Goal: Task Accomplishment & Management: Manage account settings

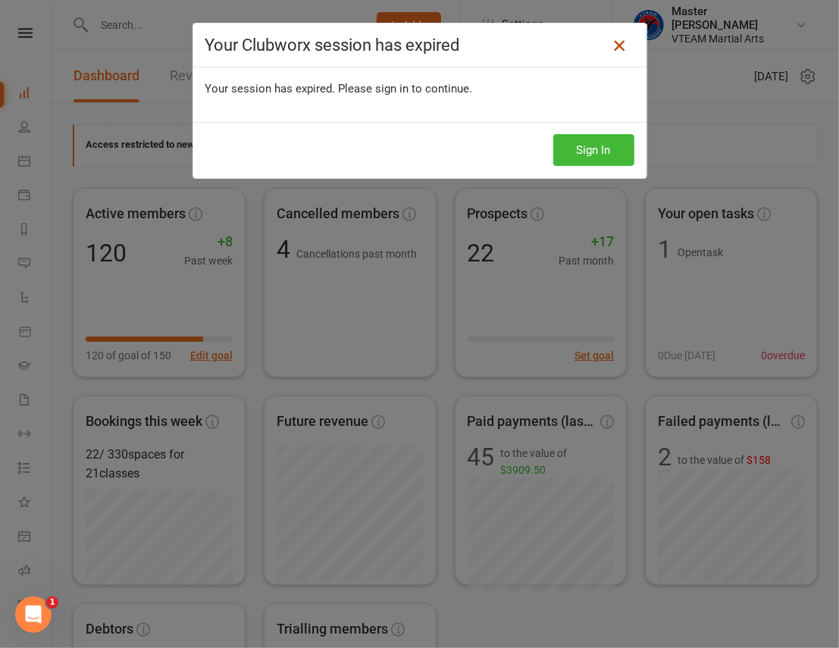
click at [621, 42] on icon at bounding box center [619, 45] width 18 height 18
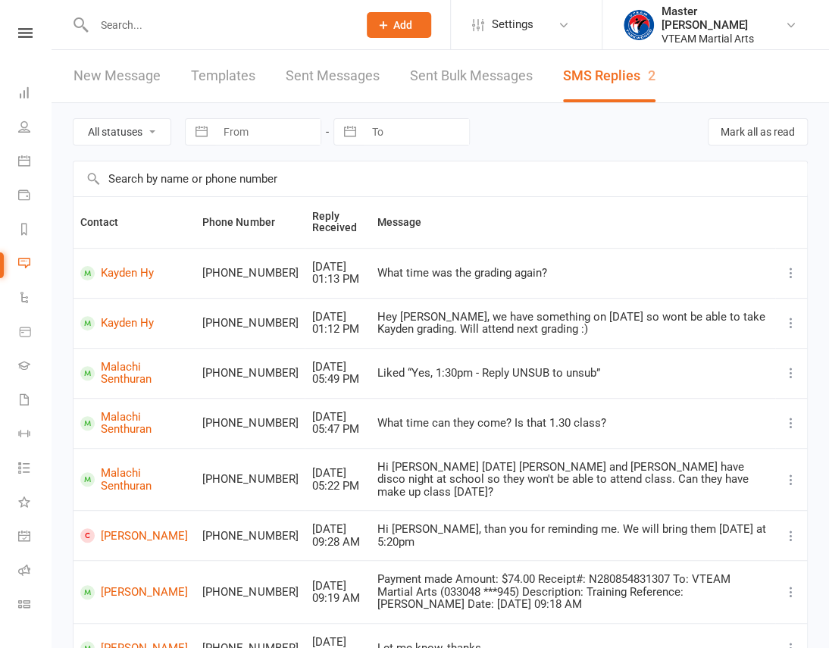
click at [493, 180] on input "text" at bounding box center [441, 178] width 734 height 35
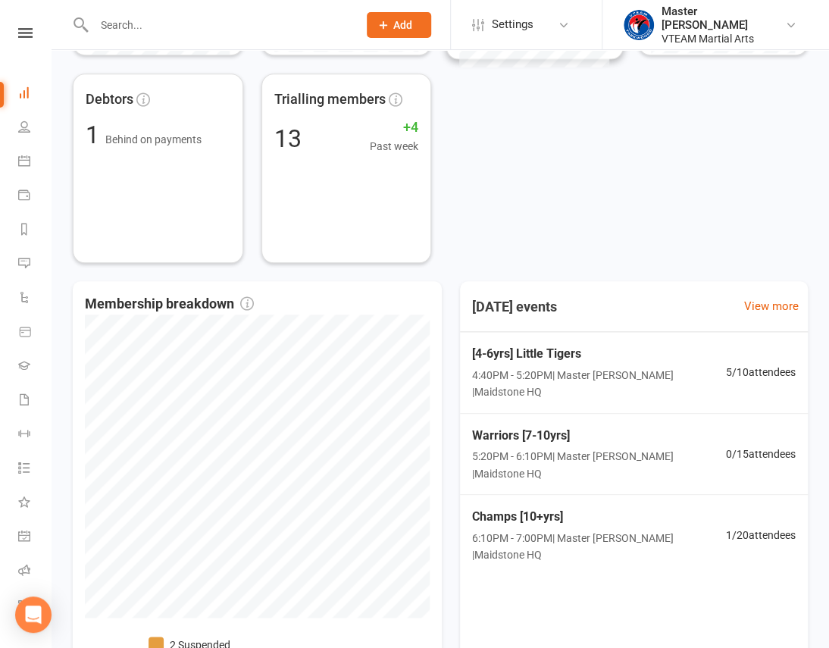
scroll to position [677, 0]
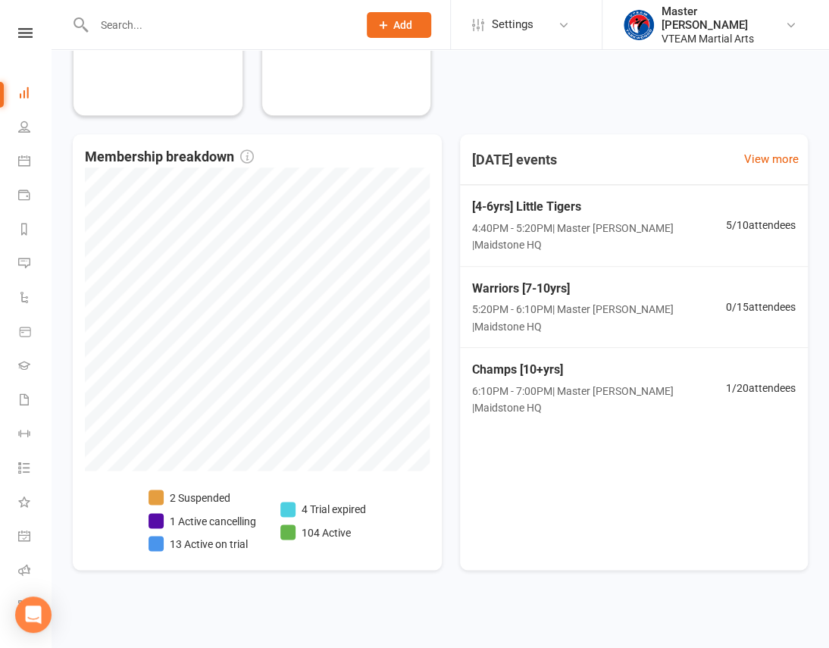
click at [557, 477] on div "[DATE] events View more [4-6yrs] Little Tigers 4:40PM - 5:20PM | Master [PERSON…" at bounding box center [634, 352] width 348 height 436
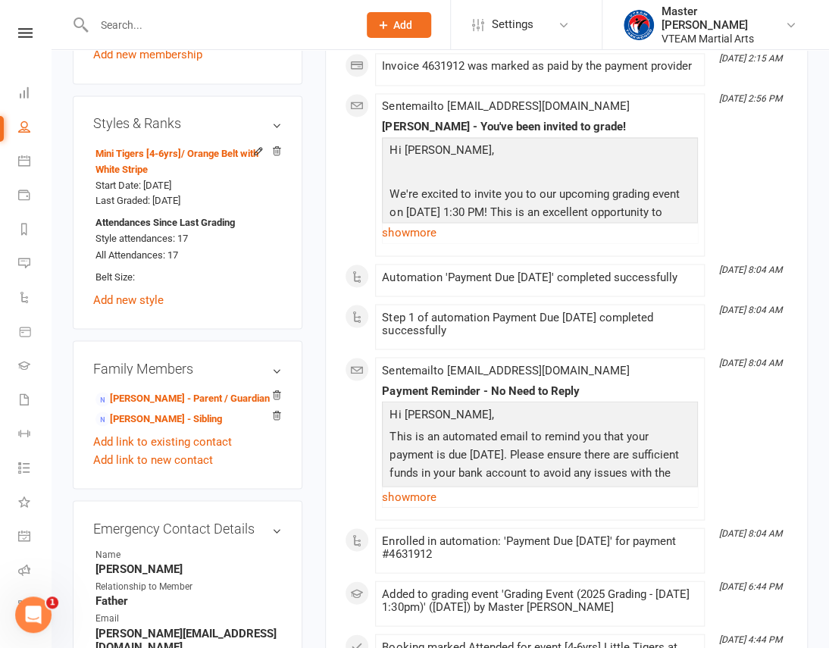
scroll to position [895, 0]
click at [405, 227] on link "show more" at bounding box center [540, 231] width 316 height 21
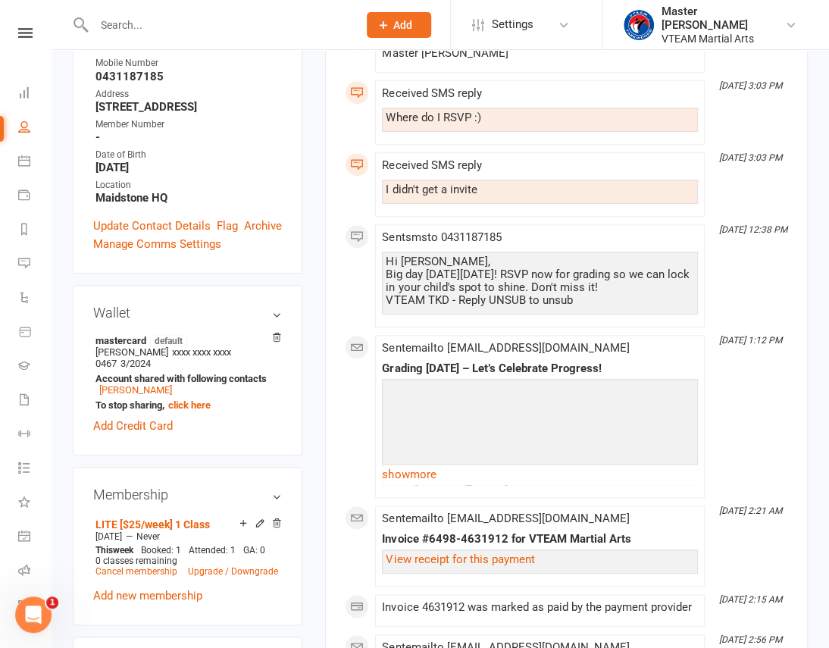
scroll to position [137, 0]
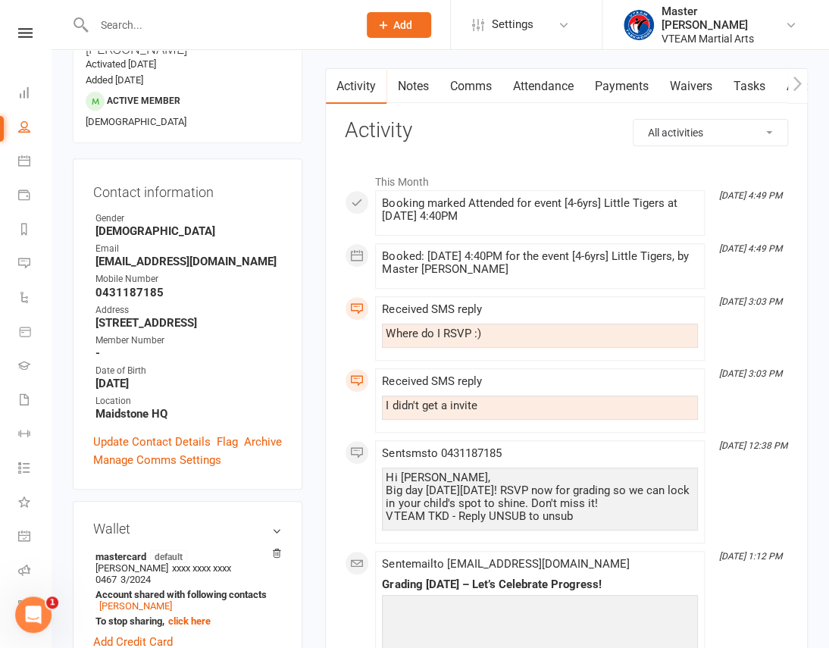
click at [464, 88] on link "Comms" at bounding box center [470, 86] width 63 height 35
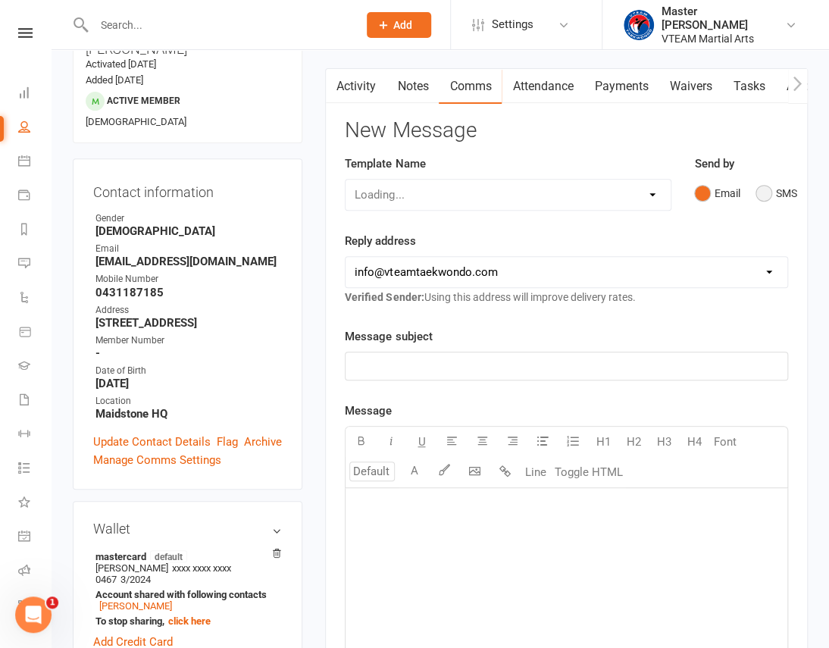
click at [759, 190] on button "SMS" at bounding box center [776, 193] width 41 height 29
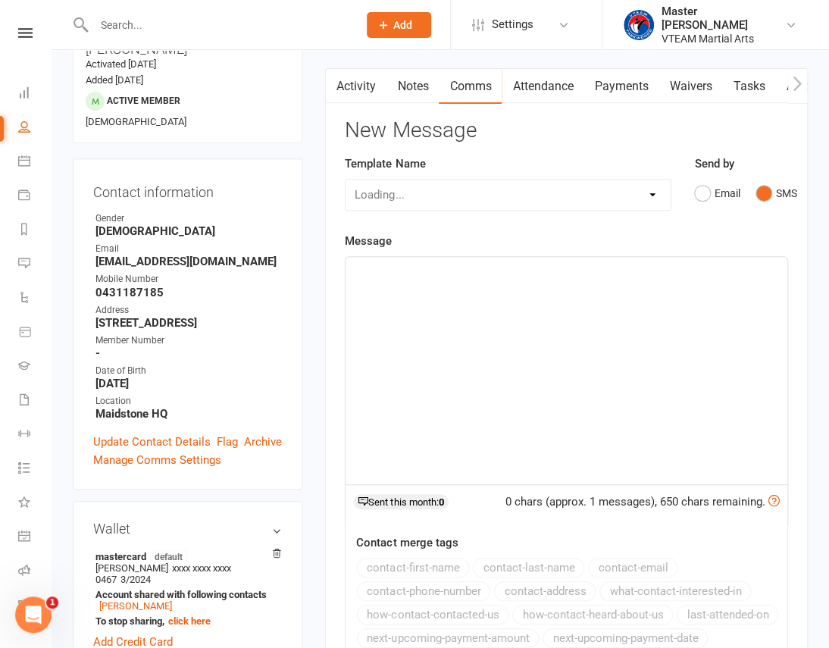
click at [593, 425] on div "﻿" at bounding box center [567, 370] width 442 height 227
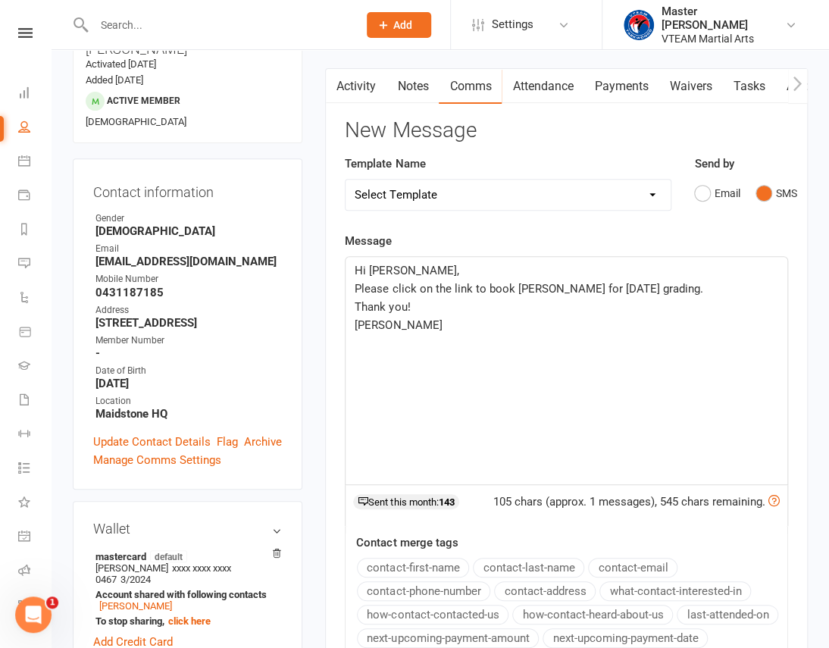
click at [692, 290] on p "Please click on the link to book Leo for this Saturday grading." at bounding box center [567, 289] width 424 height 18
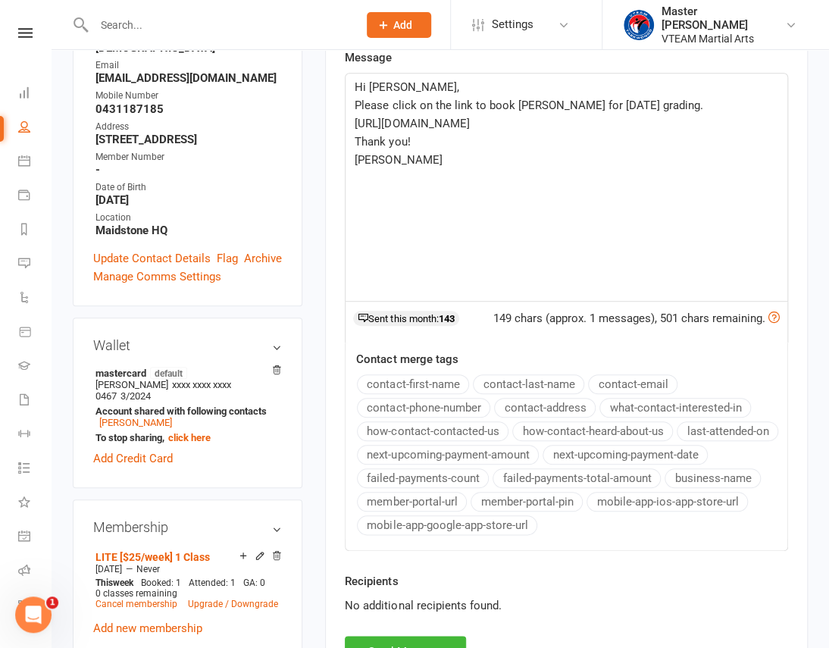
scroll to position [344, 0]
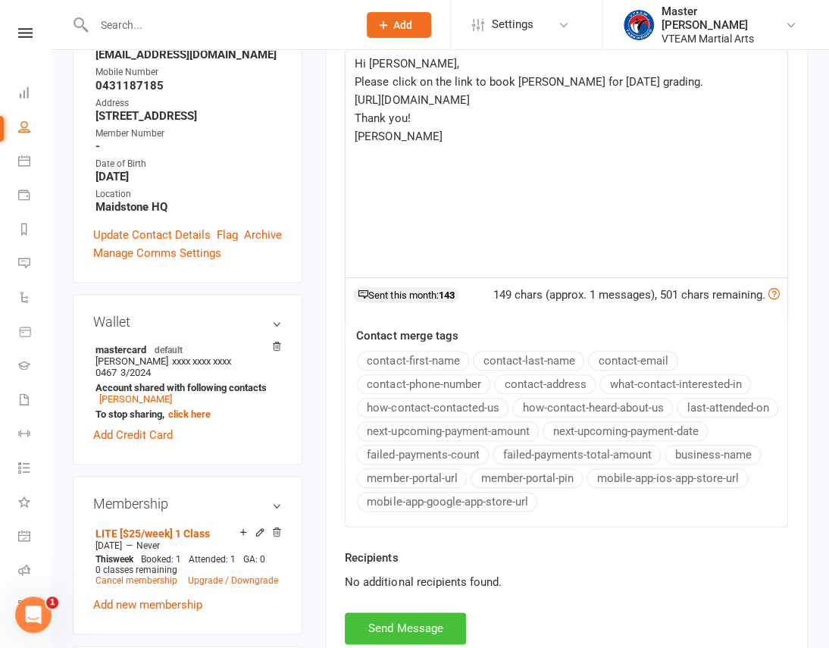
click at [402, 630] on button "Send Message" at bounding box center [405, 628] width 121 height 32
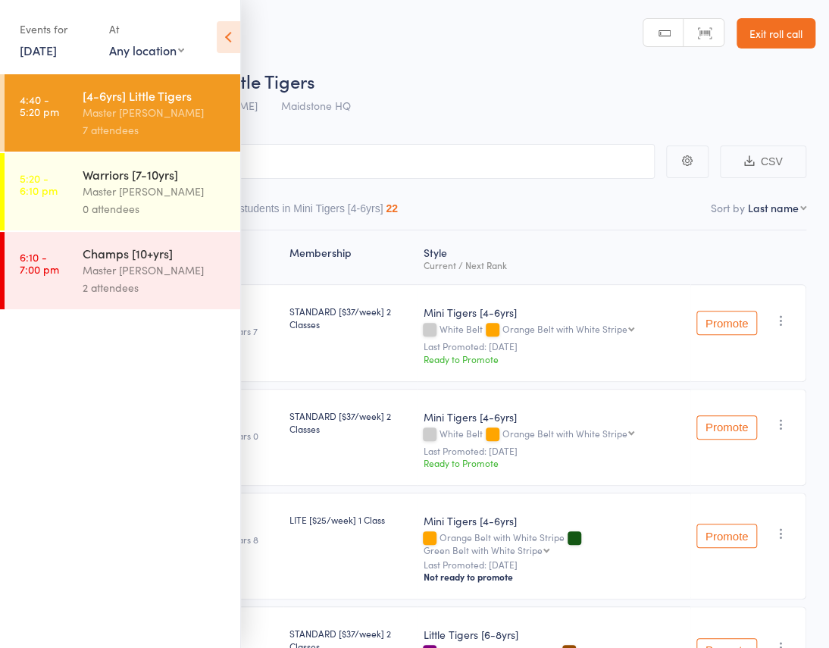
click at [172, 189] on div "Master [PERSON_NAME]" at bounding box center [155, 191] width 145 height 17
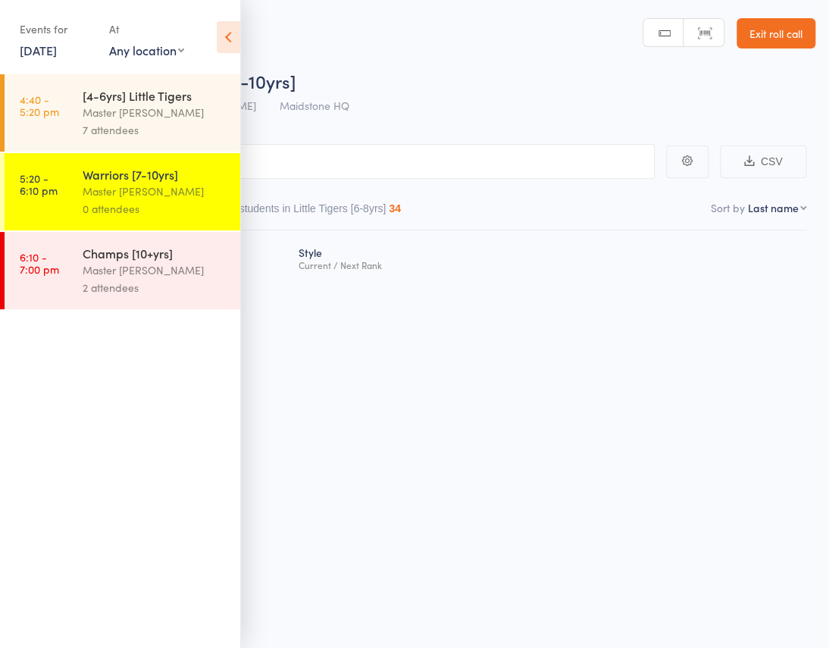
click at [232, 32] on icon at bounding box center [228, 37] width 23 height 32
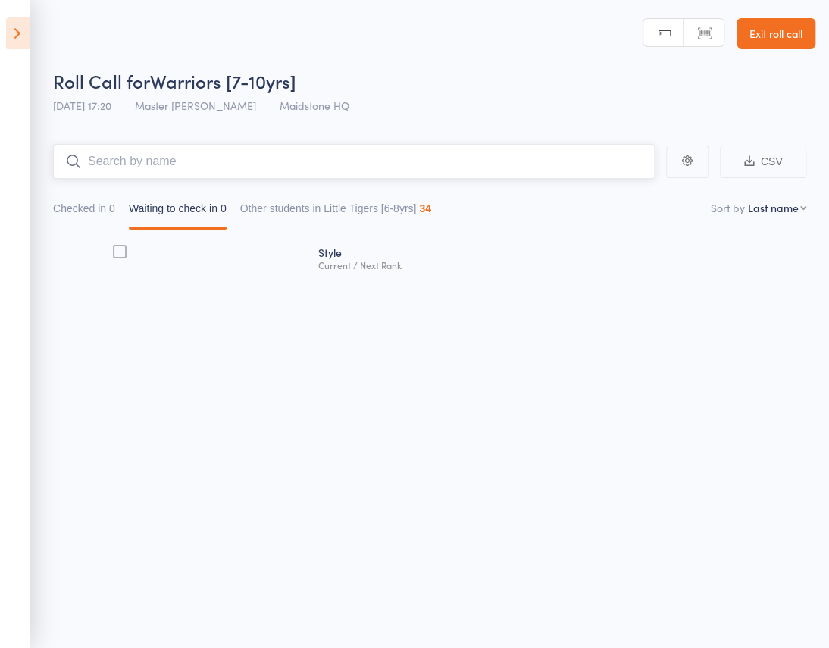
click at [243, 144] on input "search" at bounding box center [354, 161] width 602 height 35
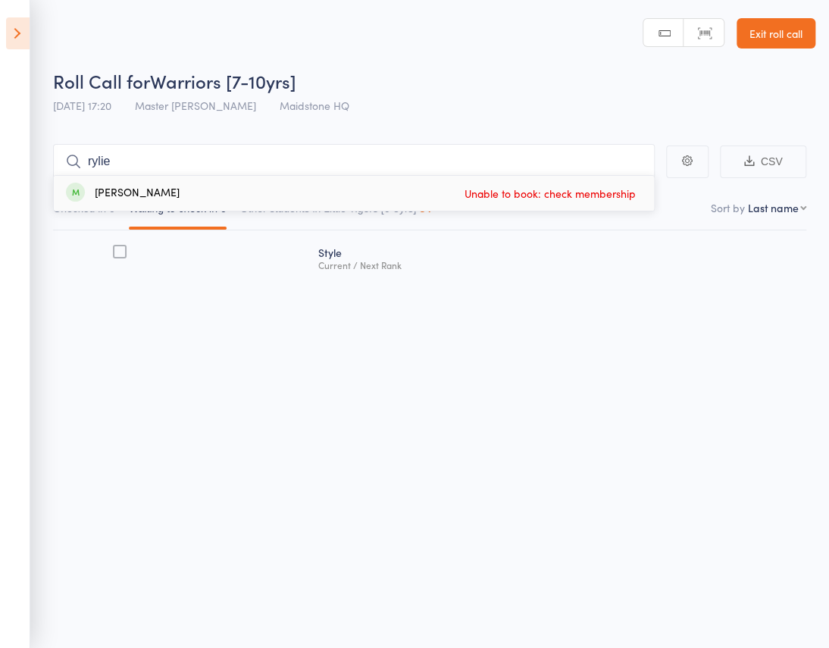
click at [307, 121] on main "rylie Ryleigh Linnell Unable to book: check membership CSV Checked in 0 Waiting…" at bounding box center [414, 233] width 829 height 224
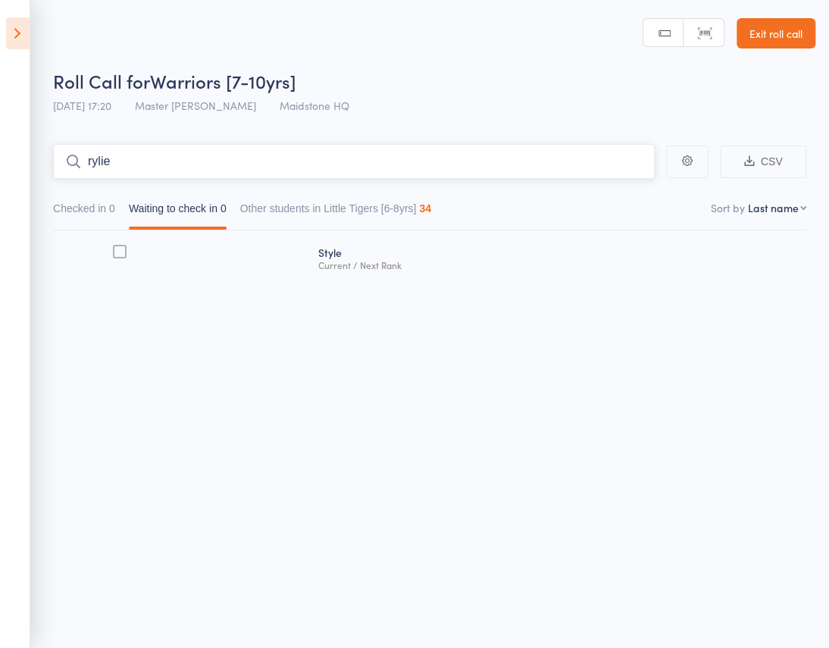
click at [124, 144] on input "rylie" at bounding box center [354, 161] width 602 height 35
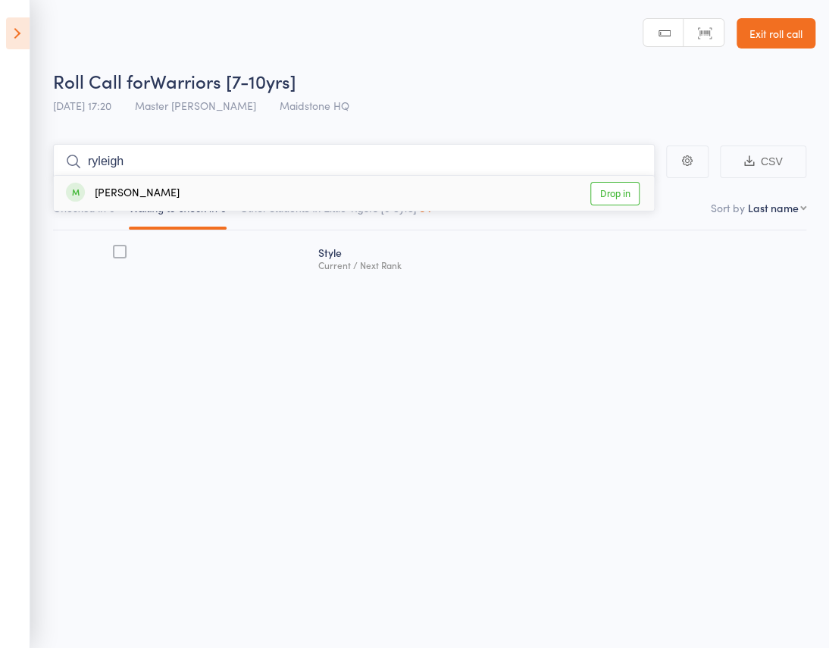
type input "ryleigh"
click at [136, 185] on div "Ryleigh Linnell" at bounding box center [123, 193] width 114 height 17
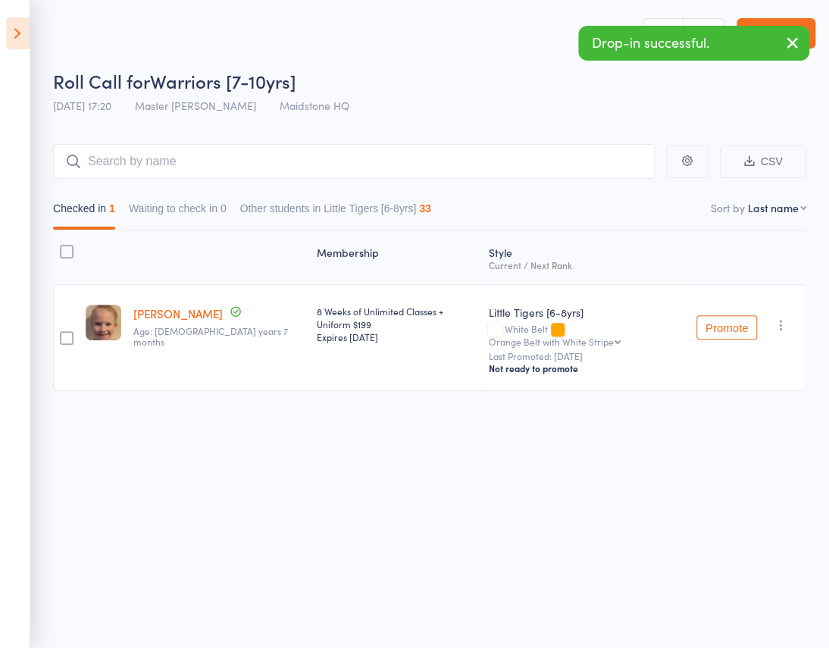
click at [11, 27] on icon at bounding box center [17, 33] width 23 height 32
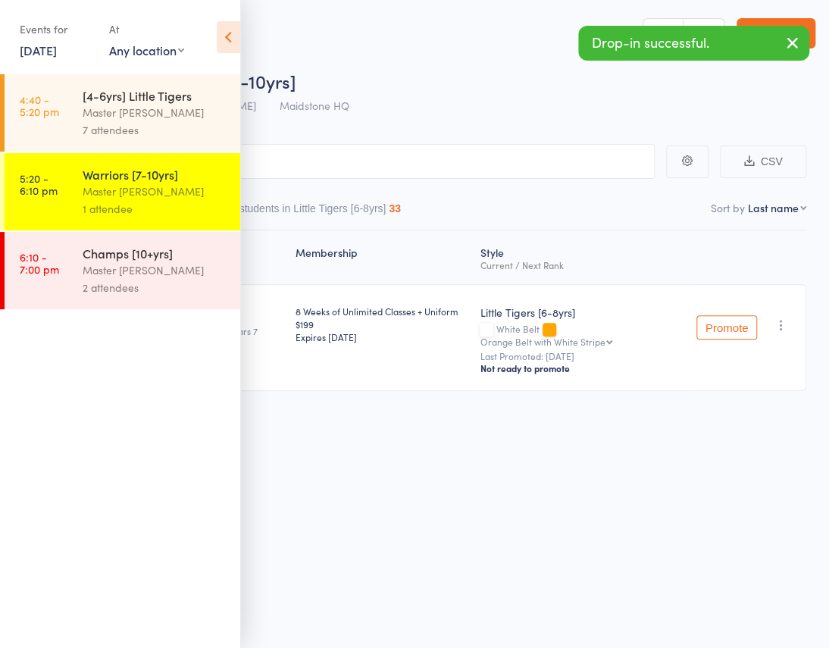
click at [124, 121] on div "7 attendees" at bounding box center [155, 129] width 145 height 17
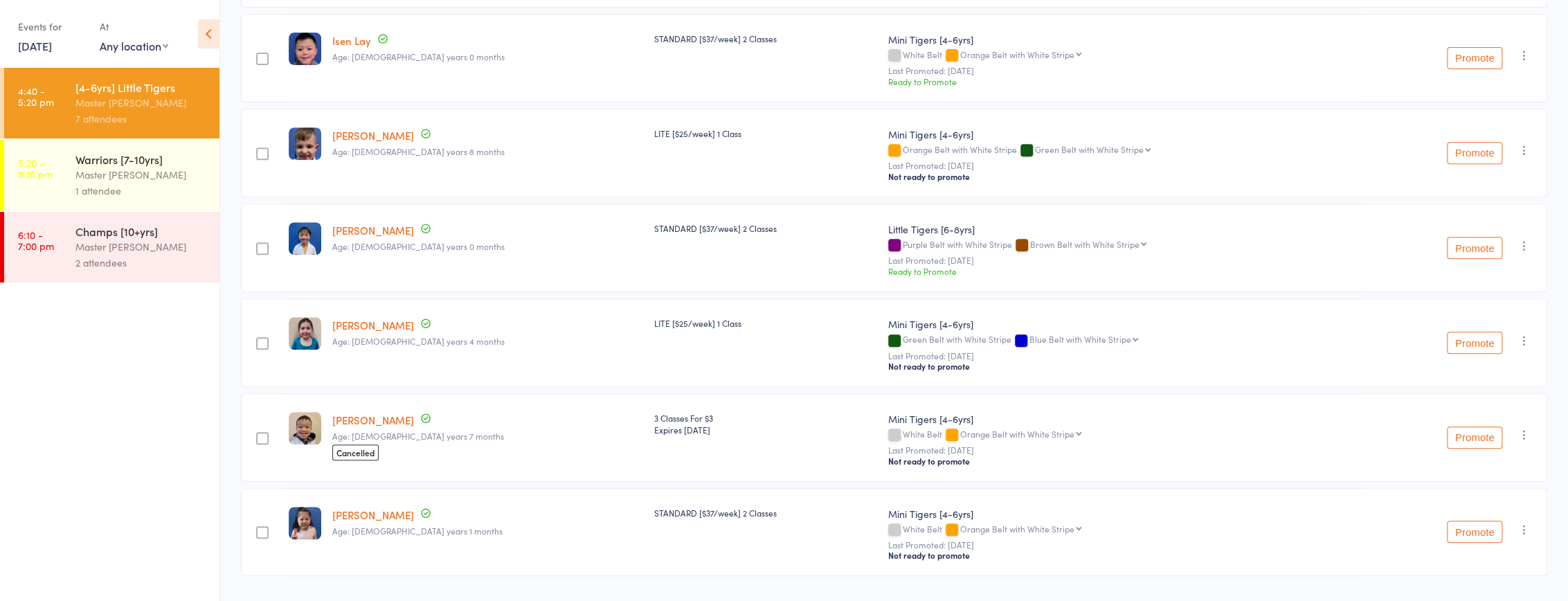
scroll to position [314, 0]
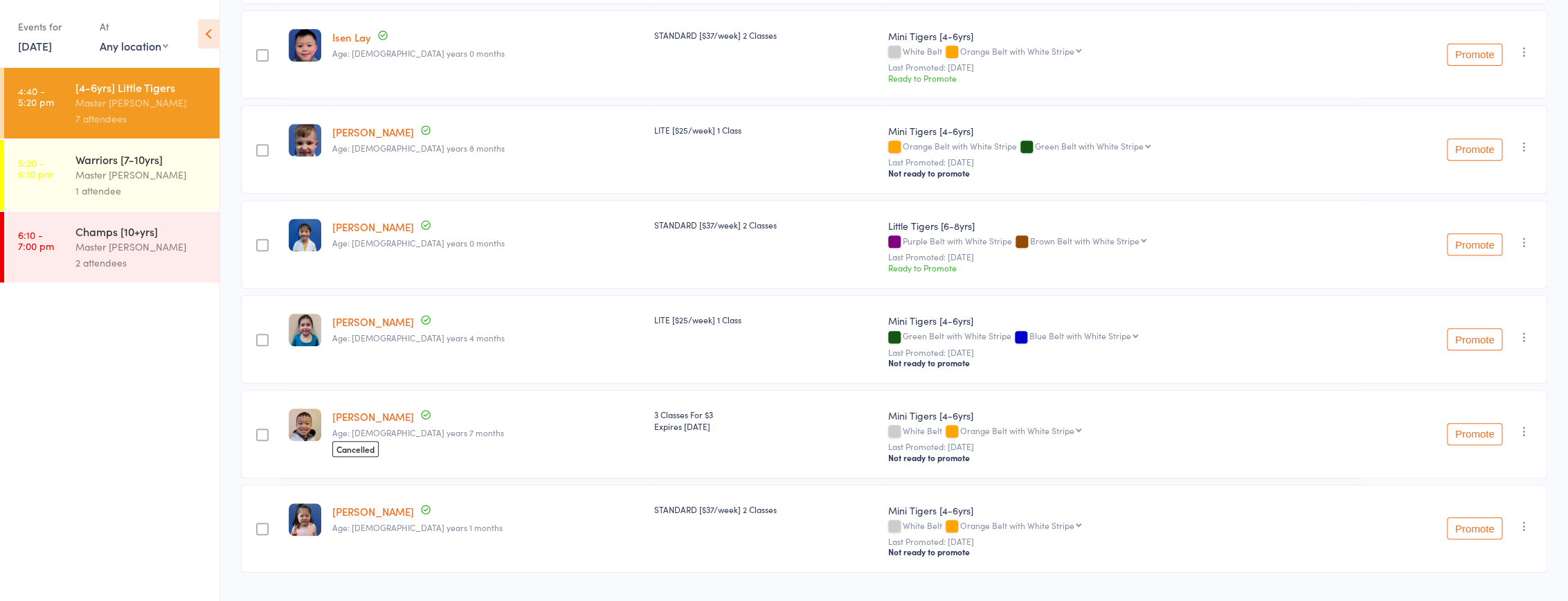
click at [756, 240] on icon "button" at bounding box center [1523, 242] width 14 height 14
click at [756, 272] on li "Undo check-in" at bounding box center [1474, 269] width 114 height 17
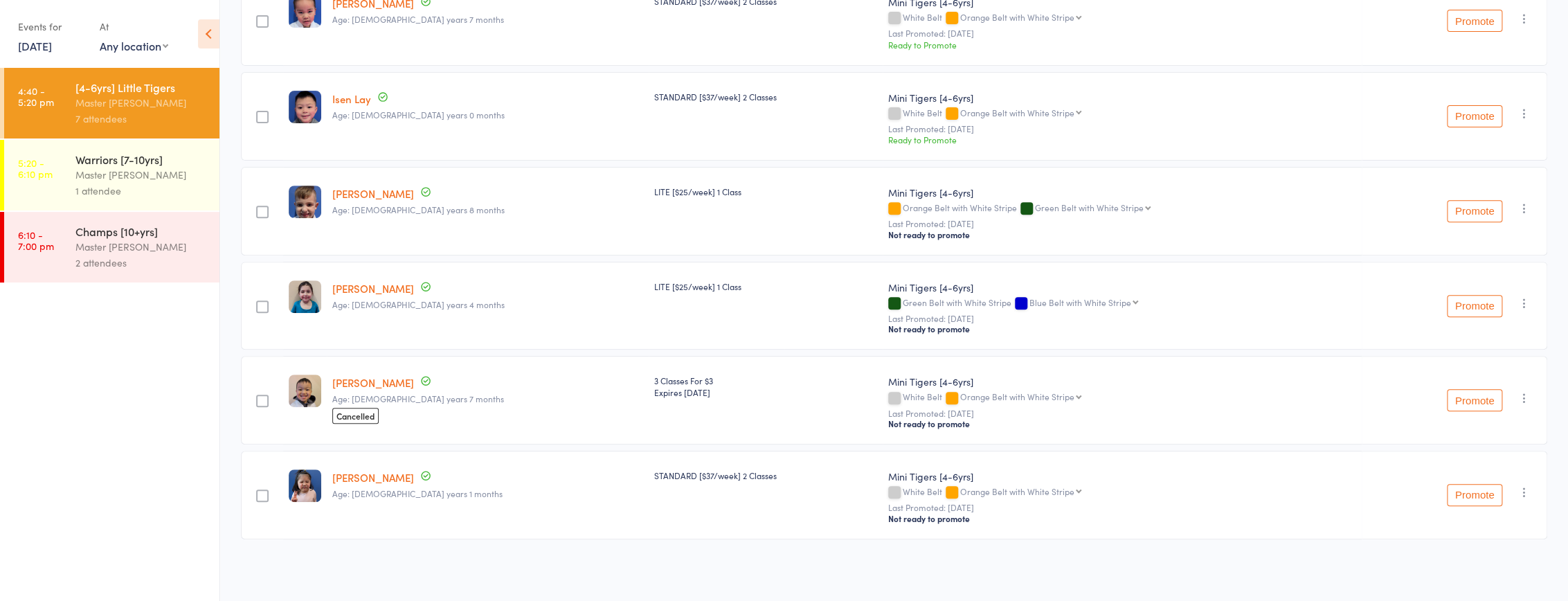
scroll to position [248, 0]
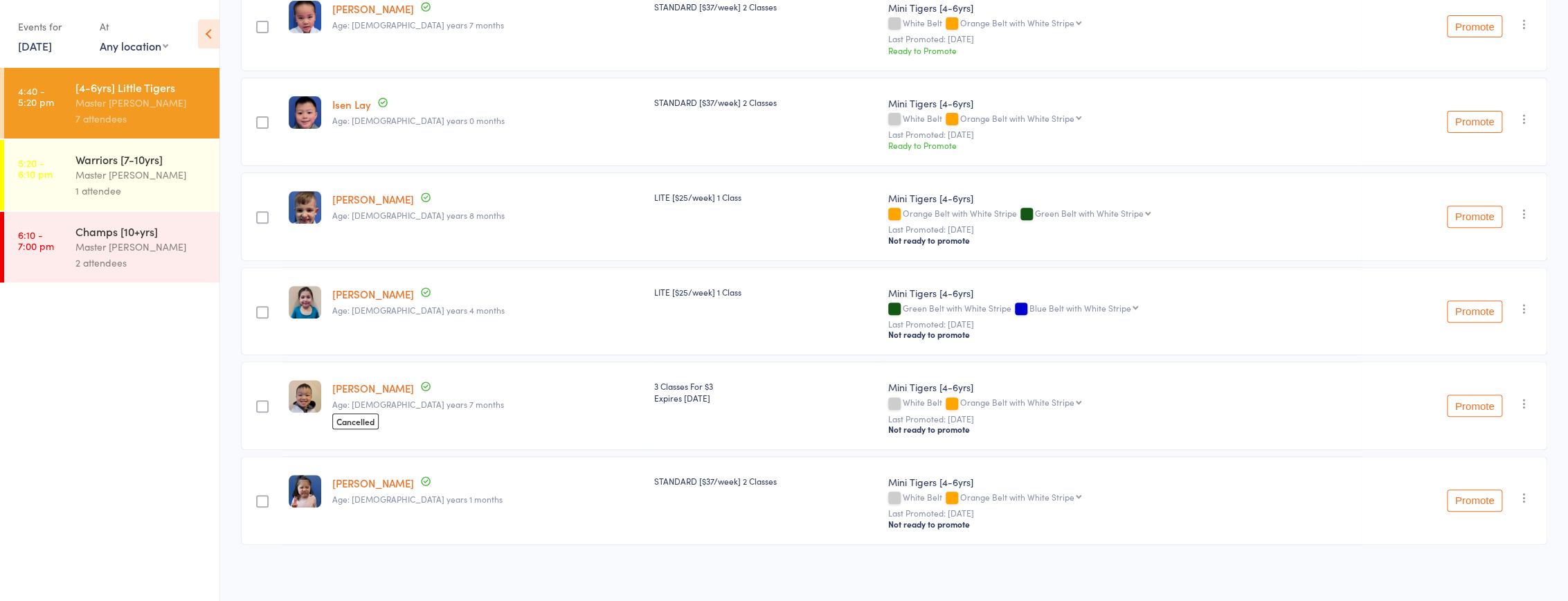
click at [154, 187] on div "1 attendee" at bounding box center [142, 190] width 132 height 16
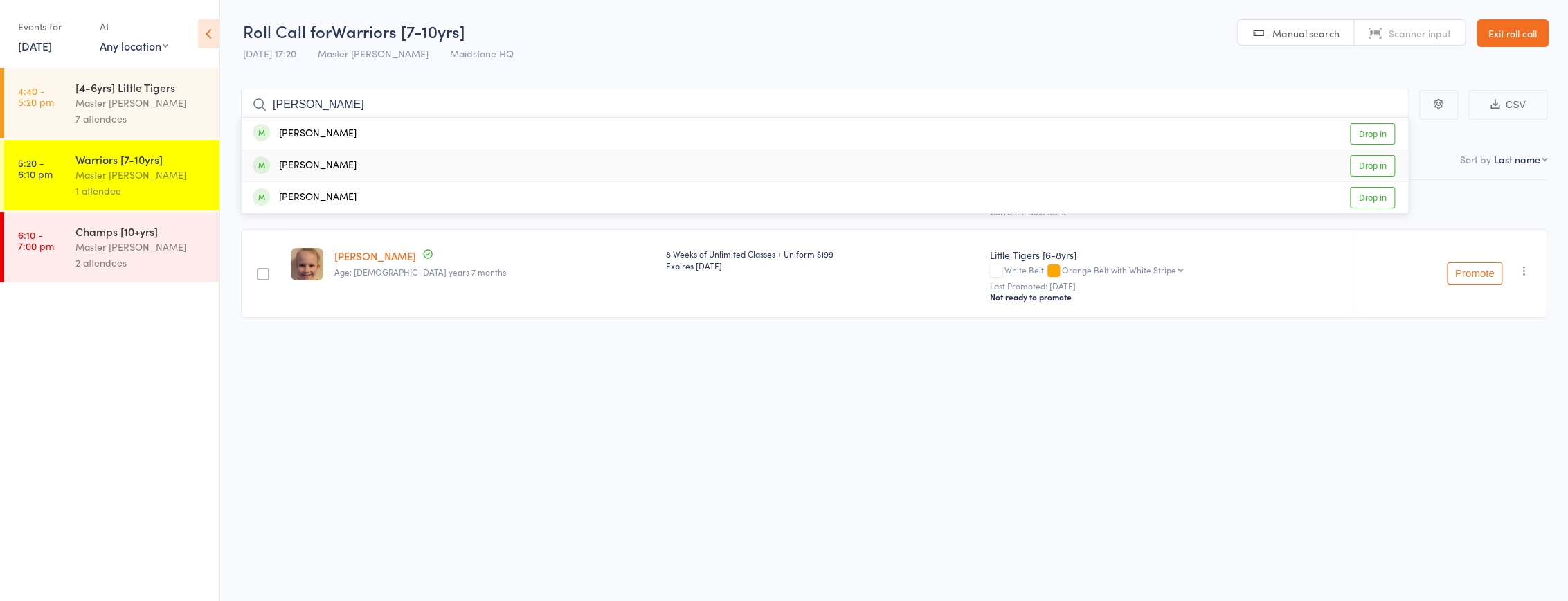
type input "lucas"
click at [324, 170] on div "Lucas Quach" at bounding box center [305, 165] width 104 height 16
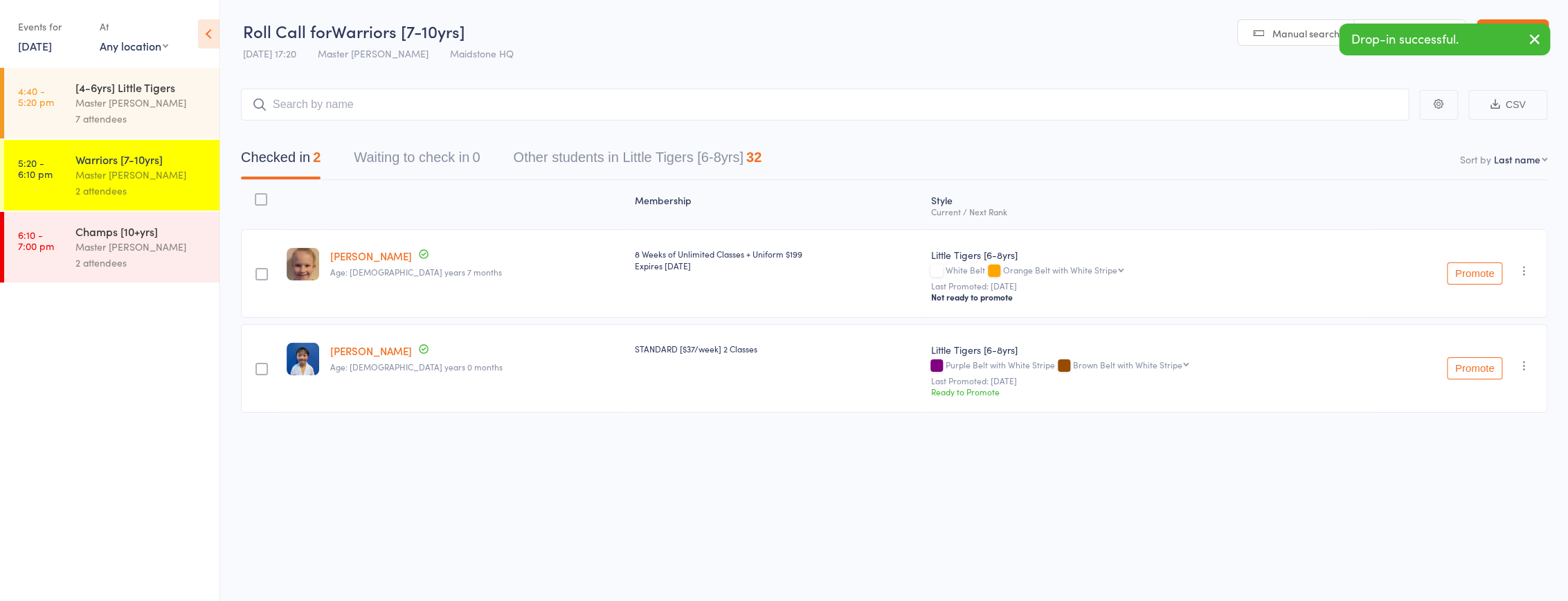
click at [159, 98] on div "Master [PERSON_NAME]" at bounding box center [142, 102] width 132 height 16
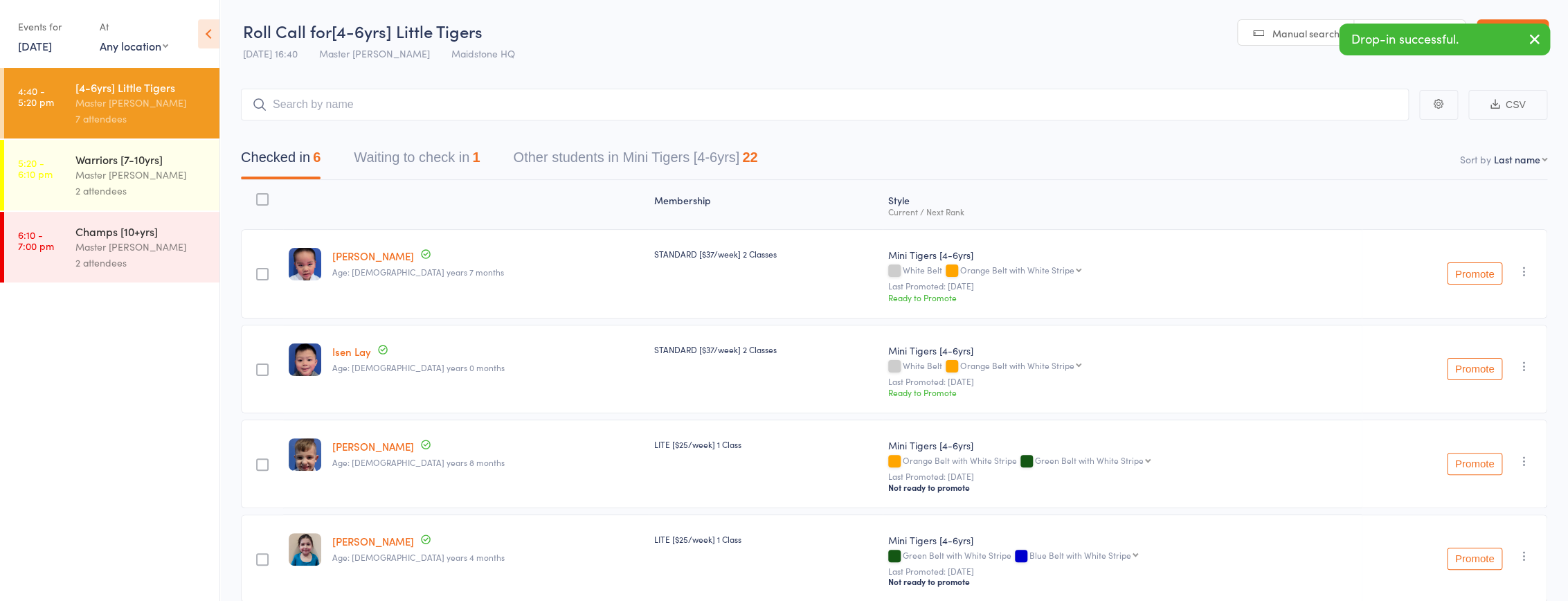
click at [462, 167] on button "Waiting to check in 1" at bounding box center [416, 161] width 126 height 37
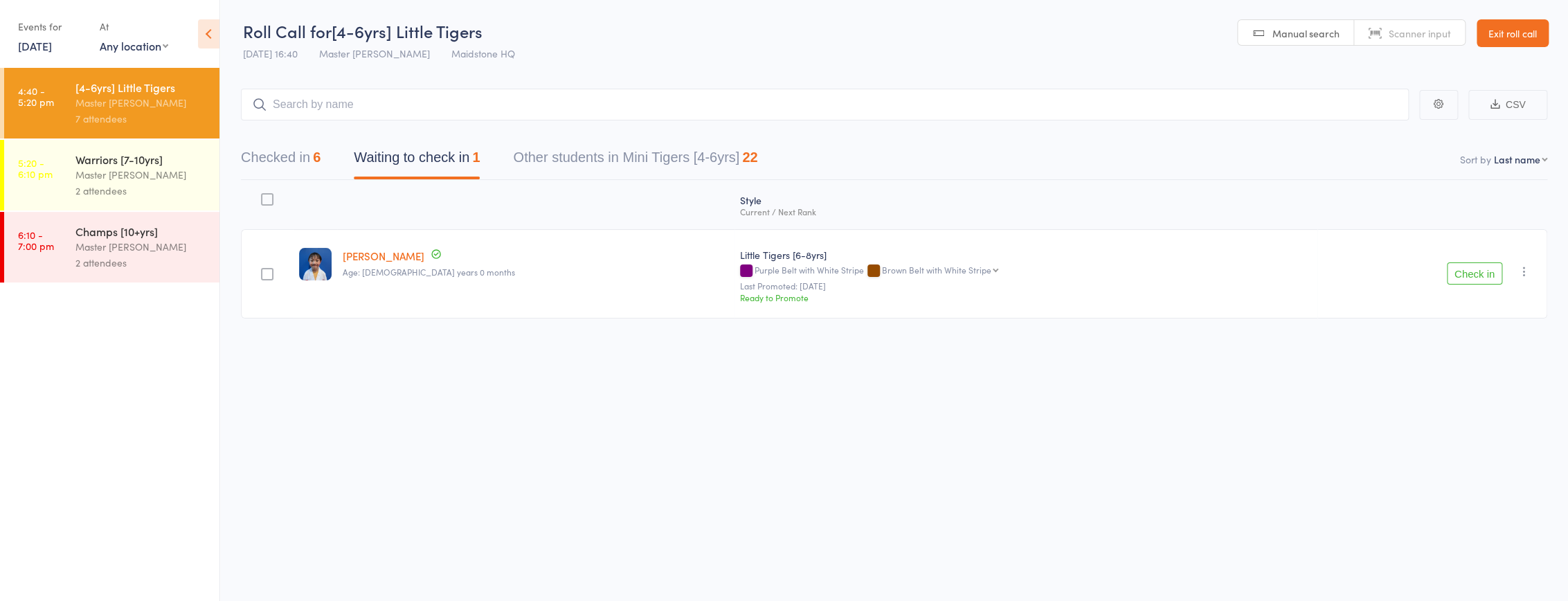
click at [756, 268] on icon "button" at bounding box center [1523, 271] width 14 height 14
click at [756, 407] on li "Remove" at bounding box center [1474, 410] width 114 height 18
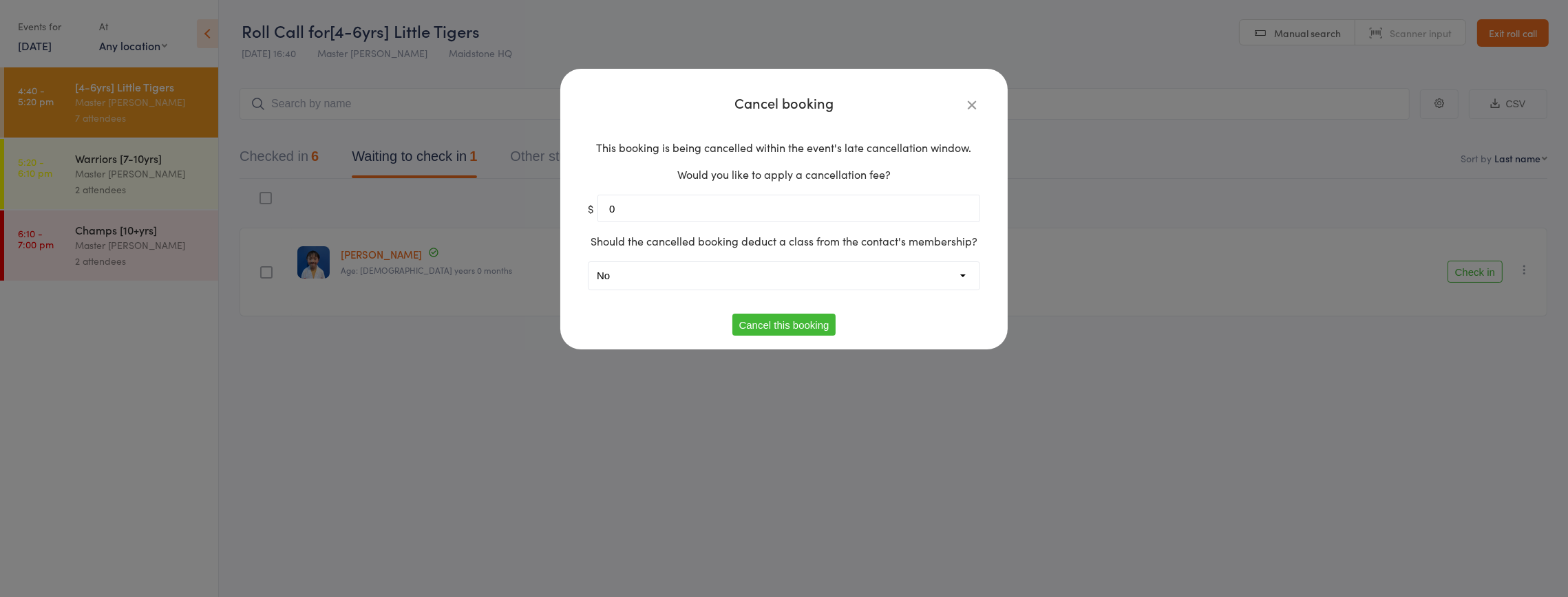
click at [752, 324] on button "Cancel this booking" at bounding box center [784, 325] width 104 height 22
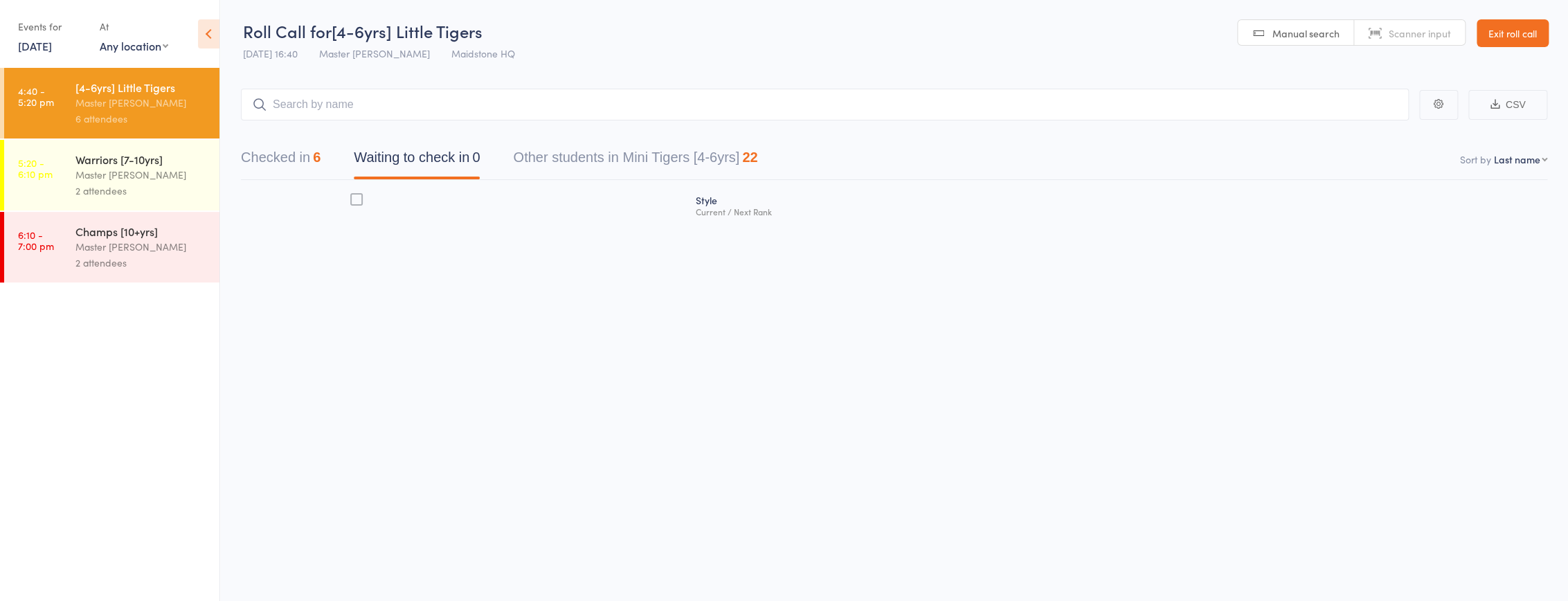
click at [133, 178] on div "Master [PERSON_NAME]" at bounding box center [142, 174] width 132 height 16
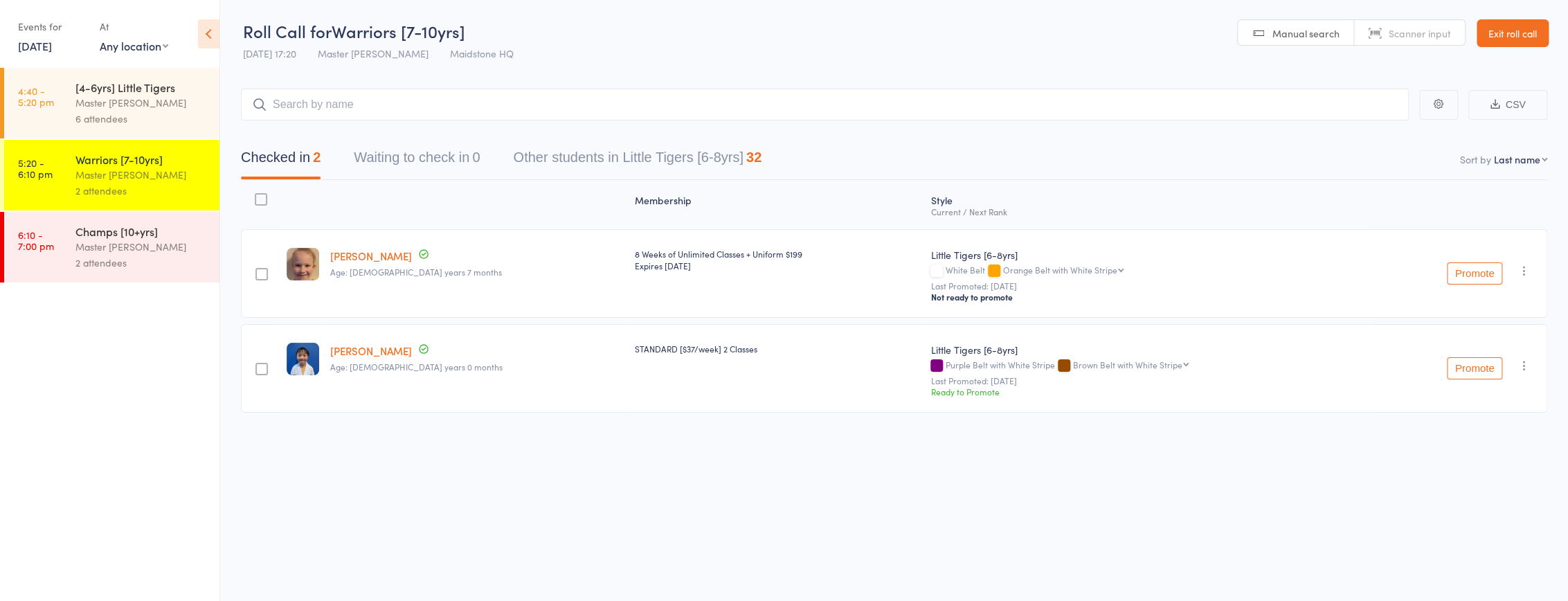
click at [160, 98] on div "Master [PERSON_NAME]" at bounding box center [142, 102] width 132 height 16
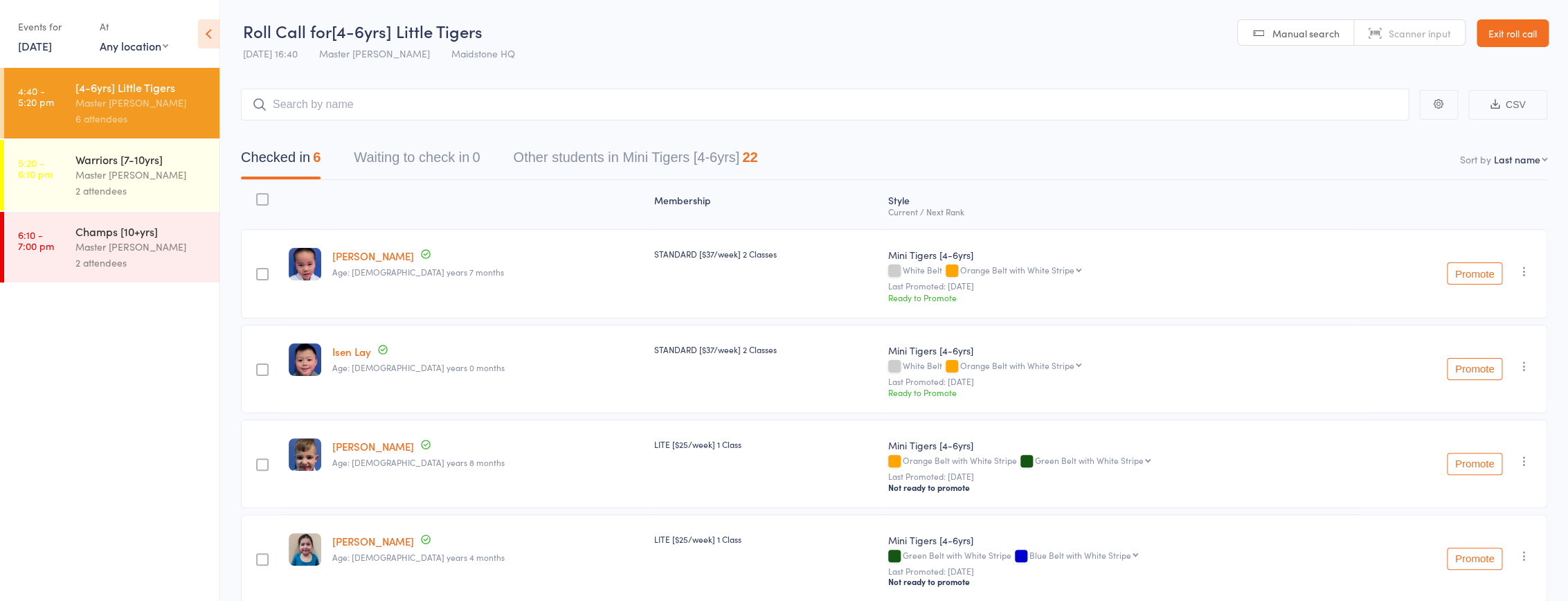
click at [160, 98] on div "Master [PERSON_NAME]" at bounding box center [142, 102] width 132 height 16
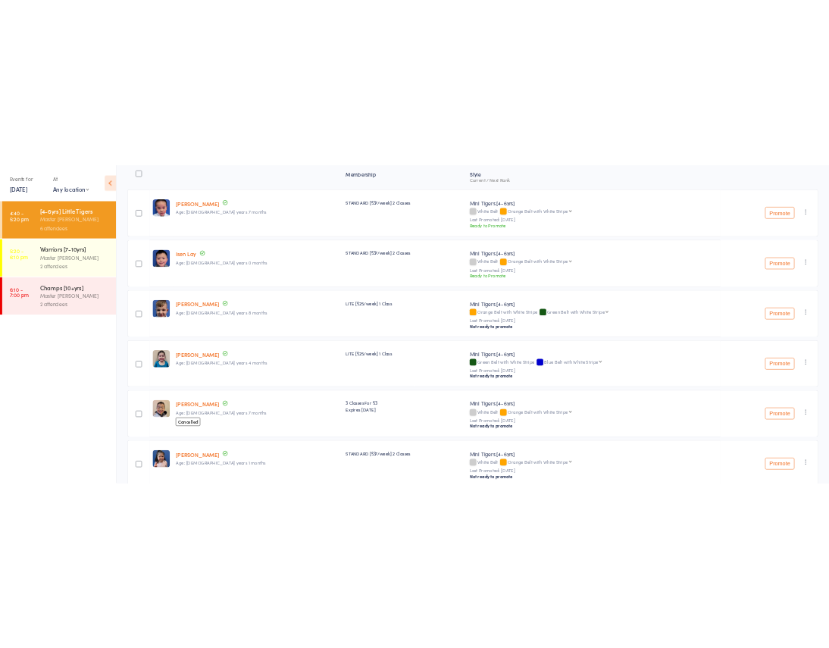
scroll to position [64, 0]
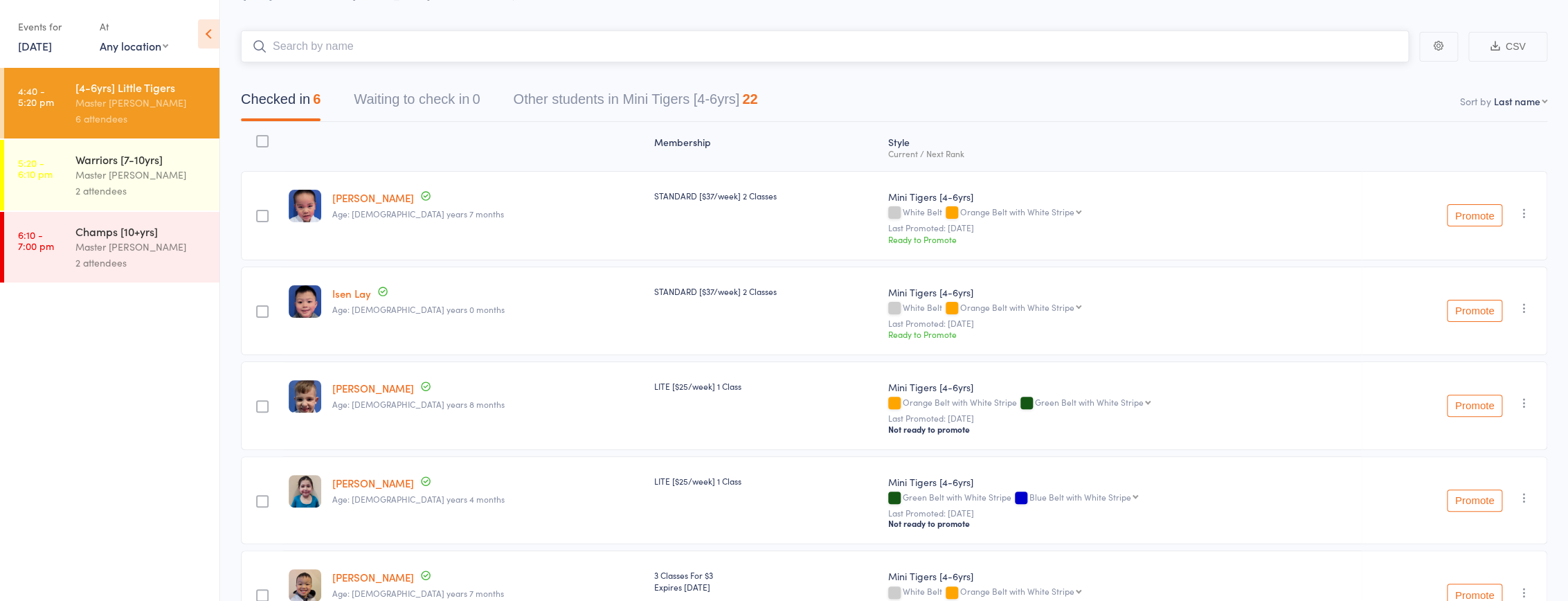
click at [356, 48] on input "search" at bounding box center [825, 46] width 1168 height 32
type input "shay"
click at [355, 68] on div "Shayaan Chavan Drop in" at bounding box center [825, 75] width 1166 height 32
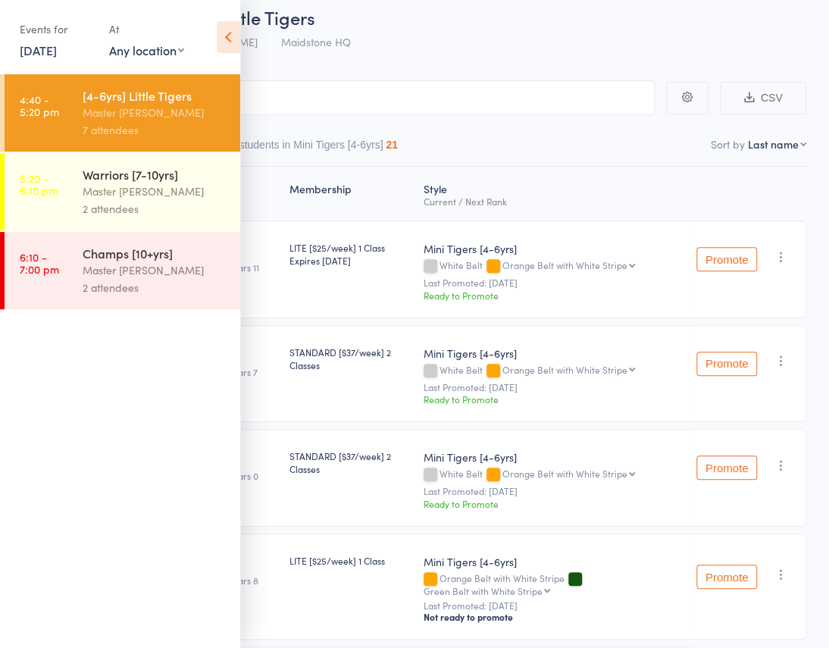
click at [236, 34] on icon at bounding box center [228, 37] width 23 height 32
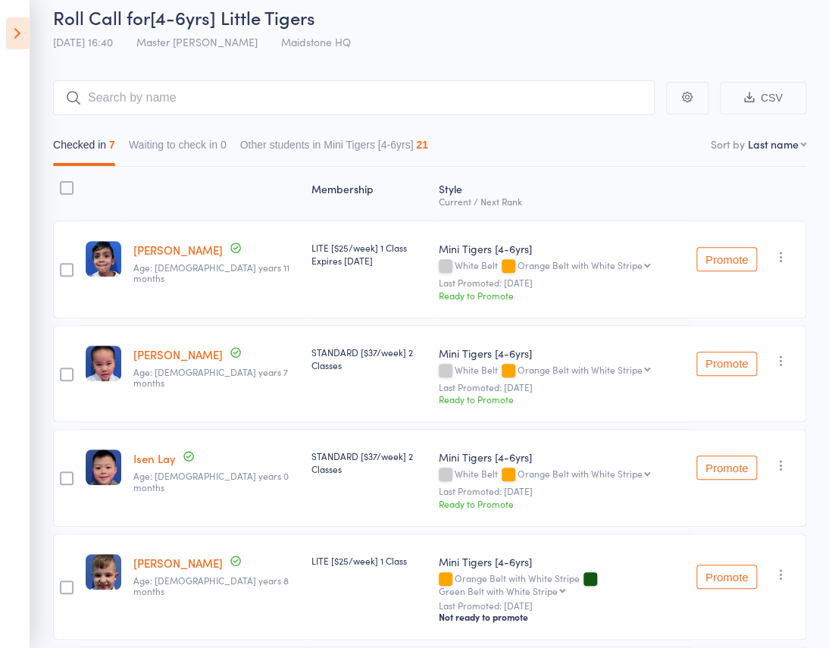
scroll to position [0, 0]
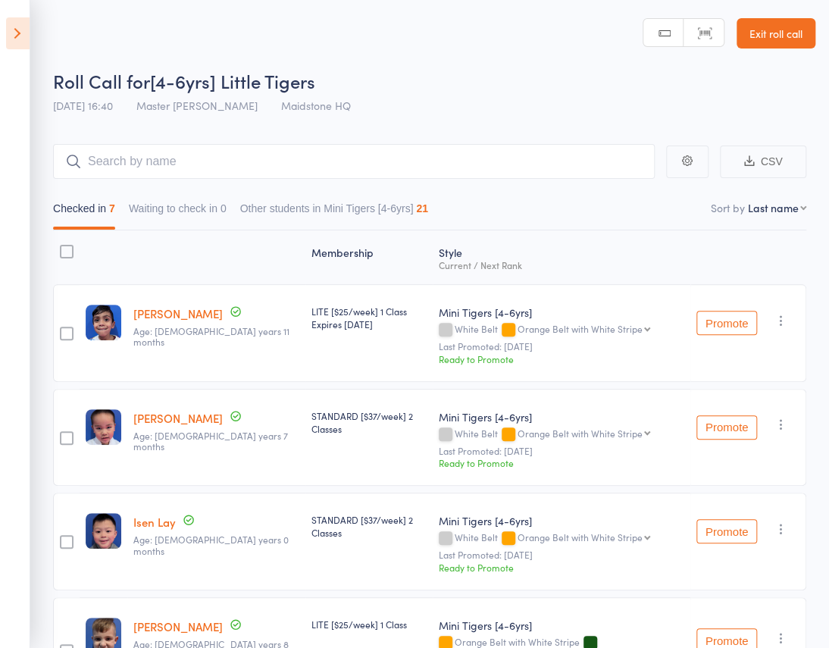
click at [12, 37] on icon at bounding box center [17, 33] width 23 height 32
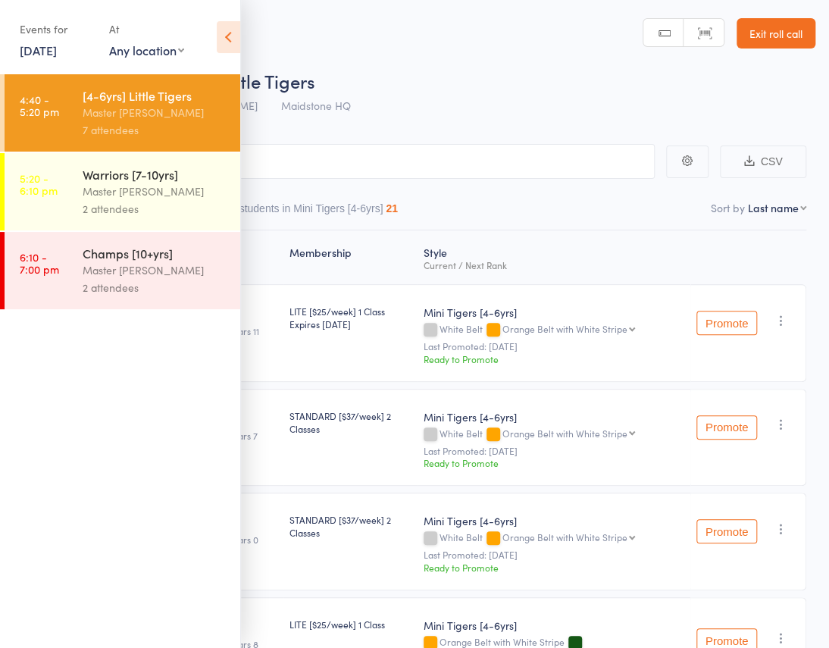
click at [230, 38] on icon at bounding box center [228, 37] width 23 height 32
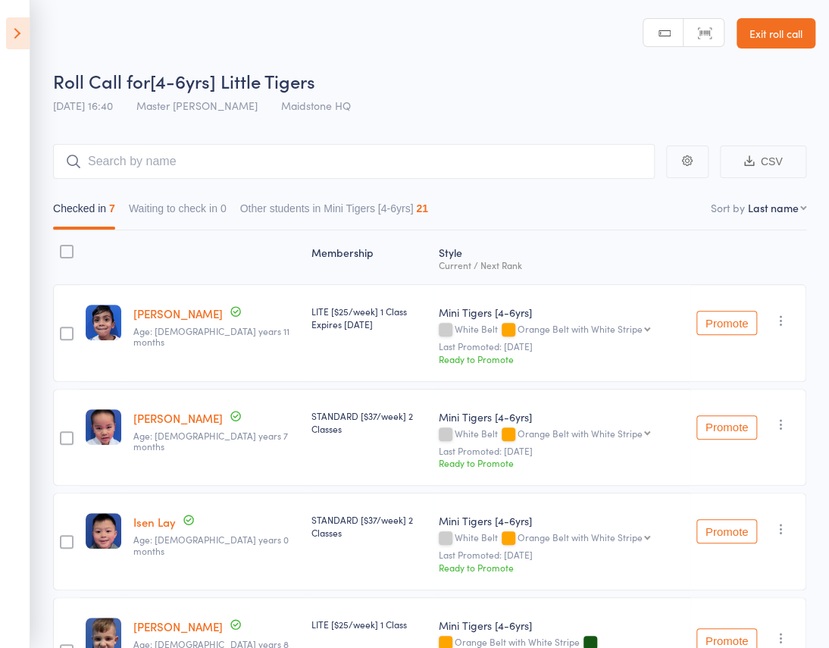
click at [23, 36] on icon at bounding box center [17, 33] width 23 height 32
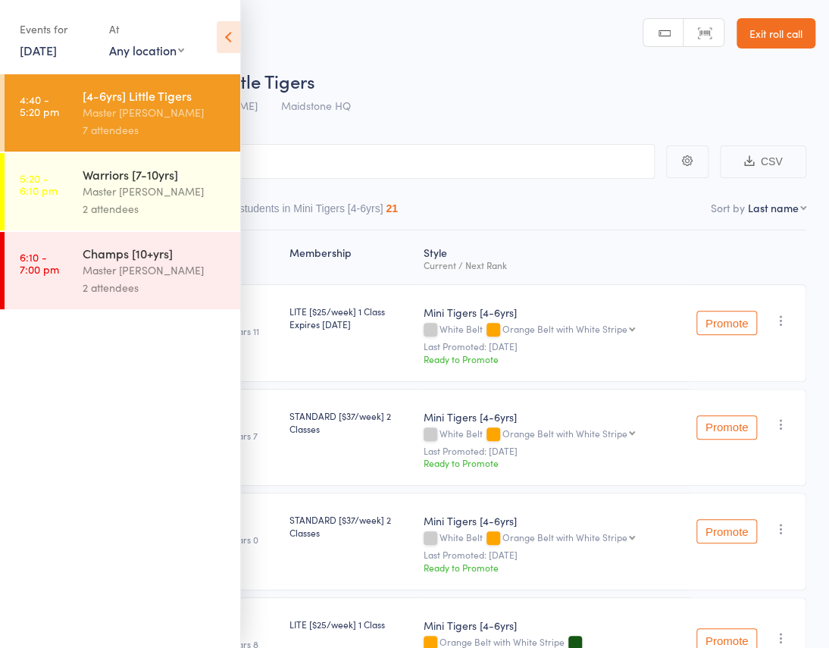
click at [109, 186] on div "Master [PERSON_NAME]" at bounding box center [155, 191] width 145 height 17
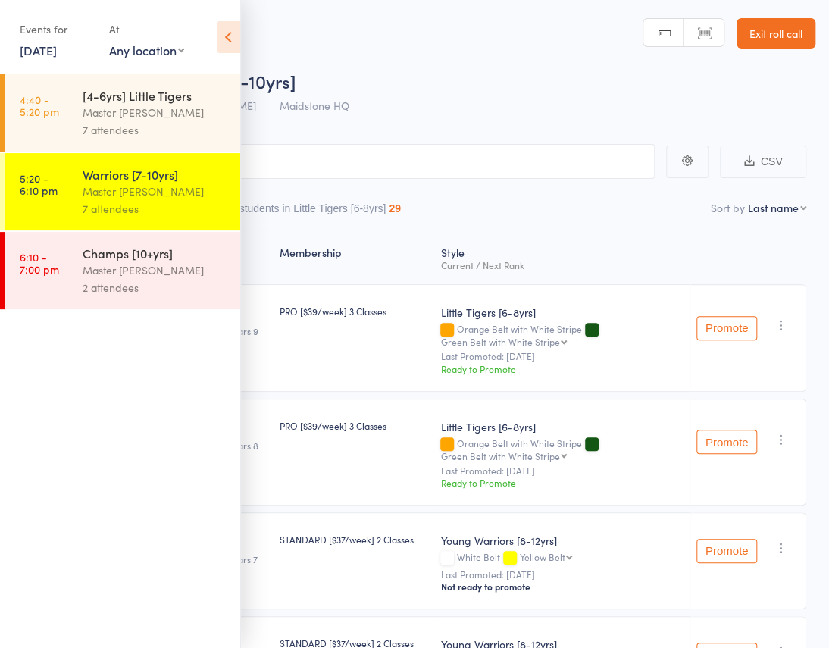
click at [230, 43] on icon at bounding box center [228, 37] width 23 height 32
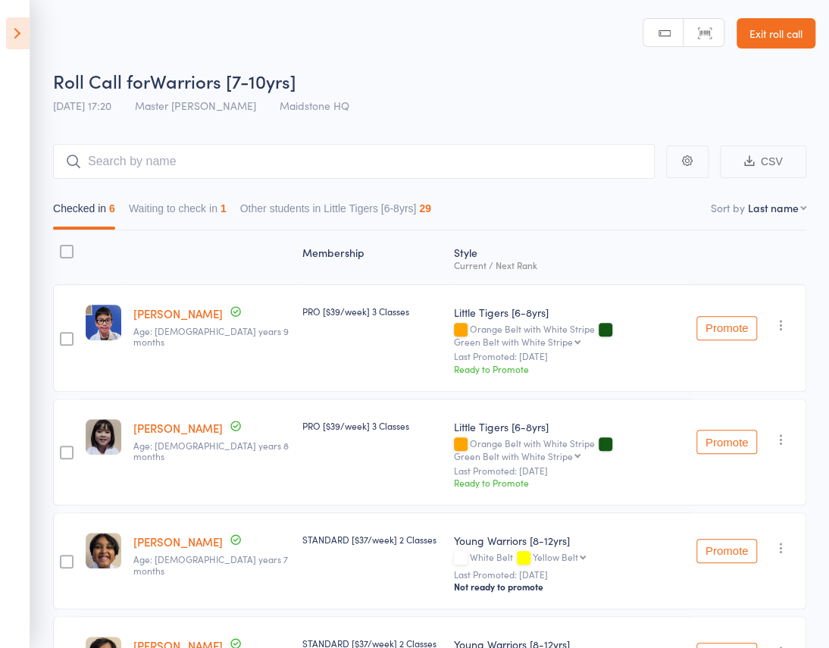
click at [227, 195] on button "Waiting to check in 1" at bounding box center [178, 212] width 98 height 35
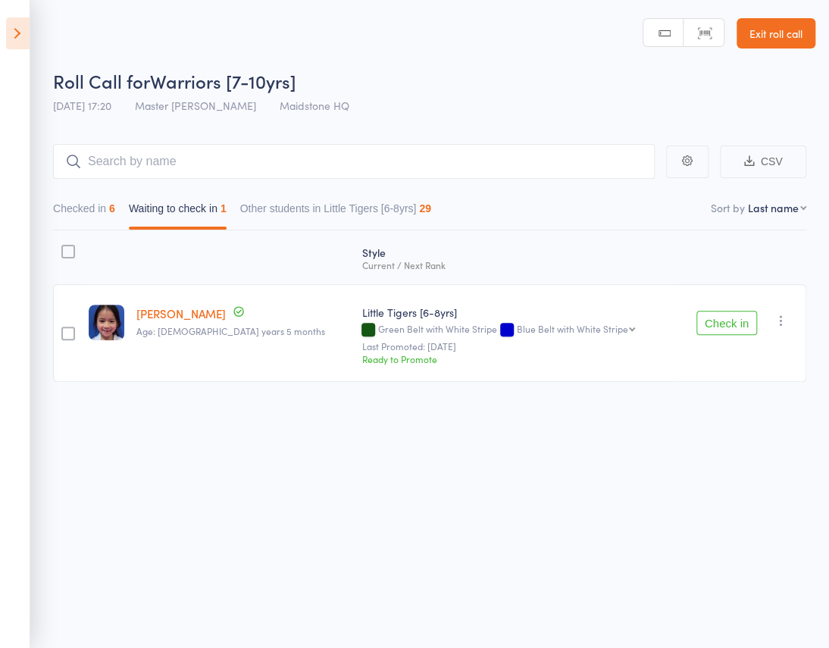
click at [431, 195] on button "Other students in Little Tigers [6-8yrs] 29" at bounding box center [335, 212] width 191 height 35
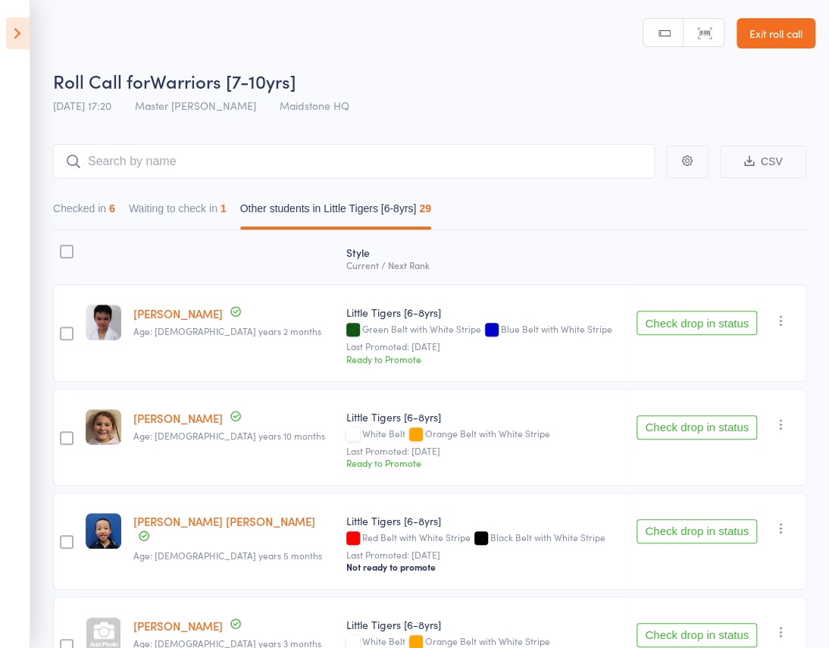
click at [227, 195] on button "Waiting to check in 1" at bounding box center [178, 212] width 98 height 35
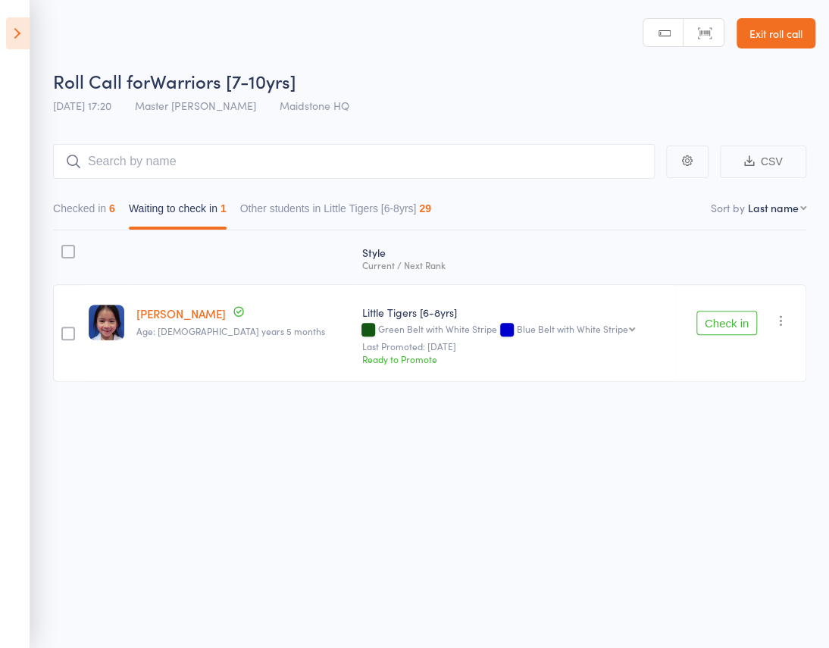
click at [711, 311] on button "Check in" at bounding box center [727, 323] width 61 height 24
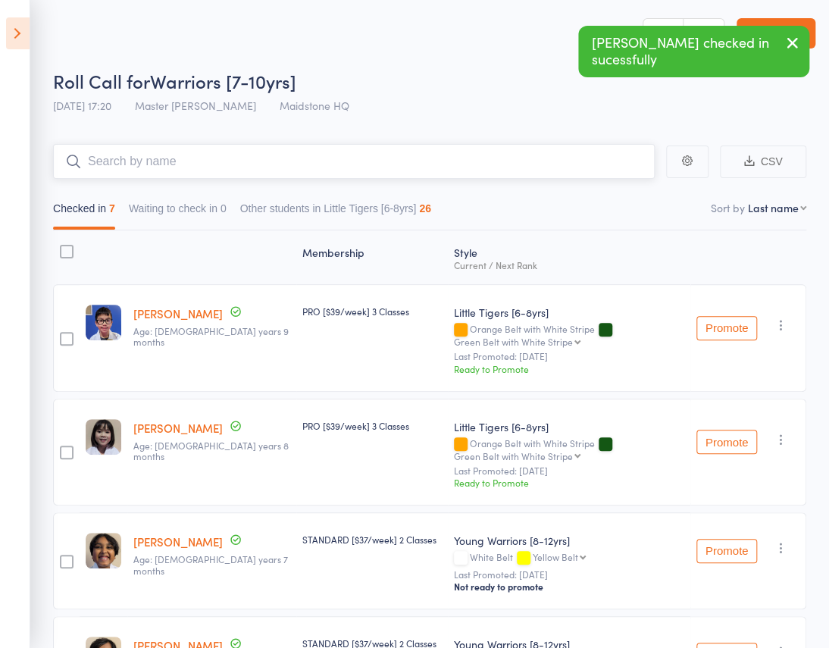
click at [166, 144] on input "search" at bounding box center [354, 161] width 602 height 35
click at [431, 195] on button "Other students in Little Tigers [6-8yrs] 26" at bounding box center [335, 212] width 191 height 35
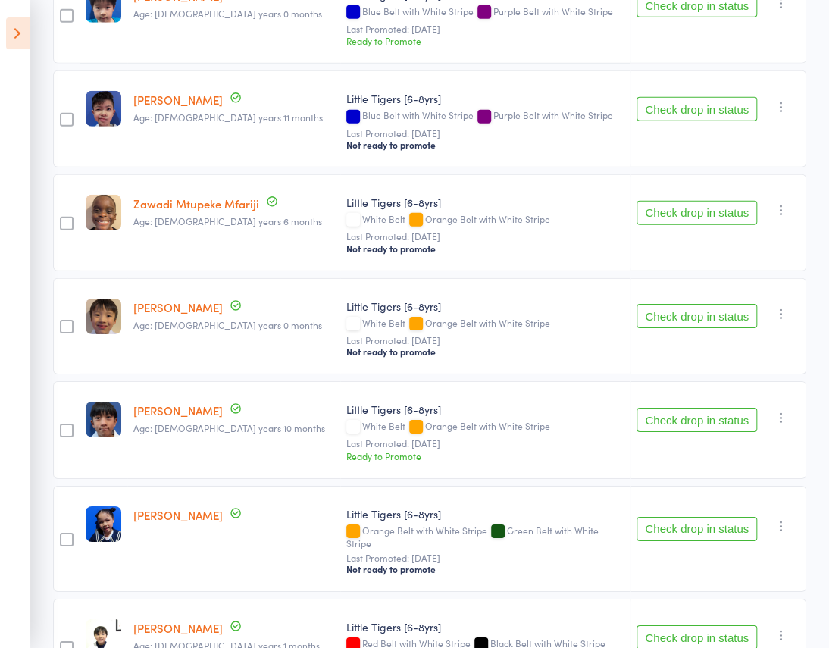
scroll to position [1722, 0]
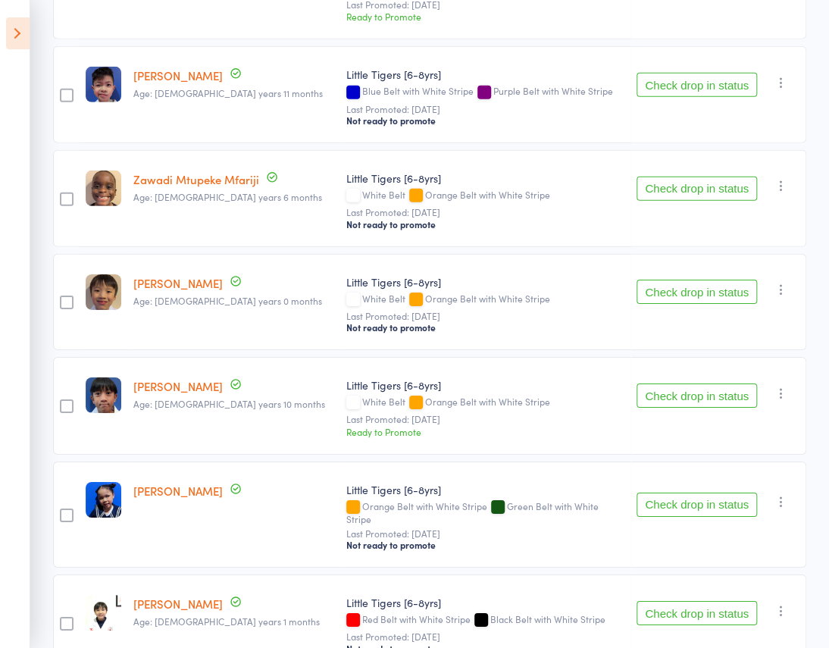
click at [669, 384] on button "Check drop in status" at bounding box center [697, 396] width 121 height 24
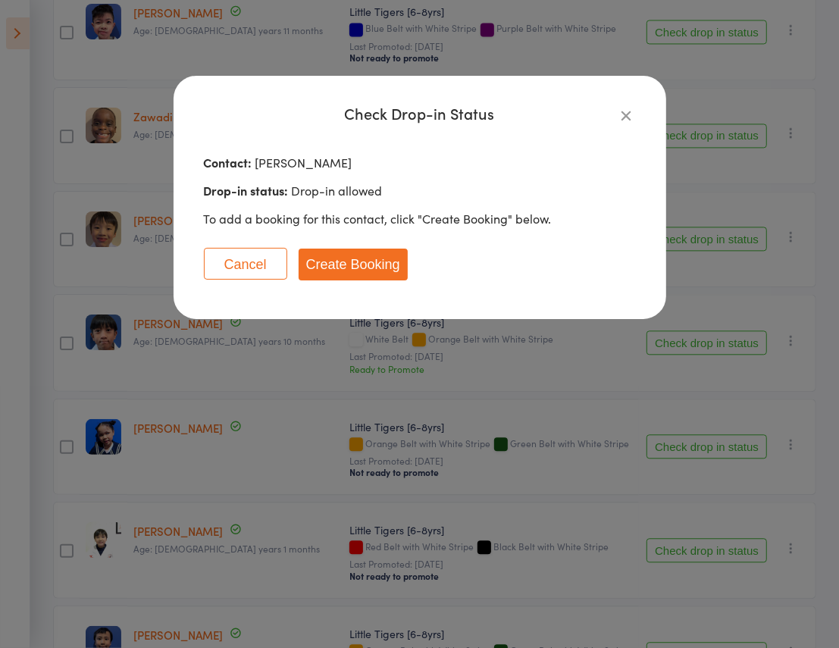
click at [341, 274] on button "Create Booking" at bounding box center [353, 265] width 109 height 32
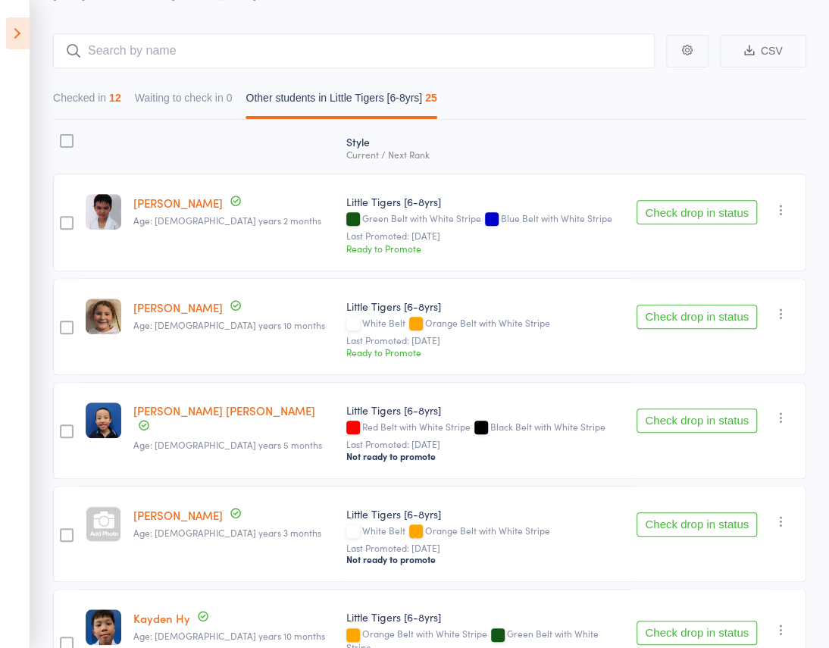
scroll to position [0, 0]
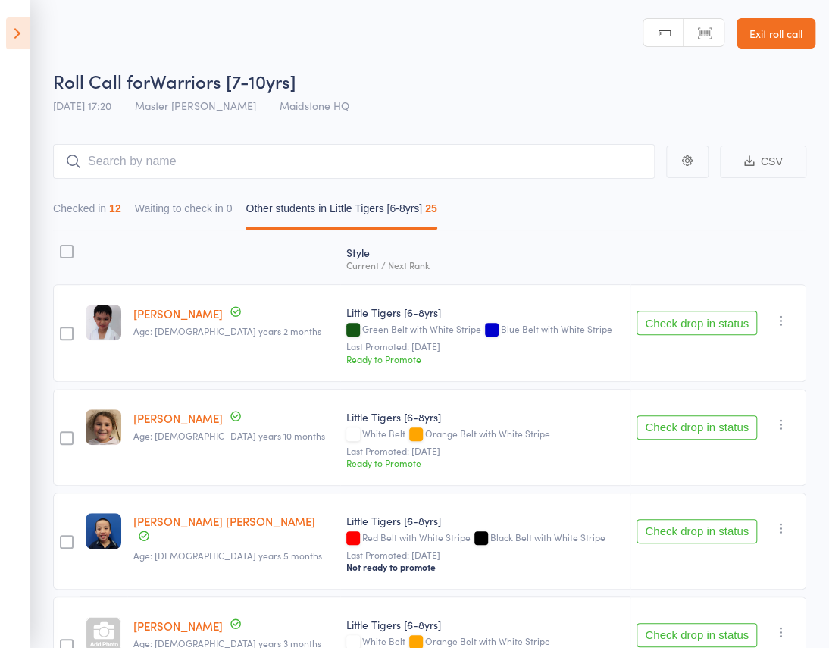
click at [17, 30] on icon at bounding box center [17, 33] width 23 height 32
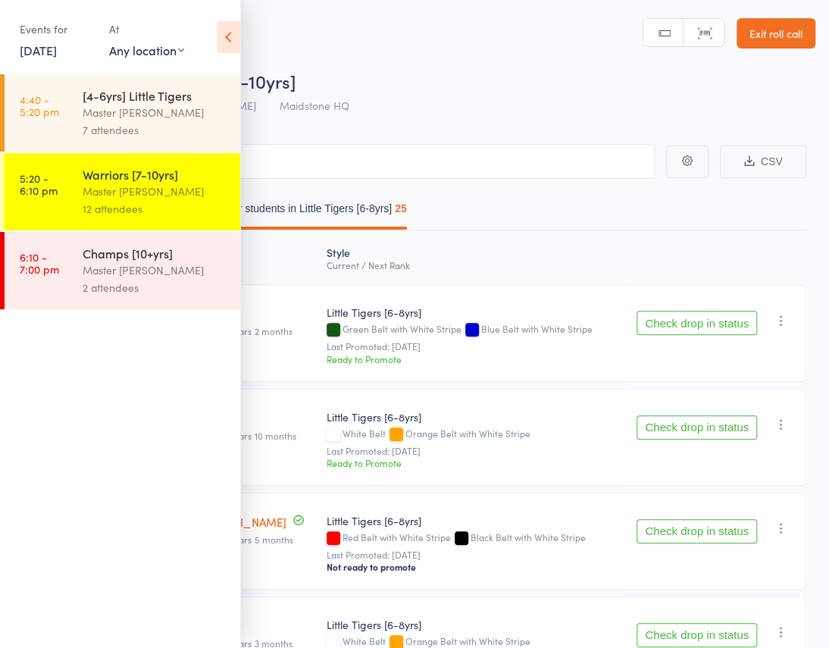
click at [117, 286] on div "2 attendees" at bounding box center [155, 287] width 145 height 17
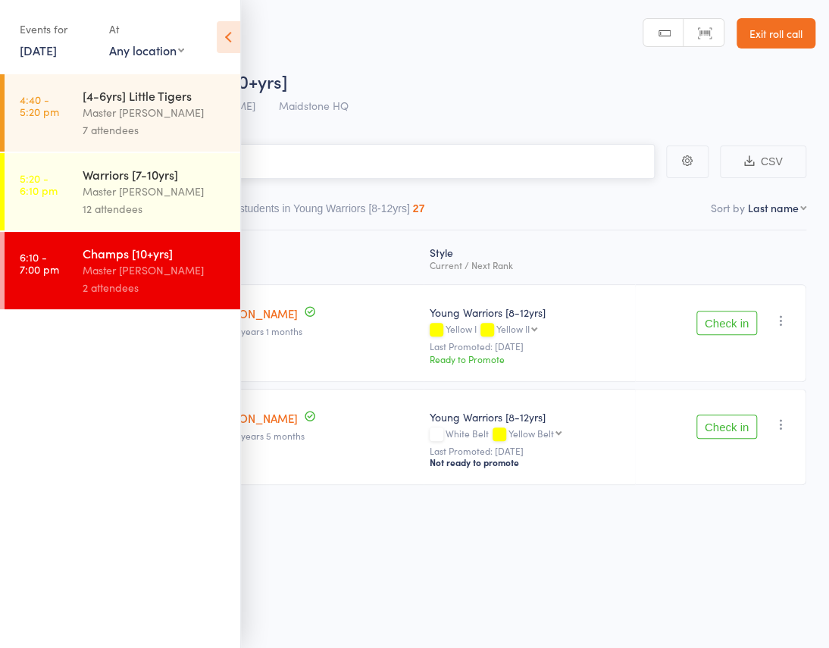
click at [425, 195] on button "Other students in Young Warriors [8-12yrs] 27" at bounding box center [317, 212] width 215 height 35
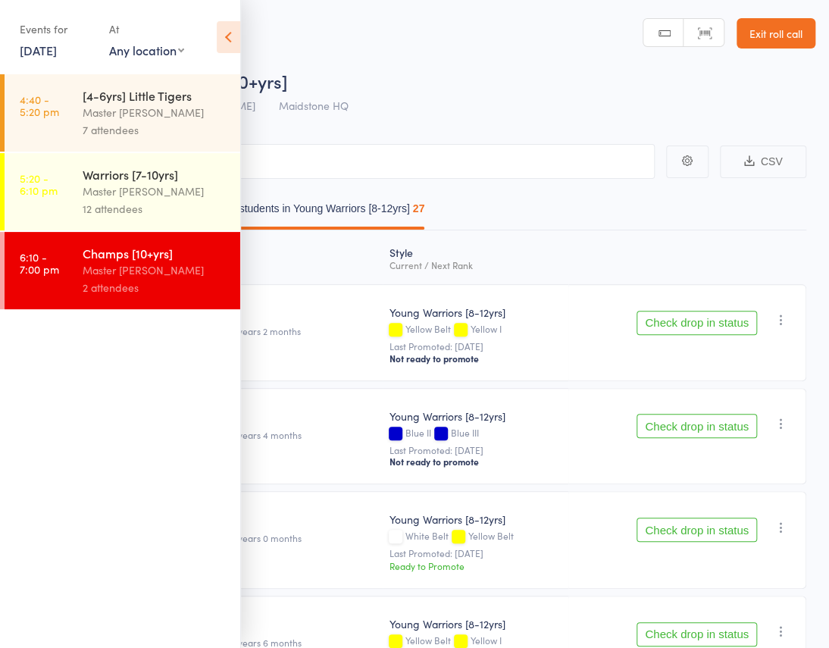
click at [233, 37] on icon at bounding box center [228, 37] width 23 height 32
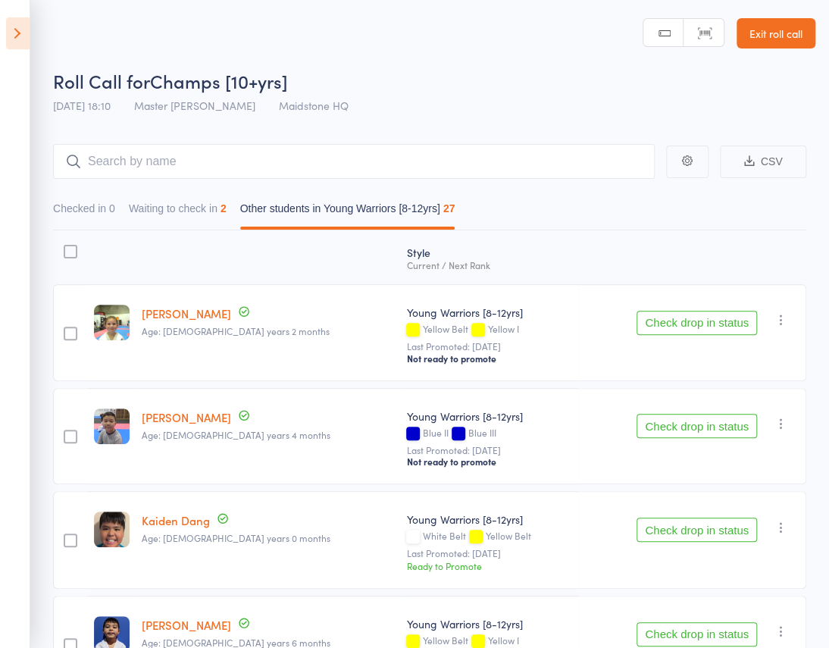
click at [227, 195] on button "Waiting to check in 2" at bounding box center [178, 212] width 98 height 35
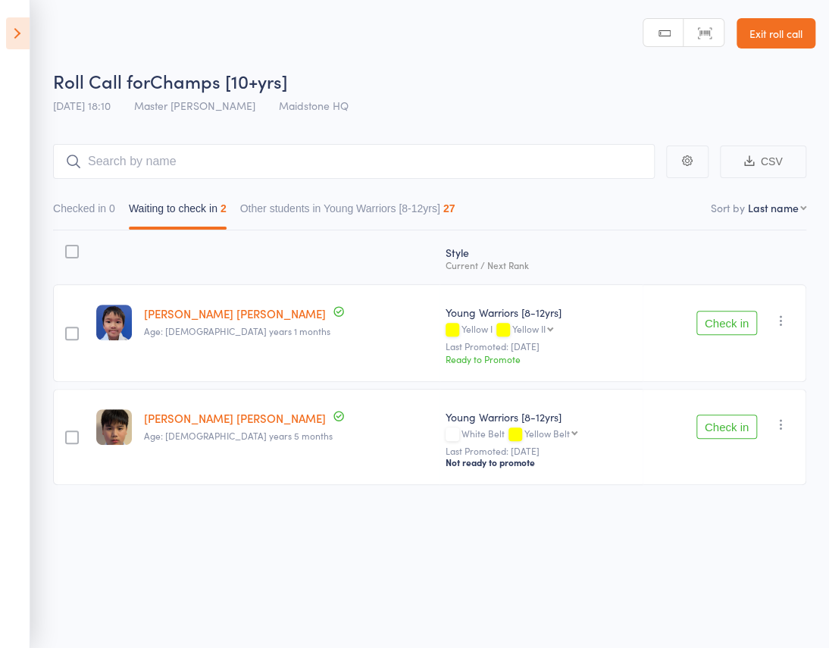
click at [8, 32] on icon at bounding box center [17, 33] width 23 height 32
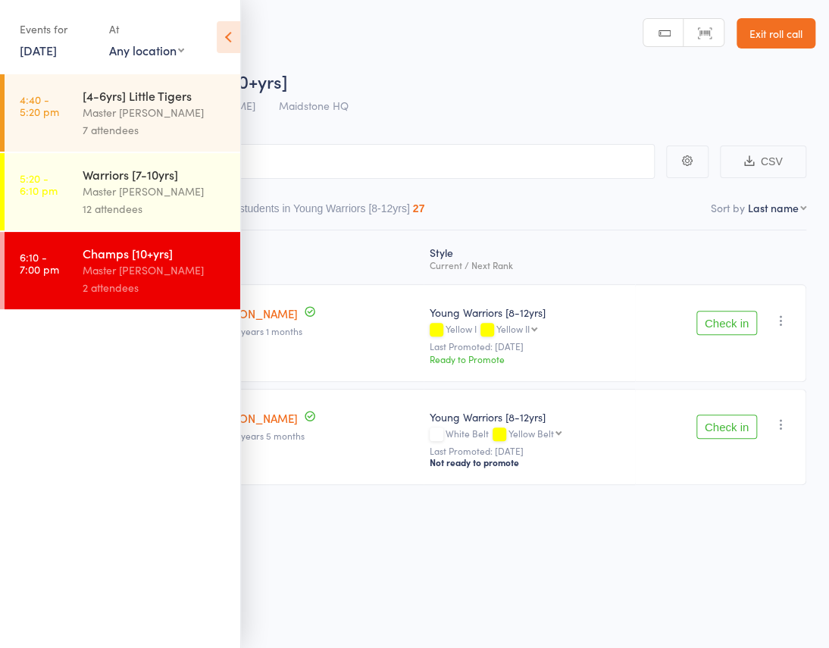
click at [128, 190] on div "Master [PERSON_NAME]" at bounding box center [155, 191] width 145 height 17
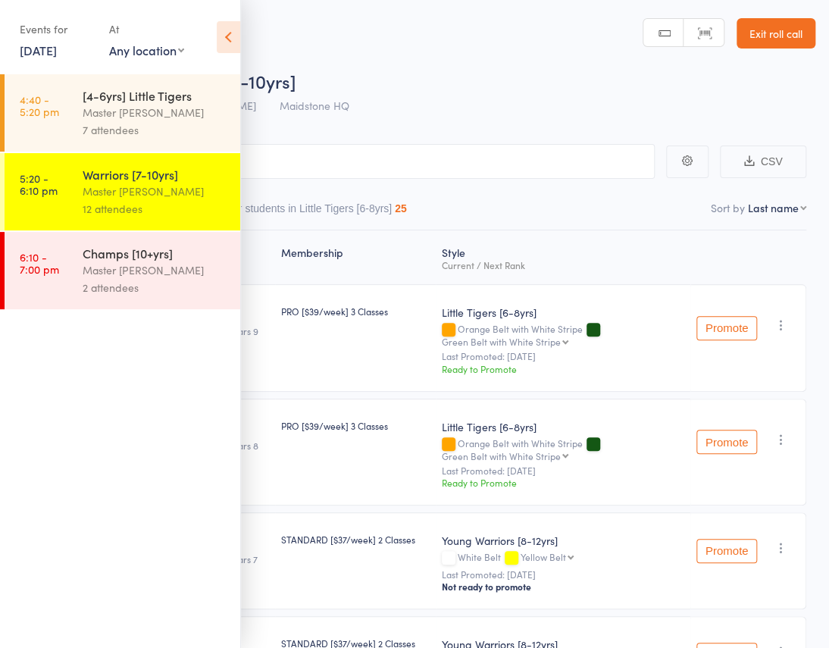
click at [228, 39] on icon at bounding box center [228, 37] width 23 height 32
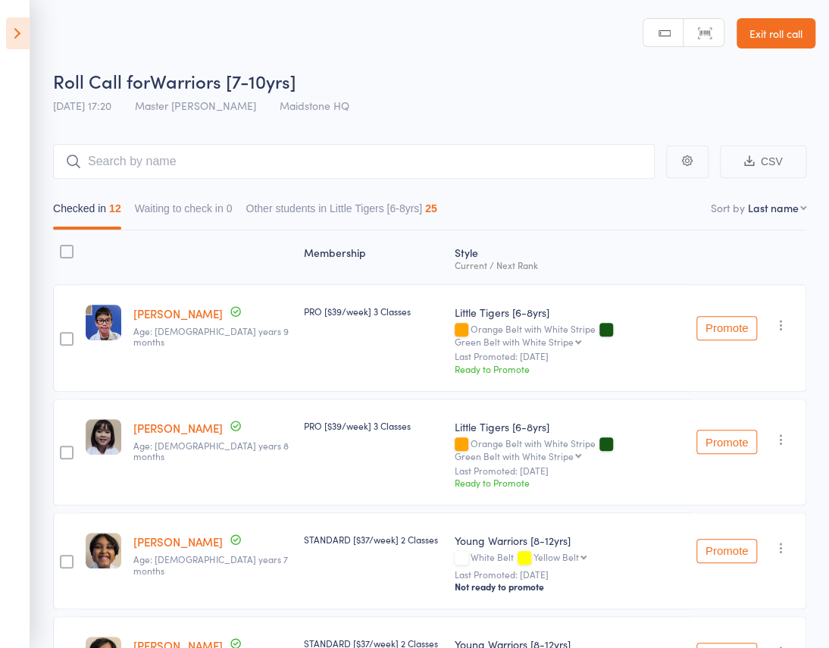
click at [179, 305] on link "Jayden Cao" at bounding box center [177, 313] width 89 height 16
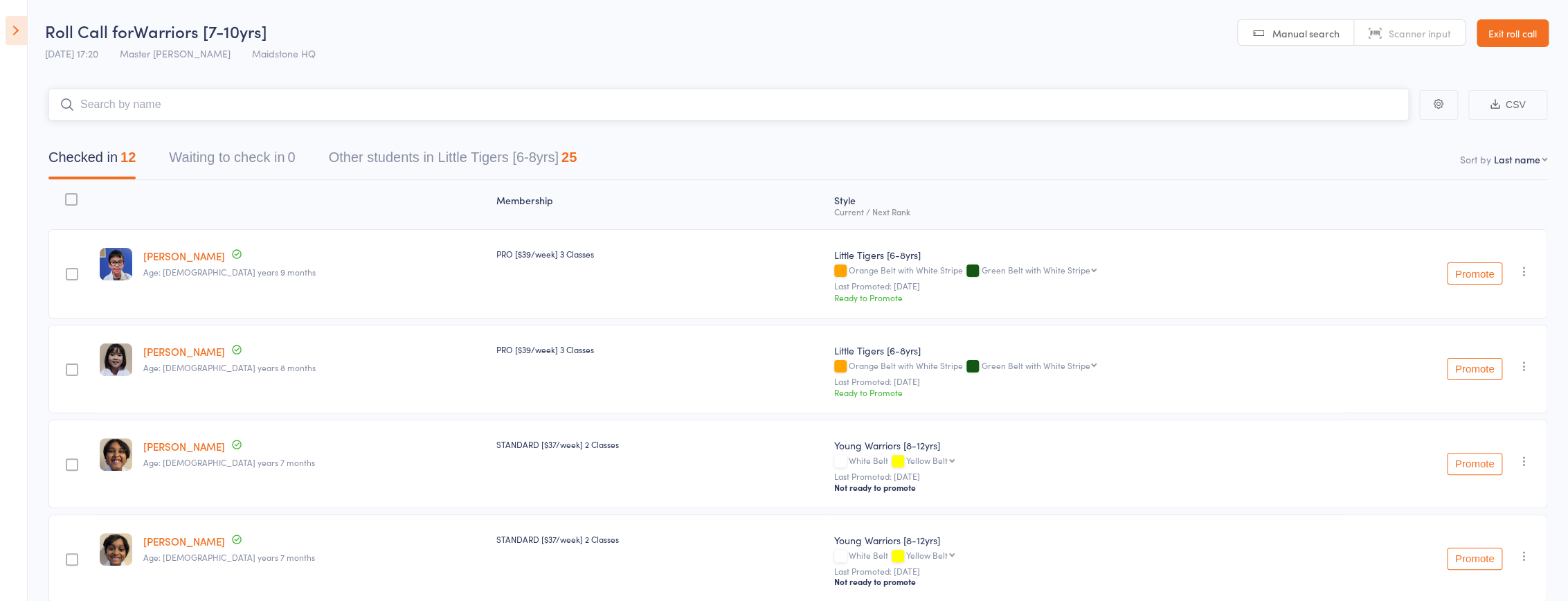
click at [194, 97] on input "search" at bounding box center [728, 104] width 1360 height 32
type input "owe"
click at [187, 140] on div "Owen Lee Drop in" at bounding box center [729, 133] width 1359 height 32
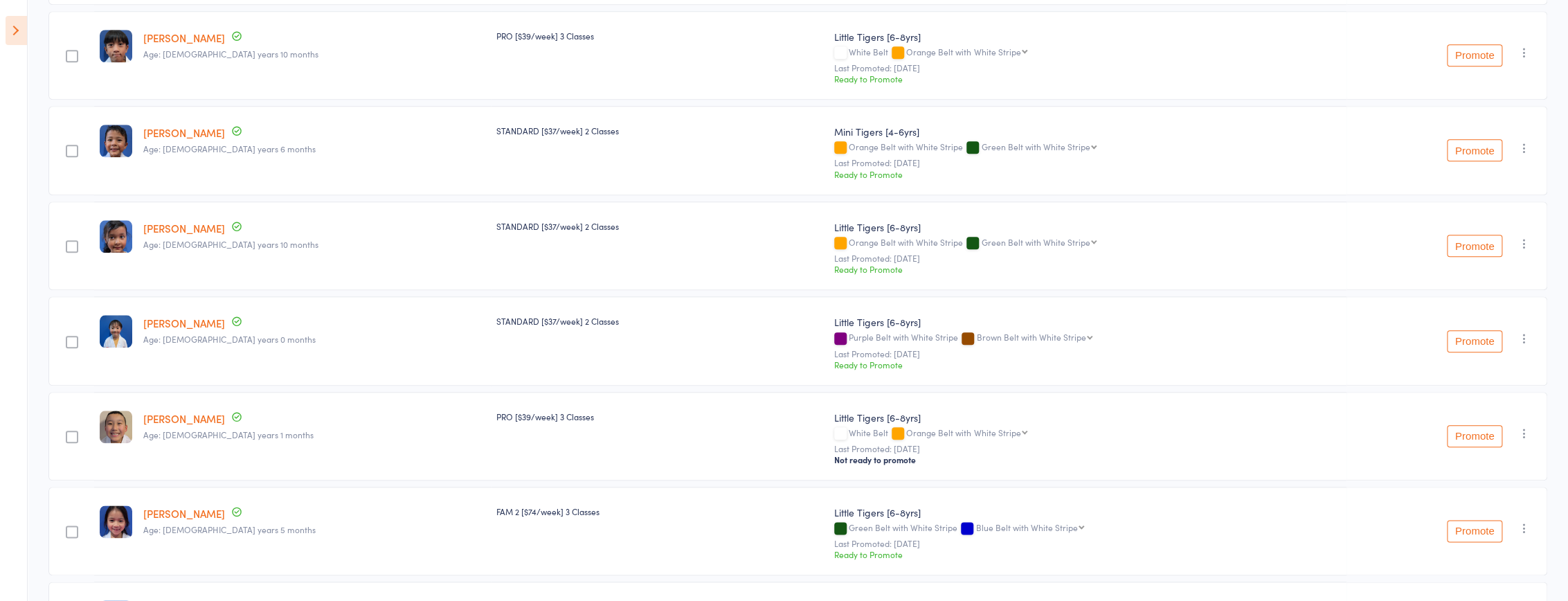
scroll to position [590, 0]
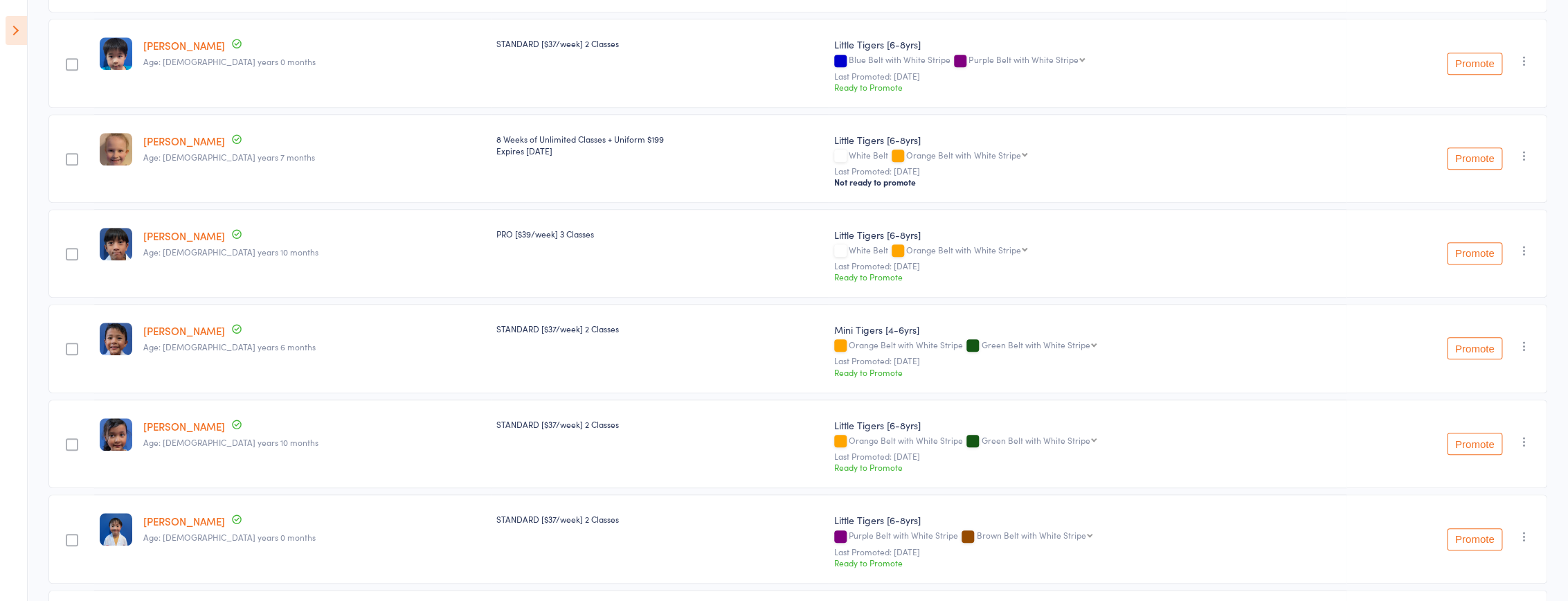
click at [748, 154] on div "8 Weeks of Unlimited Classes + Uniform $199 Expires Aug 19, 2025" at bounding box center [659, 158] width 339 height 89
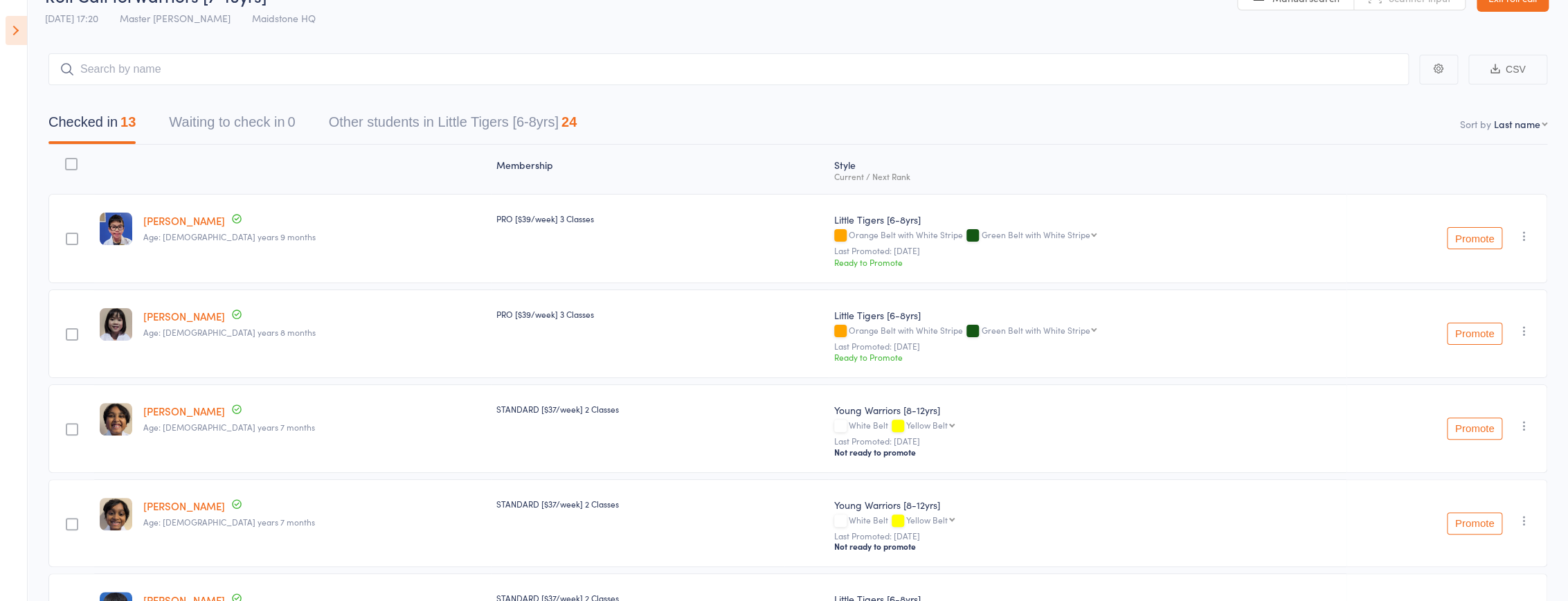
scroll to position [0, 0]
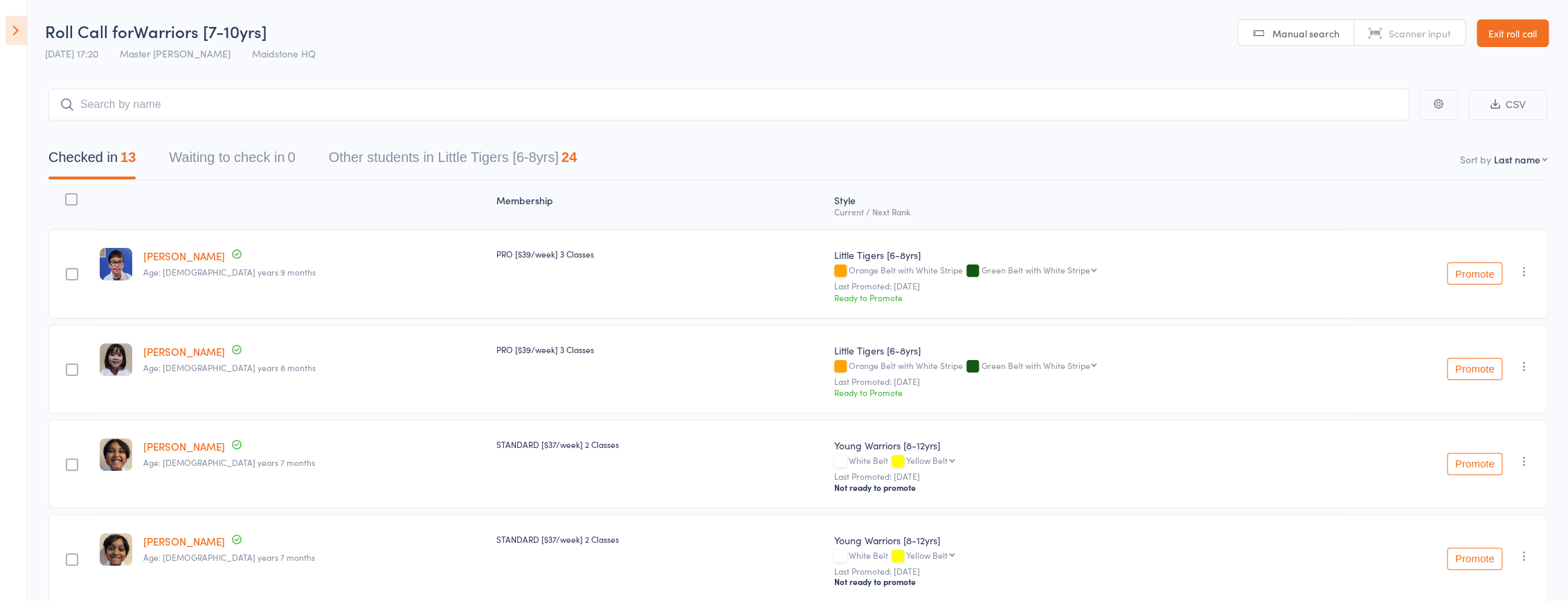
click at [532, 155] on button "Other students in Little Tigers [6-8yrs] 24" at bounding box center [453, 161] width 248 height 37
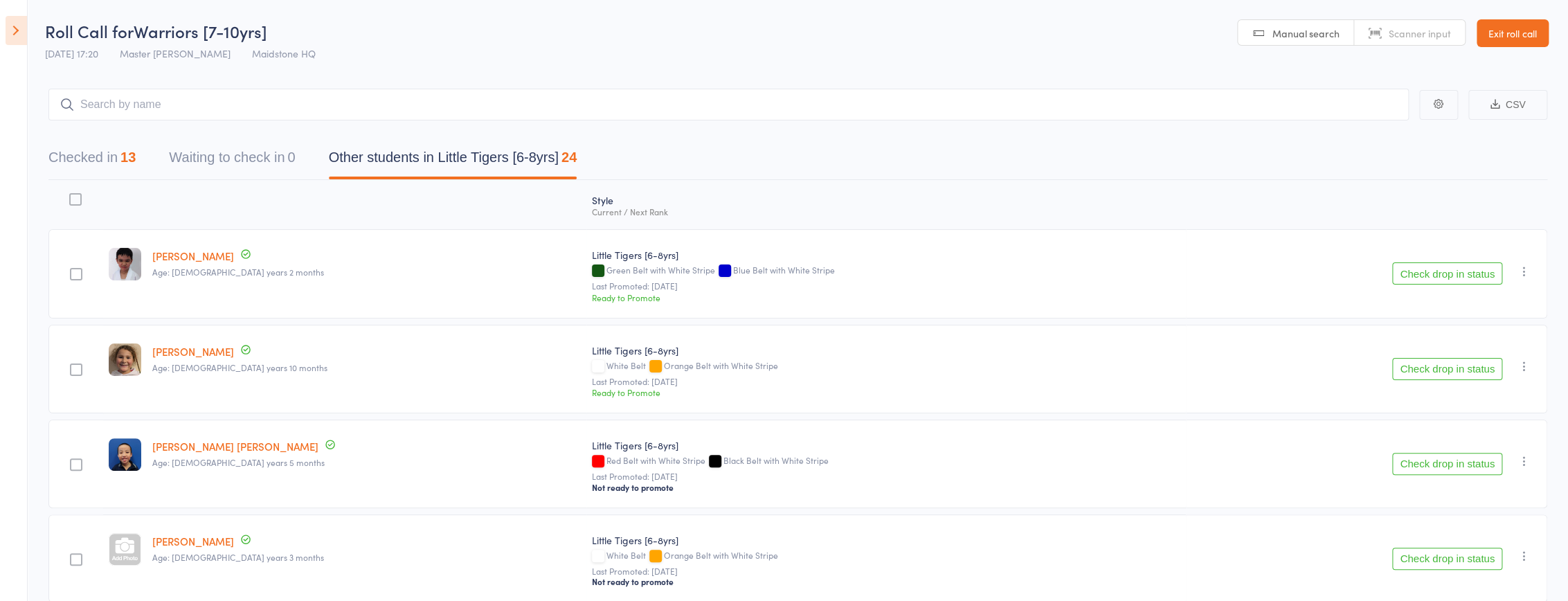
click at [110, 159] on button "Checked in 13" at bounding box center [92, 161] width 88 height 37
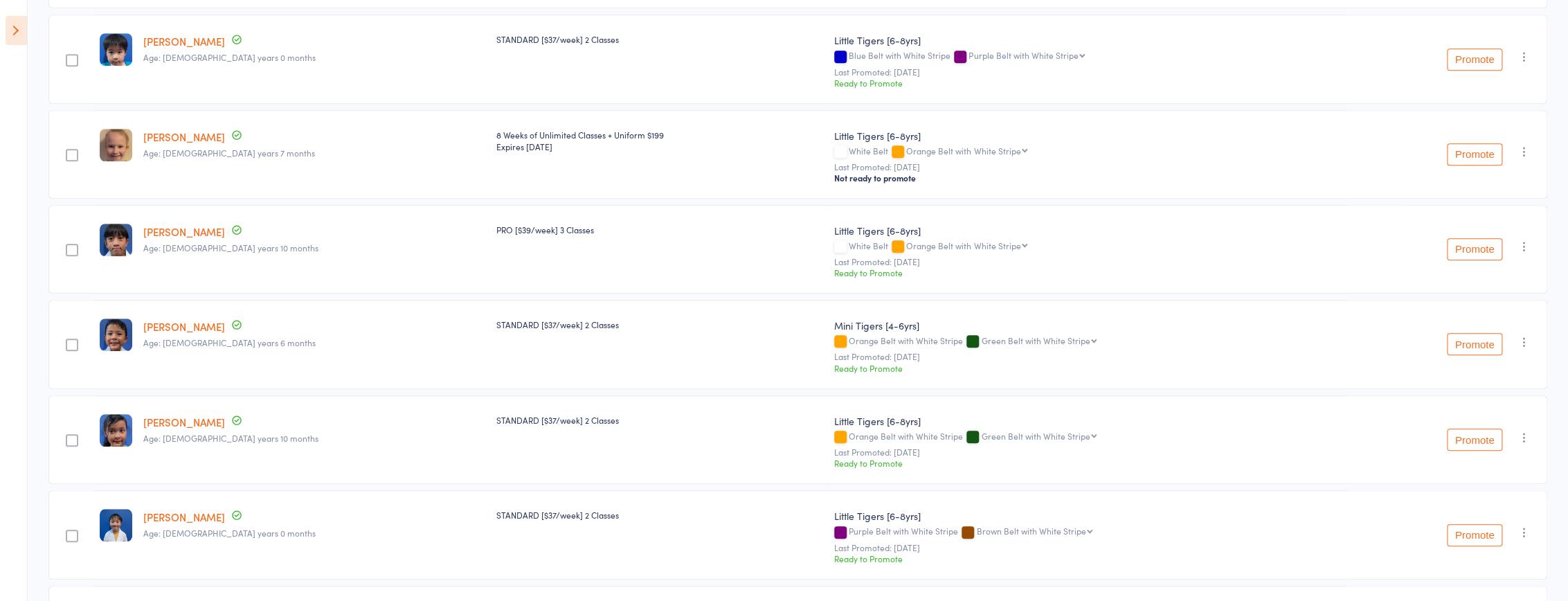
scroll to position [905, 0]
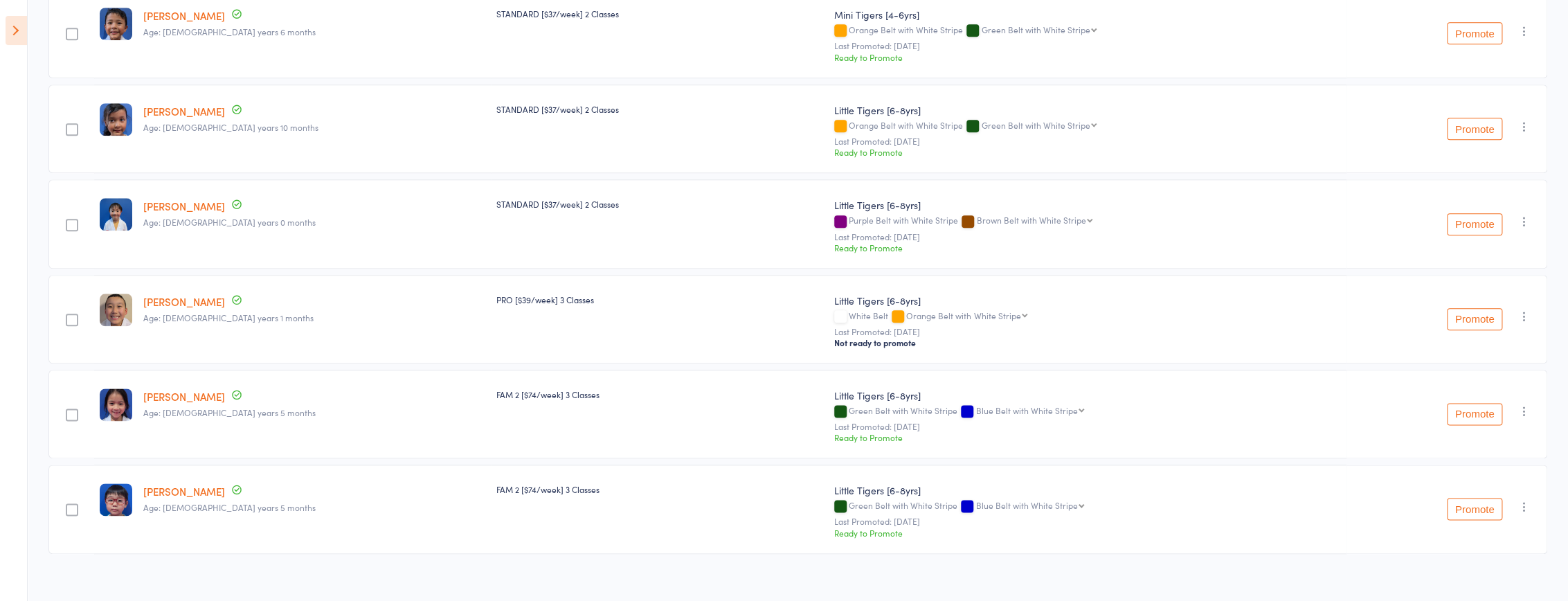
click at [756, 406] on select "Blue Belt with White Stripe Purple Belt with White Stripe Brown Belt with White…" at bounding box center [1029, 410] width 109 height 9
click at [756, 311] on select "Orange Belt with White Stripe Green Belt with White Stripe Blue Belt with White…" at bounding box center [966, 315] width 121 height 9
click at [153, 389] on link "Ellie Tran" at bounding box center [184, 396] width 81 height 15
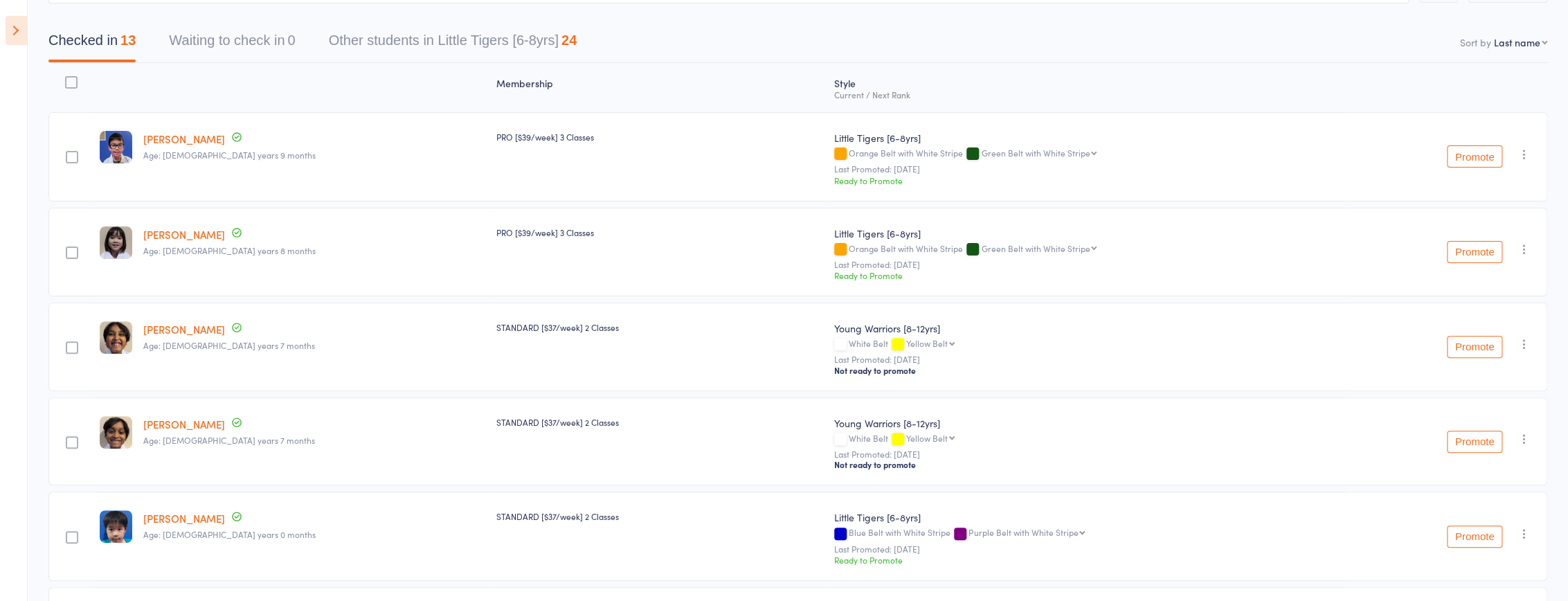
scroll to position [0, 0]
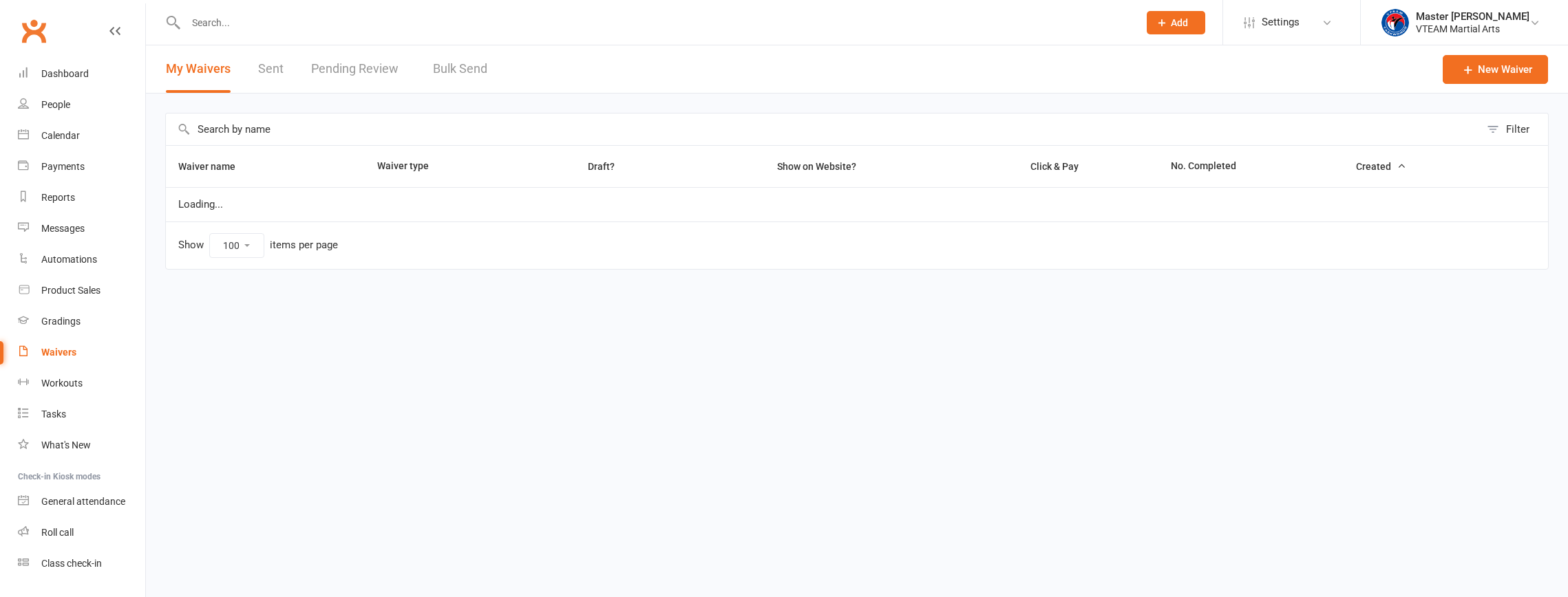
select select "100"
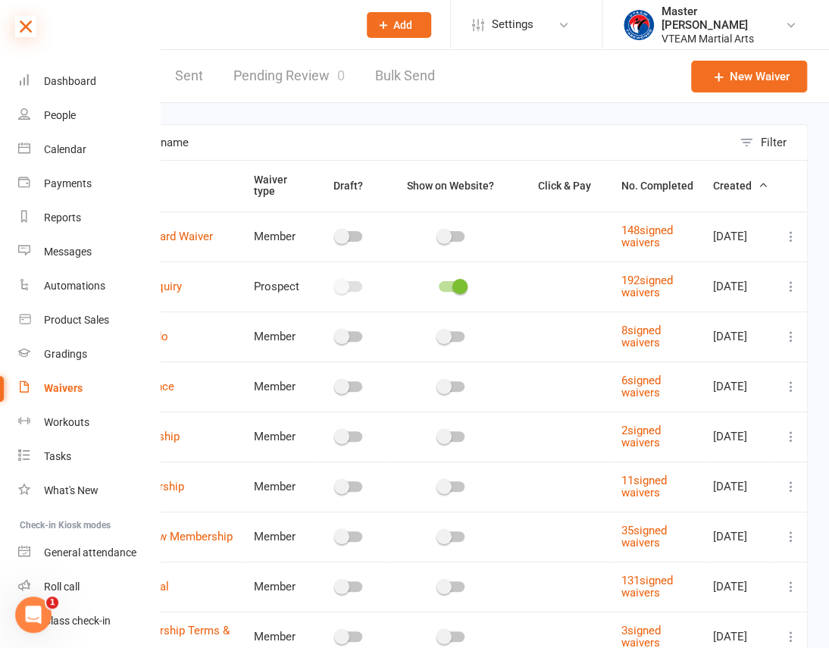
click at [25, 29] on icon at bounding box center [25, 26] width 21 height 21
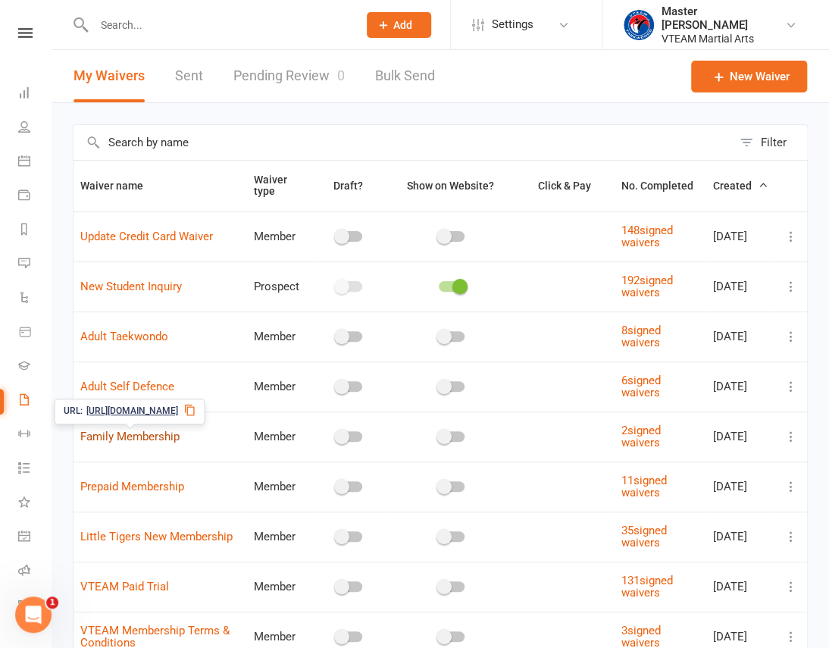
click at [170, 432] on link "Family Membership" at bounding box center [129, 437] width 99 height 14
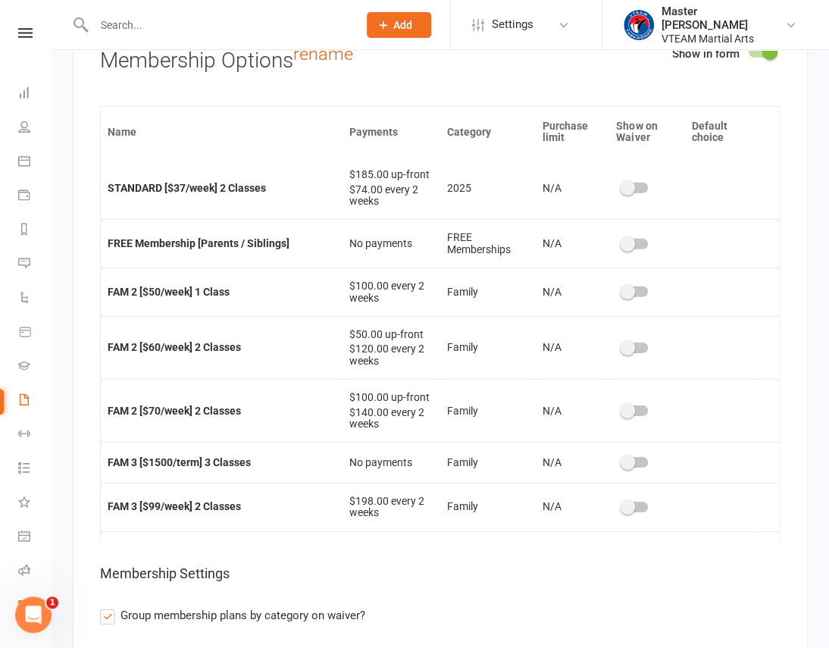
scroll to position [256, 0]
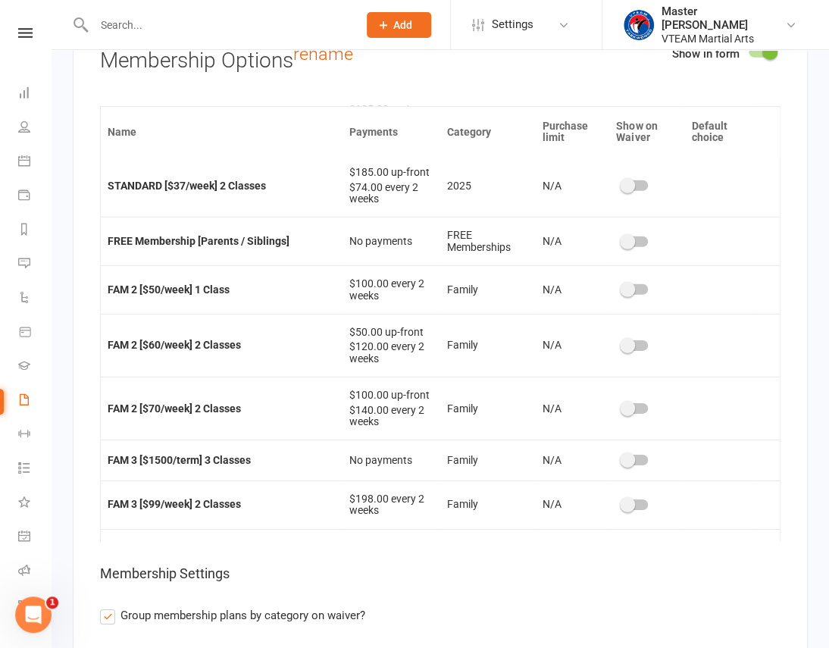
click at [628, 416] on switch at bounding box center [635, 410] width 38 height 12
click at [628, 414] on div at bounding box center [635, 408] width 26 height 11
click at [622, 406] on input "checkbox" at bounding box center [622, 406] width 0 height 0
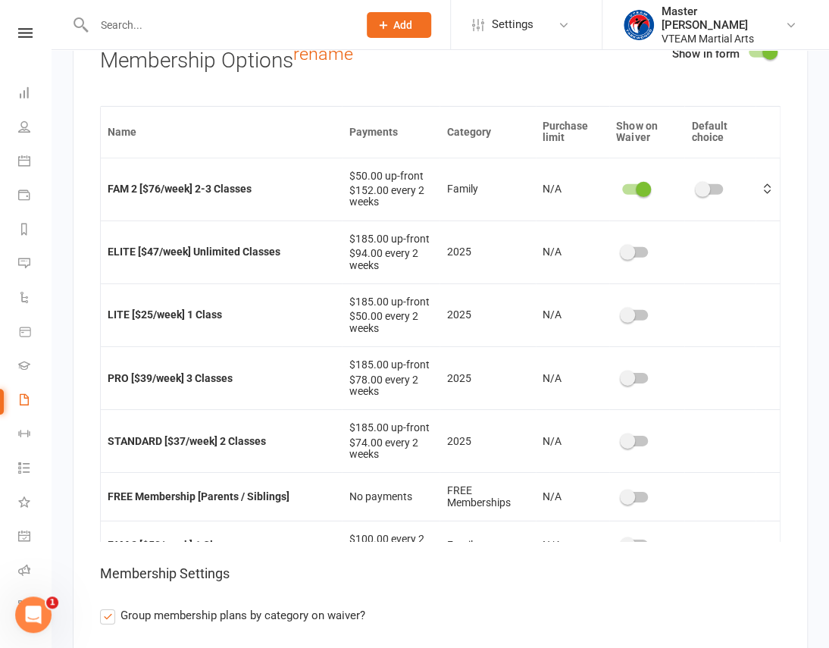
scroll to position [0, 0]
click at [622, 196] on div at bounding box center [635, 190] width 26 height 11
click at [622, 188] on input "checkbox" at bounding box center [622, 188] width 0 height 0
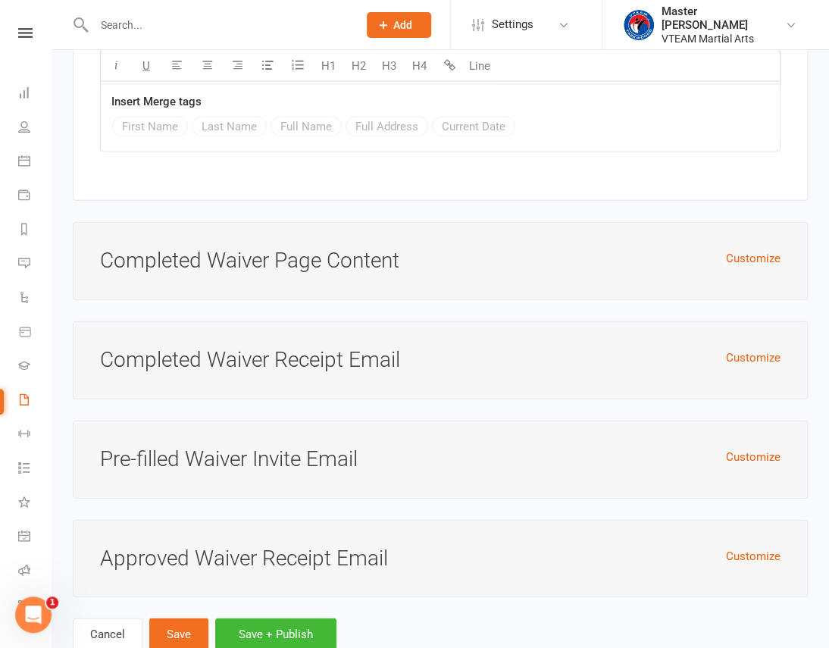
scroll to position [8178, 0]
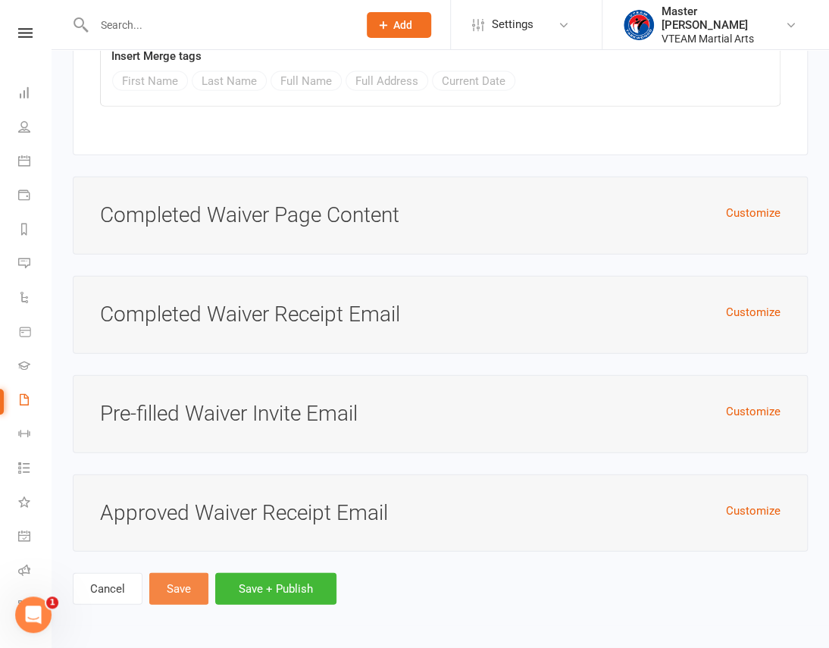
click at [190, 583] on button "Save" at bounding box center [178, 589] width 59 height 32
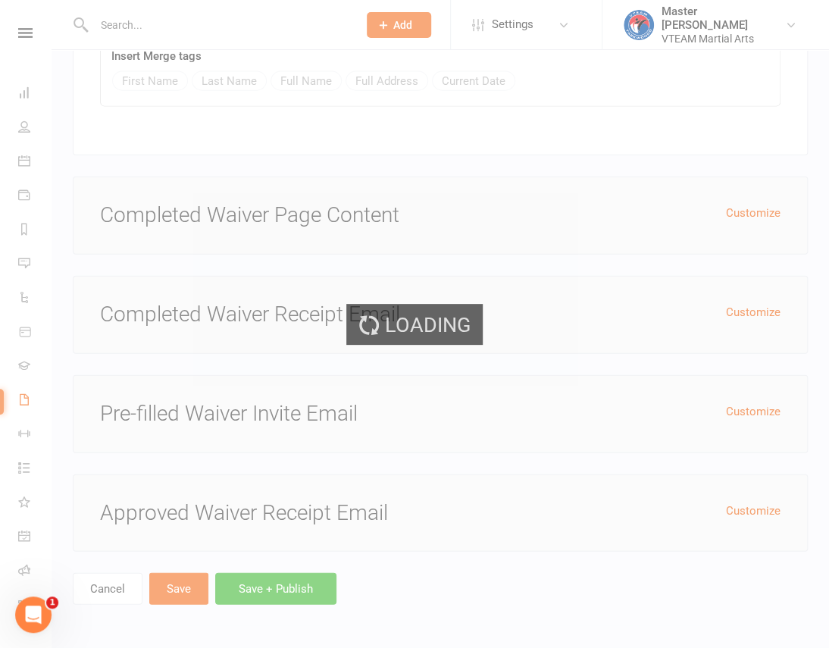
select select "100"
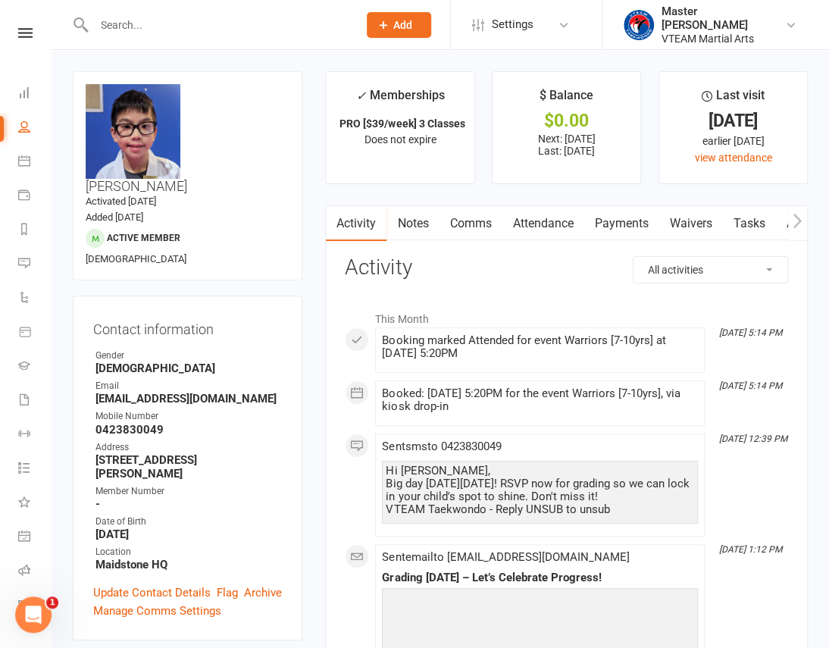
click at [23, 38] on div "Clubworx" at bounding box center [25, 52] width 51 height 49
click at [22, 32] on icon at bounding box center [25, 33] width 14 height 10
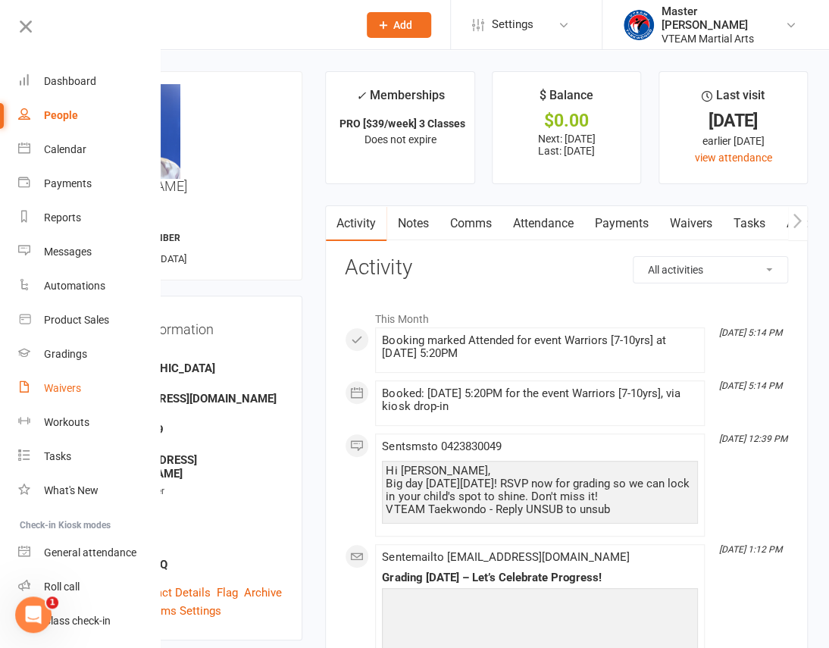
click at [64, 387] on div "Waivers" at bounding box center [62, 388] width 37 height 12
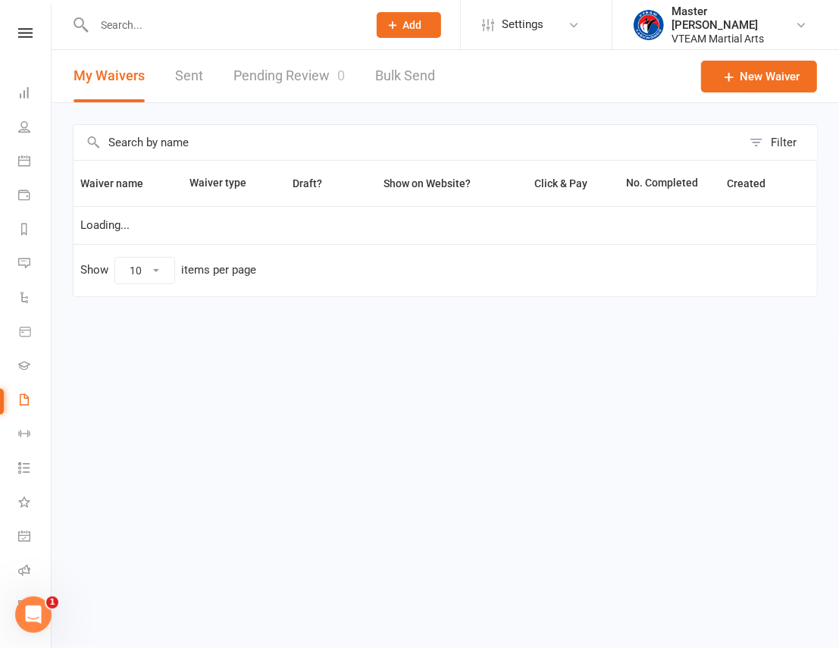
select select "100"
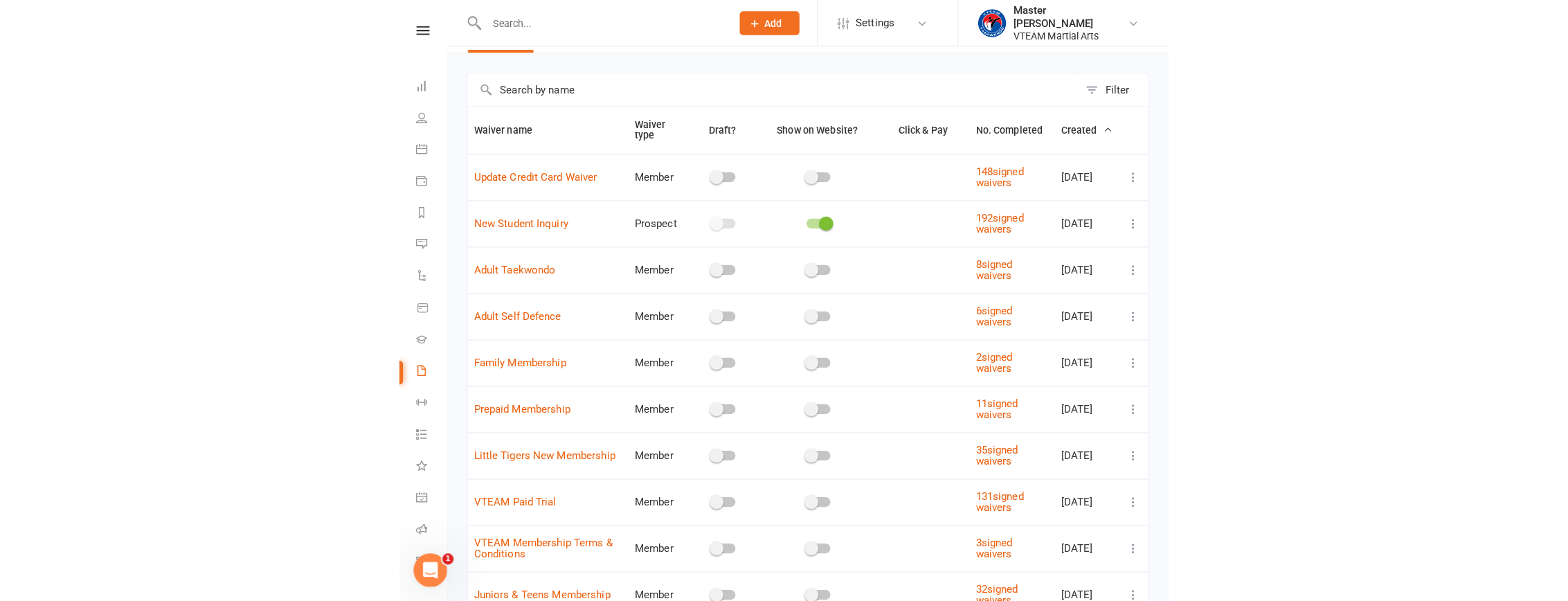
scroll to position [62, 0]
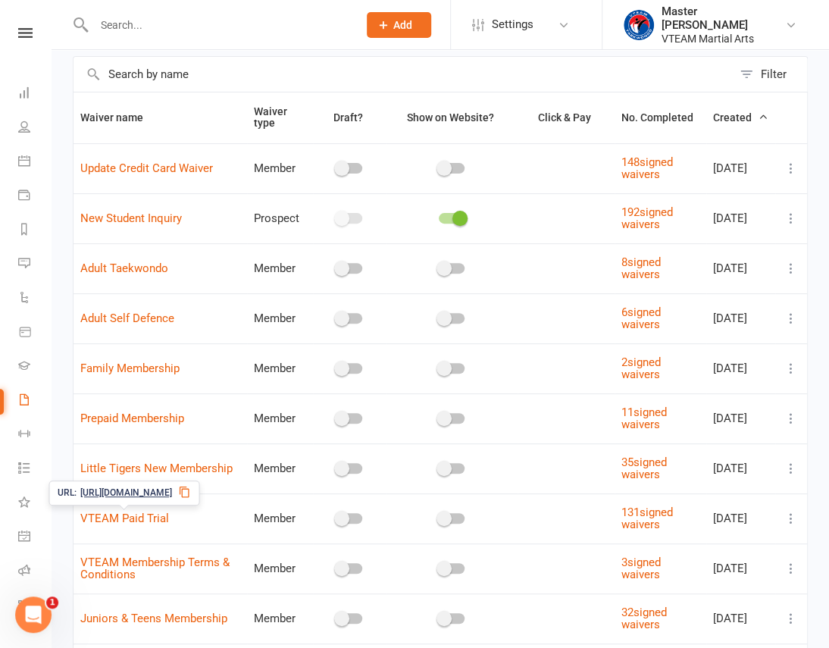
click at [189, 490] on icon at bounding box center [185, 492] width 10 height 11
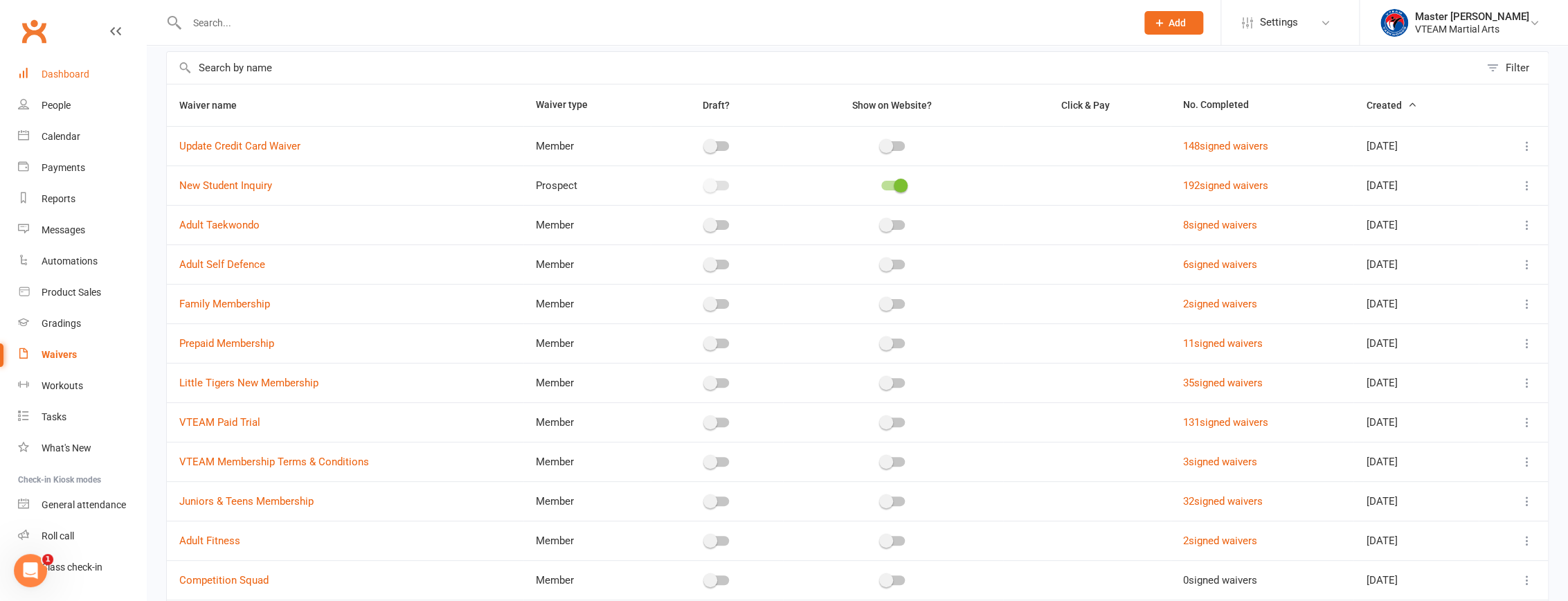
click at [88, 73] on link "Dashboard" at bounding box center [82, 74] width 128 height 31
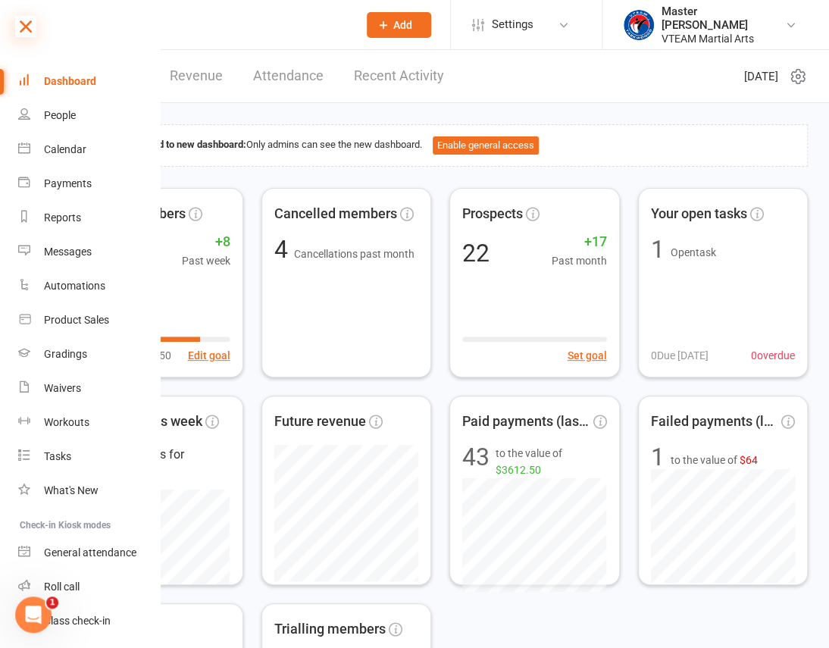
click at [30, 16] on icon at bounding box center [25, 26] width 21 height 21
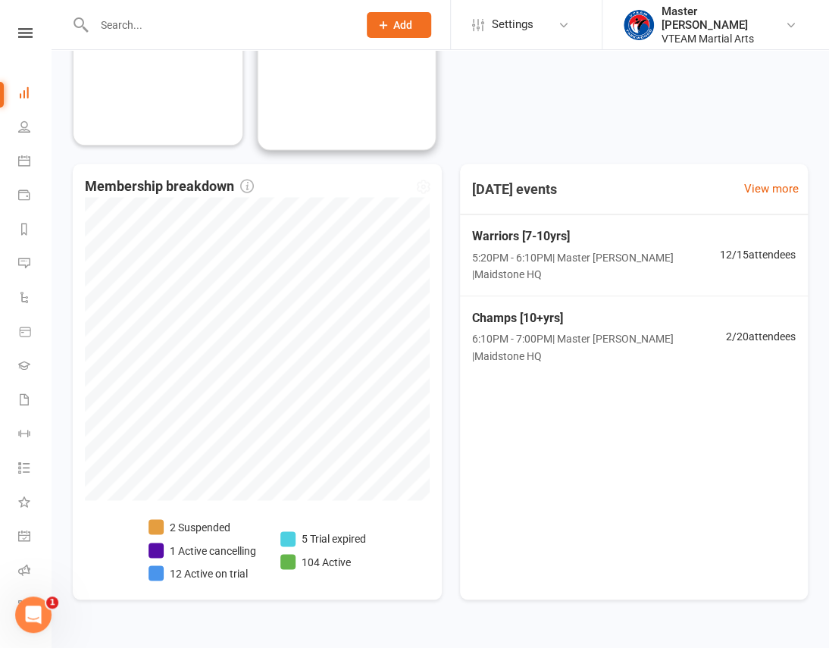
scroll to position [677, 0]
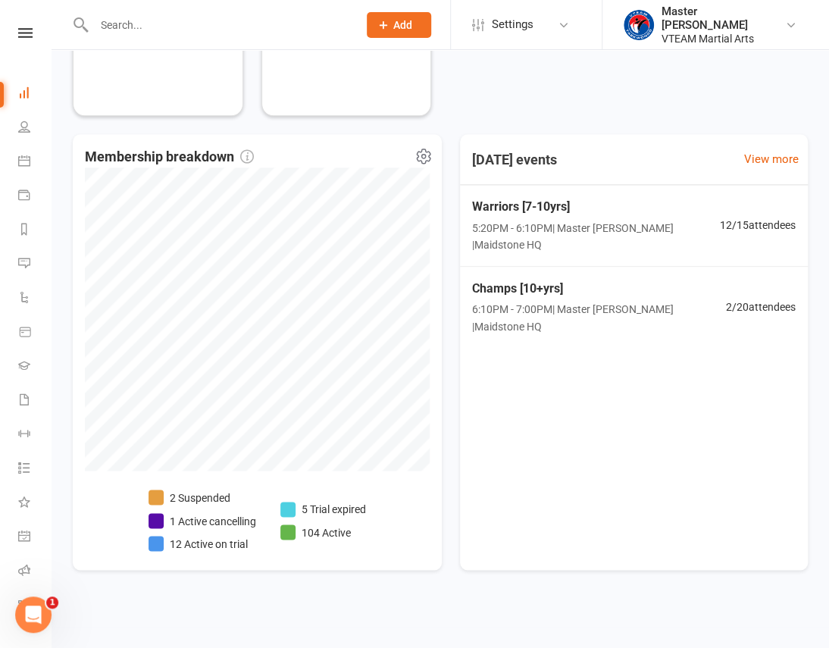
click at [309, 504] on li "5 Trial expired" at bounding box center [323, 508] width 86 height 17
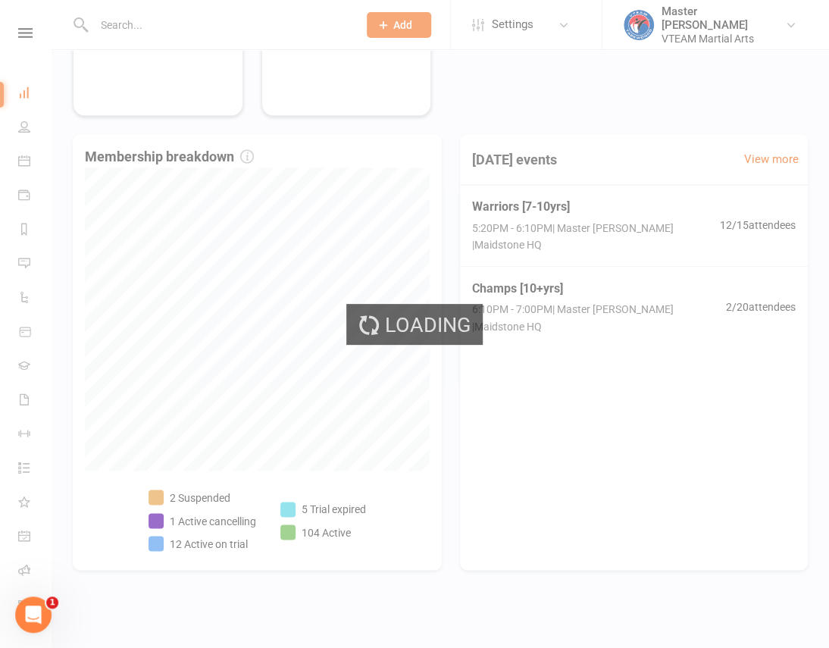
select select "trial_expired"
select select "100"
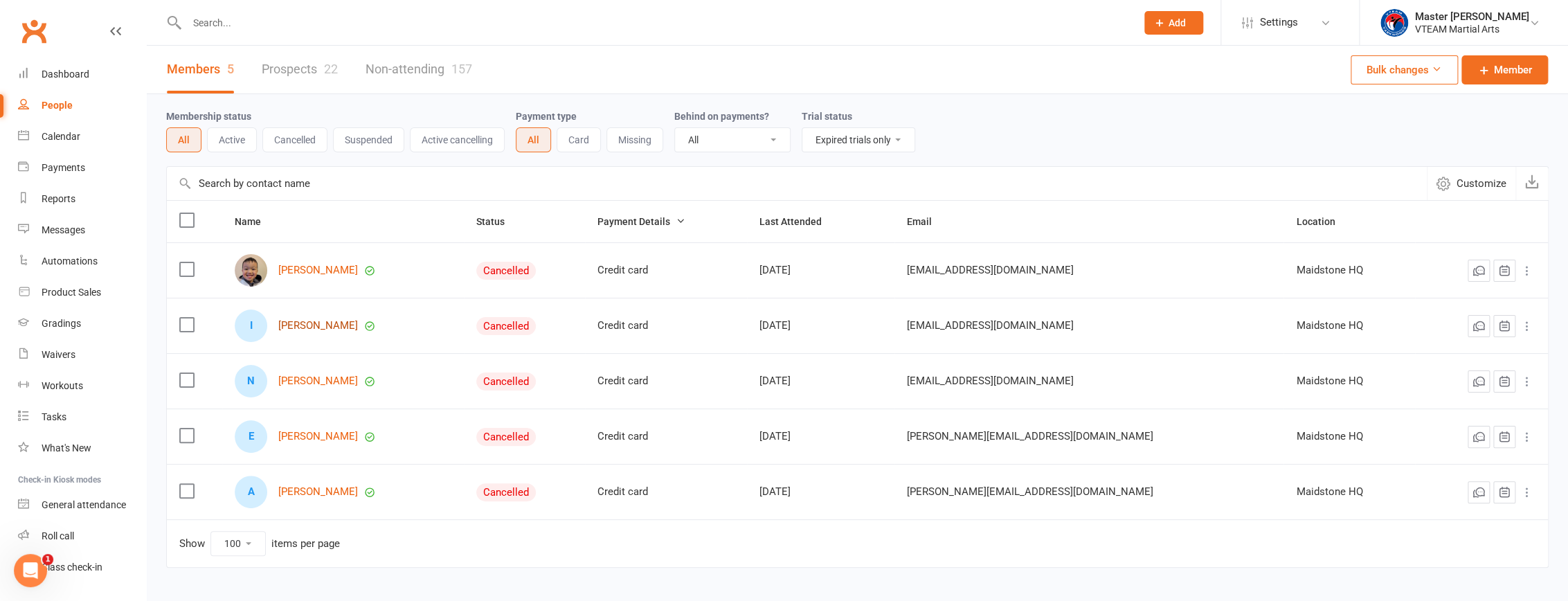
click at [310, 322] on link "[PERSON_NAME]" at bounding box center [318, 325] width 79 height 12
click at [324, 382] on link "[PERSON_NAME]" at bounding box center [318, 381] width 79 height 12
click at [324, 438] on link "[PERSON_NAME]" at bounding box center [318, 436] width 79 height 12
click at [321, 492] on link "[PERSON_NAME]" at bounding box center [318, 491] width 79 height 12
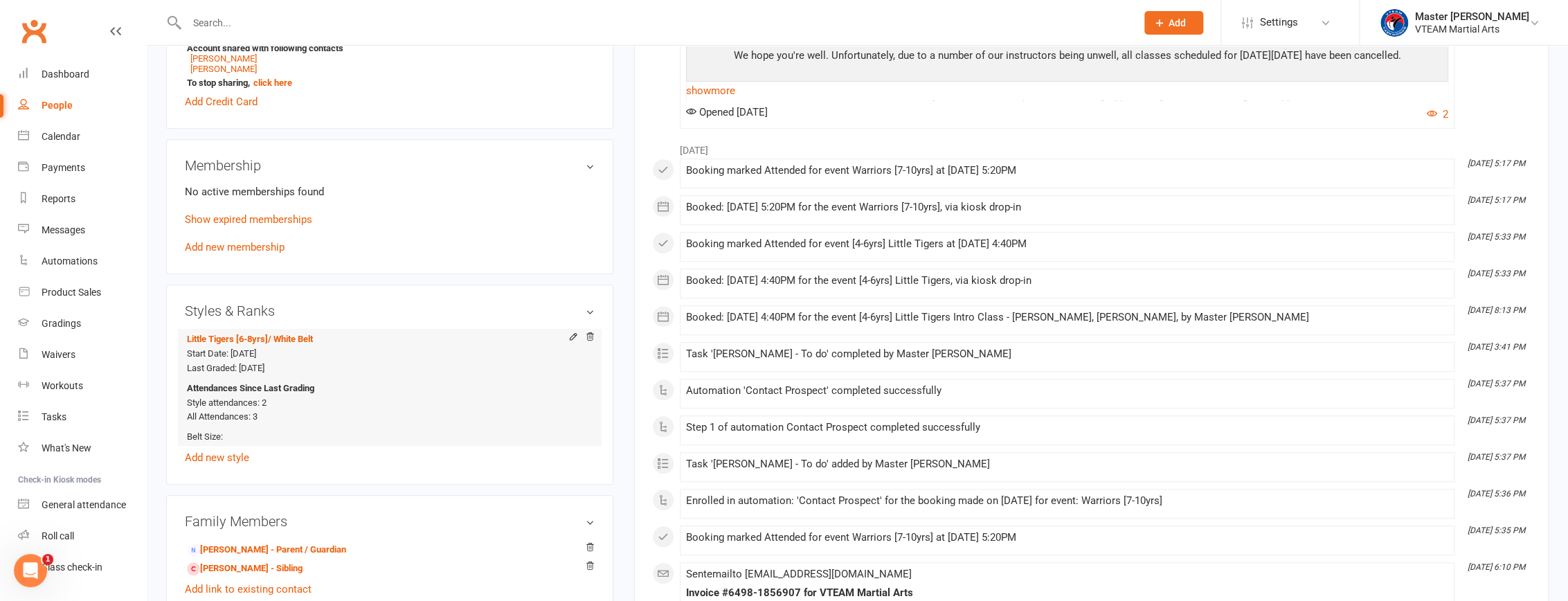
scroll to position [566, 0]
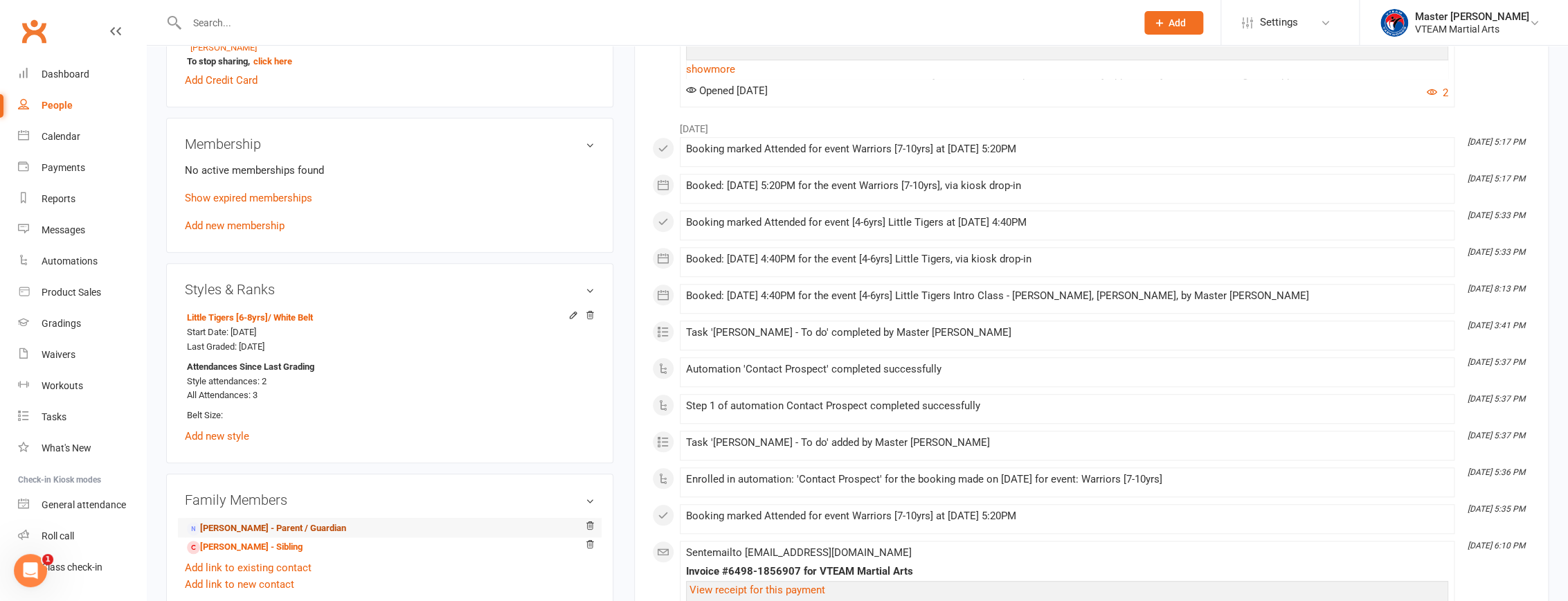
click at [274, 534] on link "[PERSON_NAME] - Parent / Guardian" at bounding box center [267, 529] width 159 height 15
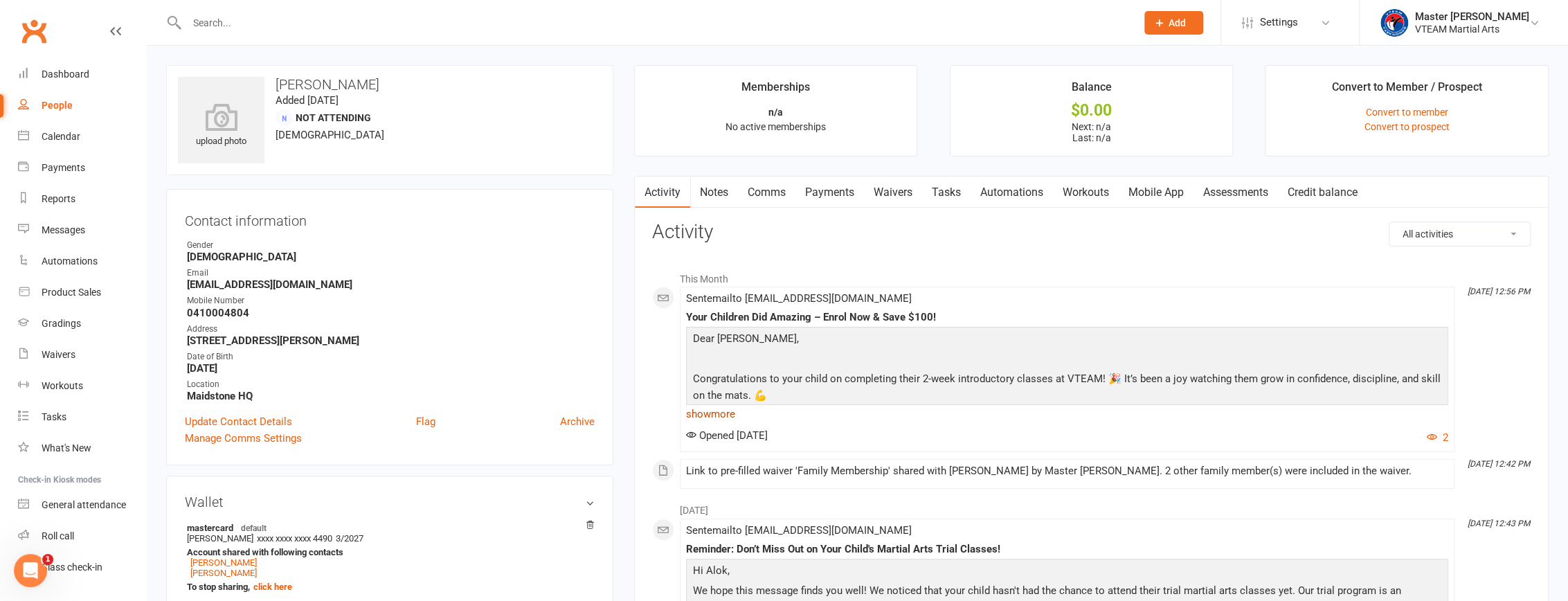
click at [715, 412] on link "show more" at bounding box center [1067, 414] width 762 height 19
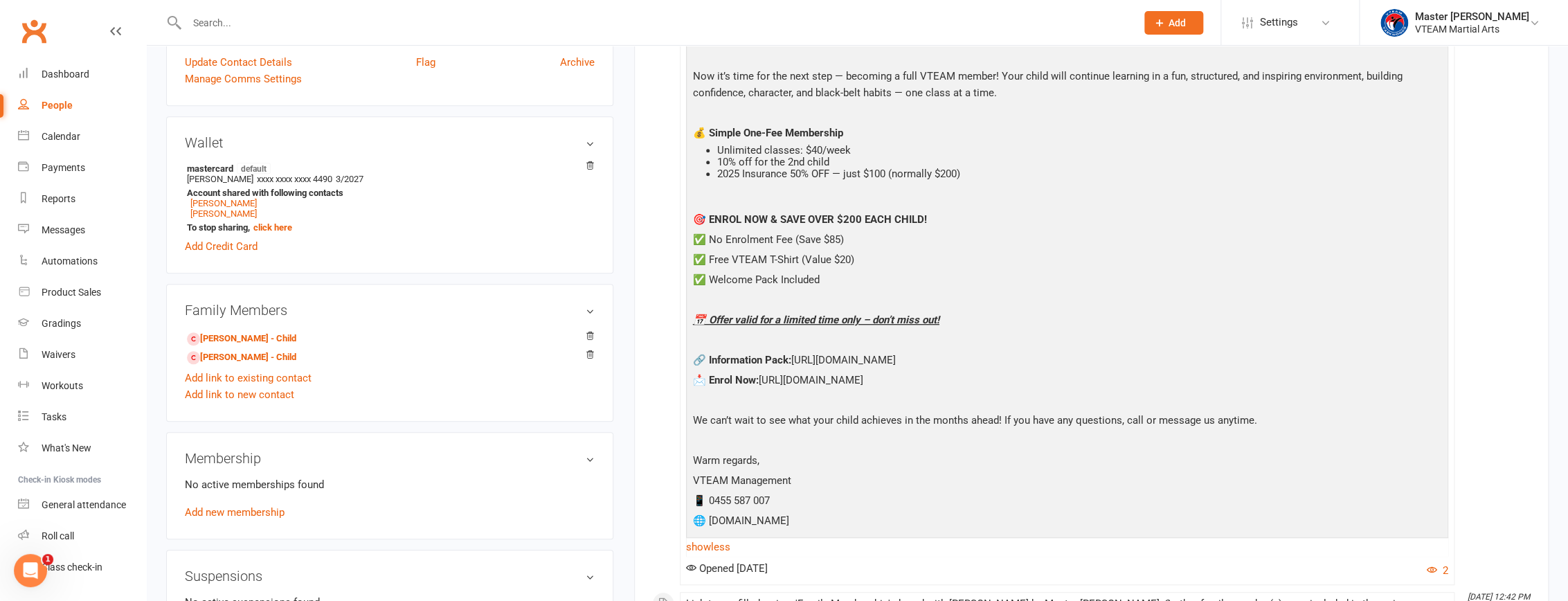
scroll to position [377, 0]
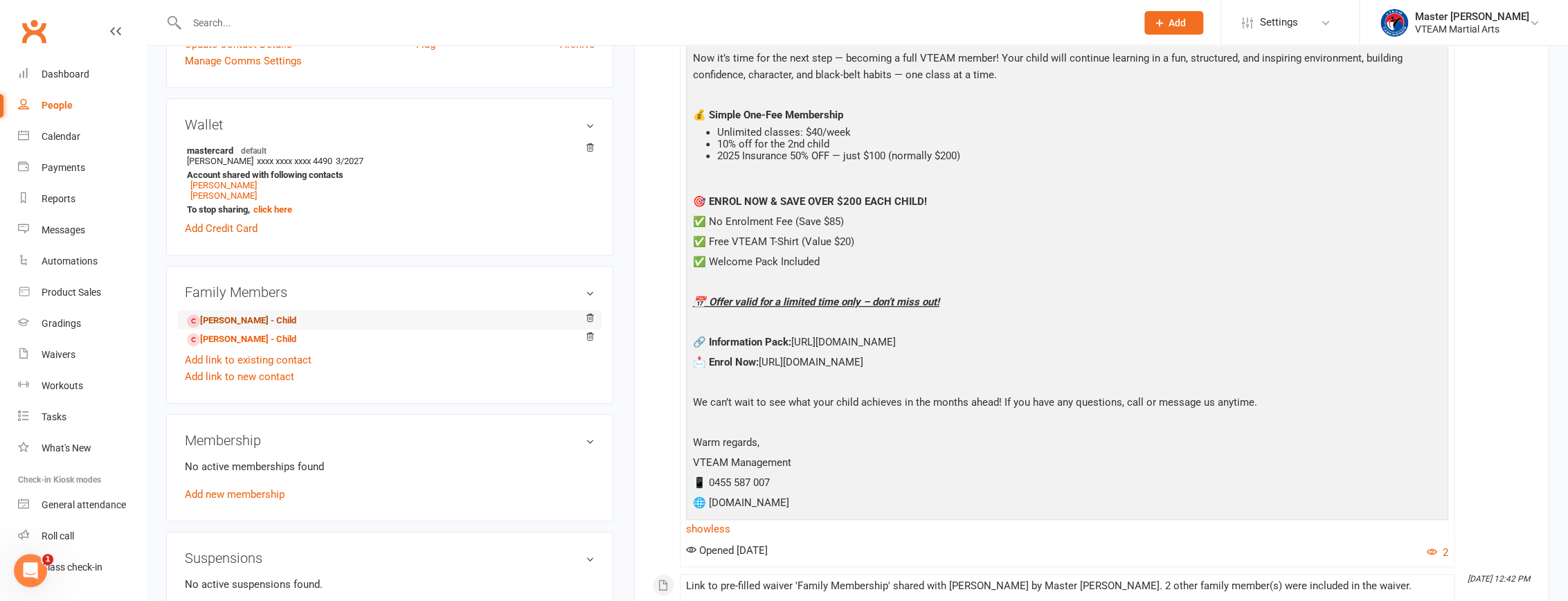
click at [270, 323] on link "Nirvan Pokharel - Child" at bounding box center [242, 321] width 110 height 15
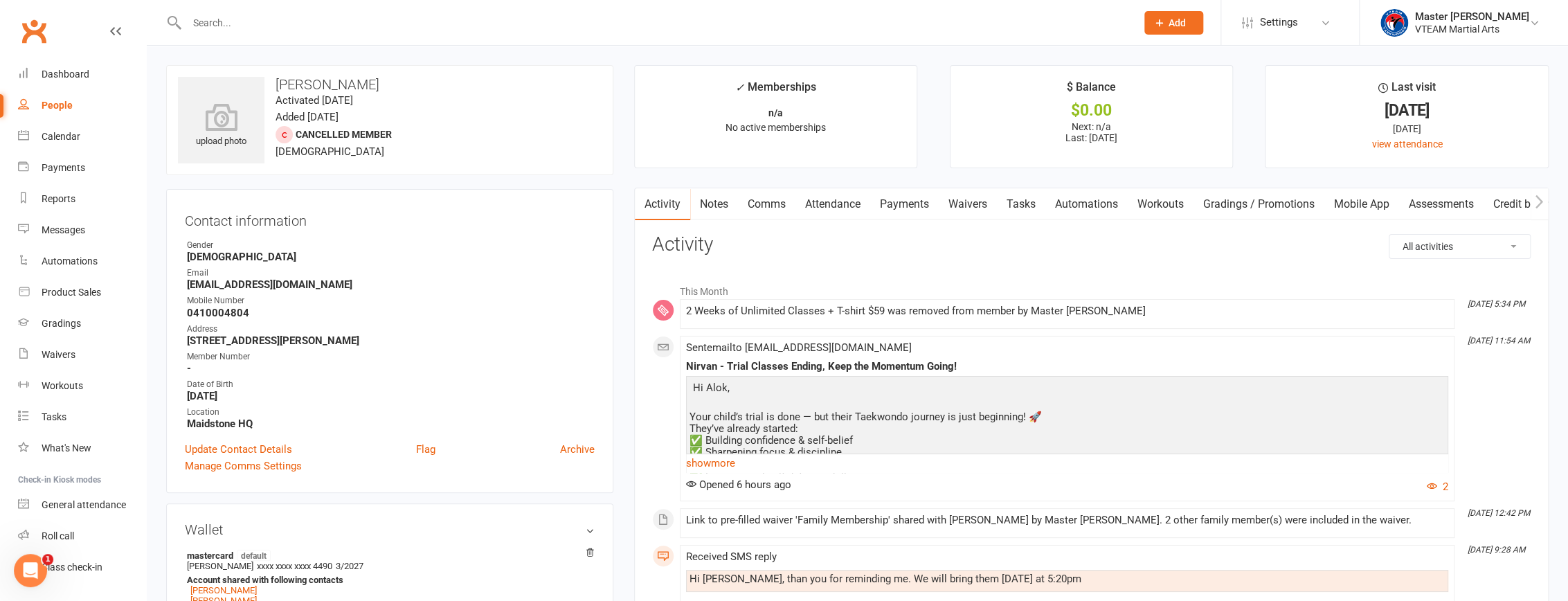
click at [895, 206] on link "Payments" at bounding box center [904, 204] width 68 height 32
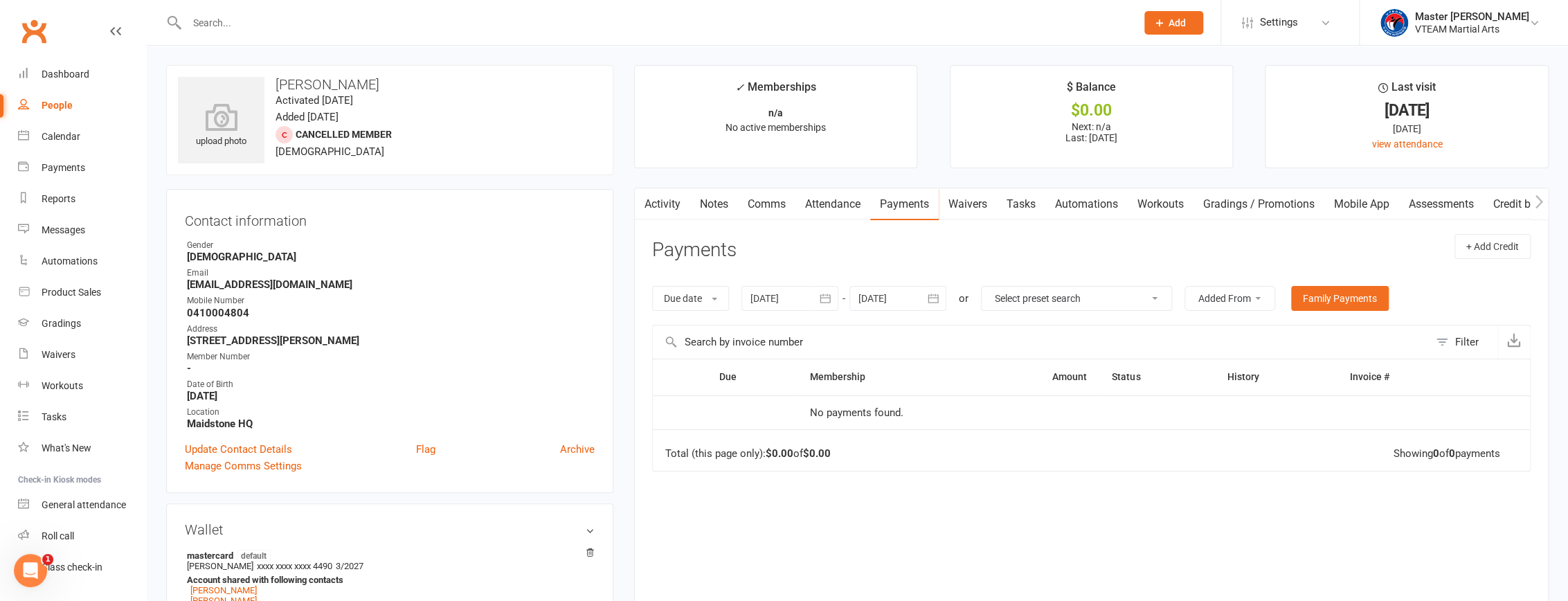
click at [831, 293] on icon "button" at bounding box center [825, 298] width 14 height 14
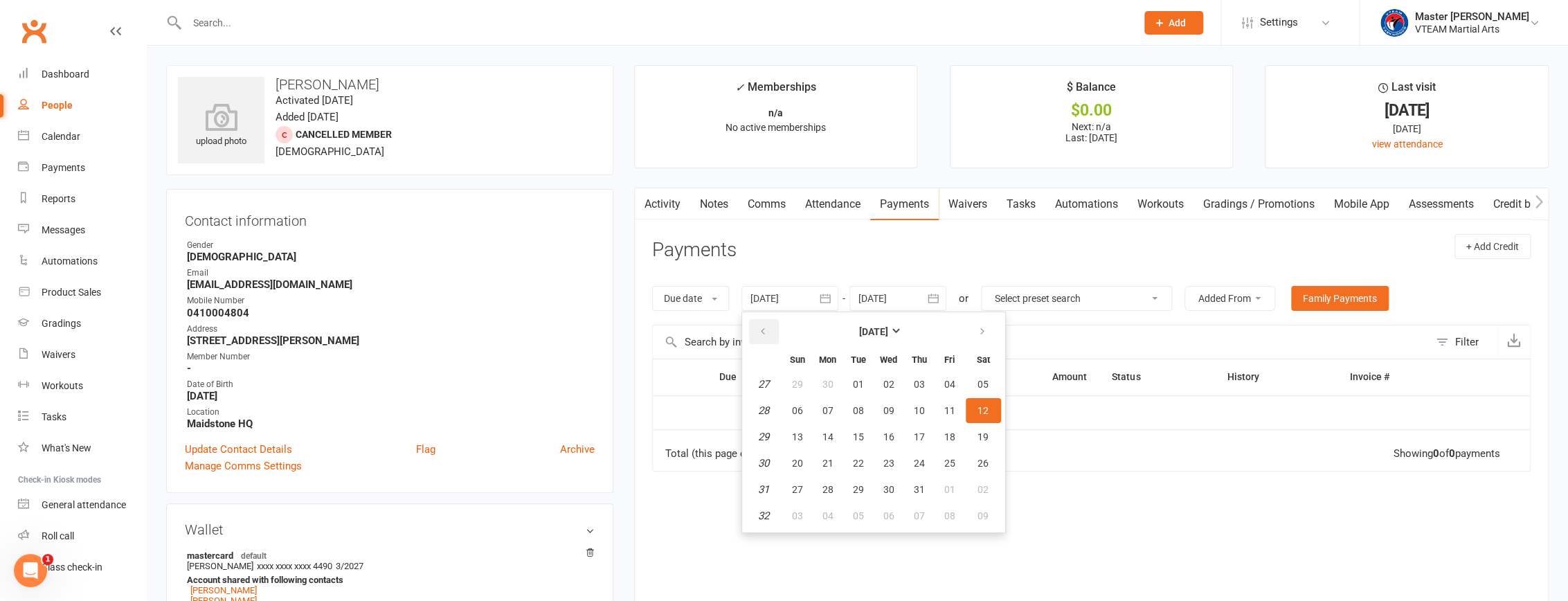
click at [773, 331] on button "button" at bounding box center [763, 331] width 30 height 25
click at [805, 408] on button "02" at bounding box center [797, 410] width 29 height 25
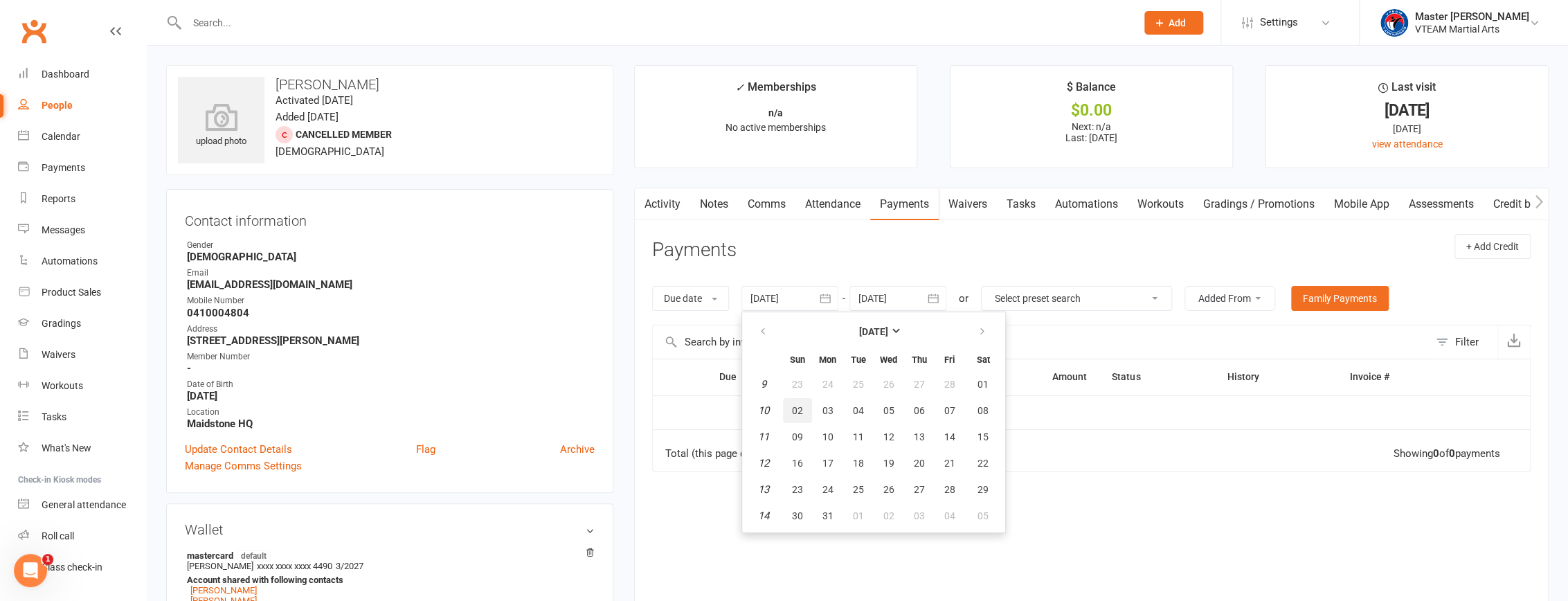
type input "02 Mar 2025"
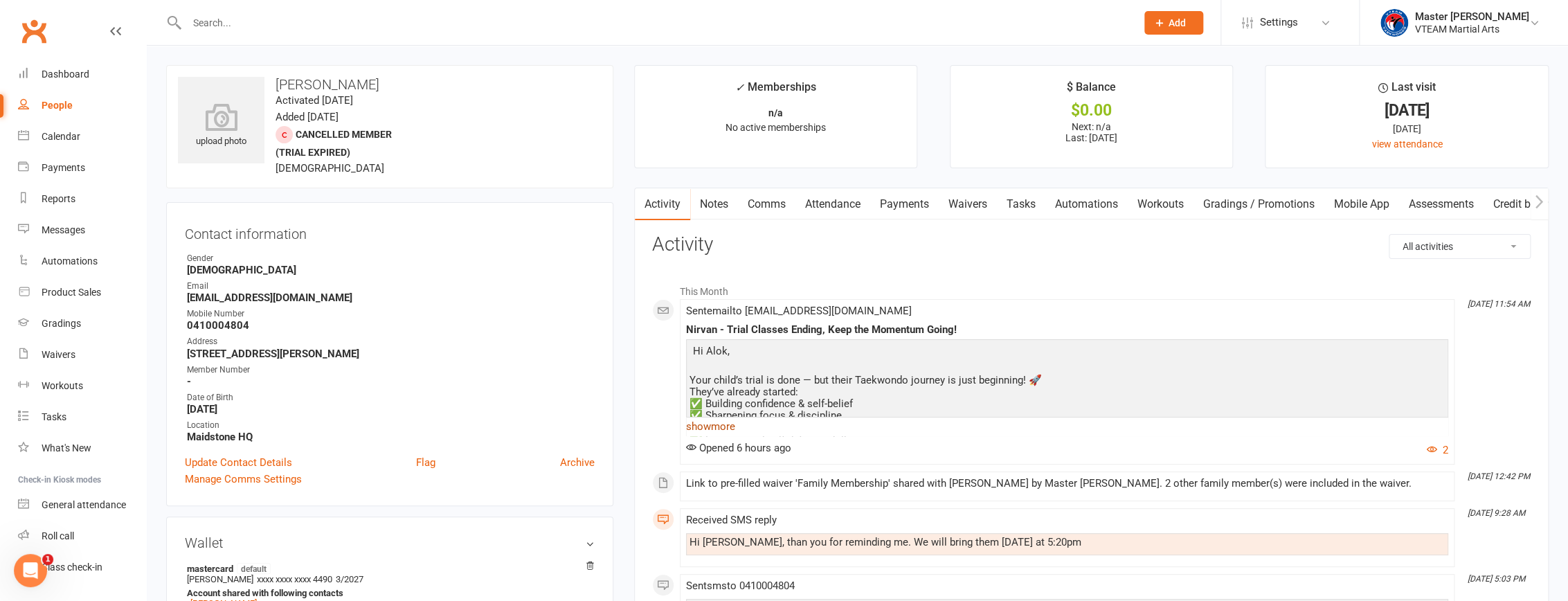
click at [719, 429] on link "show more" at bounding box center [1067, 426] width 762 height 19
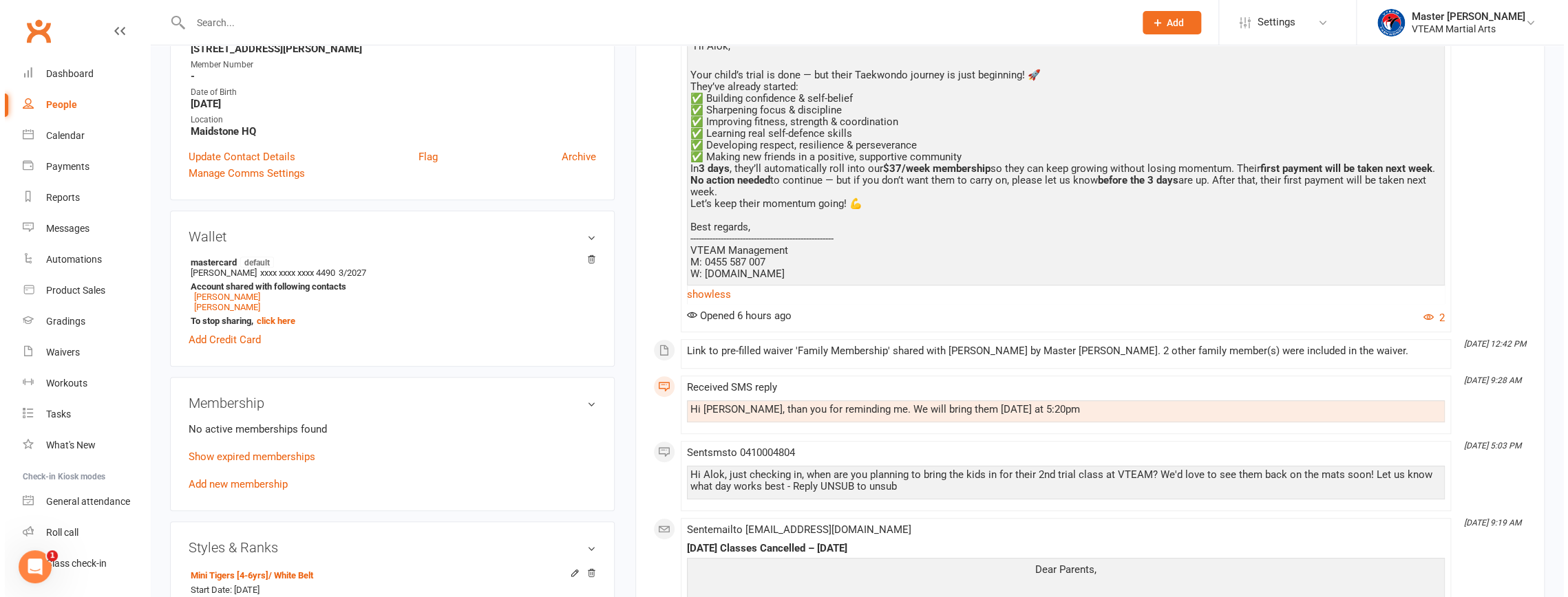
scroll to position [312, 0]
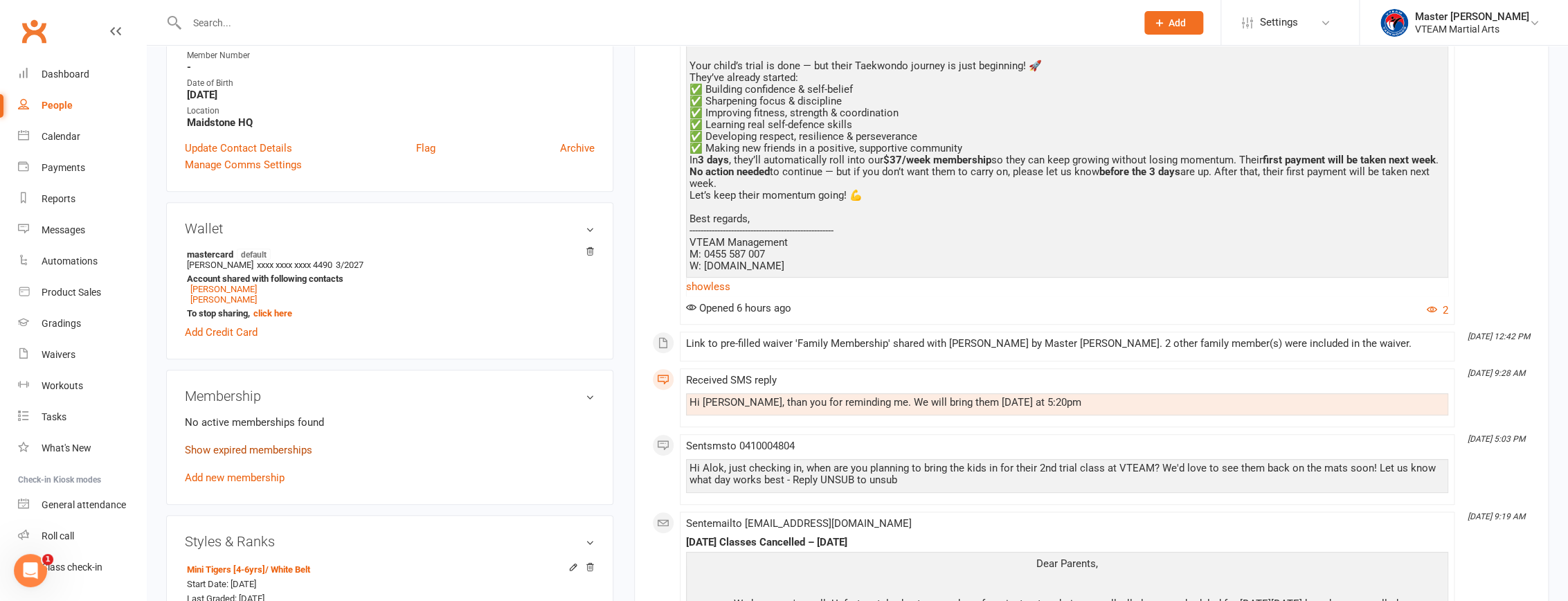
click at [272, 455] on link "Show expired memberships" at bounding box center [247, 450] width 127 height 13
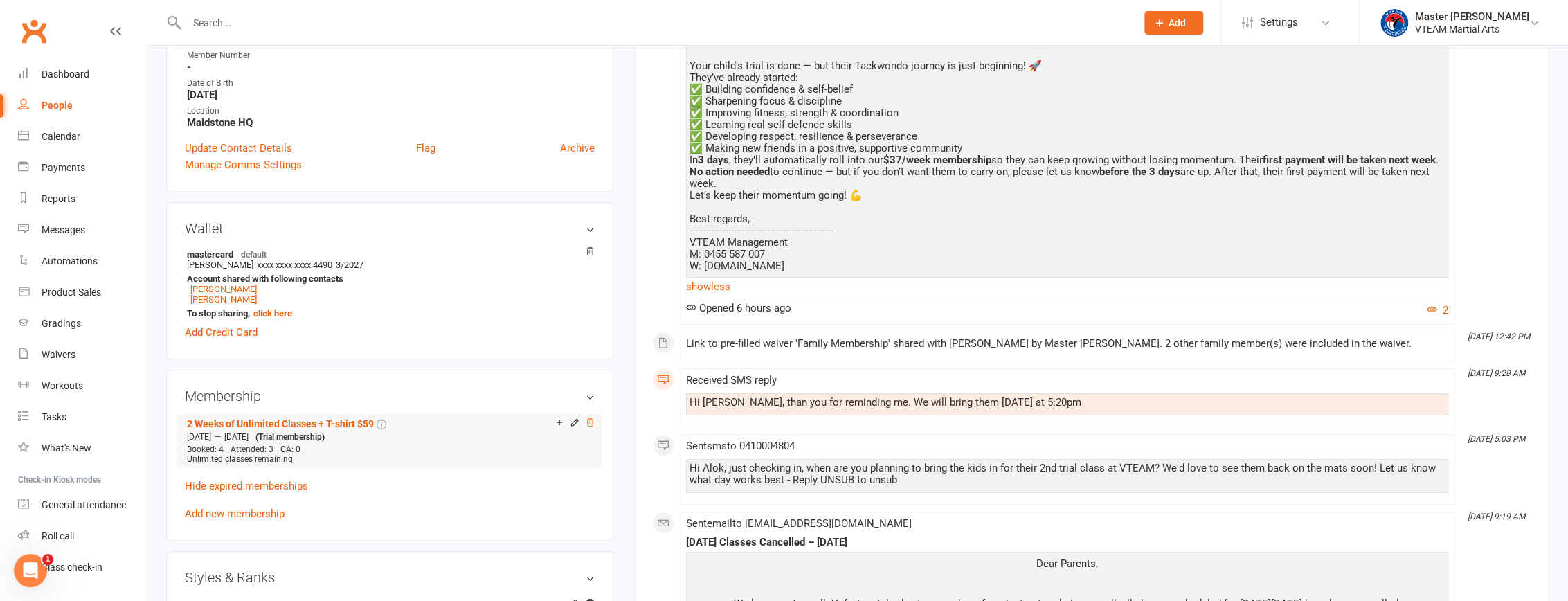
click at [588, 427] on icon at bounding box center [589, 422] width 10 height 10
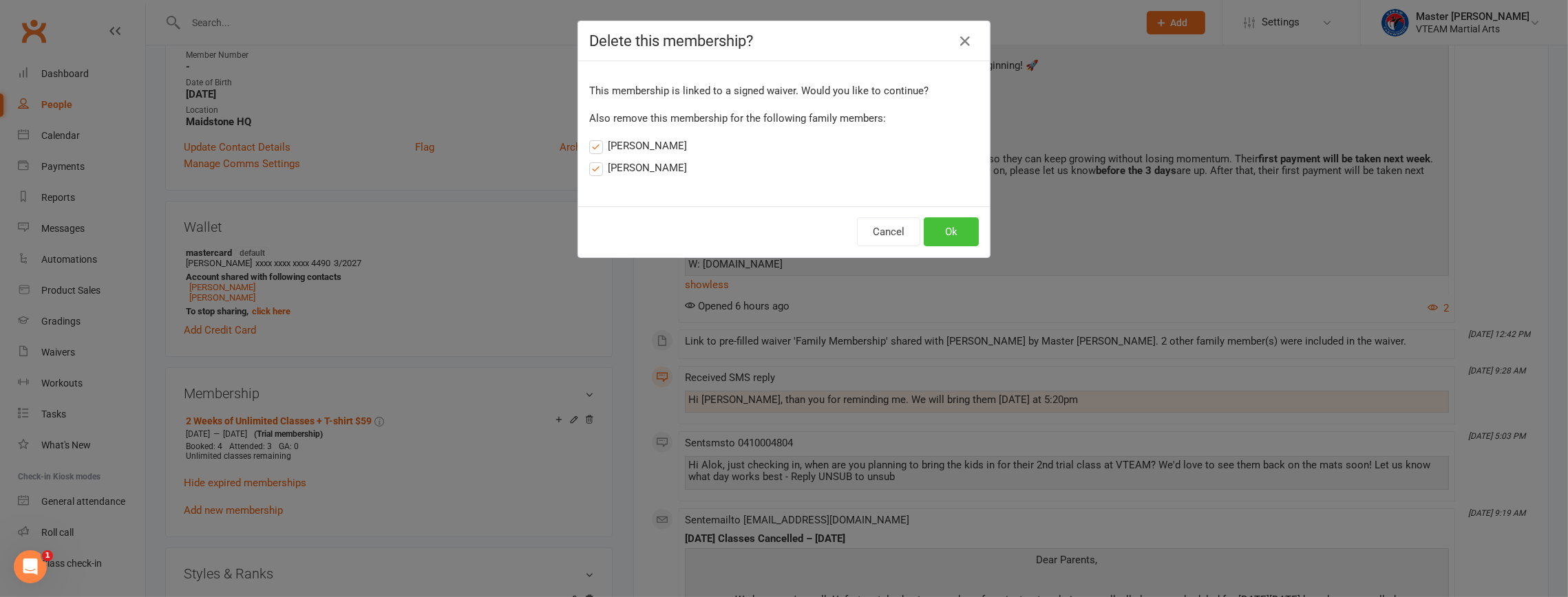
click at [951, 239] on button "Ok" at bounding box center [951, 232] width 55 height 29
click at [946, 232] on button "Ok" at bounding box center [951, 232] width 55 height 29
click at [889, 234] on button "Cancel" at bounding box center [889, 232] width 64 height 29
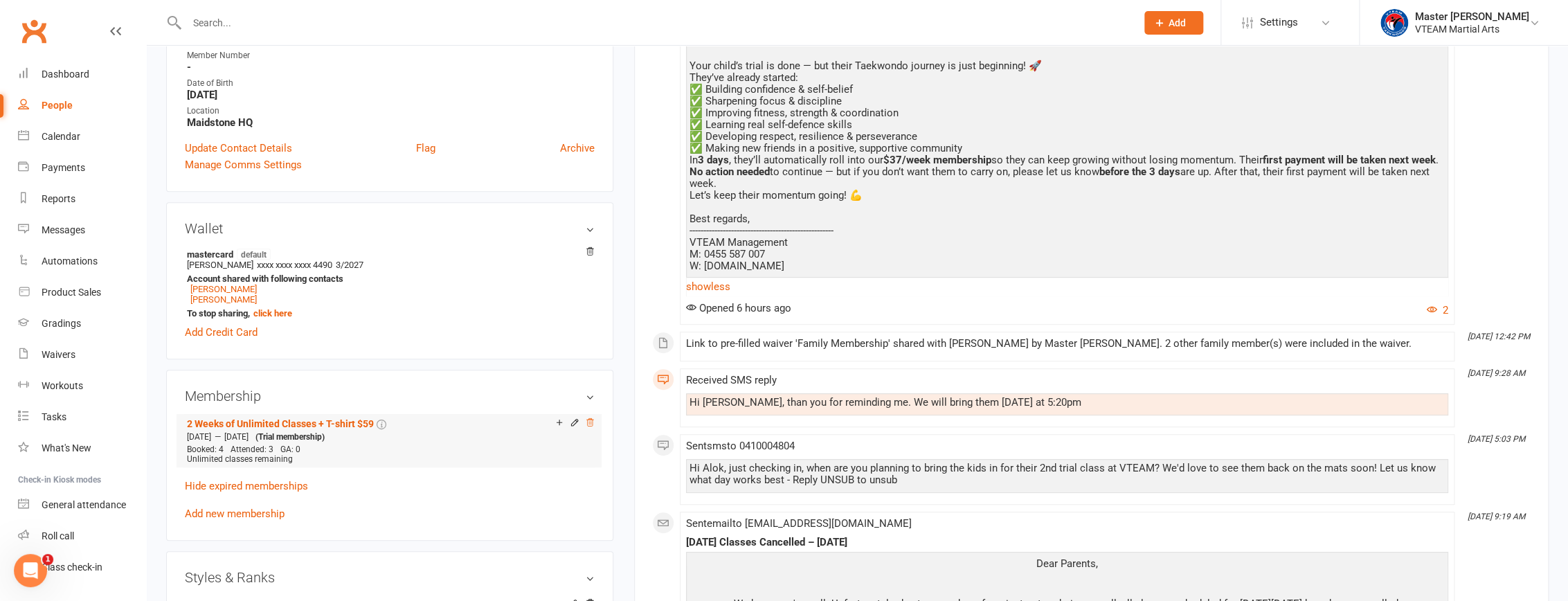
click at [587, 427] on icon at bounding box center [589, 422] width 10 height 10
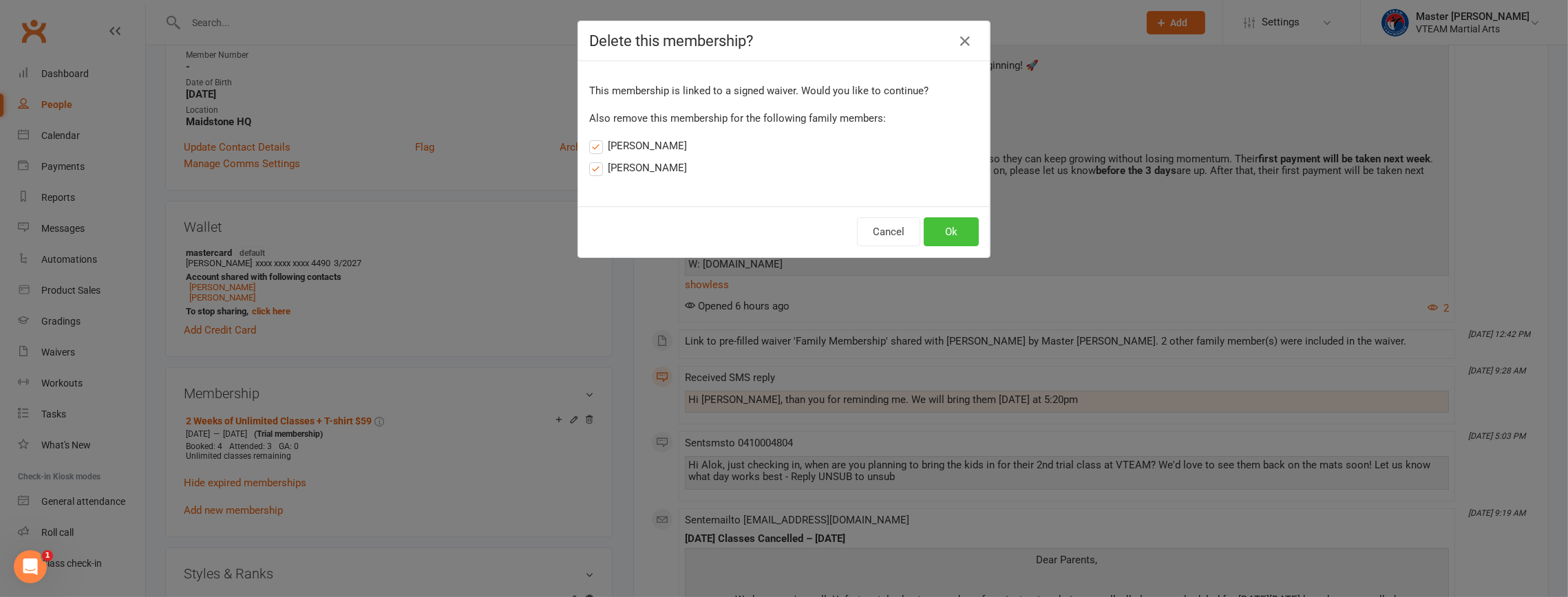
click at [952, 220] on button "Ok" at bounding box center [951, 232] width 55 height 29
click at [942, 234] on button "Ok" at bounding box center [951, 232] width 55 height 29
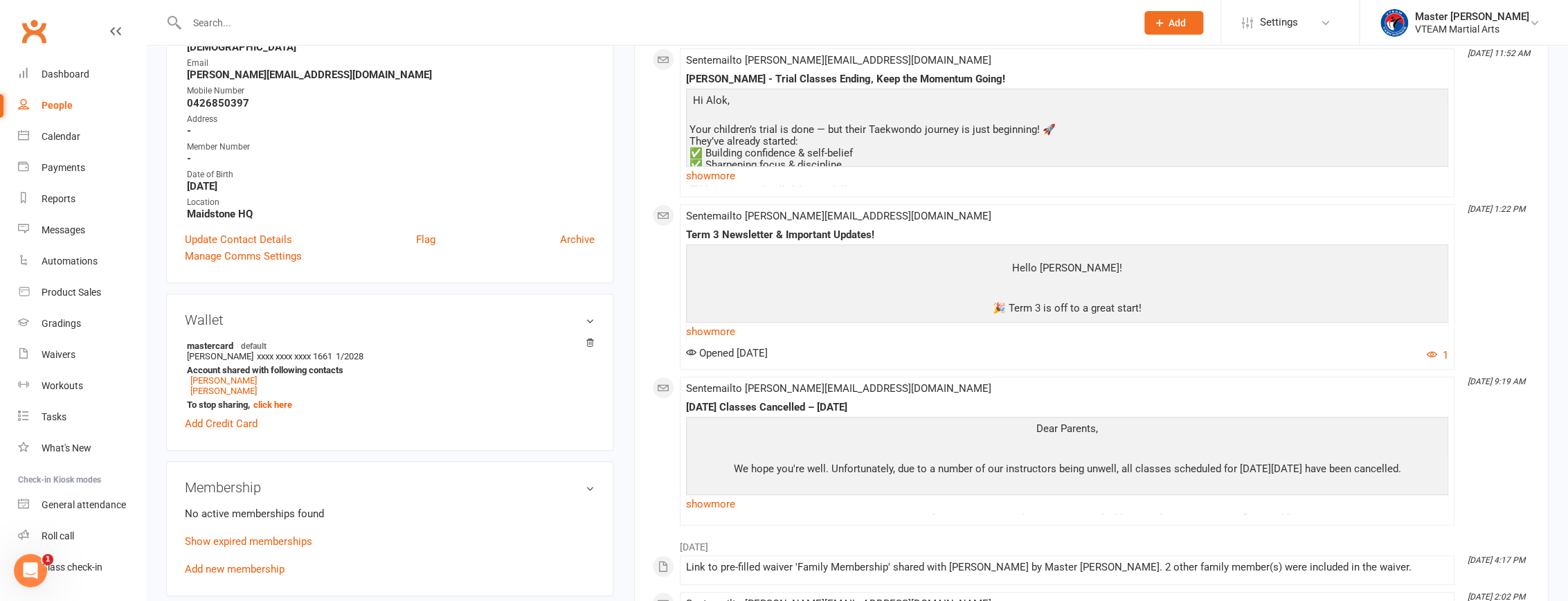
scroll to position [251, 0]
click at [64, 322] on div "Gradings" at bounding box center [60, 323] width 39 height 11
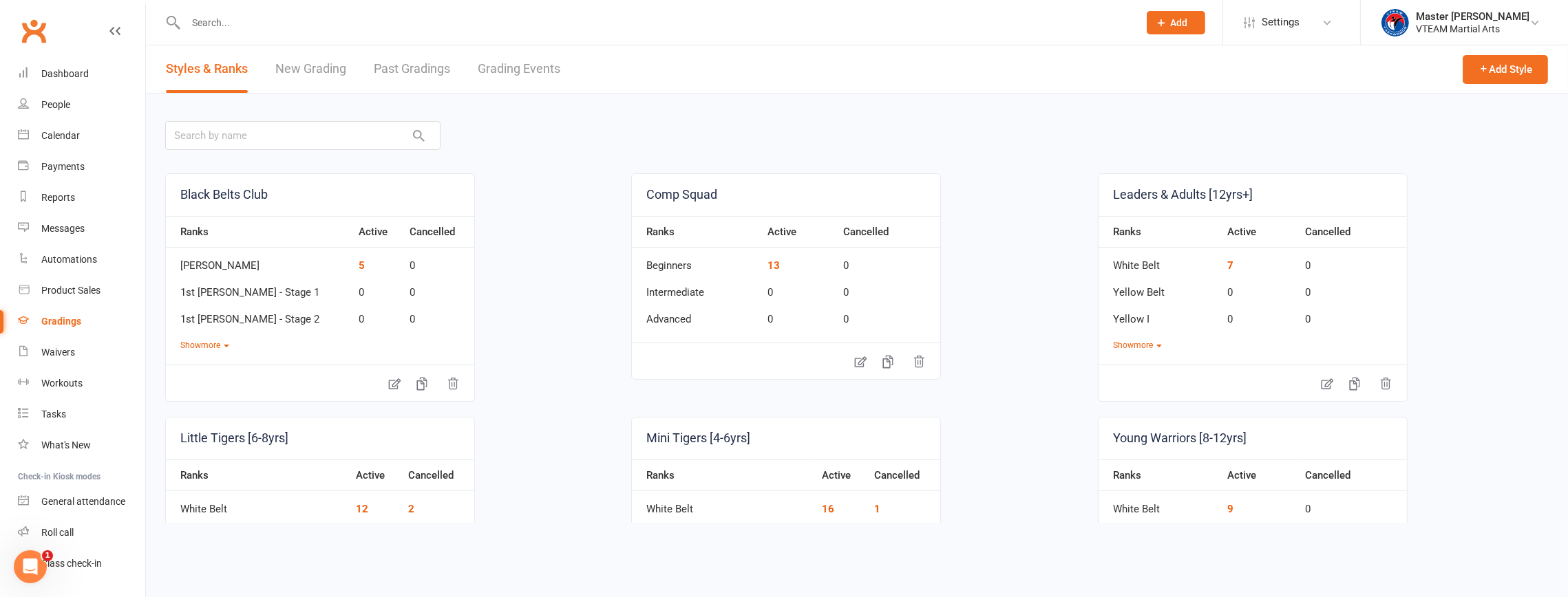
click at [502, 73] on link "Grading Events" at bounding box center [518, 69] width 83 height 47
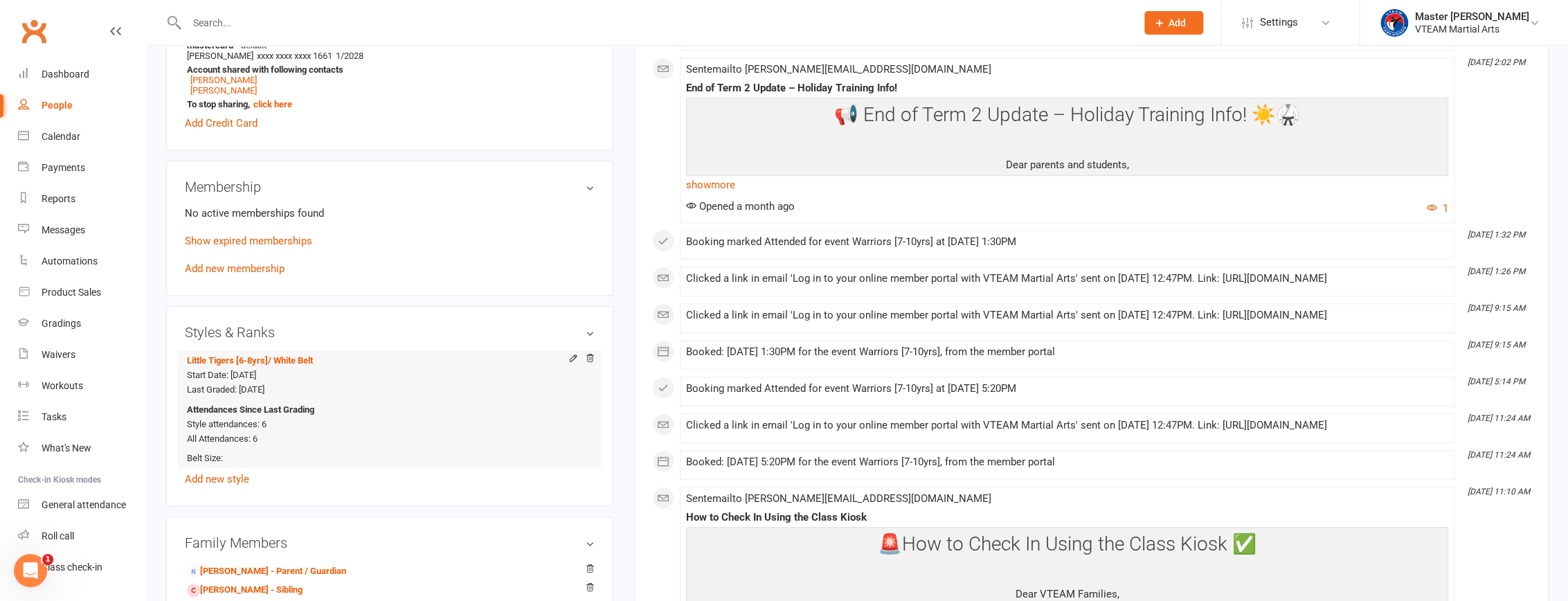
scroll to position [692, 0]
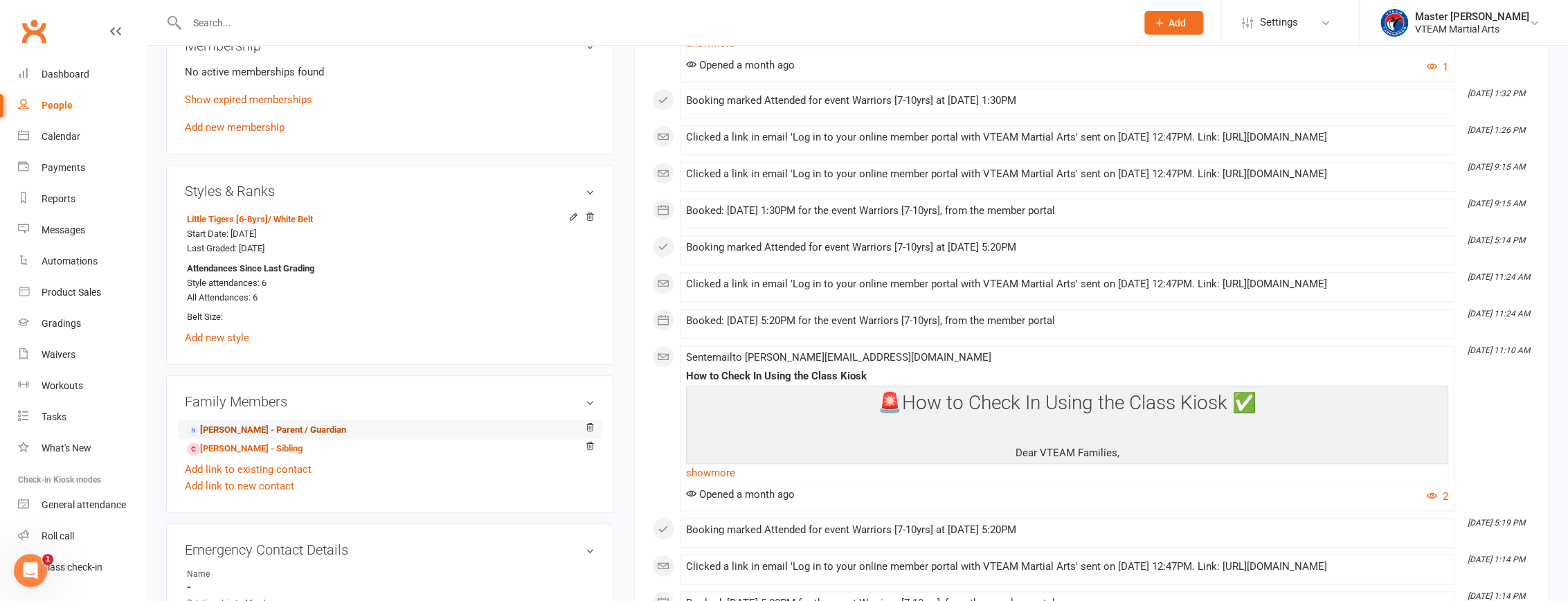
click at [258, 430] on link "Ayesh Ukwatta - Parent / Guardian" at bounding box center [267, 430] width 159 height 15
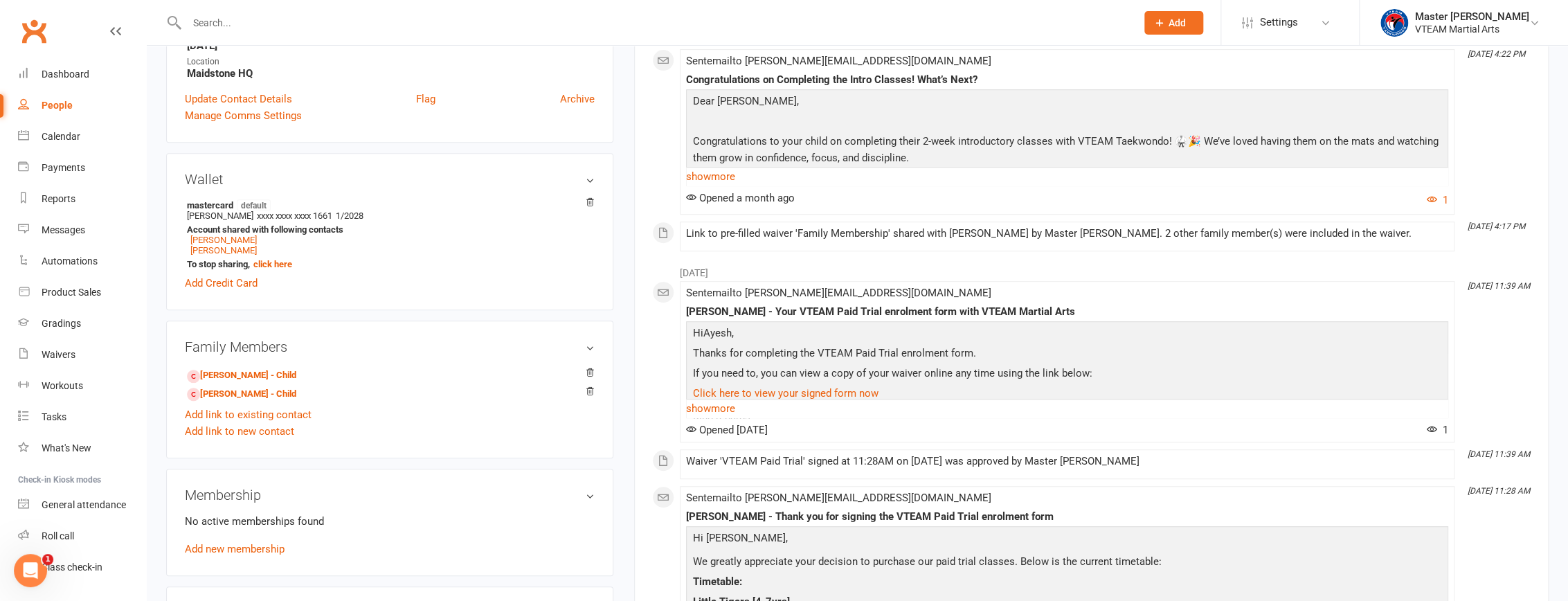
scroll to position [503, 0]
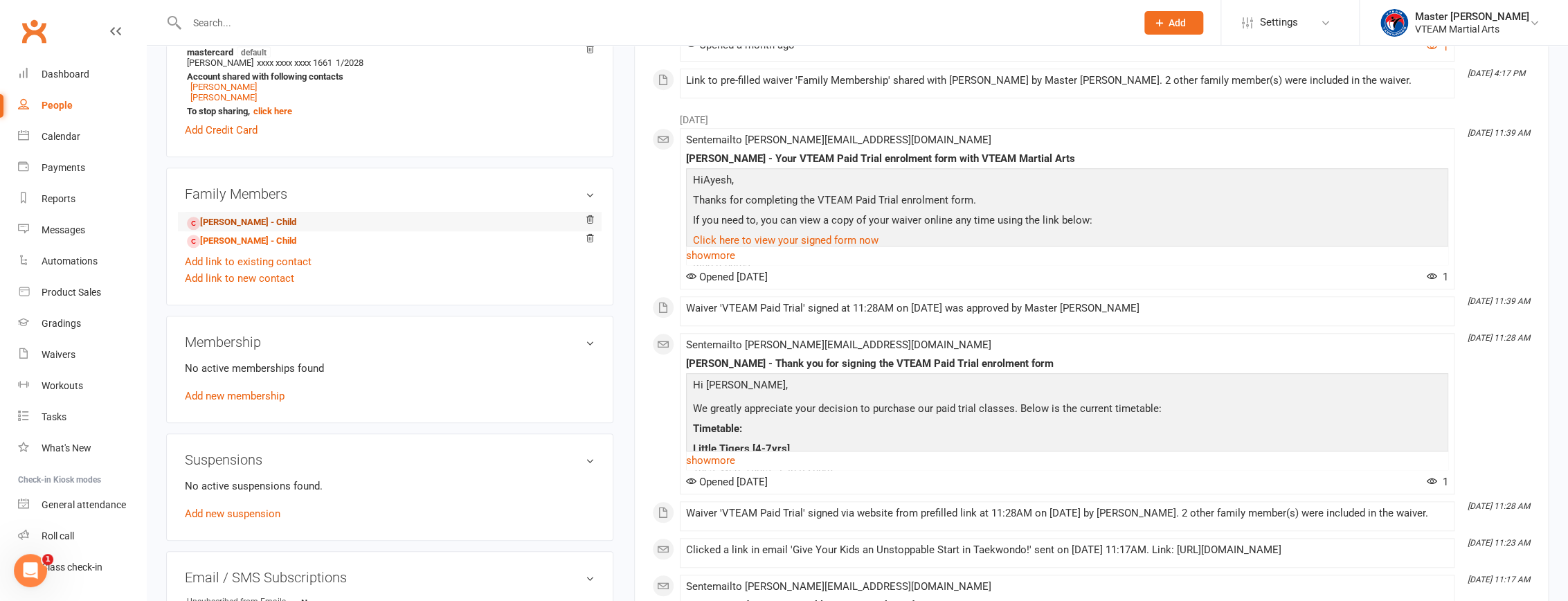
click at [263, 230] on link "Adi Ukwatta - Child" at bounding box center [242, 223] width 110 height 15
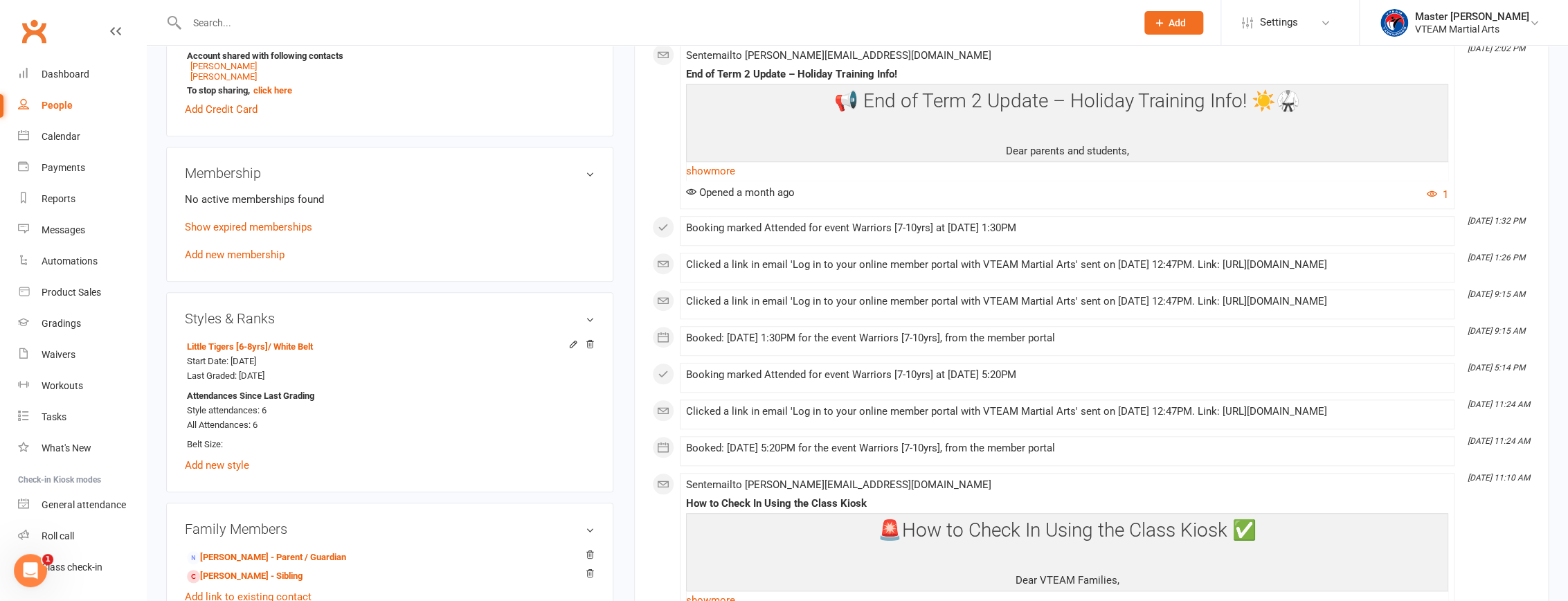
scroll to position [566, 0]
click at [233, 582] on link "Emil Ukwatta - Sibling" at bounding box center [245, 575] width 116 height 15
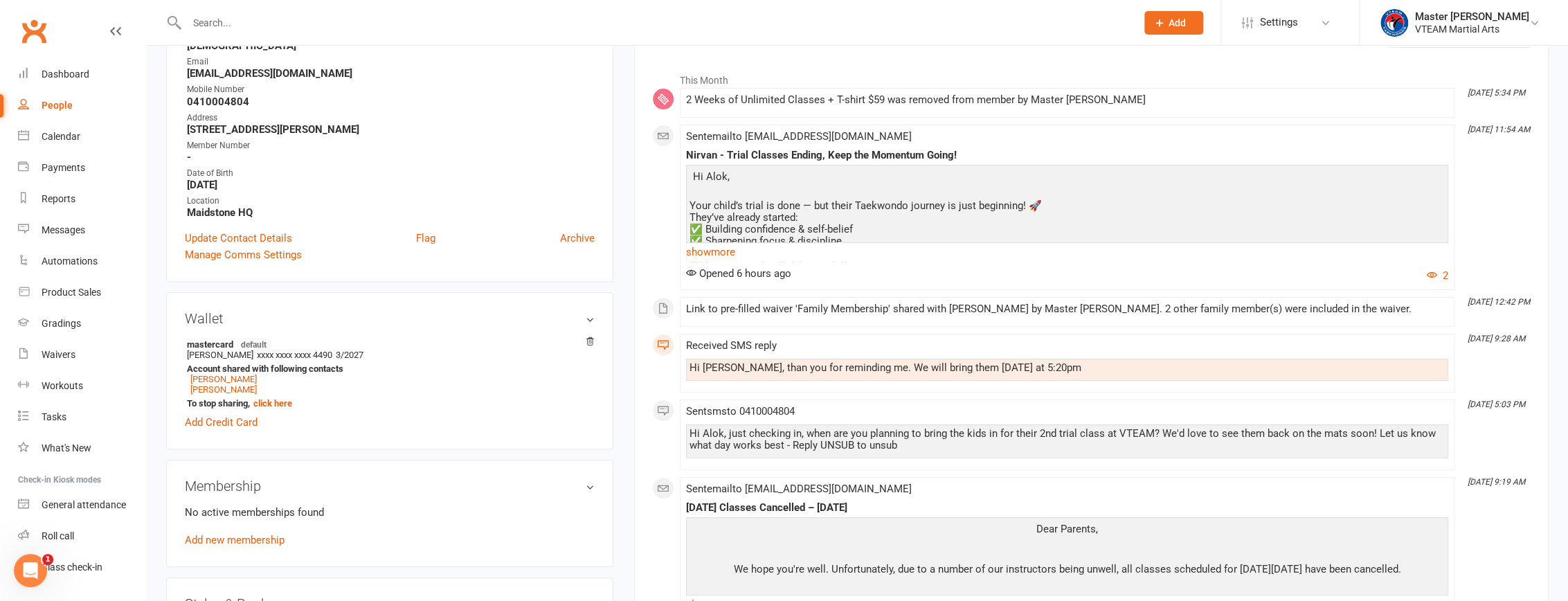
scroll to position [251, 0]
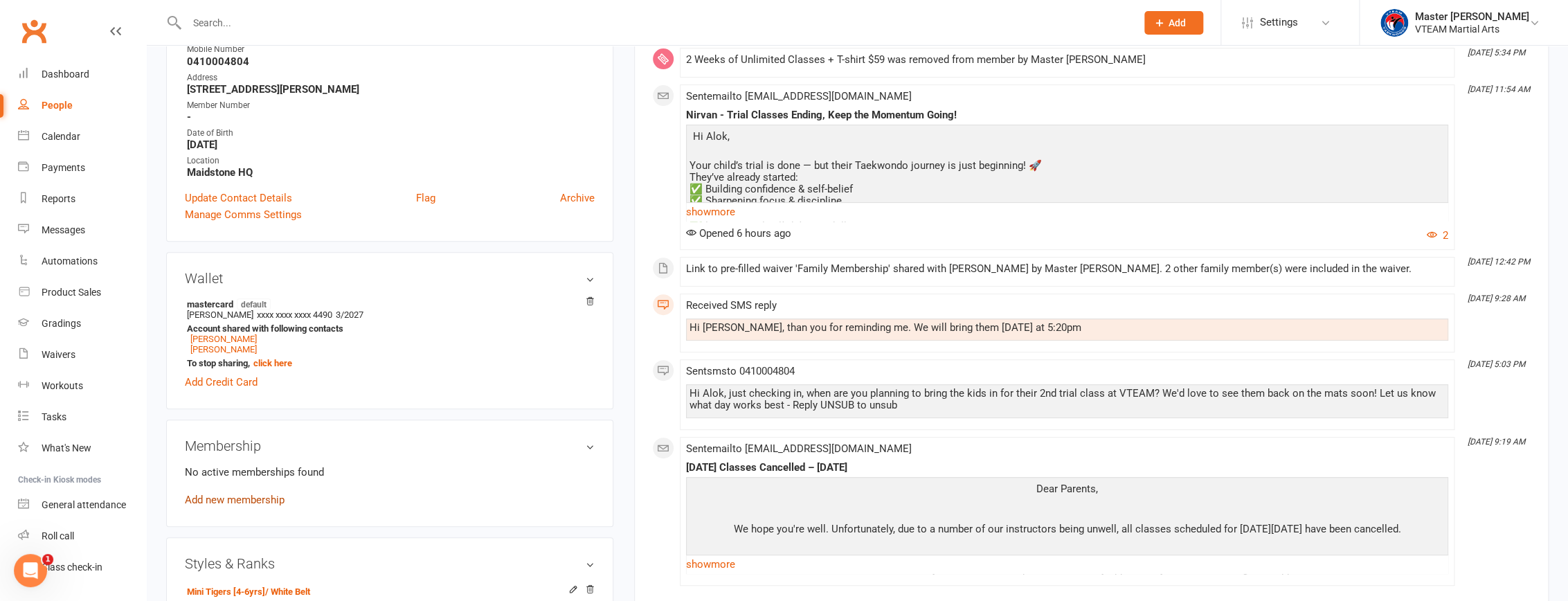
click at [238, 502] on link "Add new membership" at bounding box center [234, 500] width 100 height 13
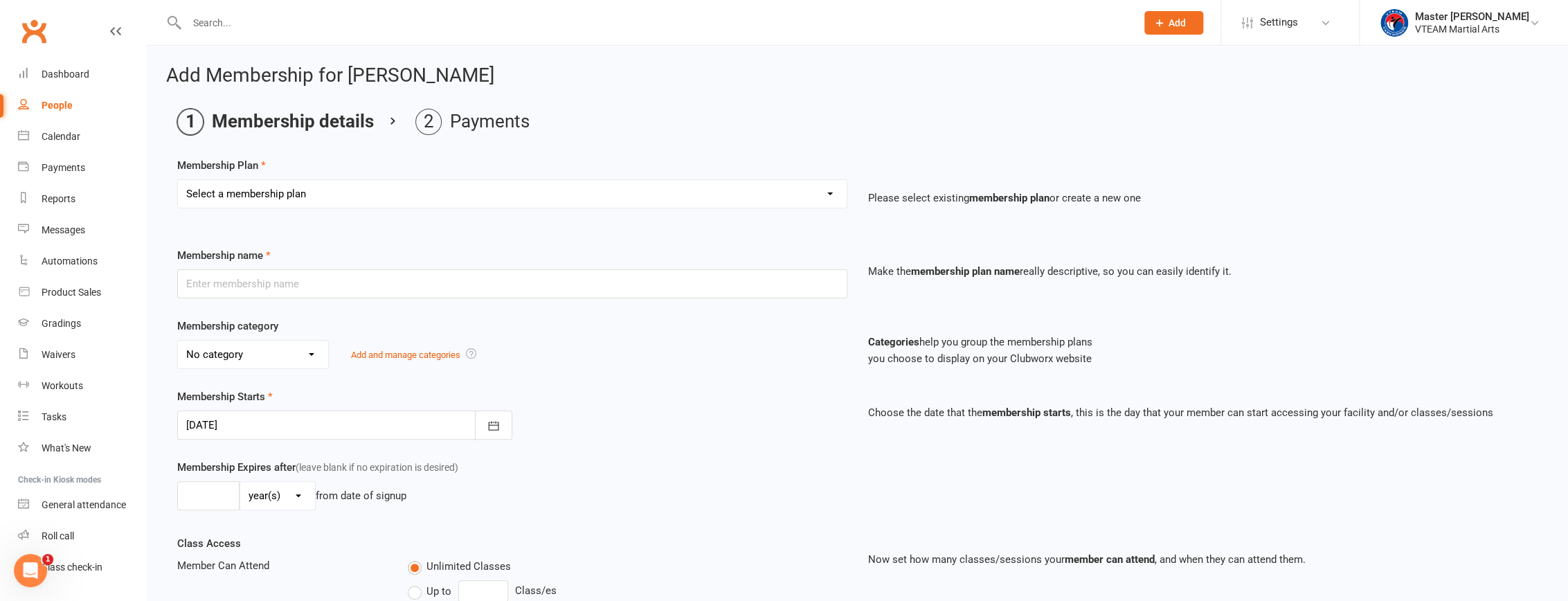
click at [515, 198] on select "Select a membership plan Create new Membership Plan 2025 Annual Insurance $100 …" at bounding box center [512, 194] width 668 height 27
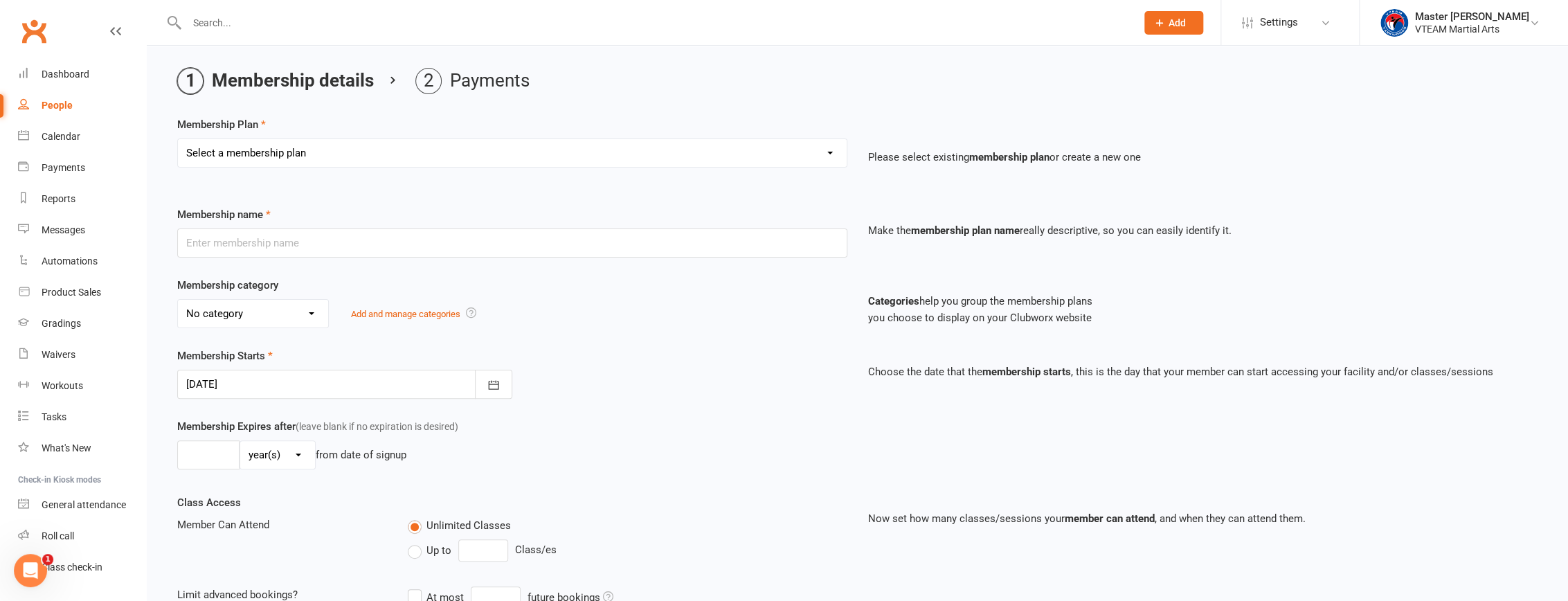
scroll to position [62, 0]
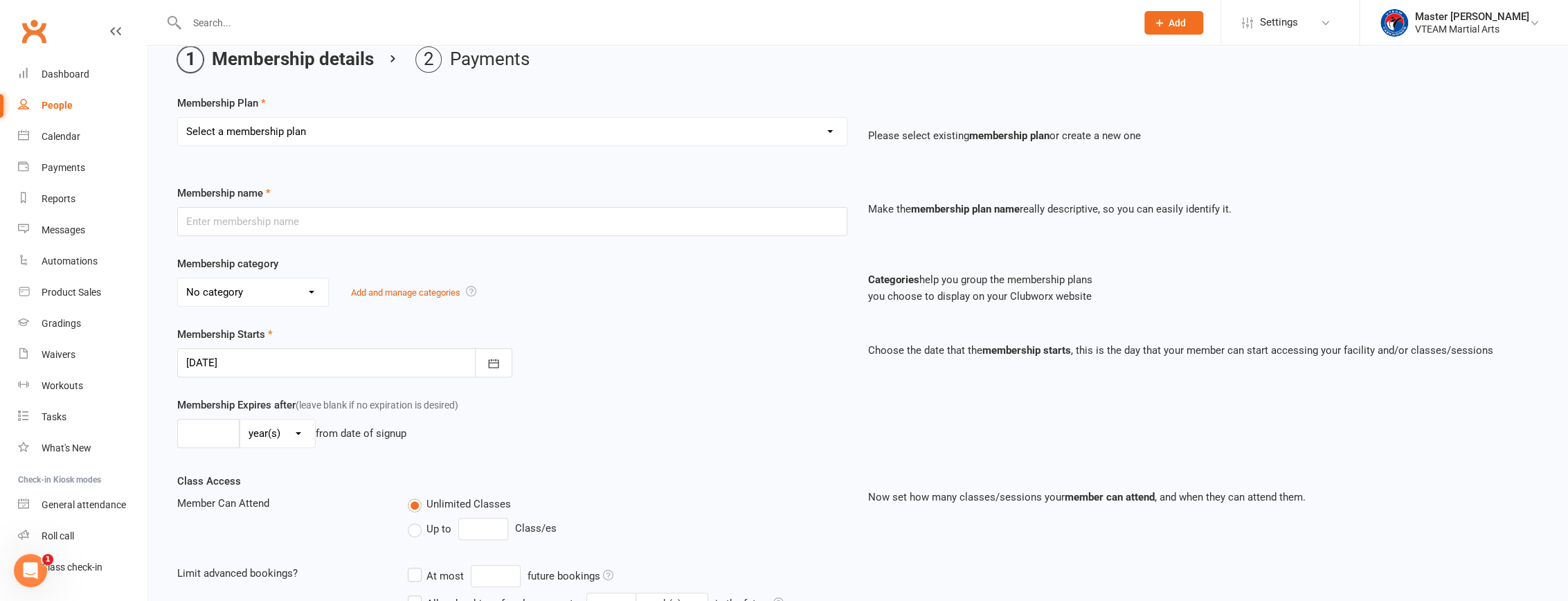
click at [561, 130] on select "Select a membership plan Create new Membership Plan 2025 Annual Insurance $100 …" at bounding box center [512, 132] width 668 height 27
select select "3"
click at [178, 118] on select "Select a membership plan Create new Membership Plan 2025 Annual Insurance $100 …" at bounding box center [512, 132] width 668 height 27
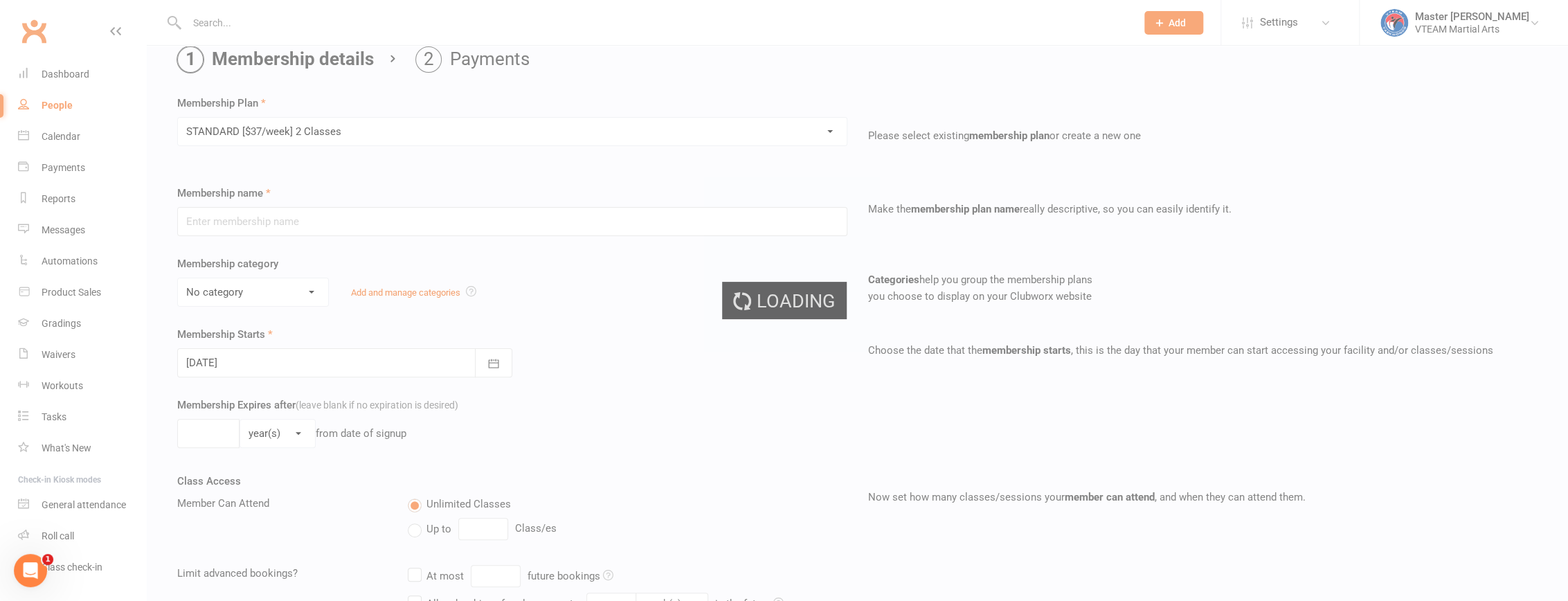
type input "STANDARD [$37/week] 2 Classes"
select select "0"
type input "0"
select select "2"
type input "2"
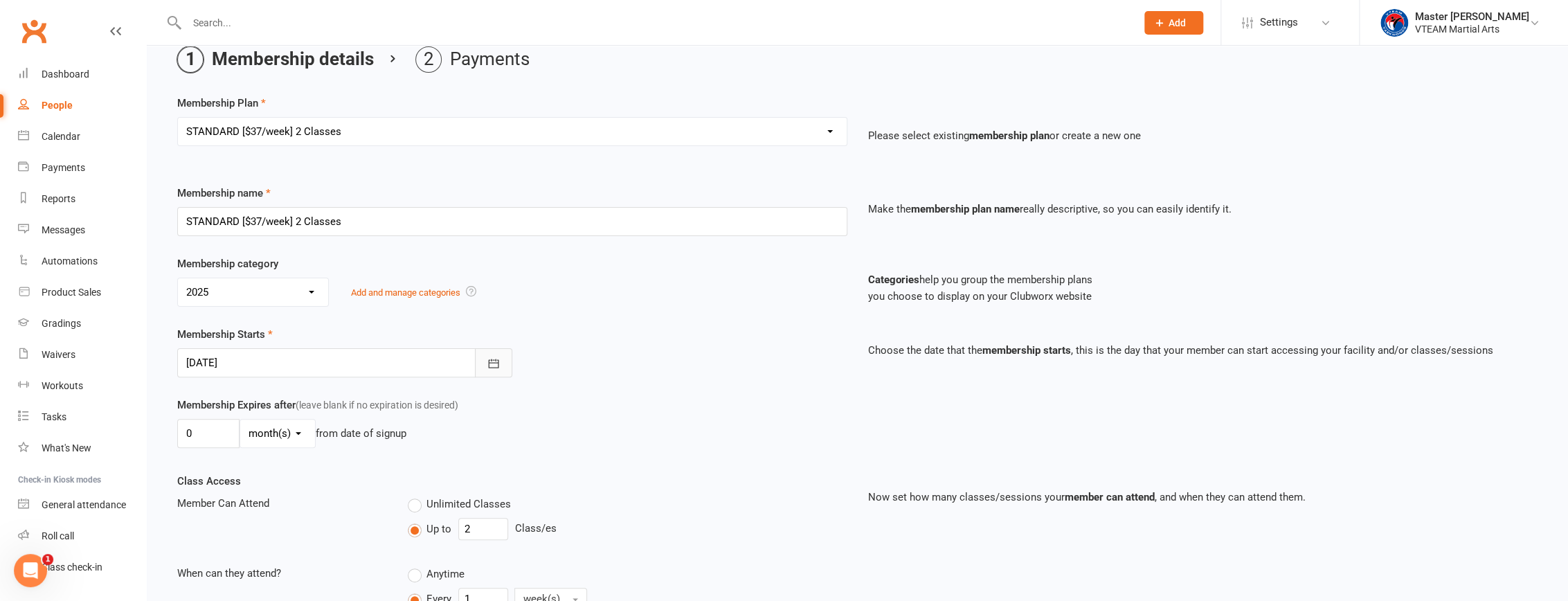
click at [490, 364] on icon "button" at bounding box center [493, 363] width 14 height 14
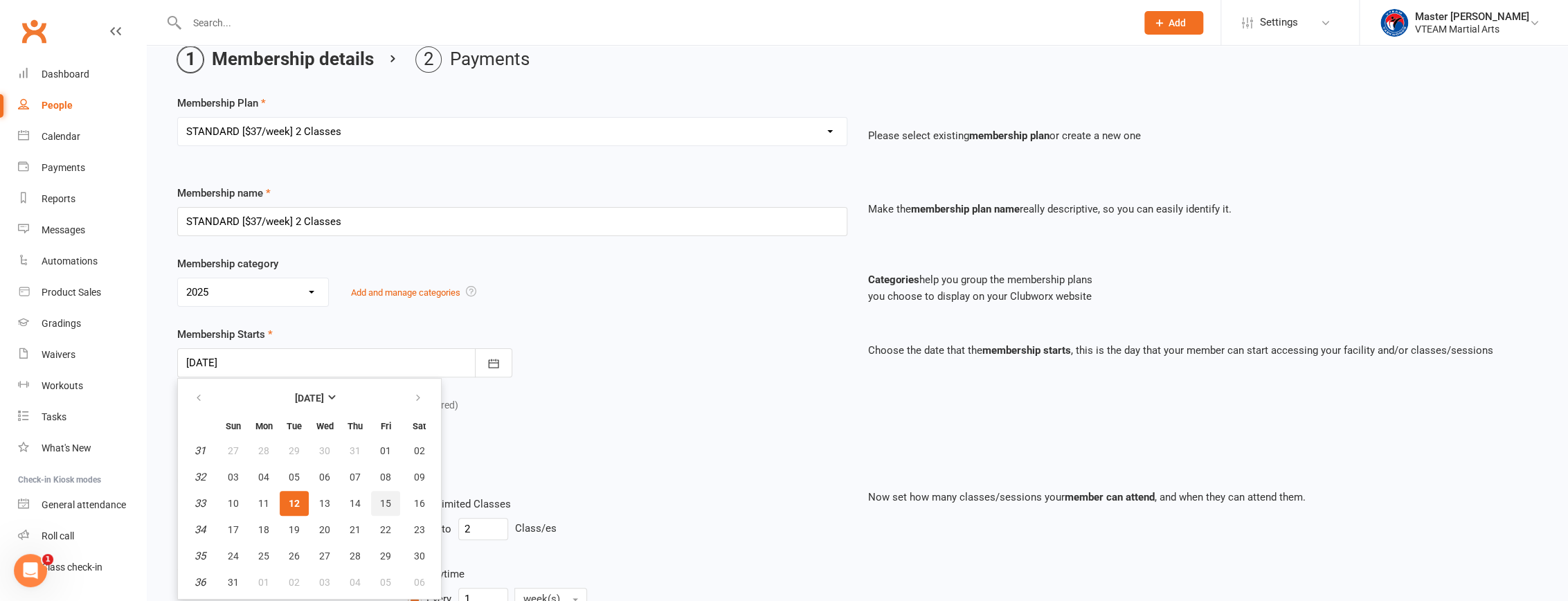
click at [384, 505] on span "15" at bounding box center [385, 503] width 11 height 11
type input "[DATE]"
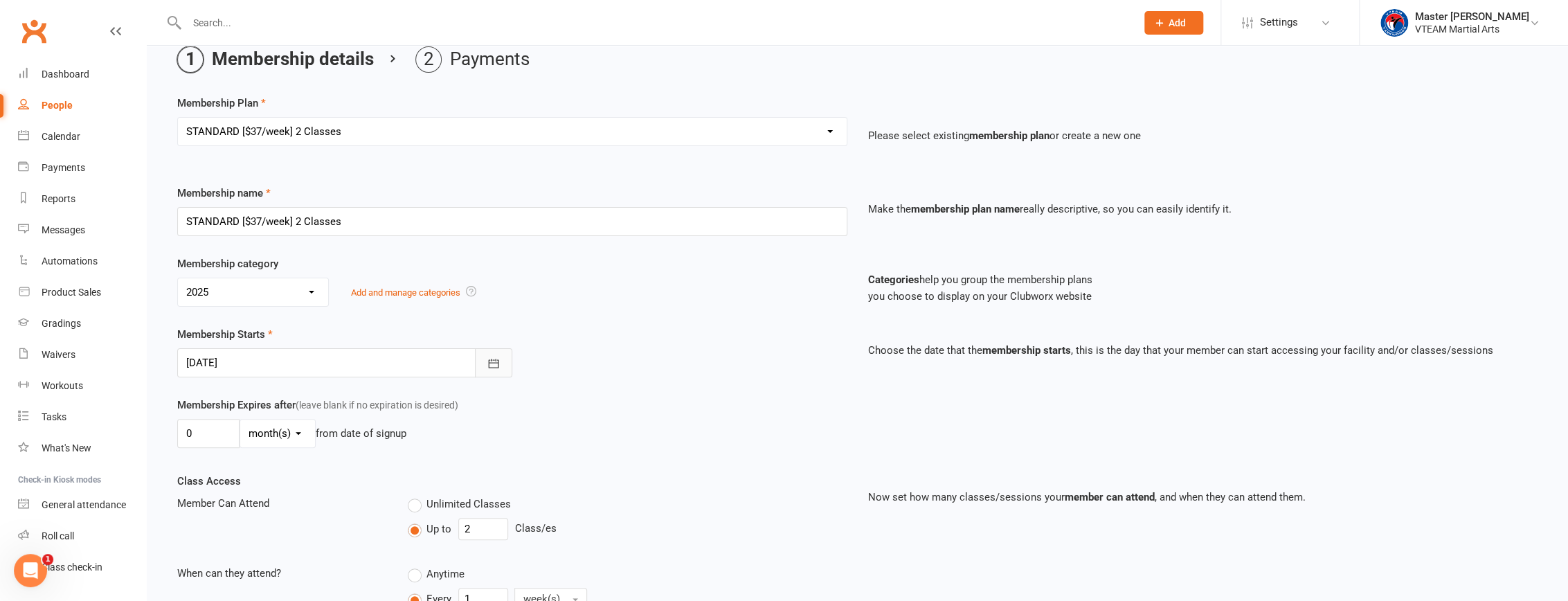
click at [489, 364] on icon "button" at bounding box center [493, 363] width 14 height 14
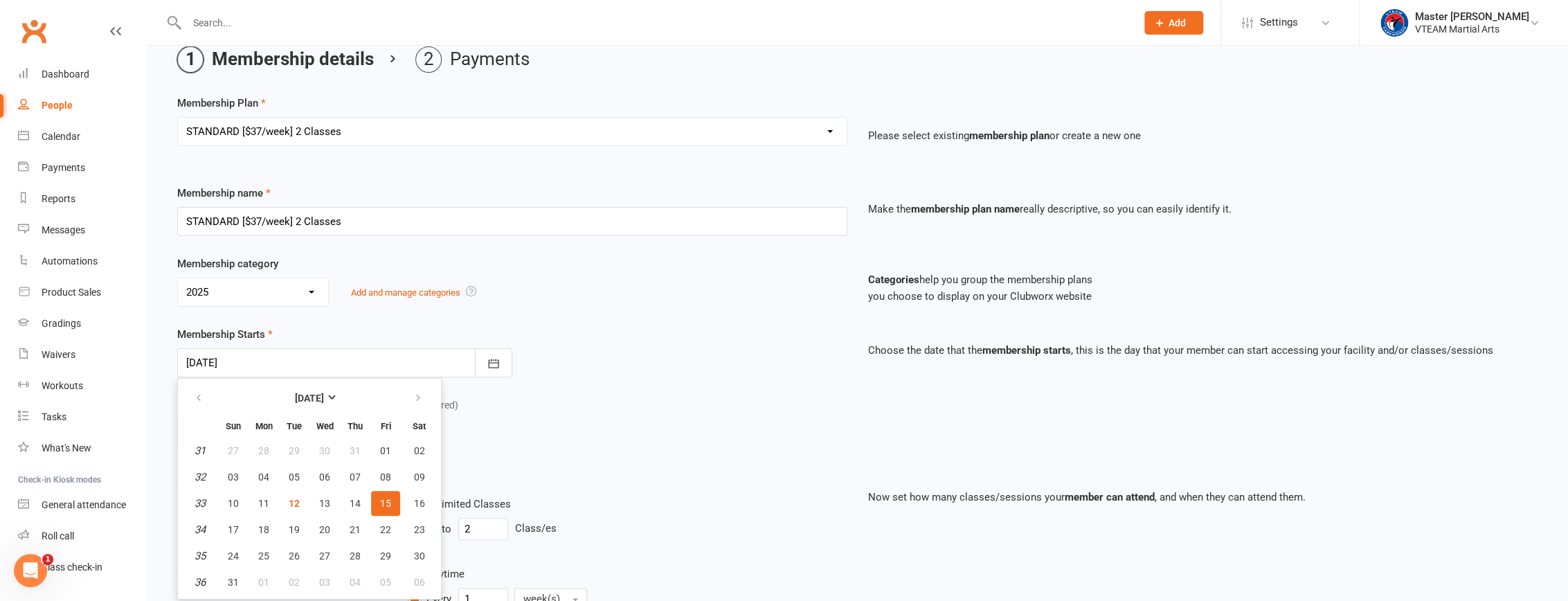
click at [595, 382] on div "Membership Starts 15 Aug 2025 August 2025 Sun Mon Tue Wed Thu Fri Sat 31 27 28 …" at bounding box center [858, 361] width 1381 height 70
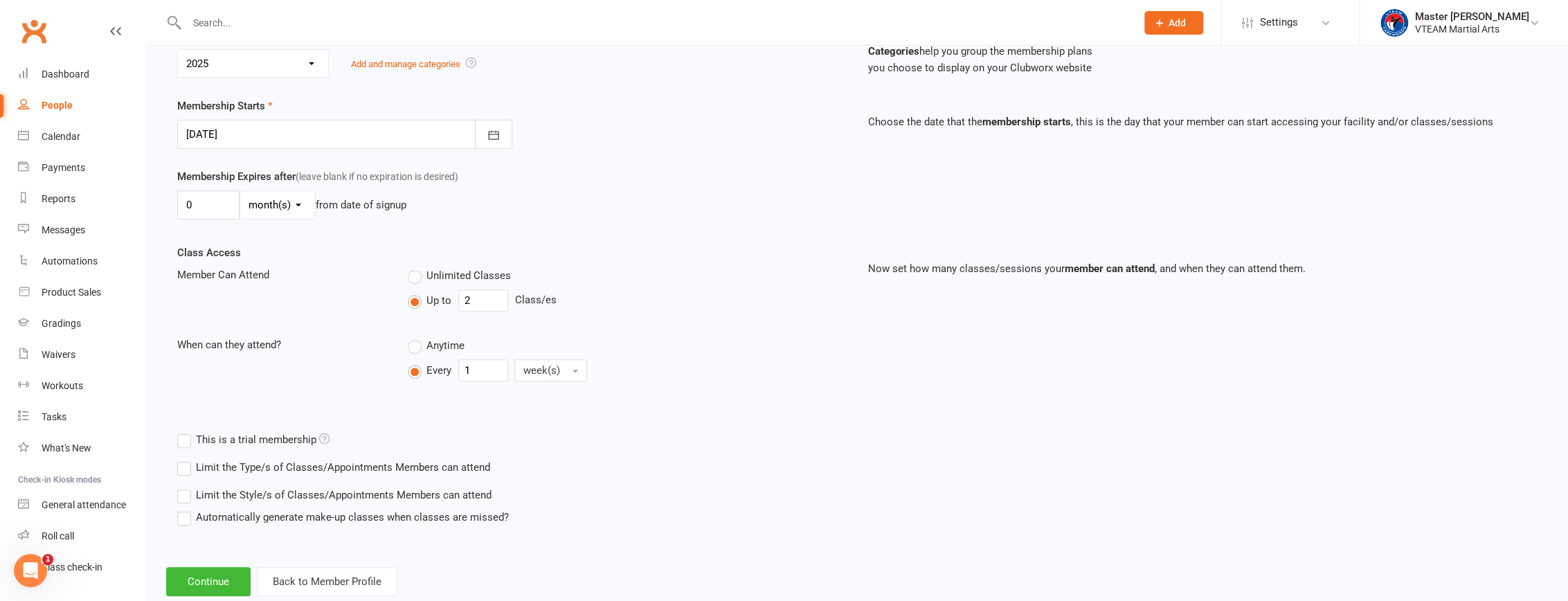
scroll to position [324, 0]
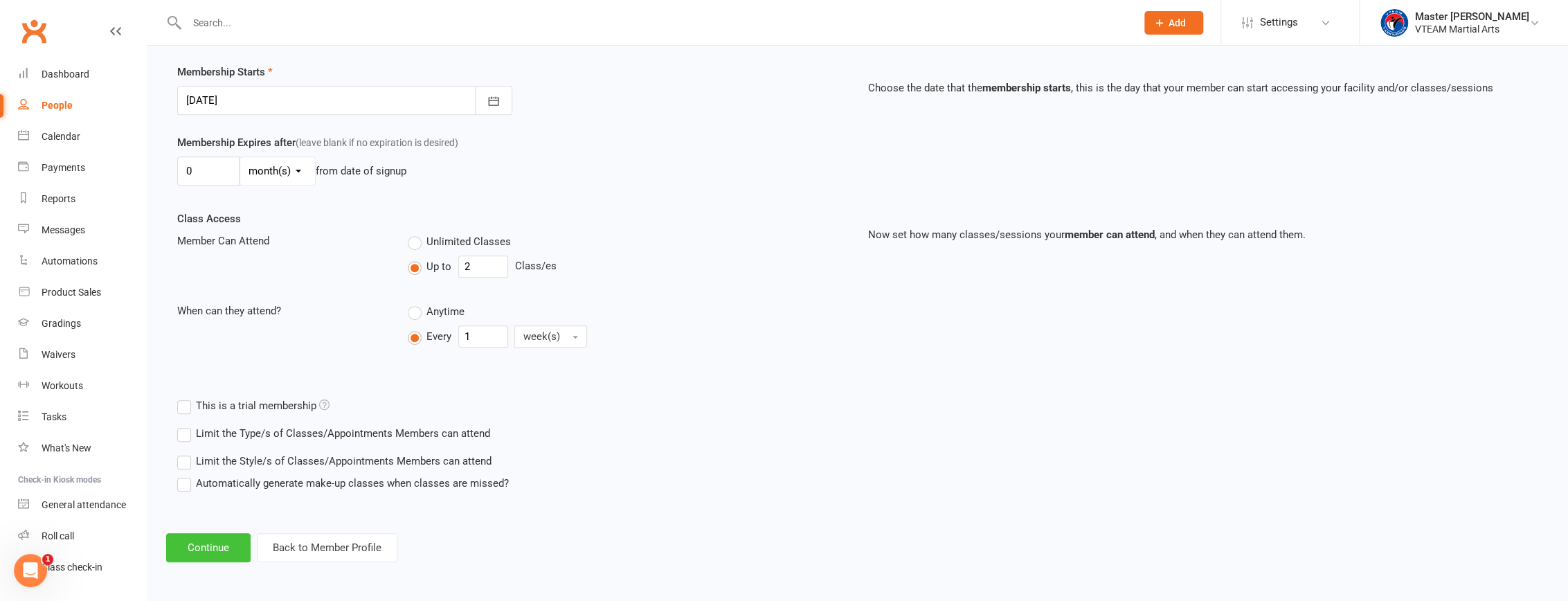
click at [220, 548] on button "Continue" at bounding box center [208, 548] width 84 height 29
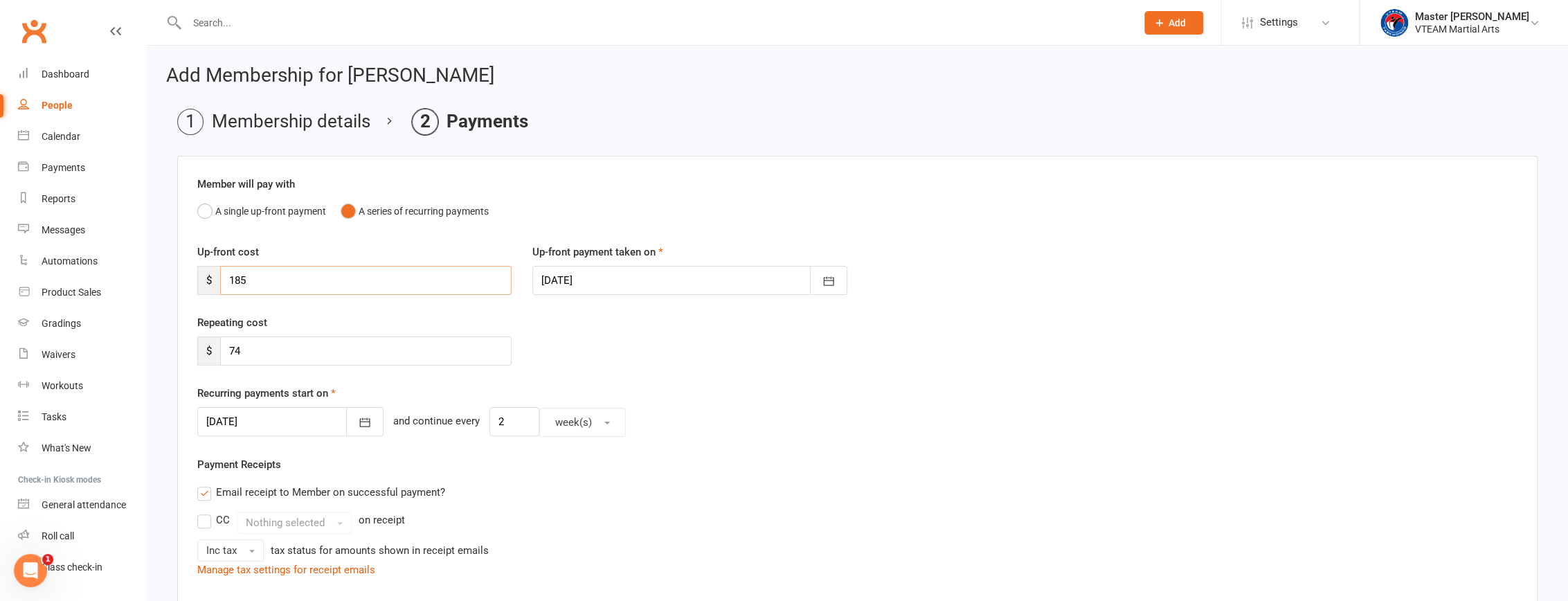
drag, startPoint x: 232, startPoint y: 283, endPoint x: 216, endPoint y: 288, distance: 16.8
click at [216, 288] on div "$ 185" at bounding box center [354, 280] width 314 height 29
type input "85"
click at [591, 339] on div "Repeating cost $ 74" at bounding box center [858, 349] width 1341 height 70
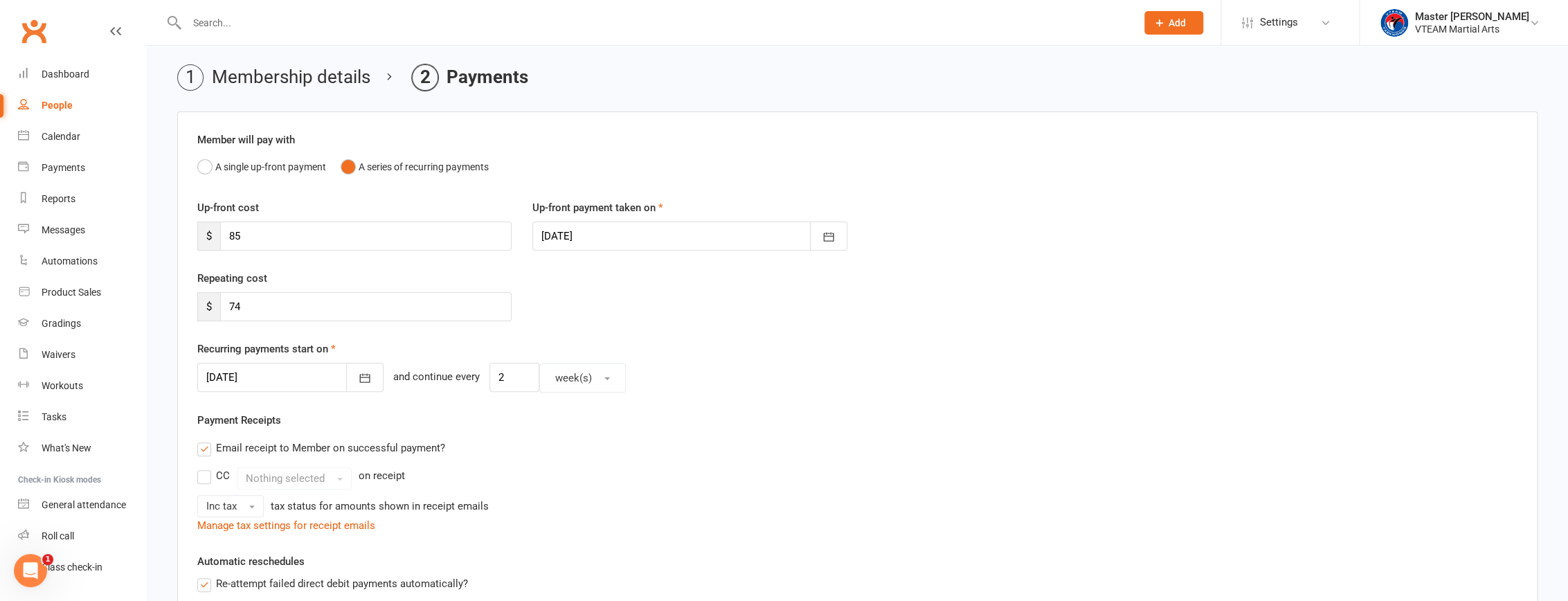
scroll to position [125, 0]
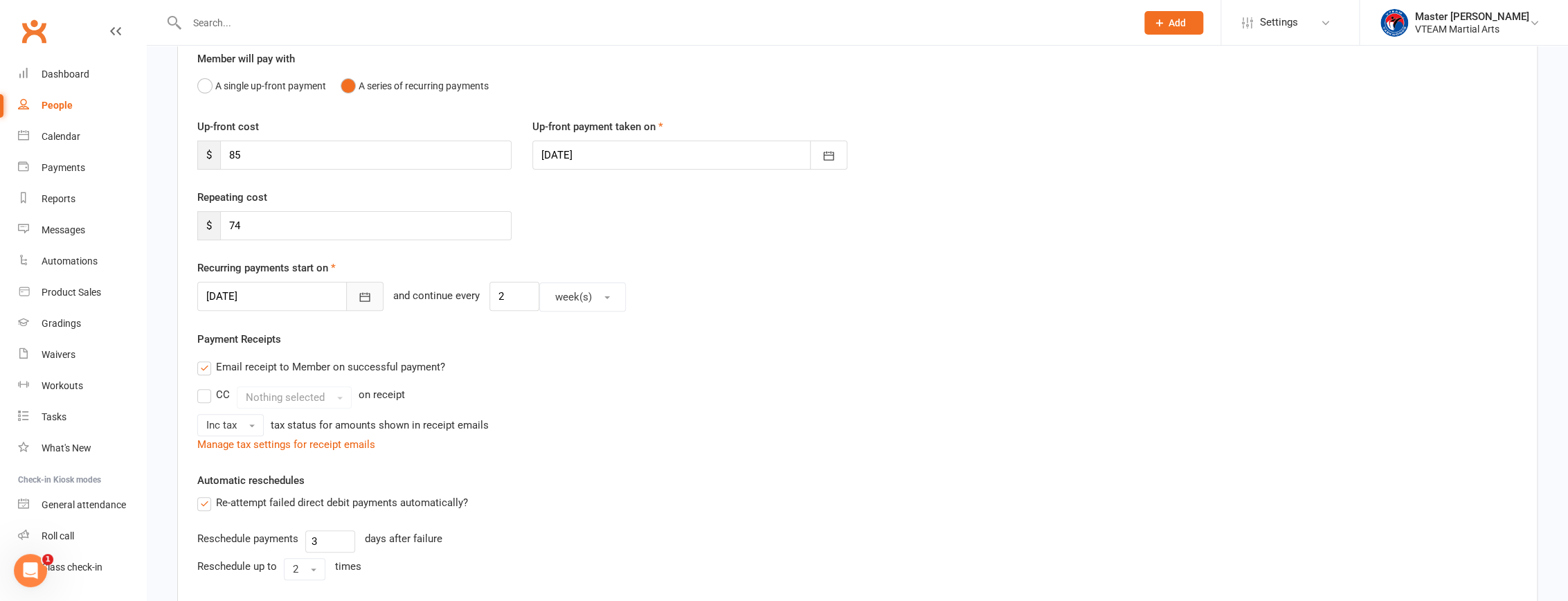
click at [358, 299] on icon "button" at bounding box center [364, 297] width 14 height 14
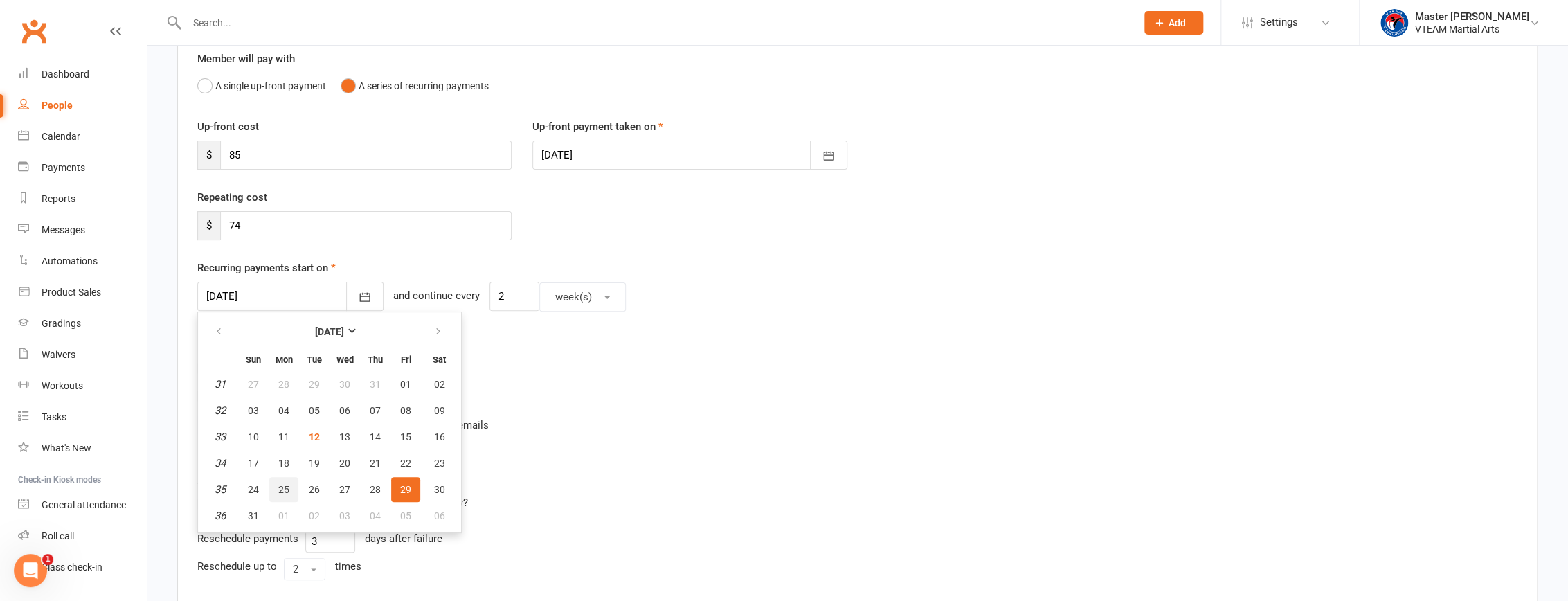
click at [287, 485] on span "25" at bounding box center [284, 490] width 11 height 11
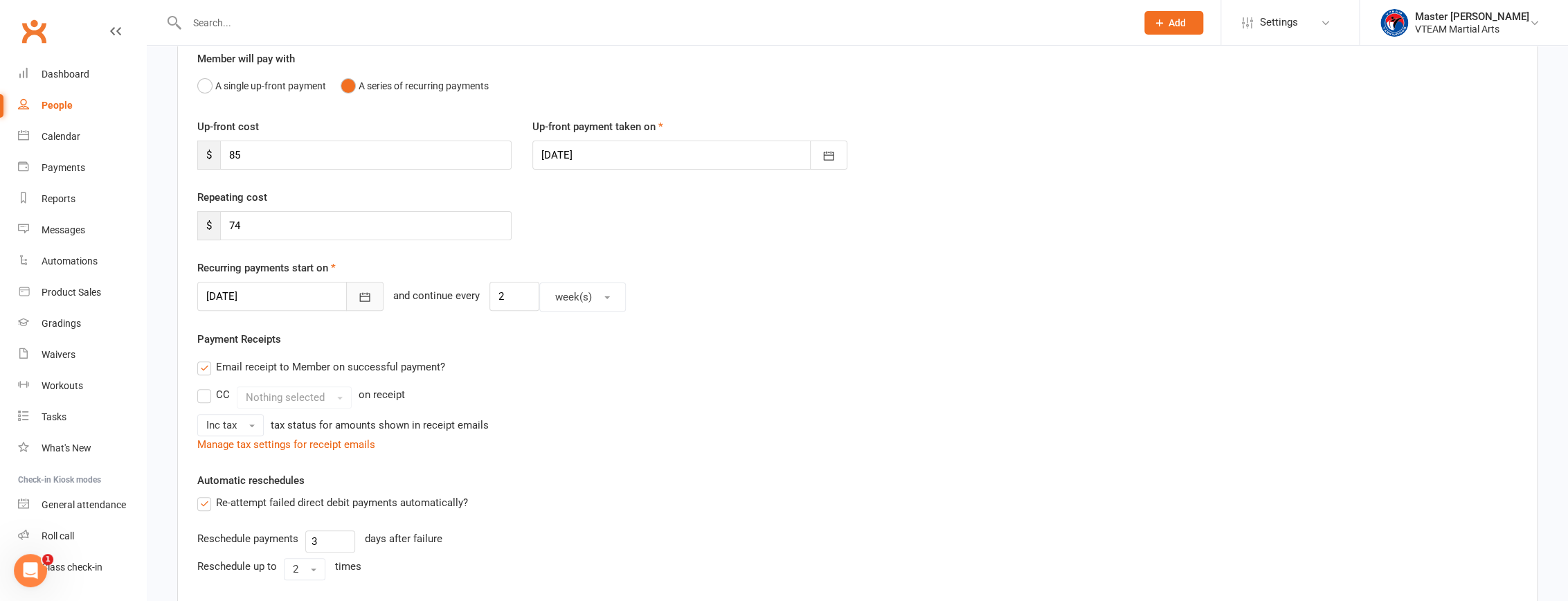
click at [356, 300] on button "button" at bounding box center [364, 296] width 37 height 29
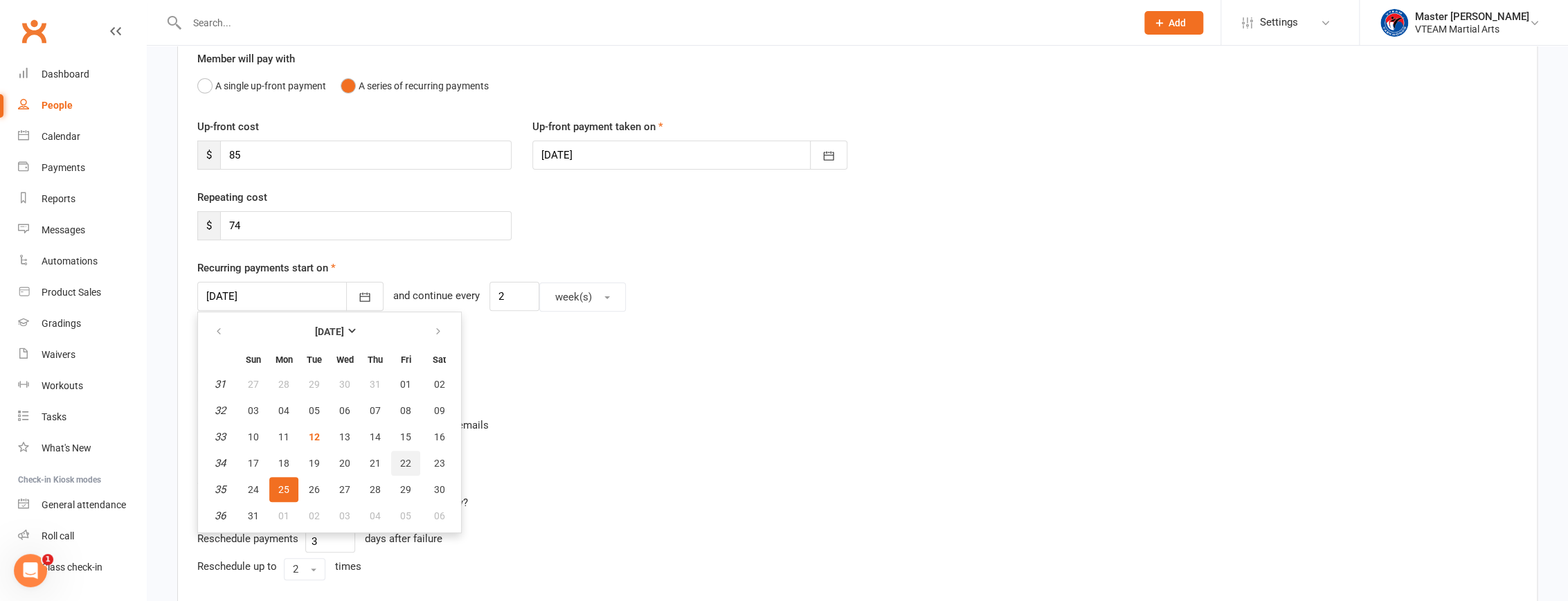
click at [409, 456] on button "22" at bounding box center [405, 462] width 29 height 25
type input "22 Aug 2025"
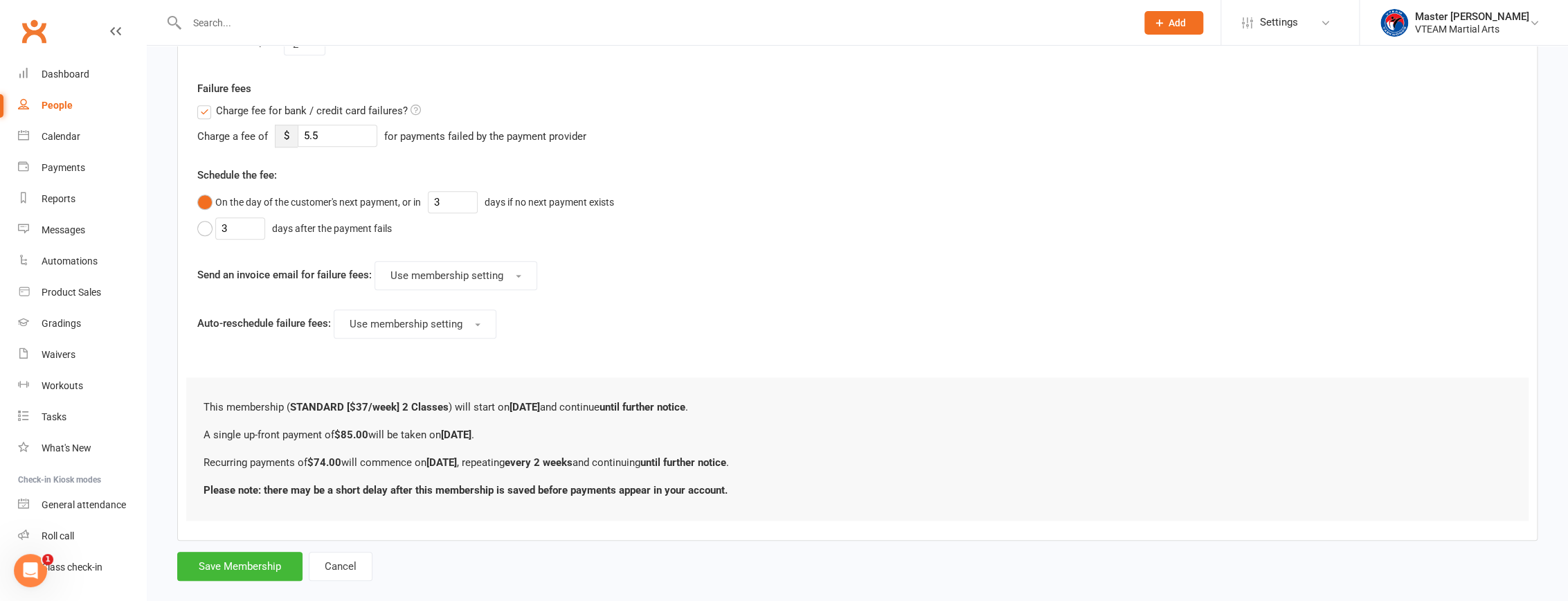
scroll to position [670, 0]
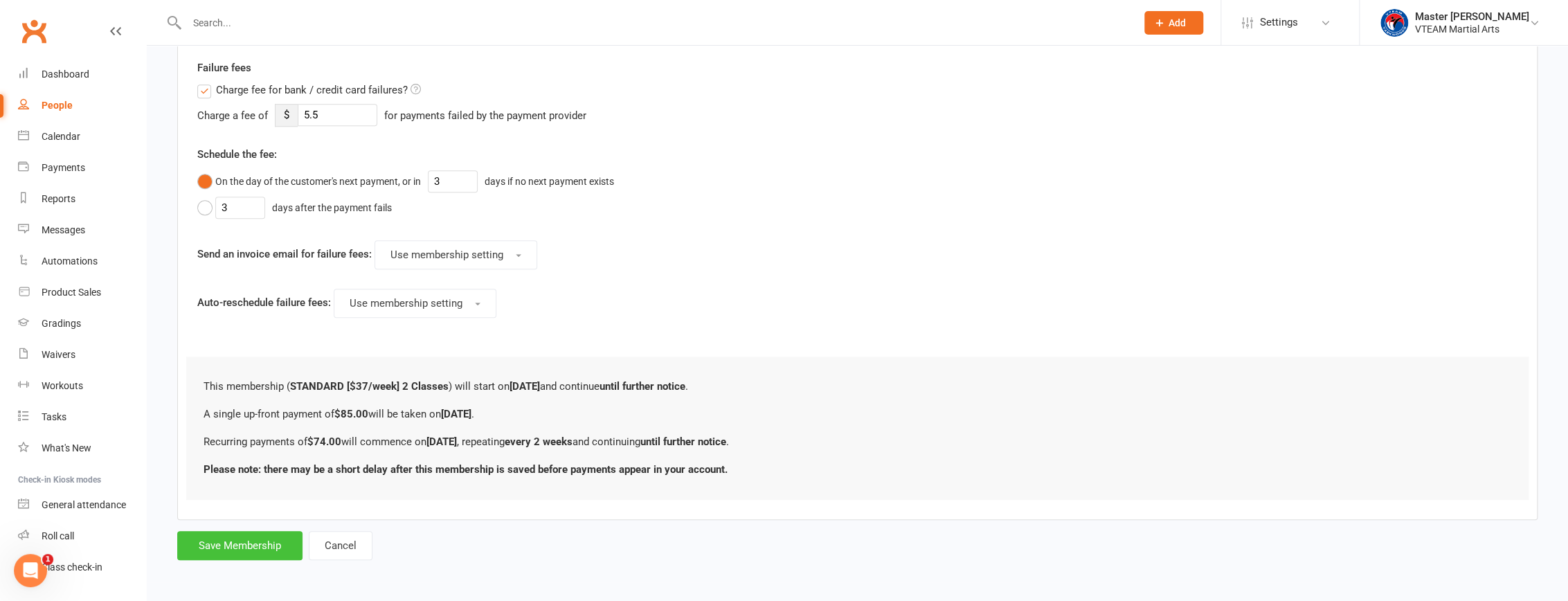
click at [271, 540] on button "Save Membership" at bounding box center [239, 545] width 125 height 29
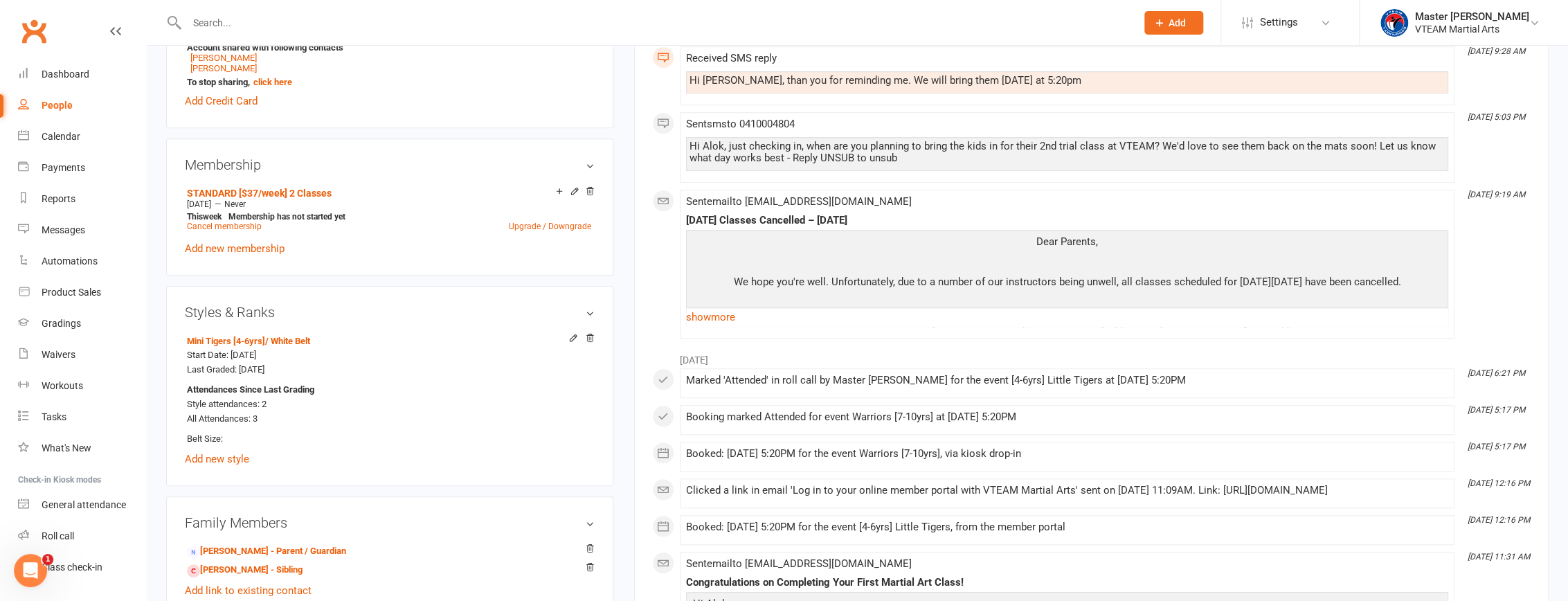
scroll to position [692, 0]
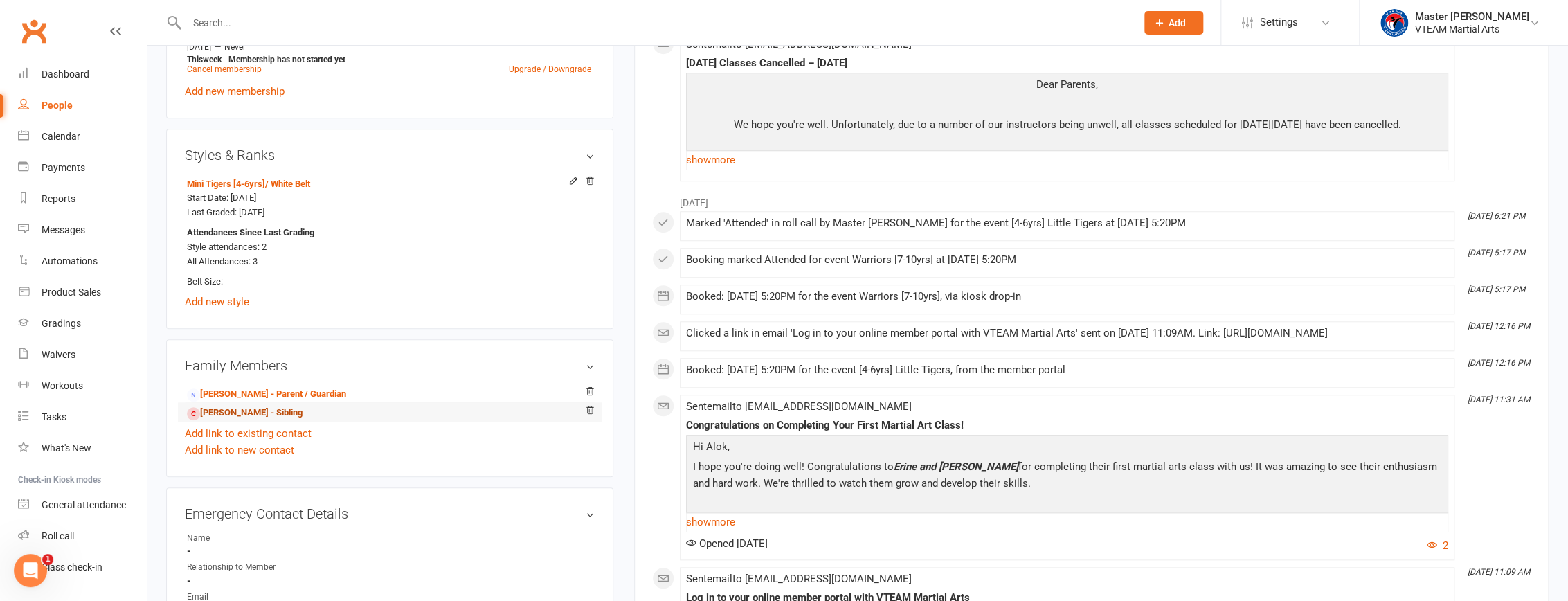
click at [237, 416] on link "[PERSON_NAME] - Sibling" at bounding box center [245, 413] width 116 height 15
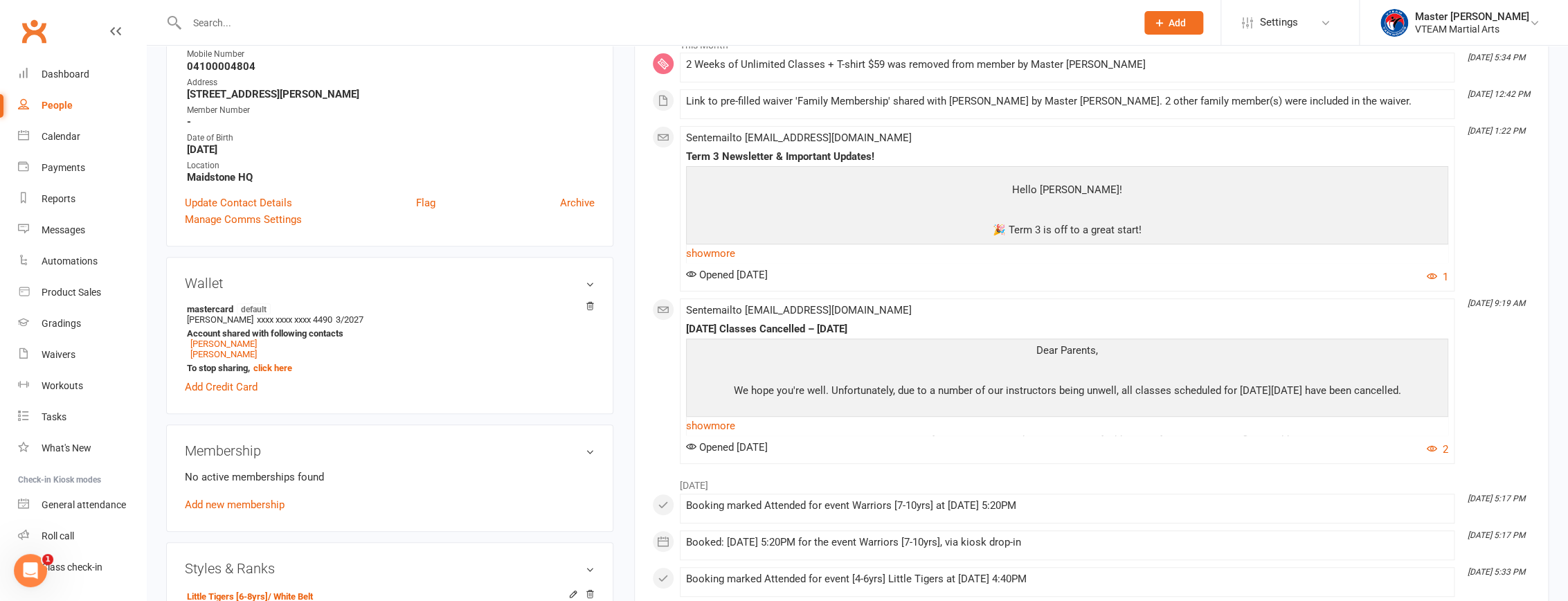
scroll to position [251, 0]
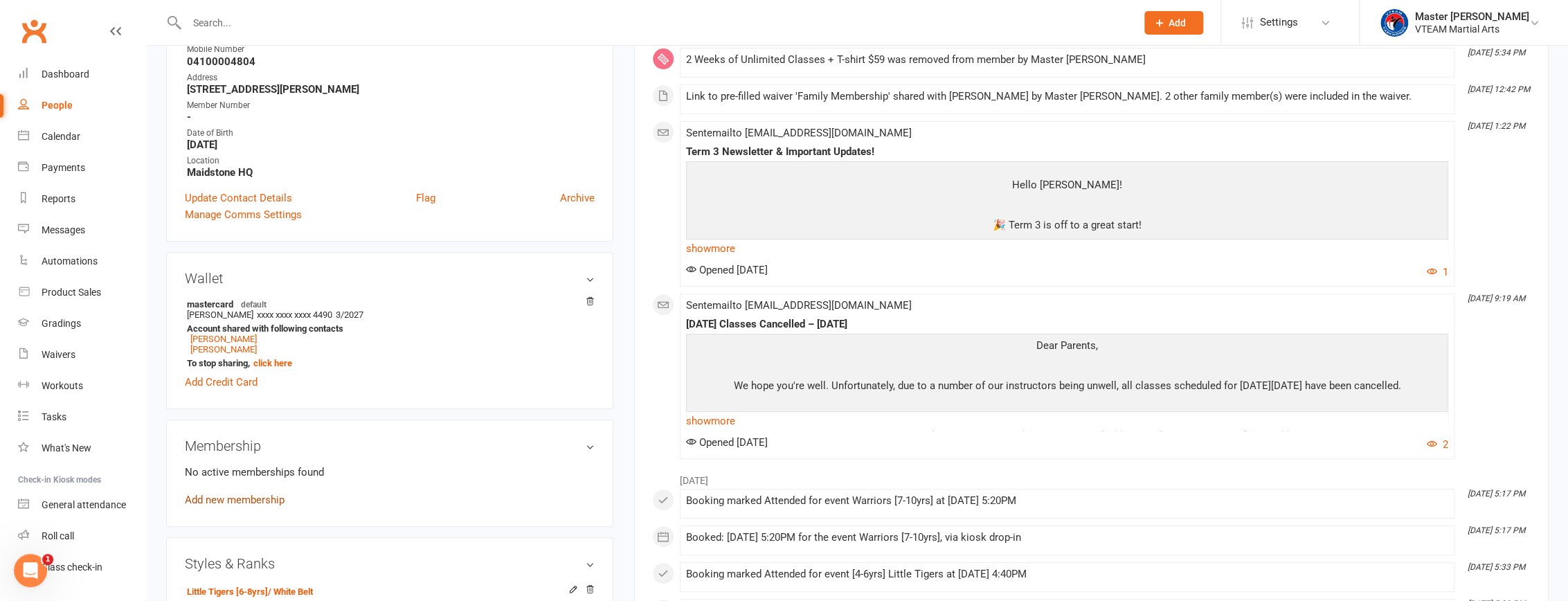
click at [277, 506] on link "Add new membership" at bounding box center [234, 500] width 100 height 13
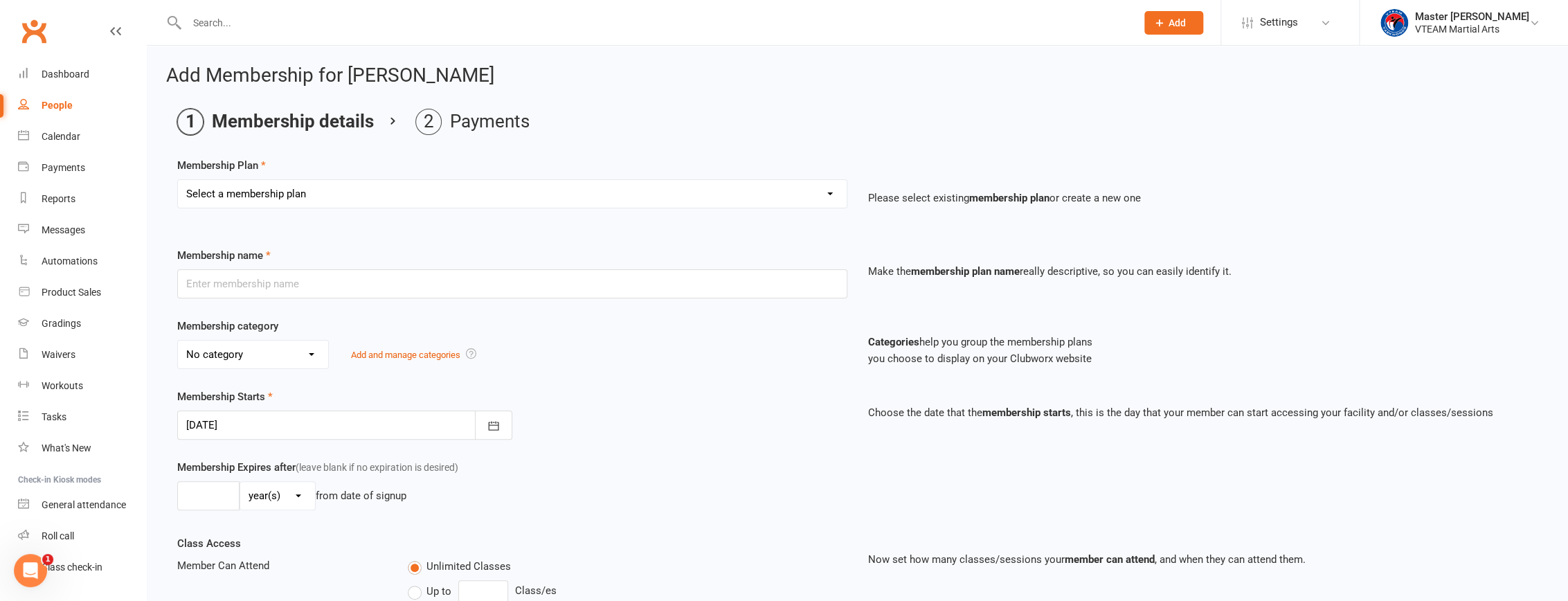
click at [479, 184] on select "Select a membership plan Create new Membership Plan 2025 Annual Insurance $100 …" at bounding box center [512, 194] width 668 height 27
select select "3"
click at [178, 180] on select "Select a membership plan Create new Membership Plan 2025 Annual Insurance $100 …" at bounding box center [512, 194] width 668 height 27
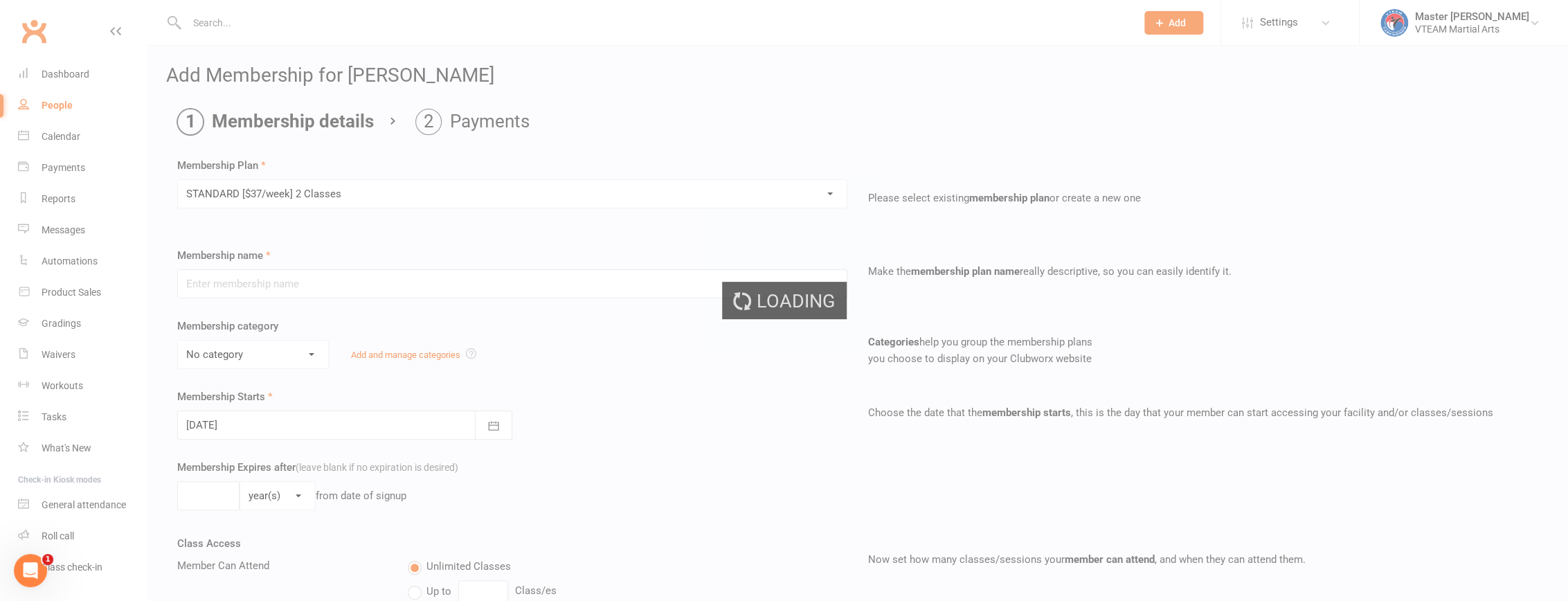
type input "STANDARD [$37/week] 2 Classes"
select select "0"
type input "0"
select select "2"
type input "2"
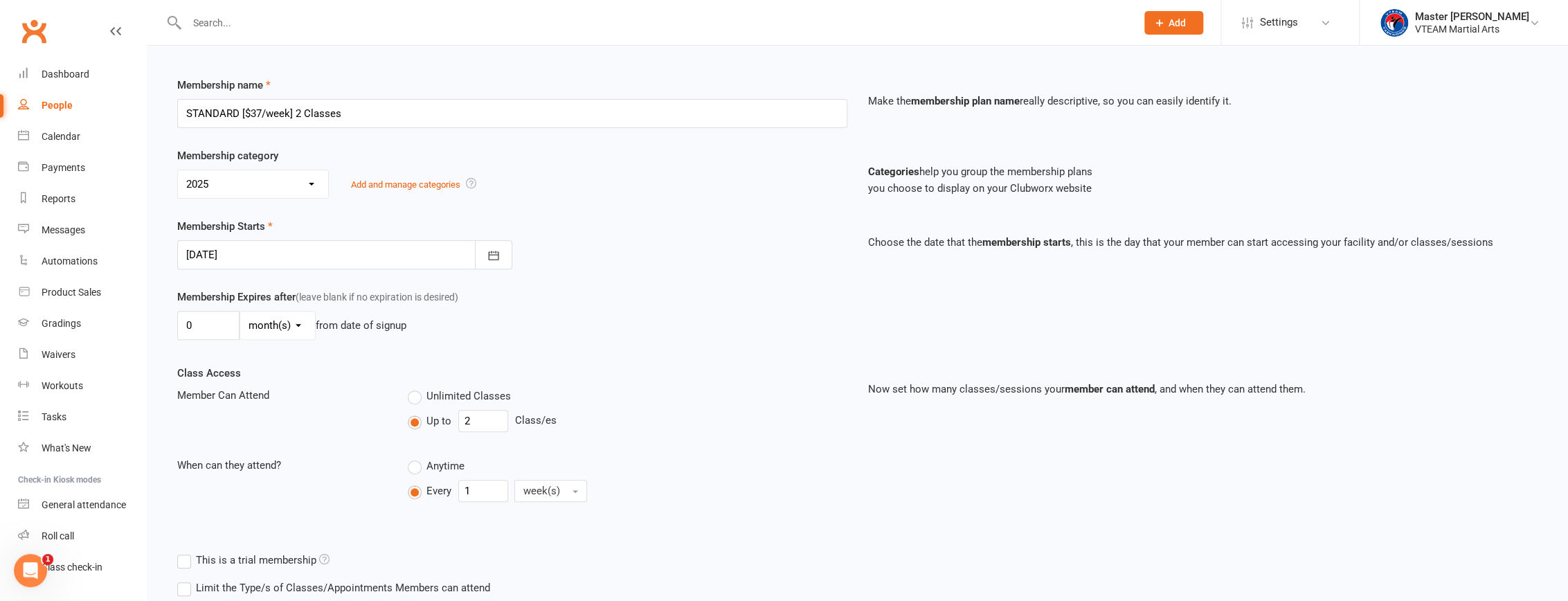
scroll to position [188, 0]
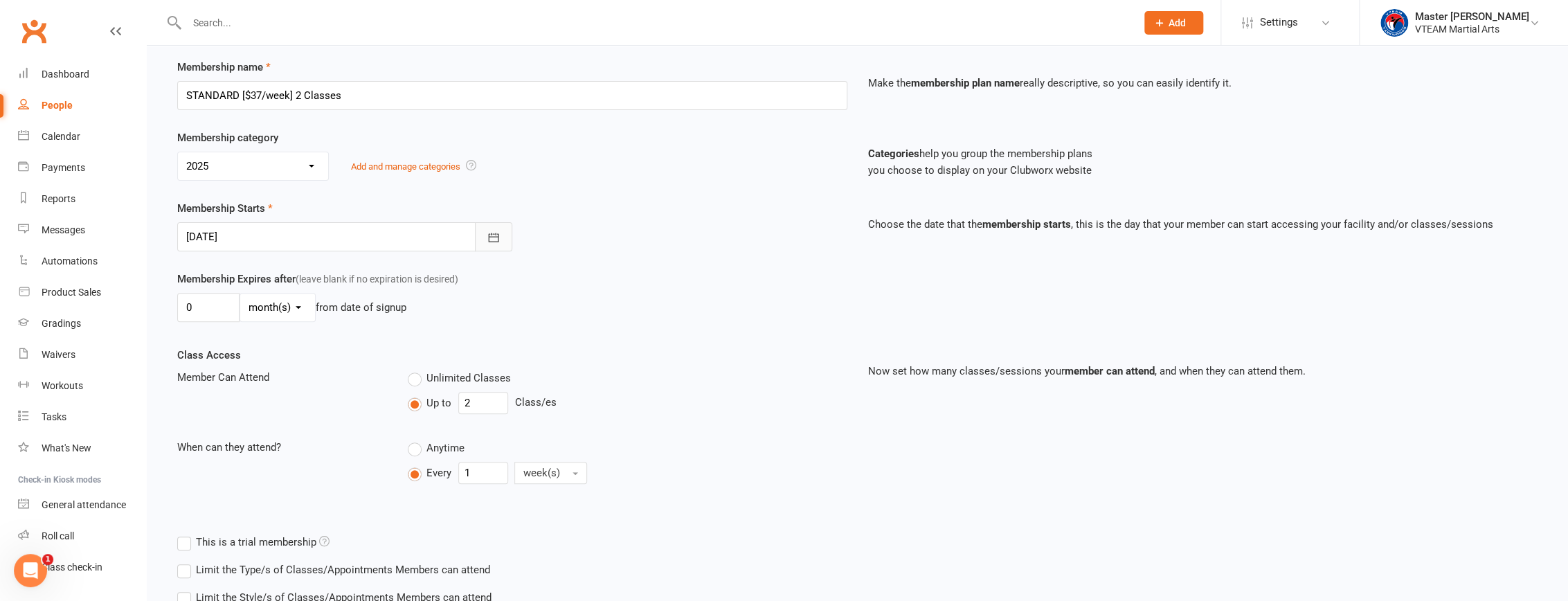
click at [494, 230] on icon "button" at bounding box center [493, 237] width 14 height 14
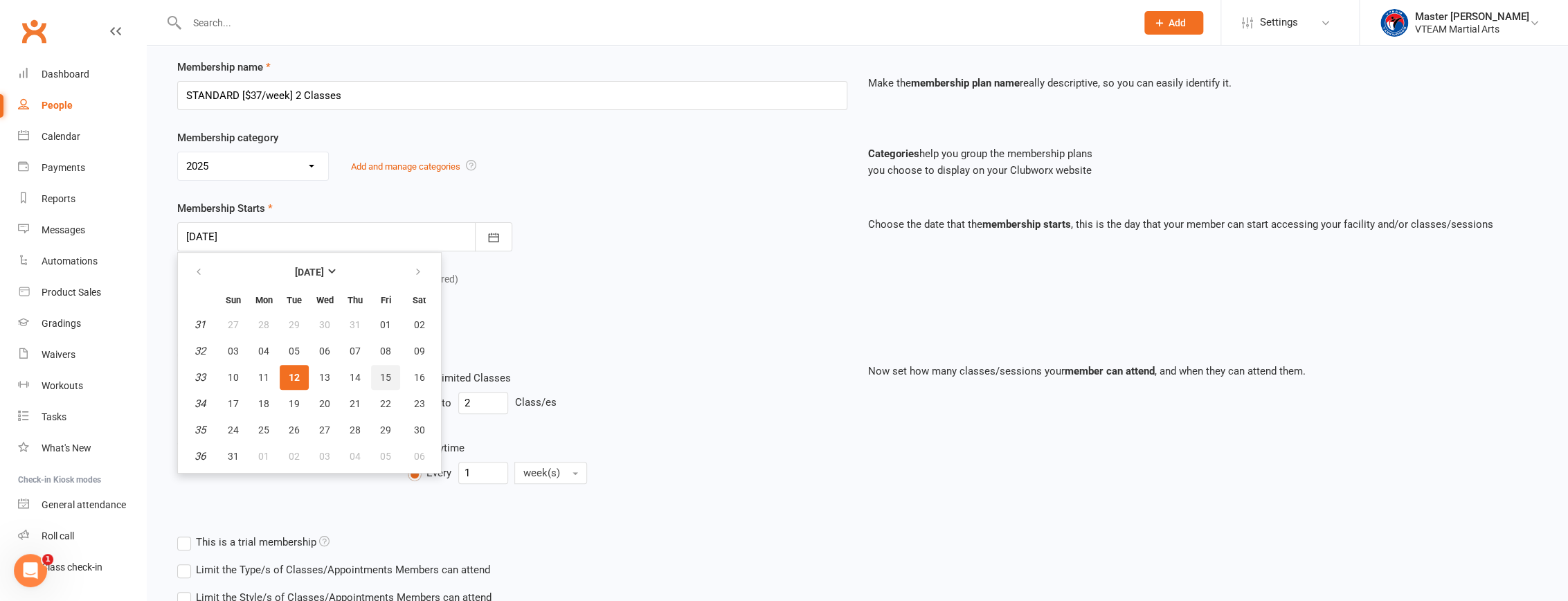
click at [387, 374] on span "15" at bounding box center [385, 377] width 11 height 11
type input "[DATE]"
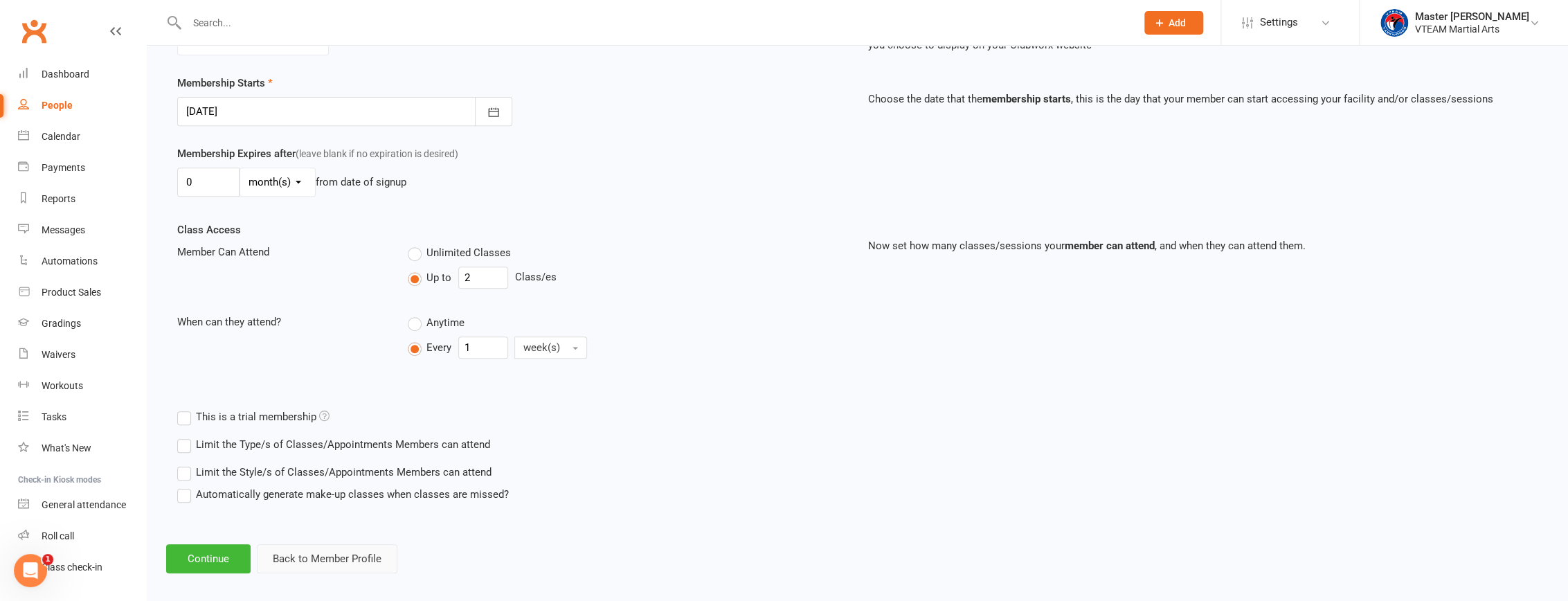
scroll to position [324, 0]
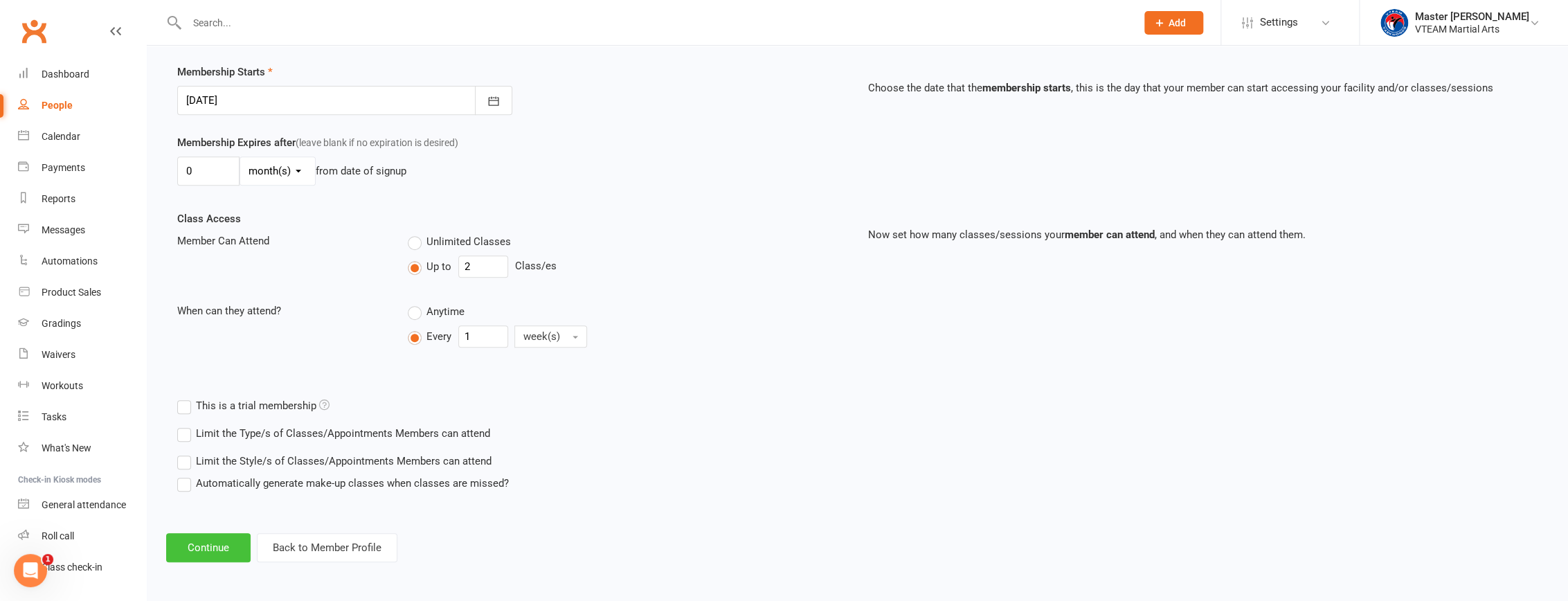
click at [226, 552] on button "Continue" at bounding box center [208, 548] width 84 height 29
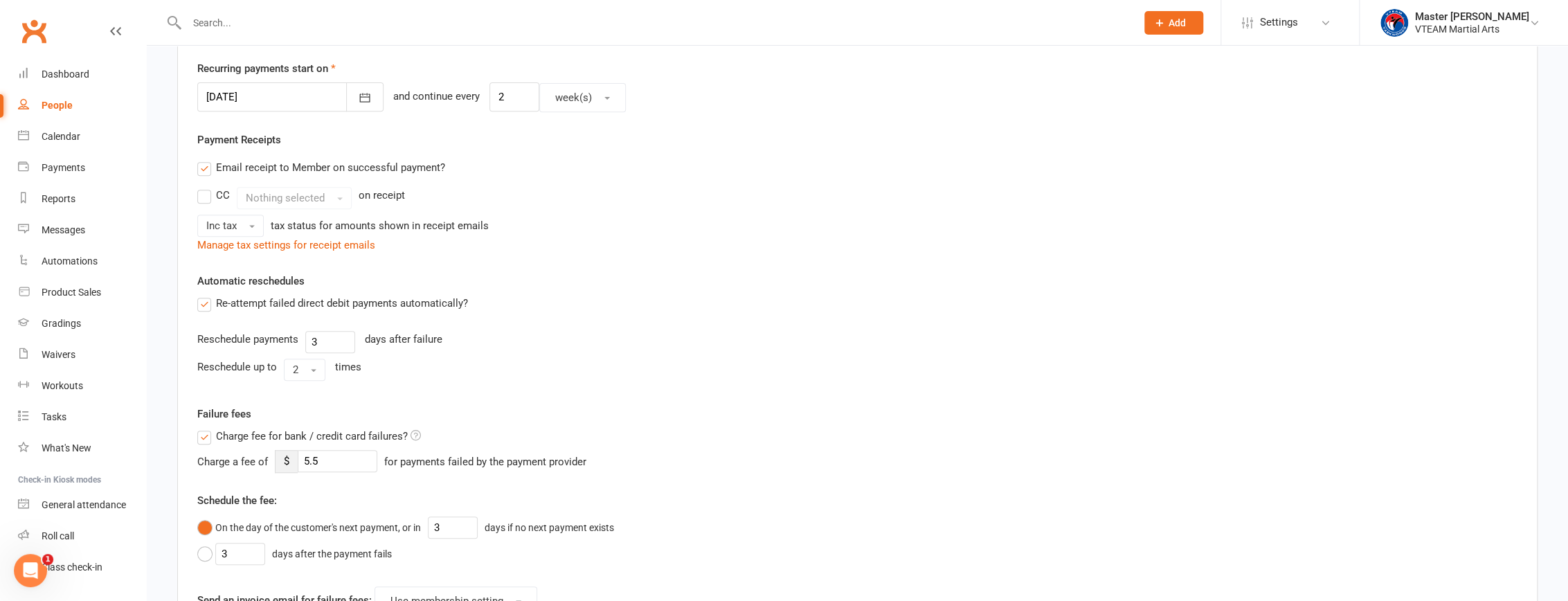
scroll to position [0, 0]
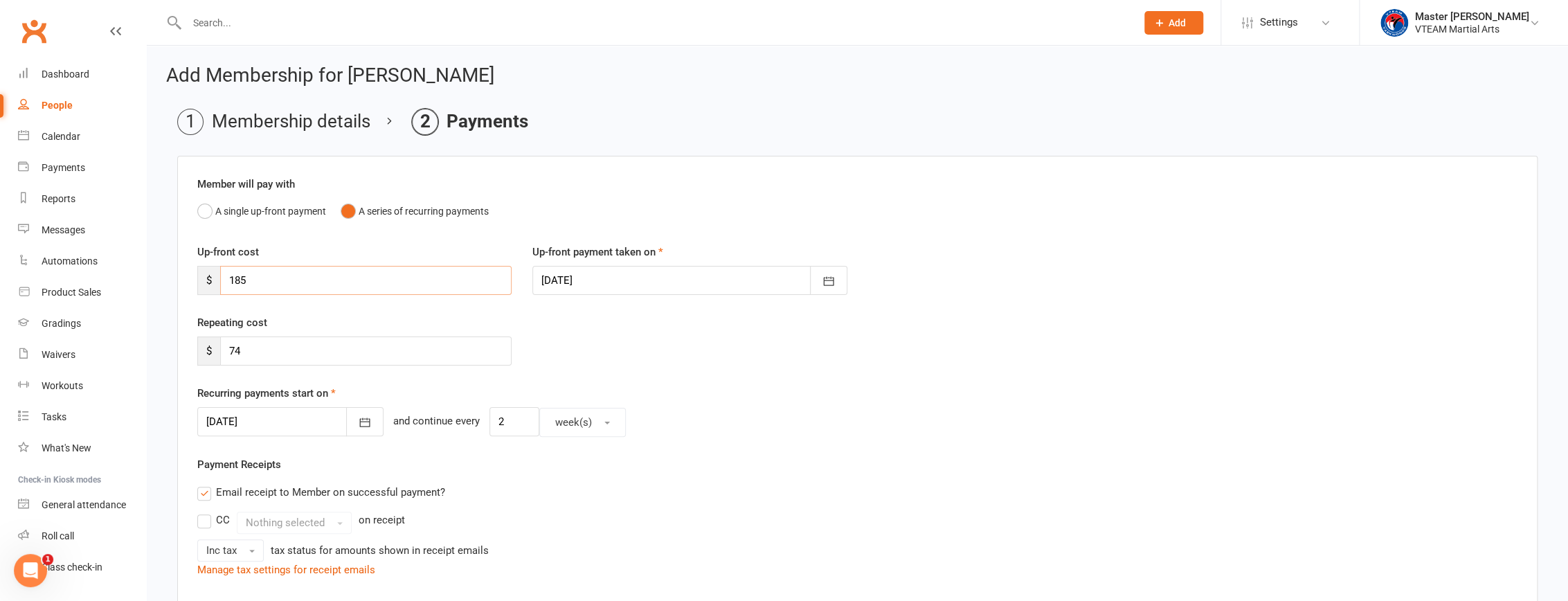
click at [233, 281] on input "185" at bounding box center [365, 280] width 291 height 29
type input "85"
click at [689, 349] on div "Repeating cost $ 74" at bounding box center [858, 349] width 1341 height 70
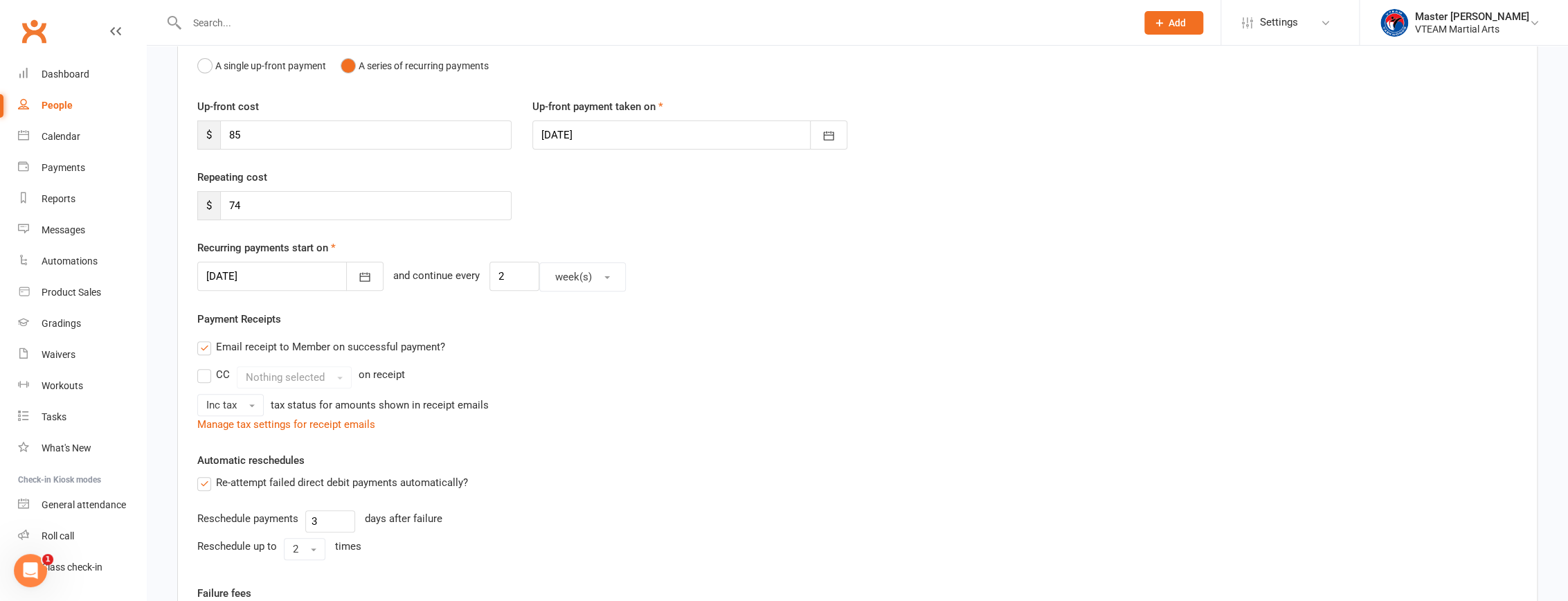
scroll to position [188, 0]
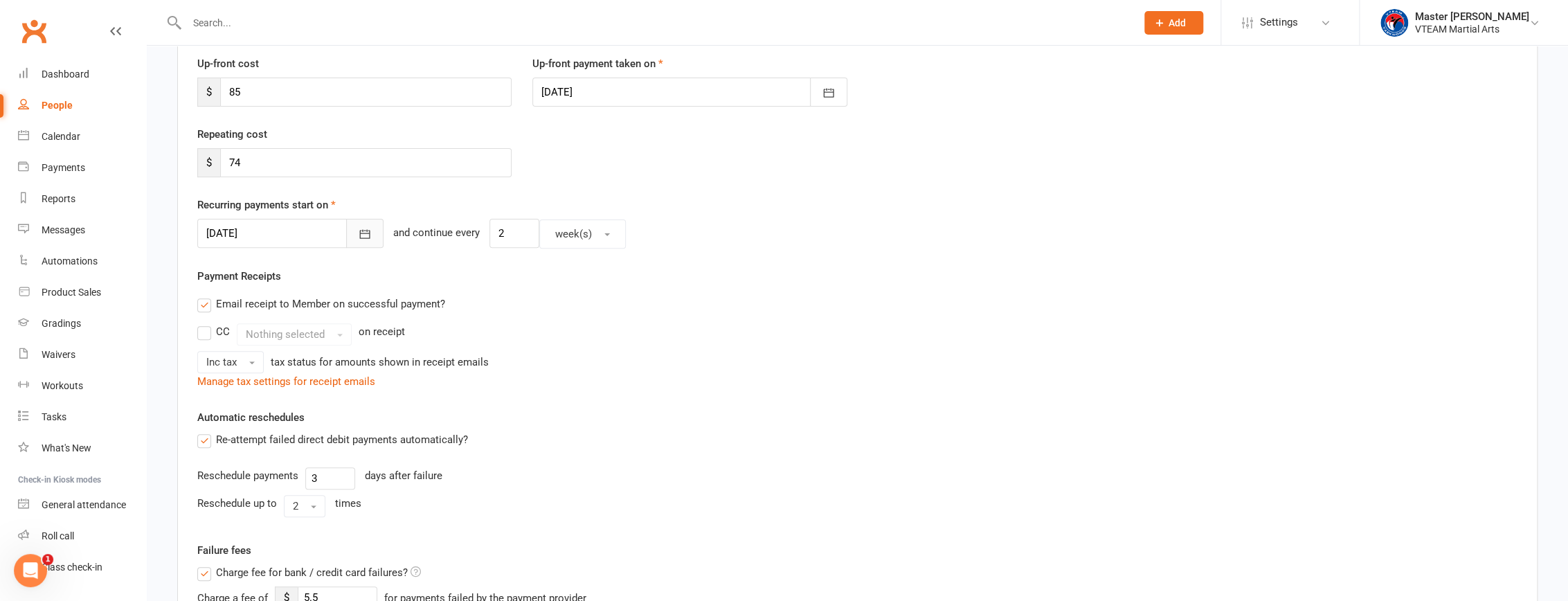
click at [358, 237] on icon "button" at bounding box center [364, 234] width 14 height 14
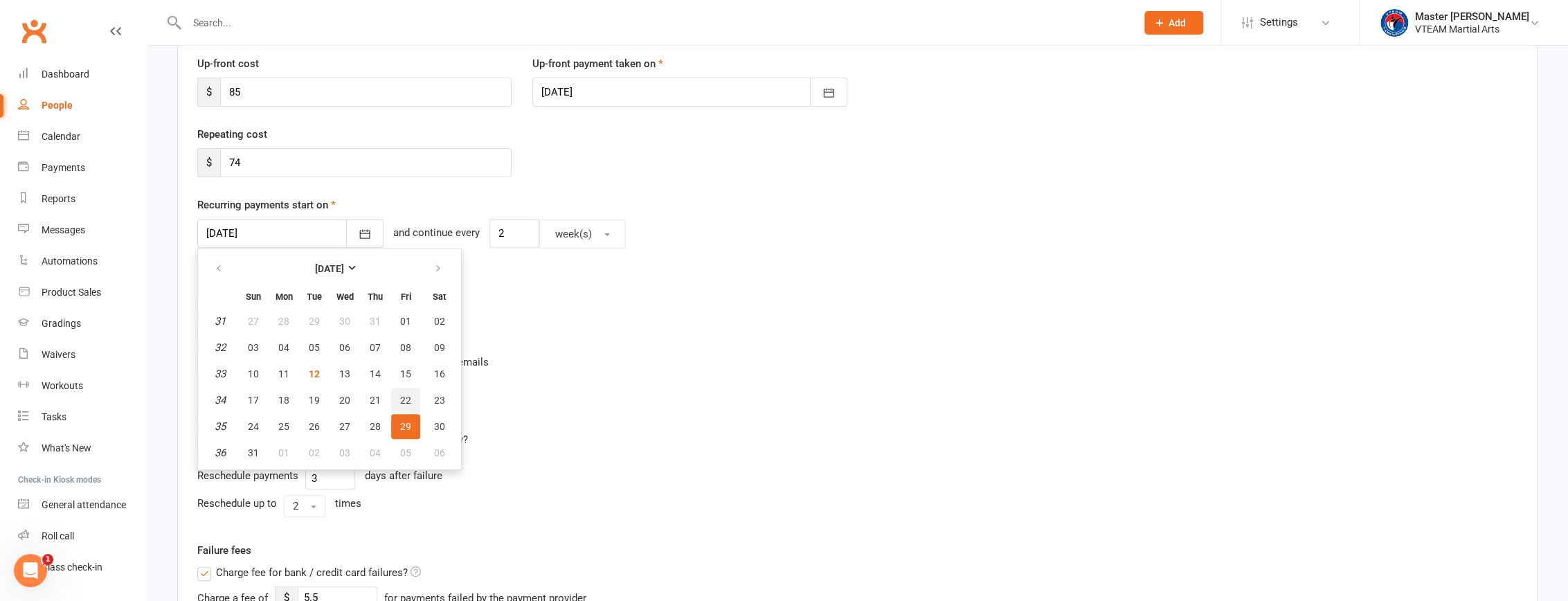
click at [400, 396] on span "22" at bounding box center [405, 400] width 11 height 11
type input "22 Aug 2025"
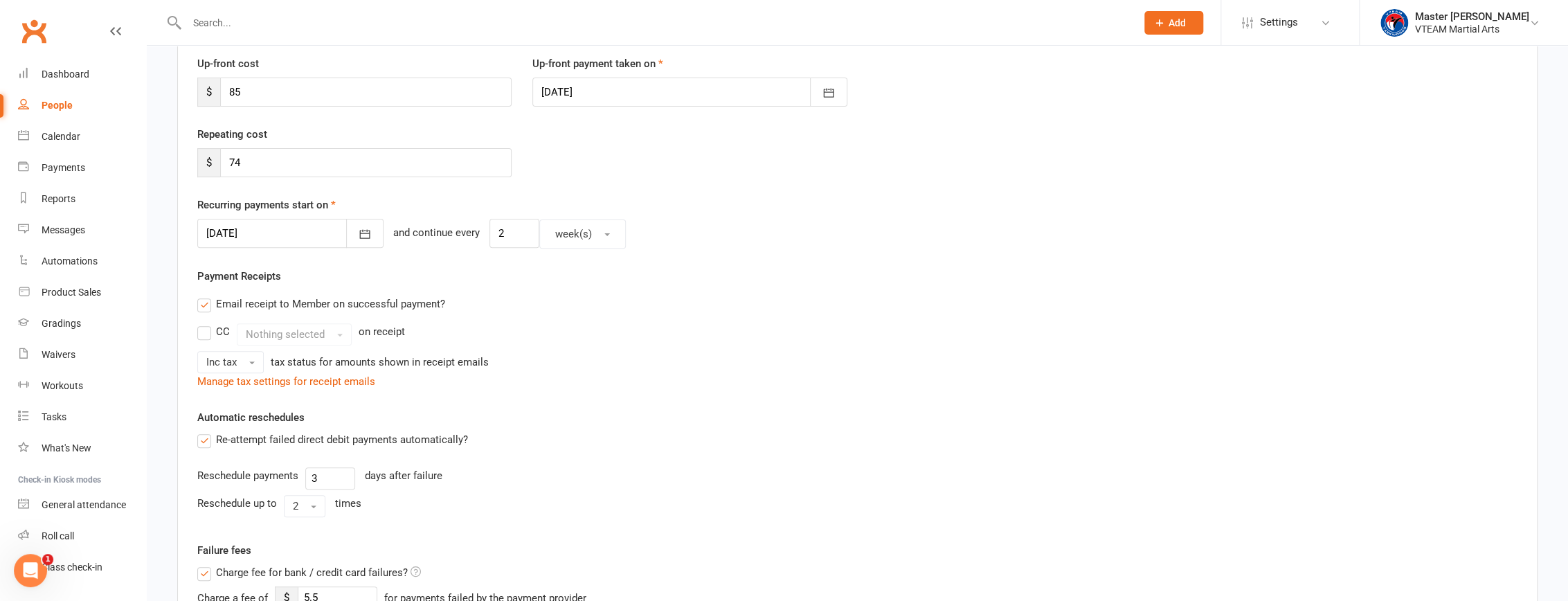
click at [619, 406] on div "Member will pay with A single up-front payment A series of recurring payments U…" at bounding box center [857, 484] width 1360 height 1035
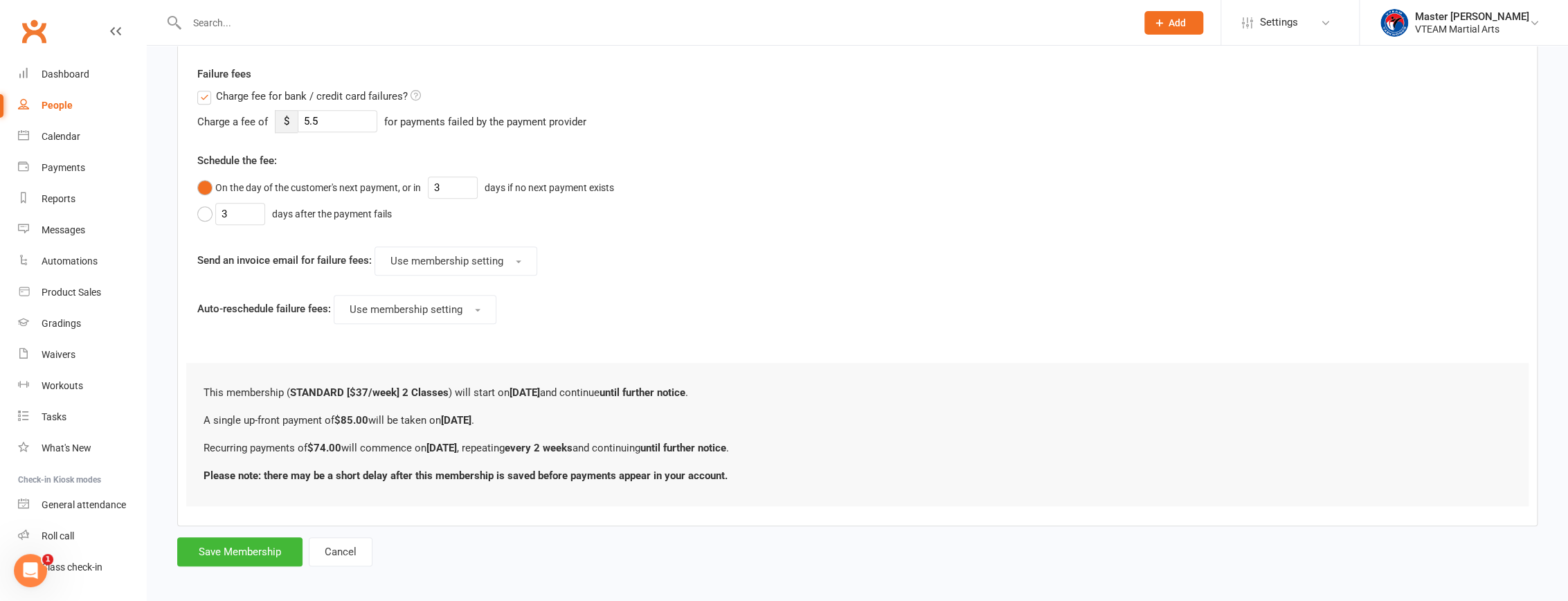
scroll to position [670, 0]
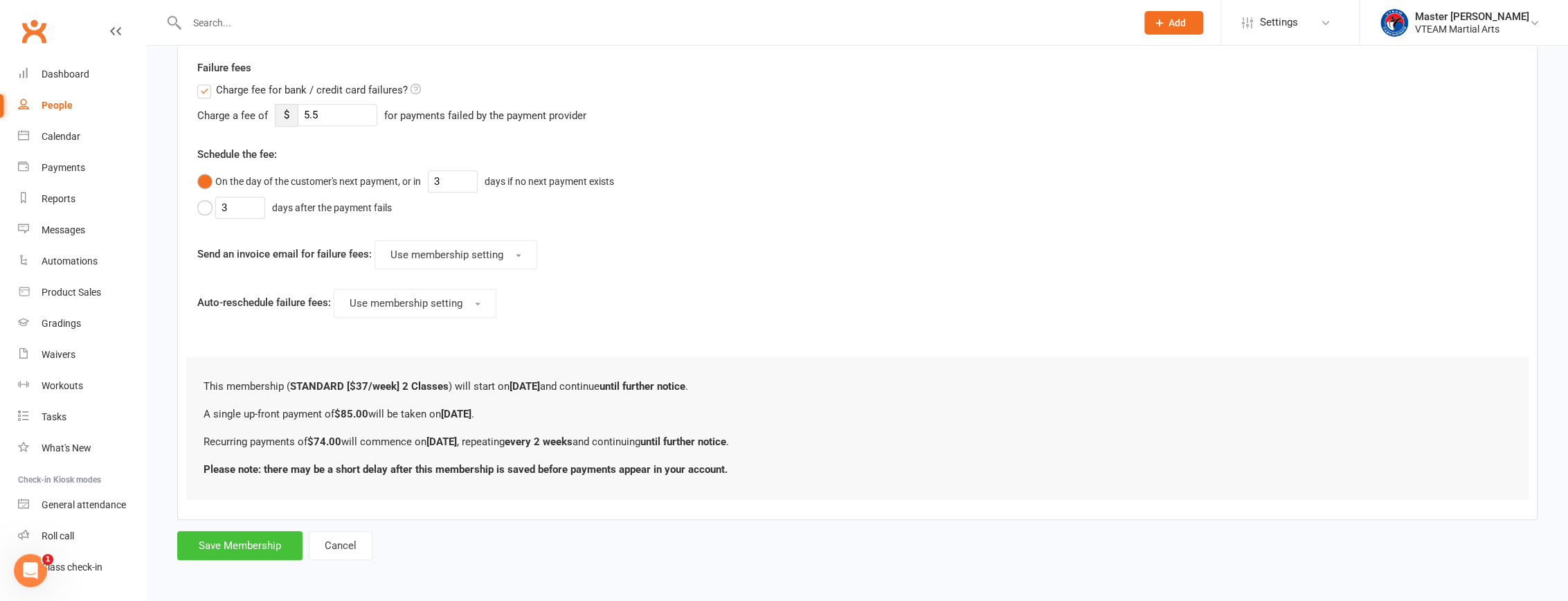
click at [279, 548] on button "Save Membership" at bounding box center [239, 545] width 125 height 29
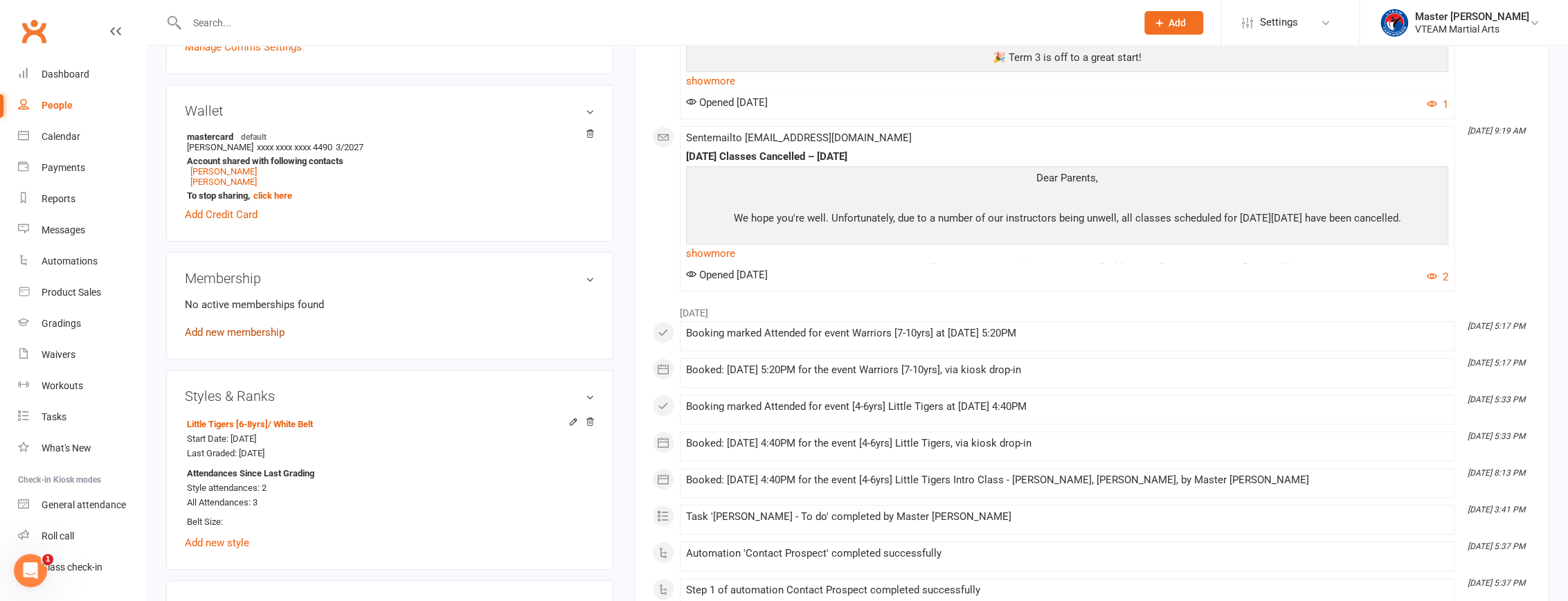
scroll to position [503, 0]
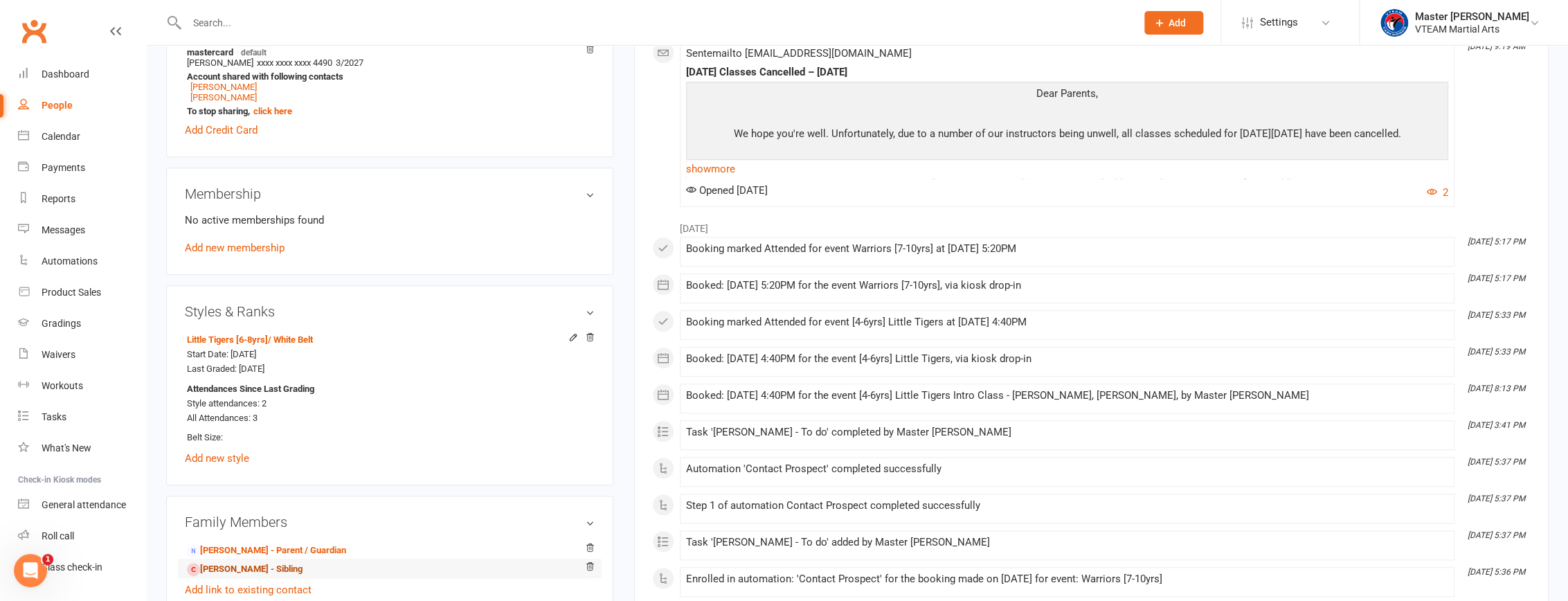
click at [262, 575] on link "[PERSON_NAME] - Sibling" at bounding box center [245, 569] width 116 height 15
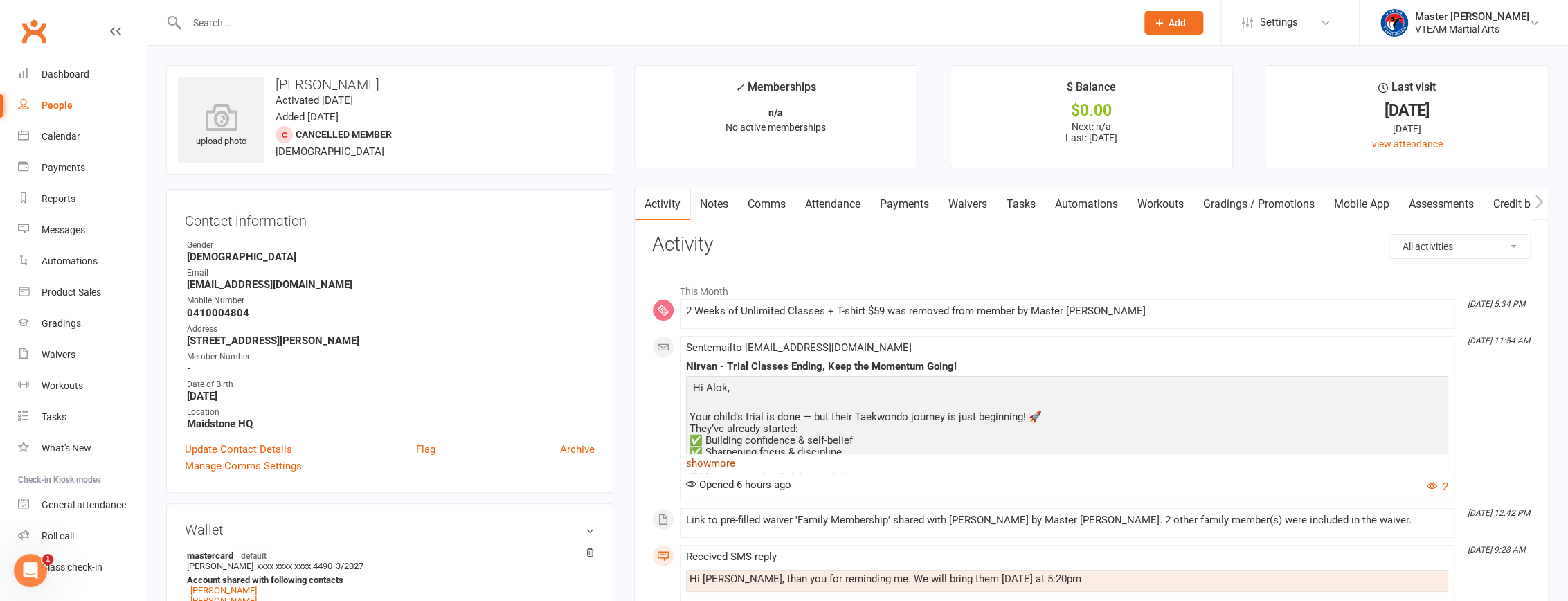
click at [717, 462] on link "show more" at bounding box center [1067, 462] width 762 height 19
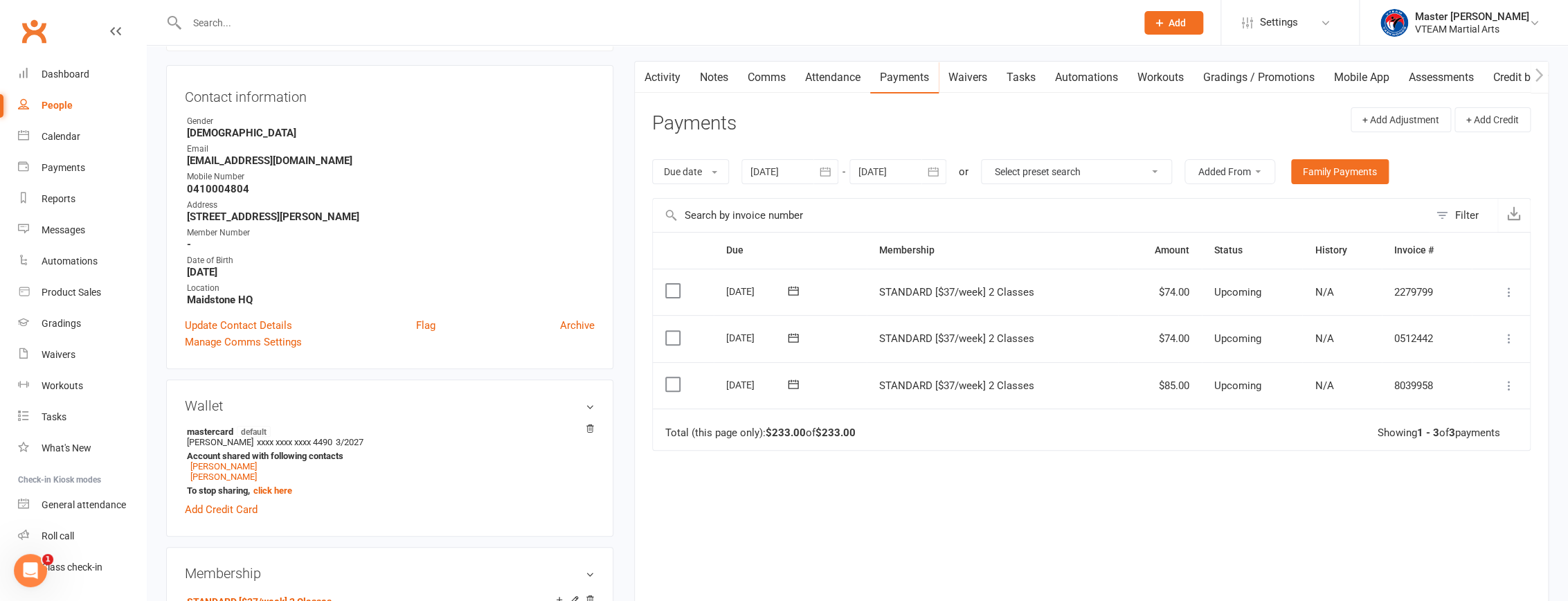
scroll to position [125, 0]
click at [728, 74] on link "Notes" at bounding box center [714, 79] width 47 height 32
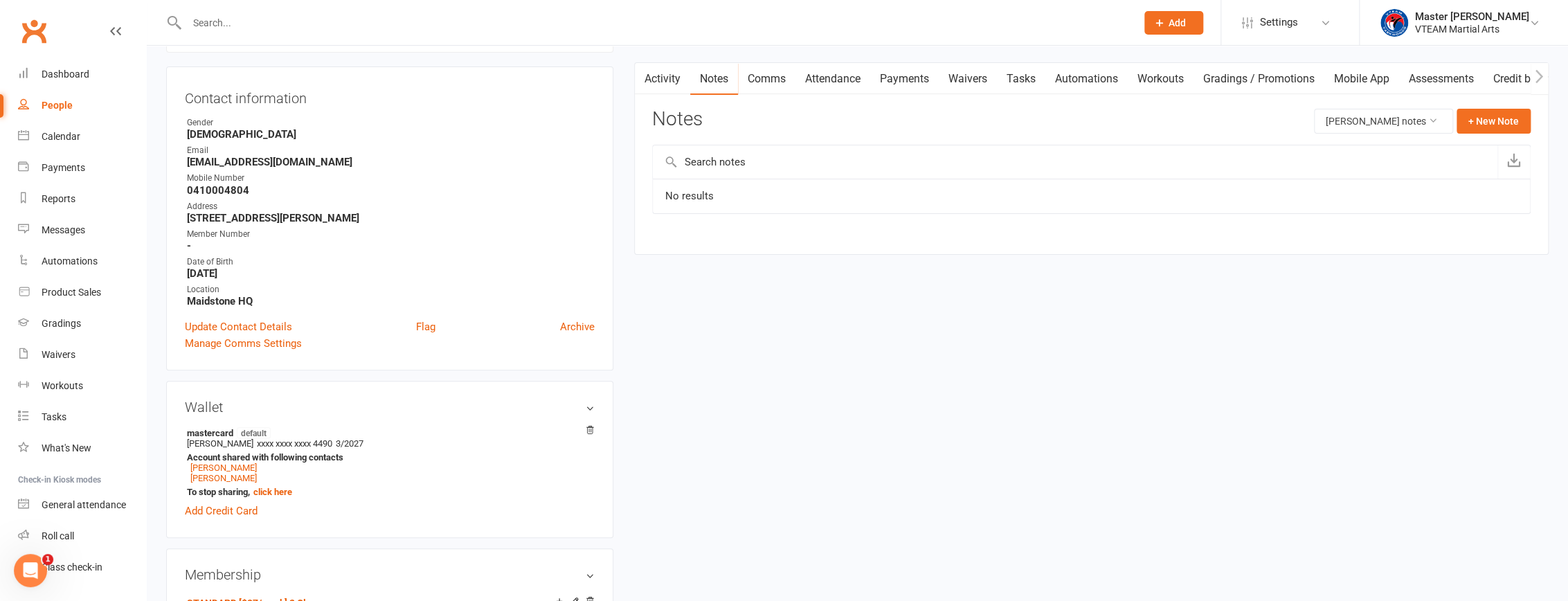
click at [768, 73] on link "Comms" at bounding box center [766, 79] width 58 height 32
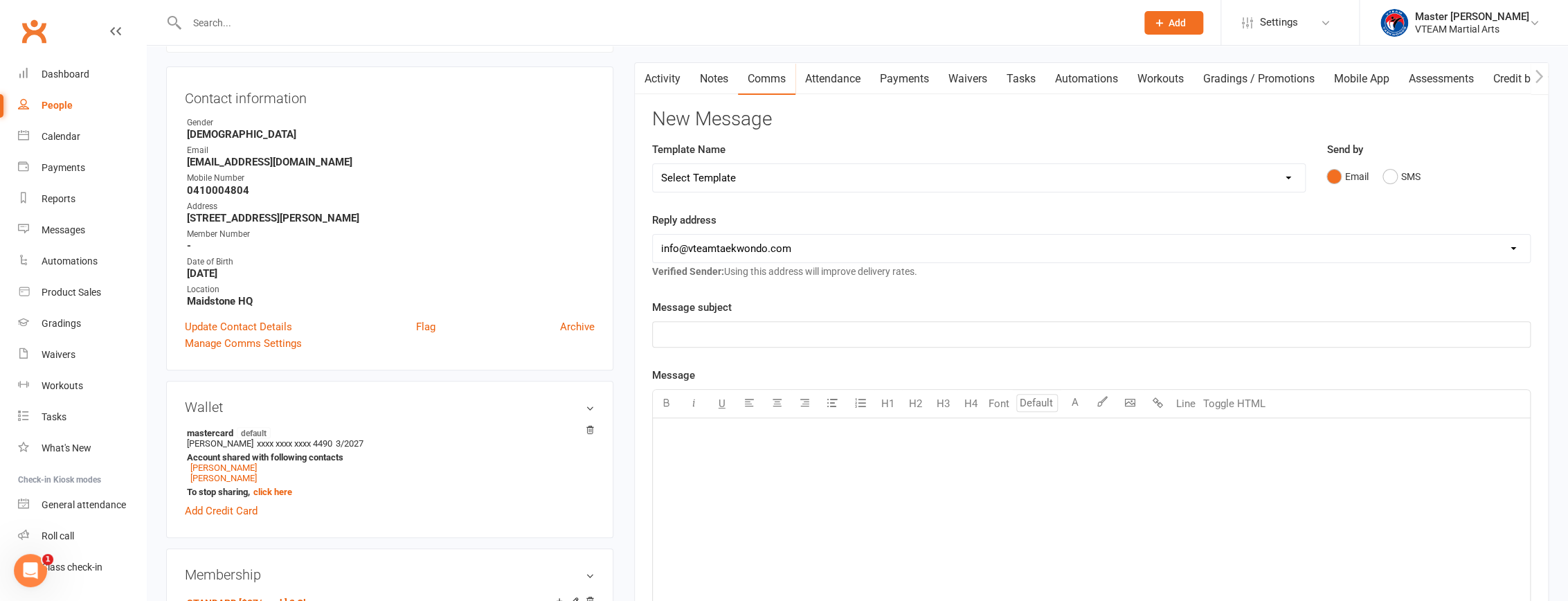
click at [1031, 79] on link "Tasks" at bounding box center [1020, 79] width 48 height 32
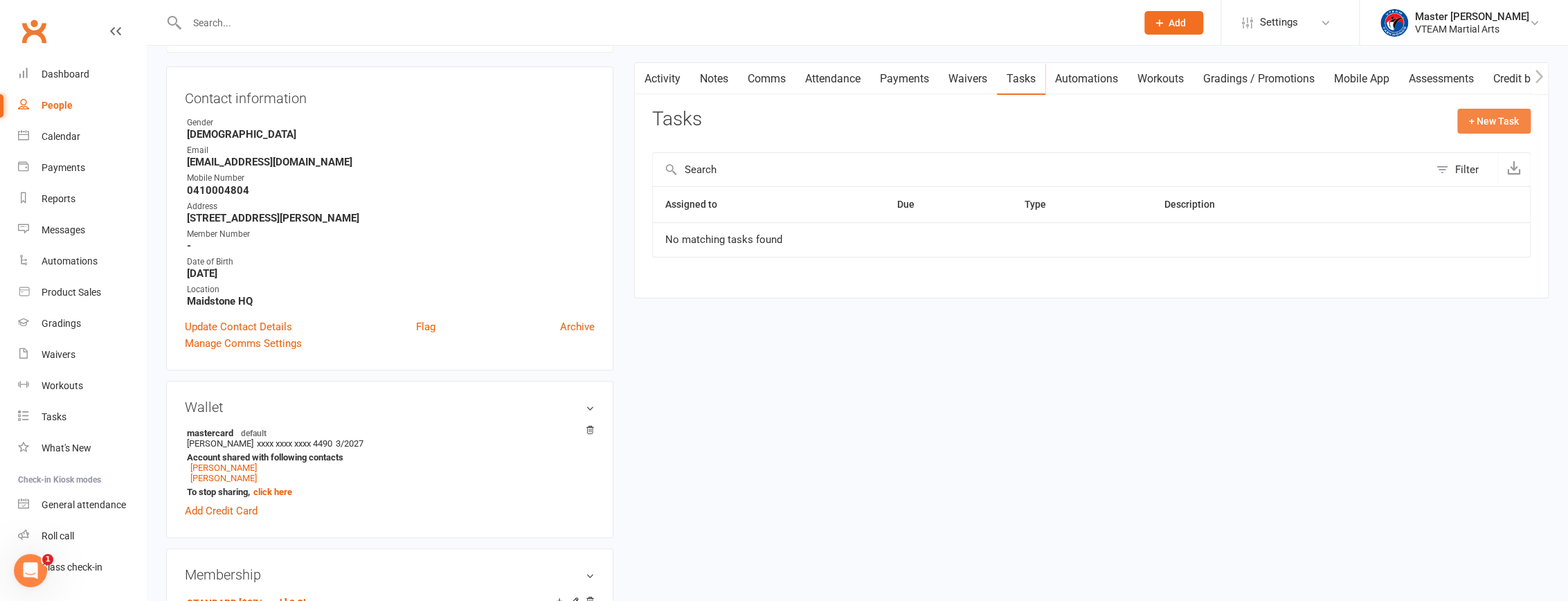
click at [1510, 123] on button "+ New Task" at bounding box center [1493, 121] width 73 height 25
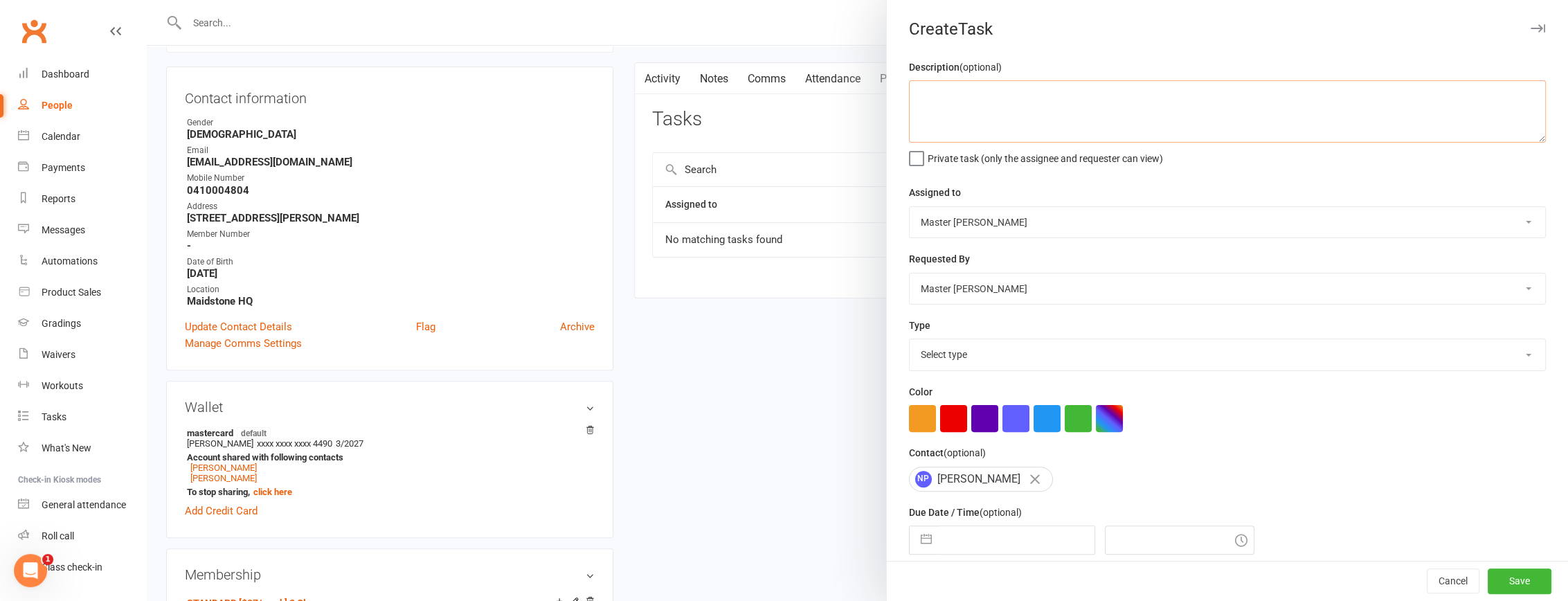
click at [1026, 116] on textarea at bounding box center [1226, 111] width 637 height 62
type textarea "Email parents on"
select select "6"
select select "2025"
select select "7"
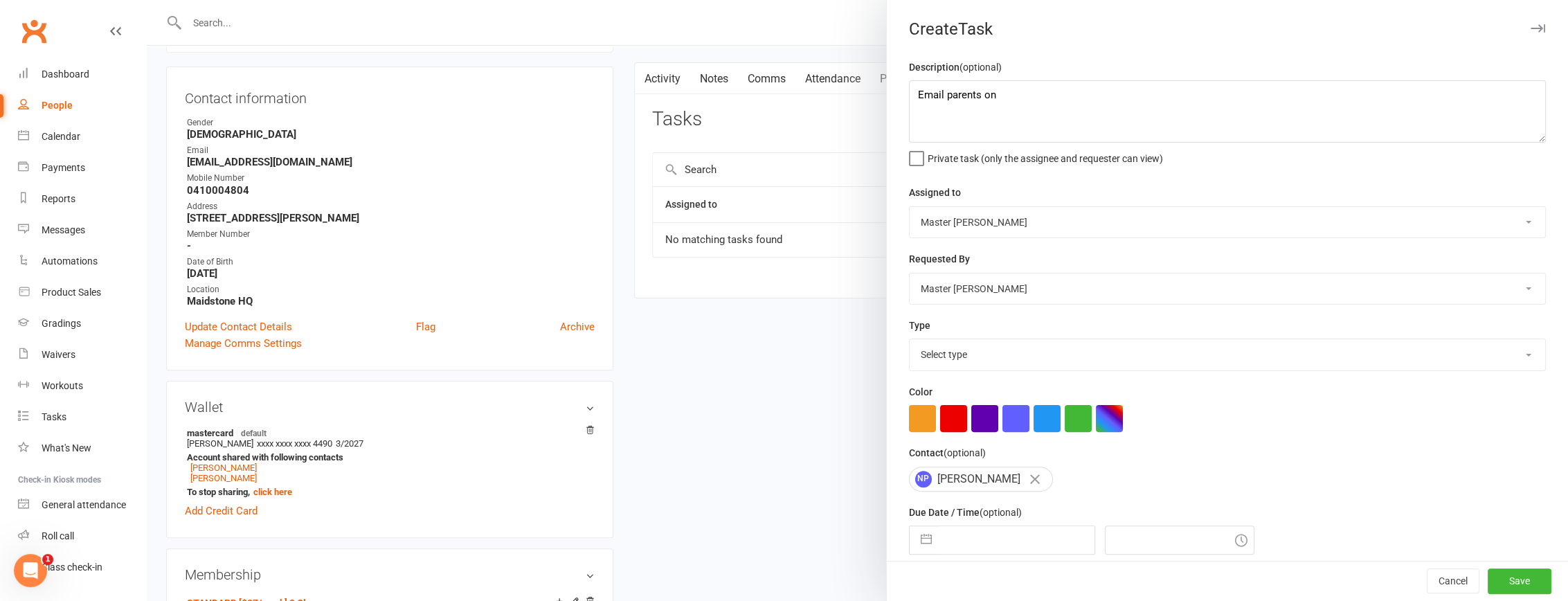
select select "2025"
select select "8"
select select "2025"
click at [1016, 543] on input "text" at bounding box center [1016, 540] width 156 height 27
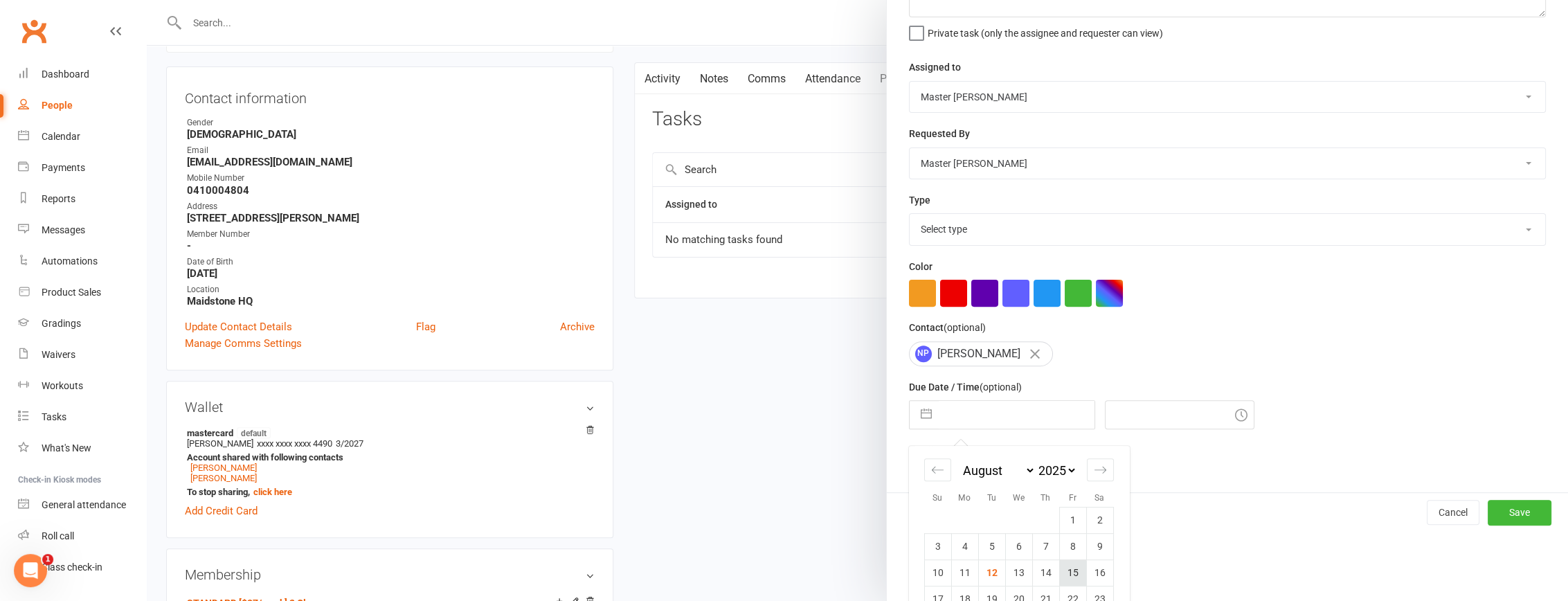
click at [1076, 575] on td "15" at bounding box center [1073, 572] width 27 height 26
type input "15 Aug 2025"
type input "5:45pm"
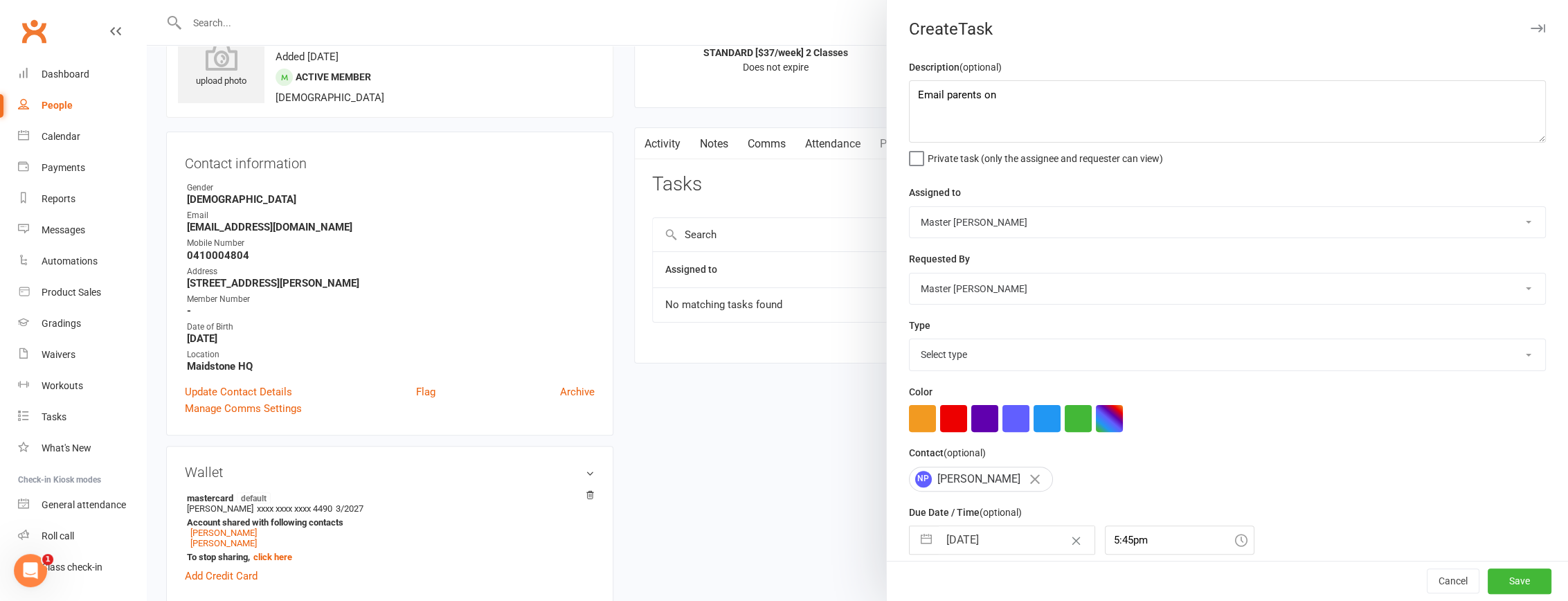
scroll to position [0, 0]
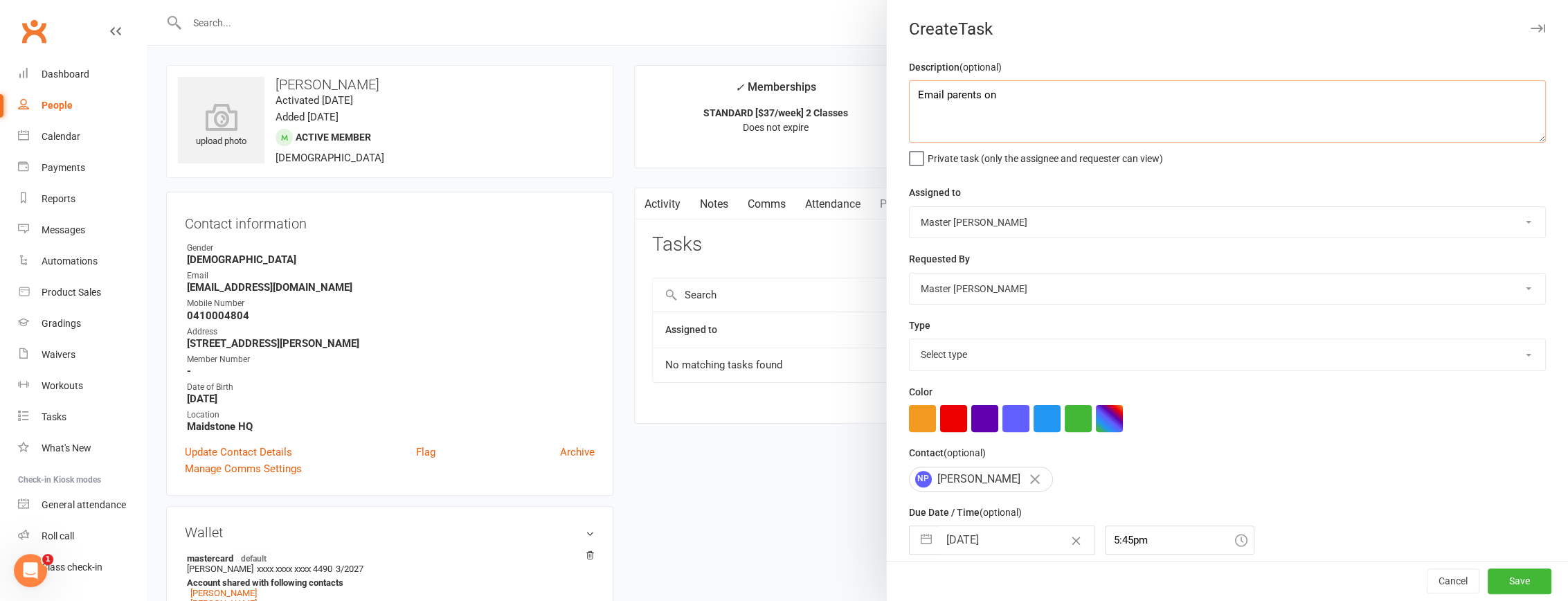
click at [1025, 99] on textarea "Email parents on" at bounding box center [1226, 111] width 637 height 62
click at [942, 93] on textarea "Email parents on 15" at bounding box center [1226, 111] width 637 height 62
click at [1108, 88] on textarea "Email welcome letter to parents on 15" at bounding box center [1226, 111] width 637 height 62
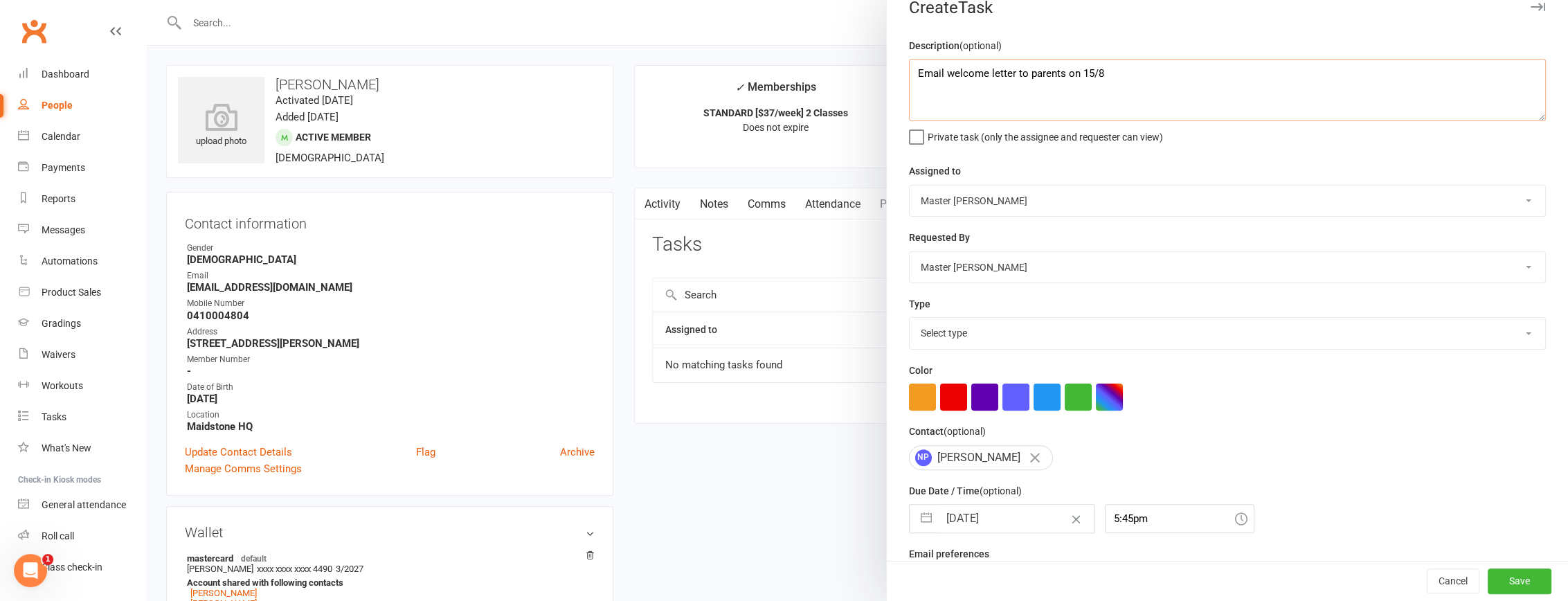
scroll to position [59, 0]
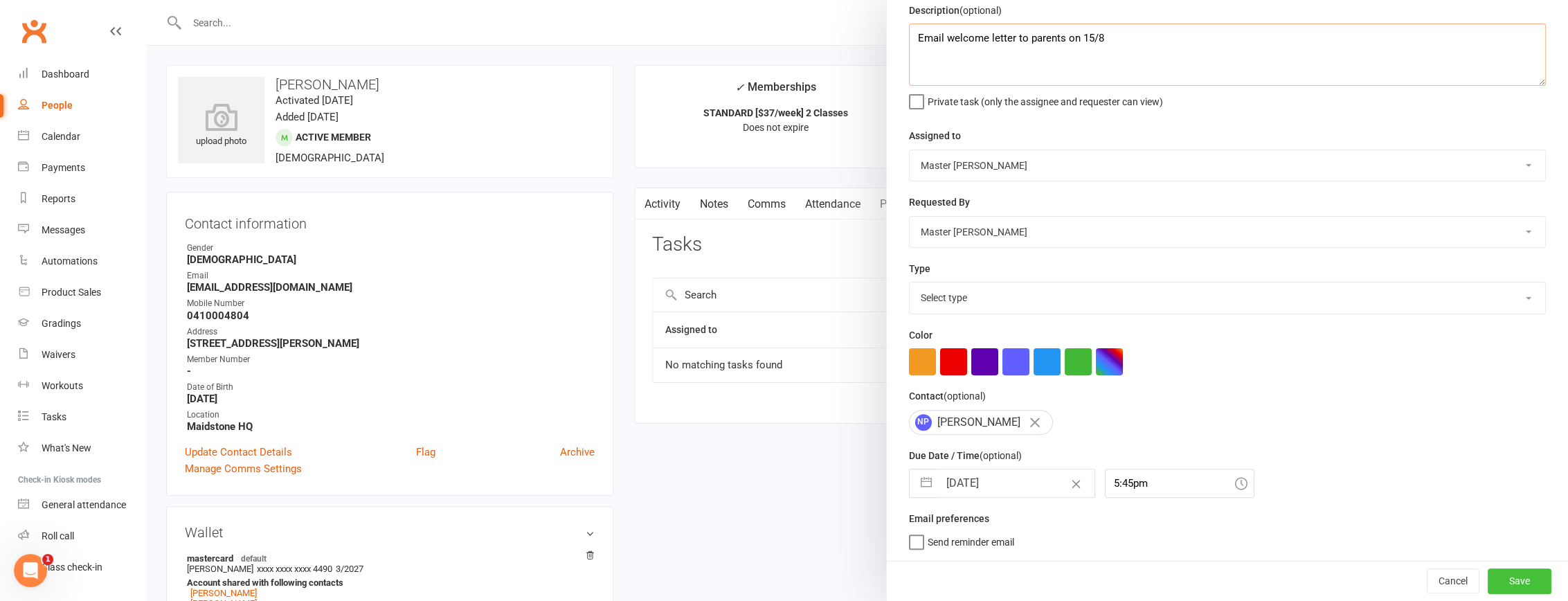
type textarea "Email welcome letter to parents on 15/8"
click at [1512, 578] on button "Save" at bounding box center [1520, 580] width 64 height 25
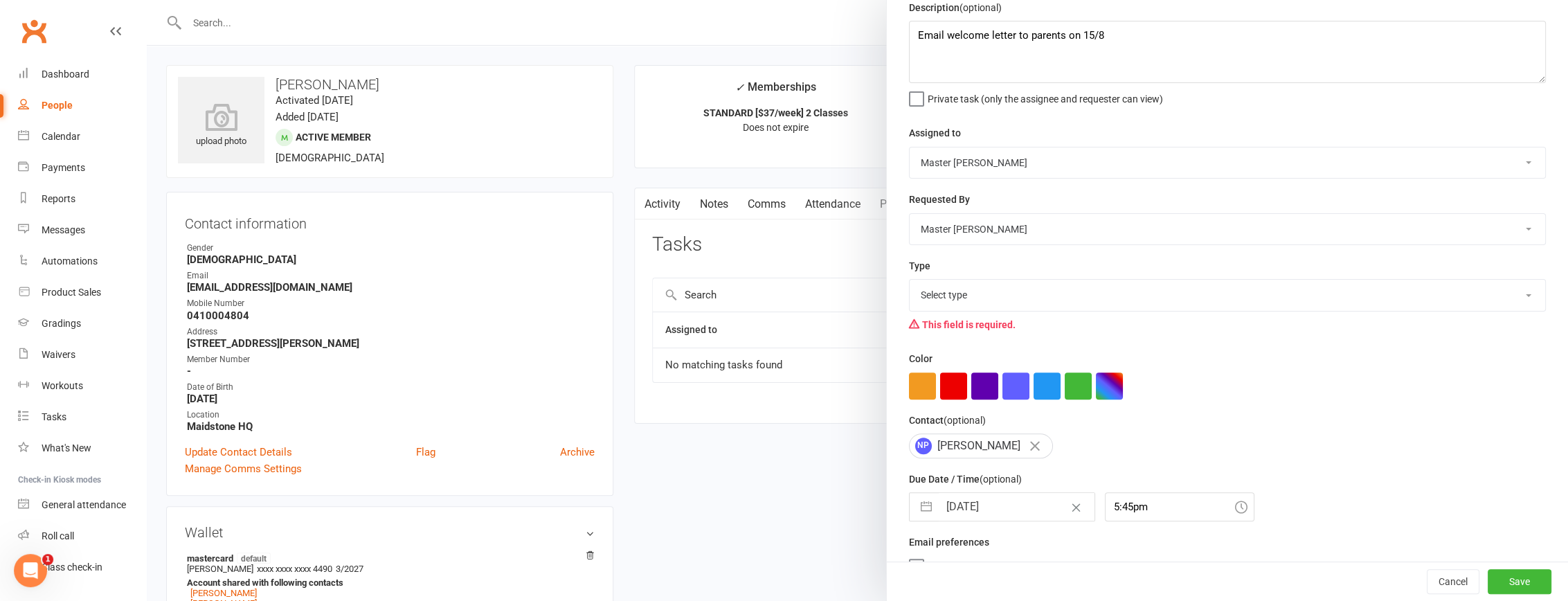
click at [1026, 289] on select "Select type Admin E-mail Meeting Phone call To do Add new task type" at bounding box center [1227, 294] width 636 height 30
select select "20169"
click at [910, 281] on select "Select type Admin E-mail Meeting Phone call To do Add new task type" at bounding box center [1227, 294] width 636 height 30
click at [1500, 575] on button "Save" at bounding box center [1520, 581] width 64 height 25
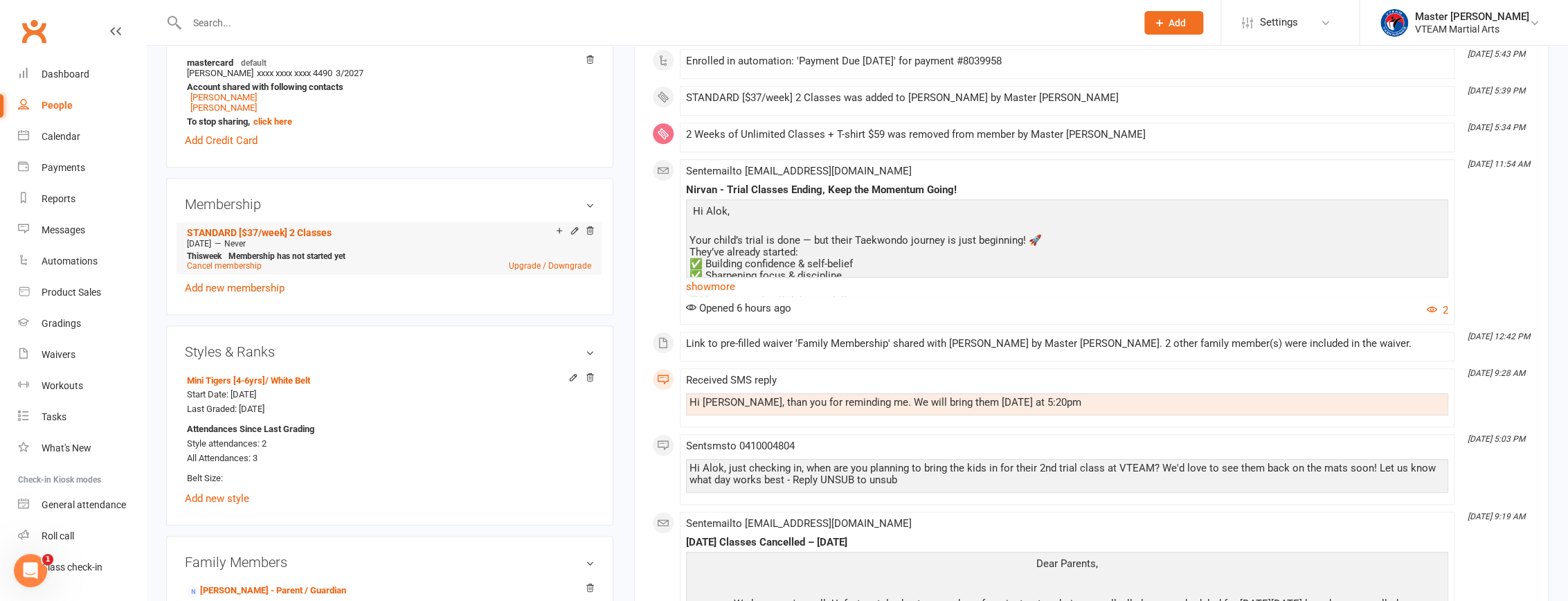
scroll to position [566, 0]
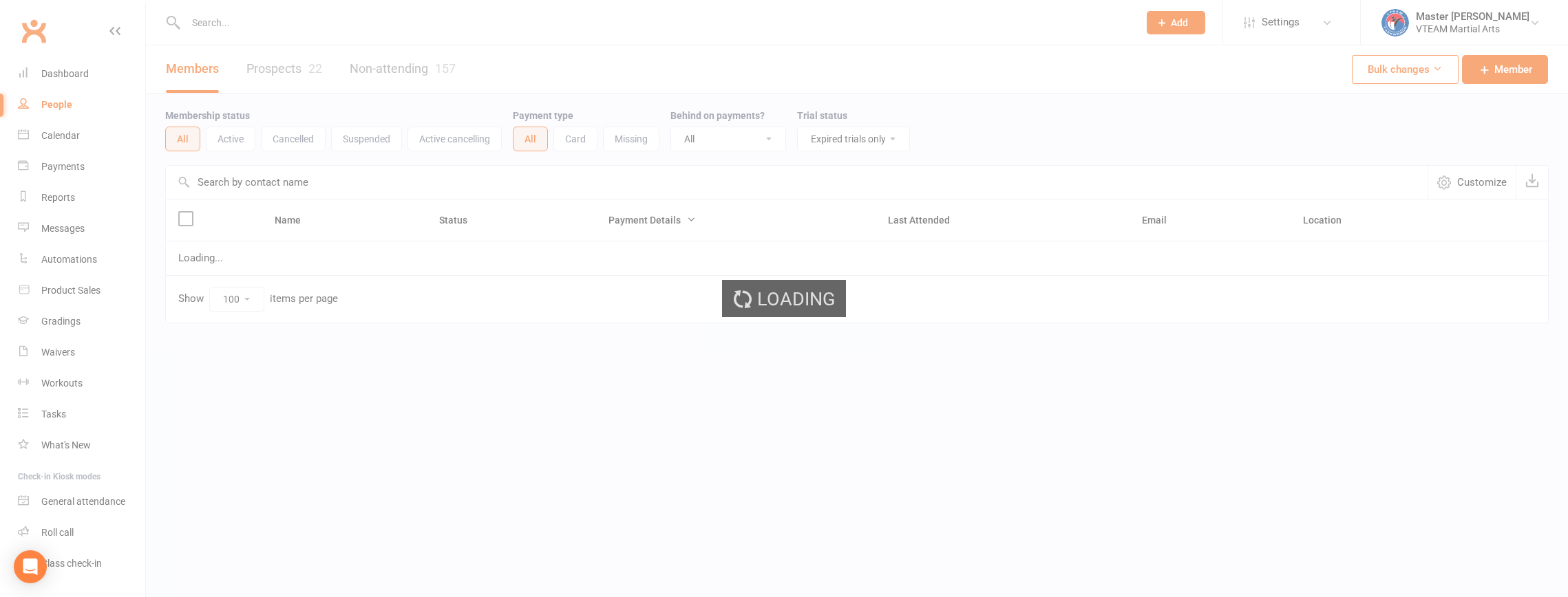
select select "trial_expired"
select select "100"
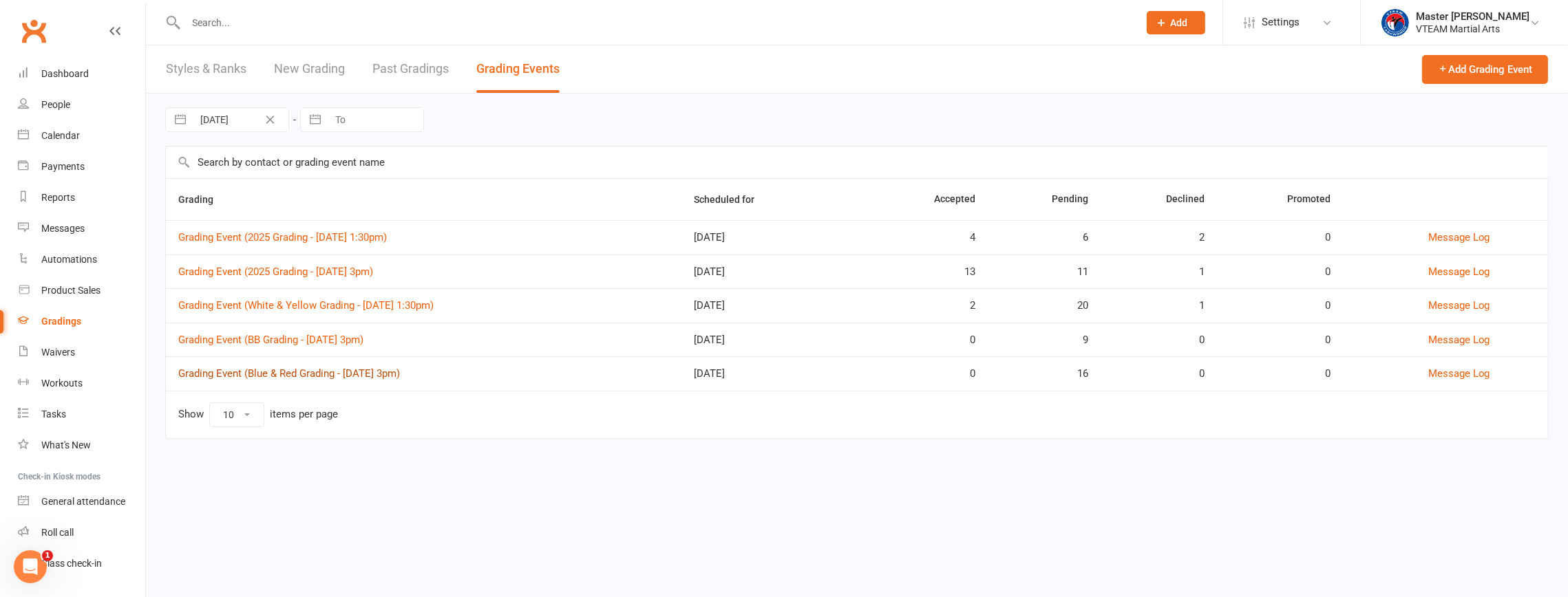
click at [382, 371] on link "Grading Event (Blue & Red Grading - Sat, 30/8 @ 3pm)" at bounding box center [289, 374] width 222 height 13
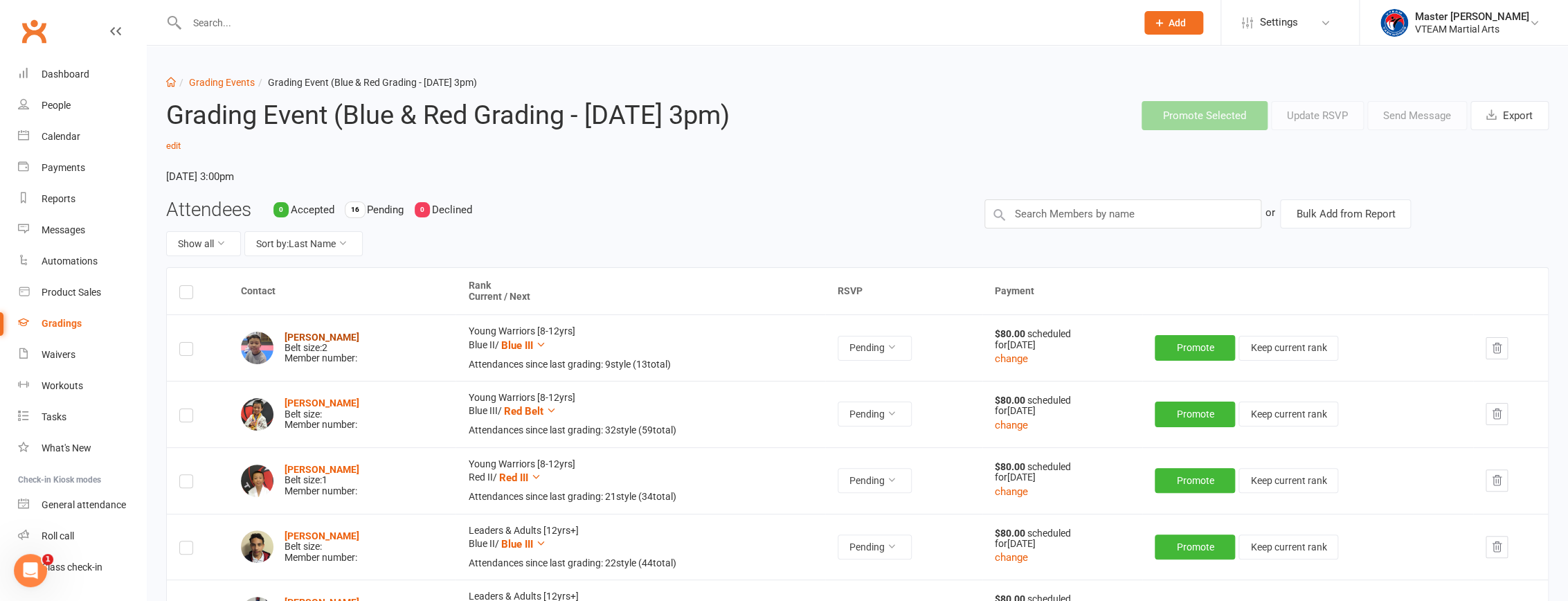
click at [300, 333] on strong "Lucas Chan" at bounding box center [322, 337] width 75 height 11
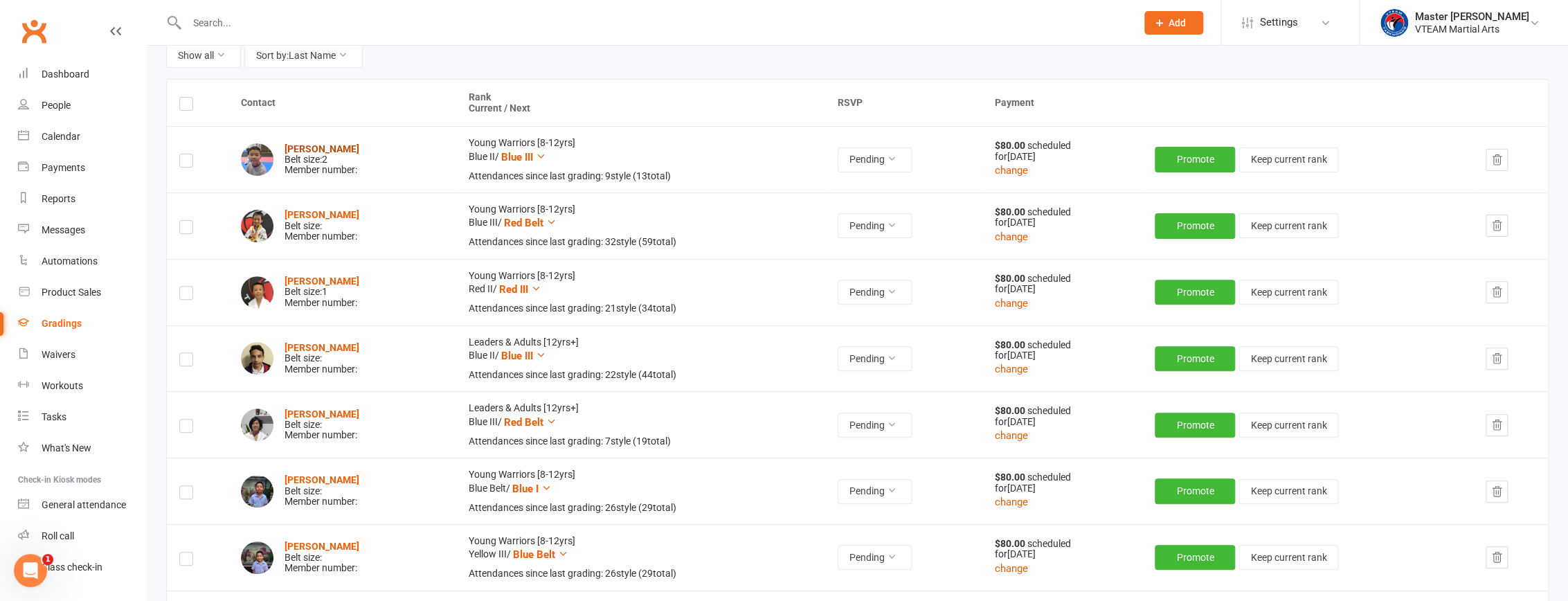
scroll to position [251, 0]
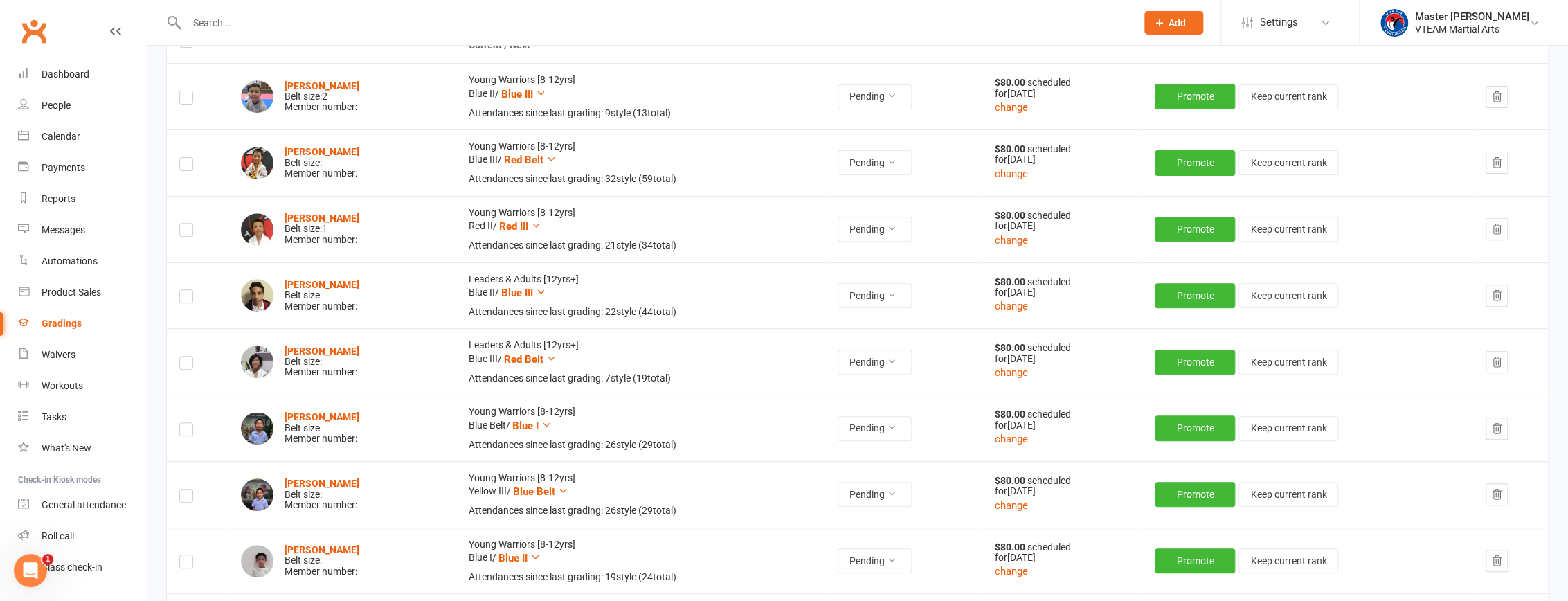
click at [1494, 361] on icon "button" at bounding box center [1497, 363] width 13 height 13
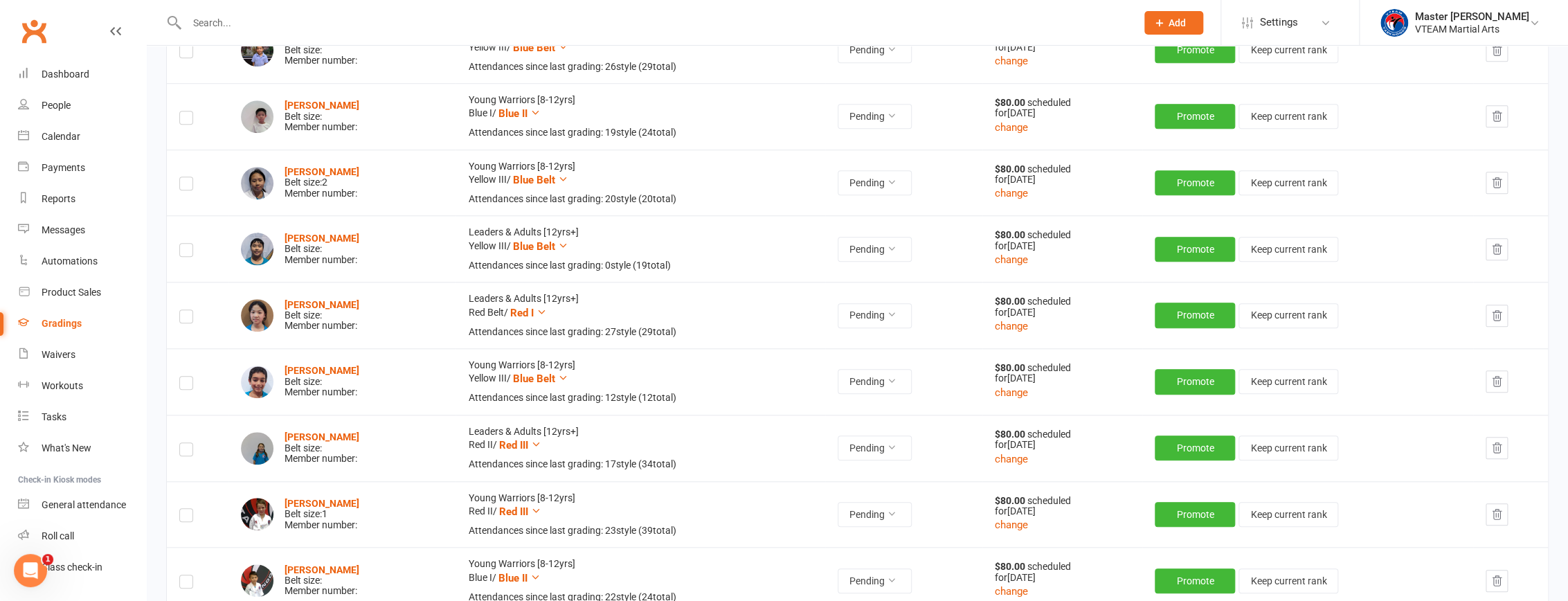
scroll to position [692, 0]
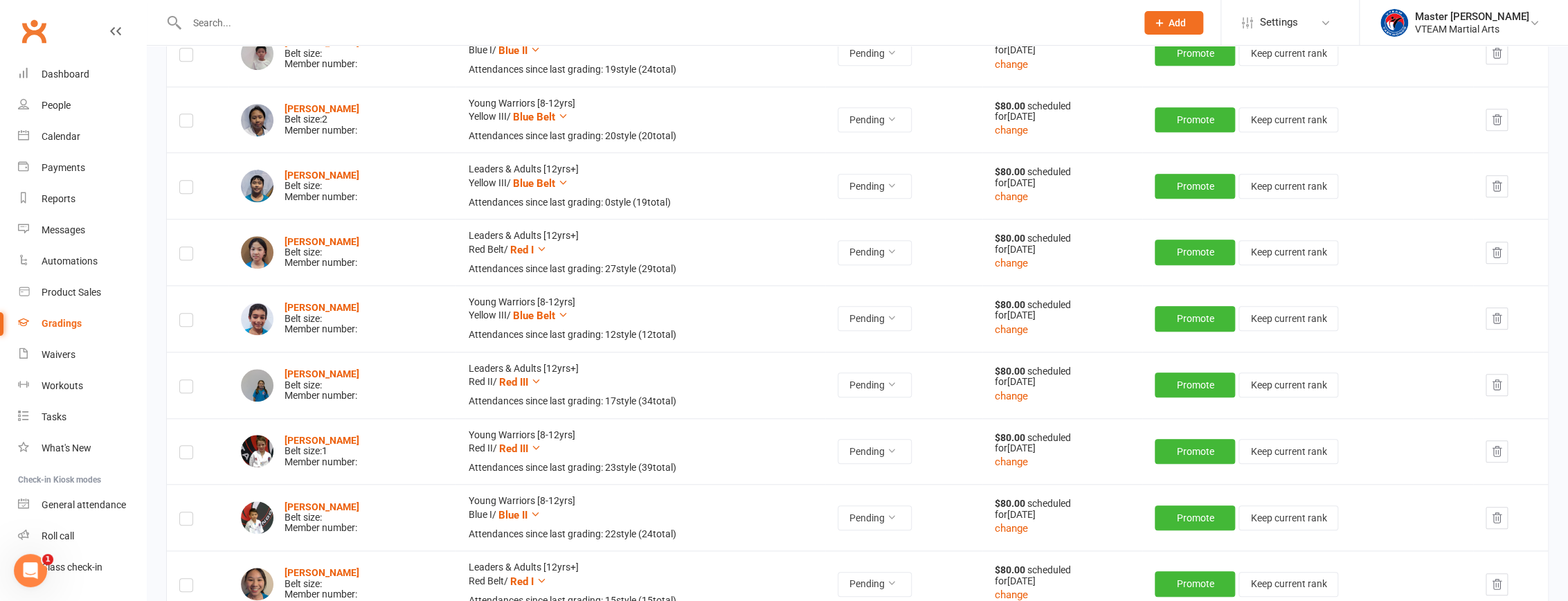
click at [1495, 387] on icon "button" at bounding box center [1497, 385] width 13 height 13
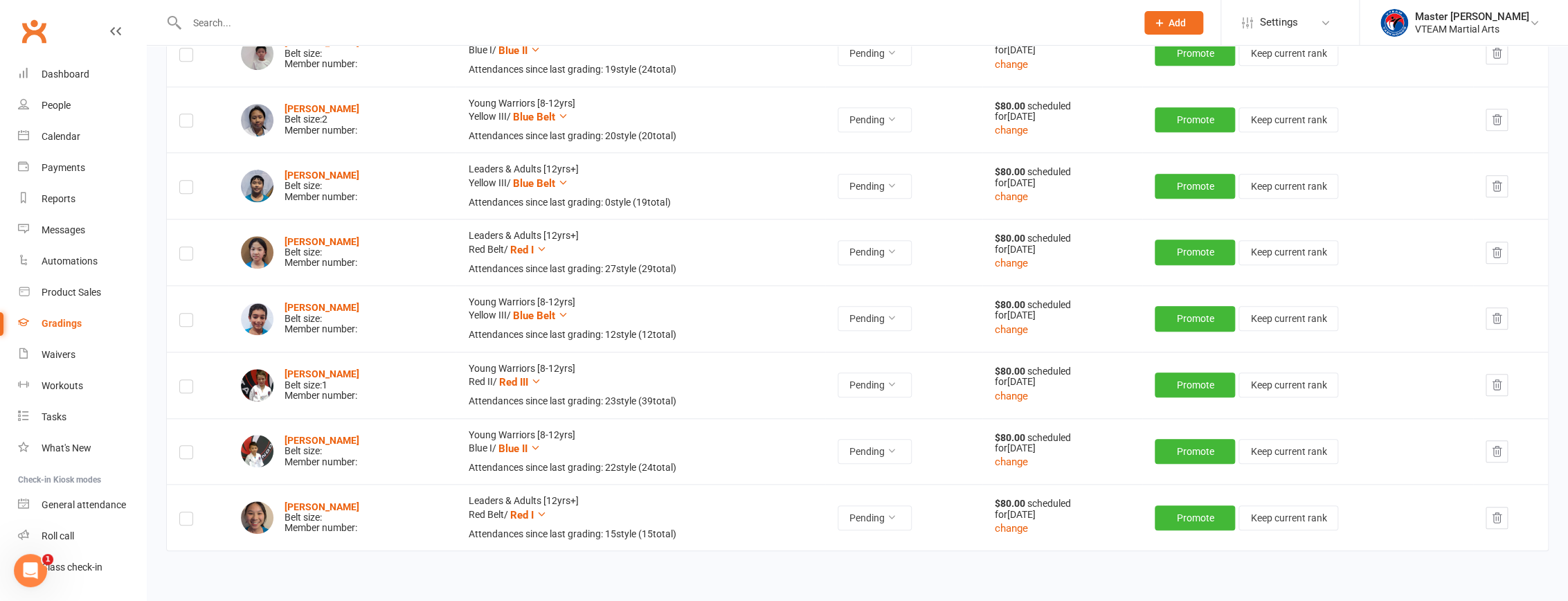
click at [1503, 385] on icon "button" at bounding box center [1497, 385] width 13 height 13
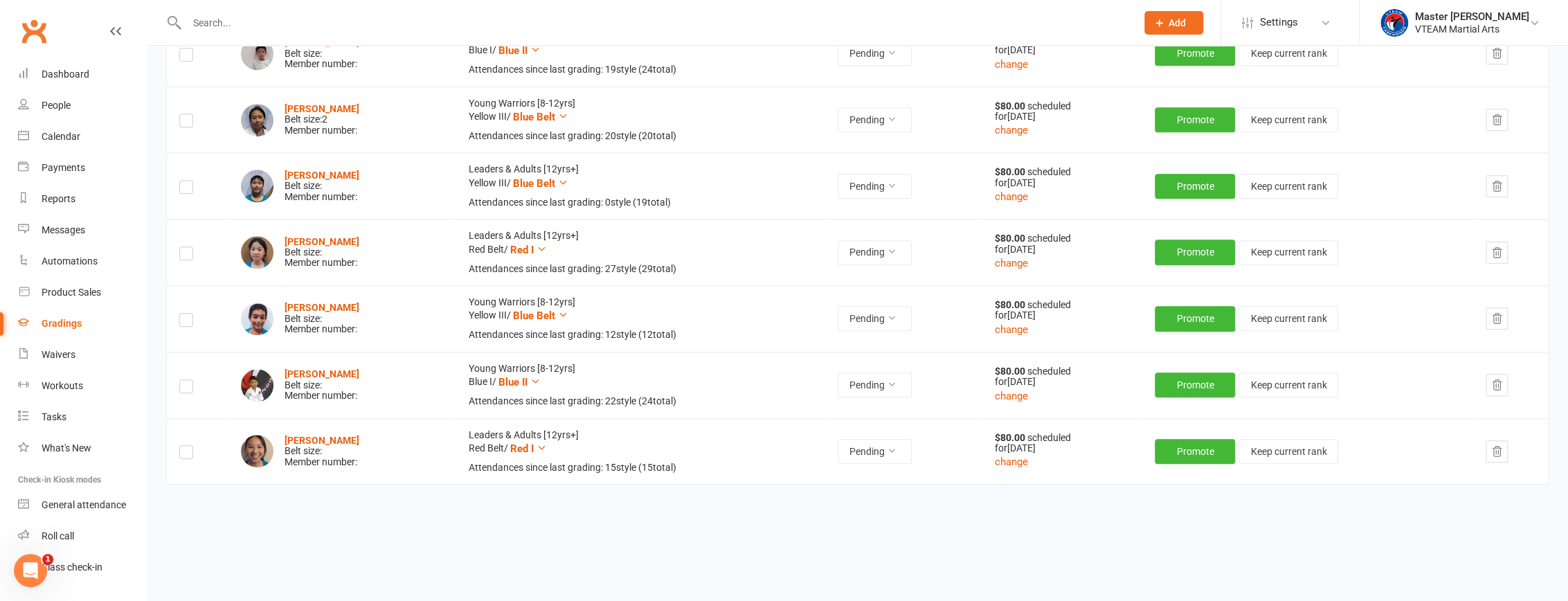
click at [1500, 252] on icon "button" at bounding box center [1497, 252] width 9 height 10
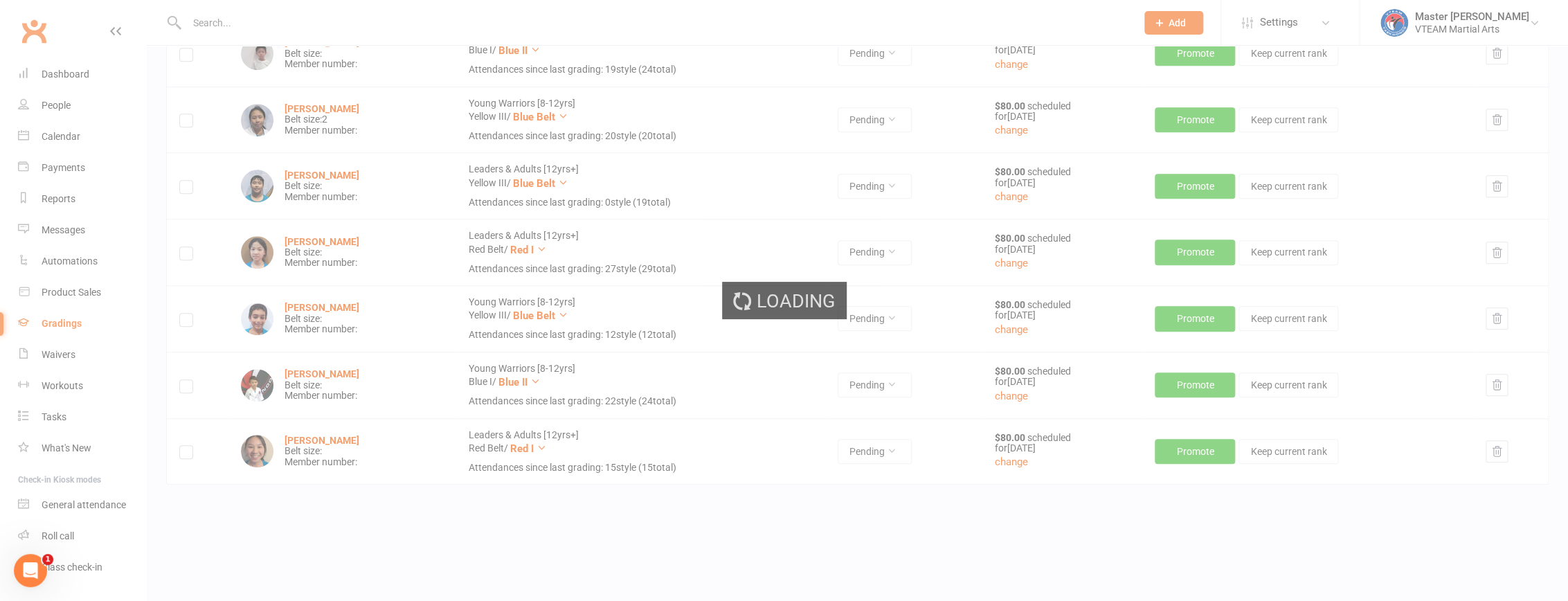
scroll to position [637, 0]
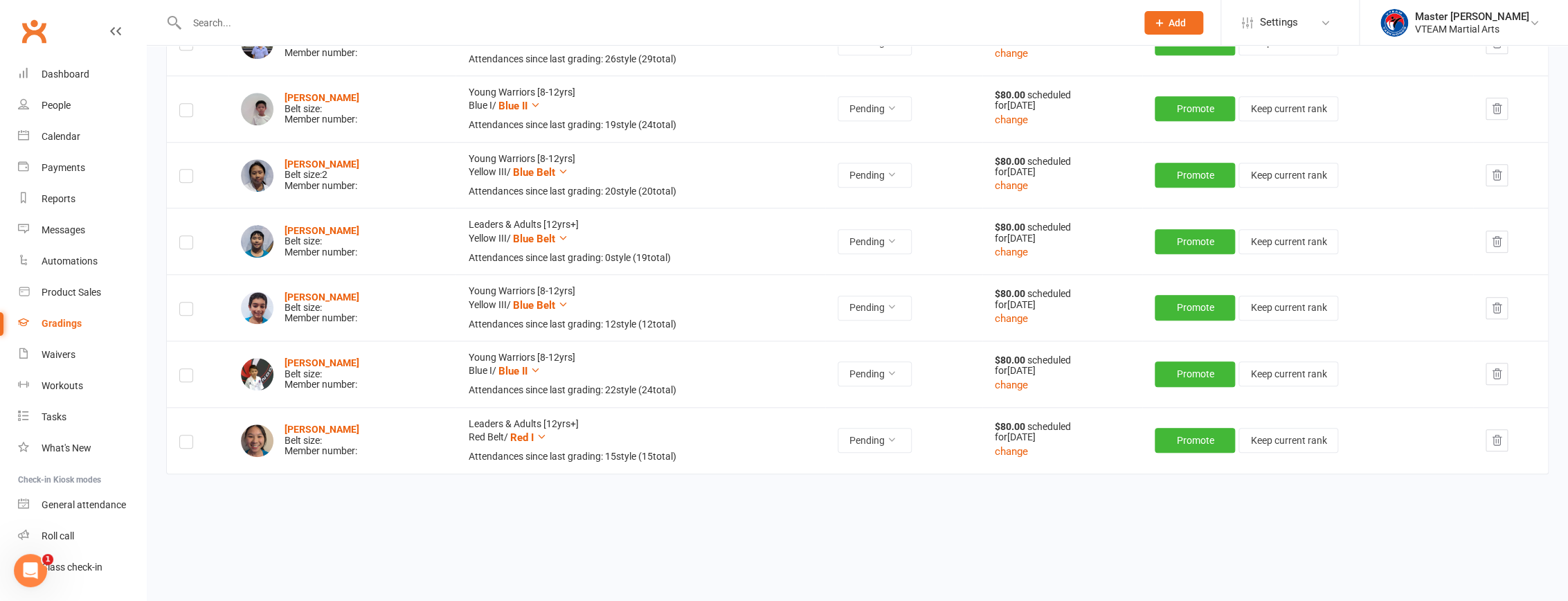
click at [1501, 437] on icon "button" at bounding box center [1497, 440] width 9 height 10
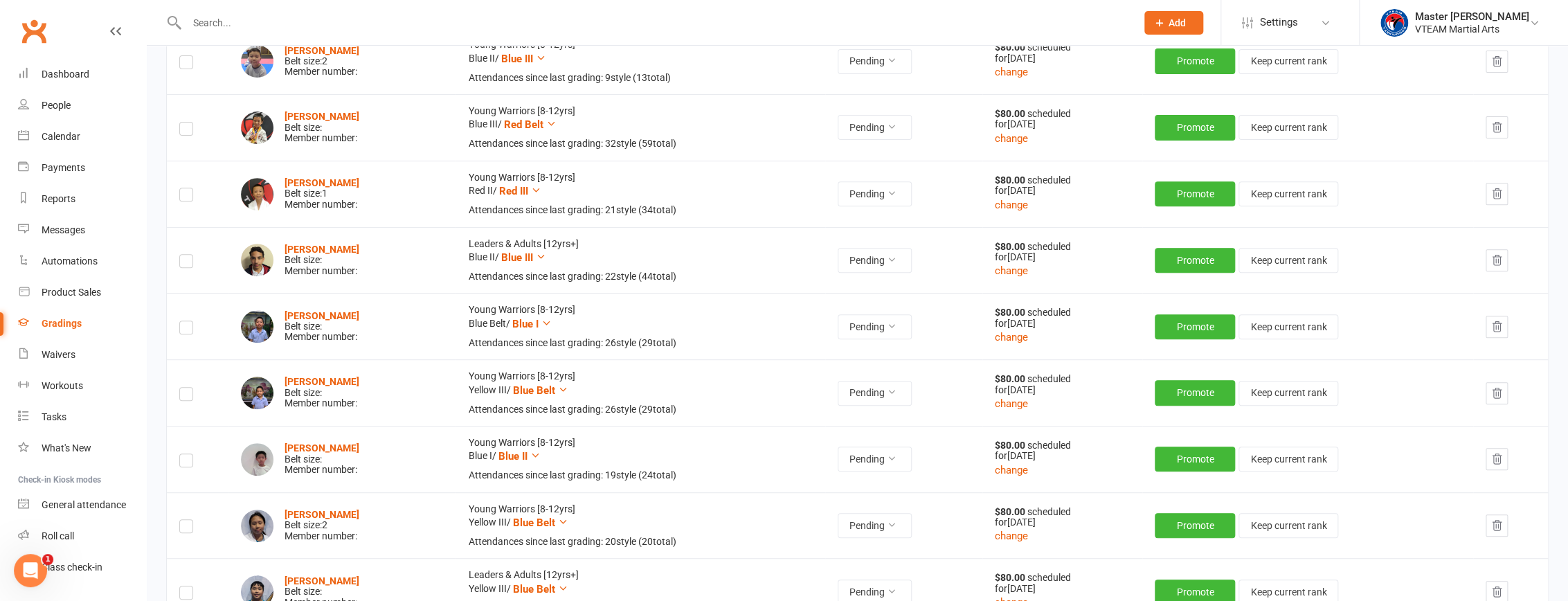
scroll to position [256, 0]
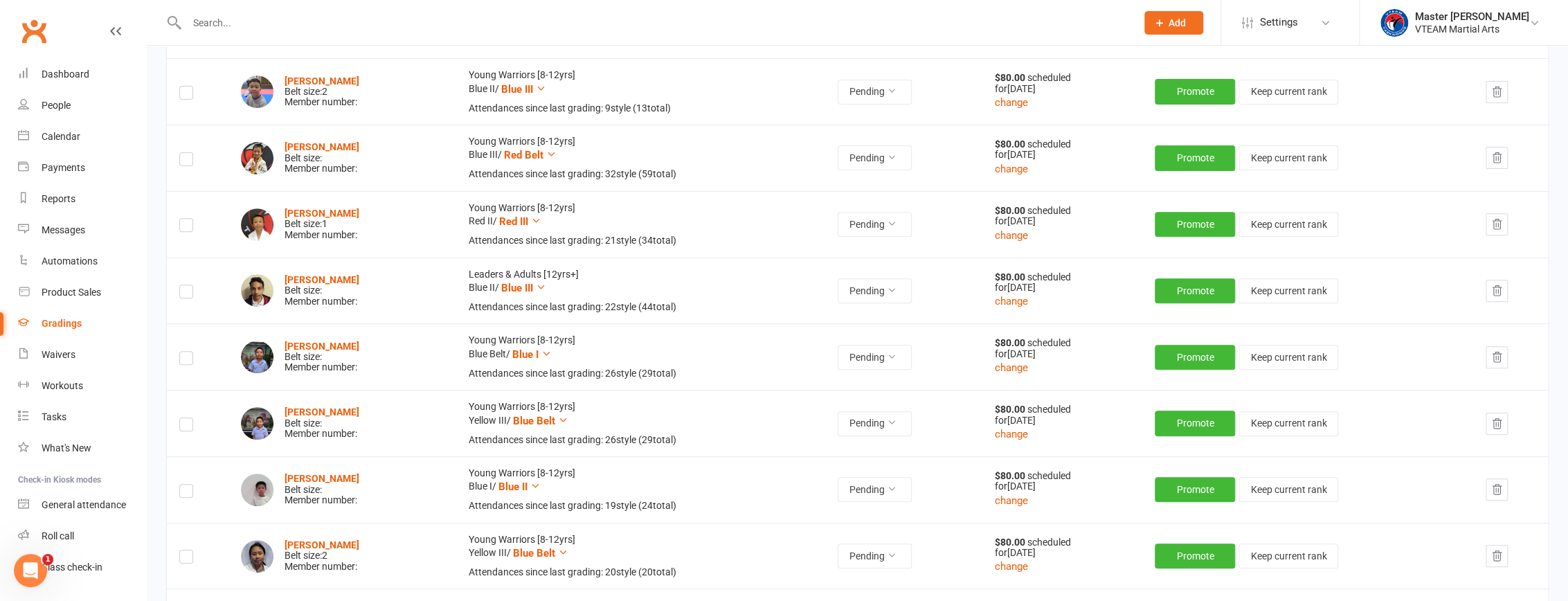
click at [1491, 158] on button "button" at bounding box center [1497, 158] width 22 height 22
click at [1503, 156] on icon "button" at bounding box center [1497, 158] width 13 height 13
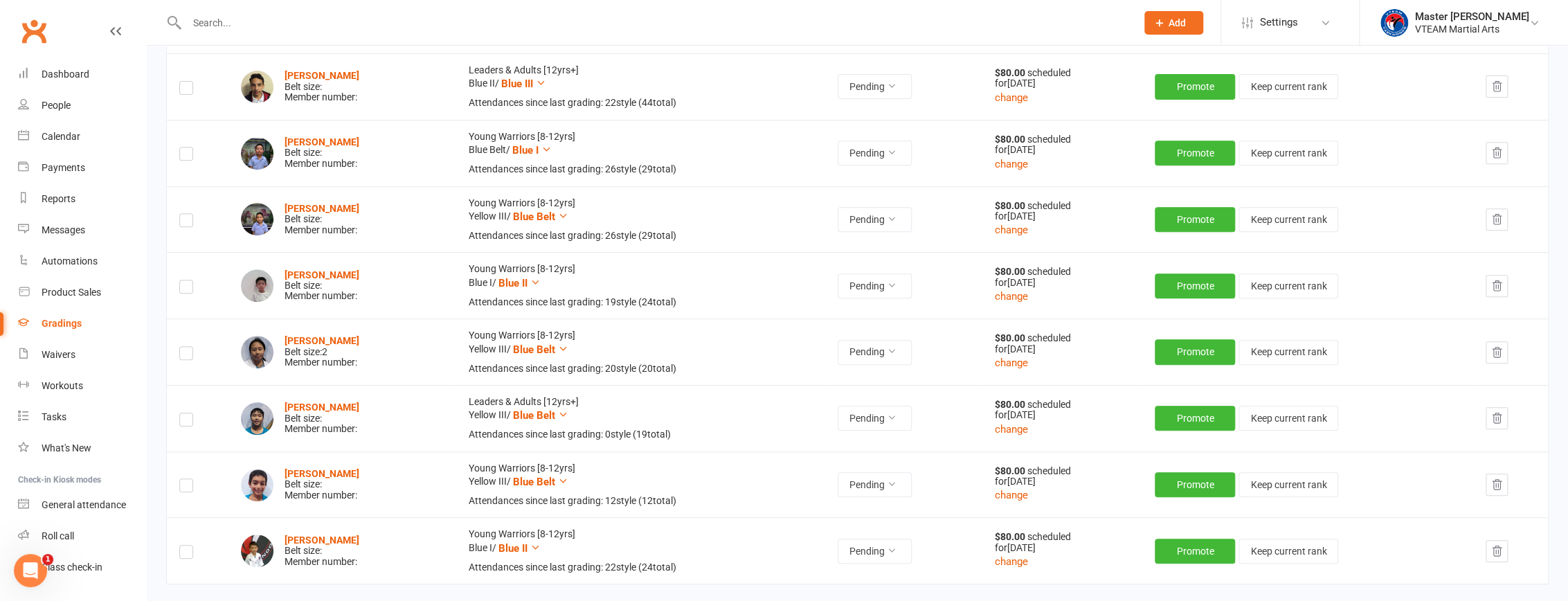
scroll to position [124, 0]
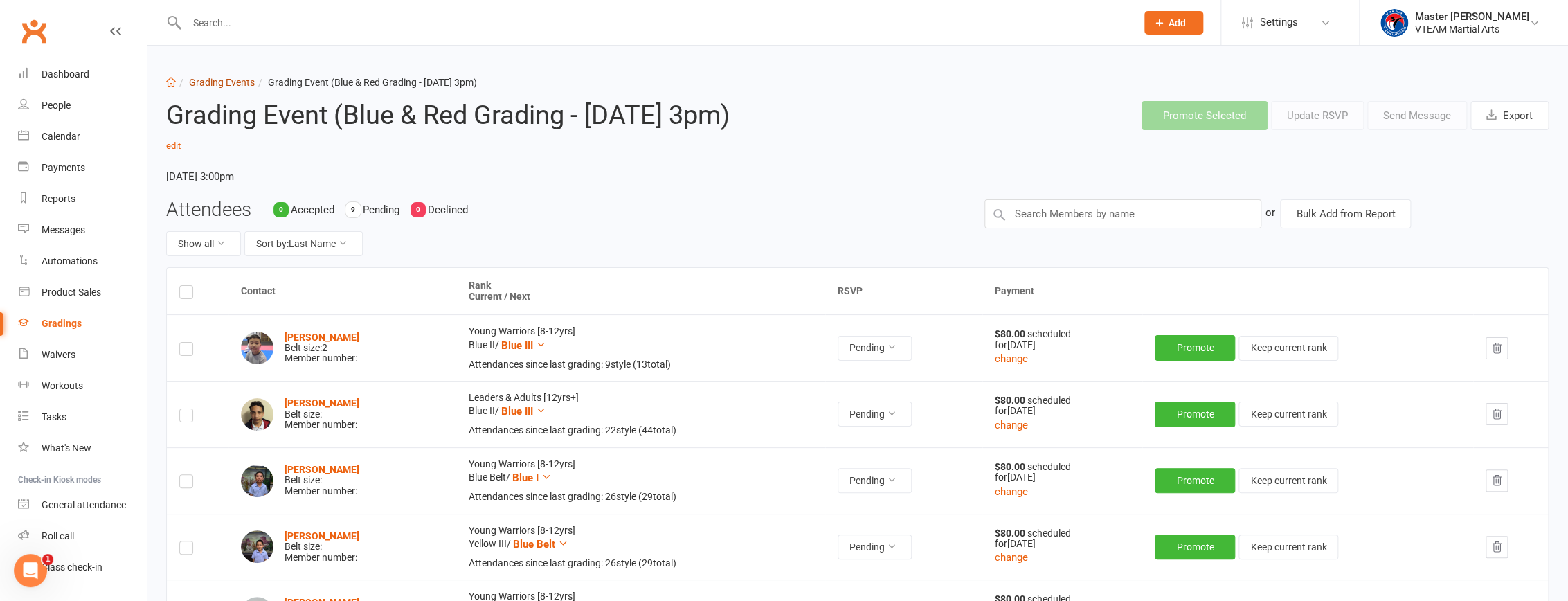
click at [234, 80] on link "Grading Events" at bounding box center [222, 82] width 66 height 11
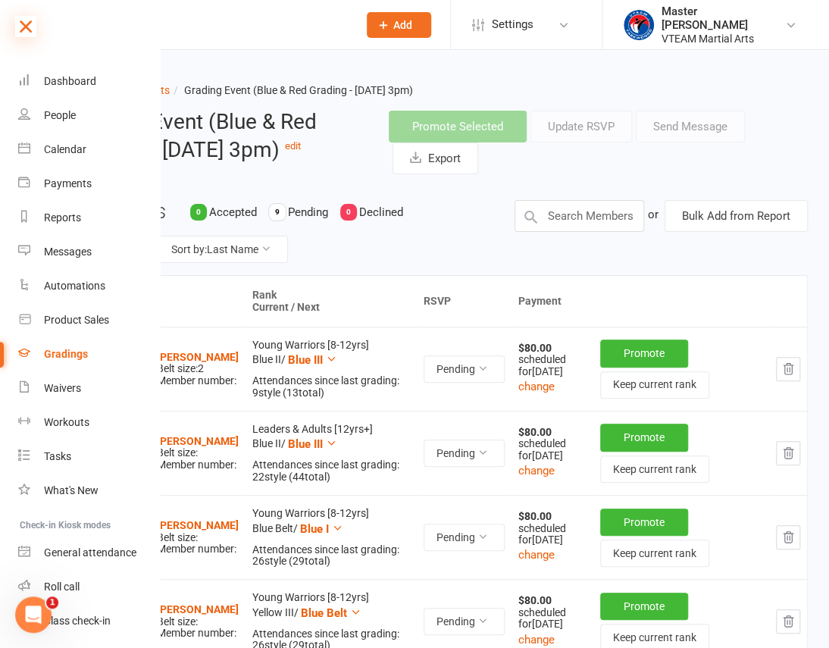
click at [30, 27] on icon at bounding box center [25, 26] width 21 height 21
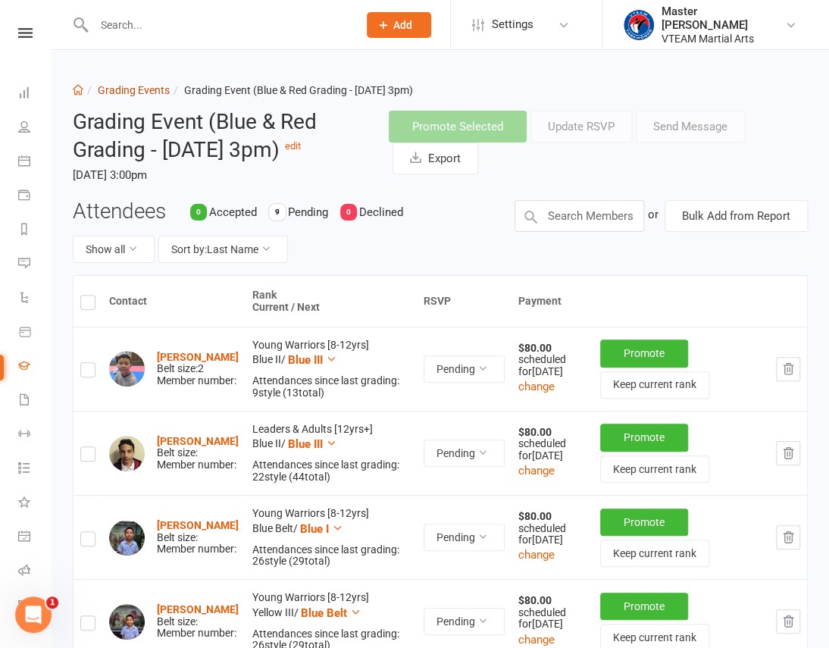
click at [158, 89] on link "Grading Events" at bounding box center [134, 90] width 72 height 12
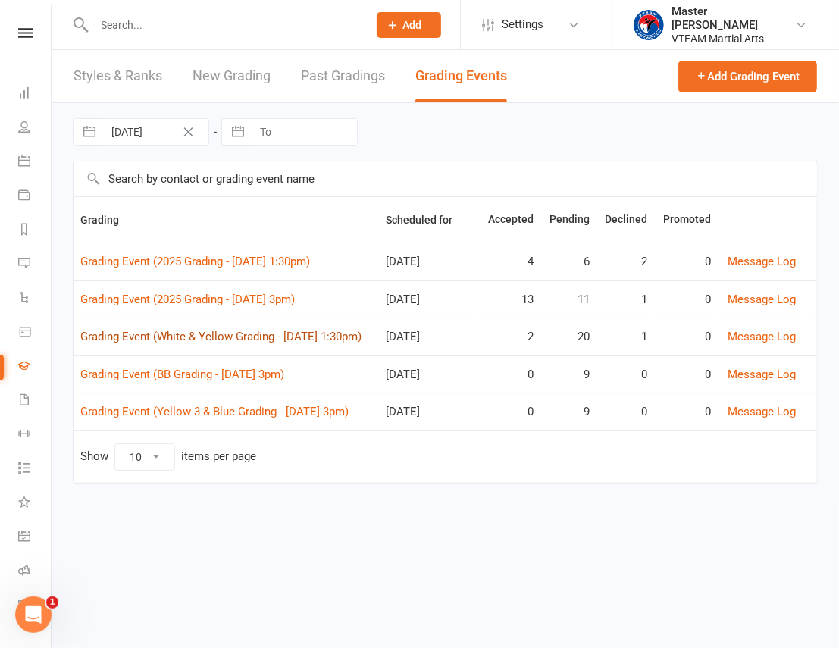
click at [281, 337] on link "Grading Event (White & Yellow Grading - Sat, 30/8 @ 1:30pm)" at bounding box center [220, 337] width 281 height 14
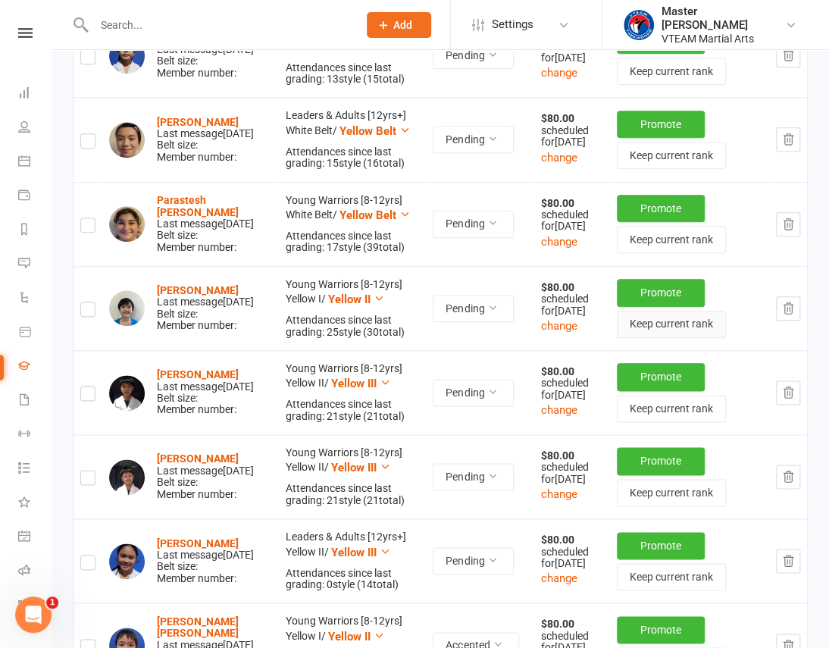
scroll to position [551, 0]
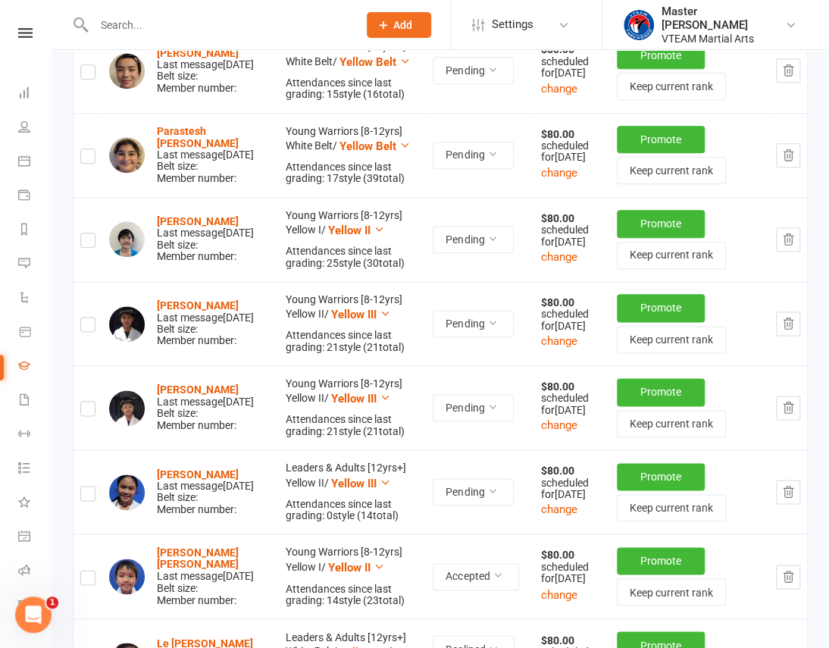
drag, startPoint x: 784, startPoint y: 386, endPoint x: 479, endPoint y: 61, distance: 445.6
click at [784, 330] on icon "button" at bounding box center [788, 324] width 14 height 14
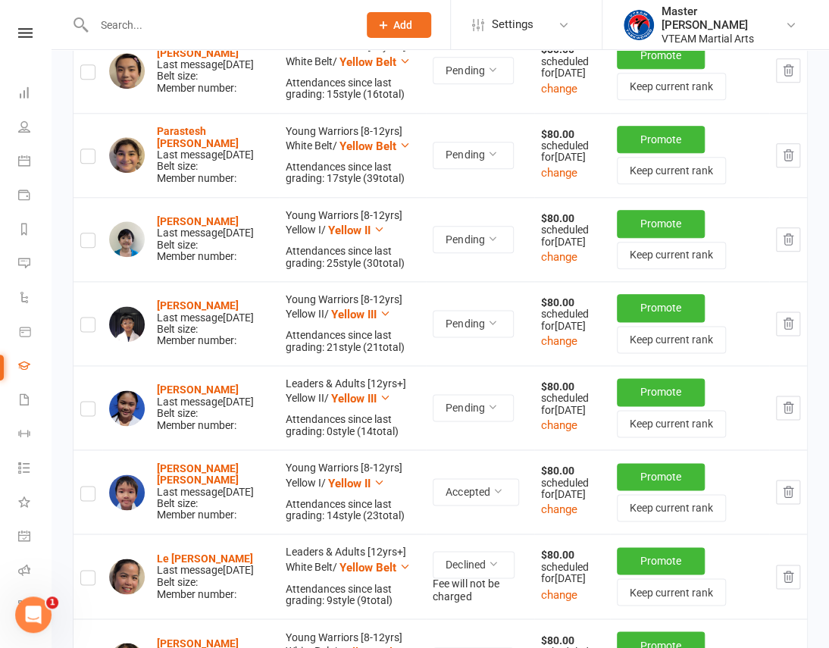
click at [788, 330] on icon "button" at bounding box center [788, 324] width 14 height 14
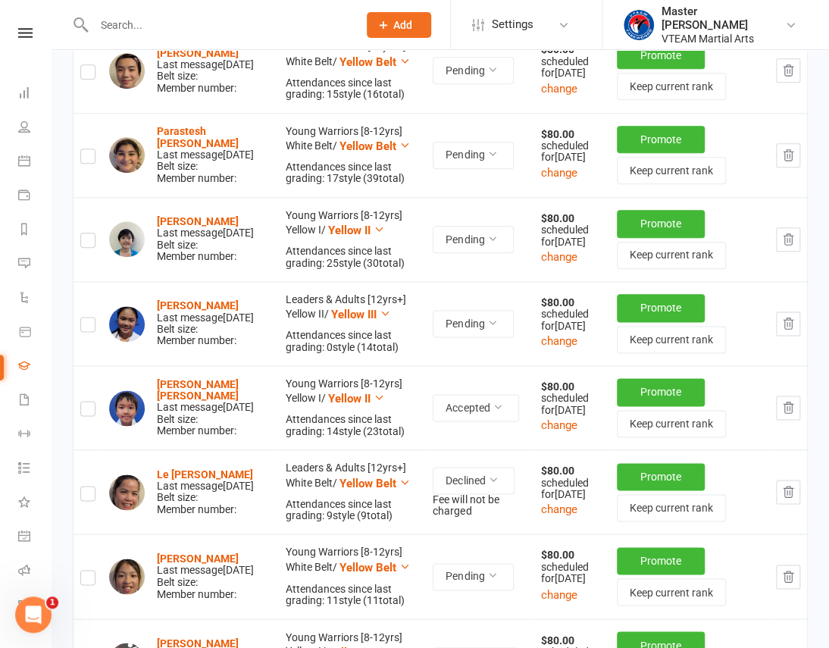
click at [782, 330] on icon "button" at bounding box center [788, 324] width 14 height 14
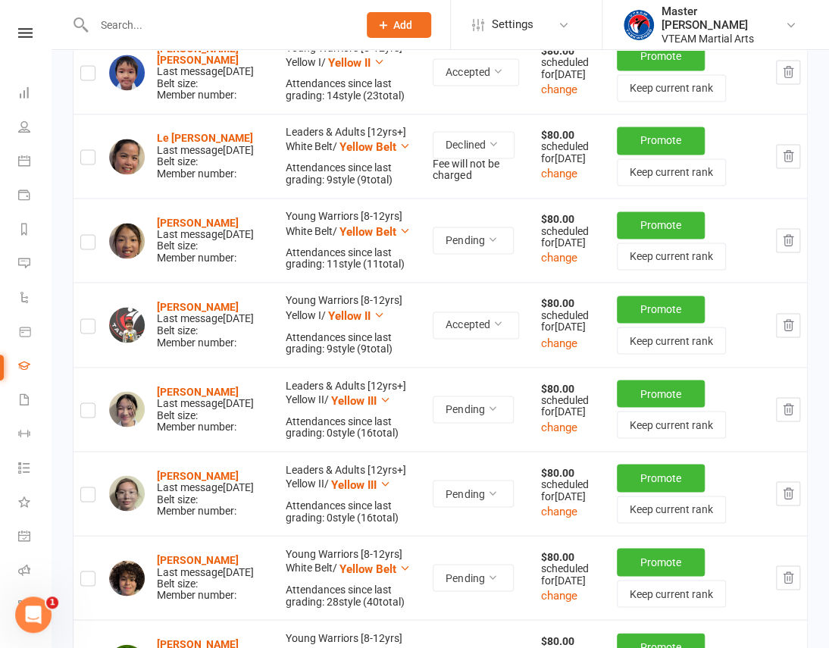
scroll to position [826, 0]
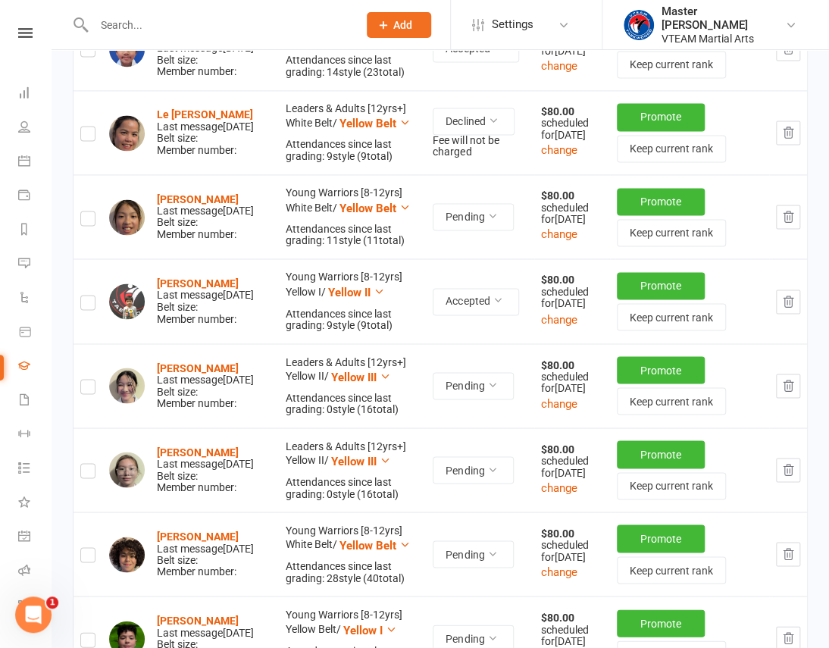
drag, startPoint x: 794, startPoint y: 469, endPoint x: 506, endPoint y: 57, distance: 503.0
click at [794, 398] on button "button" at bounding box center [788, 386] width 24 height 24
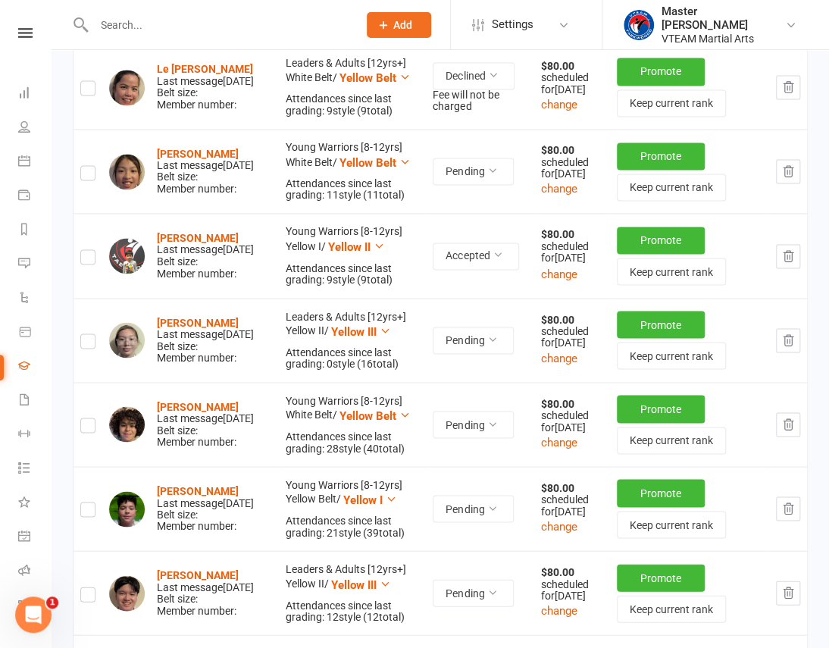
scroll to position [895, 0]
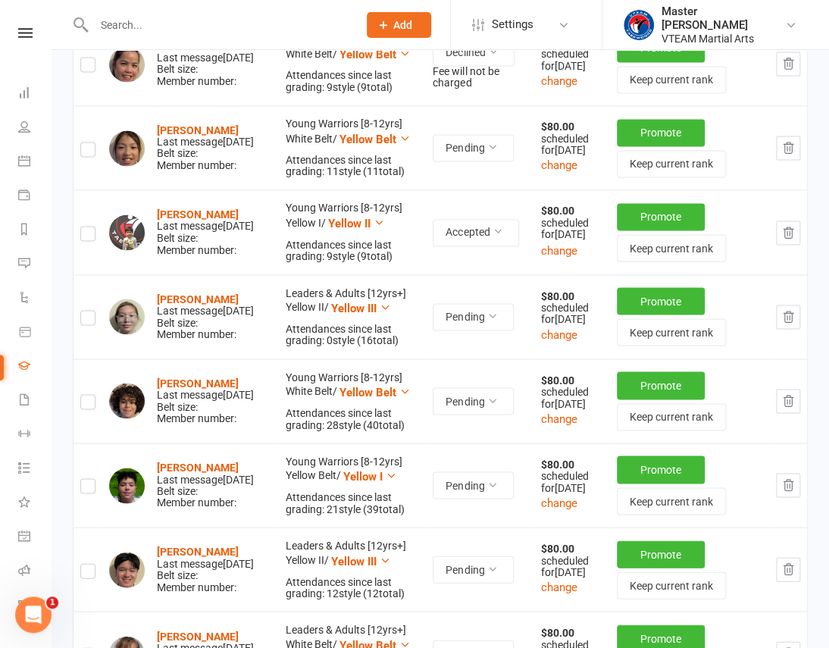
click at [794, 324] on icon "button" at bounding box center [788, 317] width 14 height 14
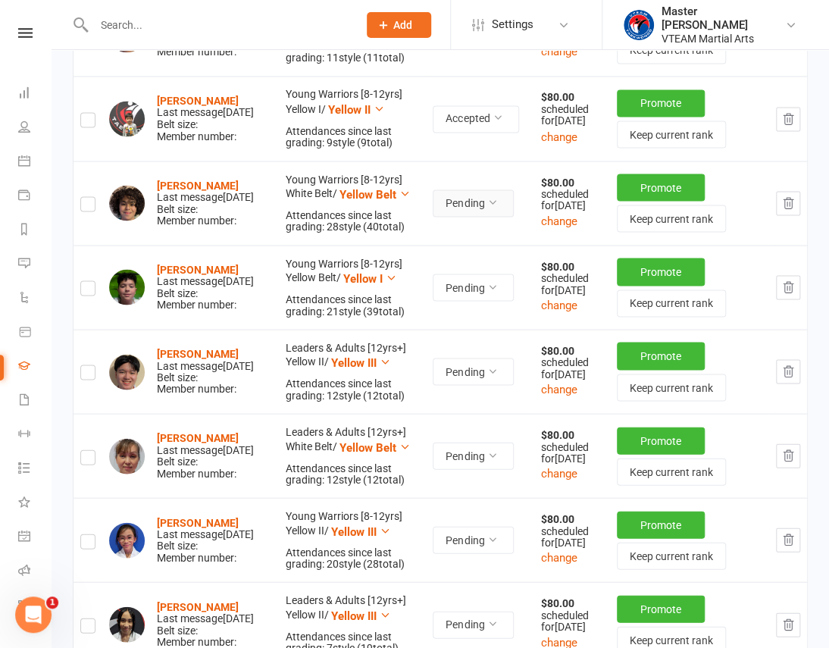
scroll to position [1033, 0]
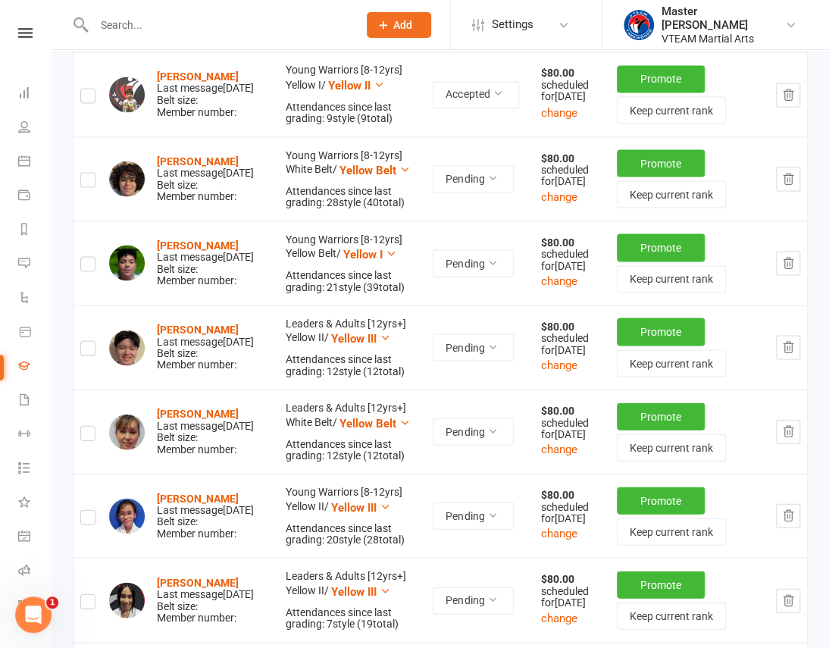
click at [784, 352] on icon "button" at bounding box center [789, 347] width 10 height 11
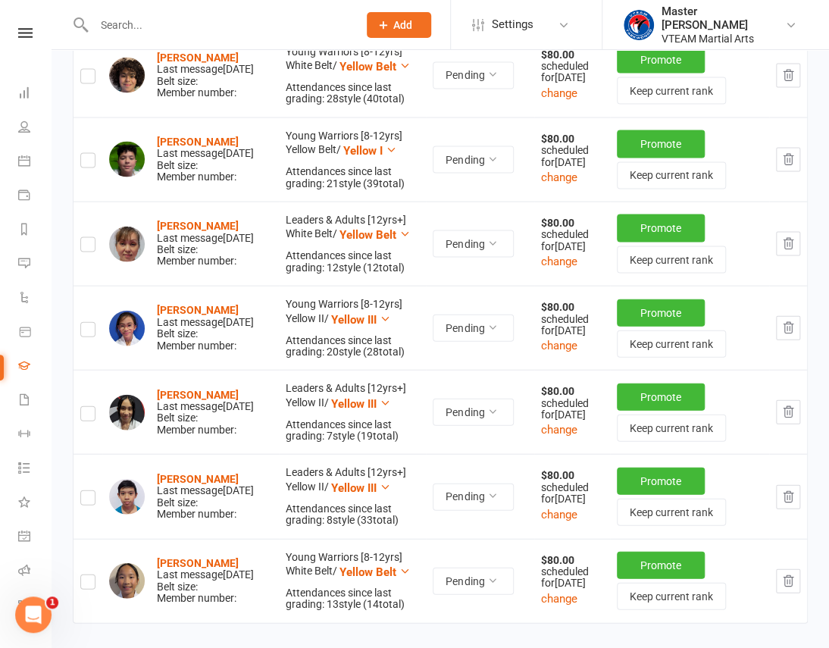
scroll to position [1171, 0]
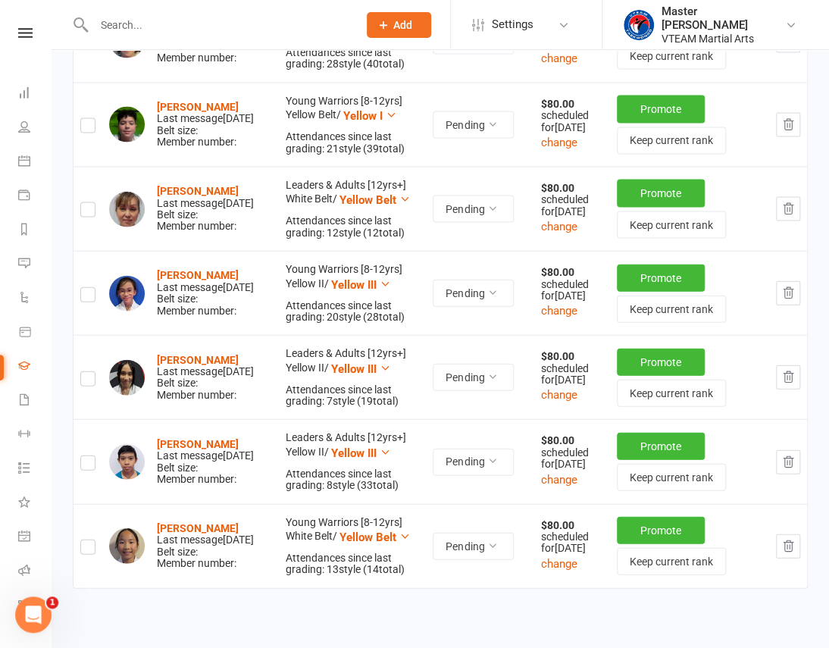
click at [784, 300] on icon "button" at bounding box center [788, 294] width 14 height 14
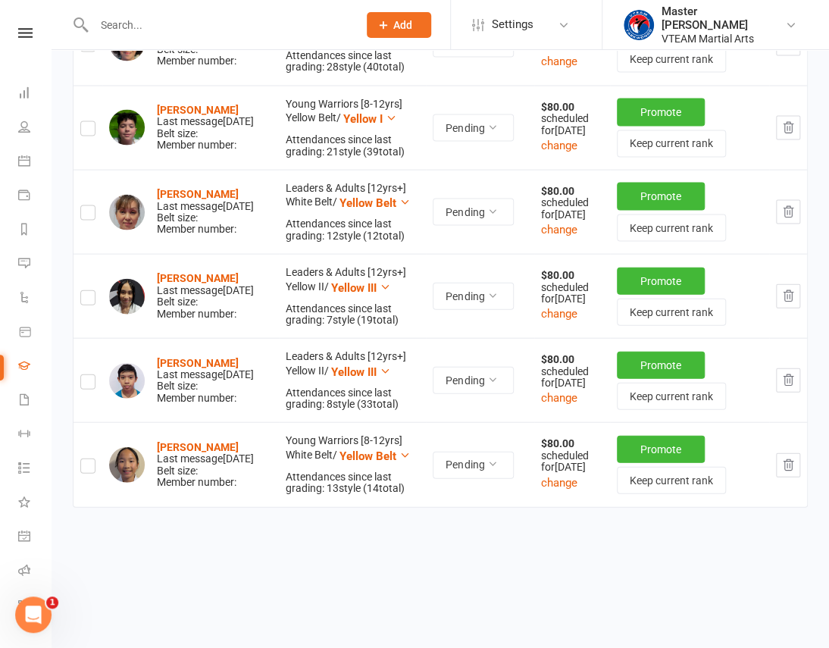
click at [788, 303] on icon "button" at bounding box center [788, 297] width 14 height 14
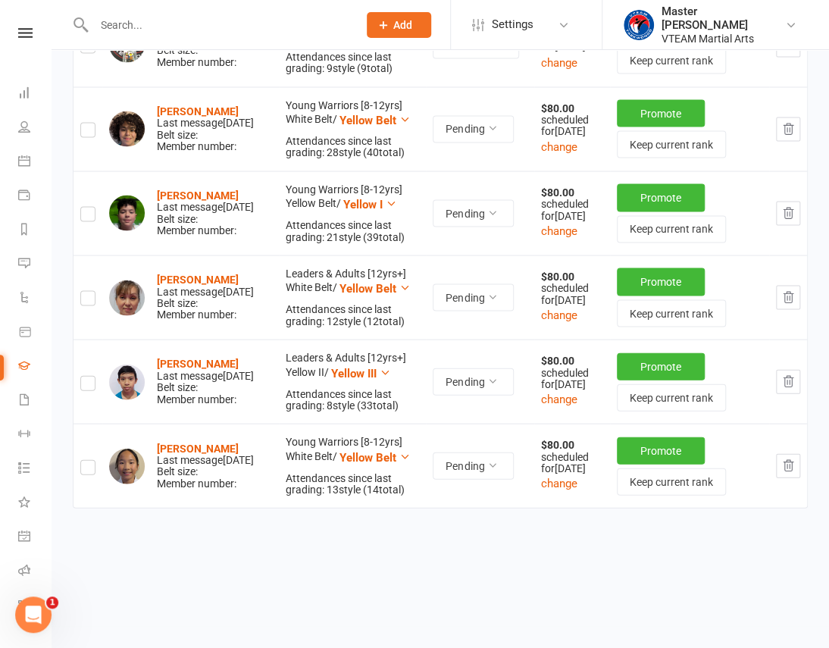
click at [788, 387] on icon "button" at bounding box center [789, 381] width 10 height 11
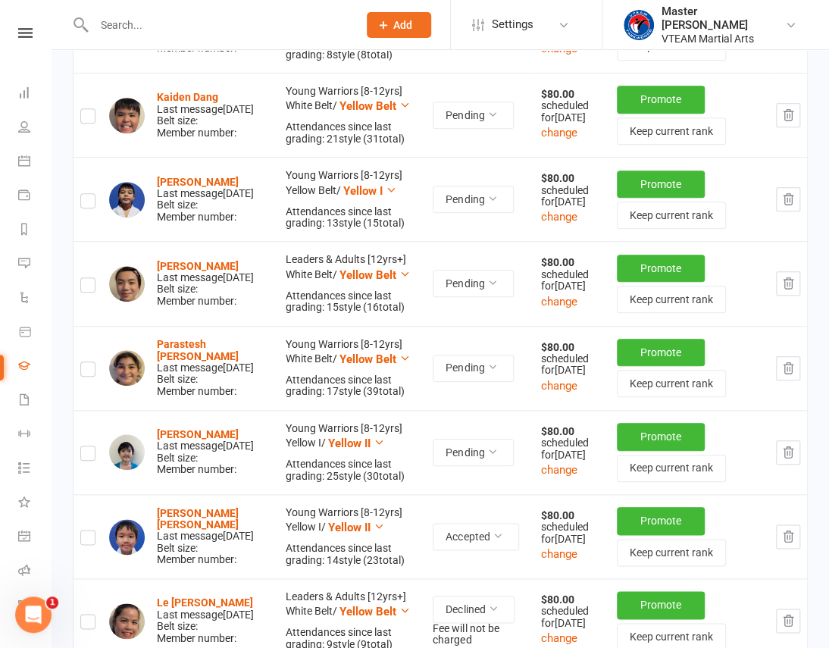
scroll to position [362, 0]
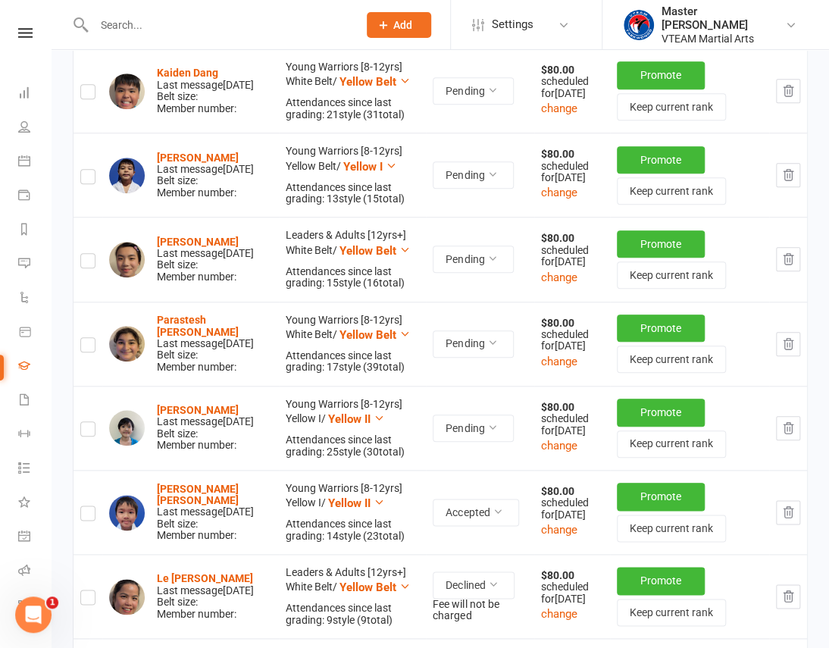
drag, startPoint x: 789, startPoint y: 396, endPoint x: 497, endPoint y: 58, distance: 447.1
click at [789, 349] on icon "button" at bounding box center [789, 343] width 10 height 11
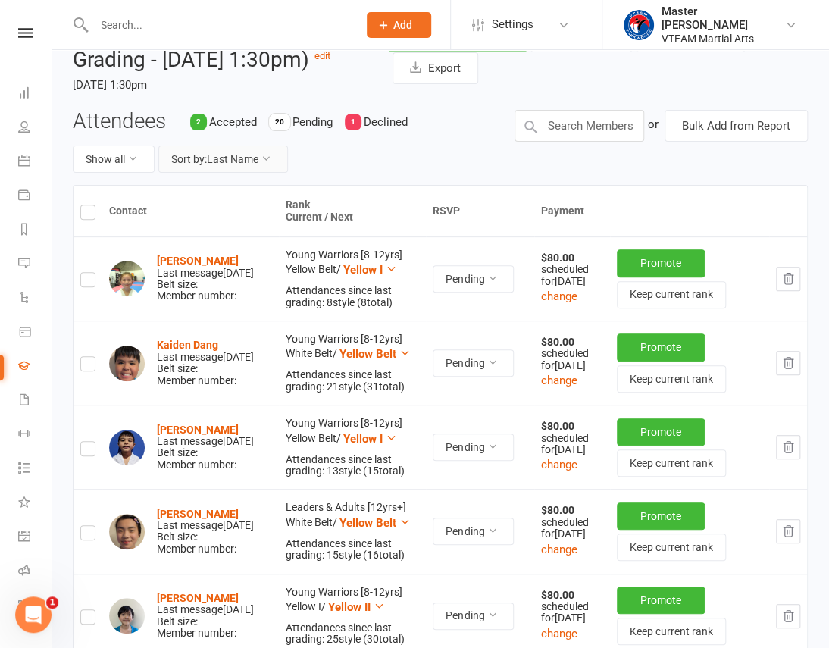
scroll to position [0, 0]
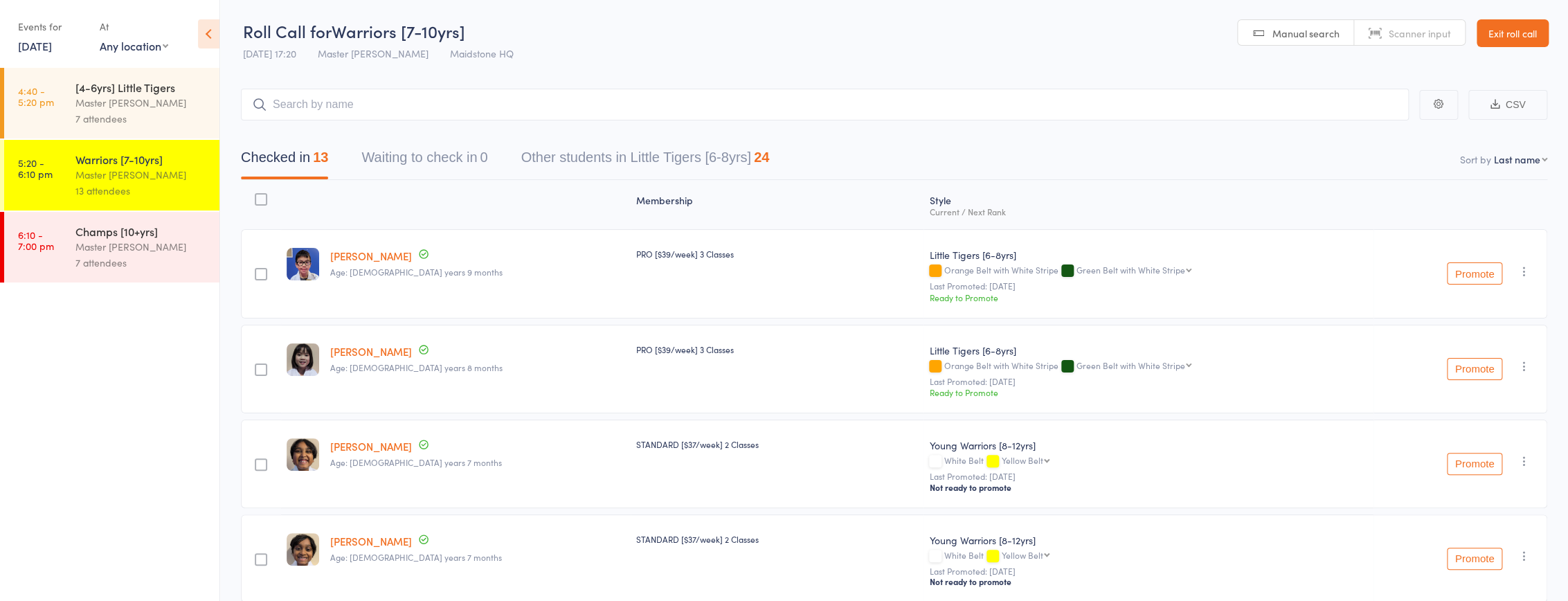
click at [116, 244] on div "Master [PERSON_NAME]" at bounding box center [142, 246] width 132 height 16
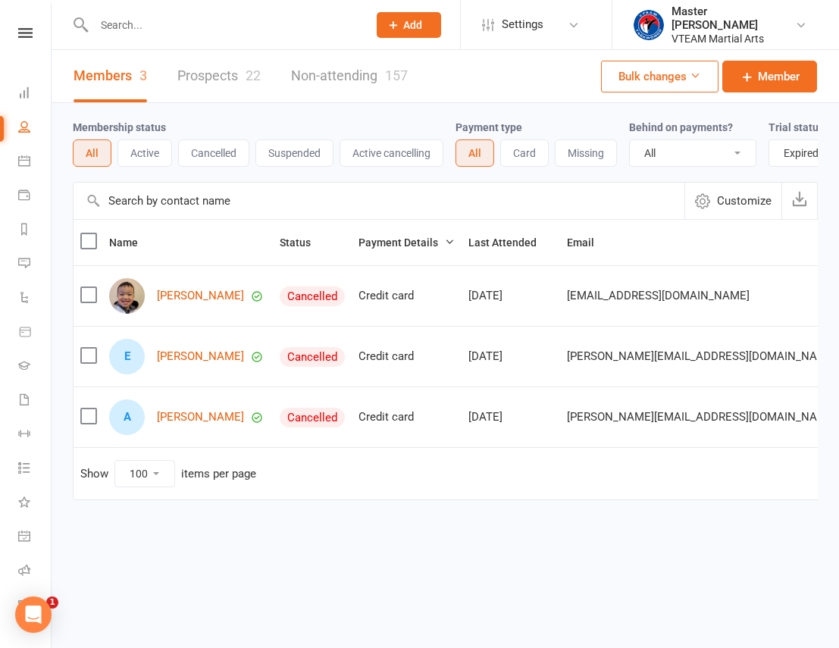
select select "trial_expired"
select select "100"
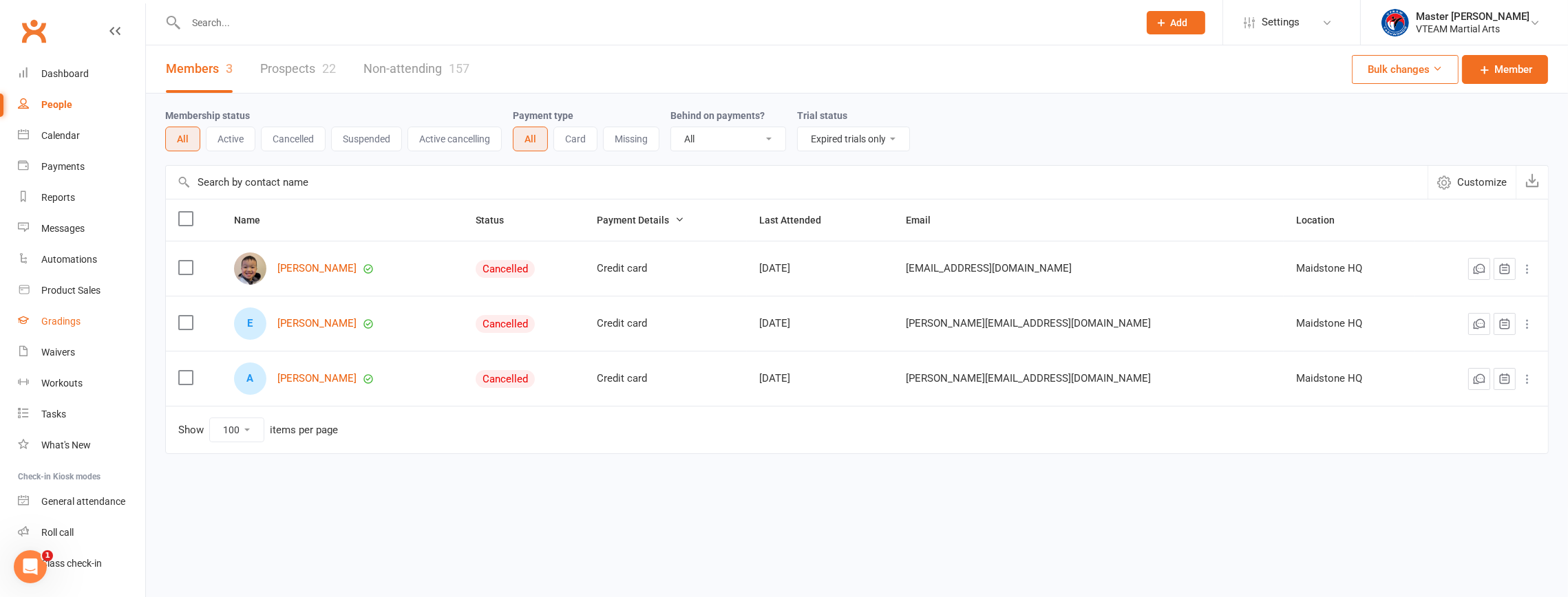
click at [67, 319] on div "Gradings" at bounding box center [60, 321] width 39 height 11
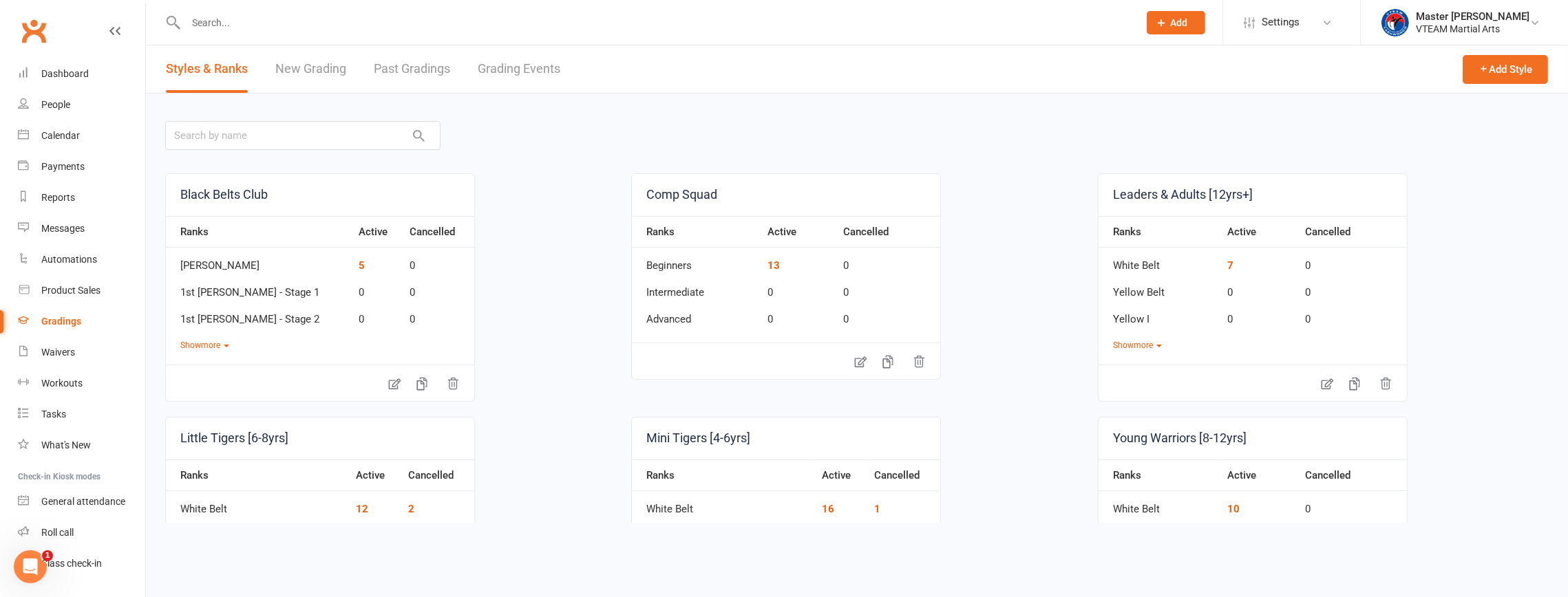
click at [502, 71] on link "Grading Events" at bounding box center [518, 69] width 83 height 47
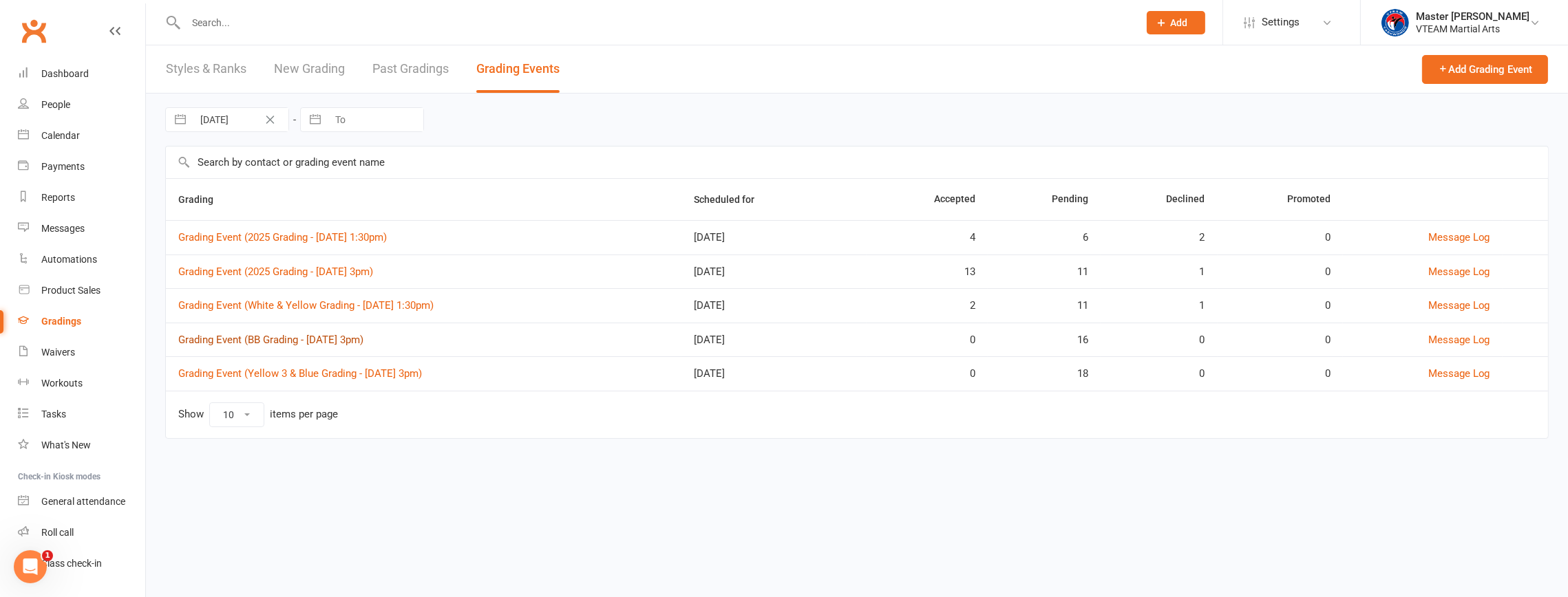
click at [340, 339] on link "Grading Event (BB Grading - [DATE] 3pm)" at bounding box center [271, 340] width 185 height 13
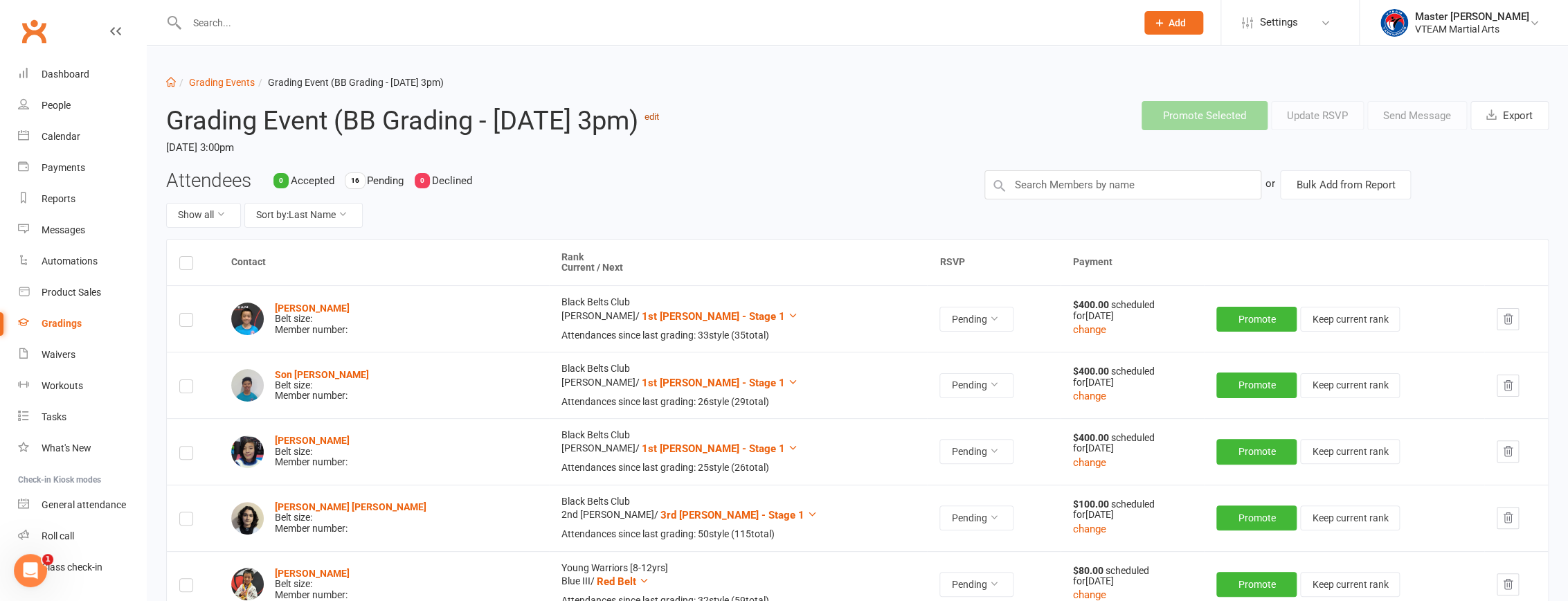
click at [659, 117] on link "edit" at bounding box center [652, 116] width 15 height 10
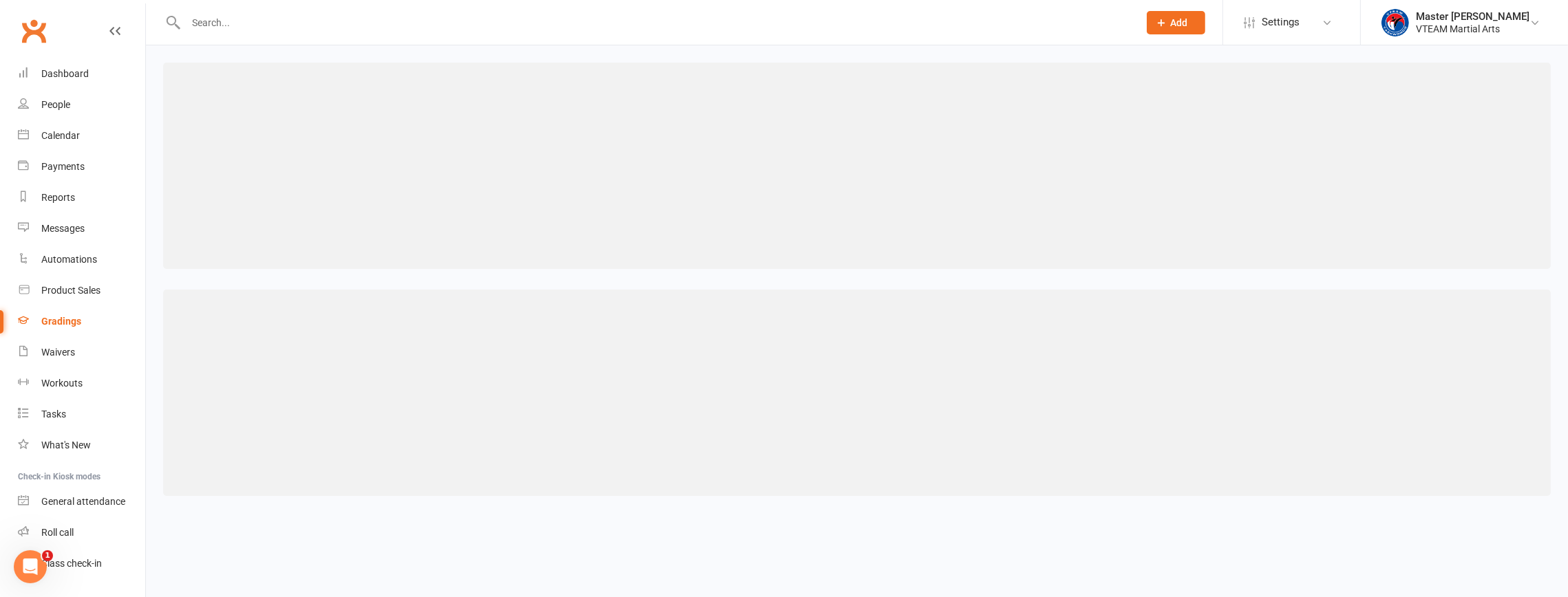
select select "3"
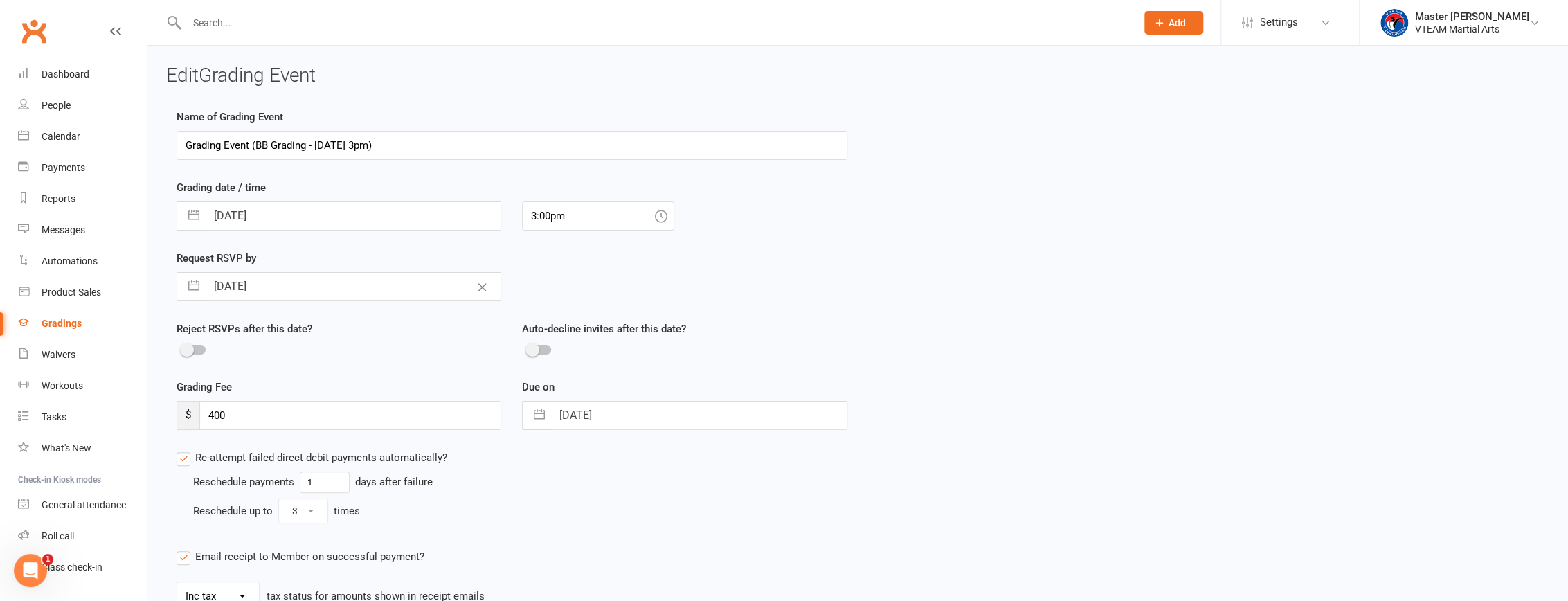
click at [258, 139] on input "Grading Event (BB Grading - [DATE] 3pm)" at bounding box center [511, 145] width 670 height 29
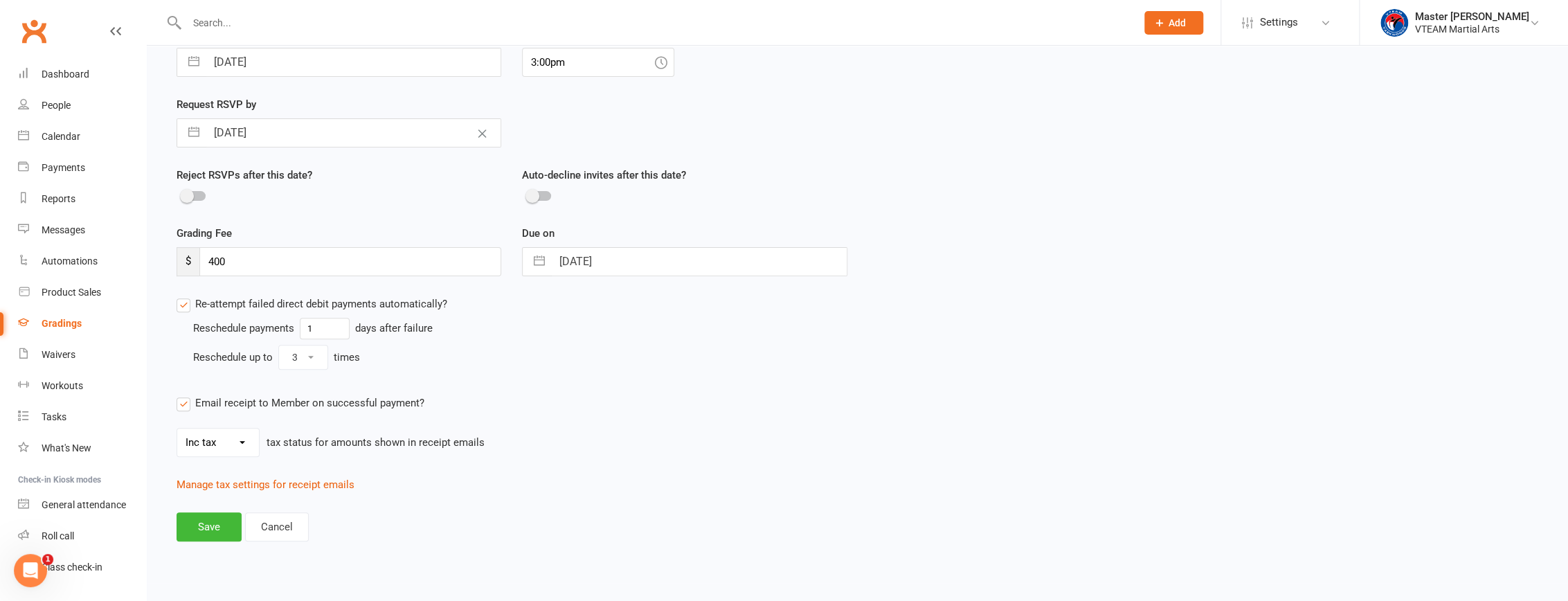
scroll to position [27, 0]
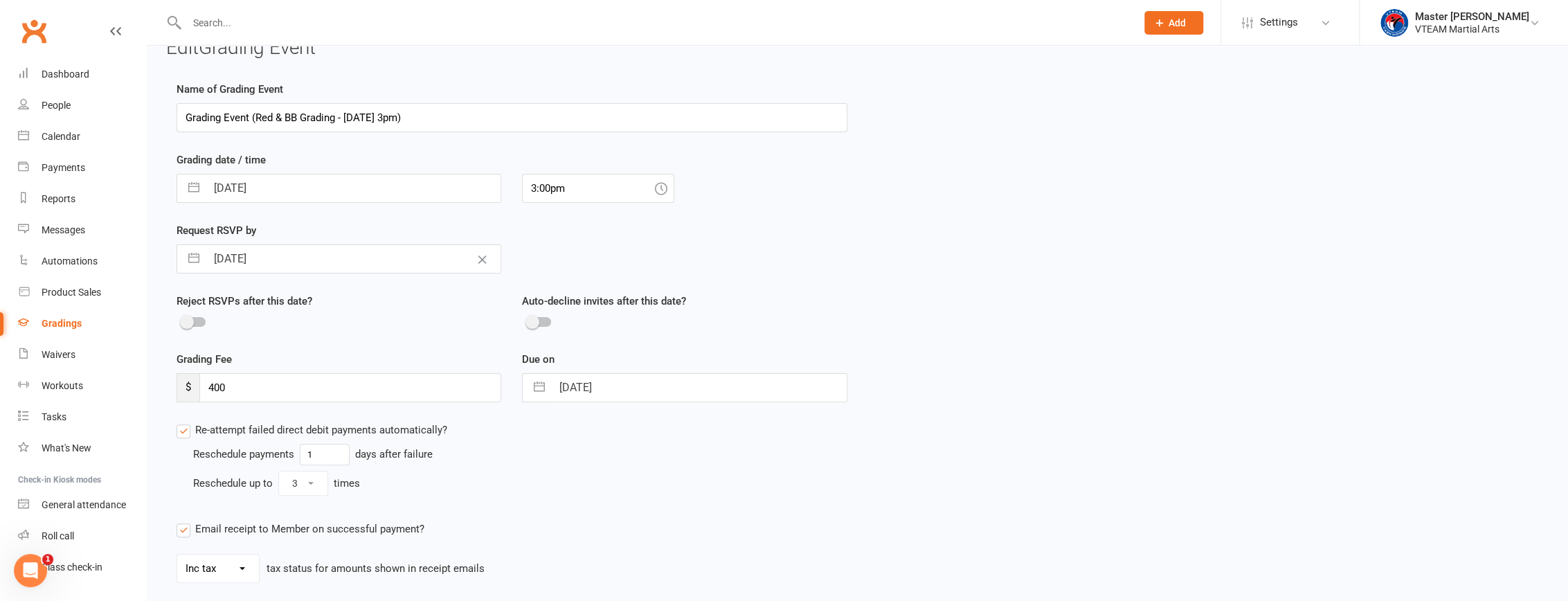
type input "Grading Event (Red & BB Grading - Sat, 30/8 @ 3pm)"
click at [545, 194] on input "3:00pm" at bounding box center [597, 188] width 153 height 29
click at [566, 285] on div "1:30pm" at bounding box center [597, 295] width 151 height 22
type input "1:30pm"
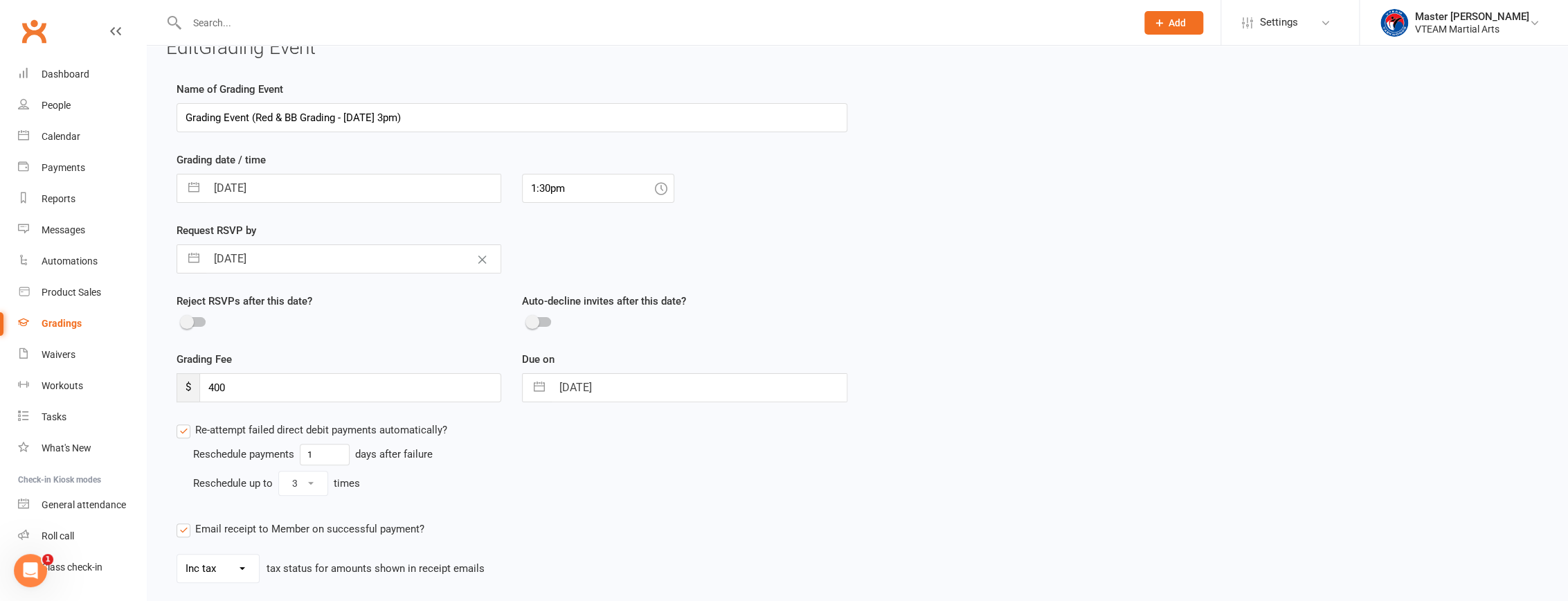
select select "6"
select select "2025"
select select "7"
select select "2025"
select select "8"
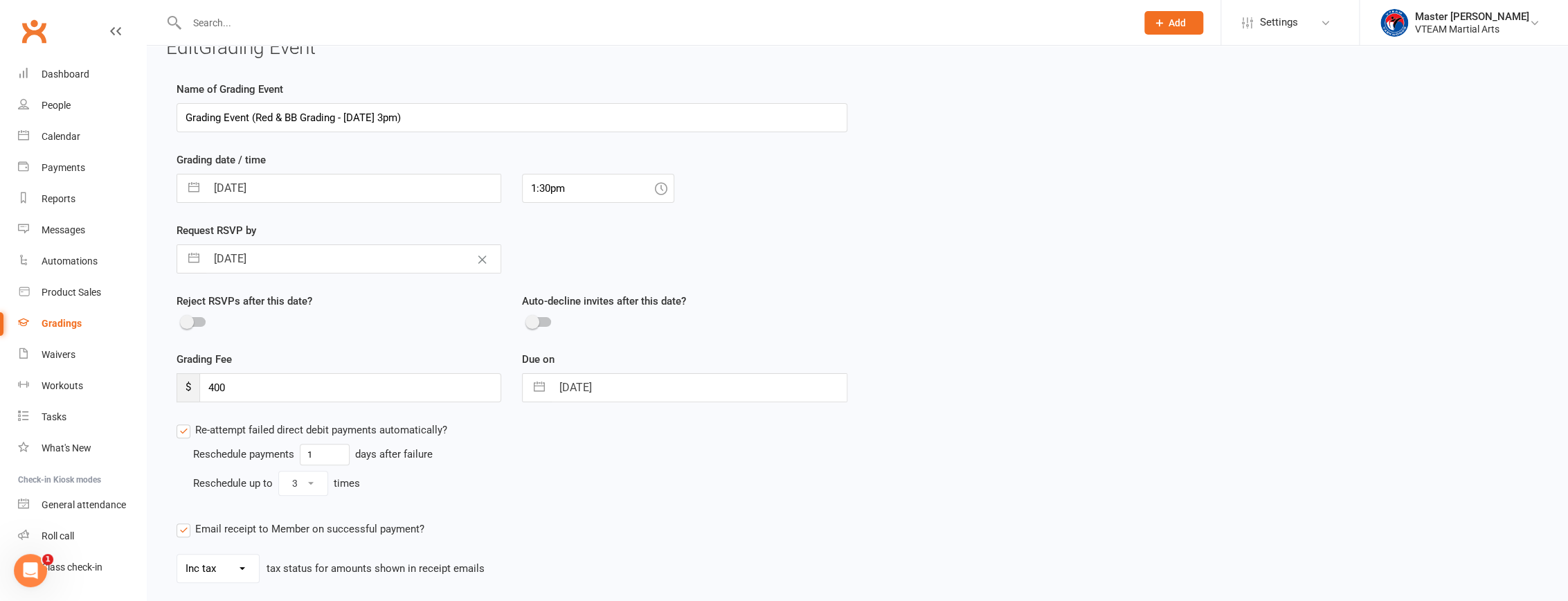
select select "2025"
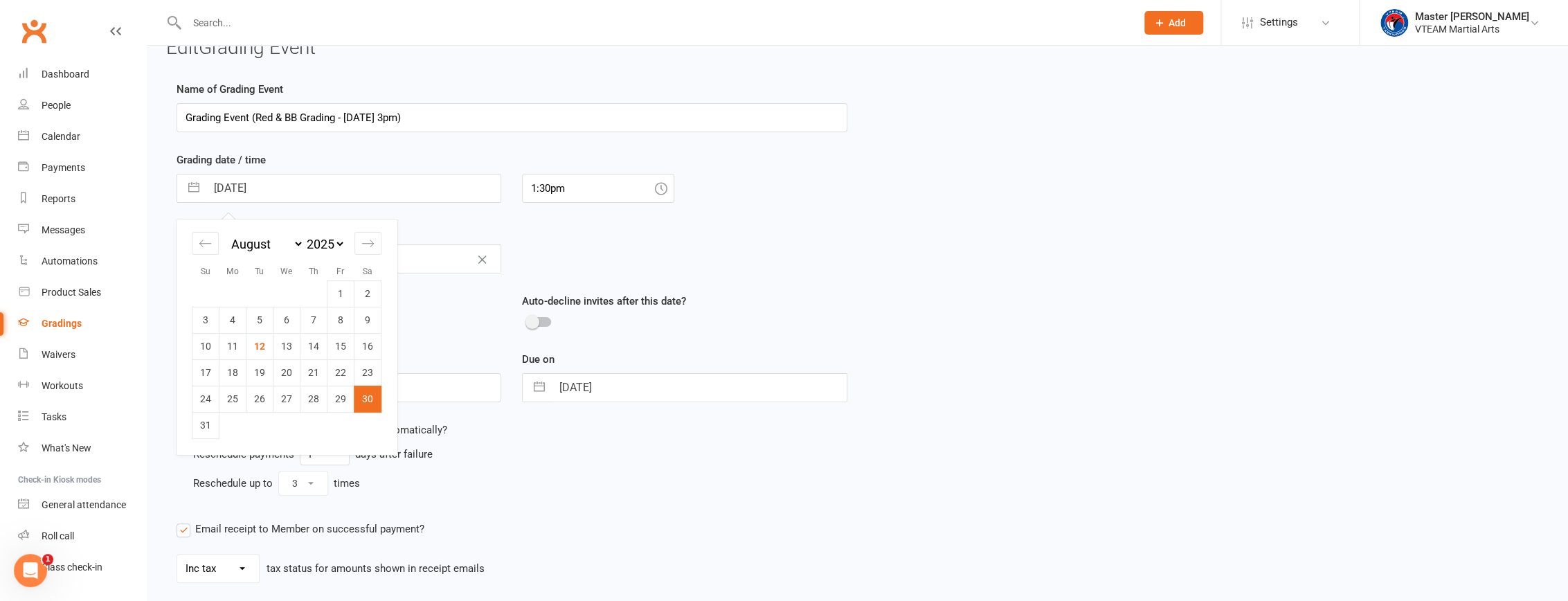
click at [306, 180] on input "30 Aug 2025" at bounding box center [353, 188] width 294 height 27
click at [363, 242] on icon "Move forward to switch to the next month." at bounding box center [367, 243] width 12 height 7
select select "9"
select select "2025"
drag, startPoint x: 374, startPoint y: 290, endPoint x: 390, endPoint y: 290, distance: 16.0
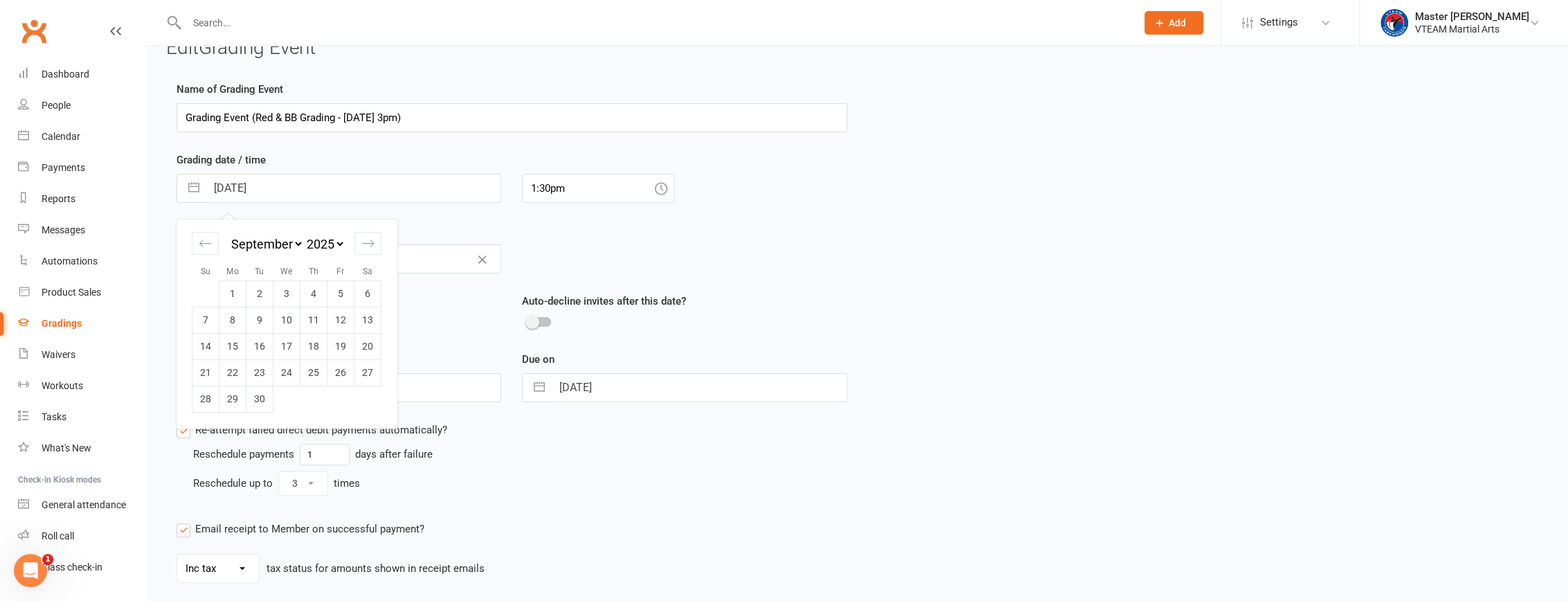
click at [390, 290] on div "January February March April May June July August September October November De…" at bounding box center [286, 315] width 207 height 193
click at [375, 311] on td "13" at bounding box center [368, 320] width 27 height 26
type input "13 Sep 2025"
click at [354, 184] on input "13 Sep 2025" at bounding box center [353, 188] width 294 height 27
select select "7"
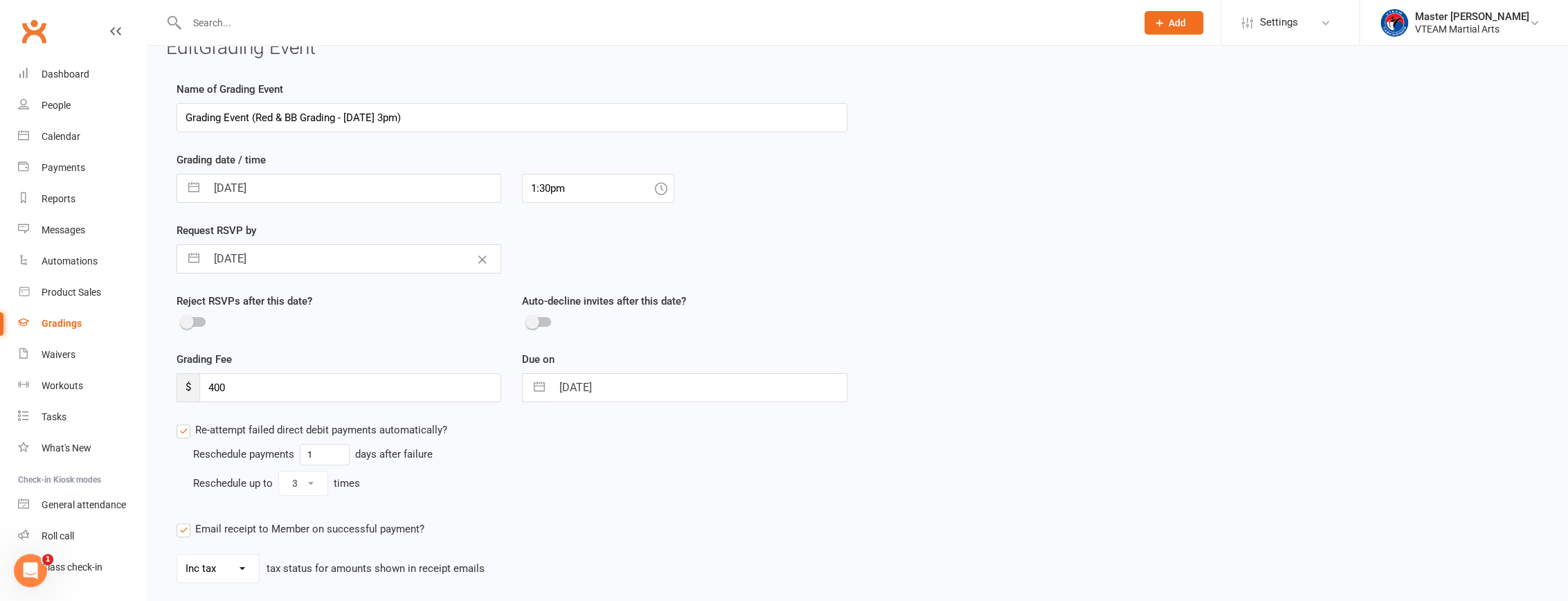
select select "2025"
select select "8"
select select "2025"
select select "9"
select select "2025"
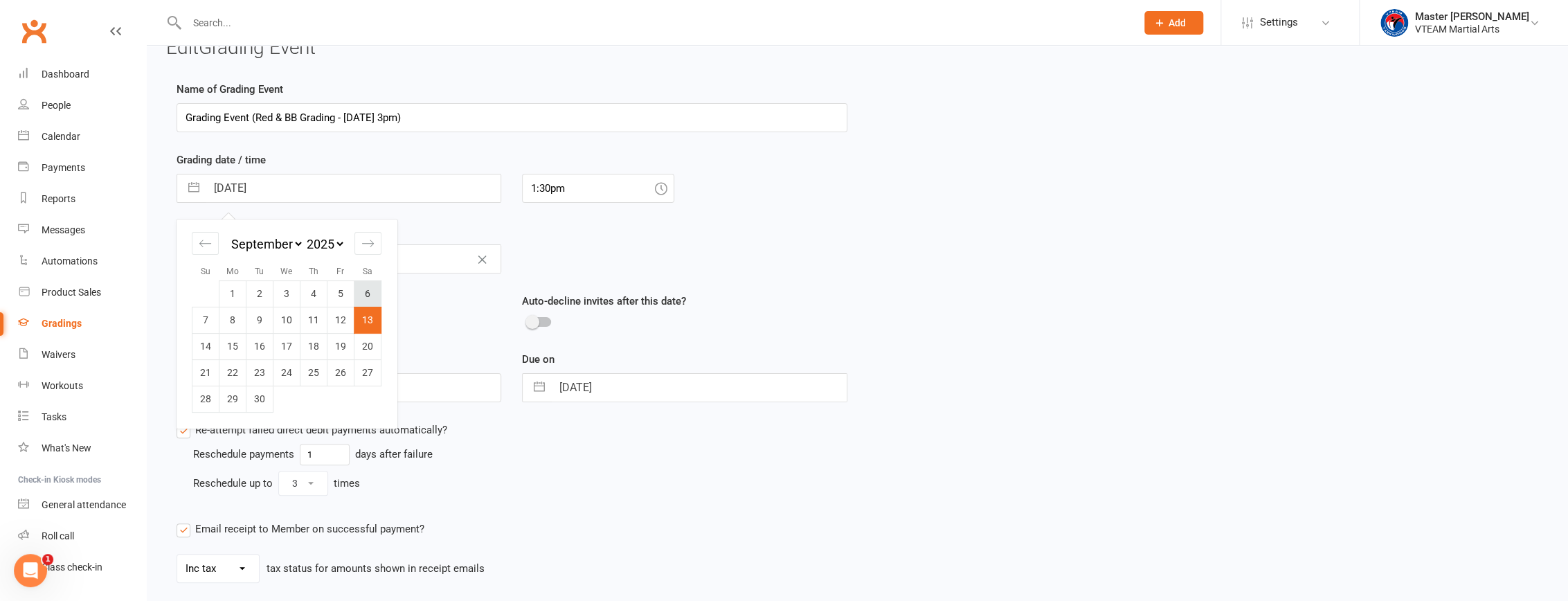
click at [374, 291] on td "6" at bounding box center [368, 293] width 27 height 26
type input "06 Sep 2025"
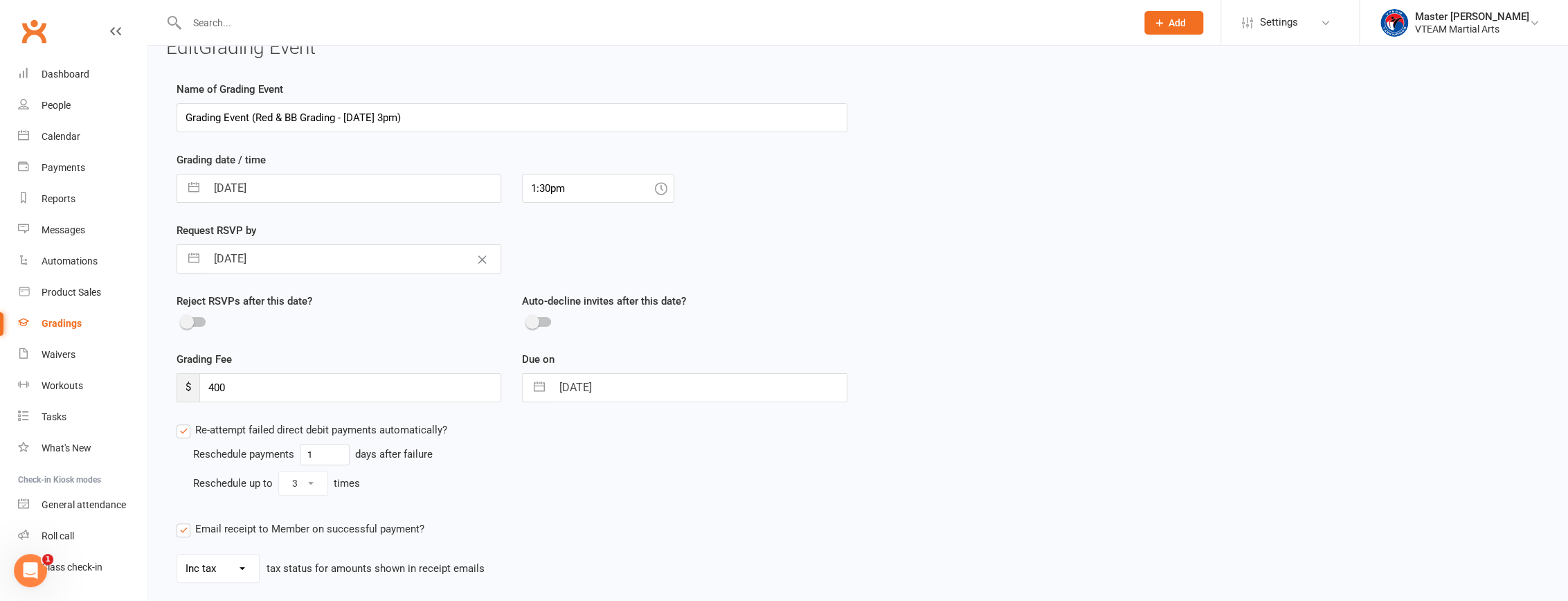
select select "6"
select select "2025"
select select "7"
select select "2025"
select select "8"
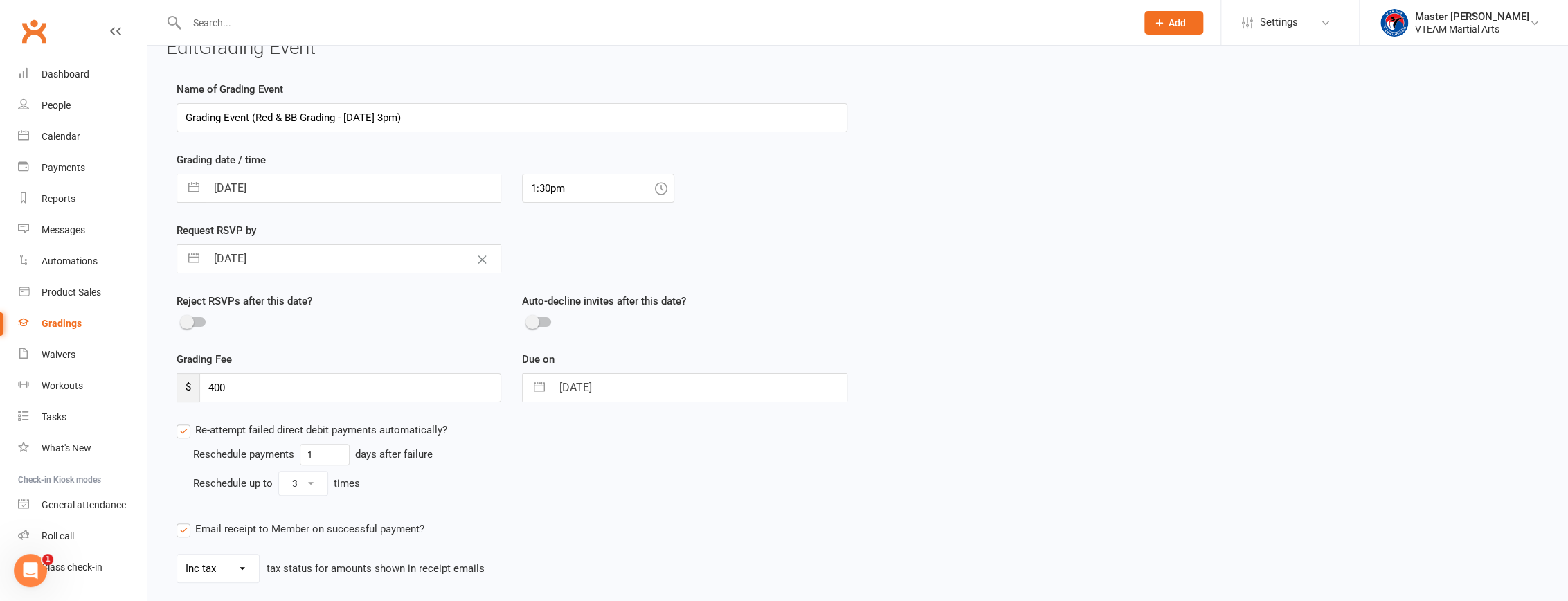
select select "2025"
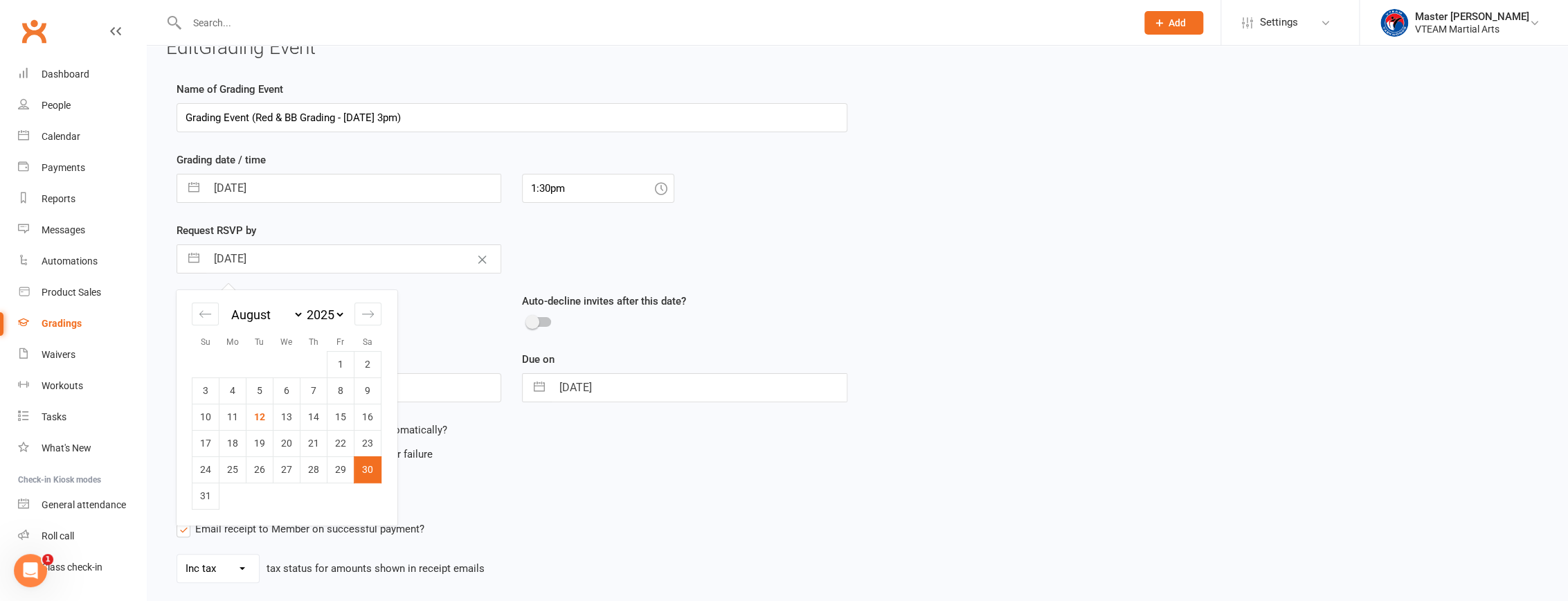
click at [348, 262] on input "30 Aug 2025" at bounding box center [353, 258] width 294 height 27
click at [280, 463] on td "27" at bounding box center [287, 469] width 27 height 26
type input "27 Aug 2025"
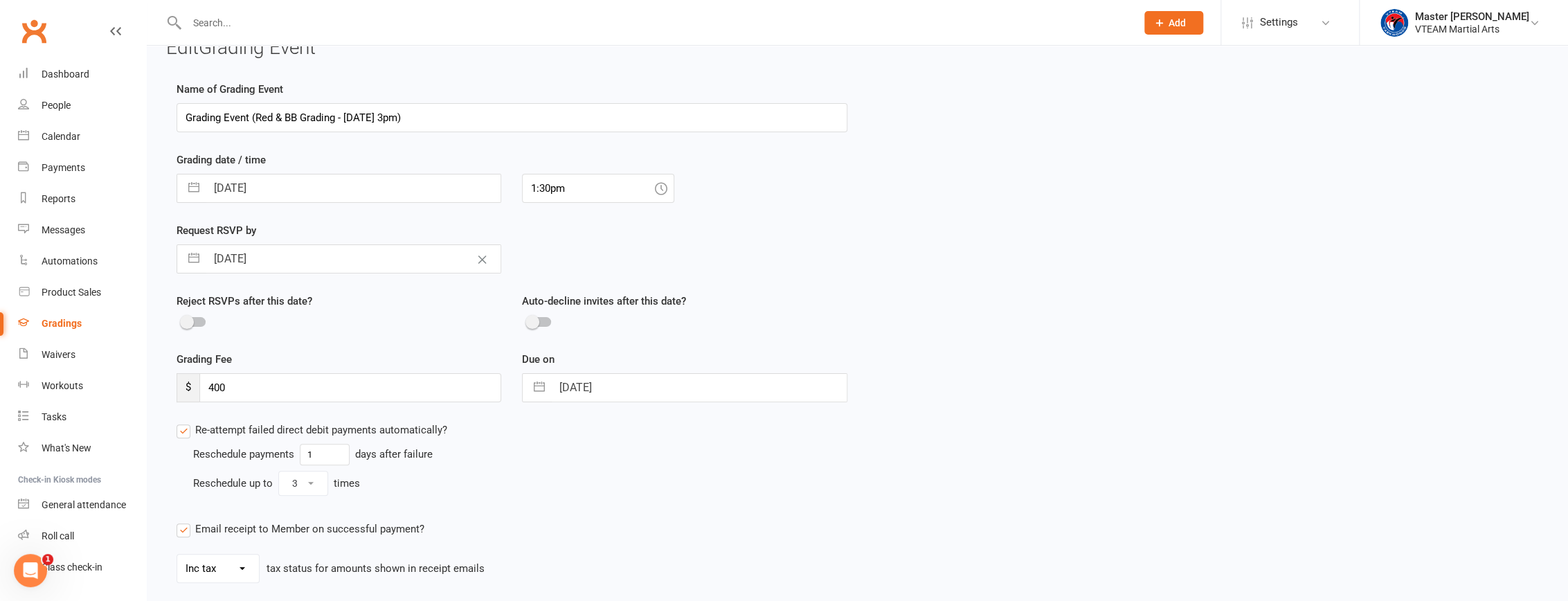
select select "6"
select select "2025"
select select "7"
select select "2025"
select select "8"
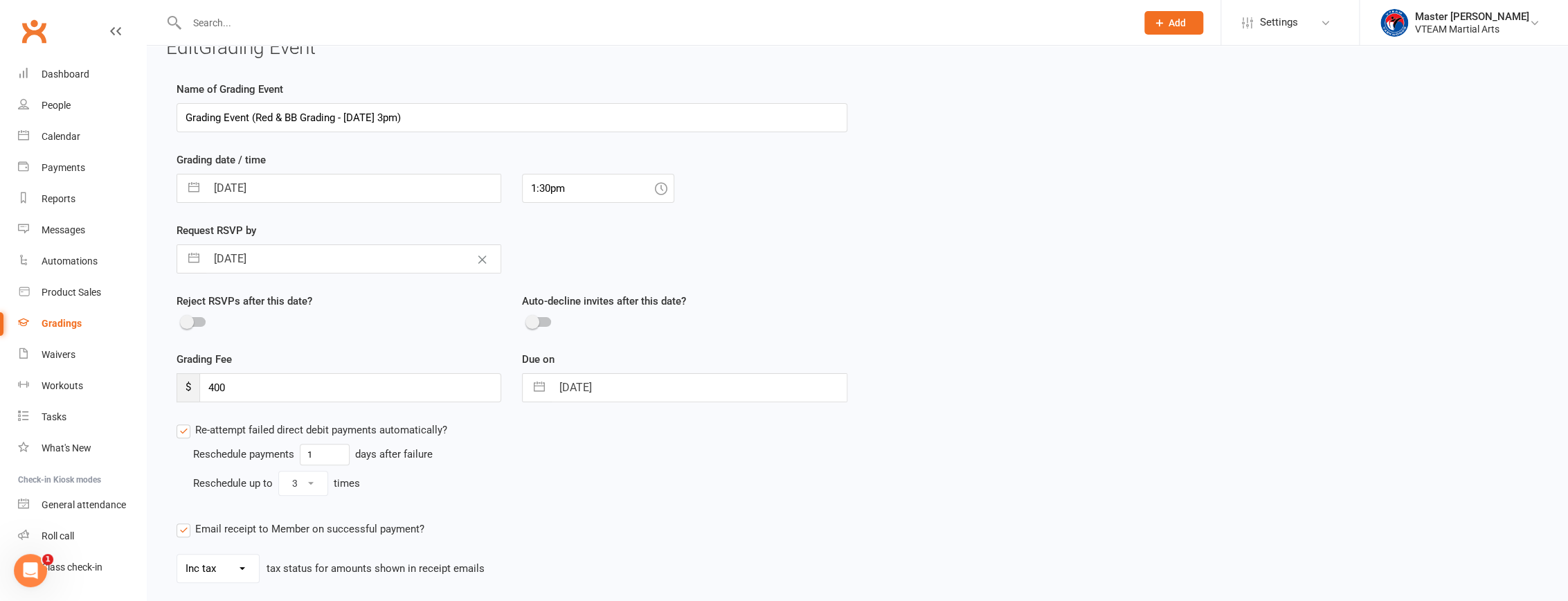
select select "2025"
click at [574, 387] on input "27 Aug 2025" at bounding box center [699, 387] width 294 height 27
click at [462, 347] on div "Reject RSVPs after this date?" at bounding box center [339, 322] width 345 height 58
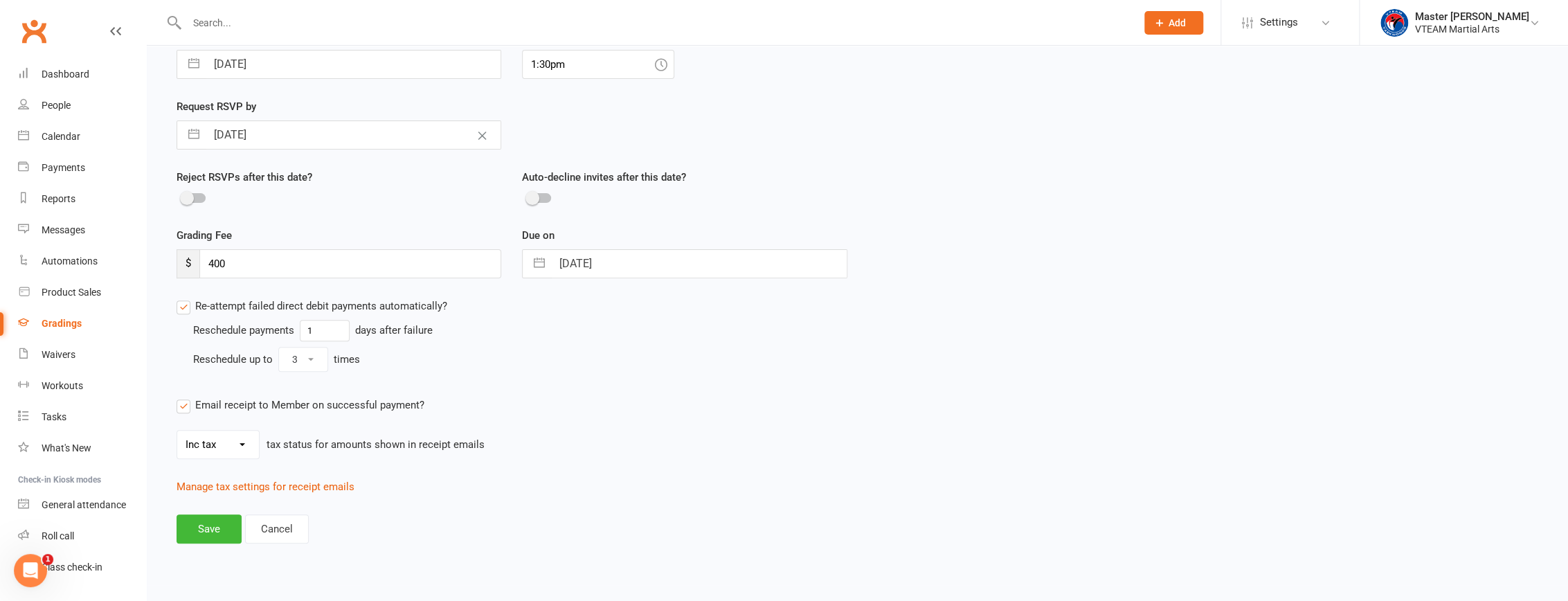
scroll to position [153, 0]
click at [210, 522] on button "Save" at bounding box center [208, 527] width 65 height 29
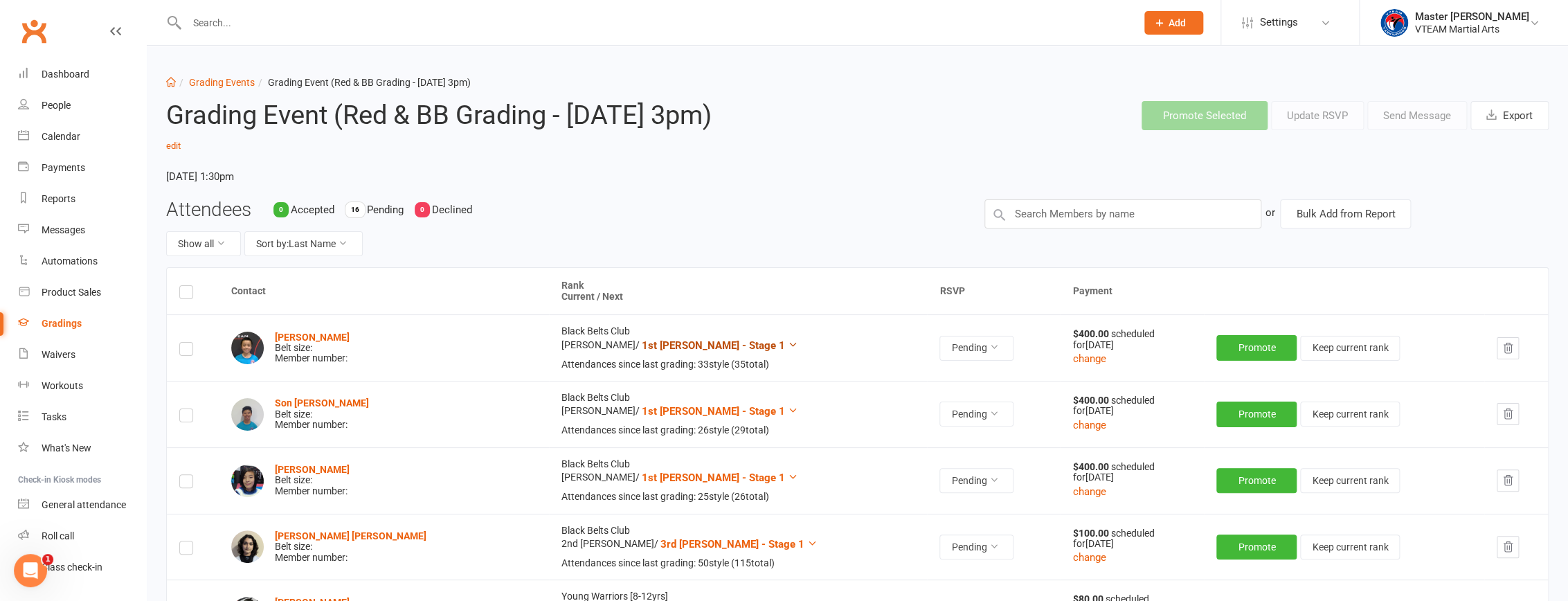
click at [765, 342] on icon at bounding box center [793, 343] width 10 height 10
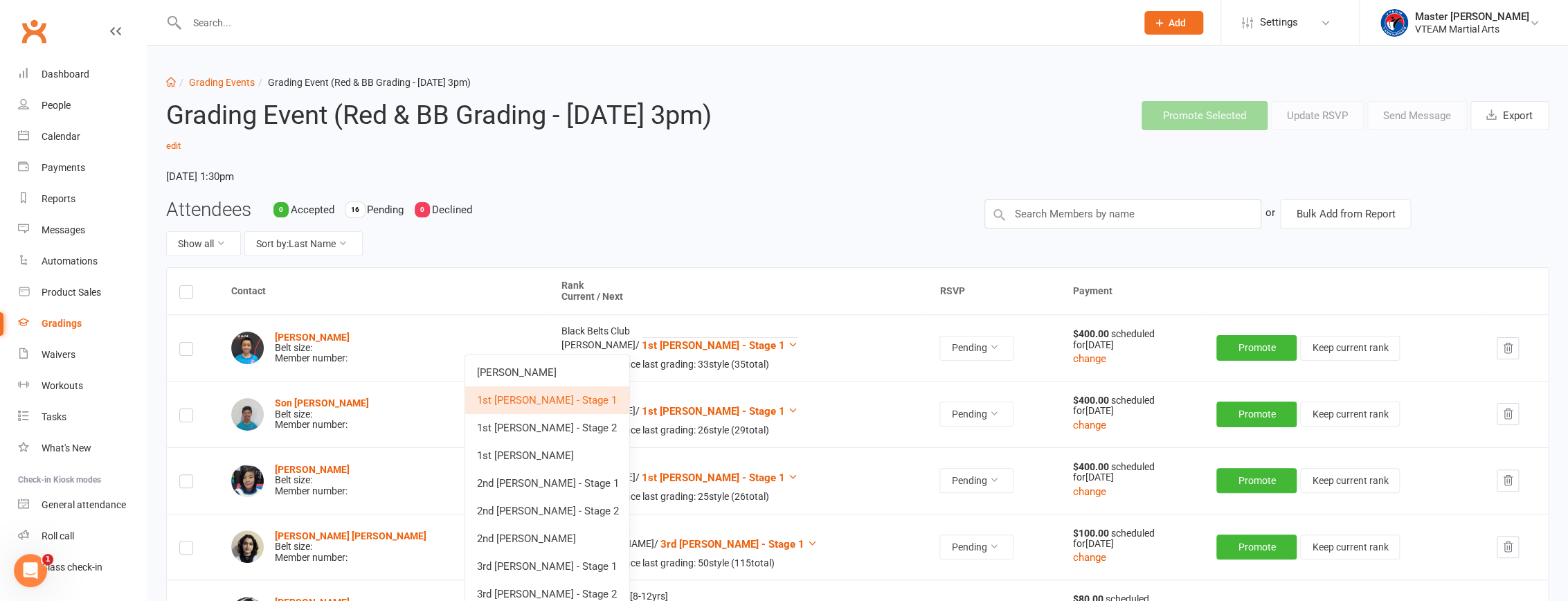
click at [662, 228] on div "Attendees 0 Accepted 16 Pending 0 Declined Show all Sort by: Last Name" at bounding box center [565, 233] width 818 height 69
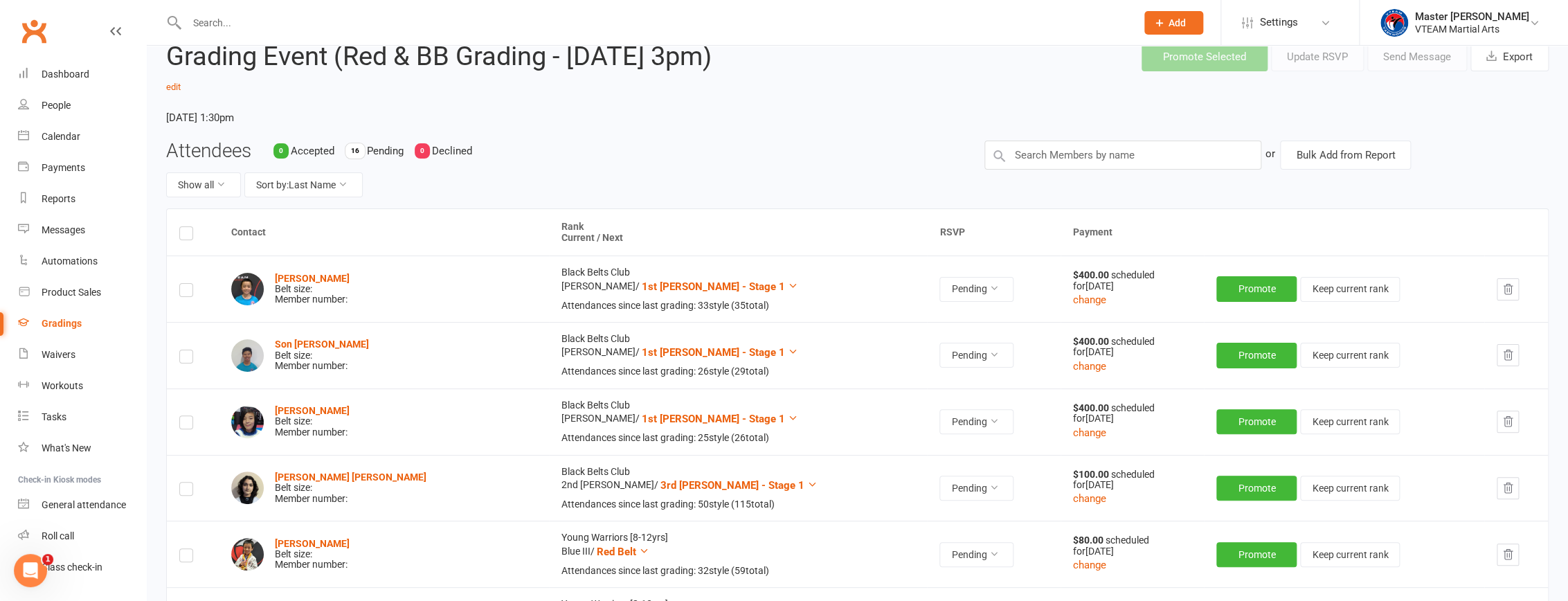
scroll to position [21, 0]
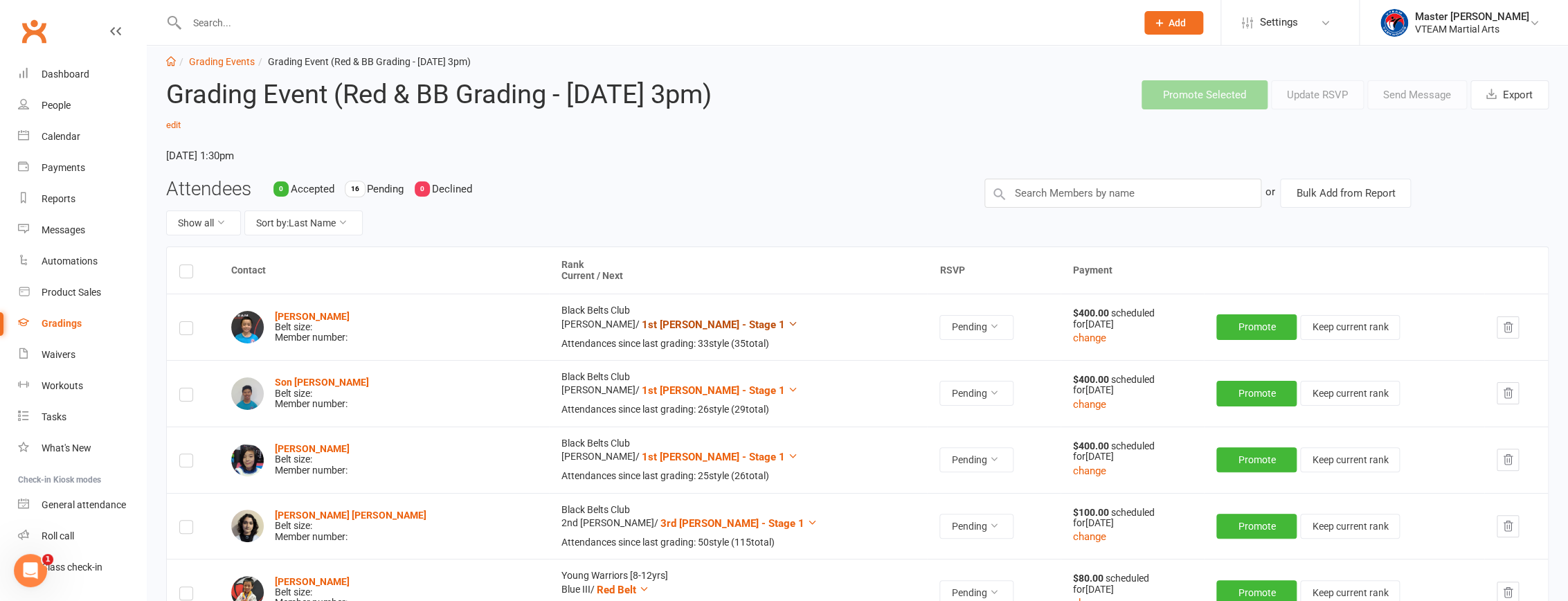
click at [765, 322] on icon at bounding box center [793, 323] width 10 height 10
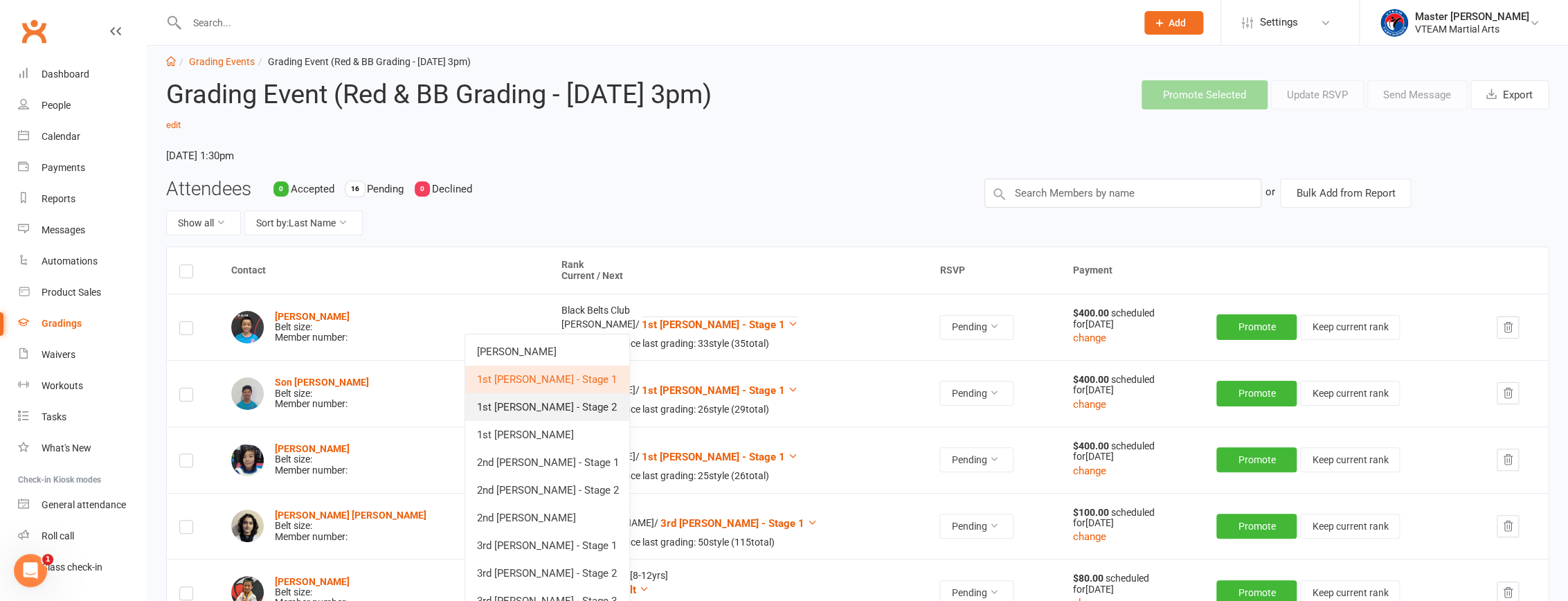
click at [594, 406] on link "1st DAN - Stage 2" at bounding box center [547, 407] width 164 height 27
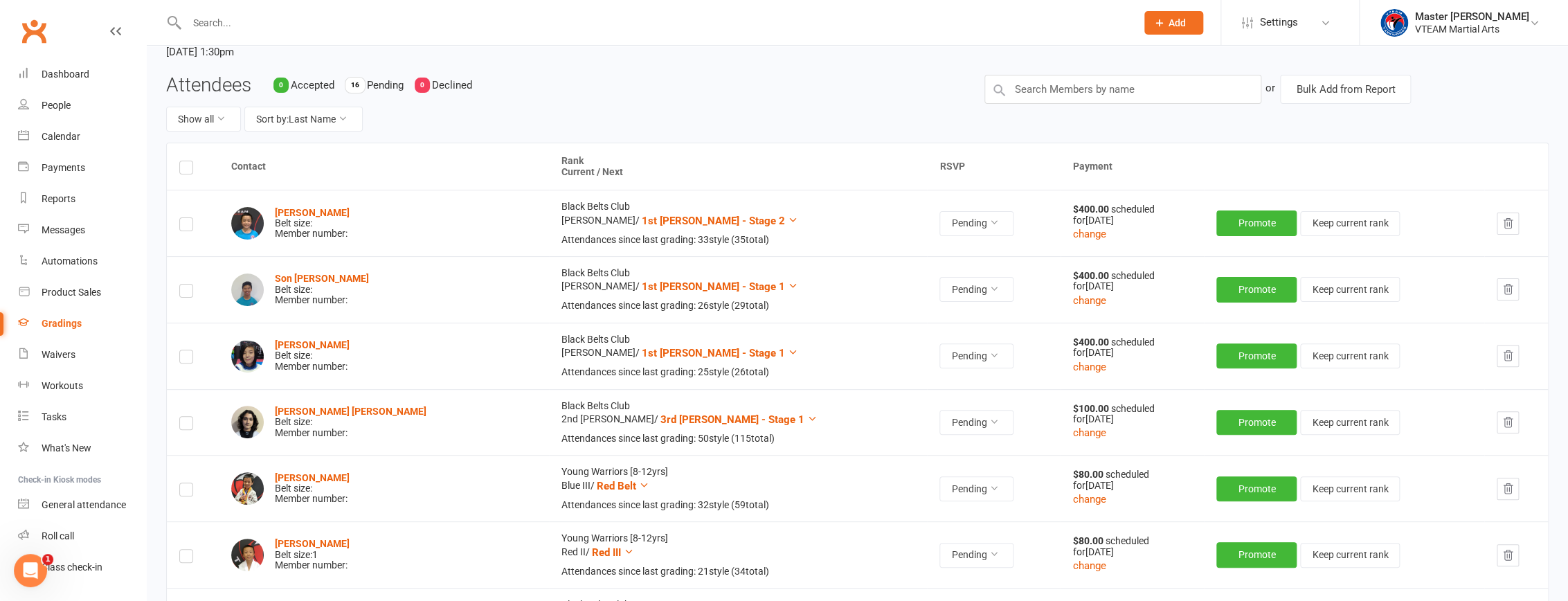
scroll to position [146, 0]
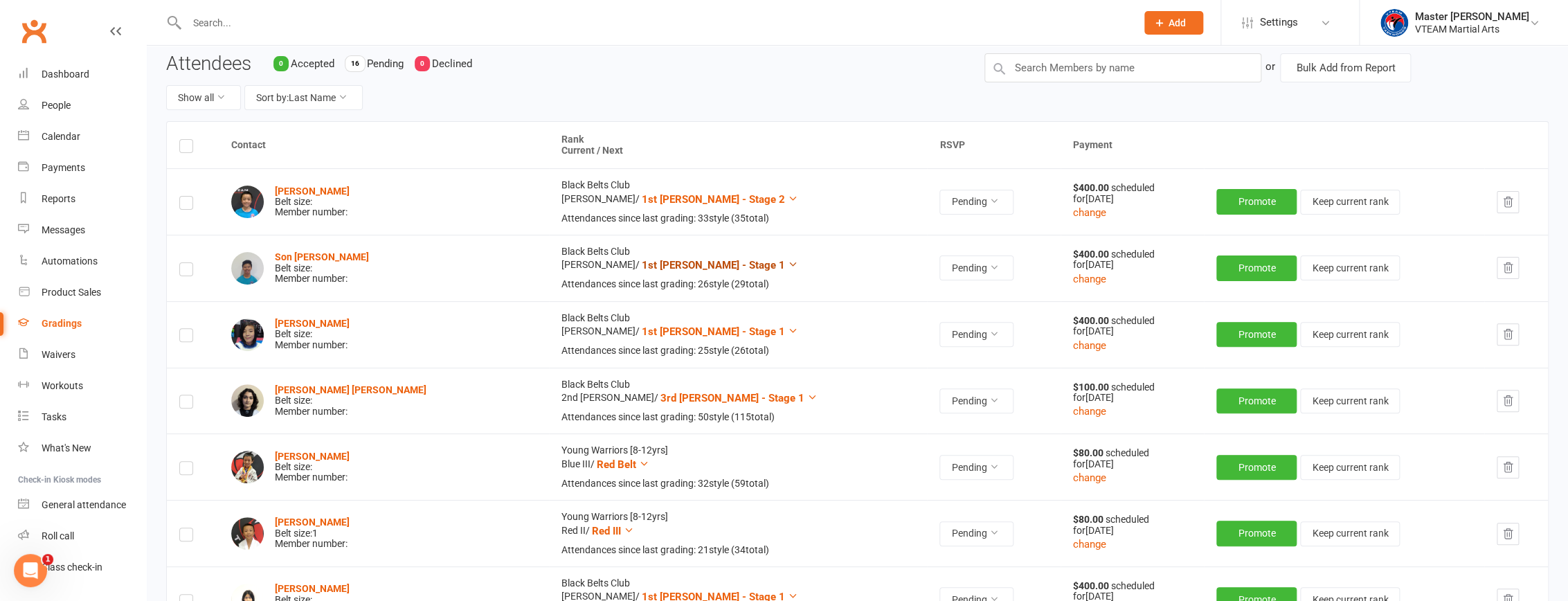
click at [765, 265] on icon at bounding box center [793, 263] width 10 height 10
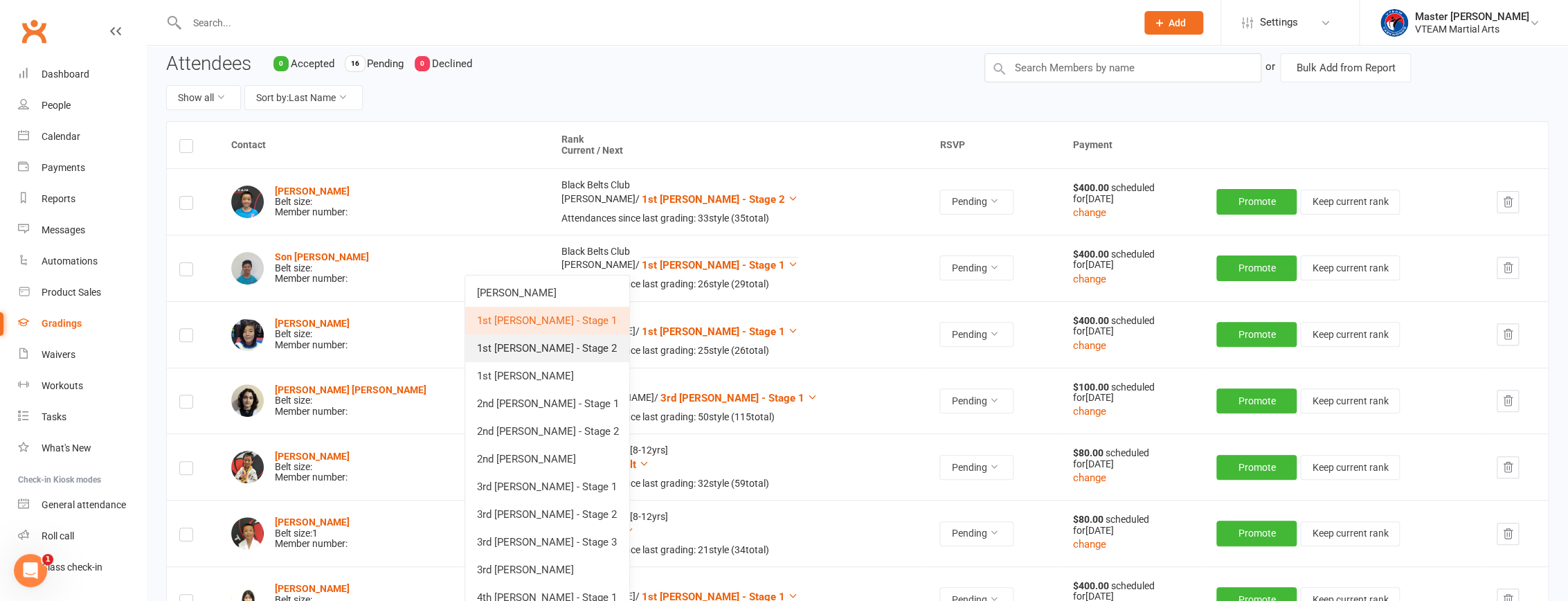
click at [591, 346] on link "1st DAN - Stage 2" at bounding box center [547, 348] width 164 height 27
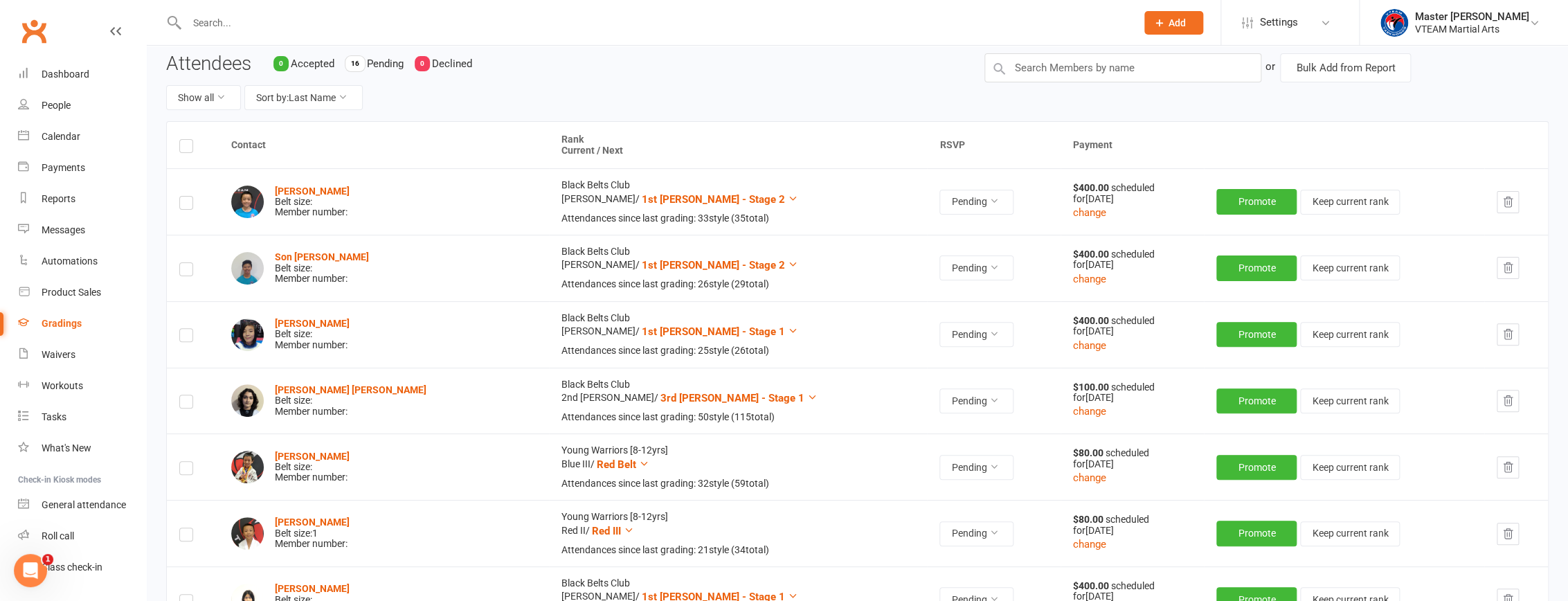
click at [641, 335] on td "Black Belts Club Chodan Bo / 1st DAN - Stage 1 Attendances since last grading: …" at bounding box center [738, 334] width 379 height 67
click at [765, 331] on icon at bounding box center [793, 330] width 10 height 10
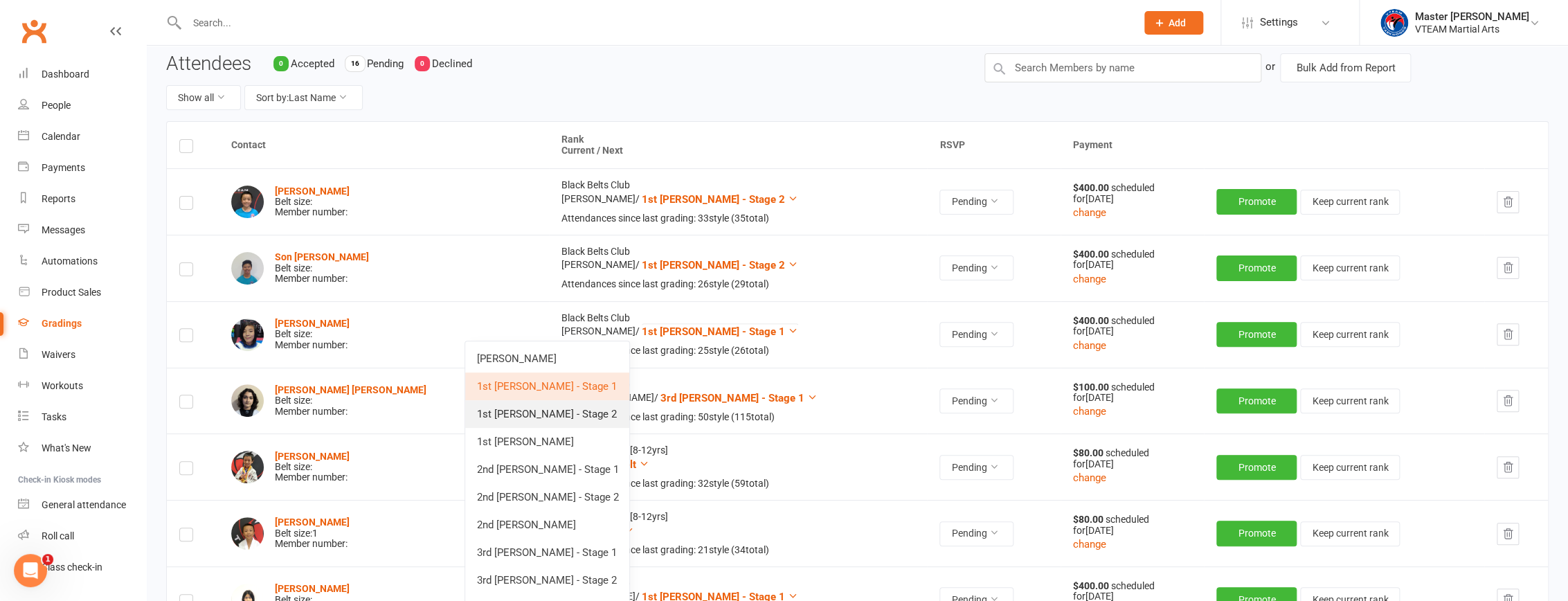
click at [587, 413] on link "1st DAN - Stage 2" at bounding box center [547, 414] width 164 height 27
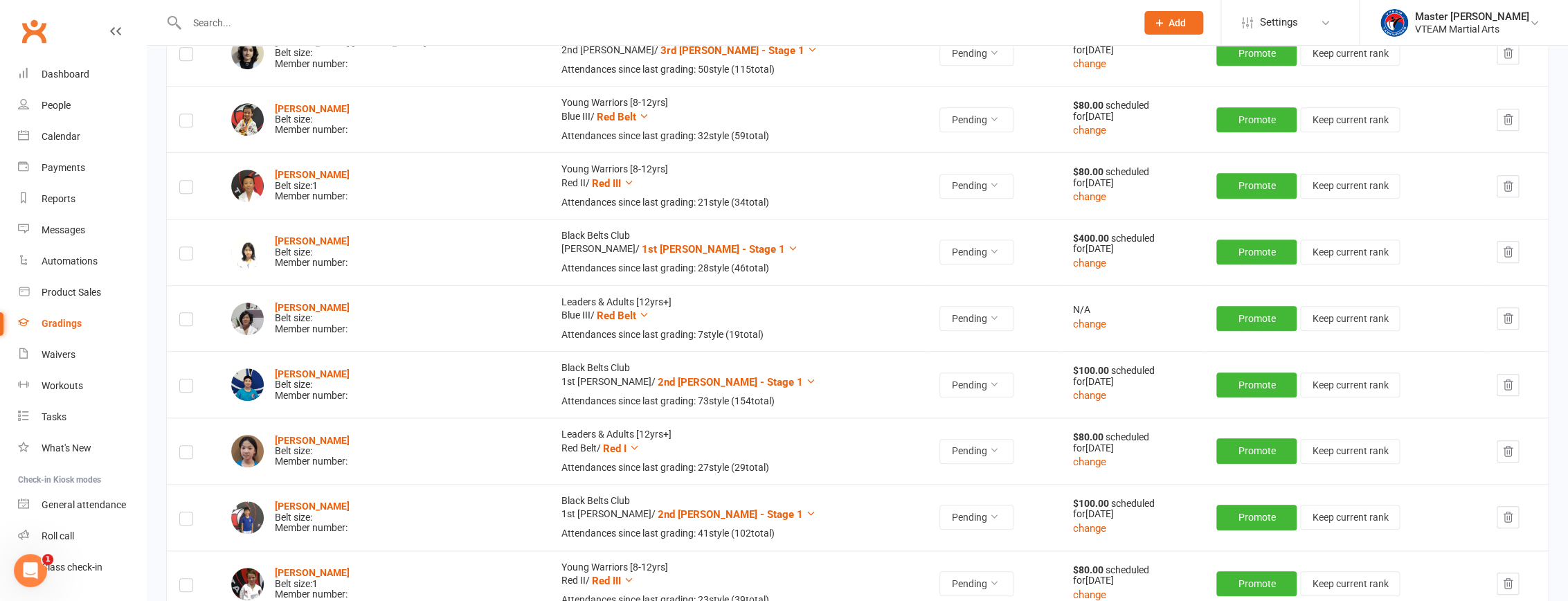
scroll to position [461, 0]
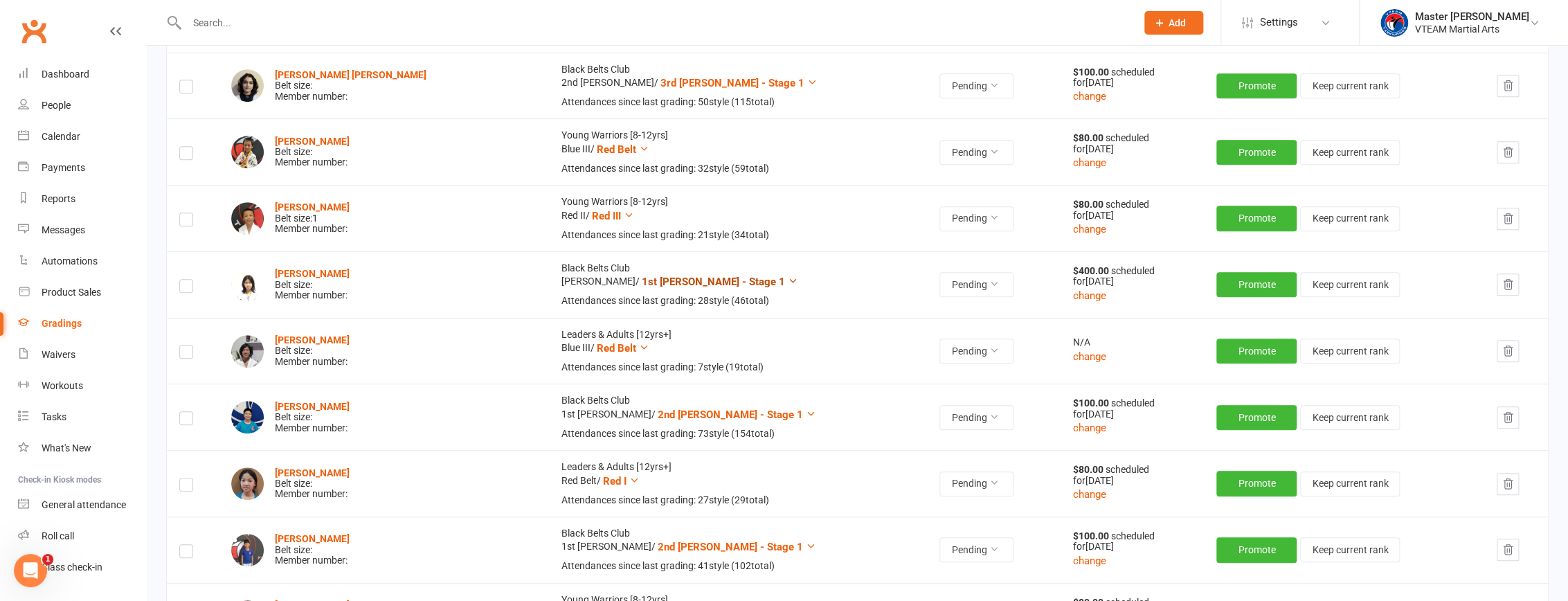
click at [765, 279] on icon at bounding box center [793, 280] width 10 height 10
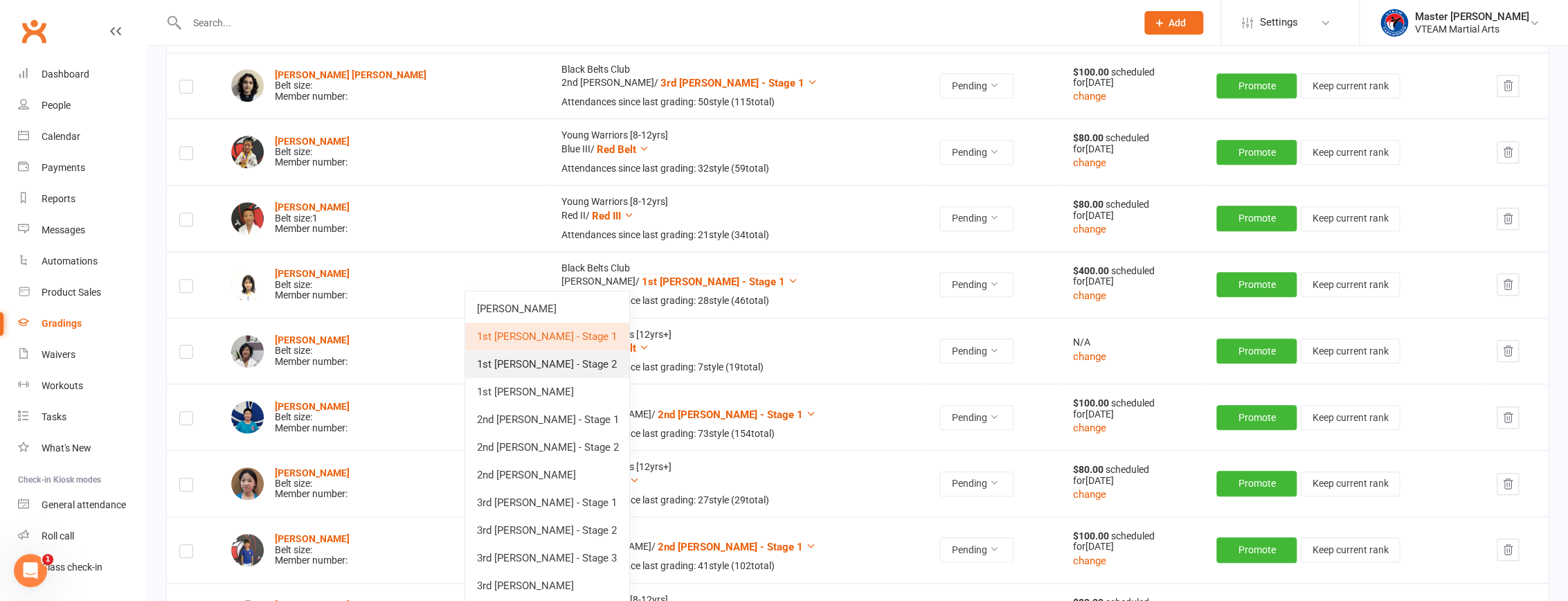
click at [587, 364] on link "1st DAN - Stage 2" at bounding box center [547, 364] width 164 height 27
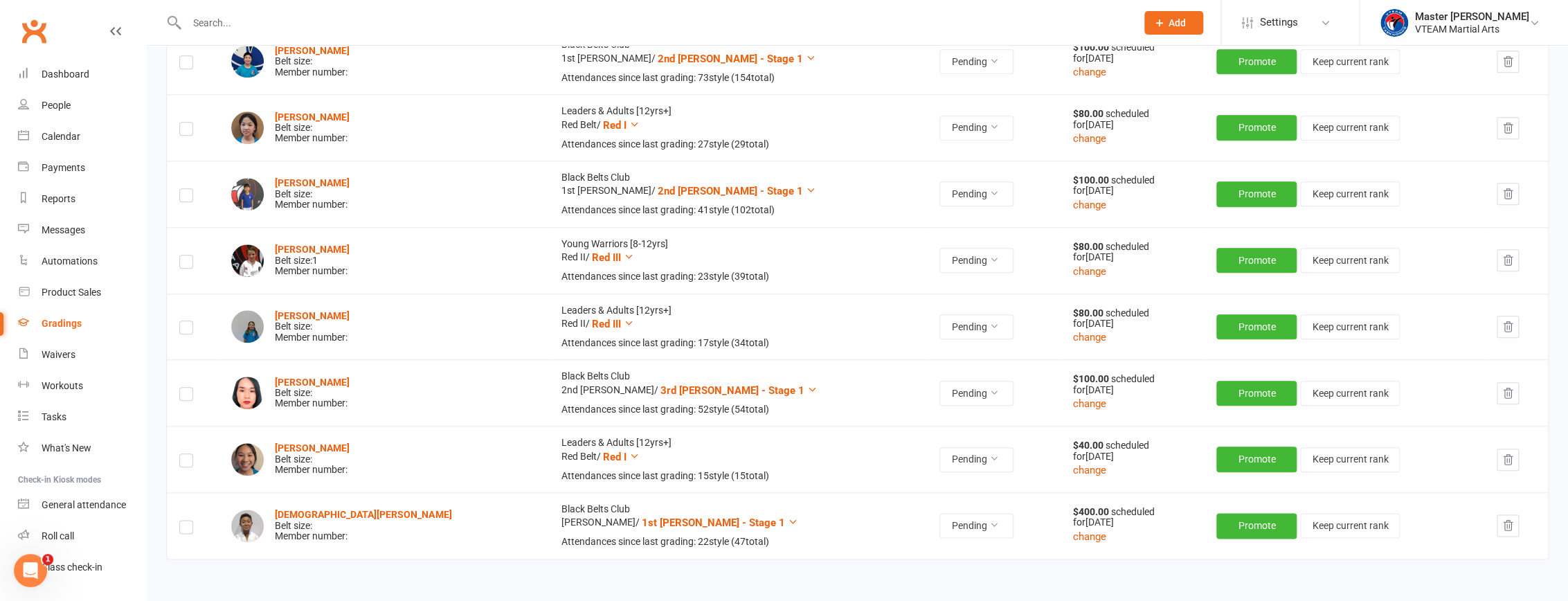
scroll to position [838, 0]
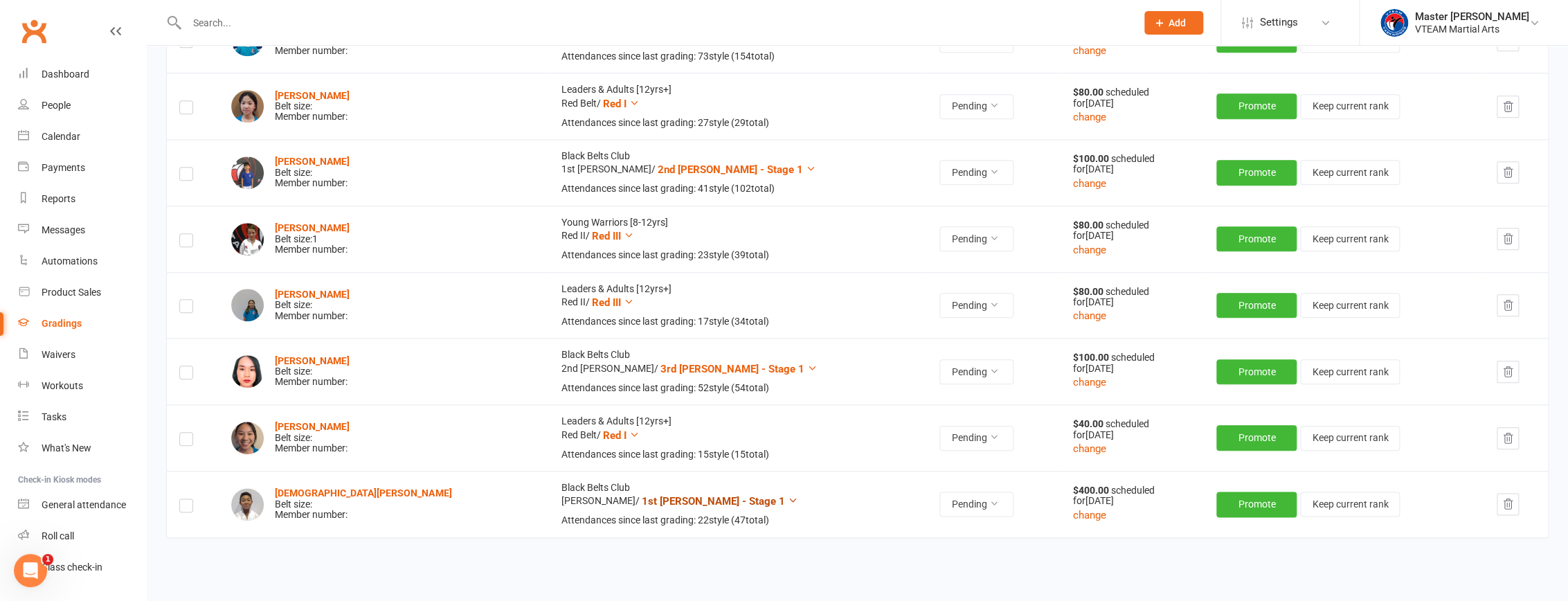
click at [765, 497] on icon at bounding box center [793, 500] width 10 height 10
click at [577, 575] on link "1st DAN - Stage 2" at bounding box center [547, 583] width 164 height 27
click at [762, 564] on div "Contact Rank Current / Next RSVP Payment Vincent Dao Belt size: Member number: …" at bounding box center [858, 27] width 1383 height 1197
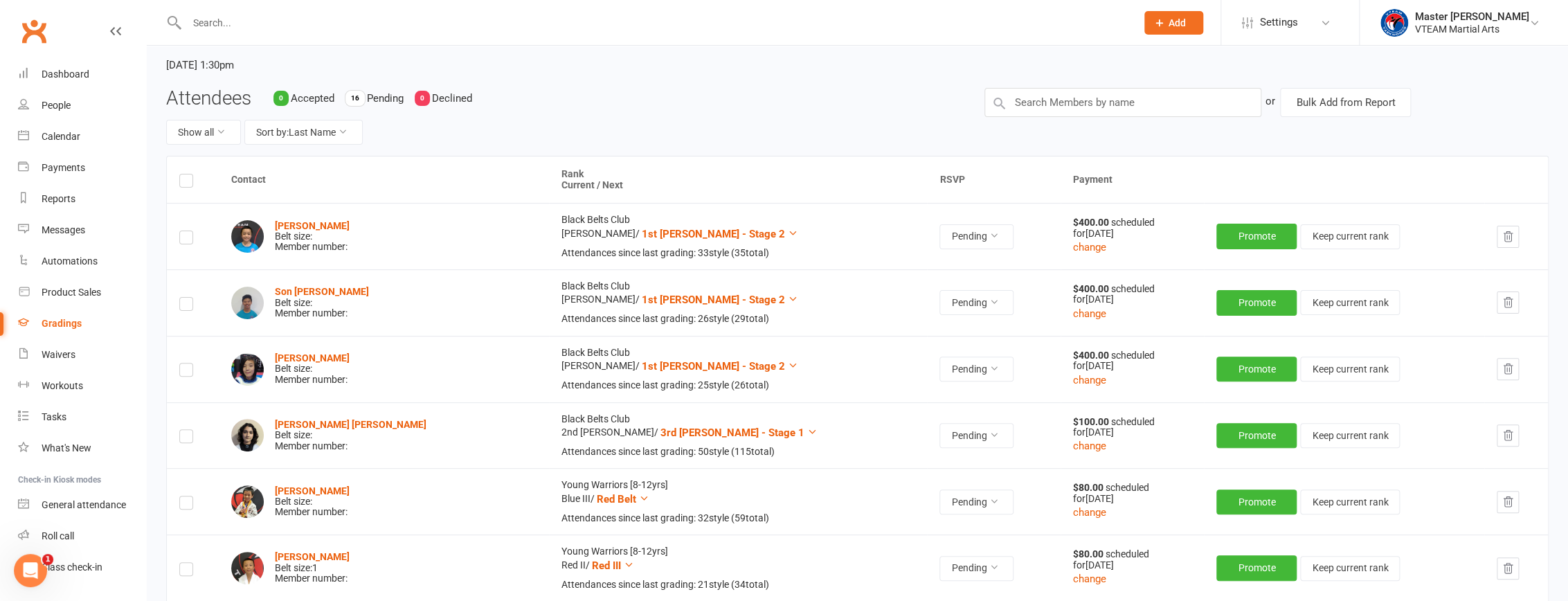
scroll to position [0, 0]
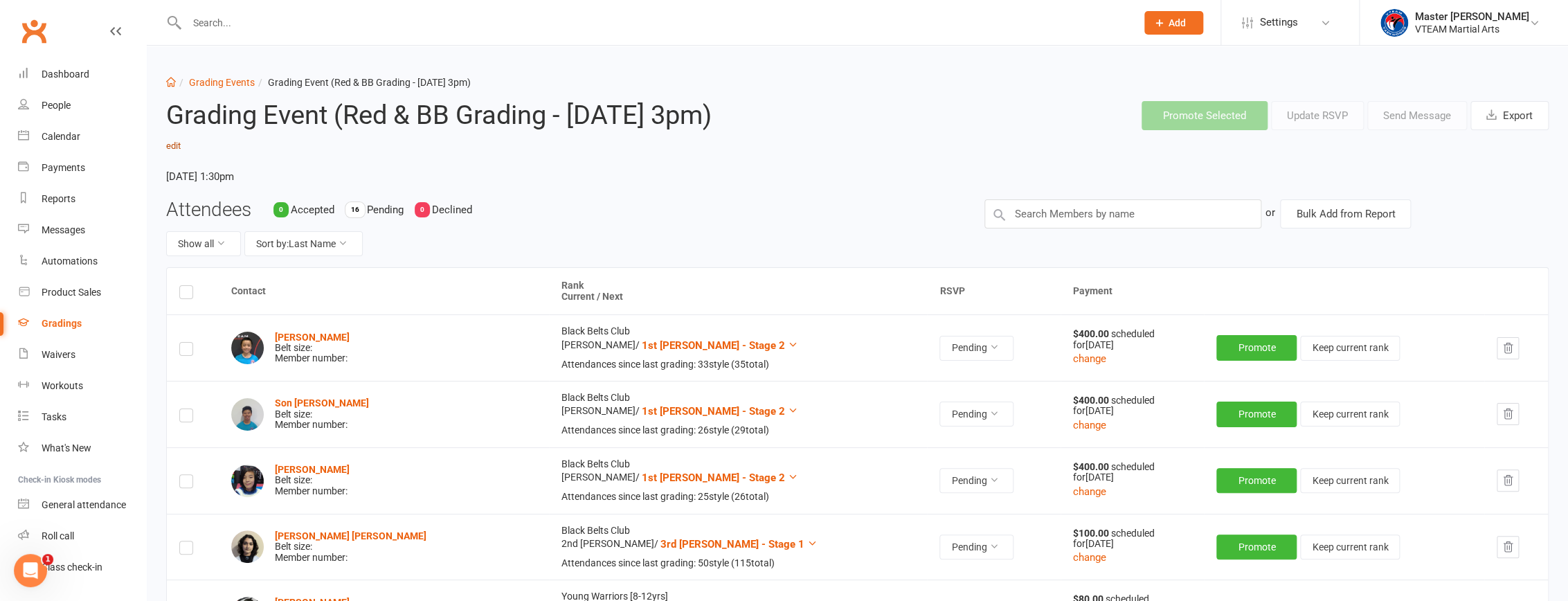
click at [181, 145] on link "edit" at bounding box center [174, 145] width 15 height 10
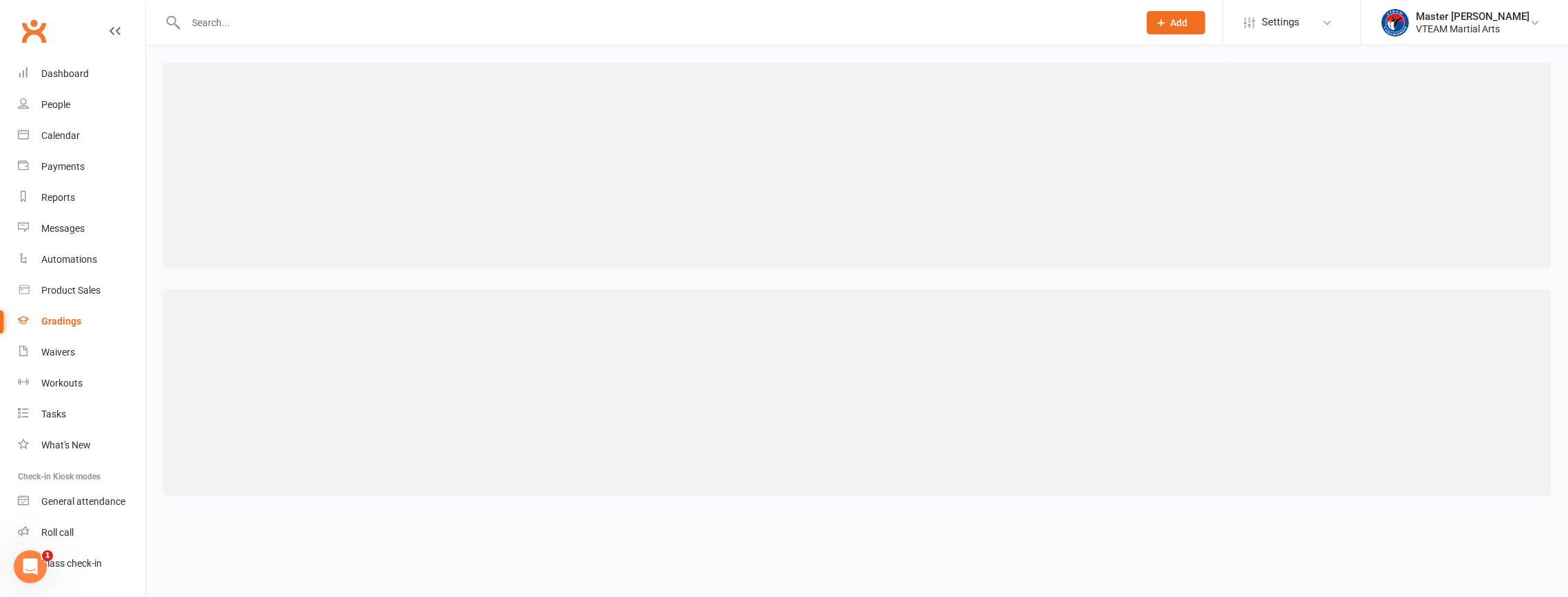
select select "3"
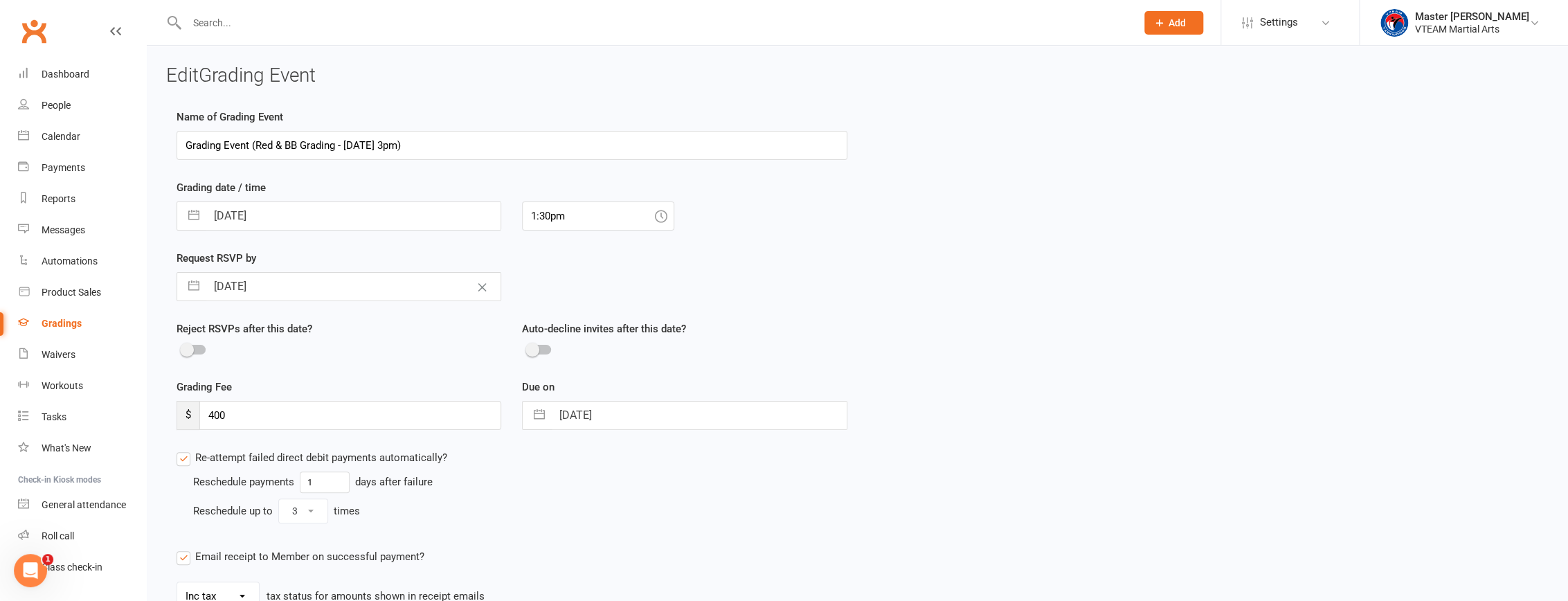
click at [370, 145] on input "Grading Event (Red & BB Grading - Sat, 30/8 @ 3pm)" at bounding box center [511, 145] width 670 height 29
type input "Grading Event (Red & BB Grading - Sat, 06/9 @ 1:30pm)"
click at [765, 277] on div "Name of Grading Event Grading Event (Red & BB Grading - Sat, 06/9 @ 1:30pm) Gra…" at bounding box center [858, 411] width 1383 height 606
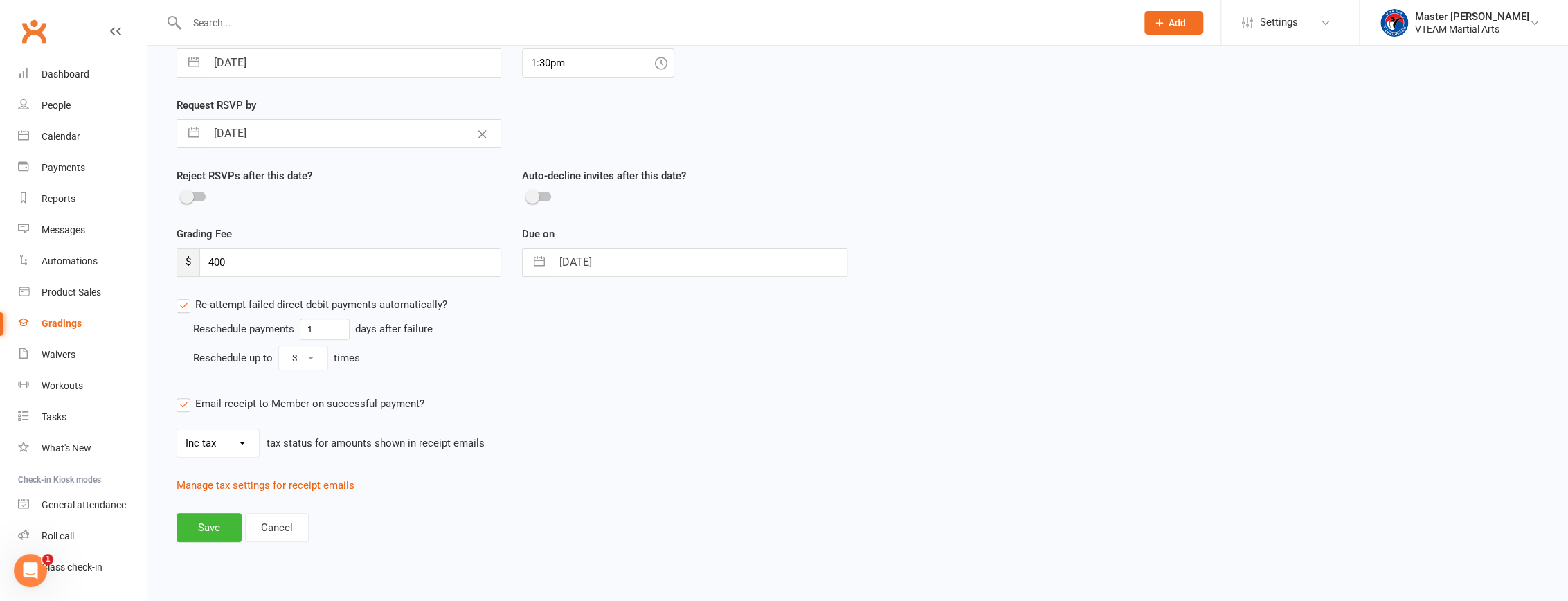
scroll to position [153, 0]
click at [202, 523] on button "Save" at bounding box center [208, 527] width 65 height 29
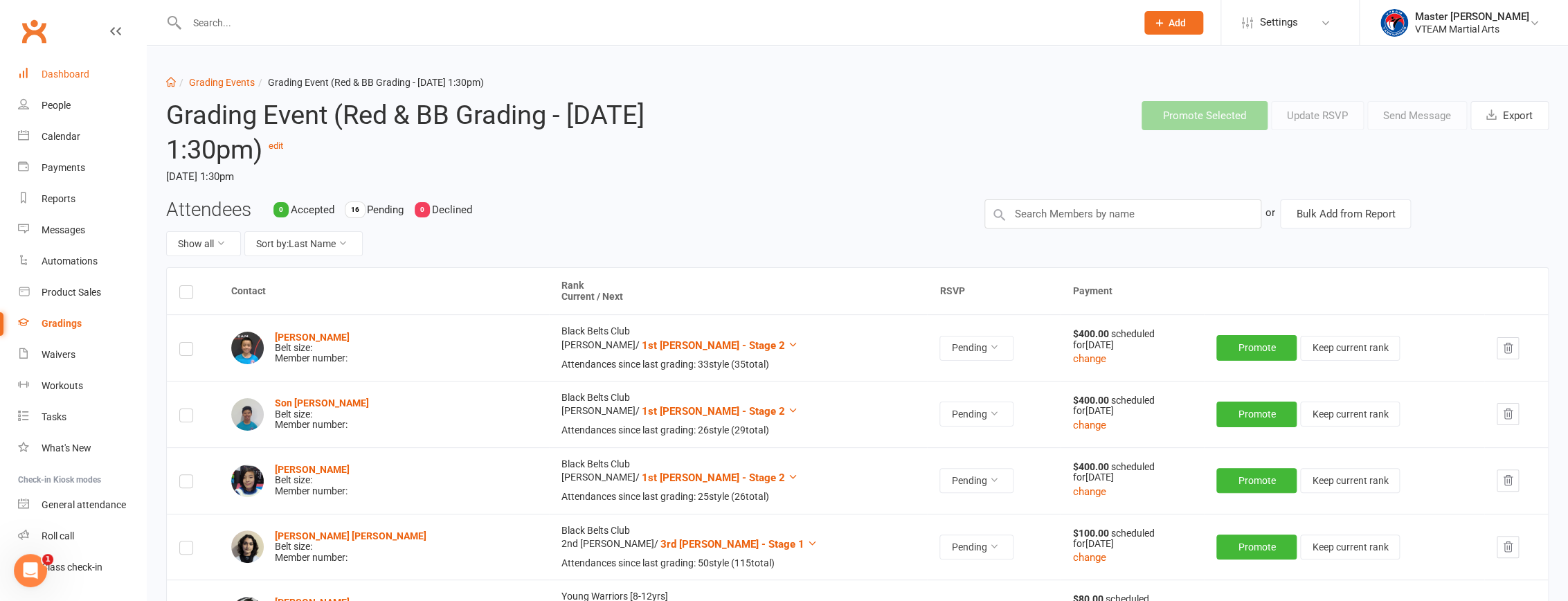
click at [74, 75] on div "Dashboard" at bounding box center [65, 74] width 47 height 11
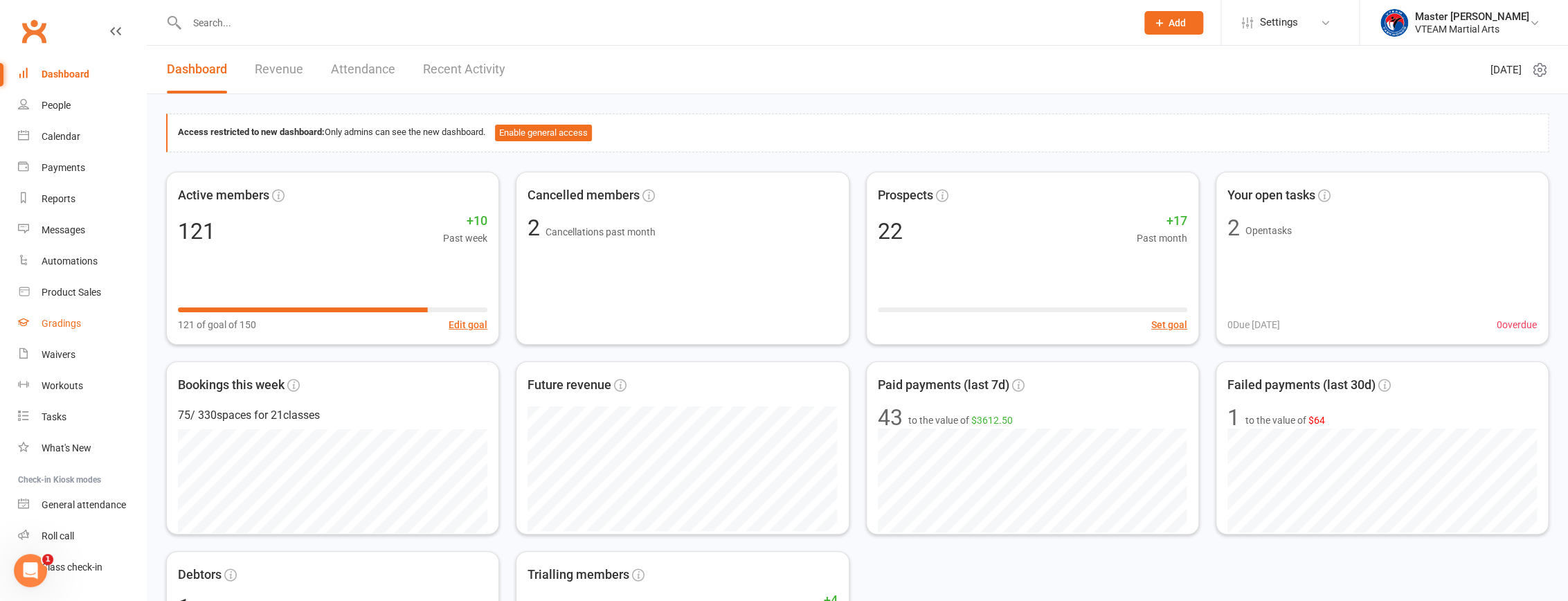
click at [63, 322] on div "Gradings" at bounding box center [60, 323] width 39 height 11
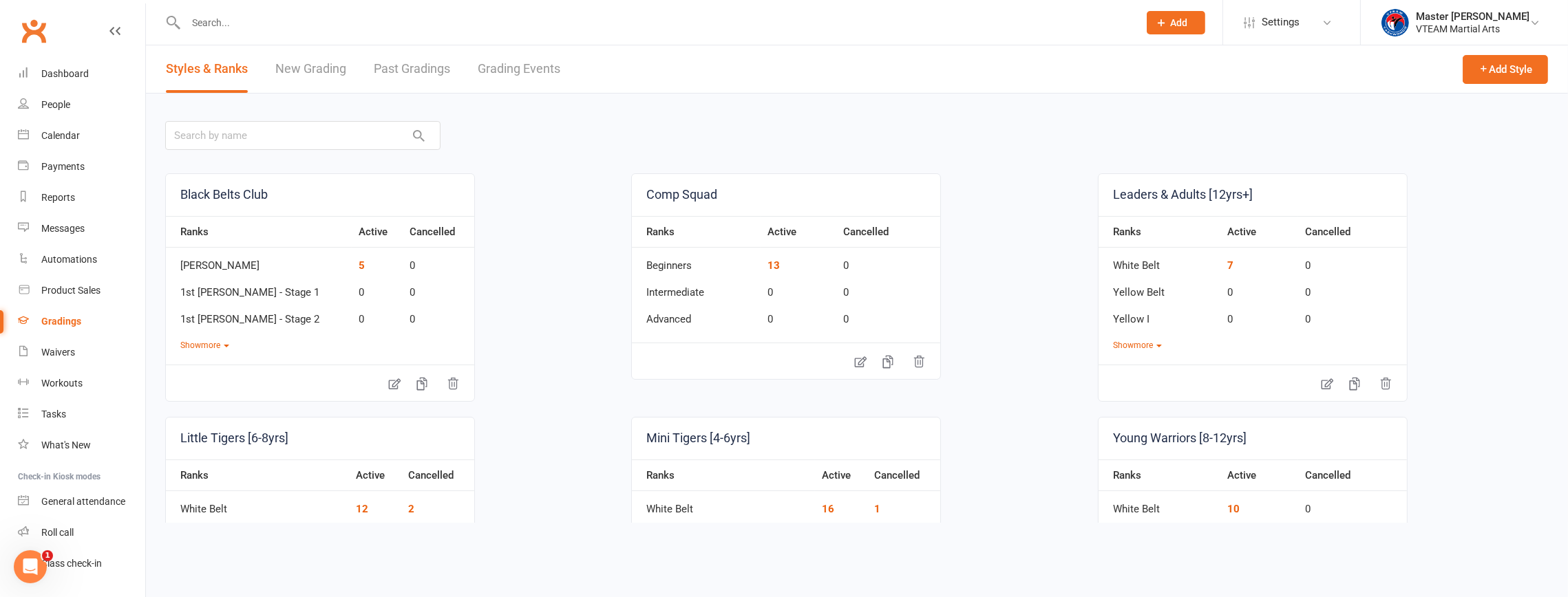
click at [535, 64] on link "Grading Events" at bounding box center [518, 69] width 83 height 47
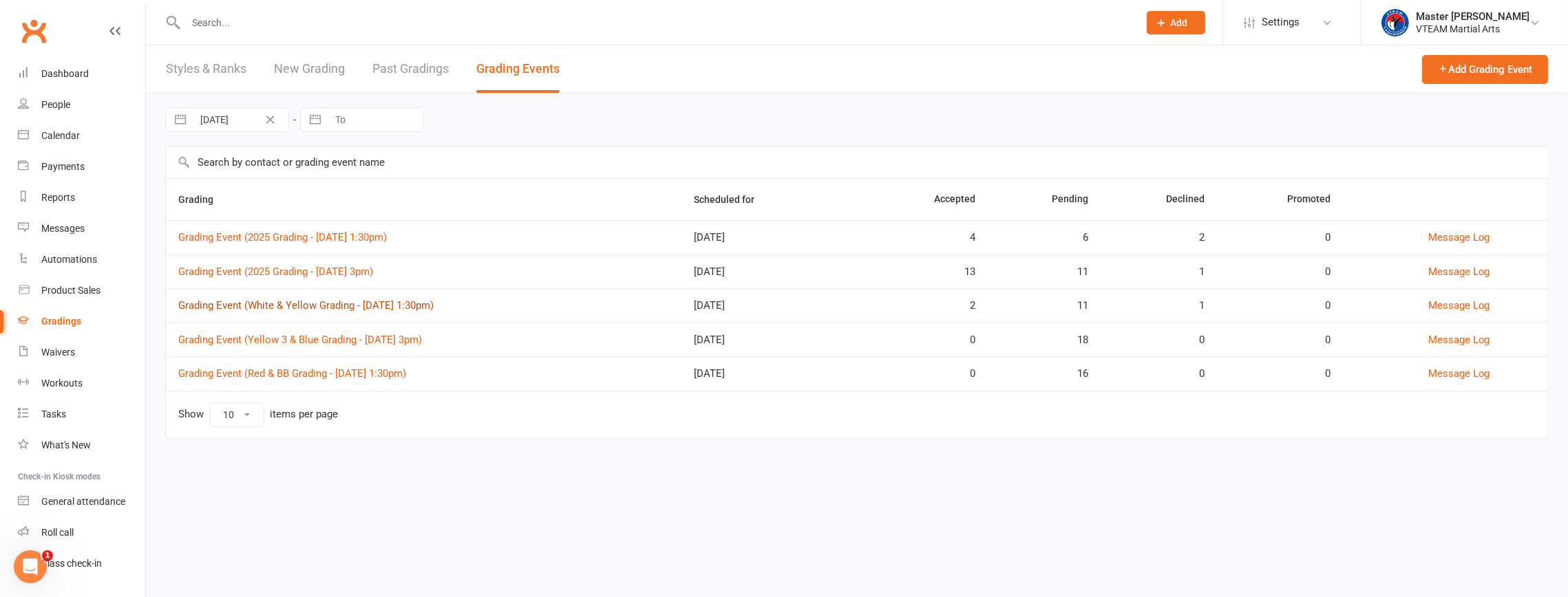
click at [391, 308] on link "Grading Event (White & Yellow Grading - Sat, 30/8 @ 1:30pm)" at bounding box center [305, 306] width 255 height 13
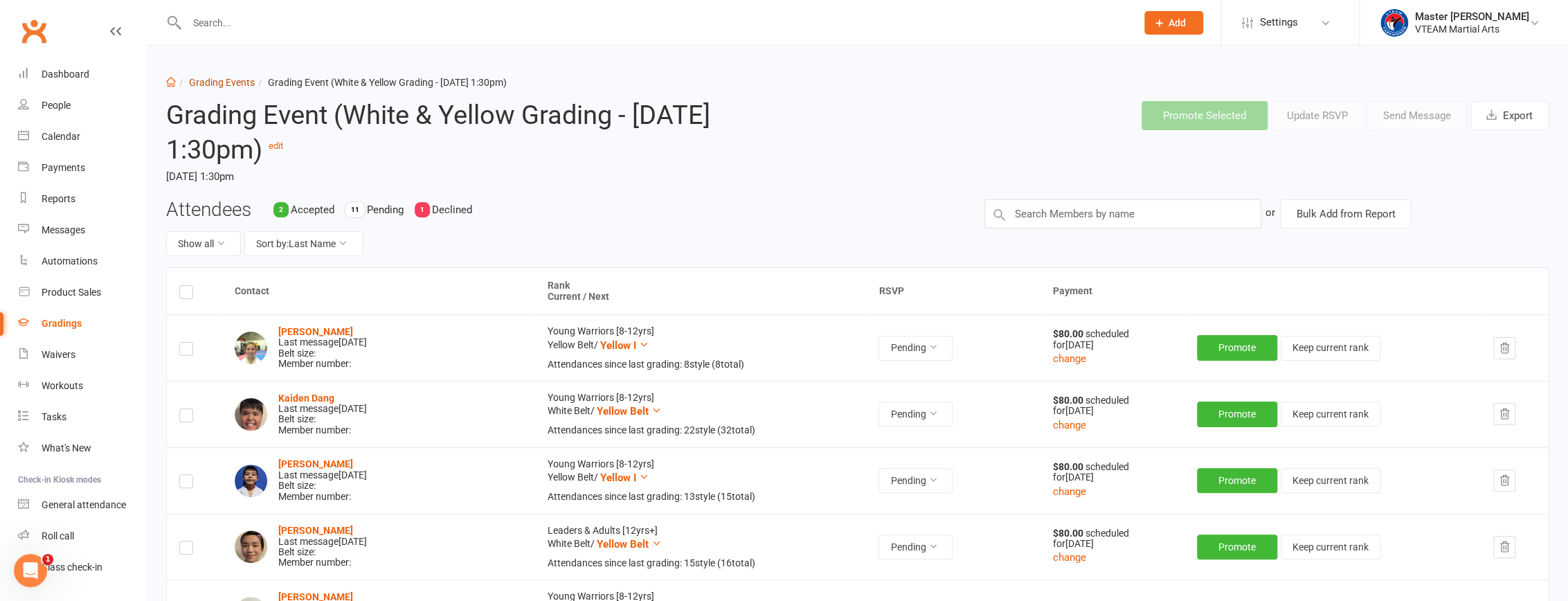
click at [227, 82] on link "Grading Events" at bounding box center [222, 82] width 66 height 11
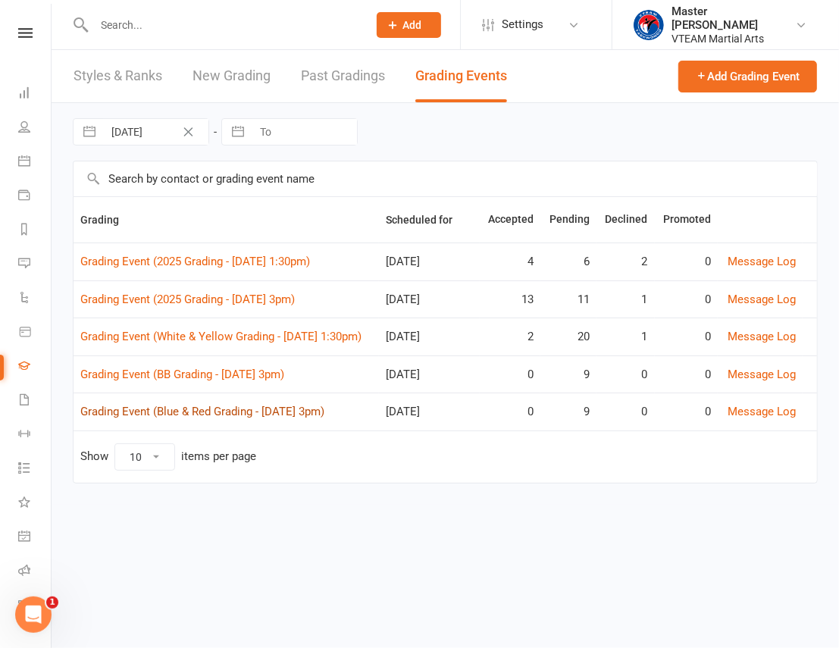
click at [288, 409] on link "Grading Event (Blue & Red Grading - [DATE] 3pm)" at bounding box center [202, 412] width 244 height 14
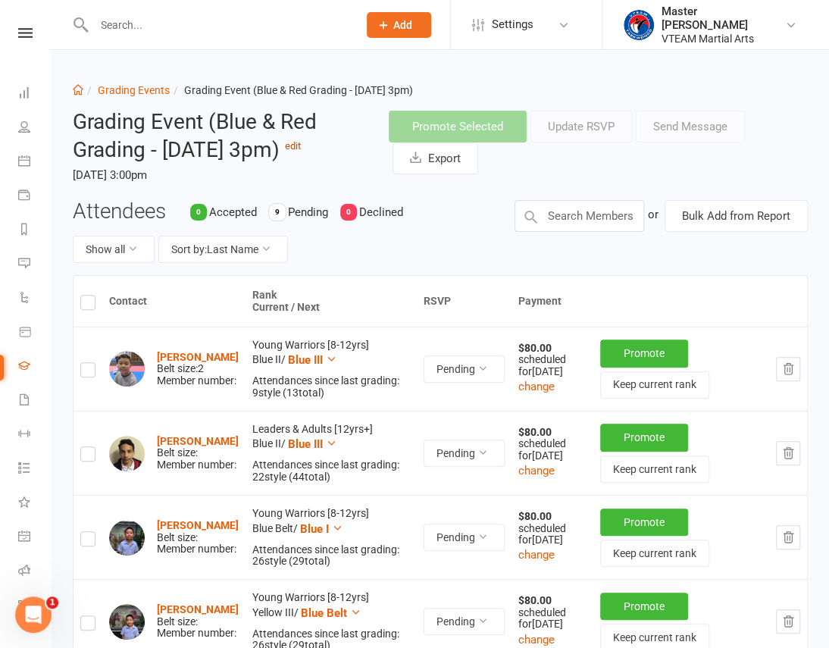
click at [301, 146] on link "edit" at bounding box center [293, 145] width 16 height 11
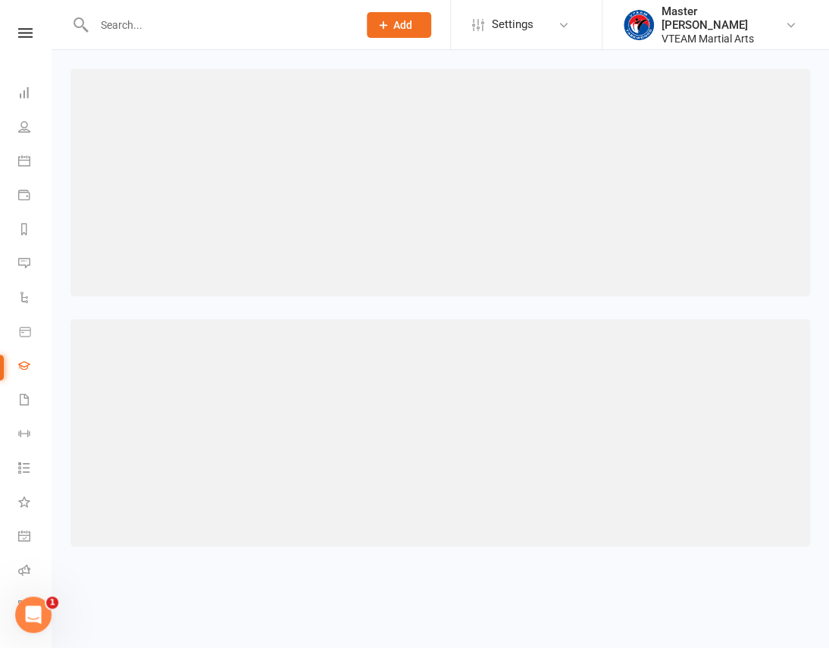
select select "3"
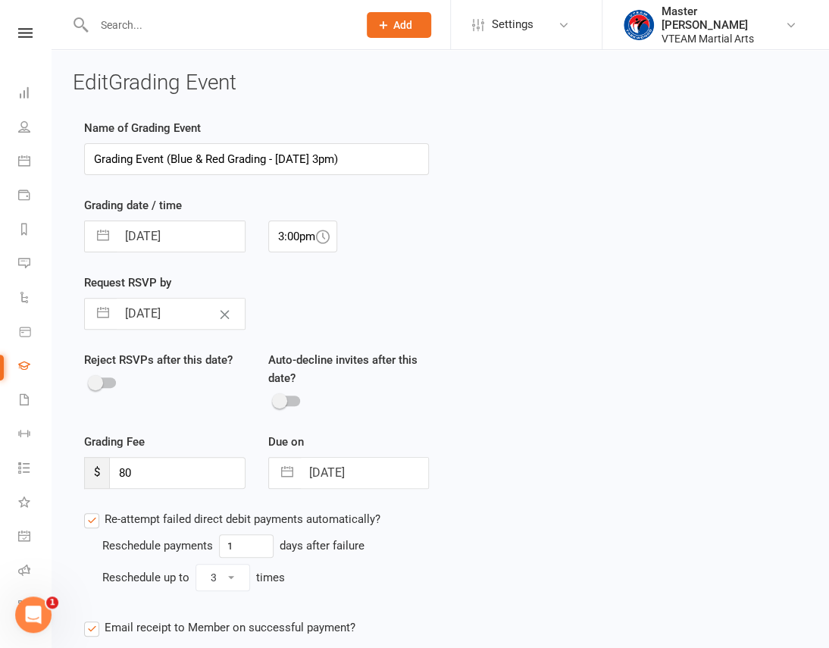
click at [195, 155] on input "Grading Event (Blue & Red Grading - [DATE] 3pm)" at bounding box center [256, 159] width 345 height 32
drag, startPoint x: 196, startPoint y: 155, endPoint x: 227, endPoint y: 155, distance: 31.8
click at [227, 155] on input "Grading Event (Blue & Red Grading - [DATE] 3pm)" at bounding box center [256, 159] width 345 height 32
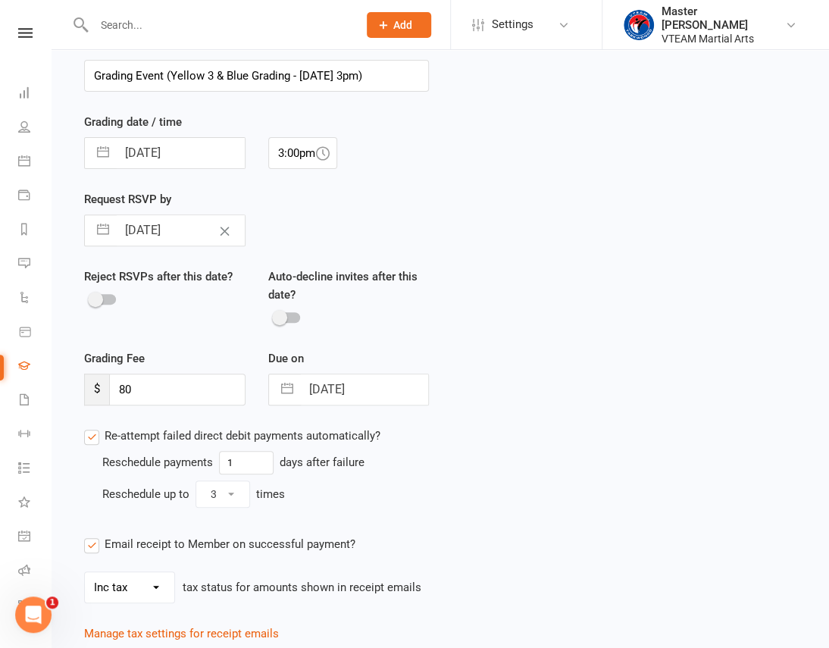
scroll to position [197, 0]
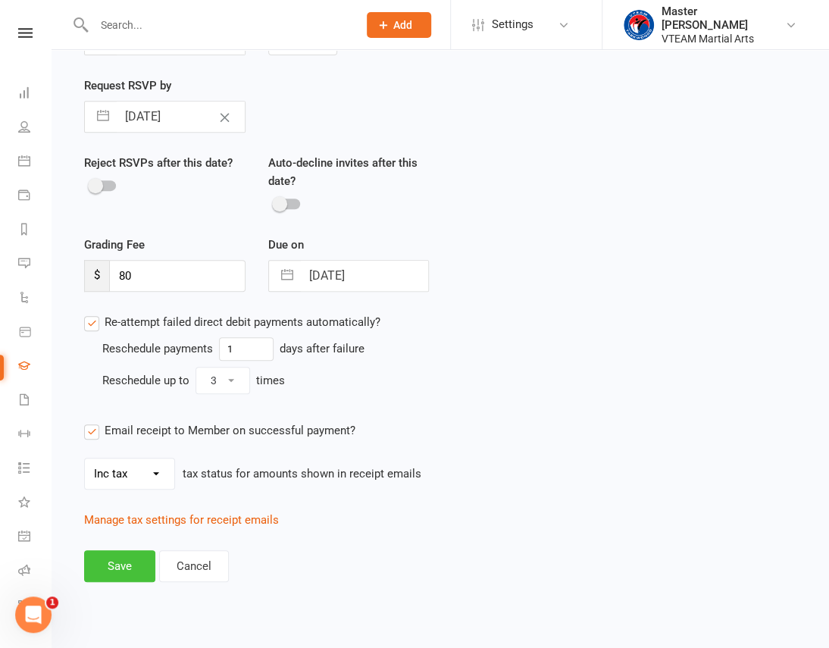
type input "Grading Event (Yellow 3 & Blue Grading - [DATE] 3pm)"
click at [118, 562] on button "Save" at bounding box center [119, 566] width 71 height 32
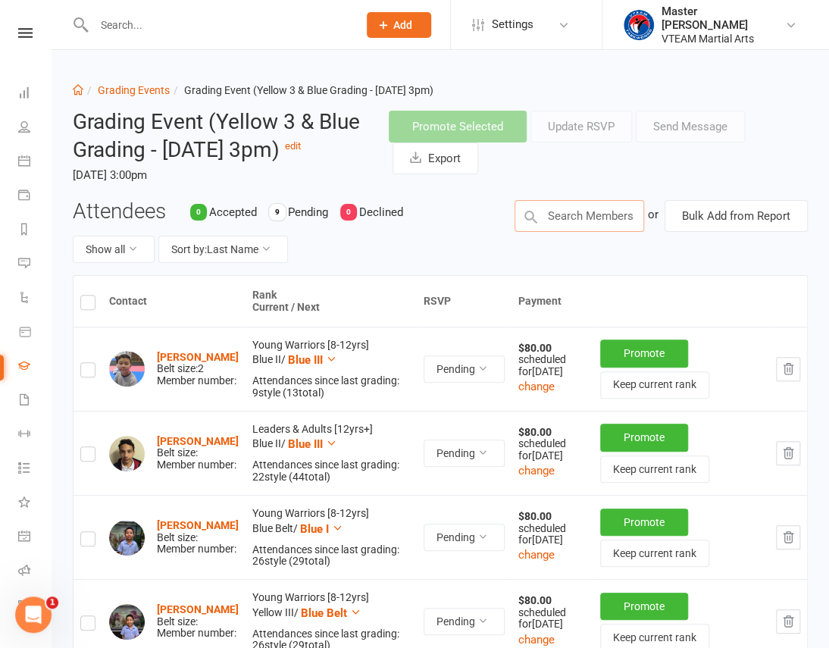
click at [606, 227] on input "text" at bounding box center [580, 216] width 130 height 32
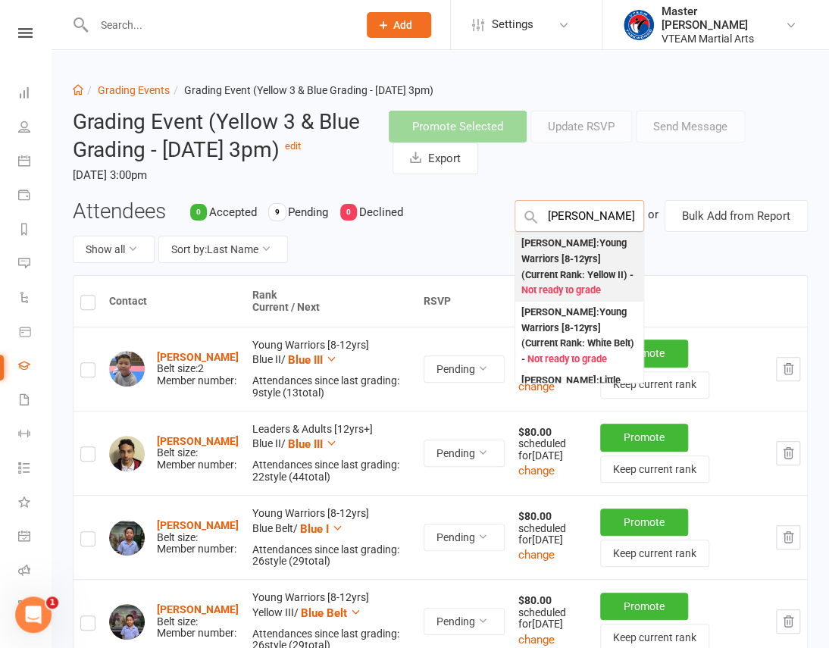
type input "[PERSON_NAME]"
click at [593, 246] on div "[PERSON_NAME] : [PERSON_NAME] Warriors [8-12yrs] (Current Rank: Yellow II ) - N…" at bounding box center [579, 267] width 116 height 63
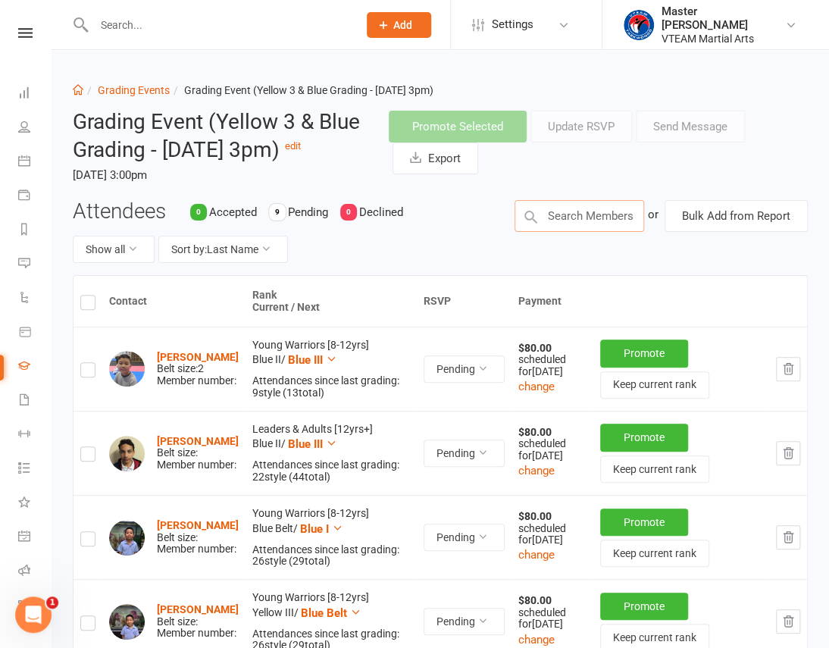
click at [573, 216] on input "text" at bounding box center [580, 216] width 130 height 32
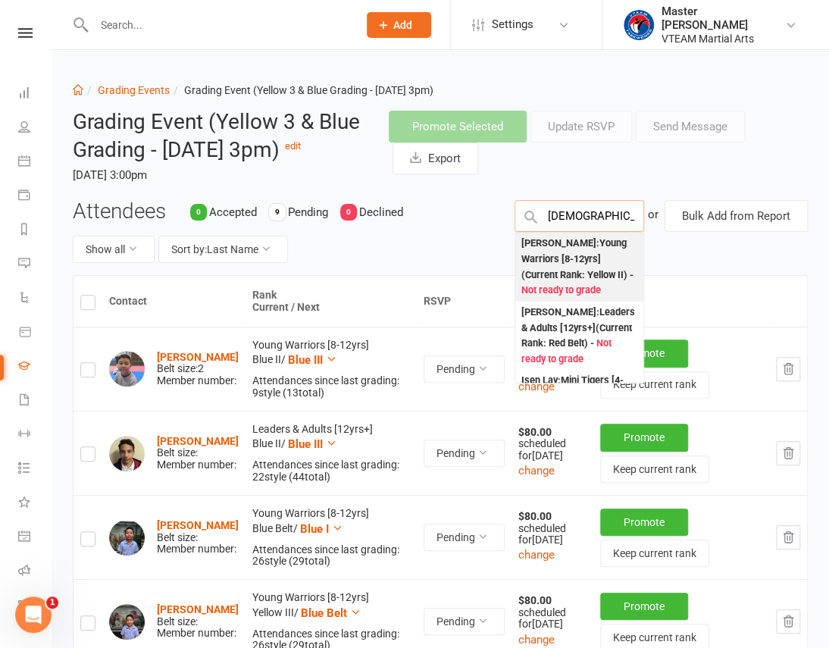
type input "[DEMOGRAPHIC_DATA]"
click at [575, 250] on div "[PERSON_NAME] : [PERSON_NAME] Warriors [8-12yrs] (Current Rank: Yellow II ) - N…" at bounding box center [579, 267] width 116 height 63
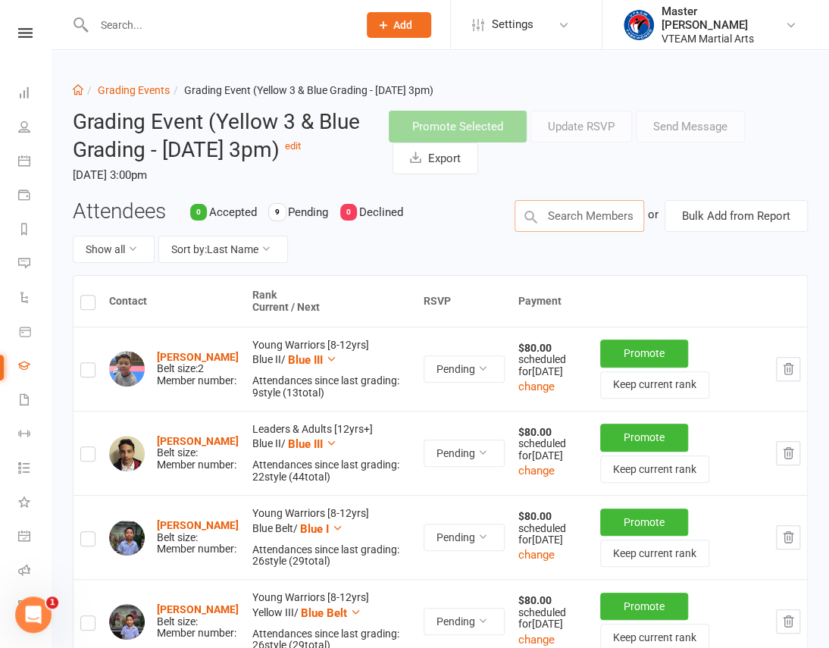
click at [568, 221] on input "text" at bounding box center [580, 216] width 130 height 32
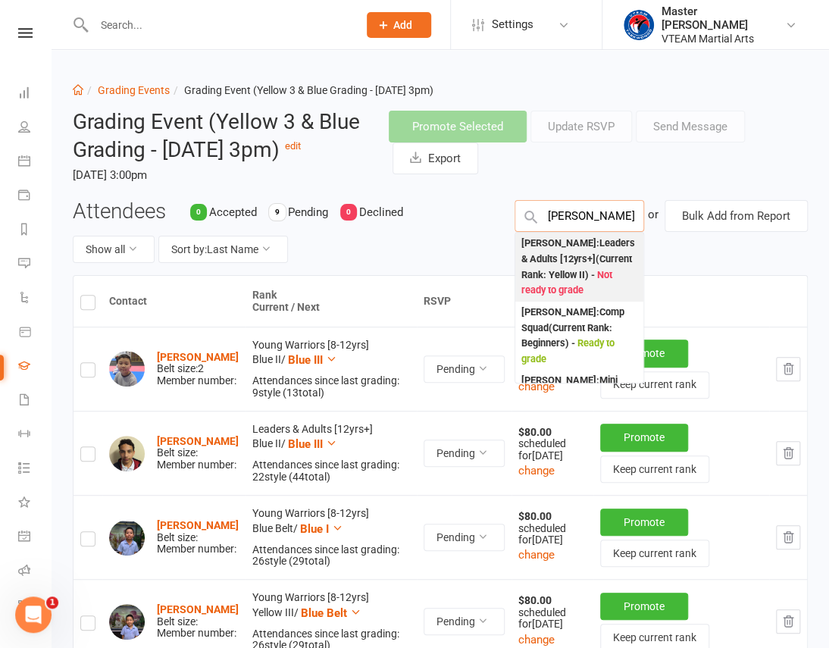
type input "[PERSON_NAME]"
click at [567, 253] on div "[PERSON_NAME] : Leaders & Adults [12yrs+] (Current Rank: Yellow II ) - Not read…" at bounding box center [579, 267] width 116 height 63
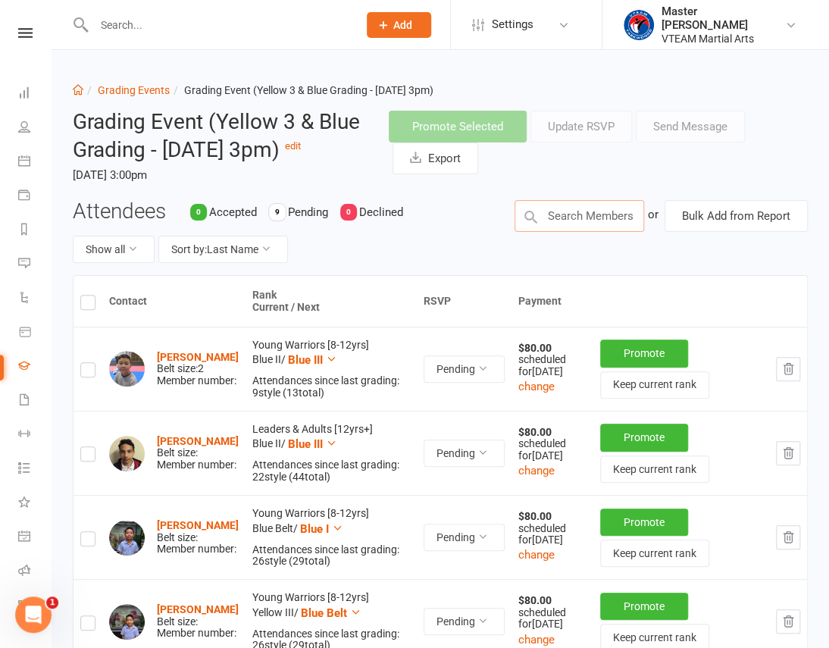
click at [571, 222] on input "text" at bounding box center [580, 216] width 130 height 32
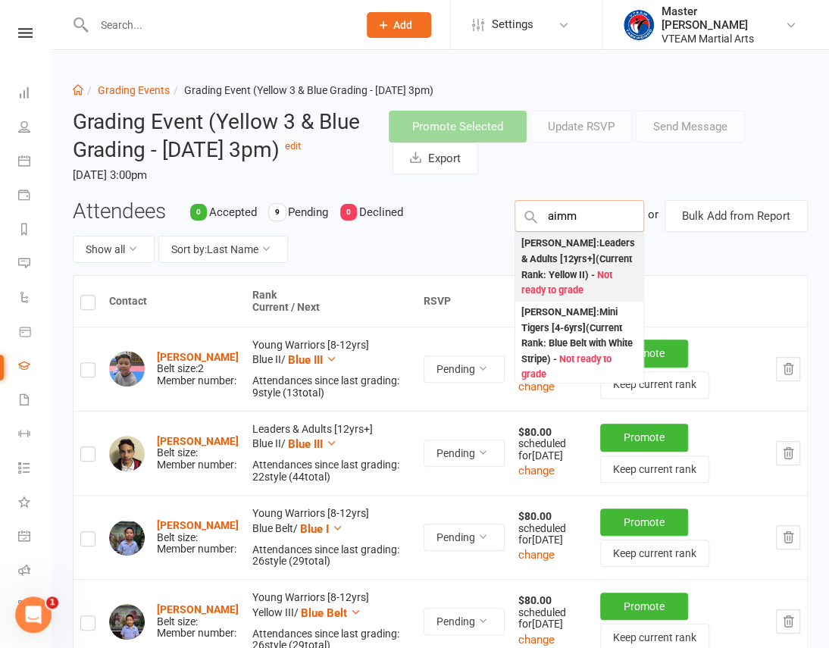
type input "aimm"
click at [593, 258] on div "[PERSON_NAME] : Leaders & Adults [12yrs+] (Current Rank: Yellow II ) - Not read…" at bounding box center [579, 267] width 116 height 63
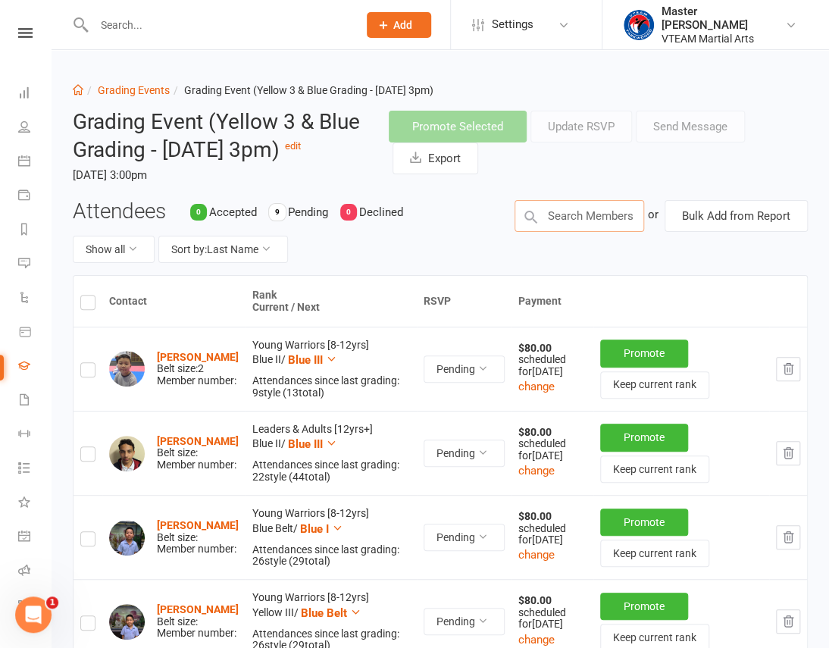
click at [596, 212] on input "text" at bounding box center [580, 216] width 130 height 32
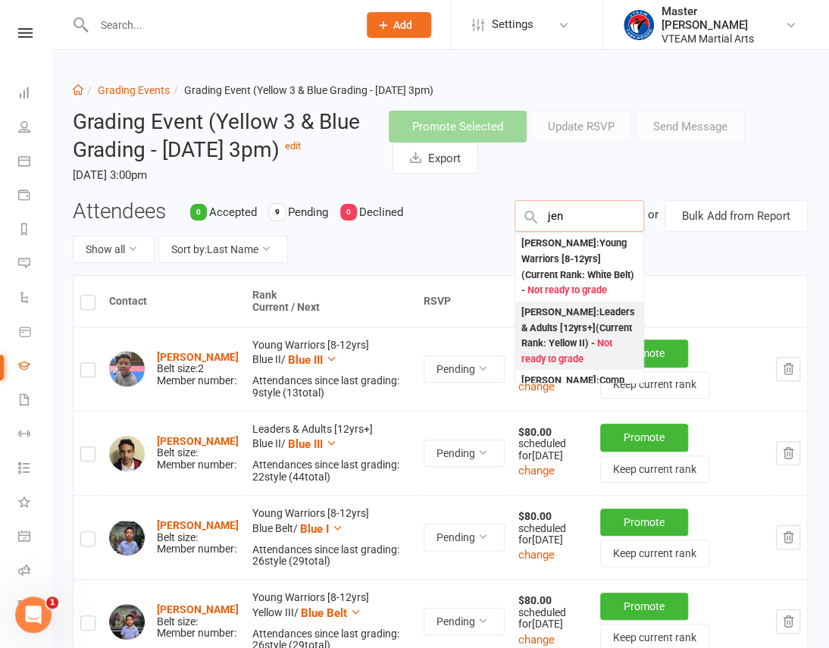
type input "jen"
click at [593, 347] on div "[PERSON_NAME] : Leaders & Adults [12yrs+] (Current Rank: Yellow II ) - Not read…" at bounding box center [579, 336] width 116 height 63
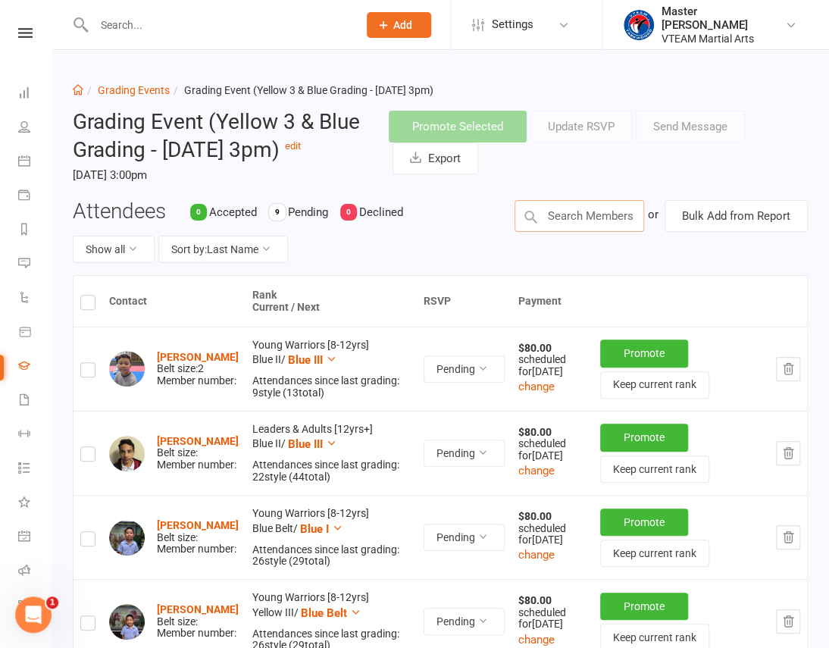
click at [568, 216] on input "text" at bounding box center [580, 216] width 130 height 32
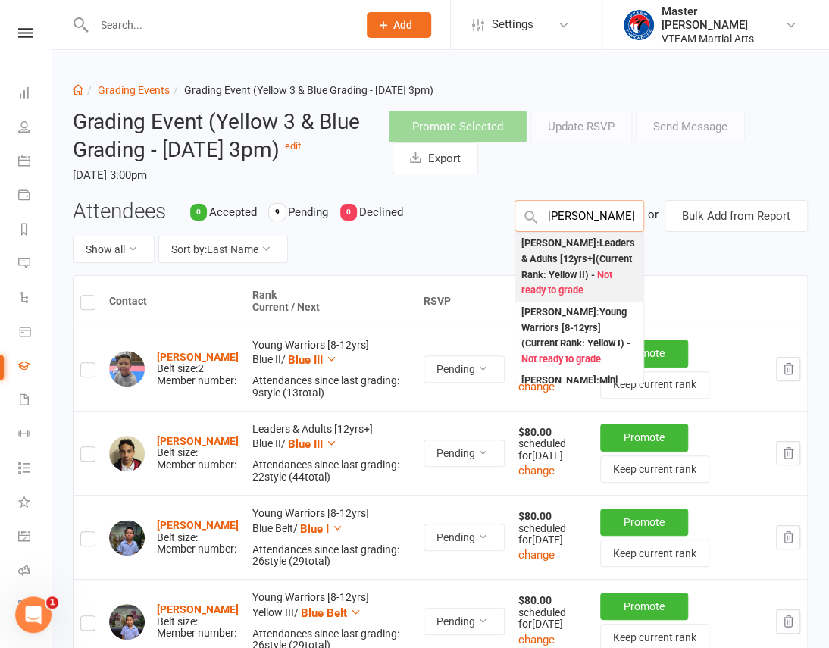
type input "[PERSON_NAME]"
click at [578, 255] on div "[PERSON_NAME] : Leaders & Adults [12yrs+] (Current Rank: Yellow II ) - Not read…" at bounding box center [579, 267] width 116 height 63
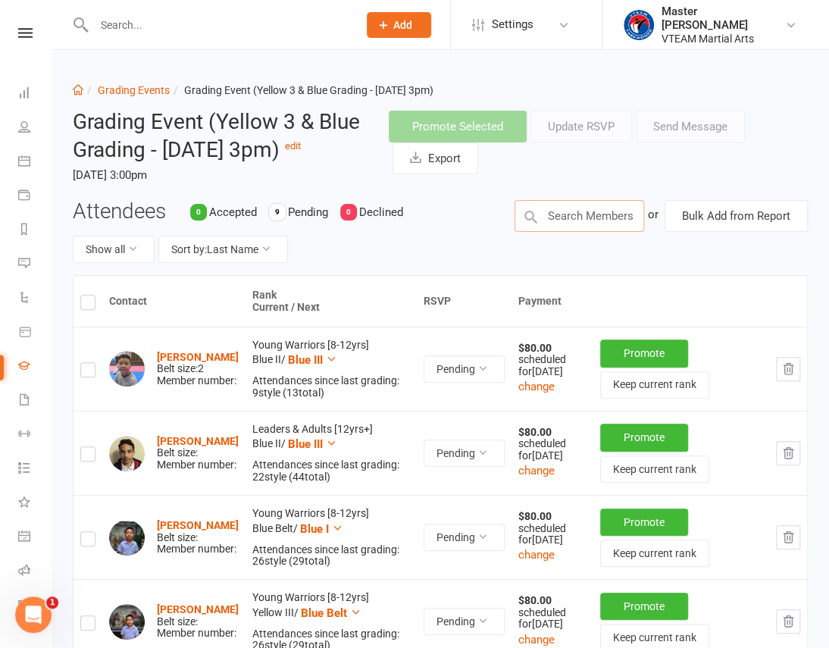
click at [559, 212] on input "text" at bounding box center [580, 216] width 130 height 32
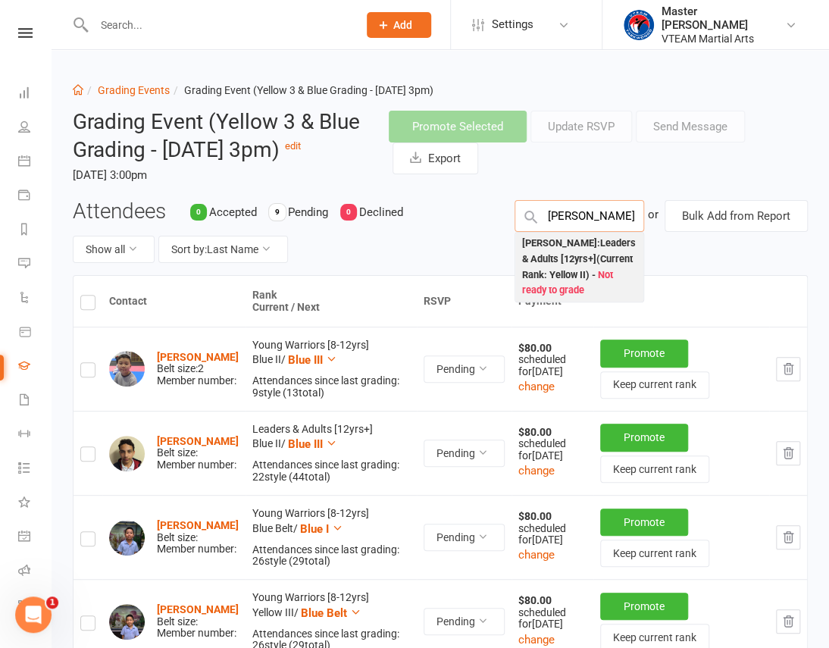
type input "[PERSON_NAME]"
click at [568, 255] on div "Joyce Vuong : Leaders & Adults [12yrs+] (Current Rank: Yellow II ) - Not ready …" at bounding box center [579, 267] width 116 height 63
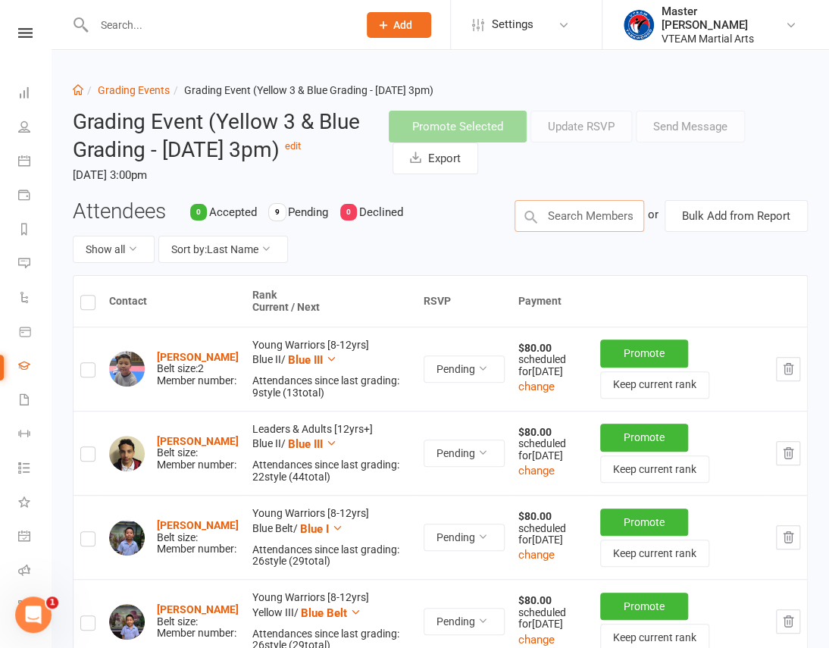
click at [587, 225] on input "text" at bounding box center [580, 216] width 130 height 32
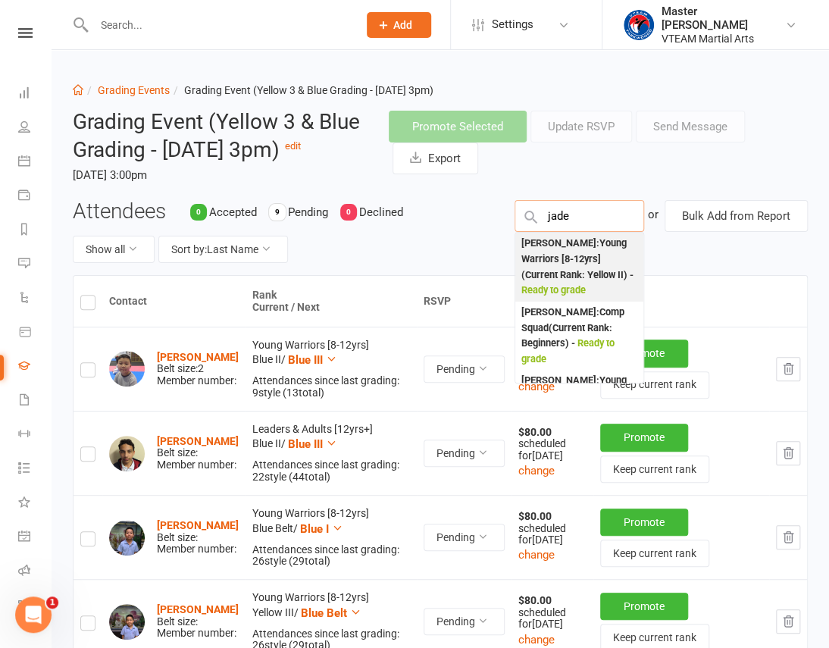
type input "jade"
click at [582, 255] on div "Jade Vuong : Young Warriors [8-12yrs] (Current Rank: Yellow II ) - Ready to gra…" at bounding box center [579, 267] width 116 height 63
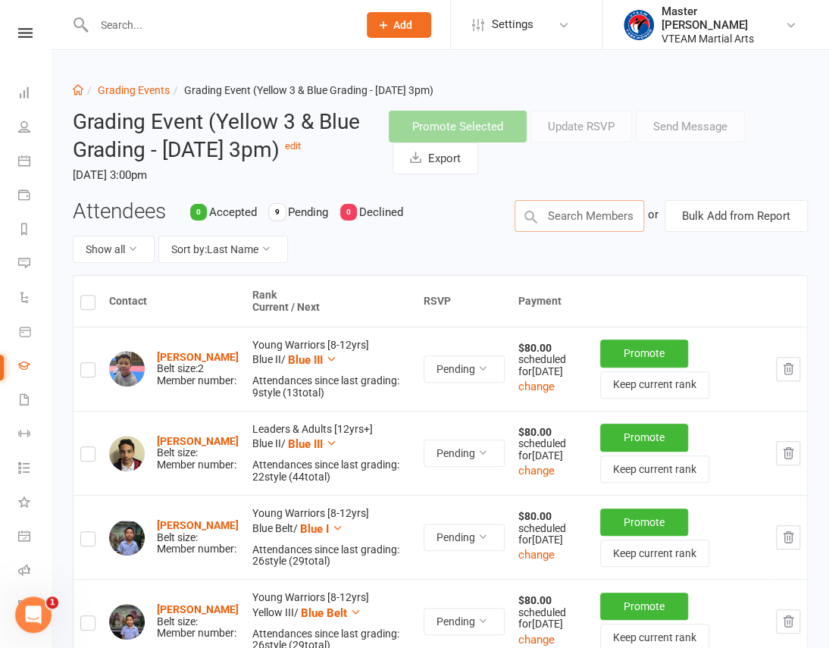
click at [570, 218] on input "text" at bounding box center [580, 216] width 130 height 32
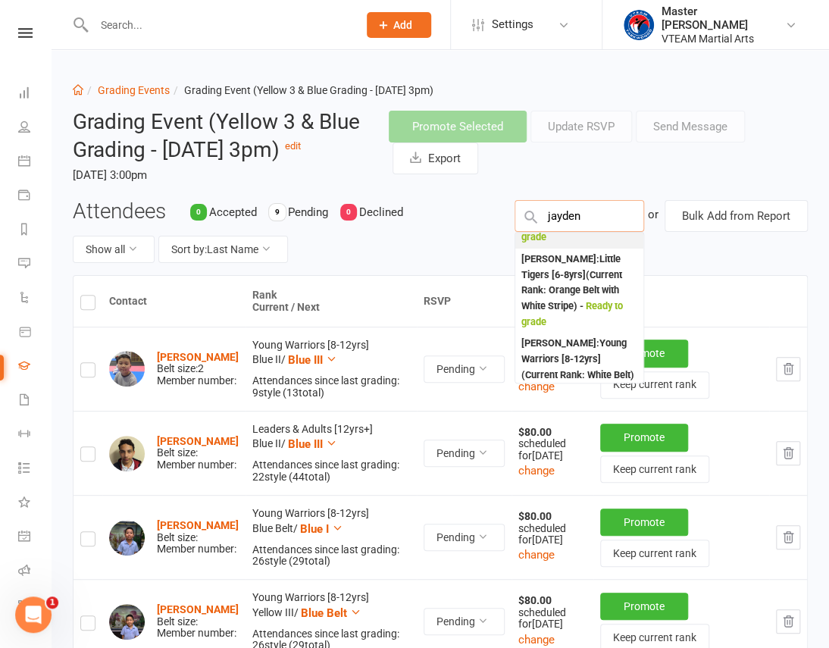
scroll to position [206, 0]
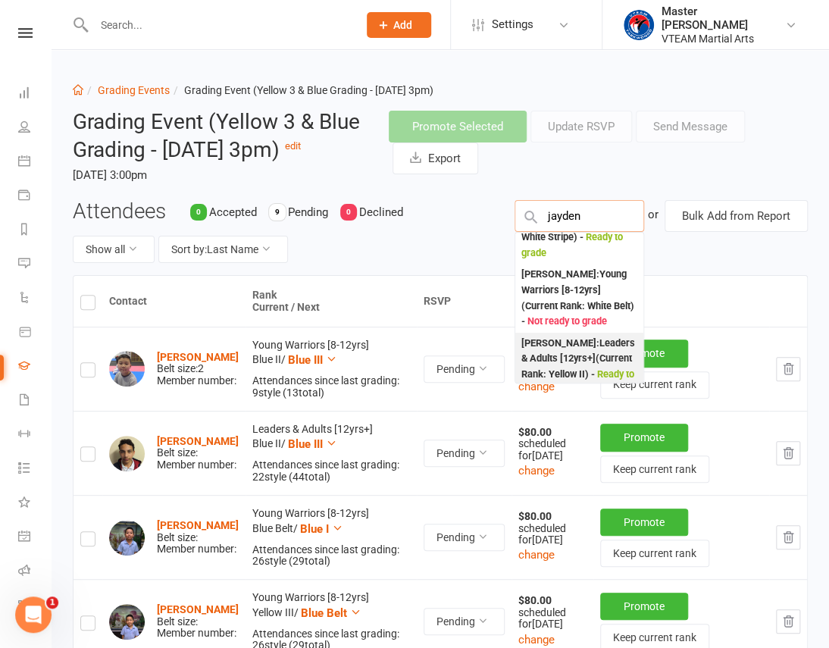
type input "jayden"
click at [578, 359] on div "Jayden Vuong : Leaders & Adults [12yrs+] (Current Rank: Yellow II ) - Ready to …" at bounding box center [579, 367] width 116 height 63
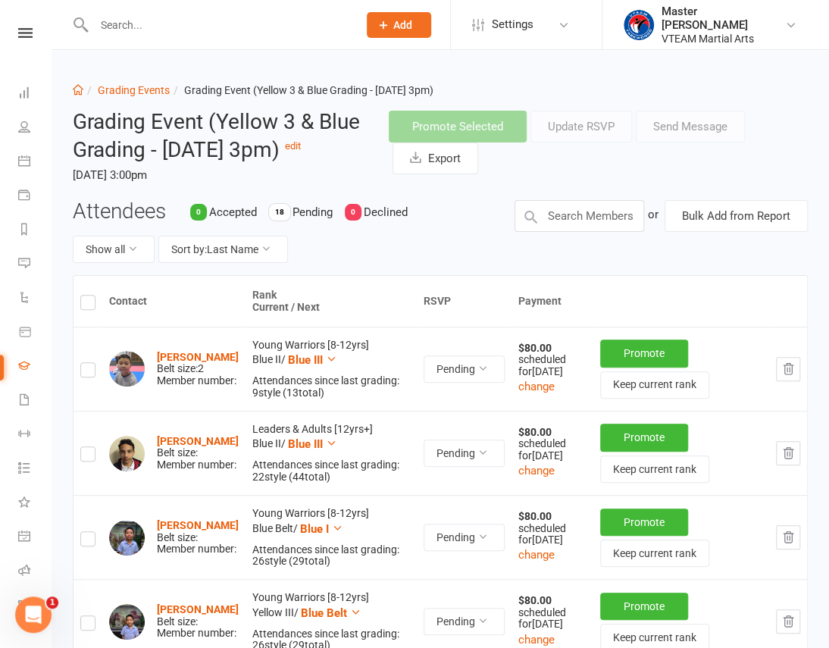
click at [459, 215] on div "Attendees 0 Accepted 18 Pending 0 Declined Show all Sort by: Last Name" at bounding box center [282, 237] width 442 height 75
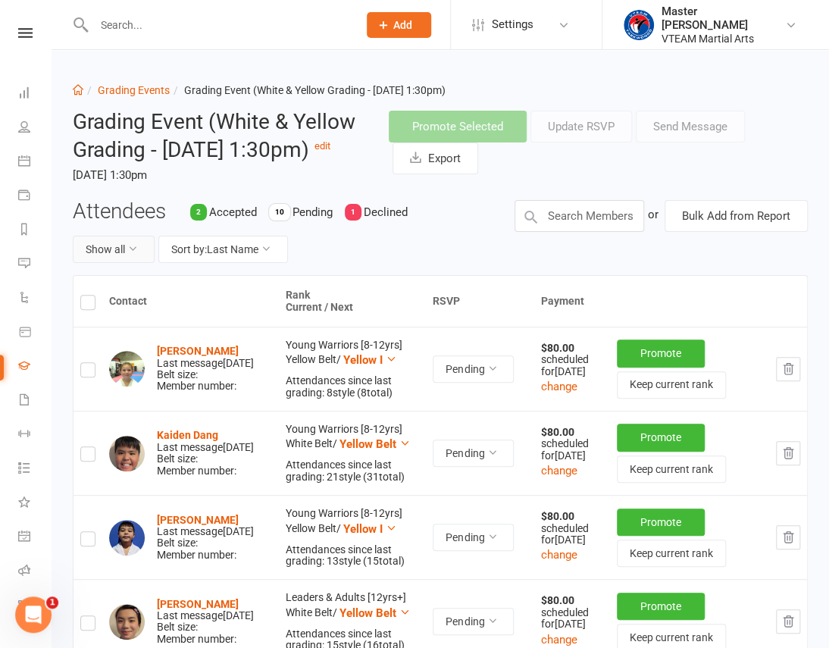
click at [121, 263] on button "Show all" at bounding box center [114, 249] width 82 height 27
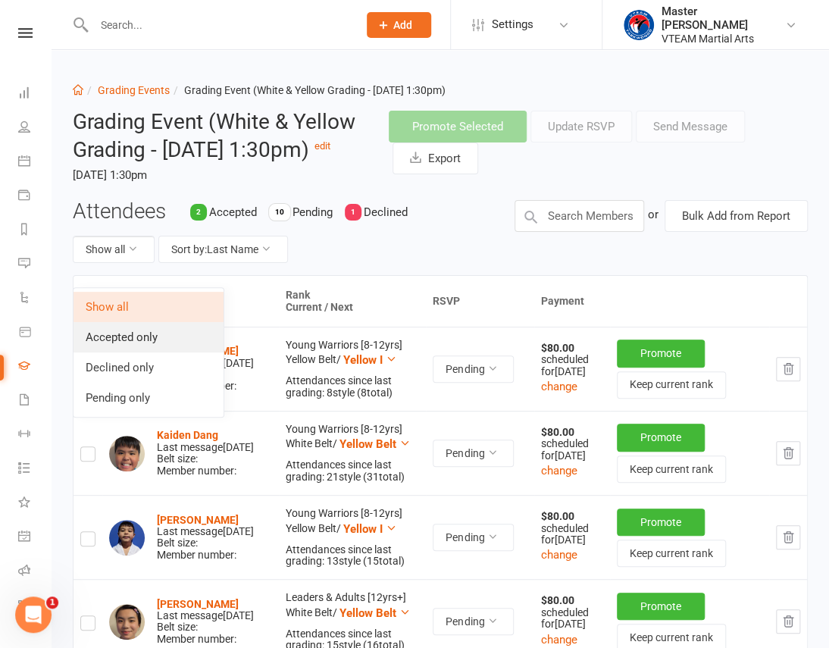
click at [136, 335] on link "Accepted only" at bounding box center [149, 337] width 150 height 30
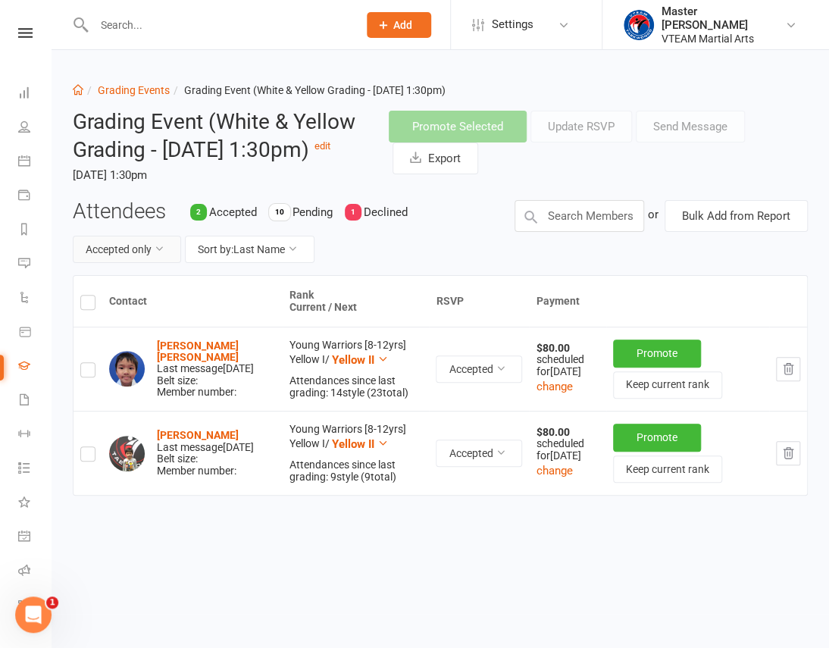
click at [117, 263] on button "Accepted only" at bounding box center [127, 249] width 108 height 27
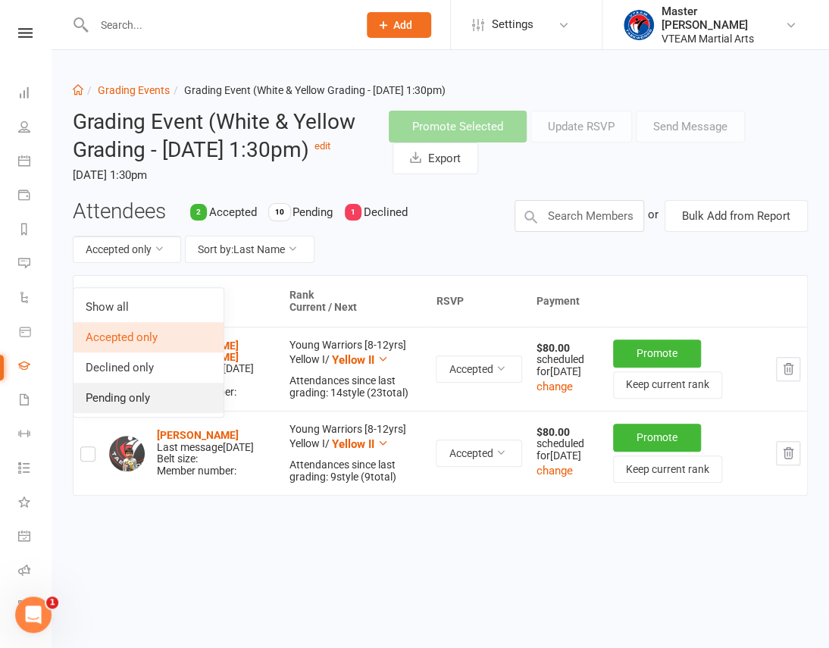
click at [135, 395] on link "Pending only" at bounding box center [149, 398] width 150 height 30
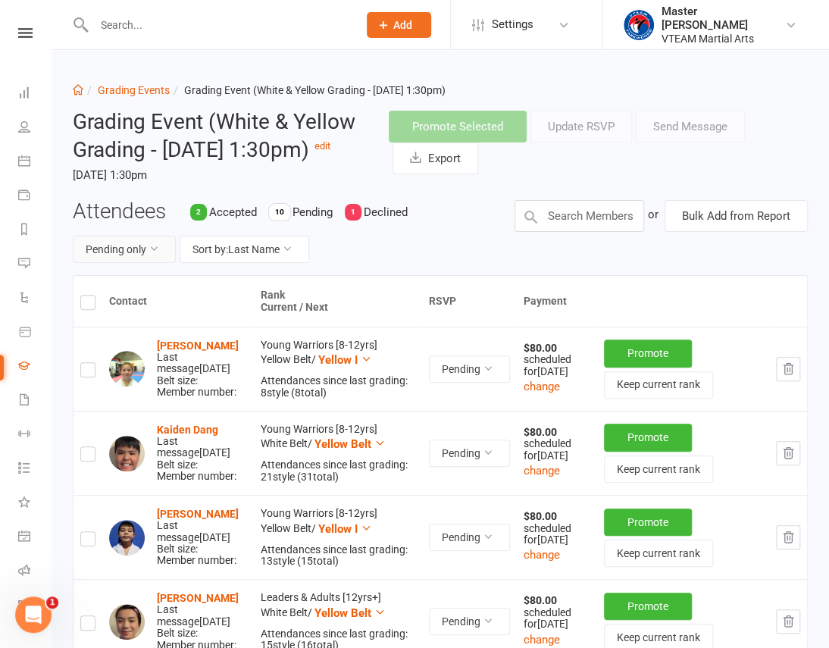
click at [126, 263] on button "Pending only" at bounding box center [124, 249] width 103 height 27
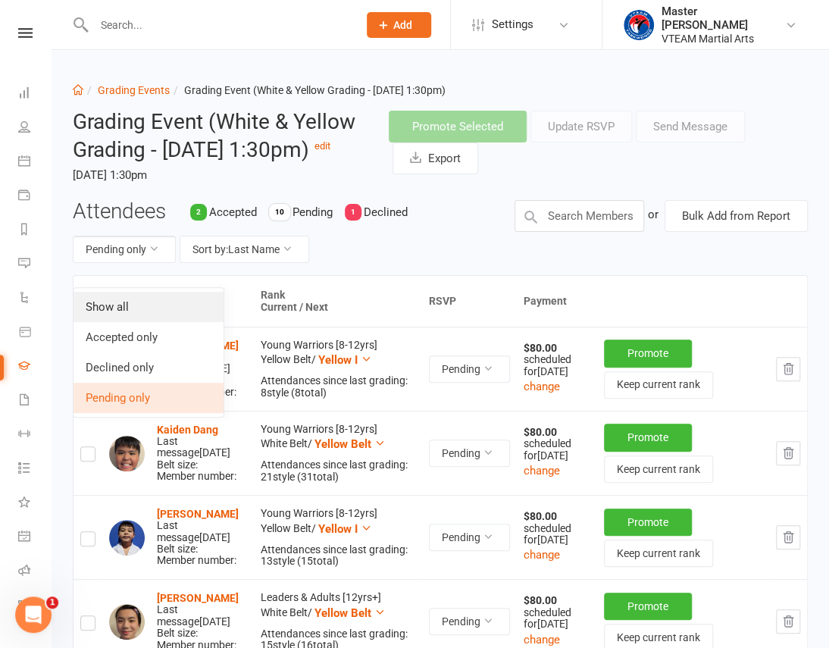
click at [119, 308] on link "Show all" at bounding box center [149, 307] width 150 height 30
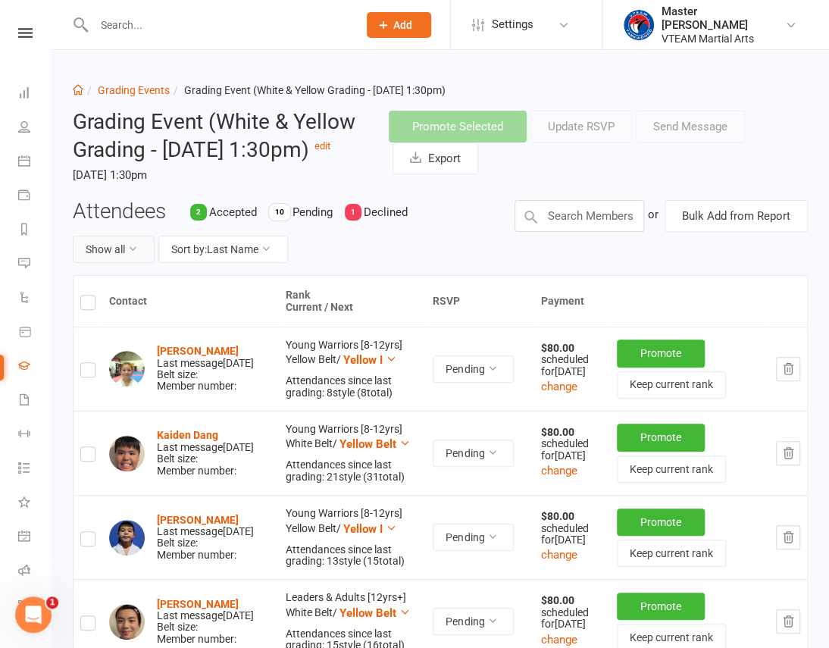
click at [108, 263] on button "Show all" at bounding box center [114, 249] width 82 height 27
click at [393, 263] on div "Show all Sort by: Last Name" at bounding box center [282, 249] width 419 height 27
click at [558, 232] on input "text" at bounding box center [580, 216] width 130 height 32
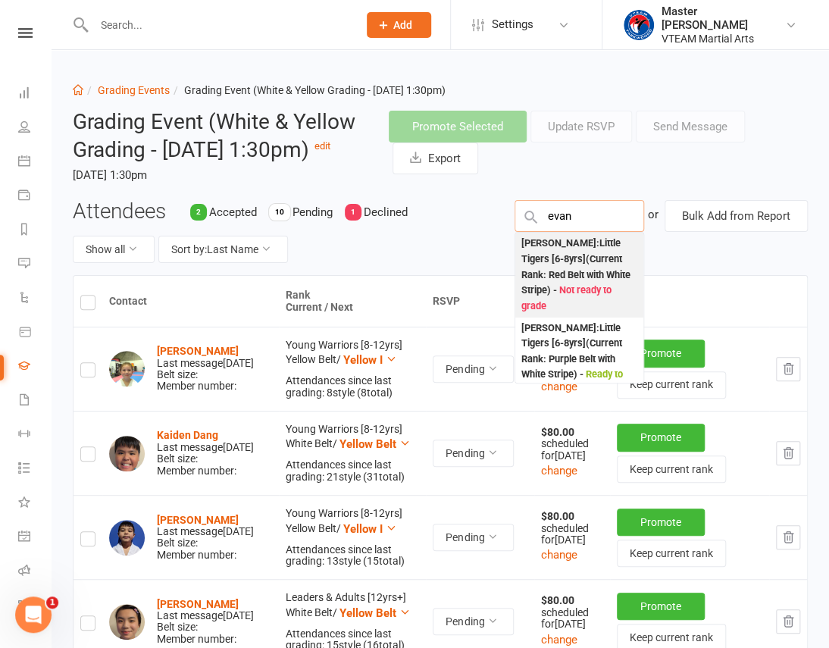
type input "evan"
click at [597, 296] on div "Evan Peacock : Little Tigers [6-8yrs] (Current Rank: Red Belt with White Stripe…" at bounding box center [579, 275] width 116 height 78
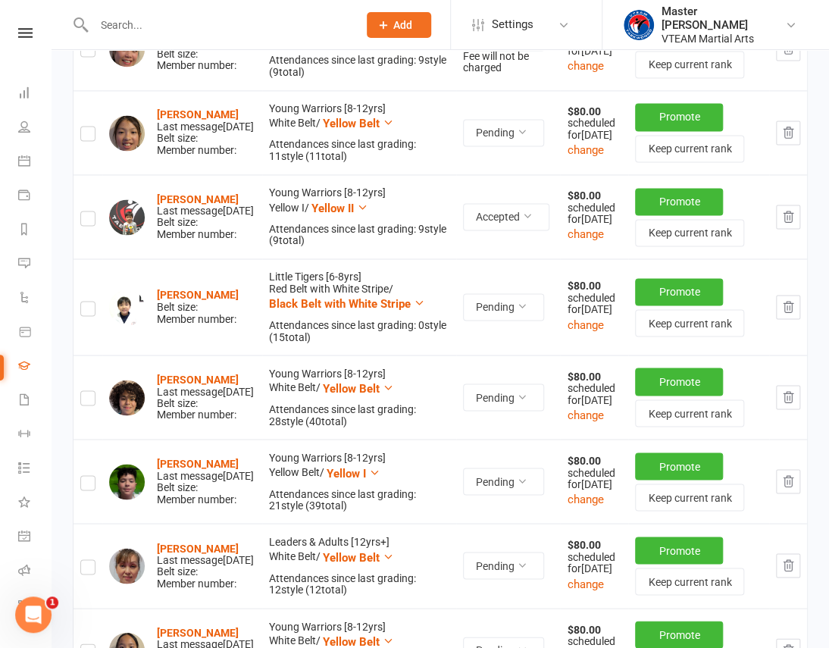
scroll to position [895, 0]
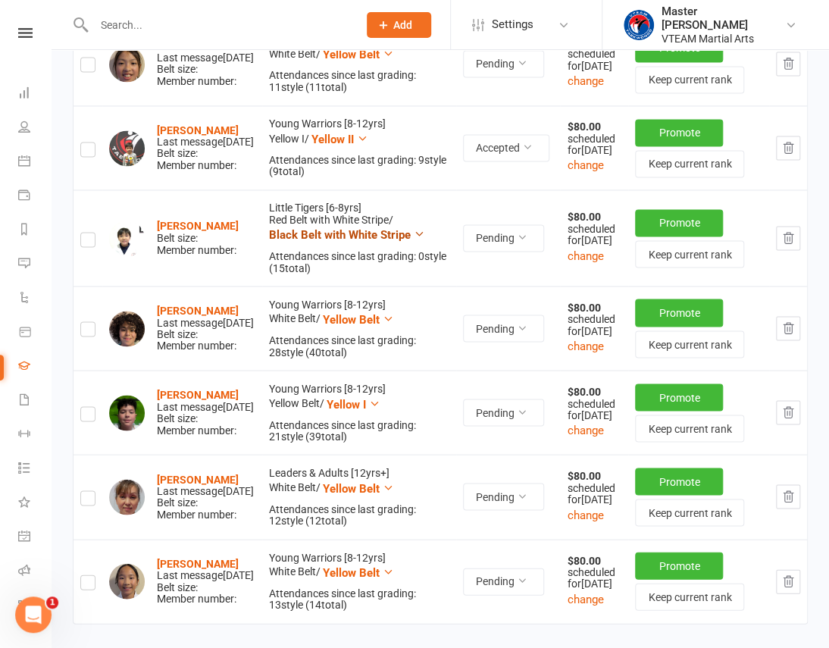
click at [414, 240] on icon at bounding box center [419, 233] width 11 height 11
click at [412, 286] on td "Little Tigers [6-8yrs] Red Belt with White Stripe / Black Belt with White Strip…" at bounding box center [359, 237] width 194 height 96
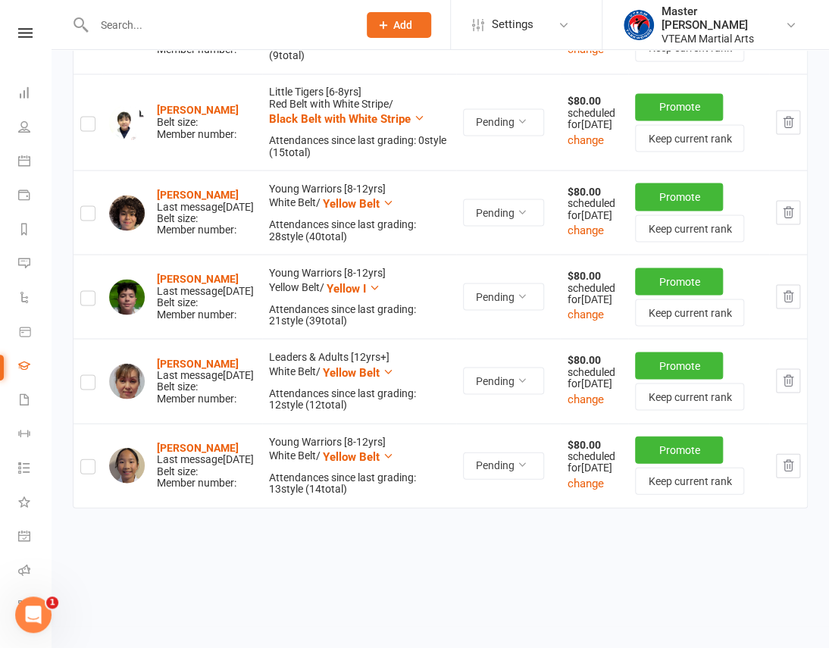
scroll to position [1036, 0]
click at [784, 129] on icon "button" at bounding box center [788, 122] width 14 height 14
click at [224, 170] on td "Evan Peacock Belt size: Member number:" at bounding box center [182, 122] width 160 height 96
click at [172, 139] on div "Evan Peacock Belt size: Member number:" at bounding box center [198, 122] width 82 height 35
click at [175, 116] on strong "Evan Peacock" at bounding box center [198, 110] width 82 height 12
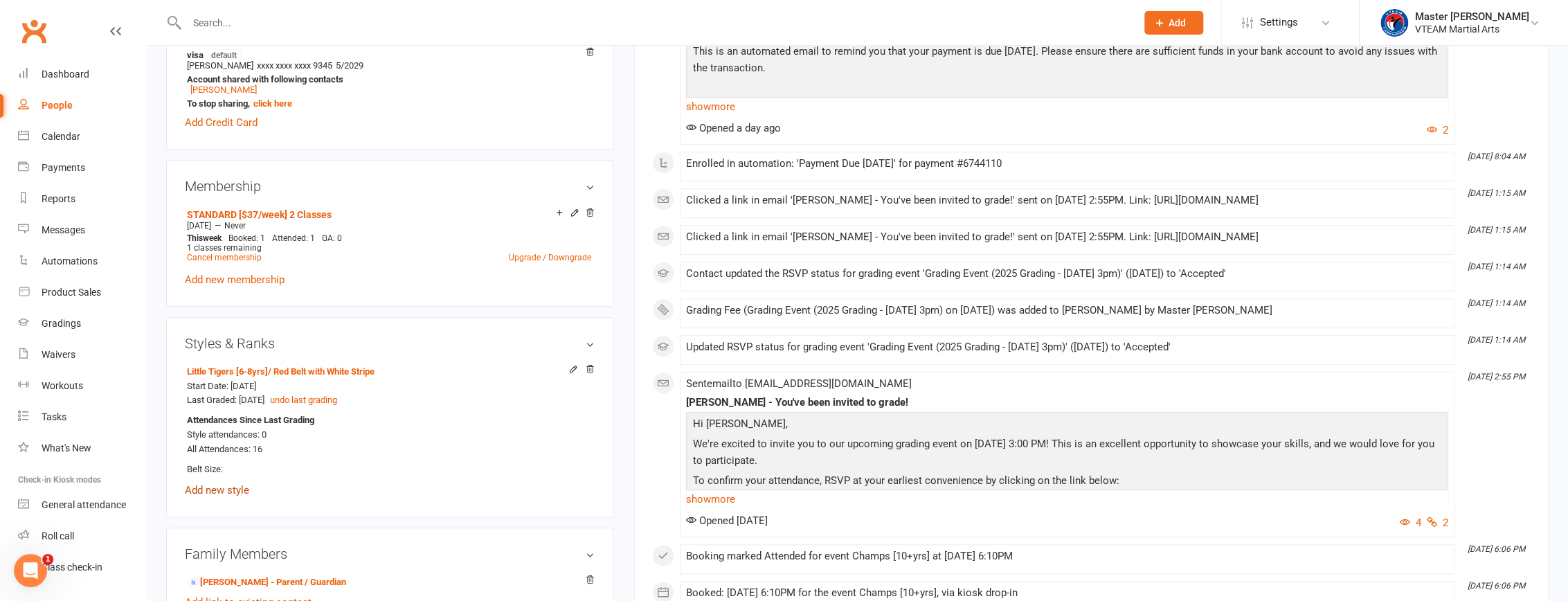
click at [232, 490] on link "Add new style" at bounding box center [216, 490] width 64 height 13
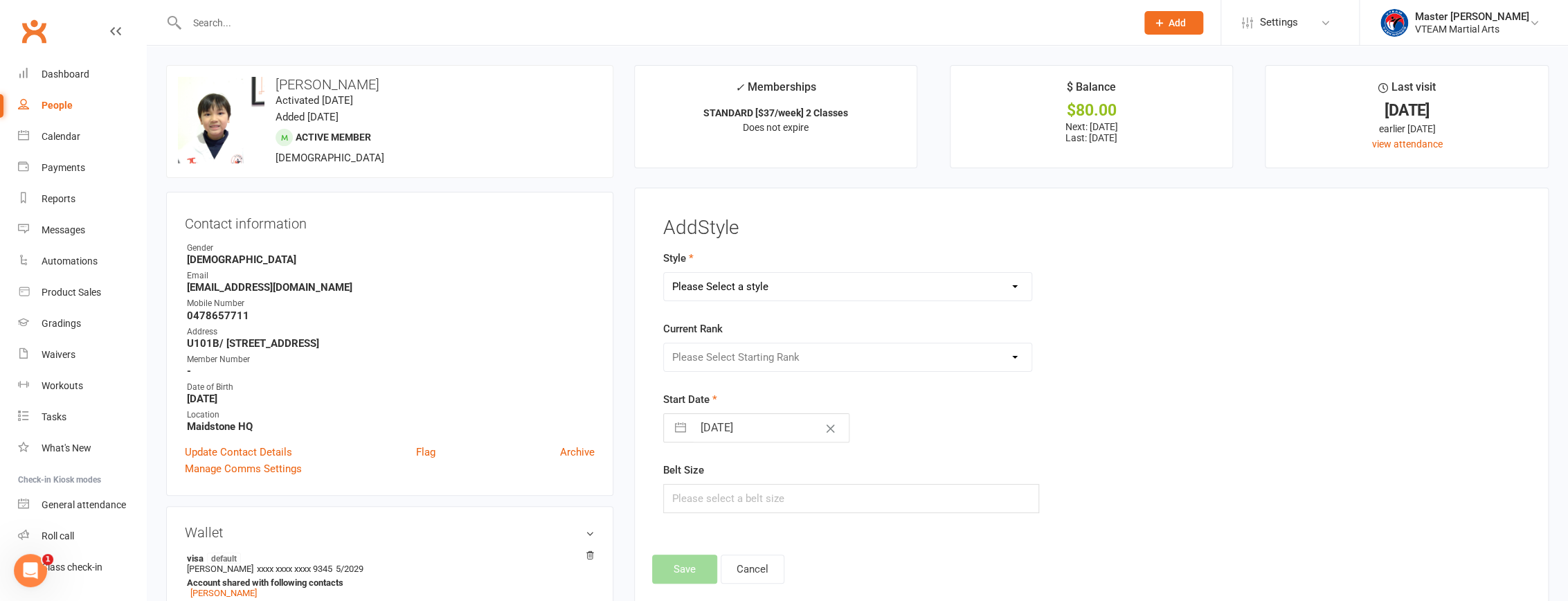
click at [765, 285] on select "Please Select a style Black Belts Club Comp Squad Leaders & Adults [12yrs+] Lit…" at bounding box center [847, 287] width 367 height 27
select select "1999"
click at [664, 273] on select "Please Select a style Black Belts Club Comp Squad Leaders & Adults [12yrs+] Lit…" at bounding box center [847, 287] width 367 height 27
click at [765, 361] on select "Please Select Starting Rank White Belt Yellow Belt Yellow I Yellow II Yellow II…" at bounding box center [847, 357] width 367 height 27
select select "19613"
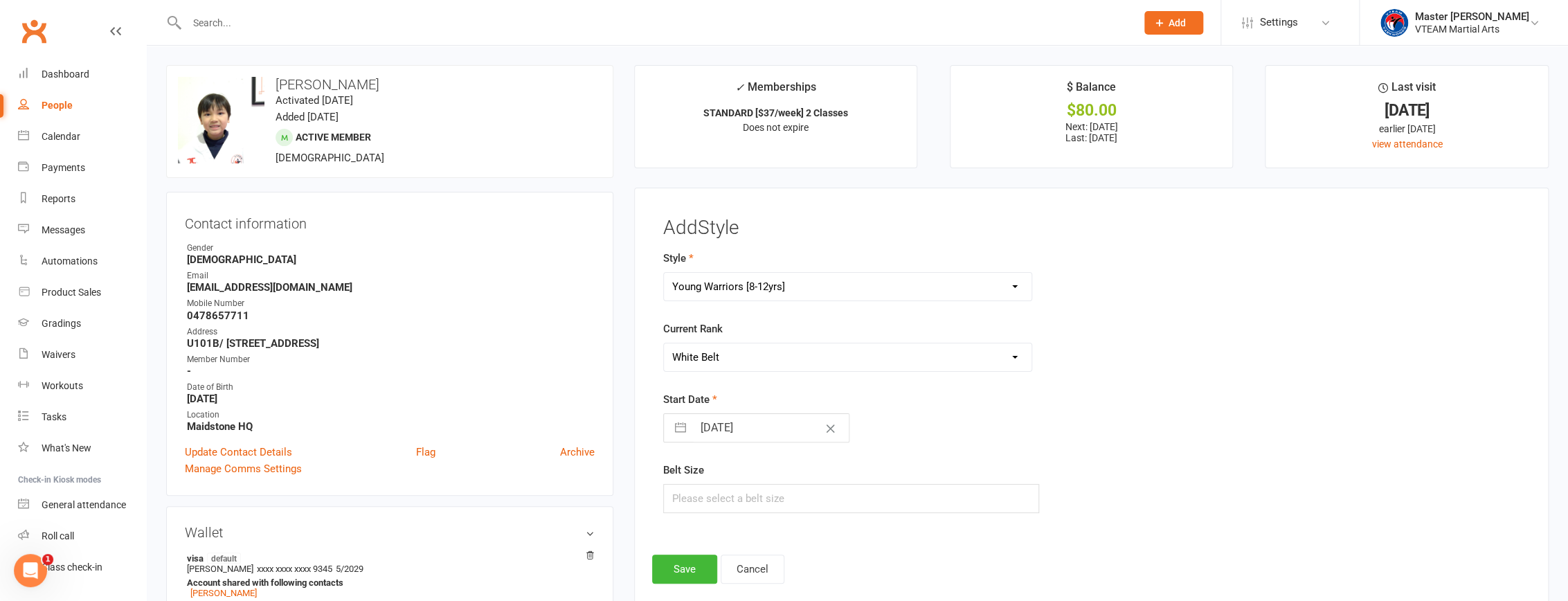
click at [664, 343] on select "Please Select Starting Rank White Belt Yellow Belt Yellow I Yellow II Yellow II…" at bounding box center [847, 357] width 367 height 27
click at [690, 572] on button "Save" at bounding box center [684, 569] width 65 height 29
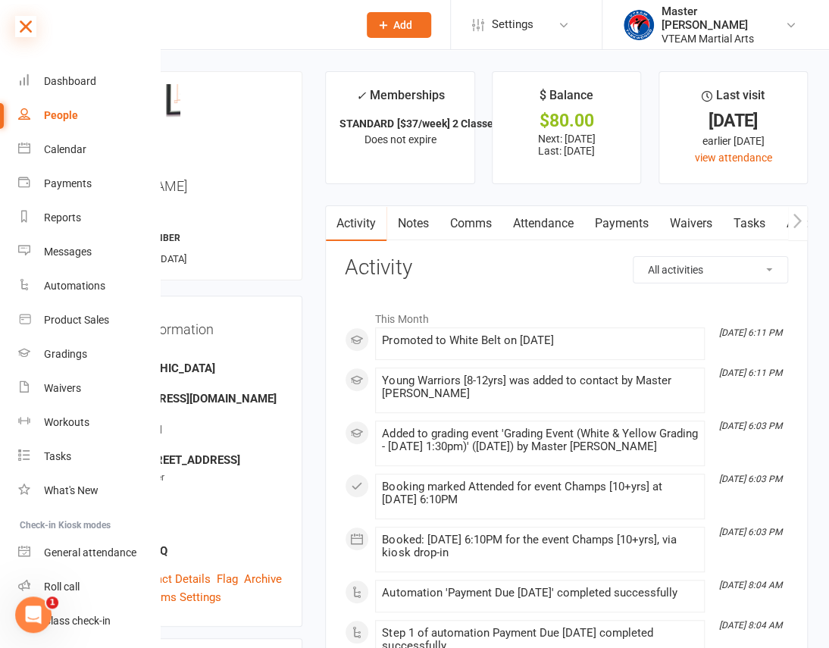
click at [33, 29] on icon at bounding box center [25, 26] width 21 height 21
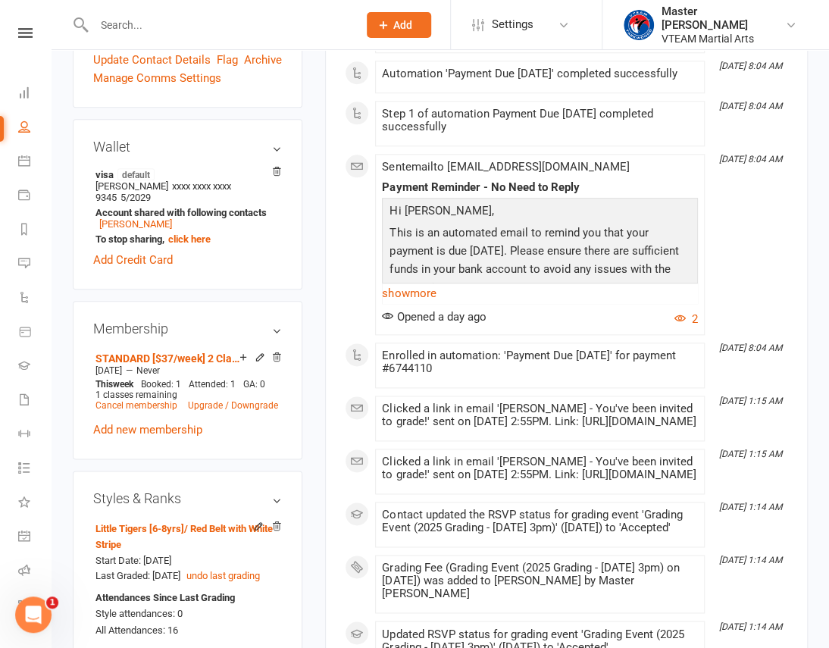
scroll to position [551, 0]
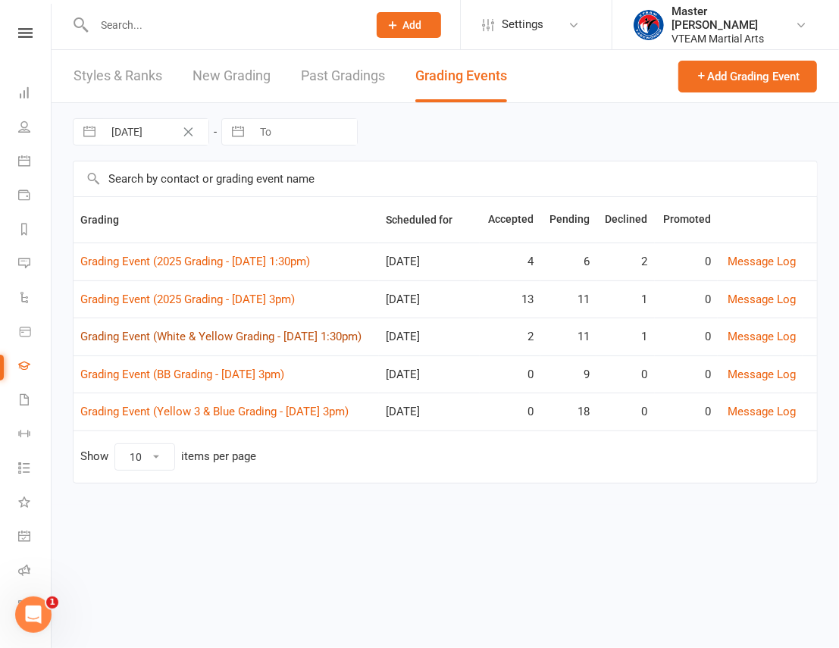
click at [275, 337] on link "Grading Event (White & Yellow Grading - Sat, 30/8 @ 1:30pm)" at bounding box center [220, 337] width 281 height 14
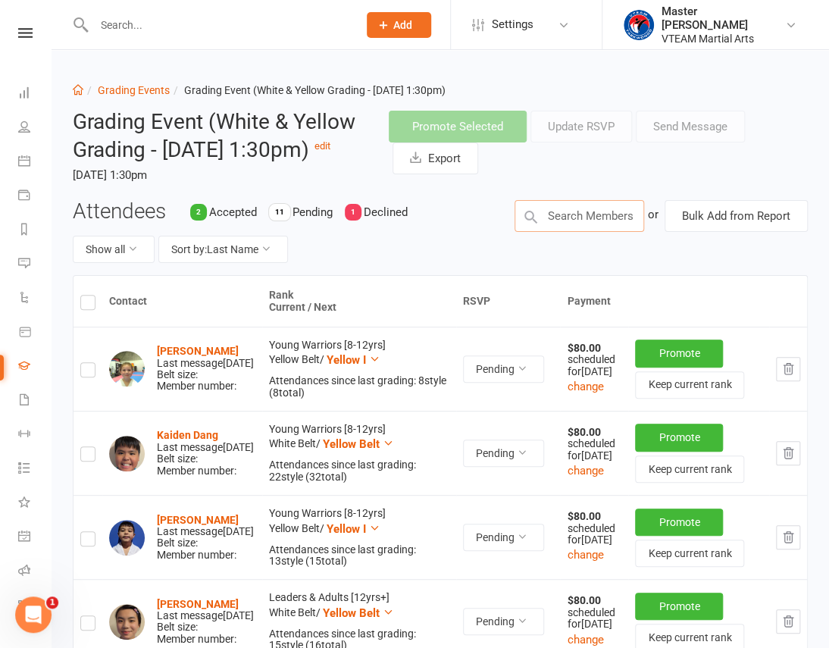
click at [590, 232] on input "text" at bounding box center [580, 216] width 130 height 32
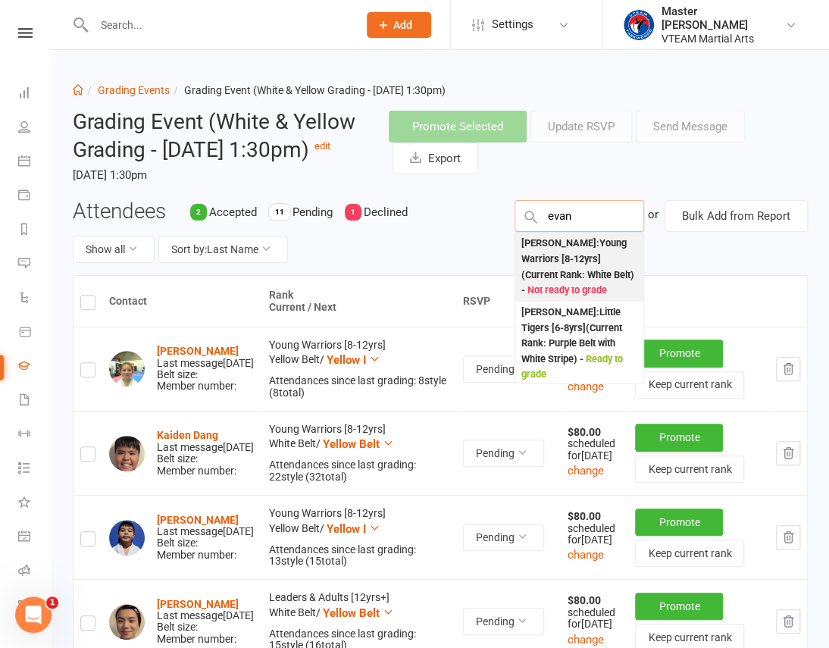
type input "evan"
click at [599, 299] on div "Evan Peacock : Young Warriors [8-12yrs] (Current Rank: White Belt ) - Not ready…" at bounding box center [579, 267] width 116 height 63
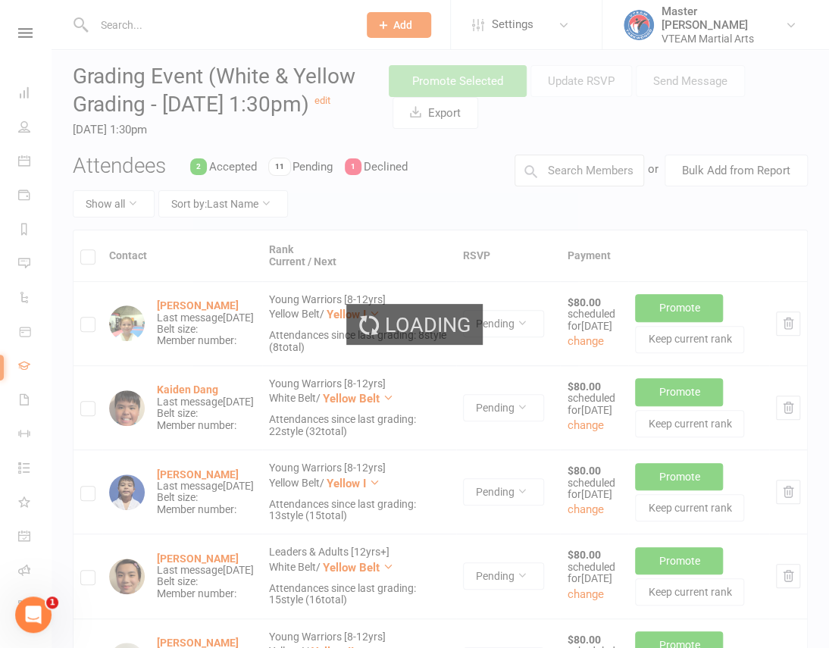
scroll to position [482, 0]
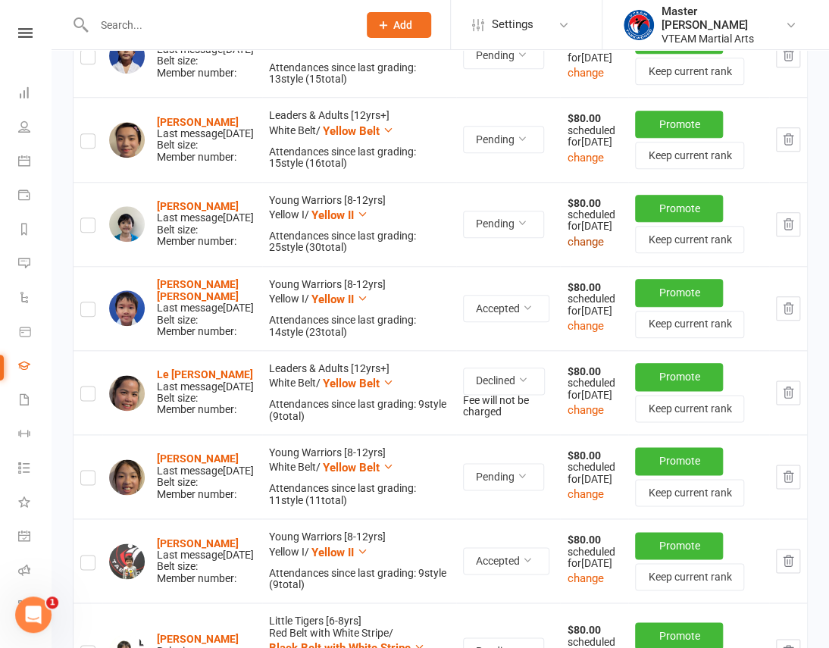
click at [568, 251] on button "change" at bounding box center [585, 242] width 36 height 18
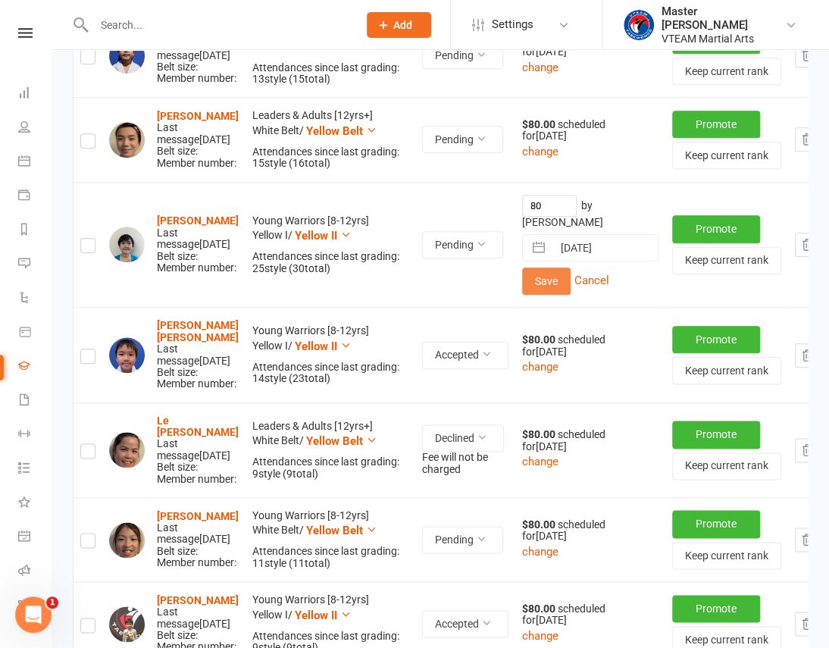
scroll to position [534, 0]
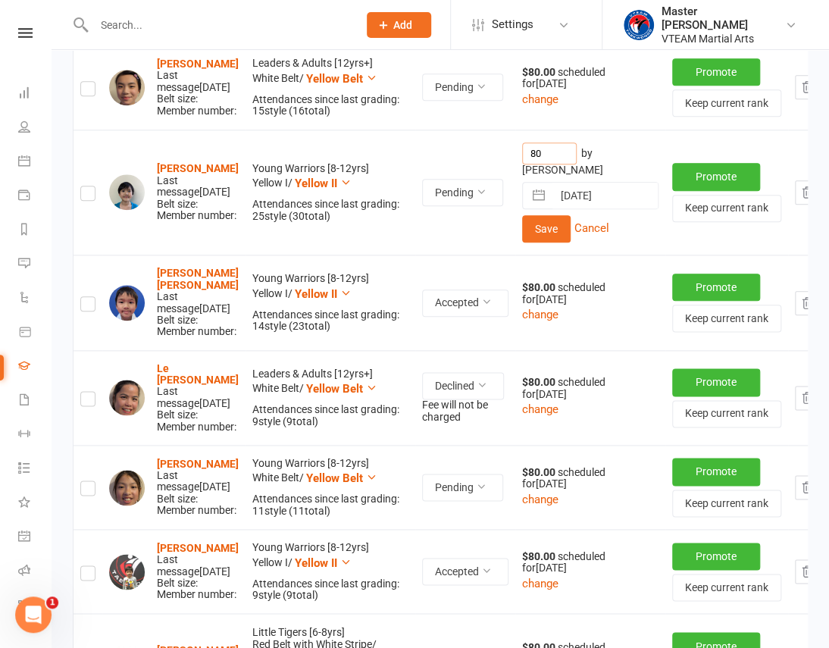
click at [522, 164] on input "80" at bounding box center [549, 153] width 55 height 22
type input "0"
click at [522, 243] on button "Save" at bounding box center [546, 228] width 49 height 27
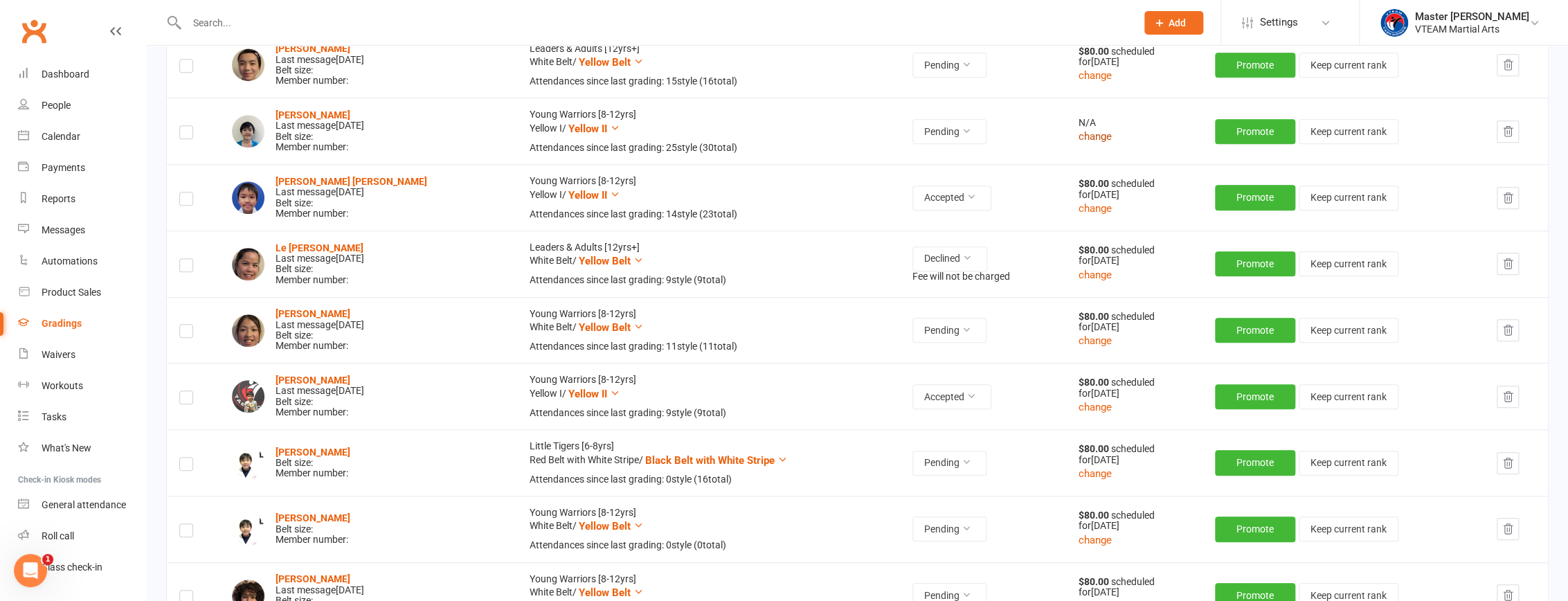
scroll to position [503, 0]
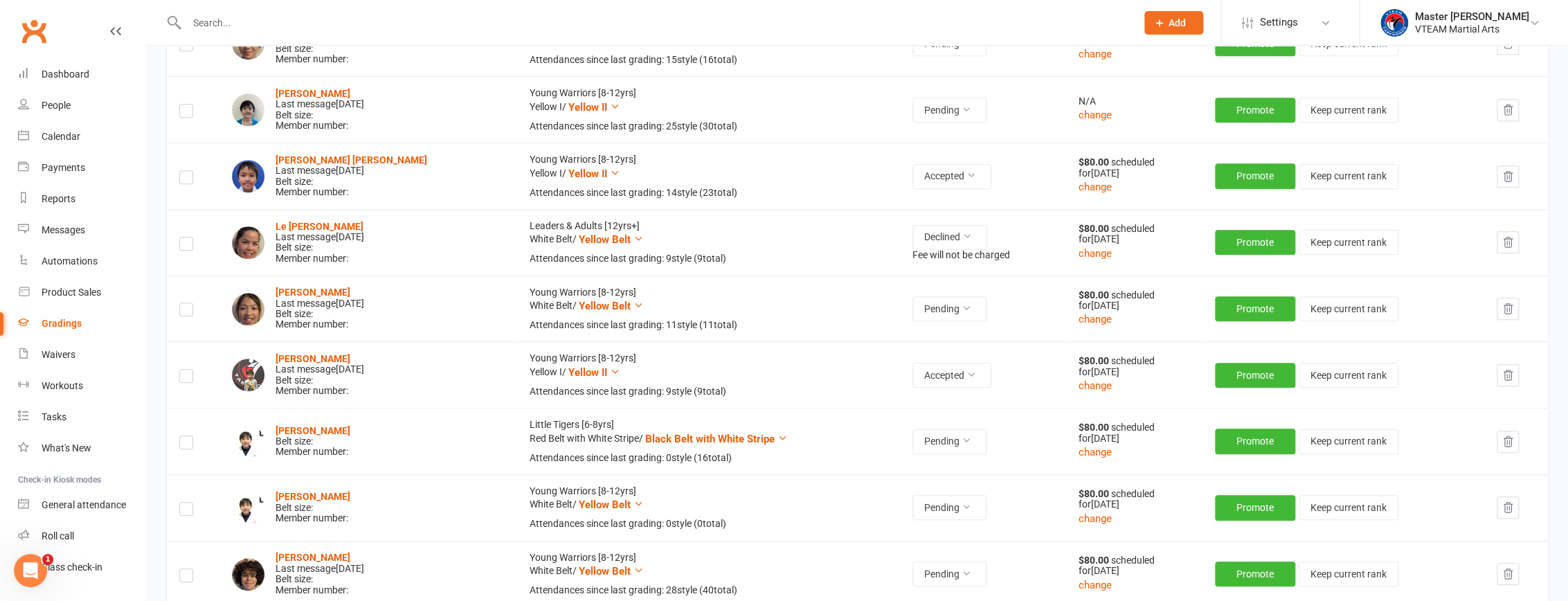
click at [765, 439] on icon "button" at bounding box center [1508, 442] width 13 height 13
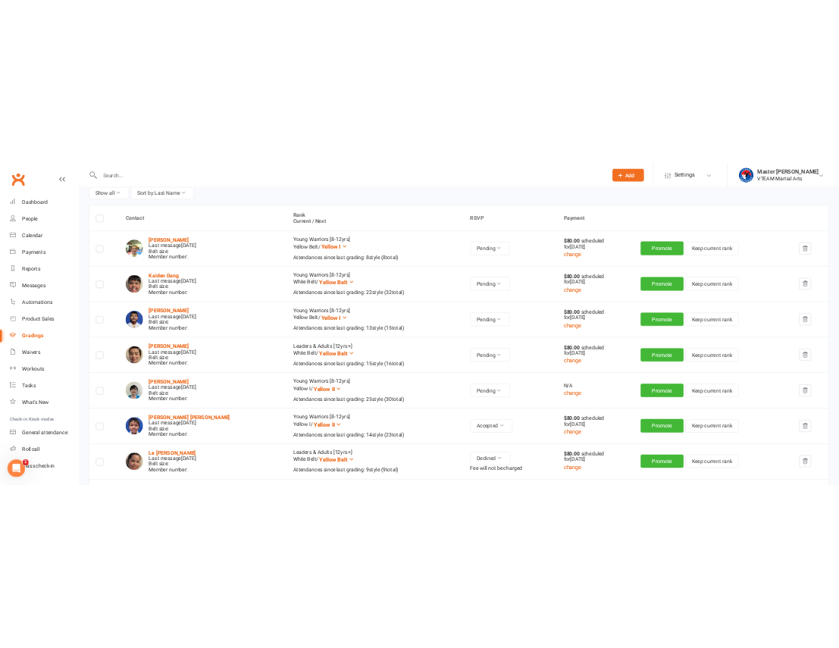
scroll to position [0, 0]
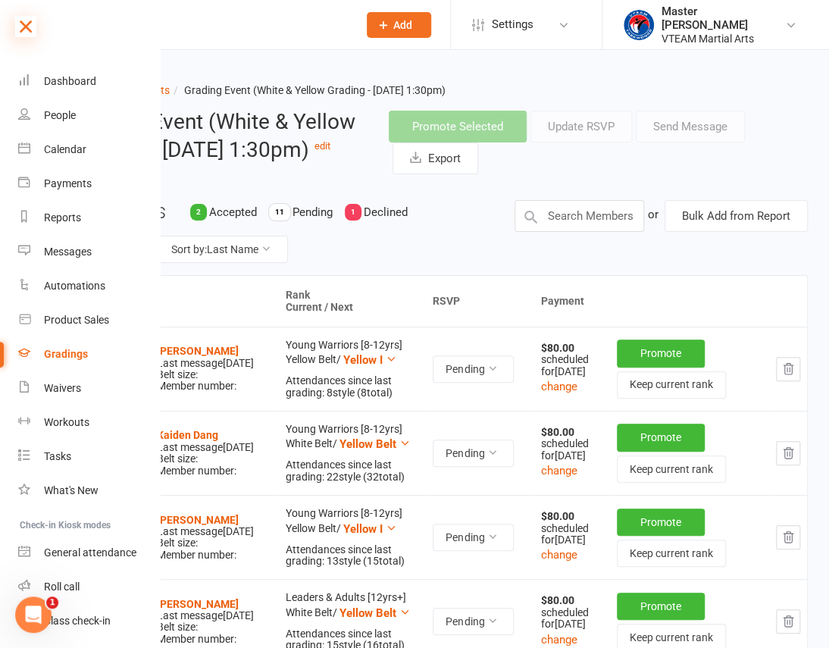
click at [30, 29] on icon at bounding box center [25, 26] width 21 height 21
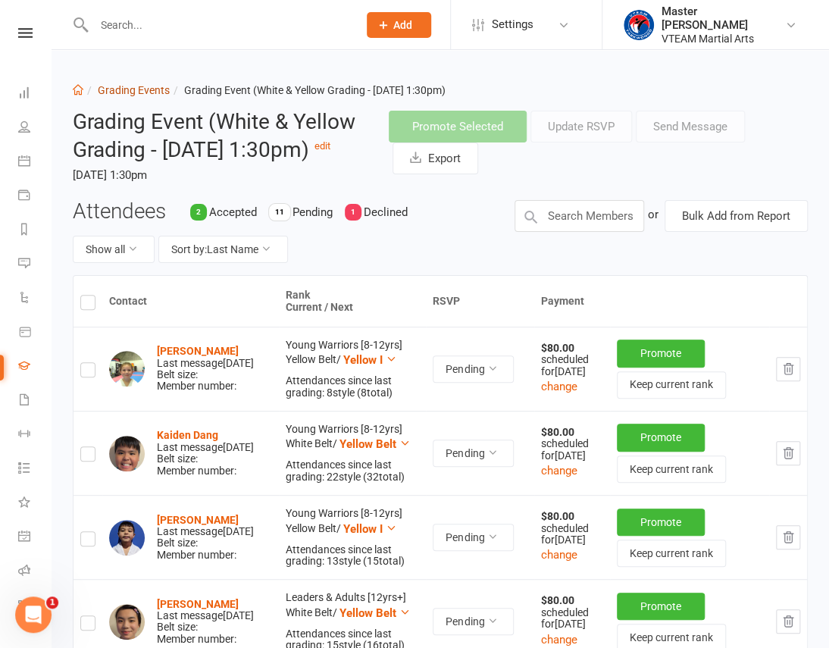
click at [135, 86] on link "Grading Events" at bounding box center [134, 90] width 72 height 12
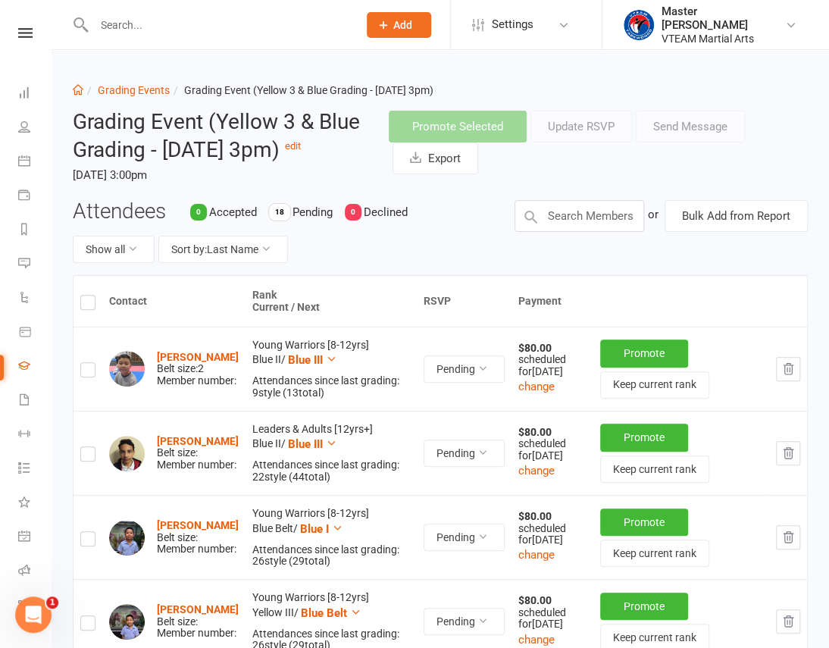
click at [23, 24] on nav "Clubworx Dashboard People Calendar Payments Reports Messages Automations Produc…" at bounding box center [26, 328] width 52 height 648
click at [23, 30] on icon at bounding box center [25, 33] width 14 height 10
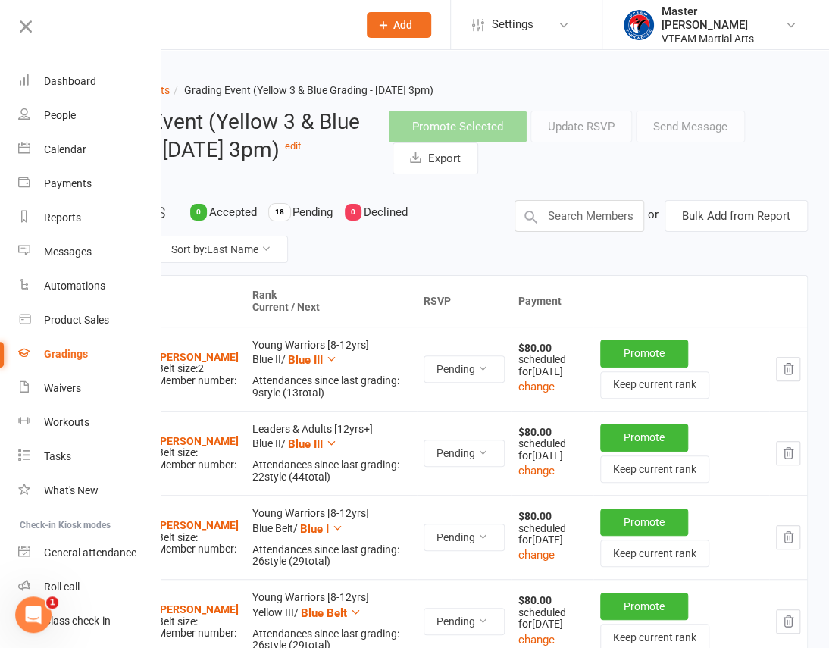
click at [71, 355] on div "Gradings" at bounding box center [66, 354] width 44 height 12
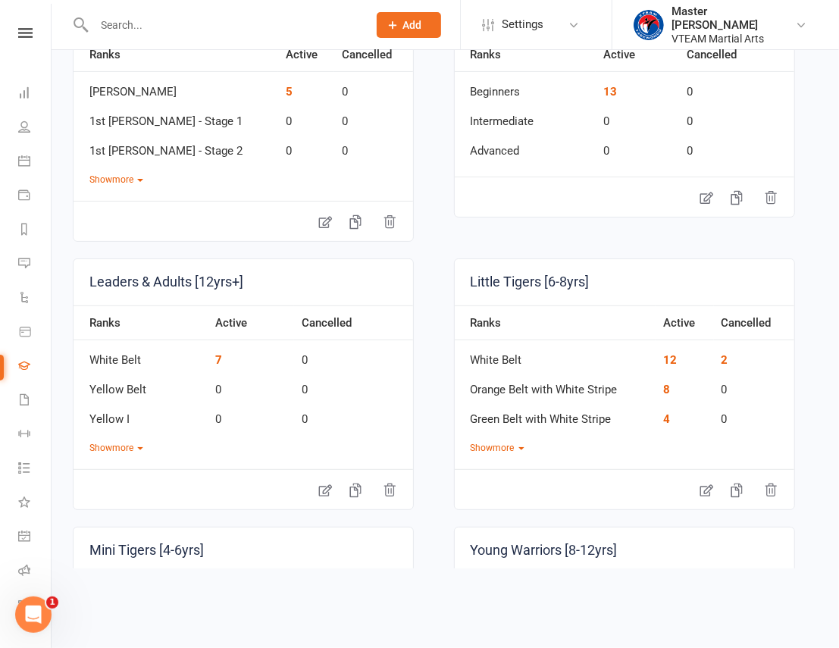
scroll to position [206, 0]
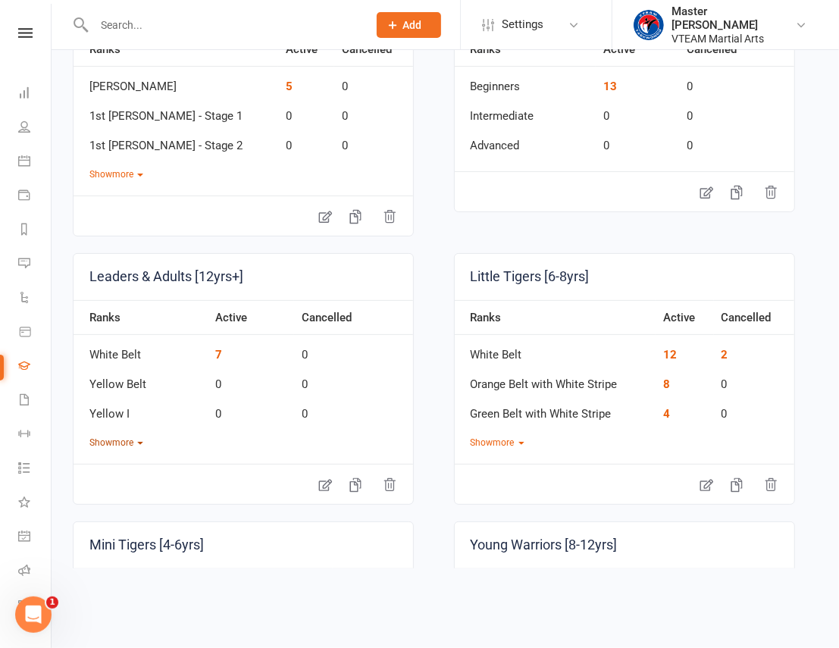
click at [133, 440] on button "Show more" at bounding box center [116, 443] width 54 height 14
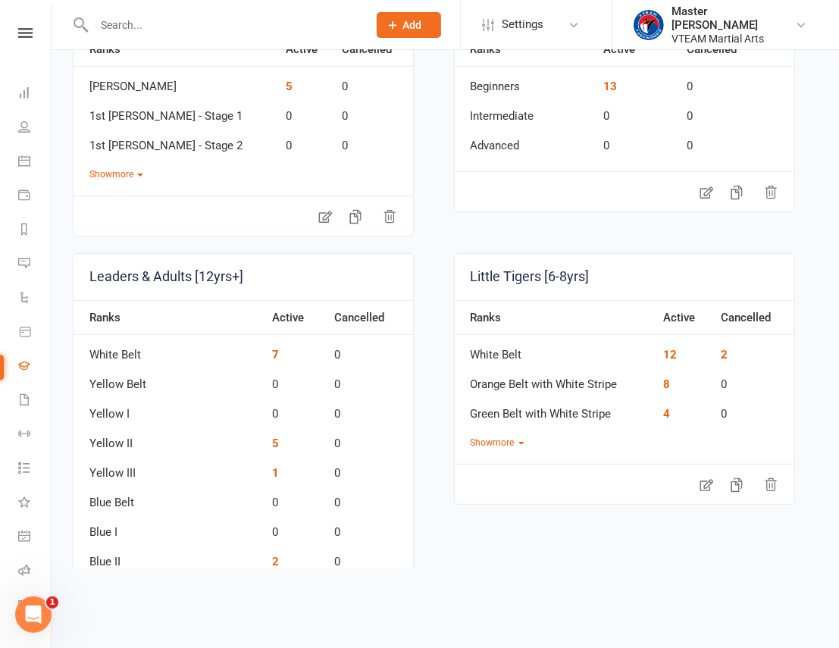
scroll to position [0, 0]
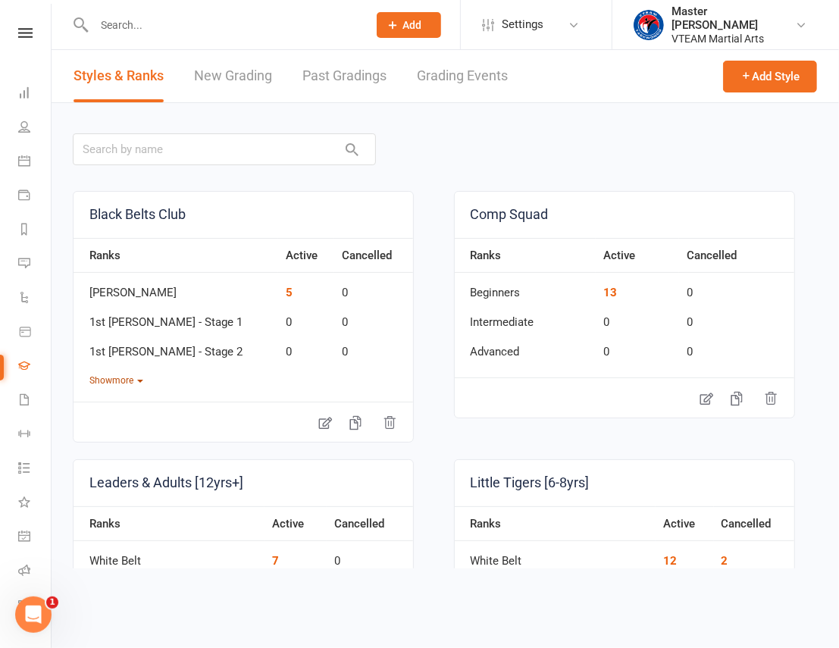
click at [139, 376] on button "Show more" at bounding box center [116, 381] width 54 height 14
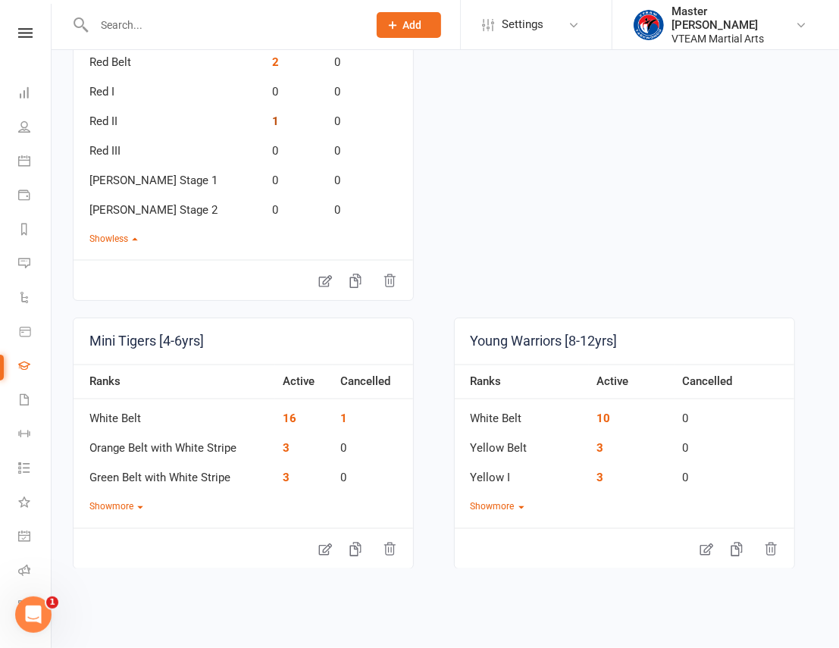
scroll to position [1228, 0]
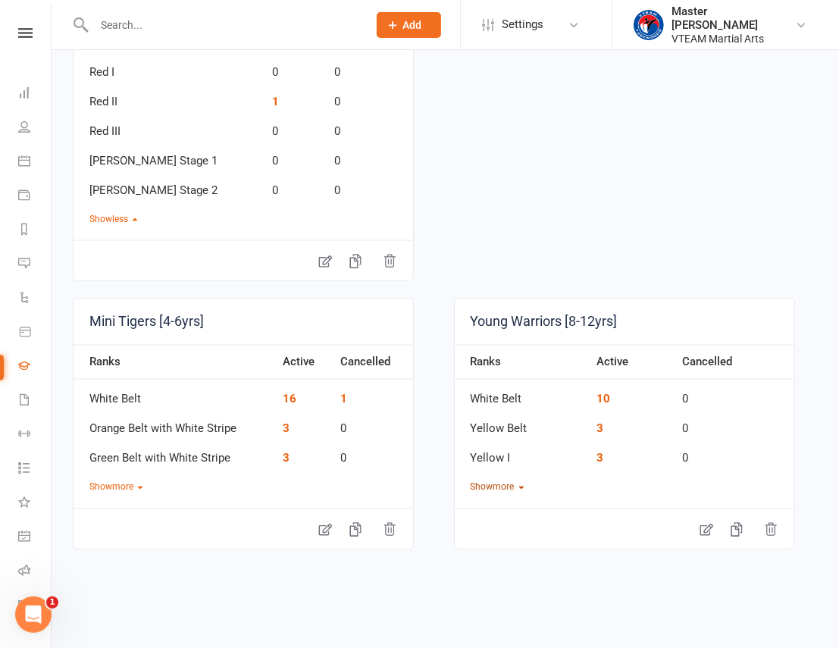
click at [492, 485] on button "Show more" at bounding box center [498, 488] width 54 height 14
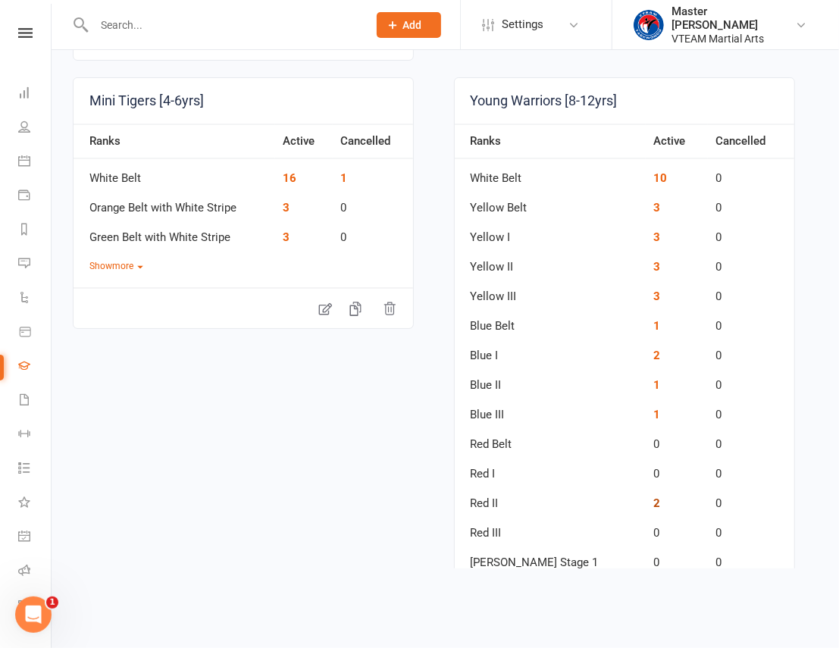
scroll to position [1445, 0]
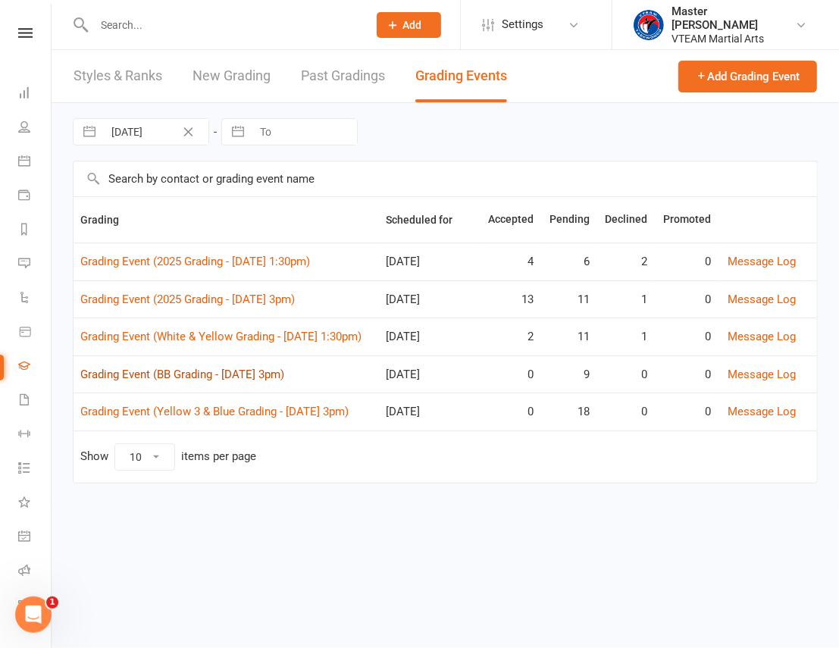
click at [277, 371] on link "Grading Event (BB Grading - [DATE] 3pm)" at bounding box center [182, 375] width 204 height 14
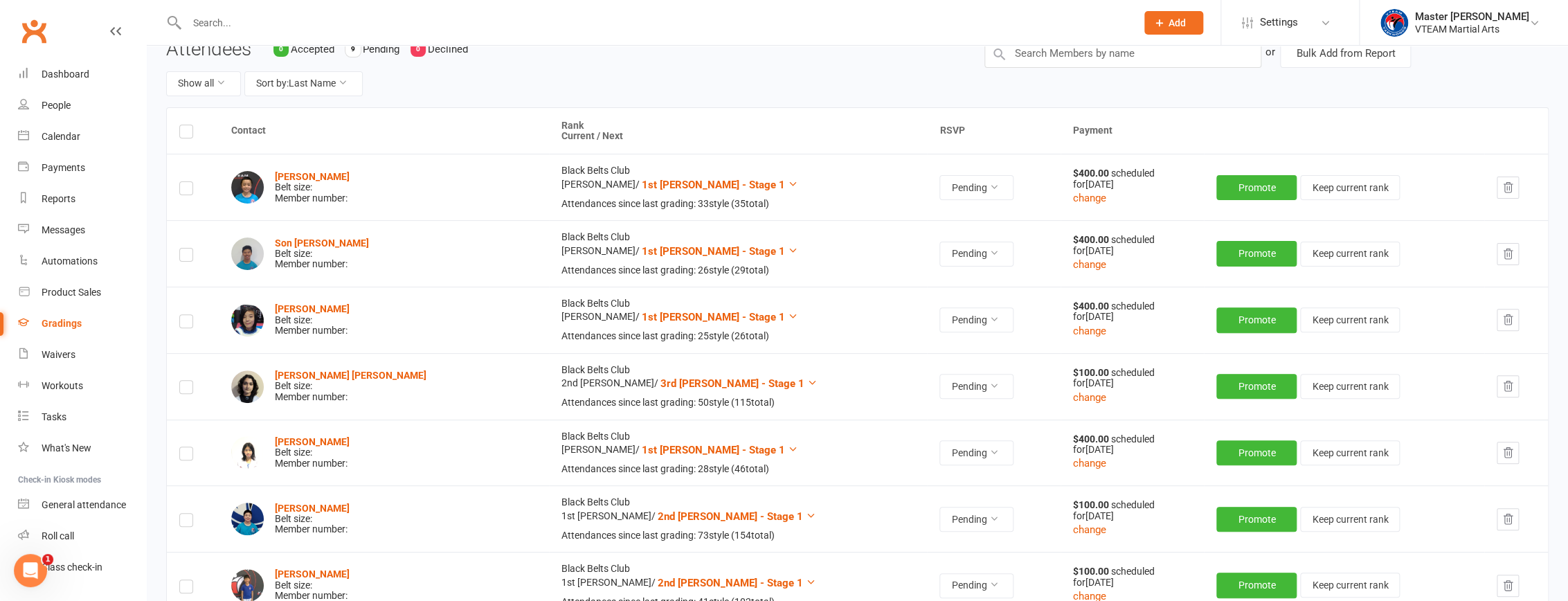
scroll to position [95, 0]
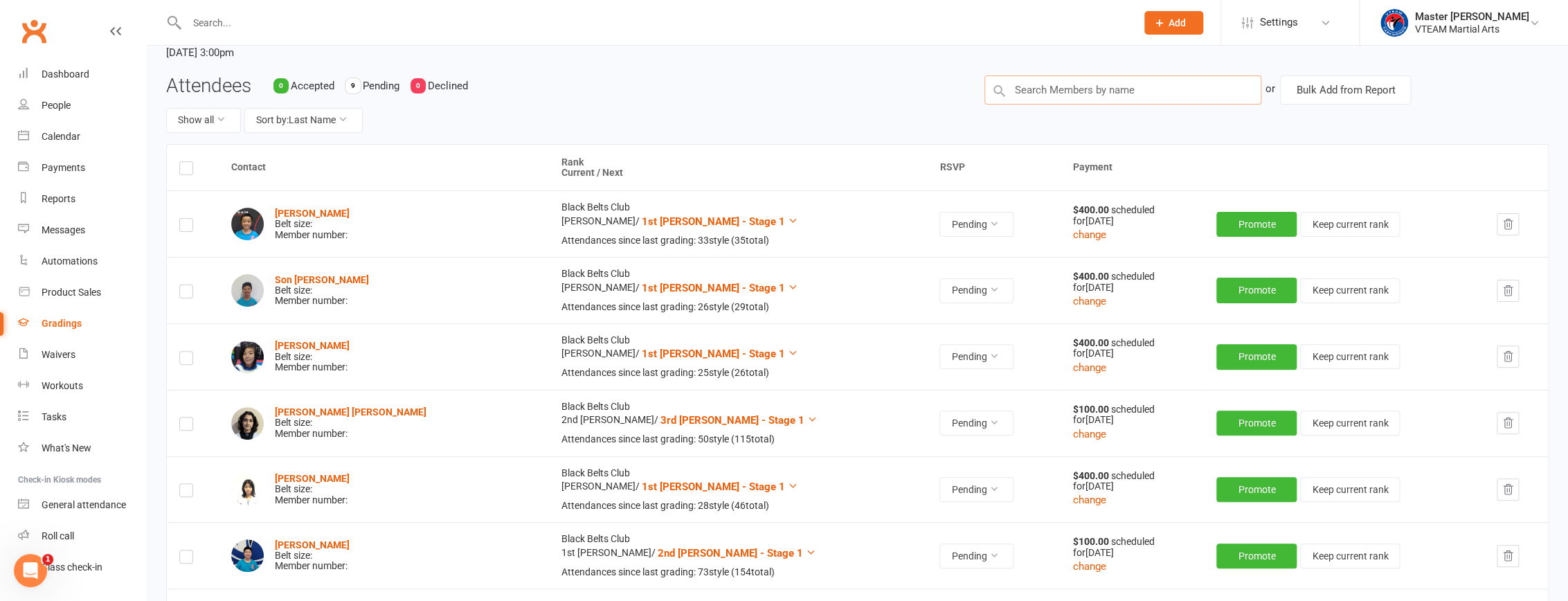
click at [765, 96] on input "text" at bounding box center [1122, 90] width 277 height 29
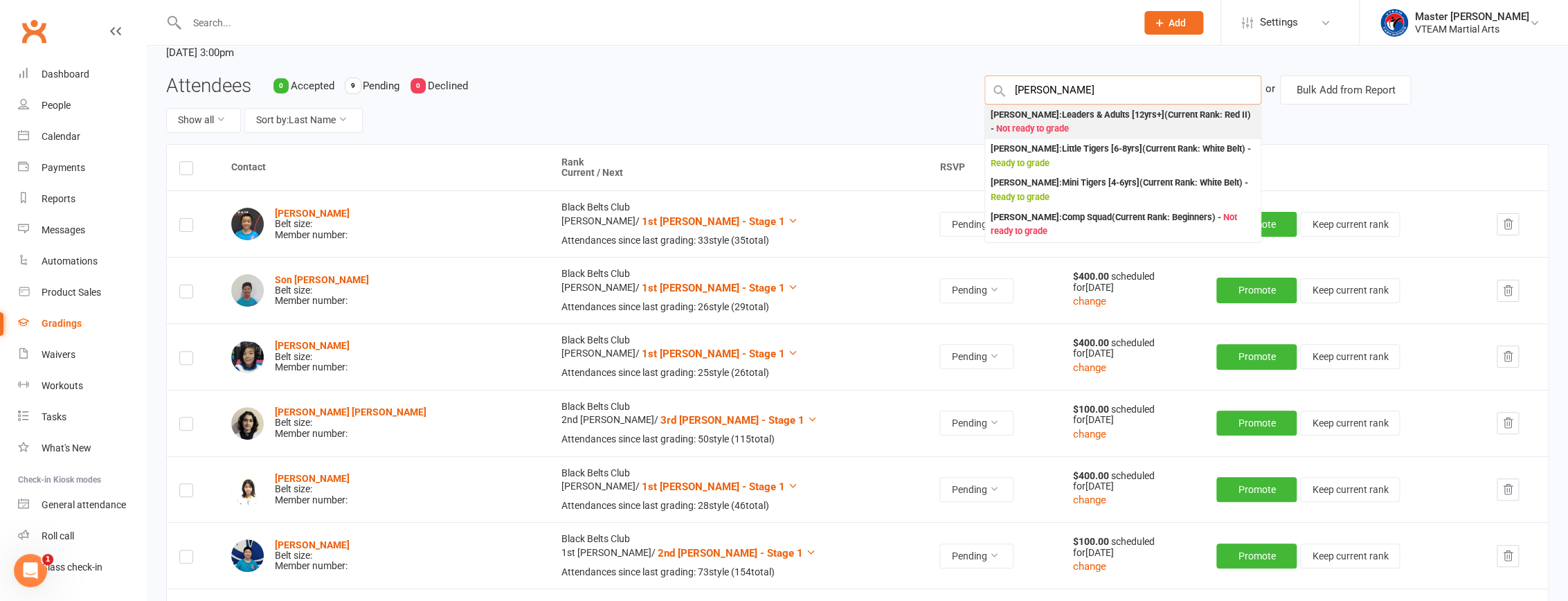
type input "[PERSON_NAME]"
click at [765, 117] on div "[PERSON_NAME] : Leaders & Adults [12yrs+] (Current Rank: Red II ) - Not ready t…" at bounding box center [1123, 121] width 265 height 28
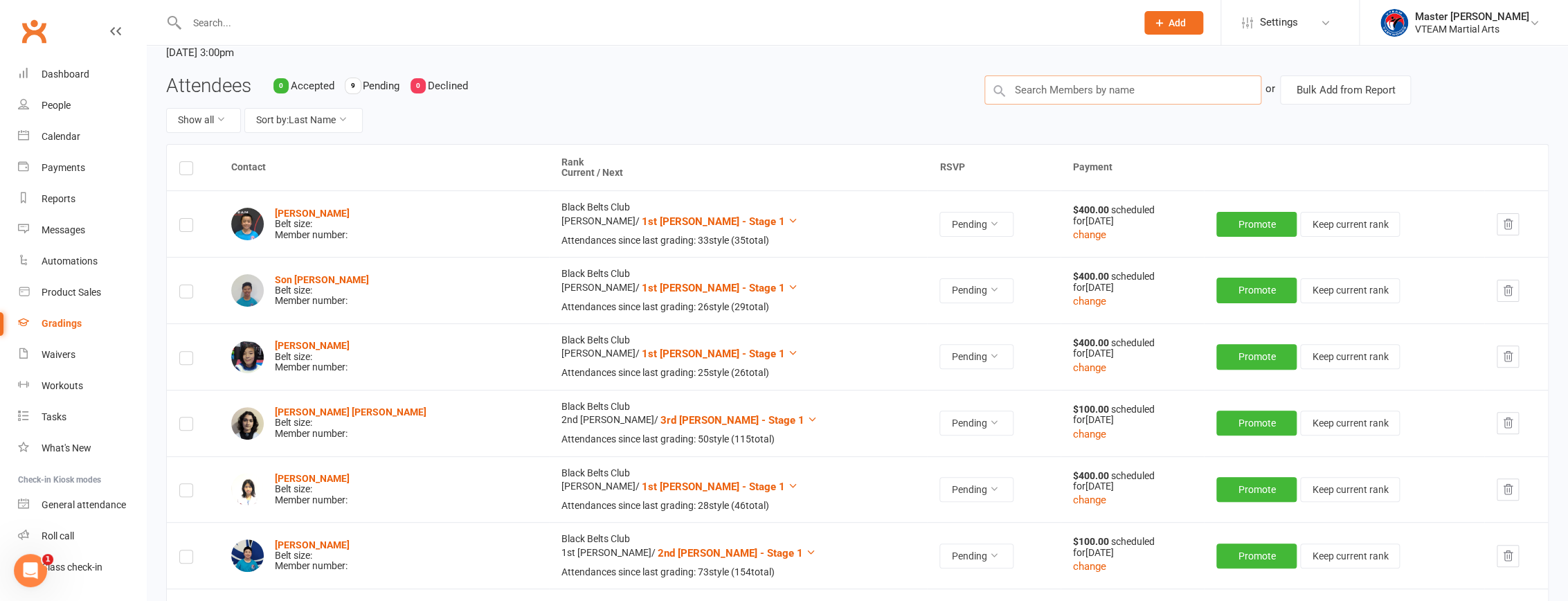
click at [765, 90] on input "text" at bounding box center [1122, 90] width 277 height 29
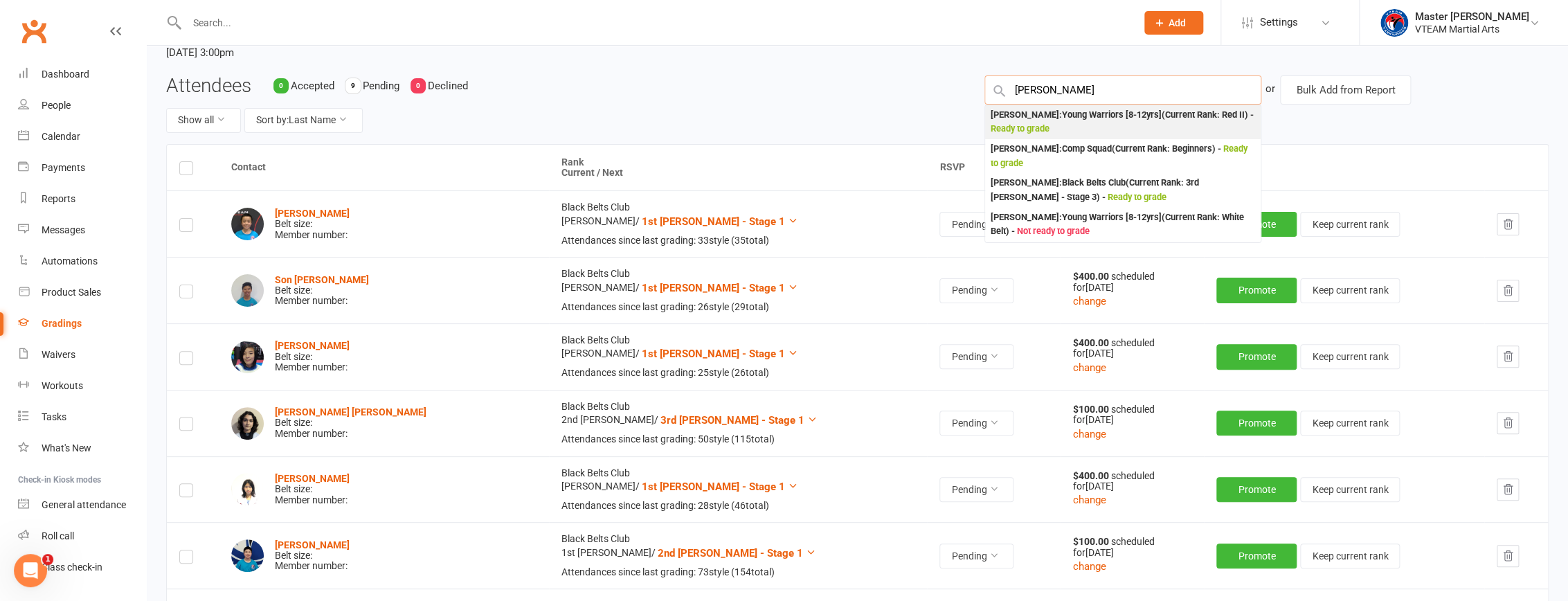
type input "[PERSON_NAME]"
click at [765, 120] on div "[PERSON_NAME] : [PERSON_NAME] Warriors [8-12yrs] (Current Rank: Red II ) - Read…" at bounding box center [1123, 121] width 265 height 28
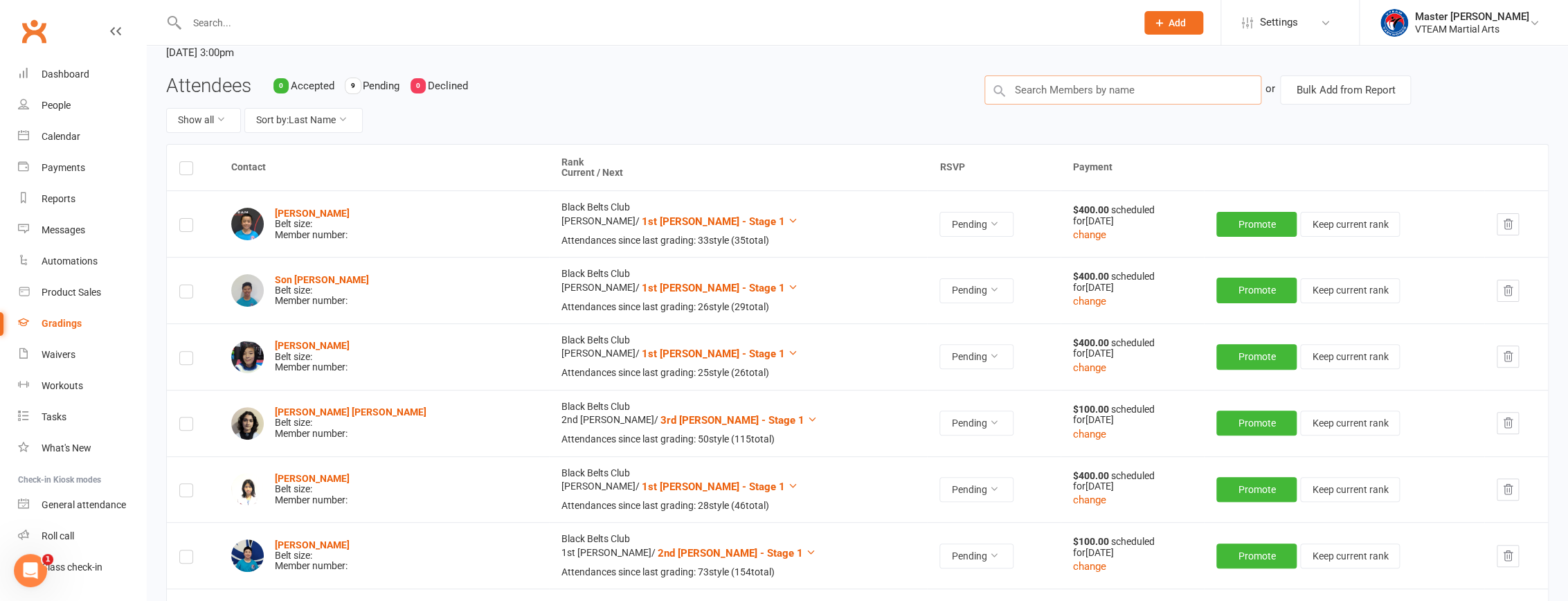
click at [765, 90] on input "text" at bounding box center [1122, 90] width 277 height 29
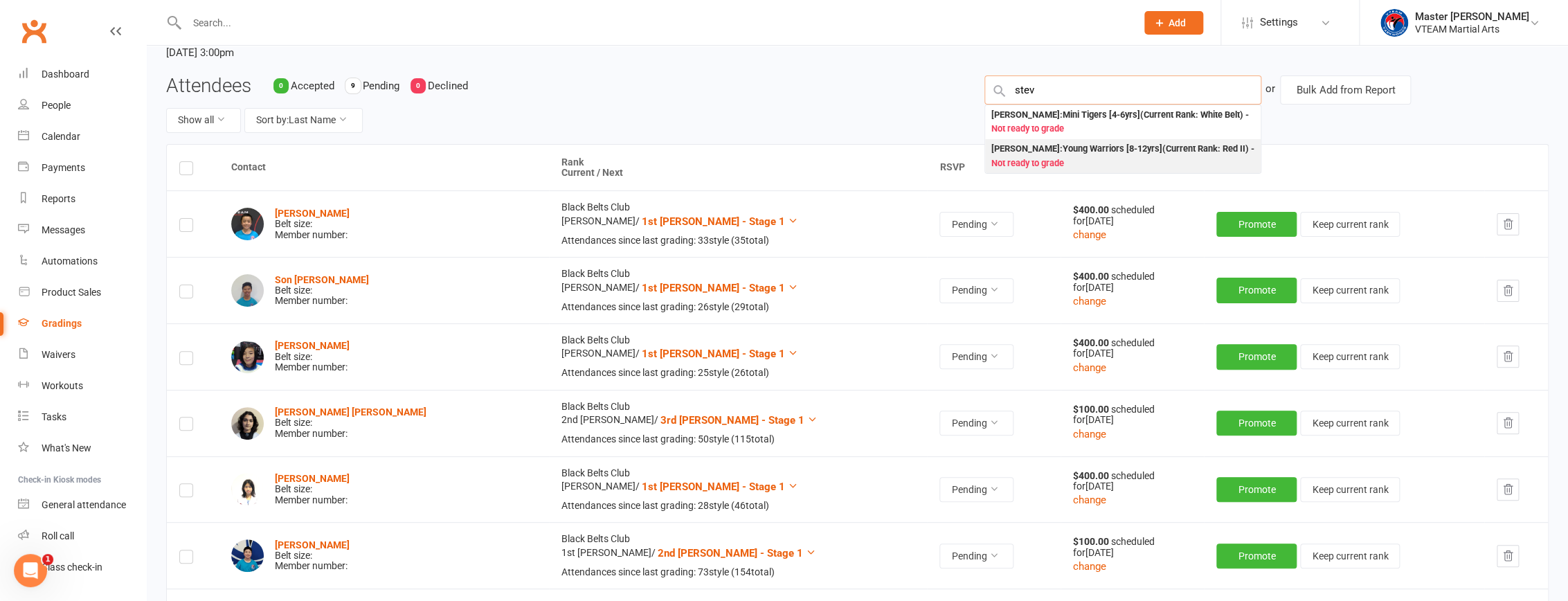
type input "stev"
click at [765, 153] on div "[PERSON_NAME] Le : [PERSON_NAME] Warriors [8-12yrs] (Current Rank: Red II ) - N…" at bounding box center [1123, 155] width 265 height 28
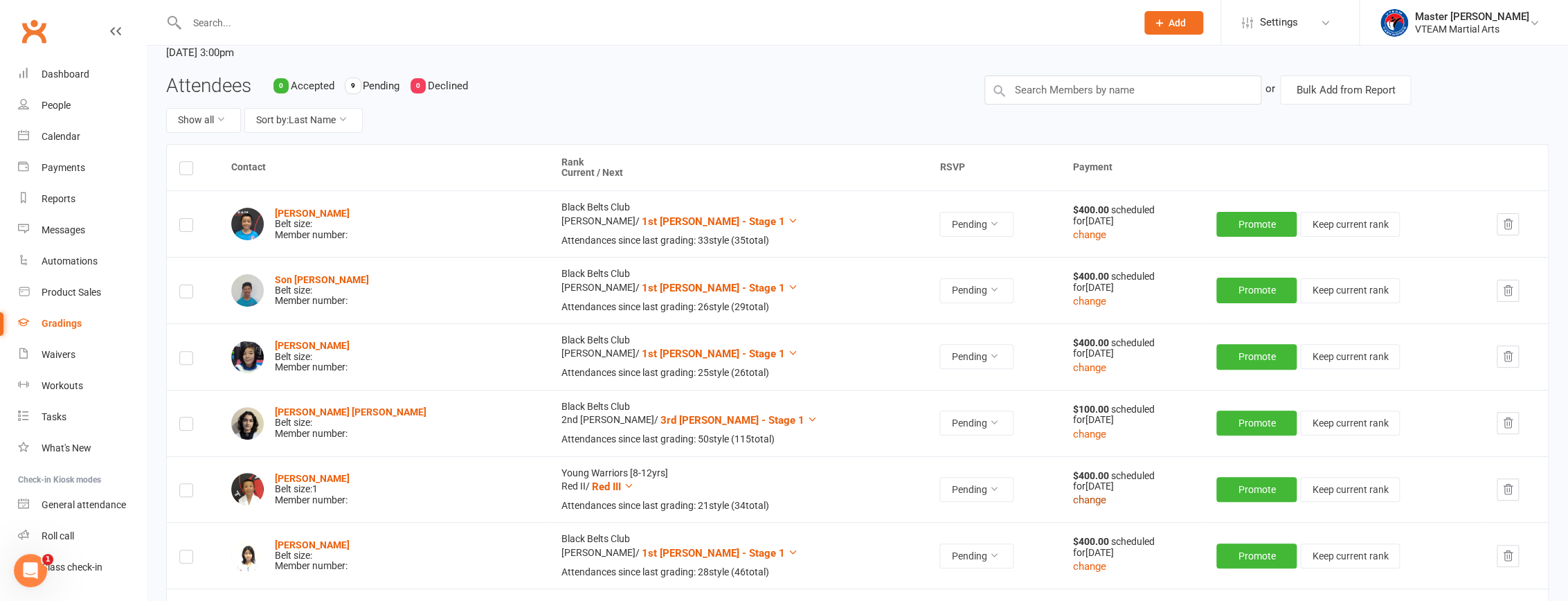
click at [765, 496] on button "change" at bounding box center [1089, 500] width 33 height 16
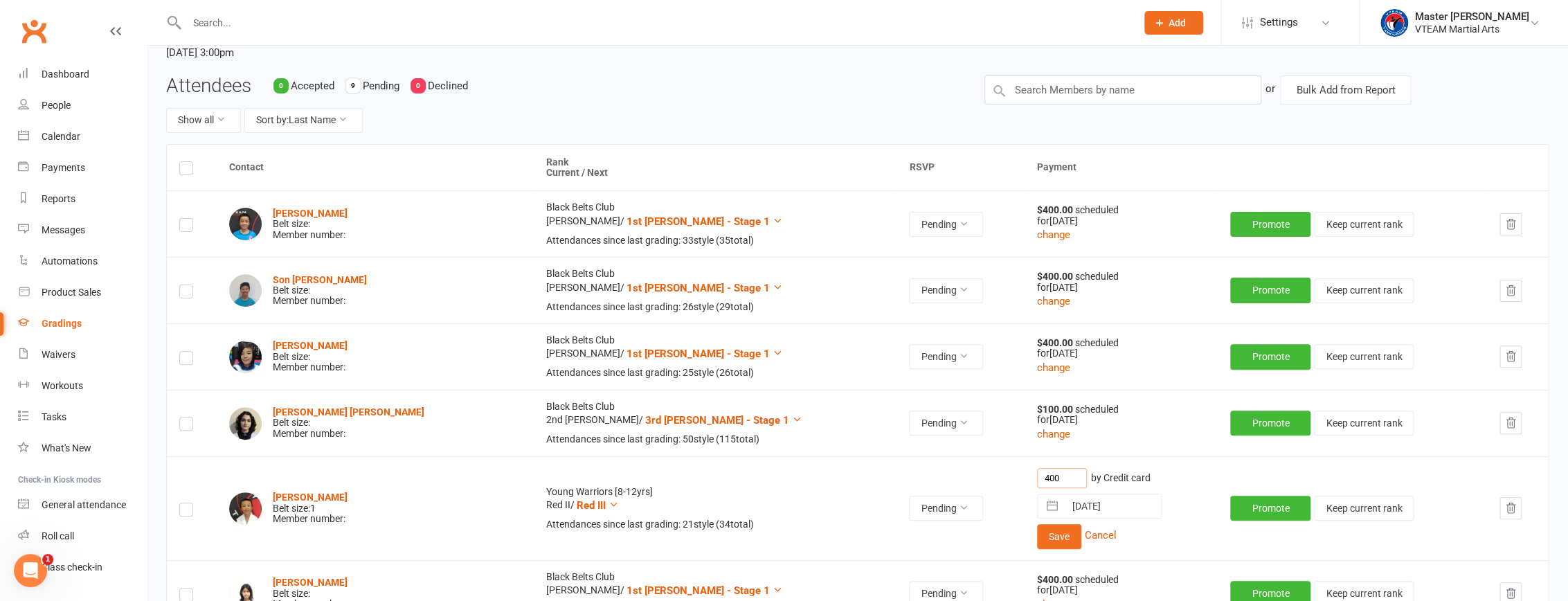
drag, startPoint x: 988, startPoint y: 476, endPoint x: 950, endPoint y: 476, distance: 38.0
click at [765, 476] on tr "[PERSON_NAME] Le Belt size: 1 Member number: Young Warriors [8-12yrs] Red II / …" at bounding box center [858, 508] width 1381 height 104
type input "80"
click at [765, 539] on button "Save" at bounding box center [1058, 536] width 45 height 25
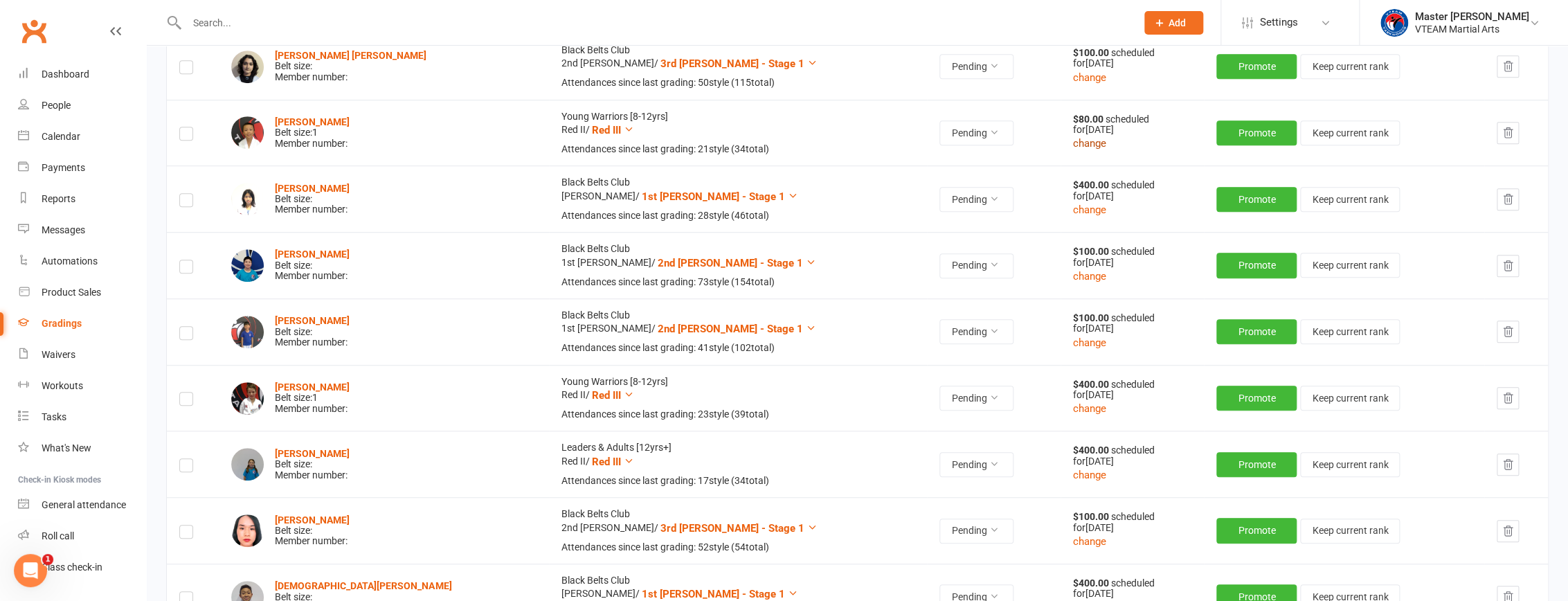
scroll to position [472, 0]
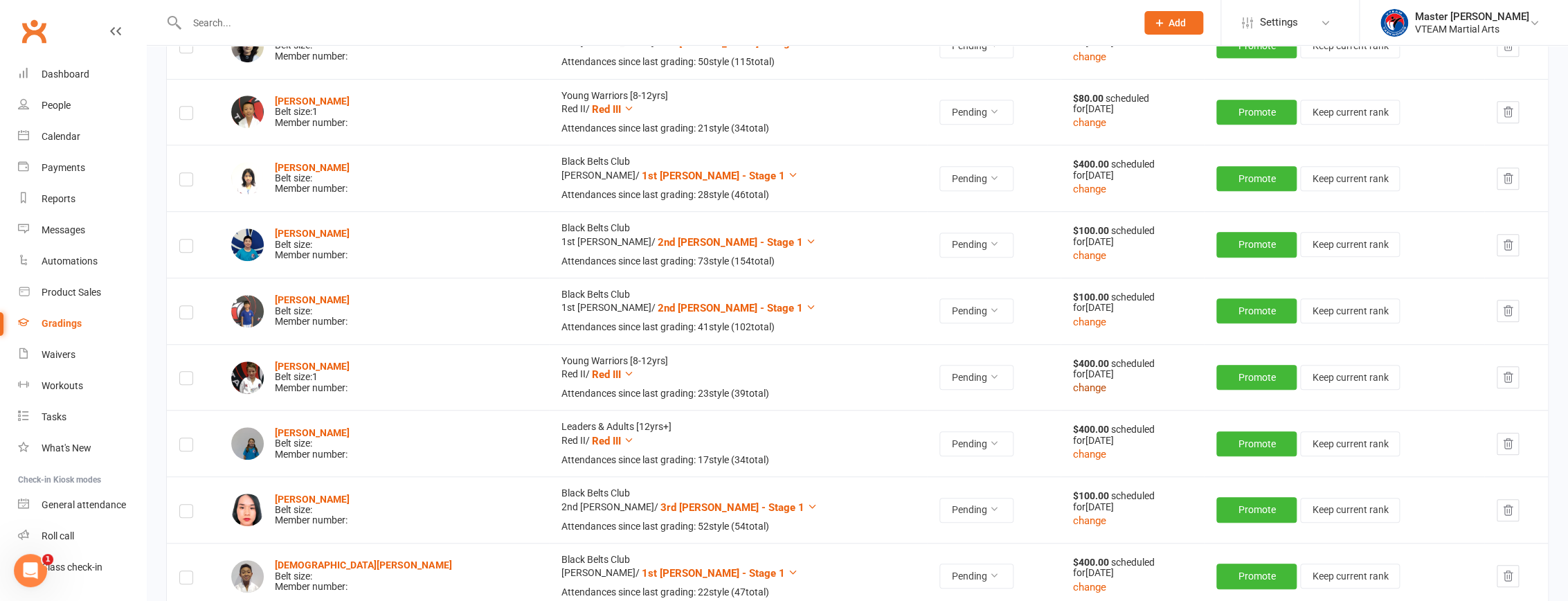
click at [765, 387] on button "change" at bounding box center [1089, 387] width 33 height 16
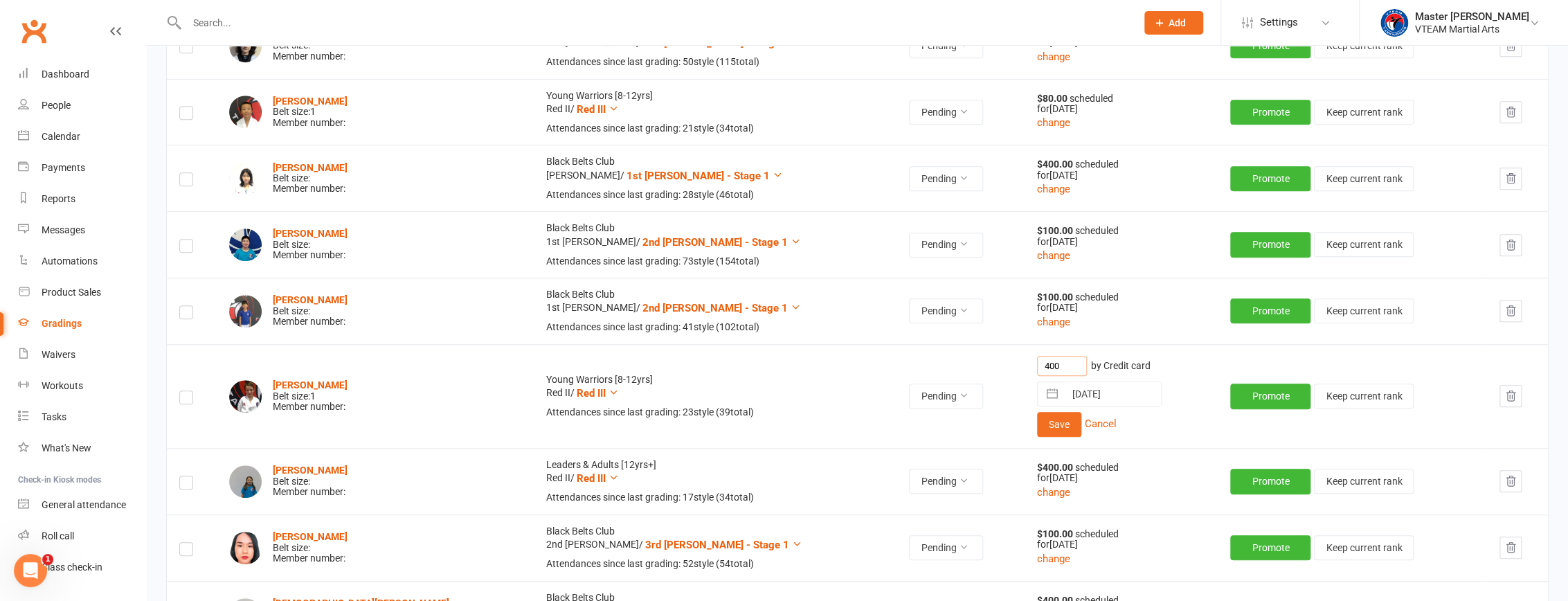
drag, startPoint x: 990, startPoint y: 361, endPoint x: 972, endPoint y: 363, distance: 18.1
click at [765, 363] on input "400" at bounding box center [1061, 366] width 50 height 20
type input "80"
click at [765, 427] on button "Save" at bounding box center [1058, 424] width 45 height 25
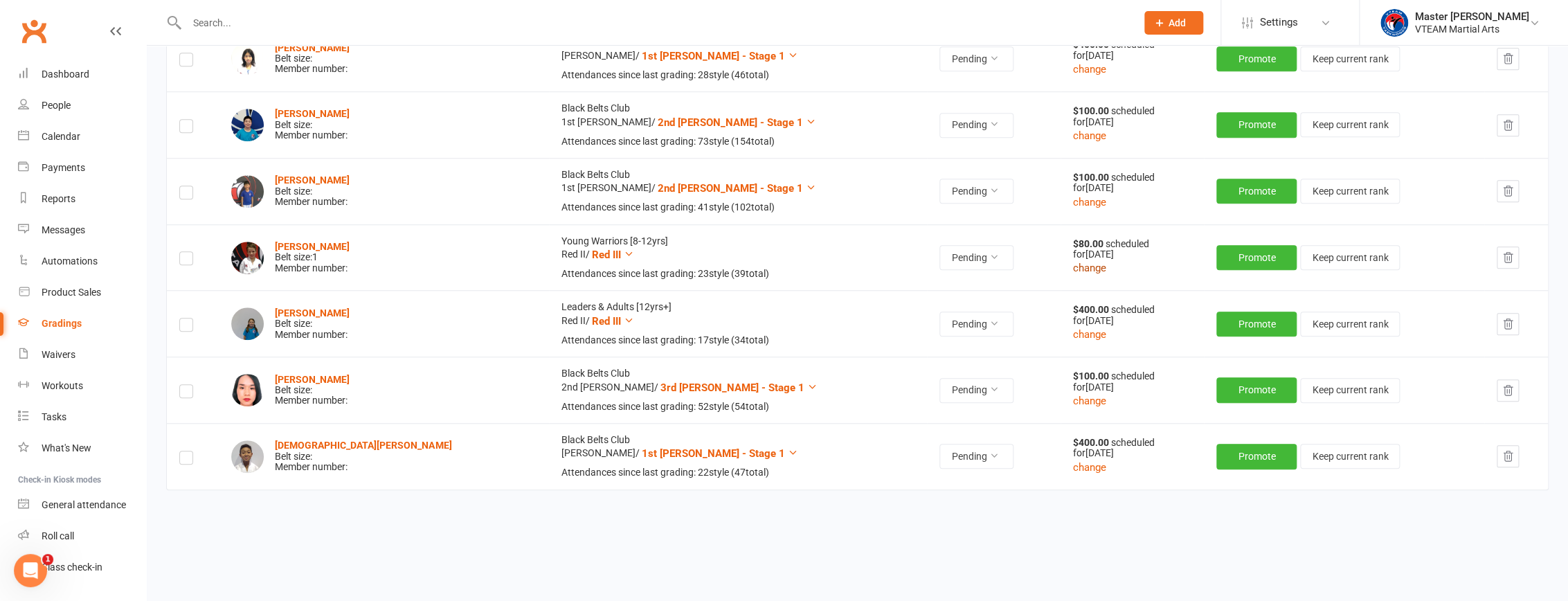
scroll to position [598, 0]
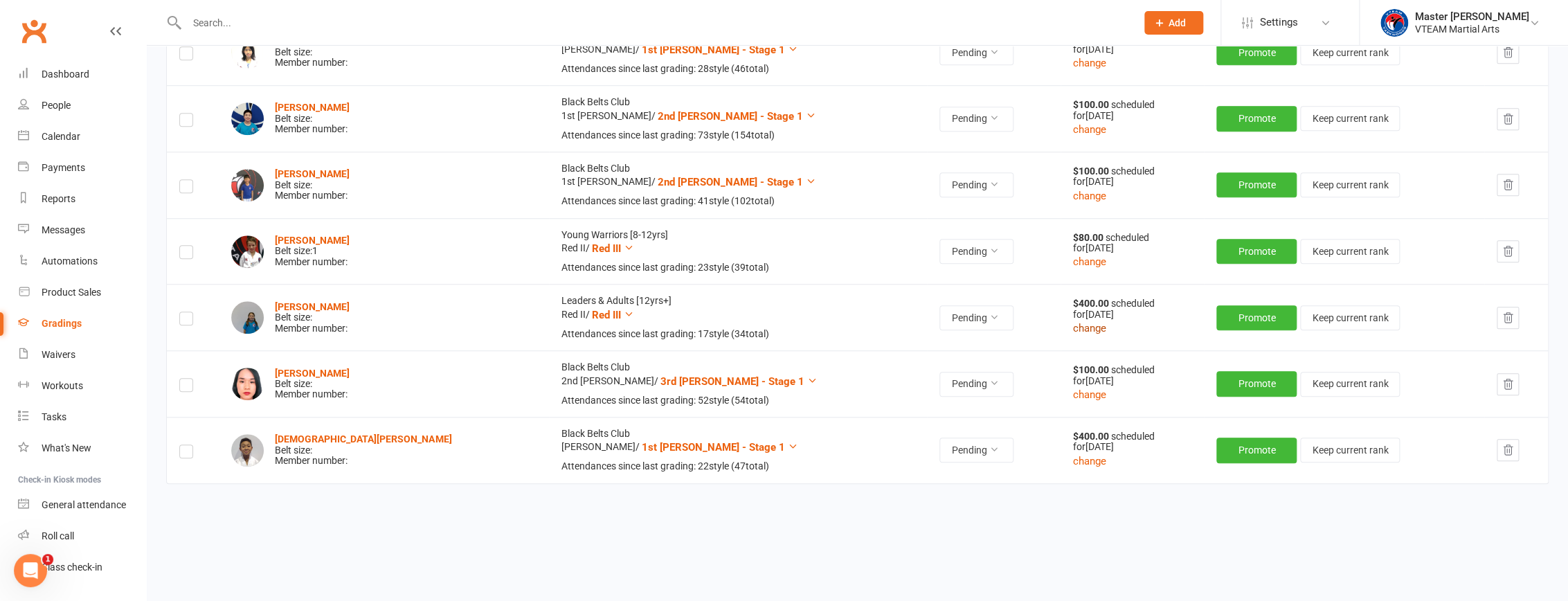
click at [765, 328] on button "change" at bounding box center [1089, 328] width 33 height 16
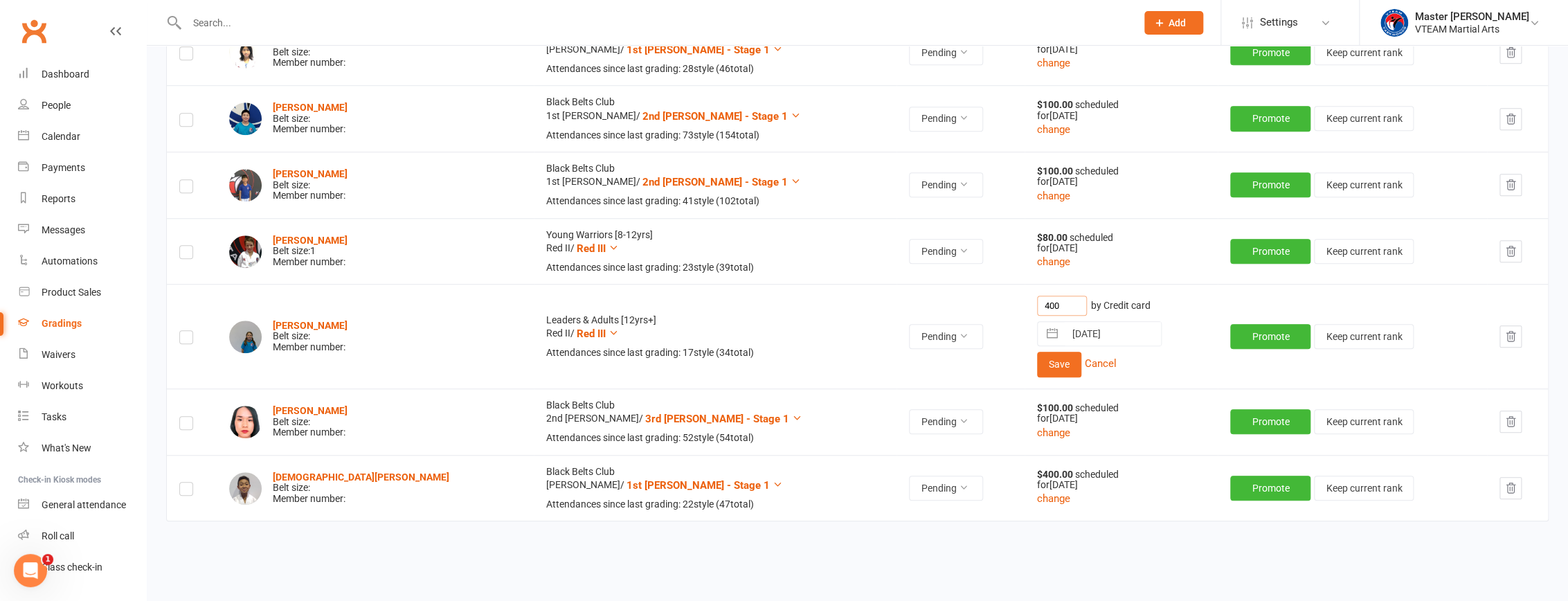
drag, startPoint x: 988, startPoint y: 304, endPoint x: 968, endPoint y: 304, distance: 20.0
click at [765, 304] on td "400 by Credit card [DATE] Navigate forward to interact with the calendar and se…" at bounding box center [1121, 336] width 193 height 104
type input "80"
click at [765, 367] on button "Save" at bounding box center [1058, 364] width 45 height 25
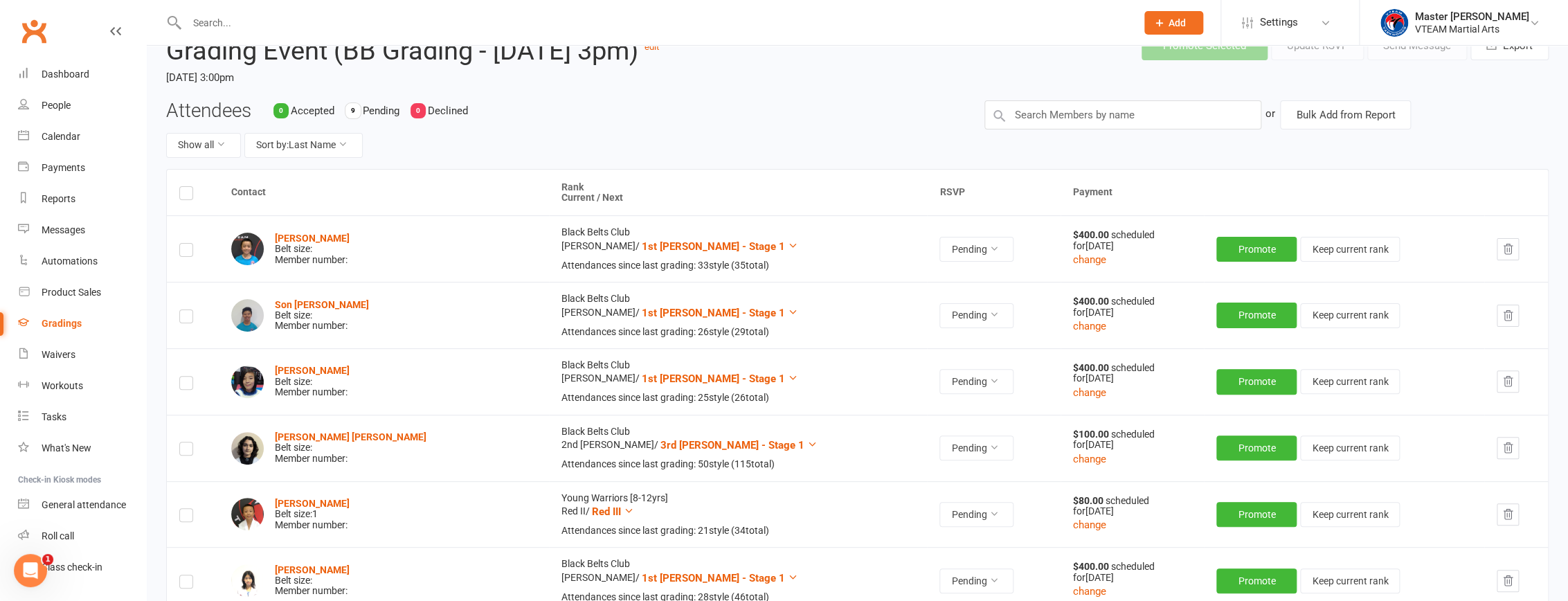
scroll to position [0, 0]
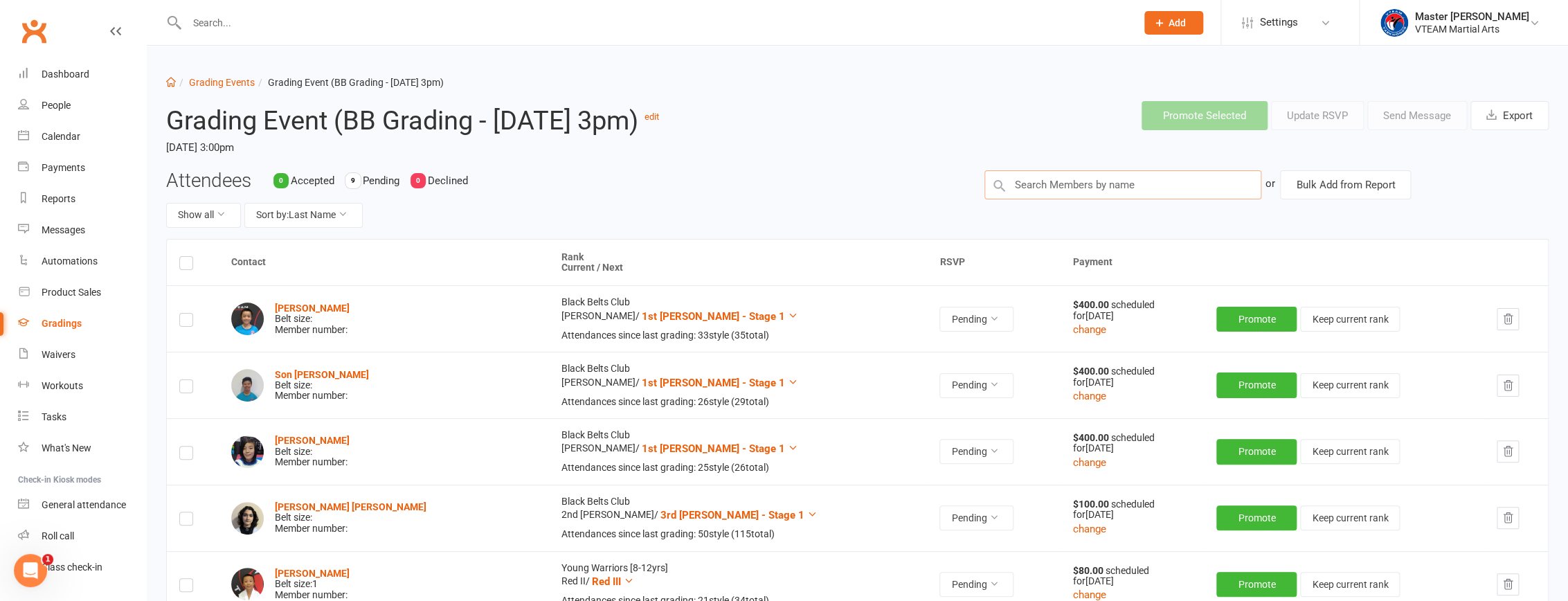
click at [765, 186] on input "text" at bounding box center [1122, 185] width 277 height 29
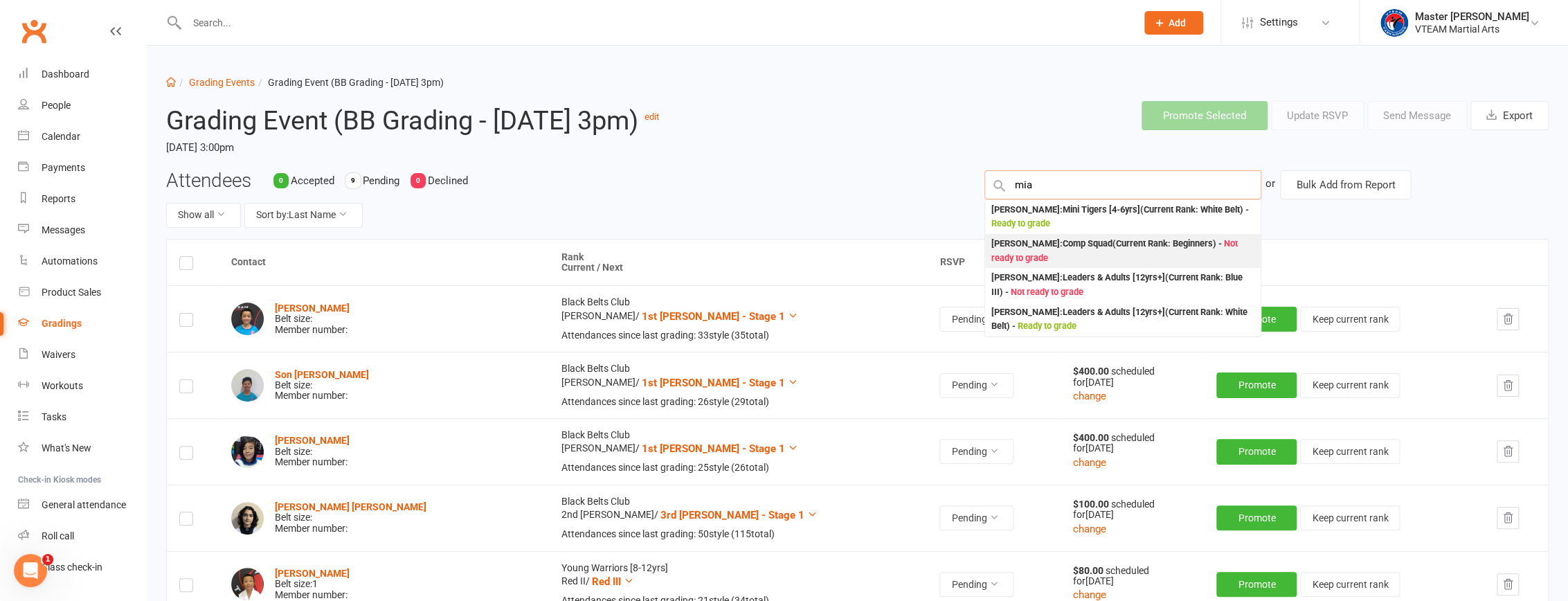
type input "mia"
click at [765, 248] on div "[PERSON_NAME] : Comp Squad (Current Rank: Beginners ) - Not ready to grade" at bounding box center [1123, 250] width 265 height 28
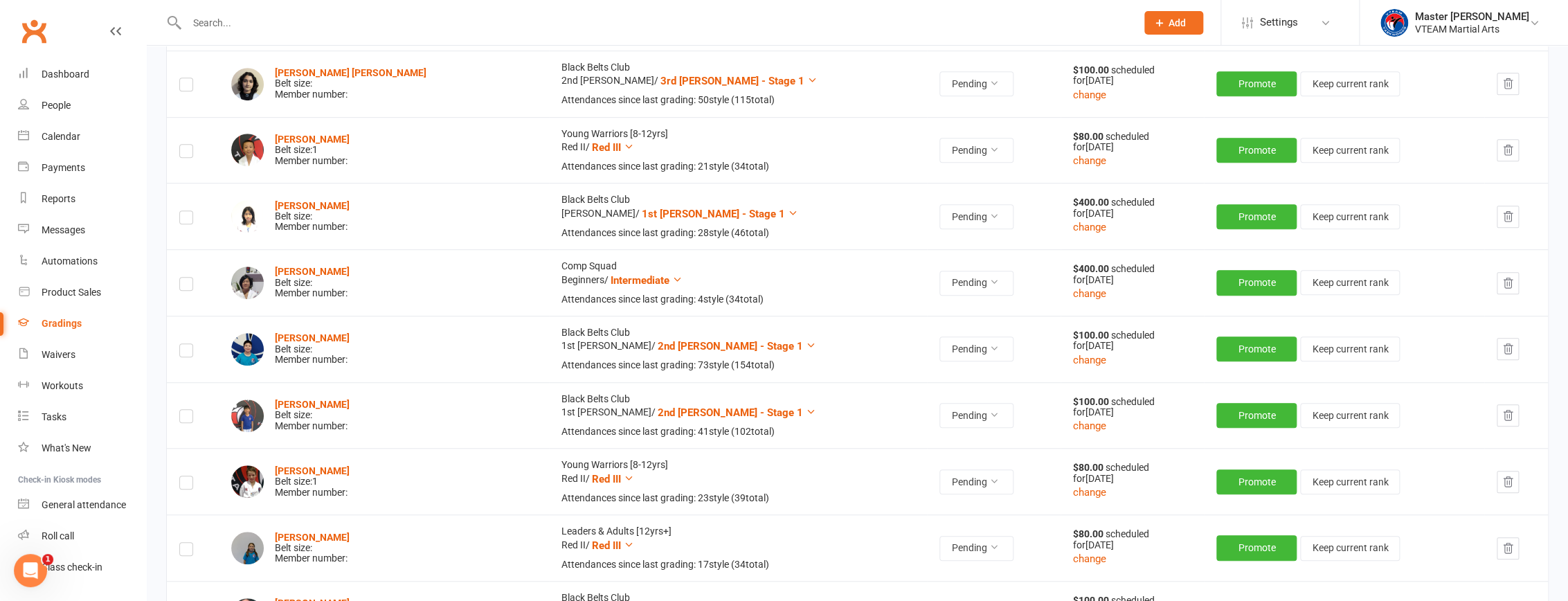
scroll to position [440, 0]
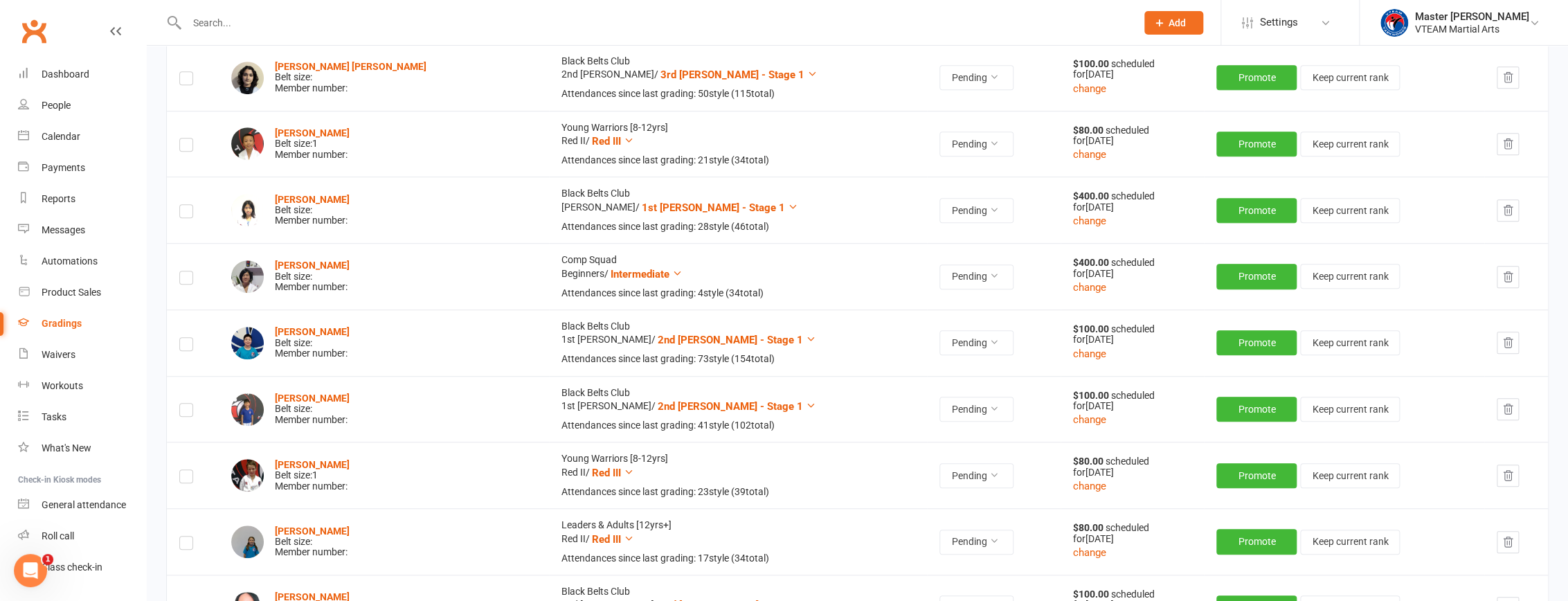
click at [765, 271] on icon "button" at bounding box center [1508, 277] width 13 height 13
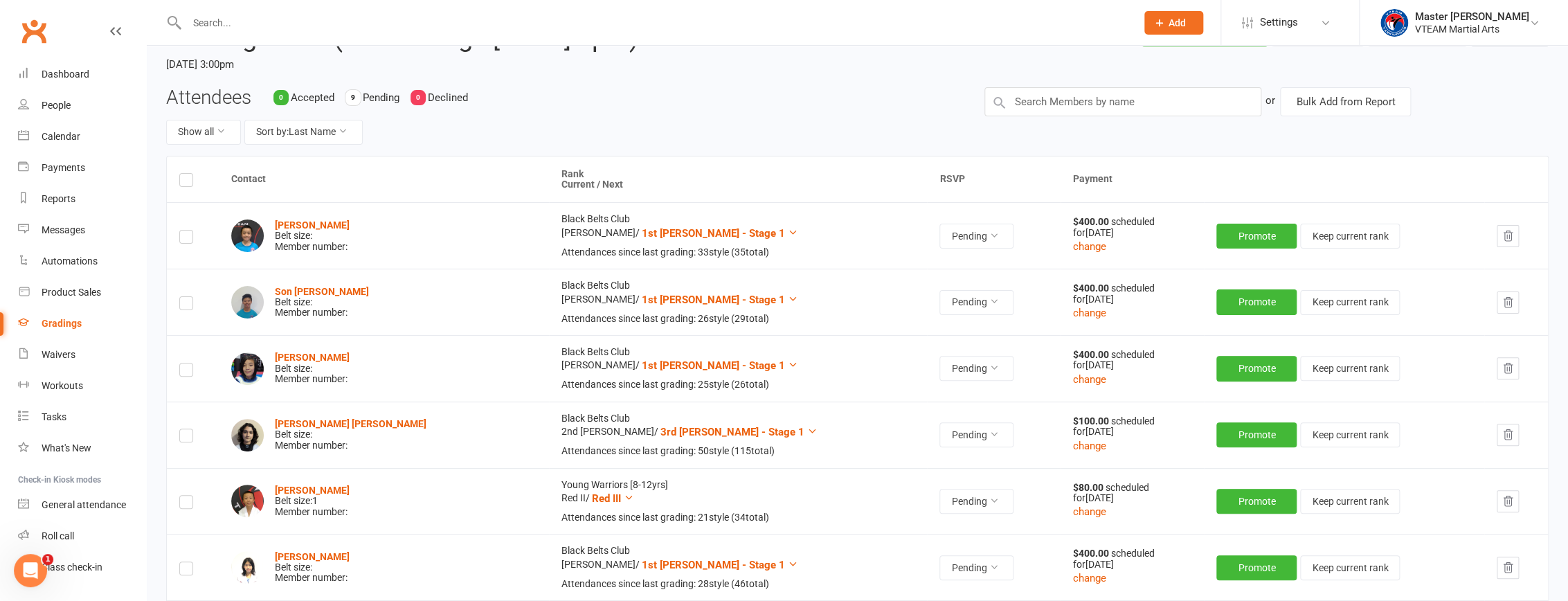
scroll to position [62, 0]
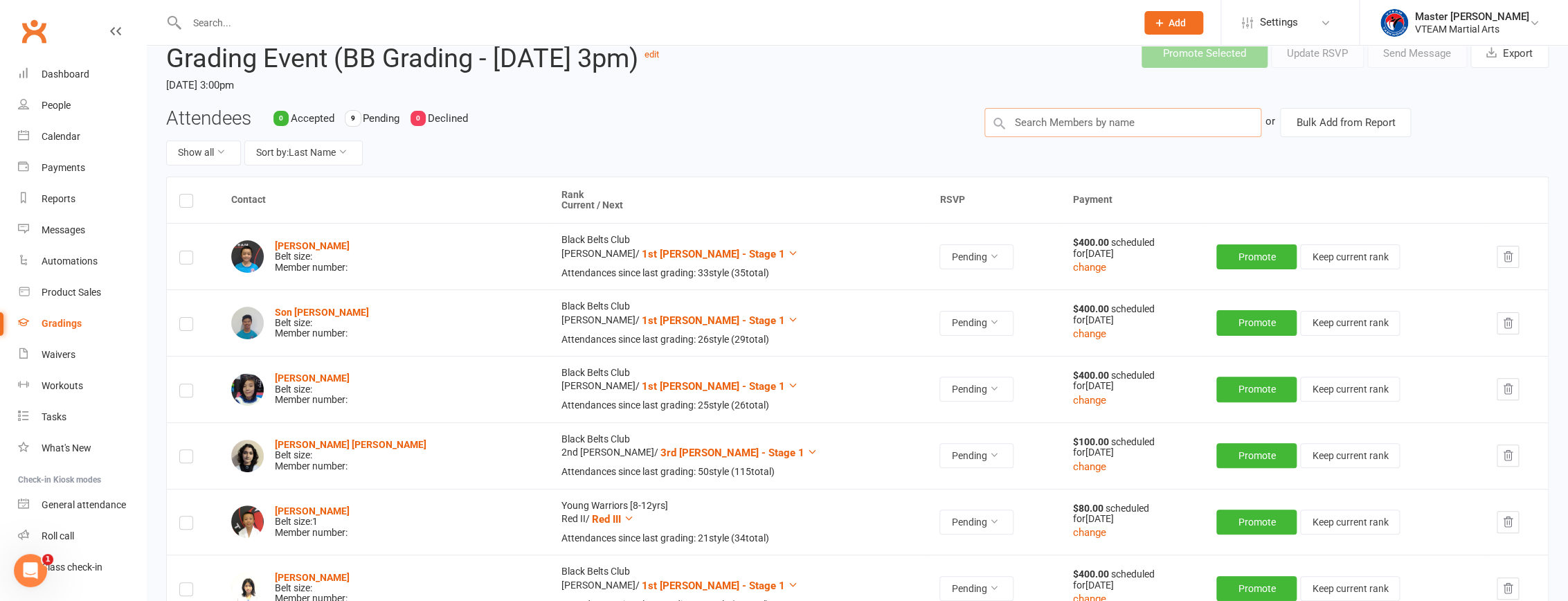
click at [765, 123] on input "text" at bounding box center [1122, 122] width 277 height 29
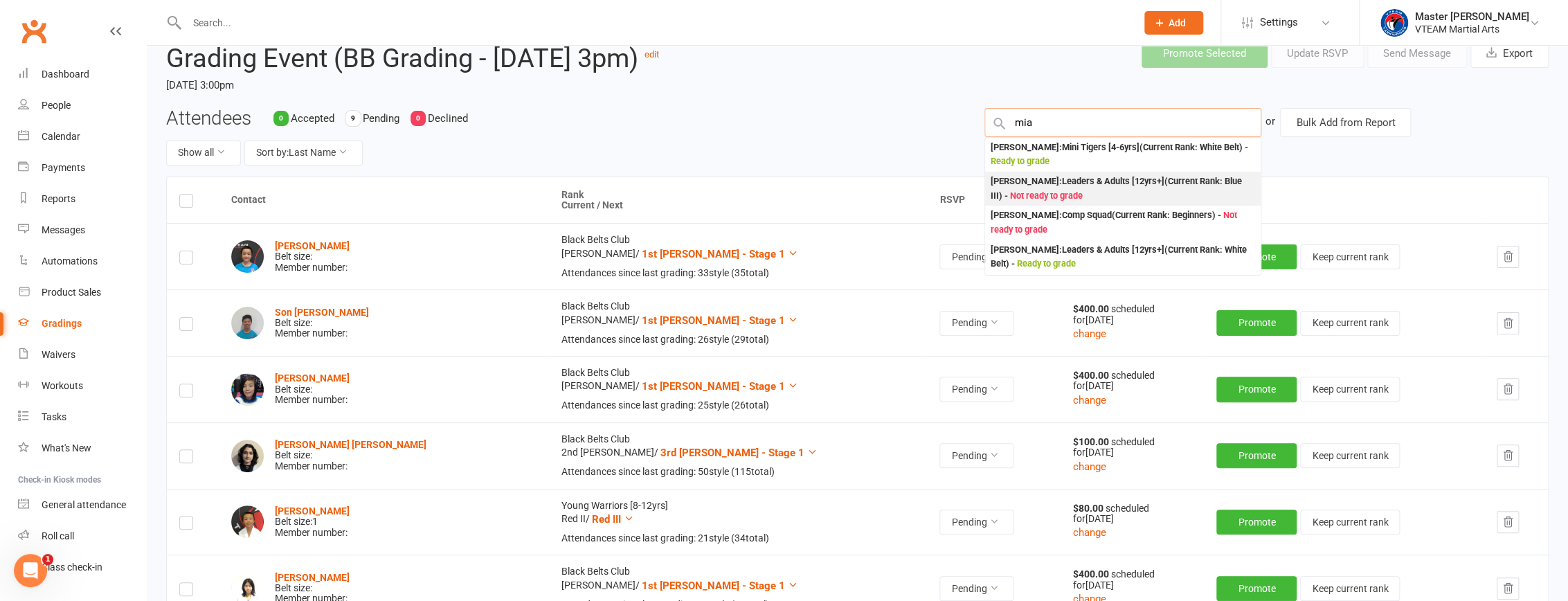
type input "mia"
click at [765, 185] on div "[PERSON_NAME] : Leaders & Adults [12yrs+] (Current Rank: Blue III ) - Not ready…" at bounding box center [1123, 188] width 265 height 28
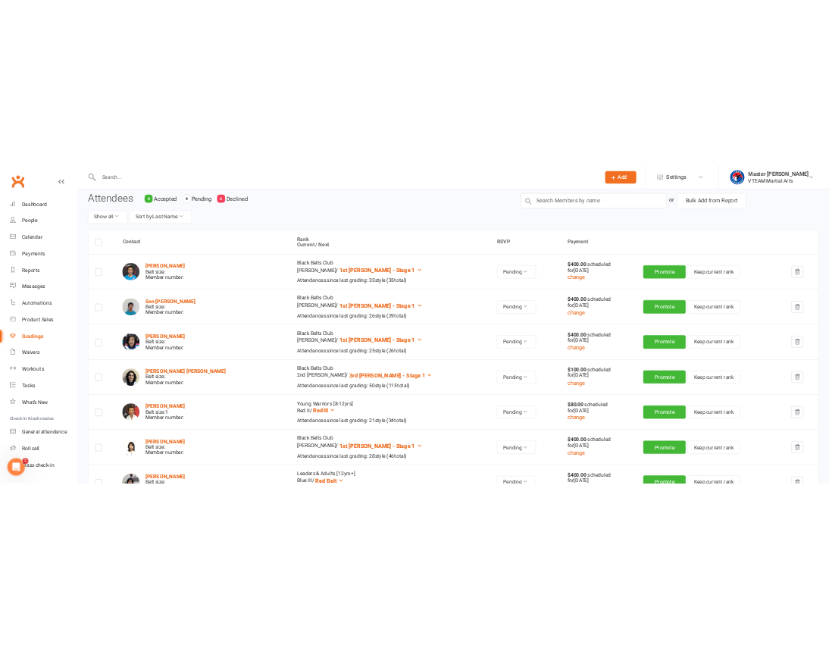
scroll to position [275, 0]
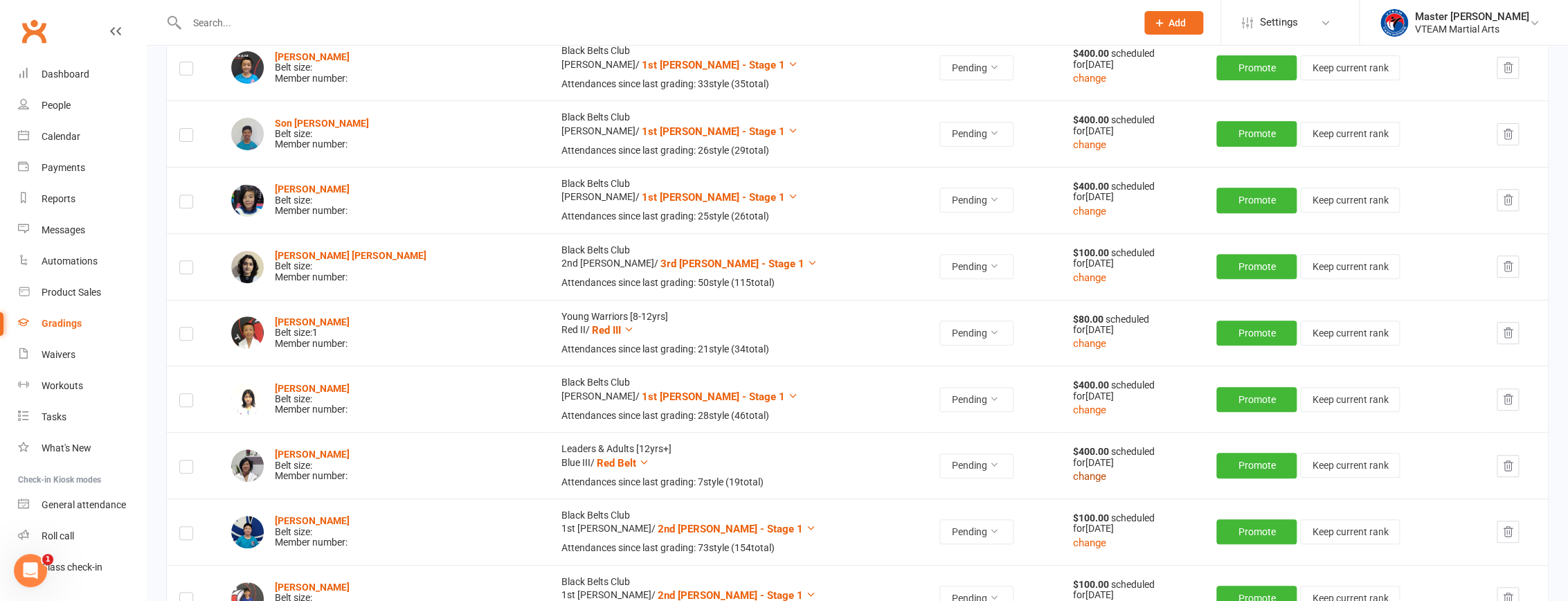
click at [765, 473] on button "change" at bounding box center [1089, 476] width 33 height 16
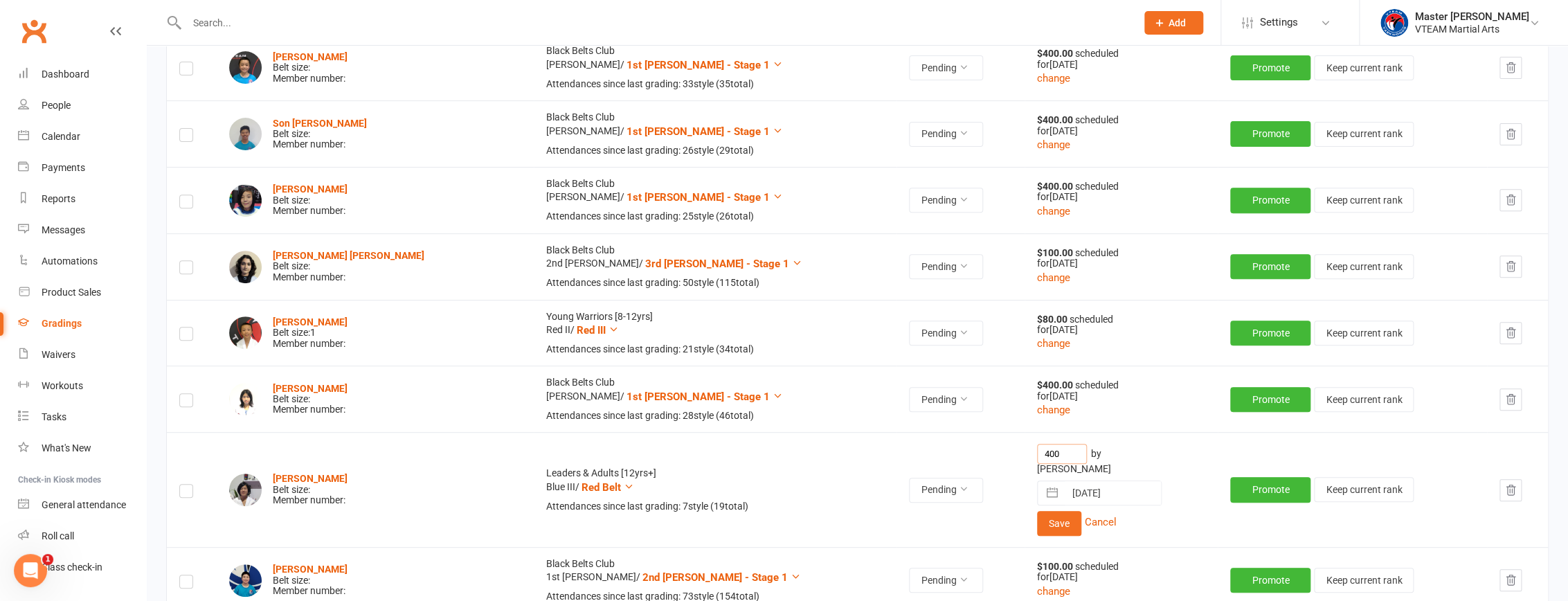
drag, startPoint x: 994, startPoint y: 450, endPoint x: 971, endPoint y: 452, distance: 23.1
click at [765, 452] on td "400 by Cash [DATE] Navigate forward to interact with the calendar and select a …" at bounding box center [1121, 490] width 193 height 115
type input "00"
click at [765, 520] on button "Save" at bounding box center [1058, 522] width 45 height 25
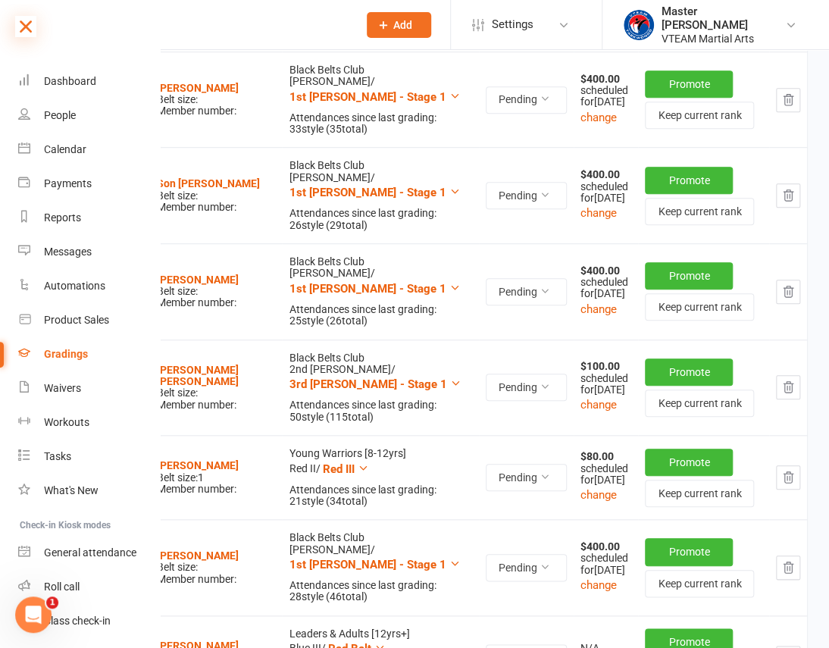
click at [27, 29] on icon at bounding box center [25, 26] width 21 height 21
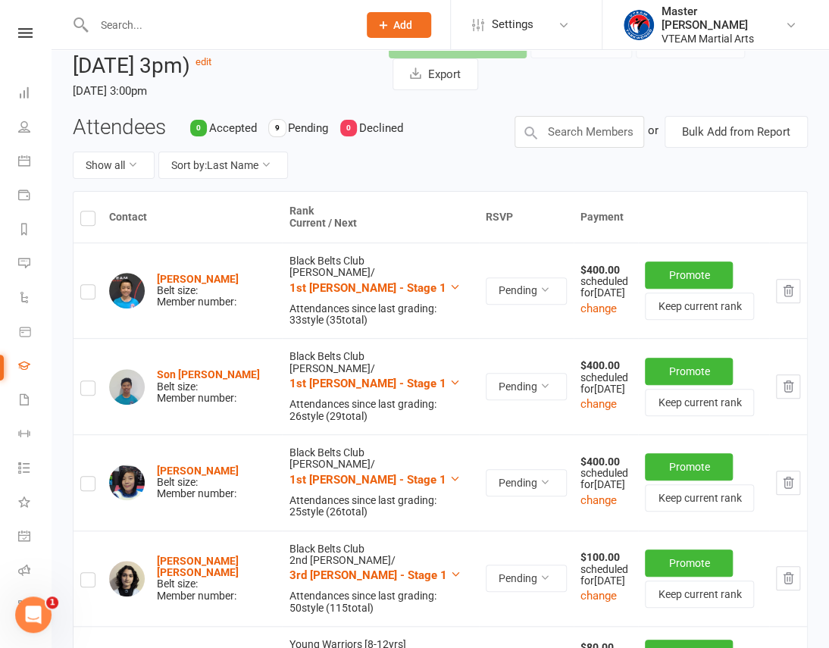
scroll to position [0, 0]
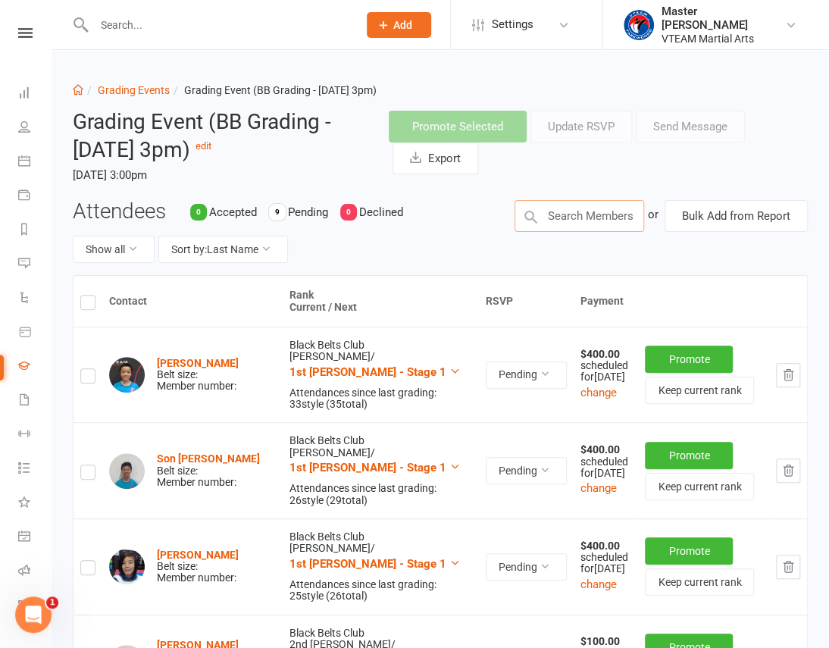
click at [563, 220] on input "text" at bounding box center [580, 216] width 130 height 32
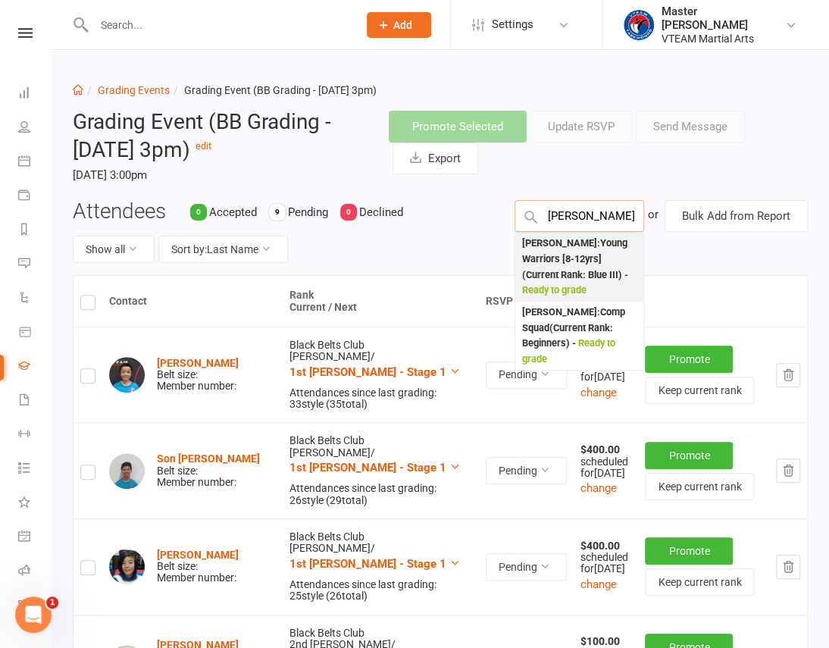
type input "[PERSON_NAME]"
click at [596, 252] on div "[PERSON_NAME] : [PERSON_NAME] Warriors [8-12yrs] (Current Rank: Blue III ) - Re…" at bounding box center [579, 267] width 116 height 63
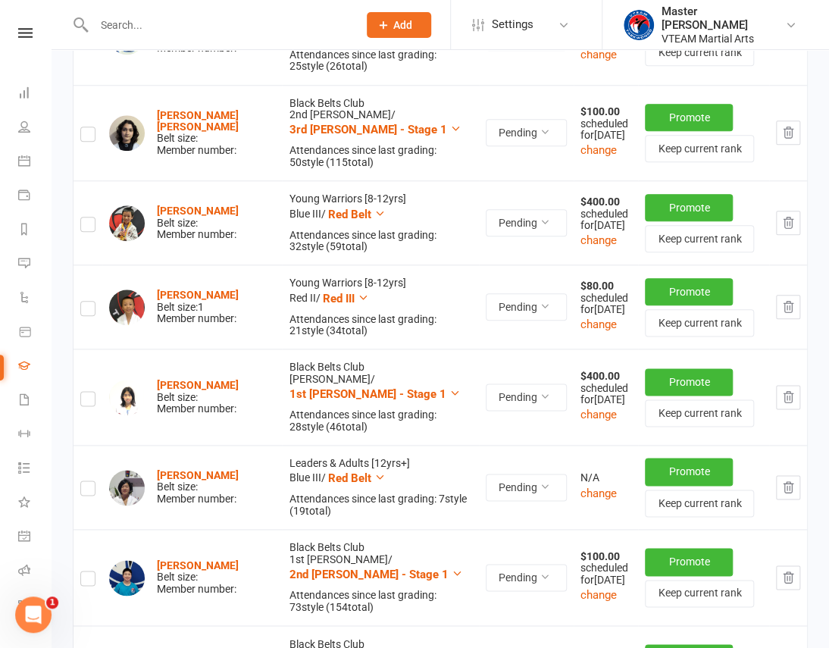
scroll to position [519, 0]
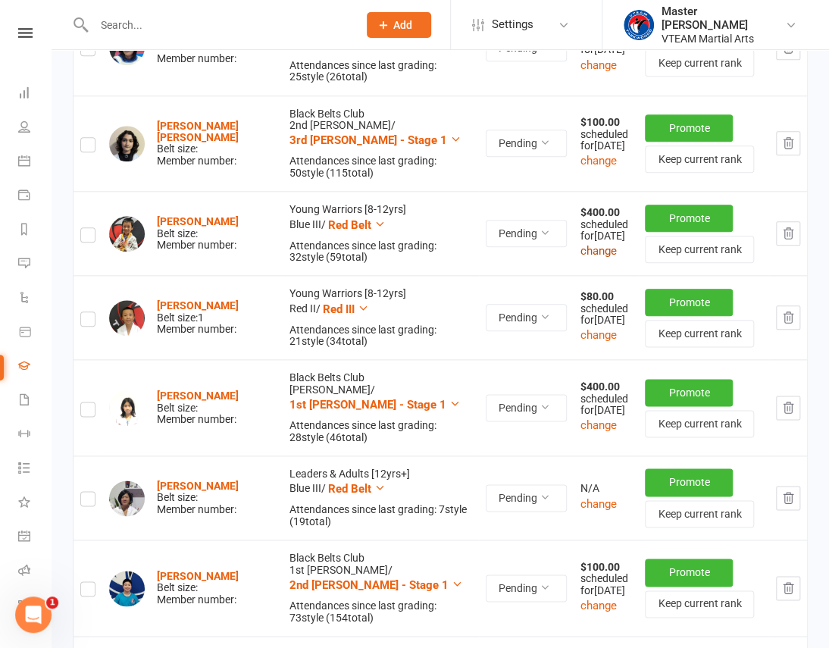
click at [581, 242] on button "change" at bounding box center [599, 251] width 36 height 18
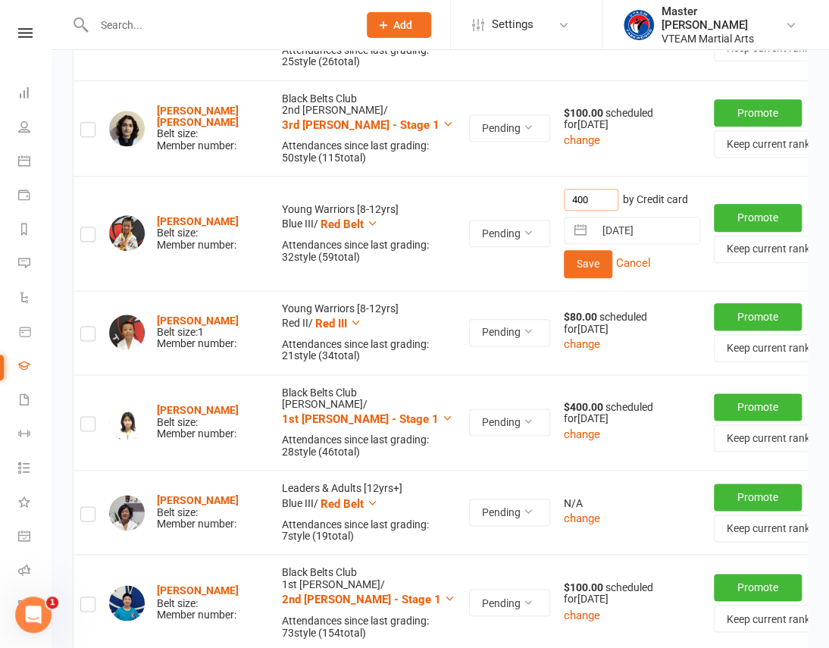
drag, startPoint x: 500, startPoint y: 202, endPoint x: 443, endPoint y: 202, distance: 57.6
click at [443, 202] on tr "Felix Ho Belt size: Member number: Young Warriors [8-12yrs] Blue III / Red Belt…" at bounding box center [471, 233] width 794 height 114
type input "80"
click at [564, 263] on button "Save" at bounding box center [588, 263] width 49 height 27
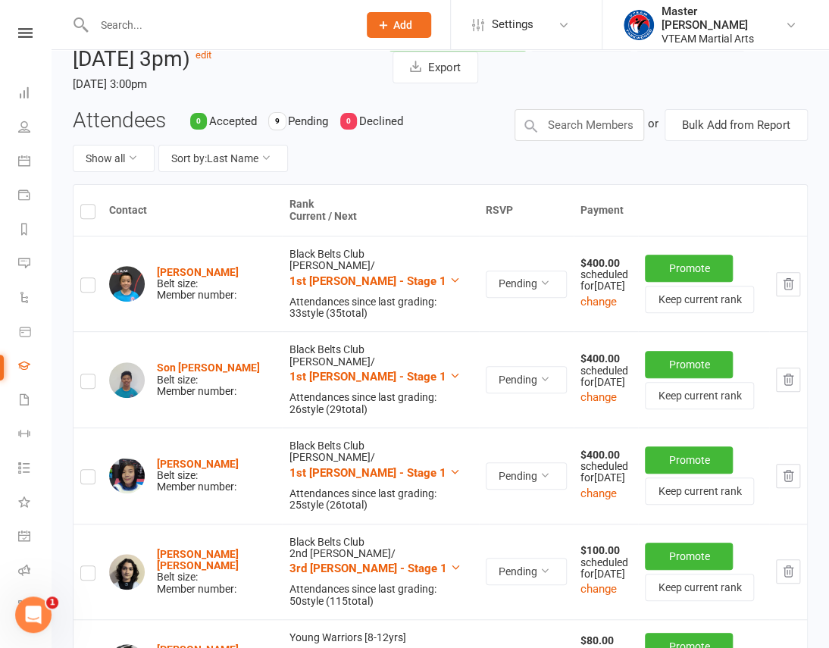
scroll to position [0, 0]
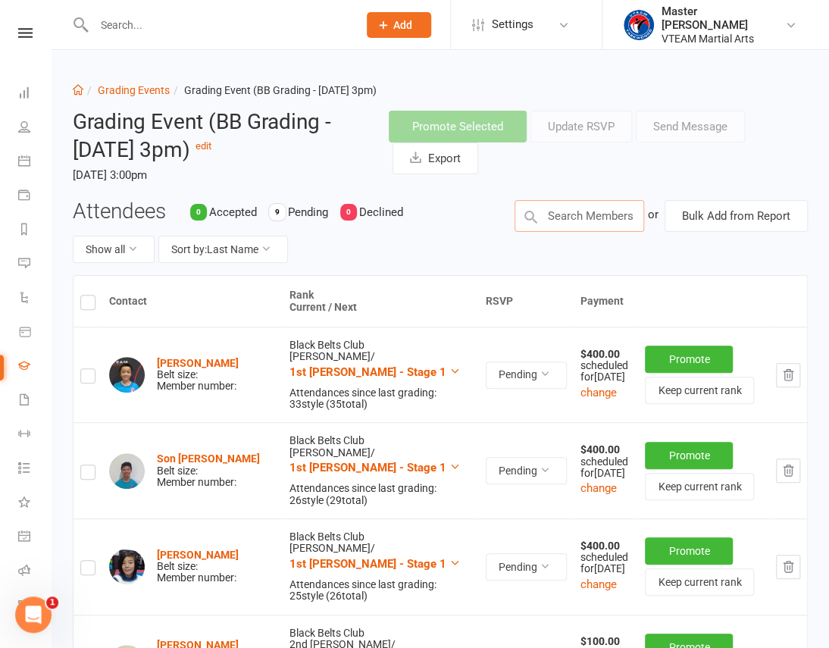
click at [583, 209] on input "text" at bounding box center [580, 216] width 130 height 32
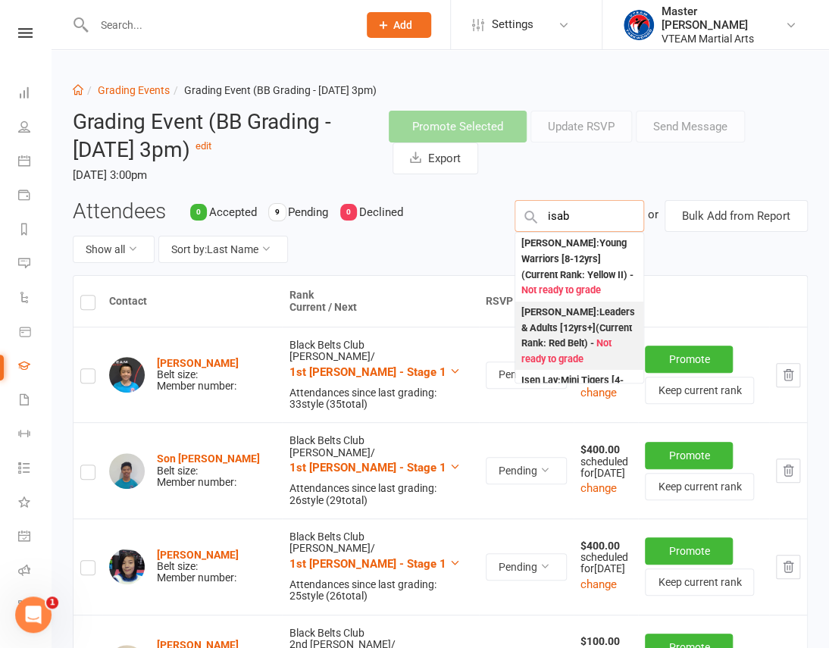
type input "isab"
click at [591, 325] on div "Isabella Nguyen : Leaders & Adults [12yrs+] (Current Rank: Red Belt ) - Not rea…" at bounding box center [579, 336] width 116 height 63
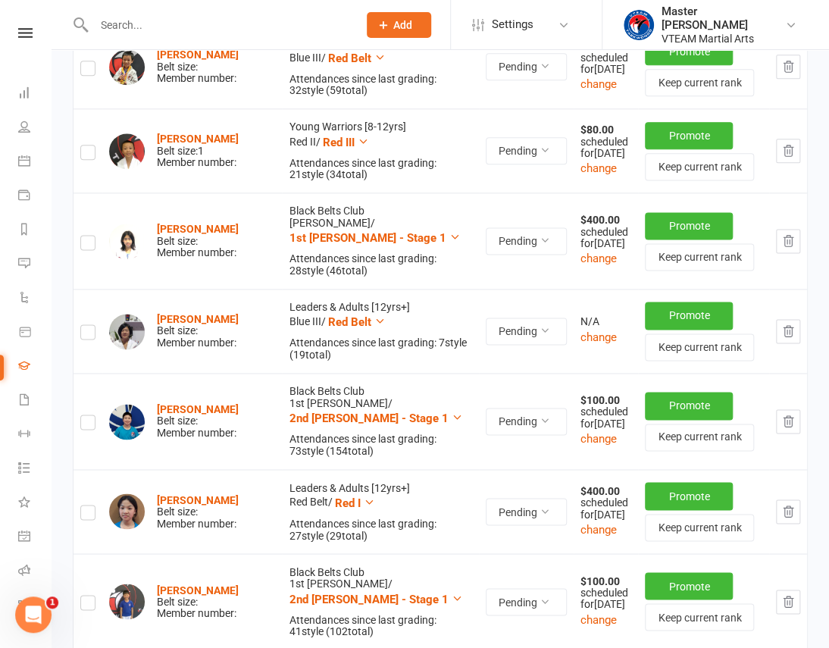
scroll to position [689, 0]
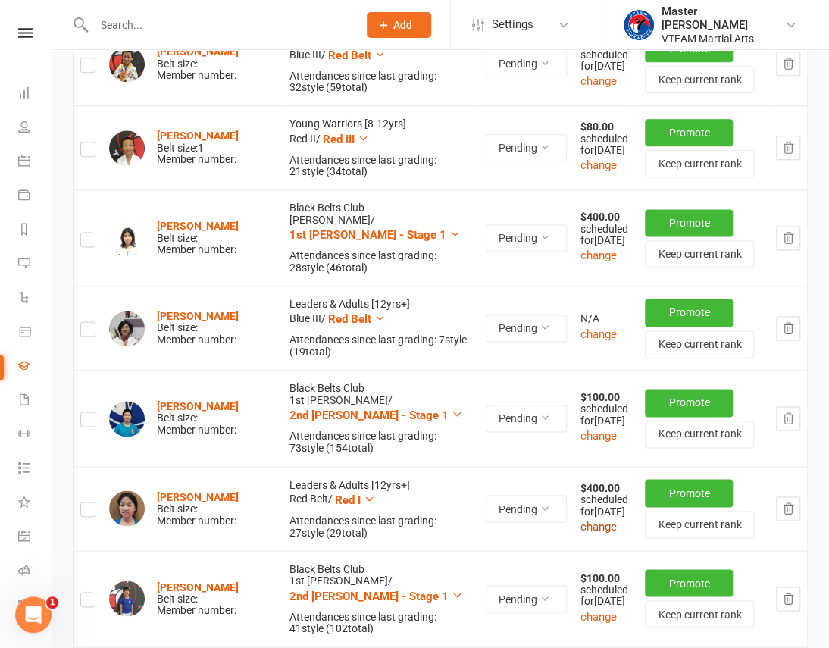
click at [581, 517] on button "change" at bounding box center [599, 526] width 36 height 18
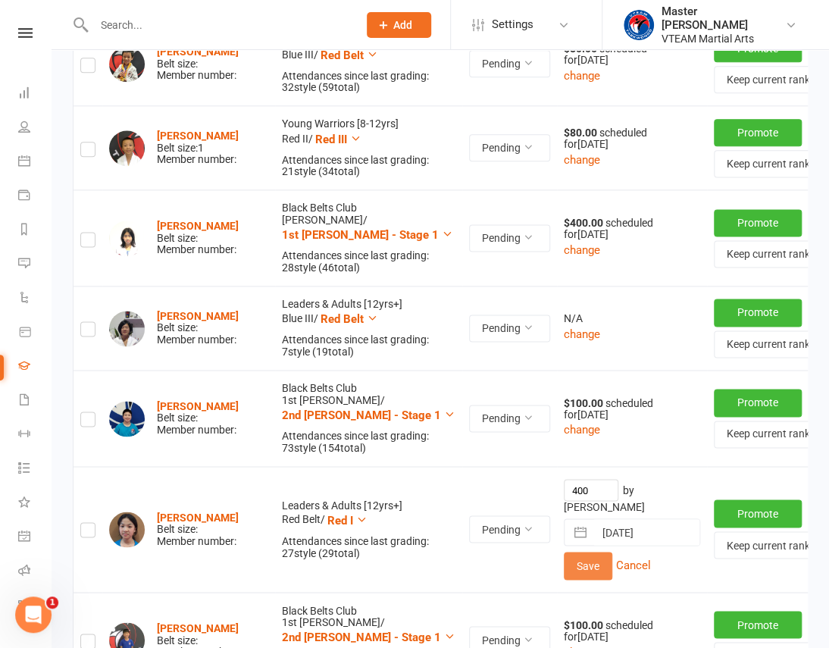
scroll to position [710, 0]
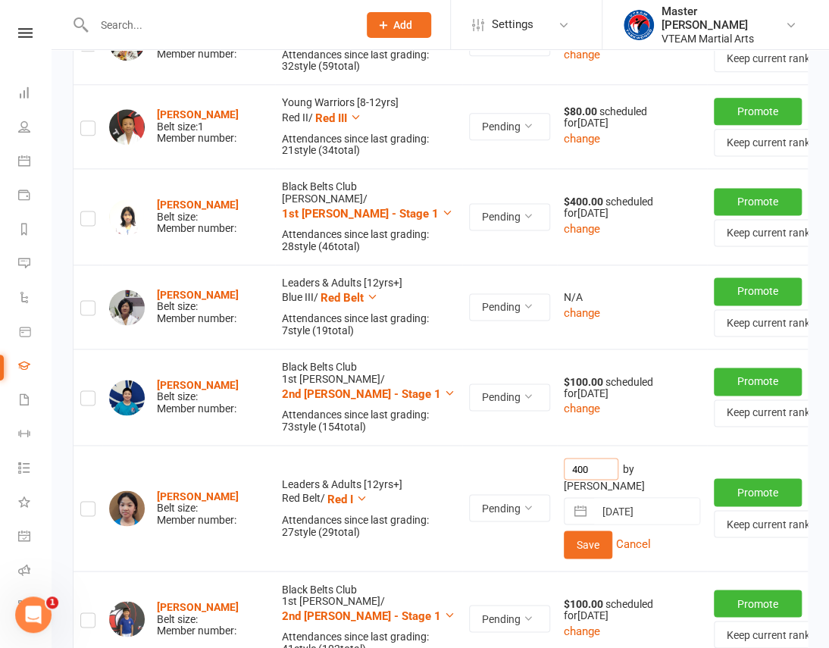
drag, startPoint x: 500, startPoint y: 469, endPoint x: 471, endPoint y: 469, distance: 28.8
click at [471, 469] on tr "Isabella Nguyen Belt size: Member number: Leaders & Adults [12yrs+] Red Belt / …" at bounding box center [471, 508] width 794 height 126
type input "80"
click at [564, 534] on button "Save" at bounding box center [588, 544] width 49 height 27
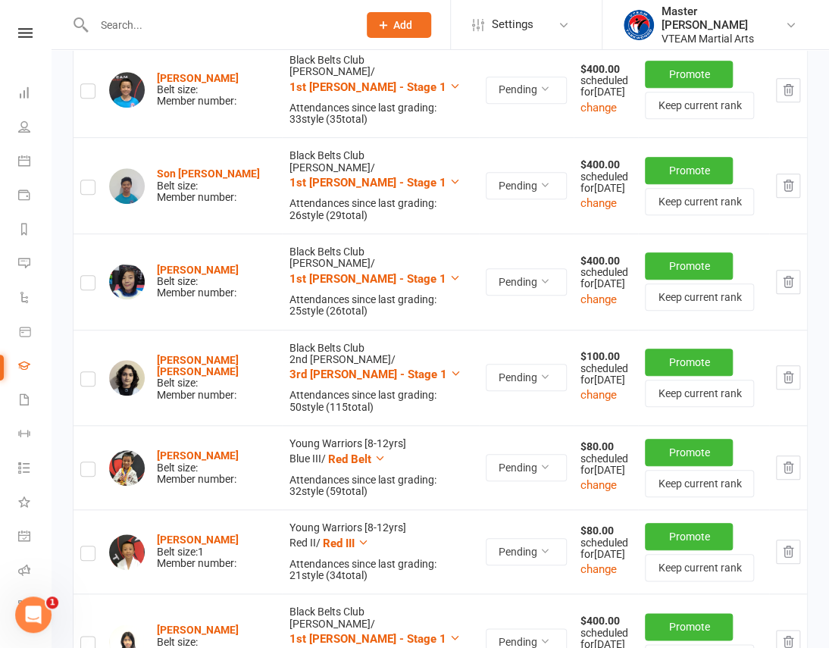
scroll to position [68, 0]
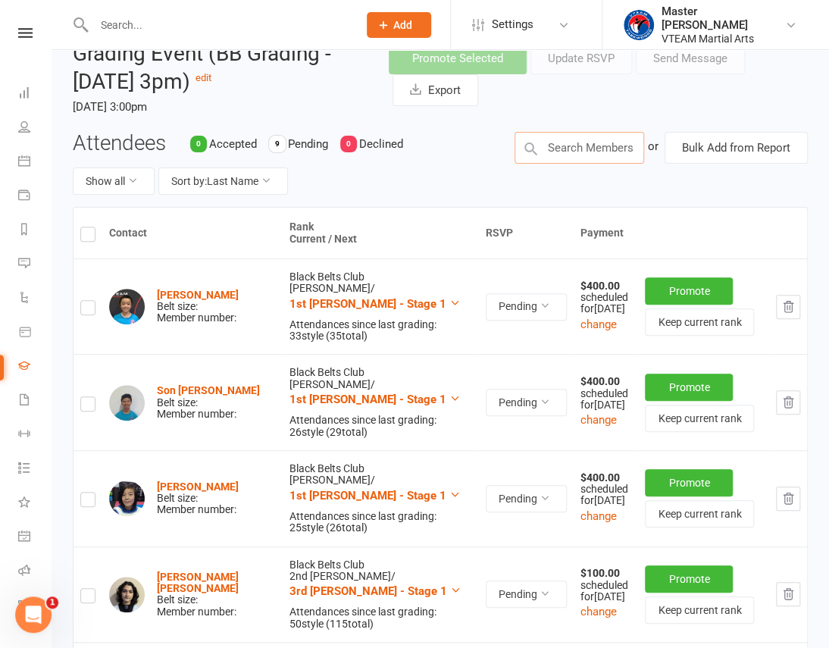
click at [615, 144] on input "text" at bounding box center [580, 148] width 130 height 32
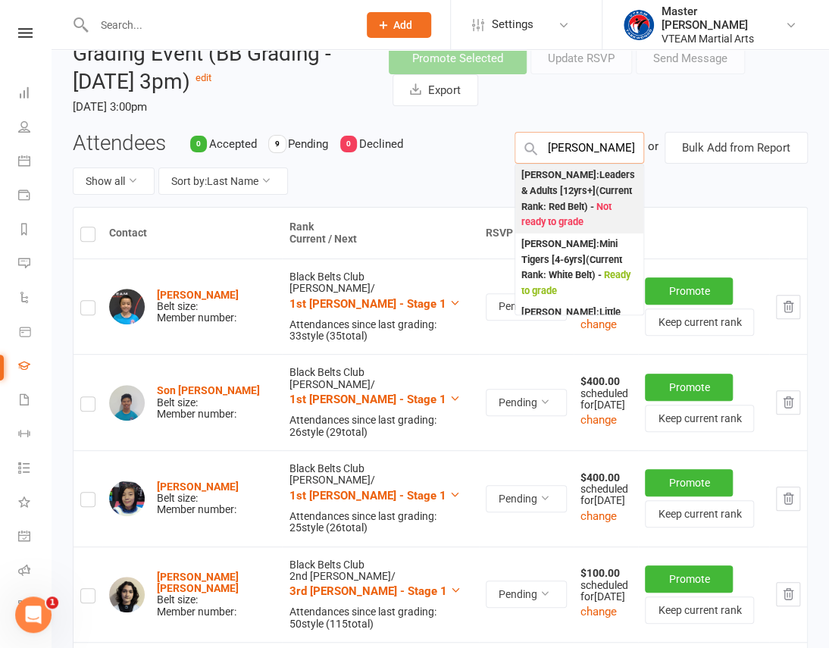
type input "macey"
click at [606, 209] on div "Macey Vuong : Leaders & Adults [12yrs+] (Current Rank: Red Belt ) - Not ready t…" at bounding box center [579, 199] width 116 height 63
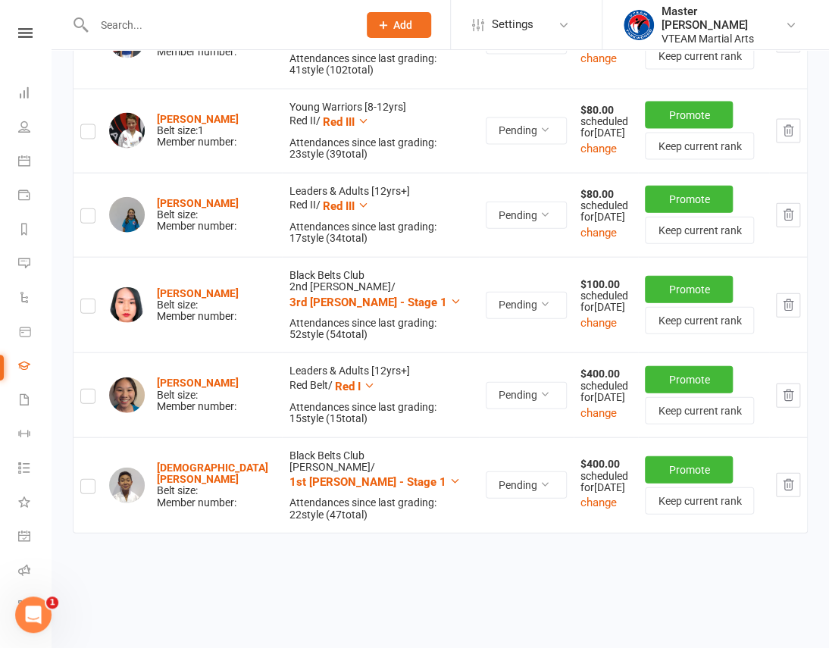
scroll to position [1251, 0]
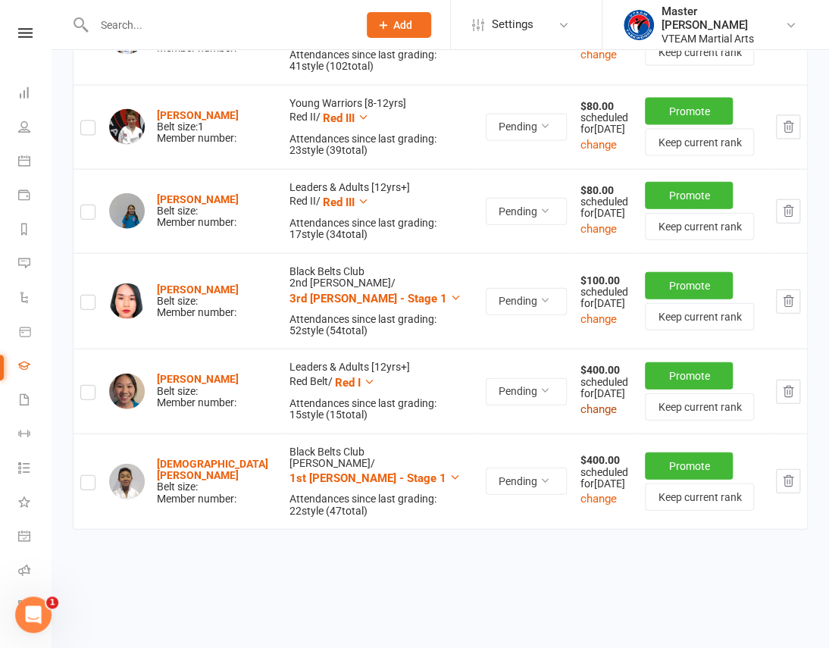
drag, startPoint x: 538, startPoint y: 393, endPoint x: 543, endPoint y: 402, distance: 9.5
click at [581, 402] on button "change" at bounding box center [599, 409] width 36 height 18
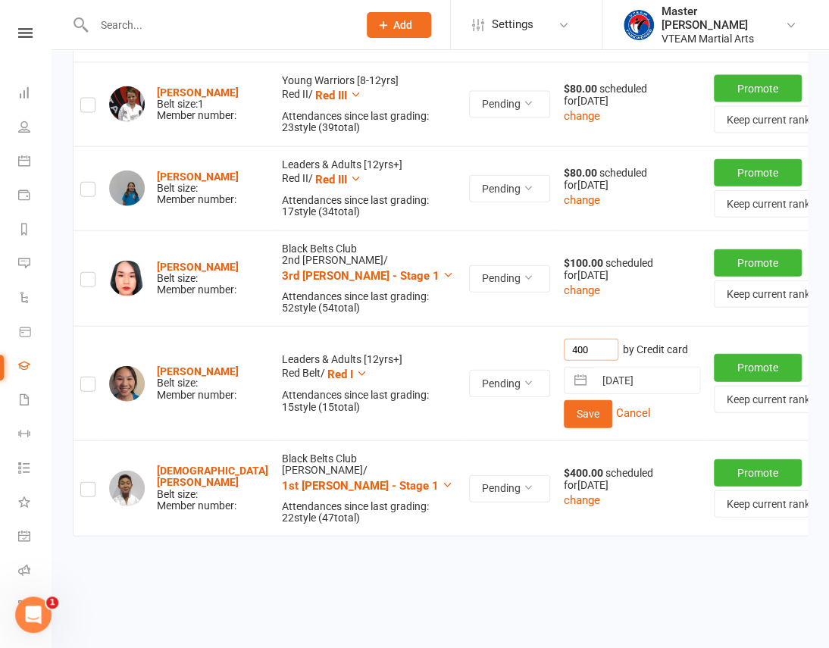
drag, startPoint x: 499, startPoint y: 345, endPoint x: 473, endPoint y: 346, distance: 25.8
click at [473, 346] on tr "Macey Vuong Belt size: Member number: Leaders & Adults [12yrs+] Red Belt / Red …" at bounding box center [471, 383] width 794 height 114
type input "40"
click at [564, 411] on button "Save" at bounding box center [588, 413] width 49 height 27
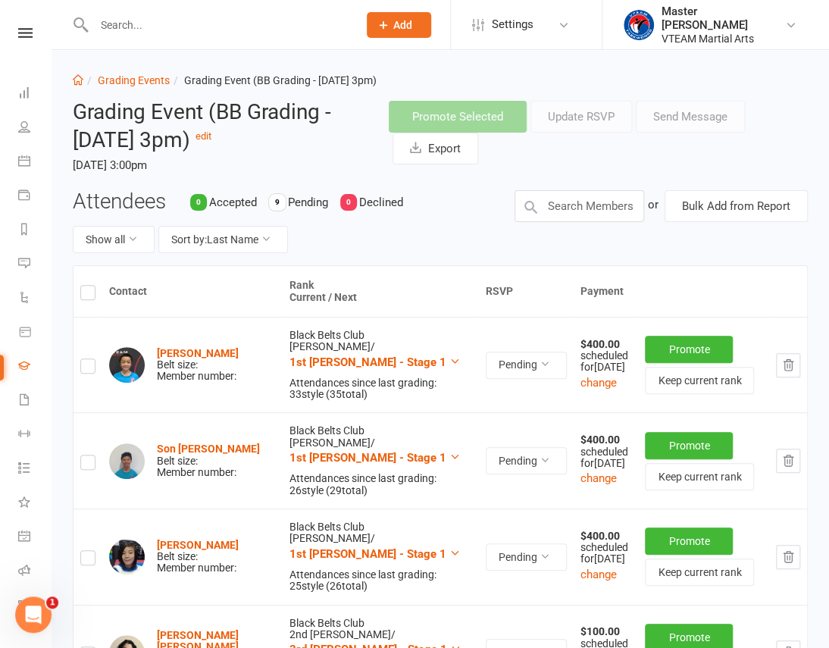
scroll to position [0, 0]
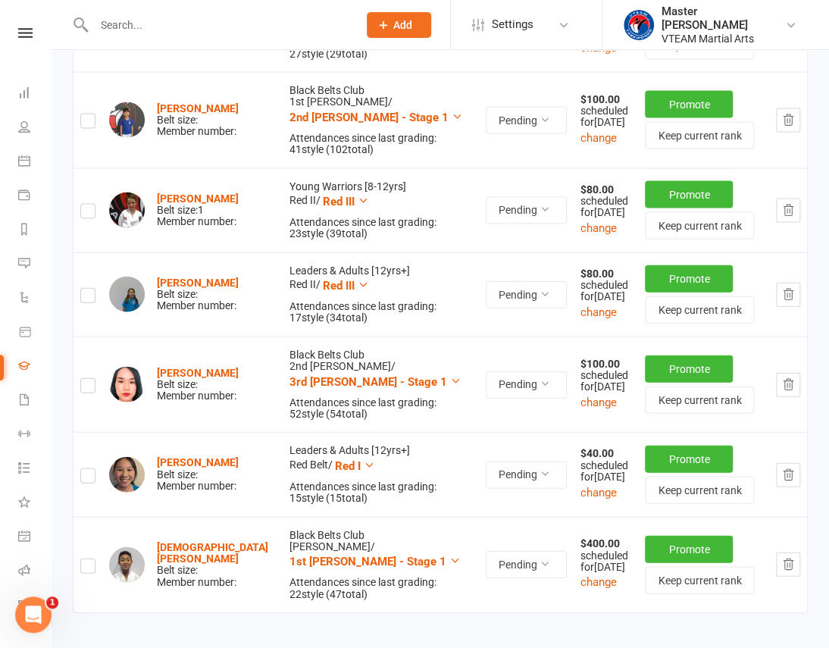
scroll to position [1171, 0]
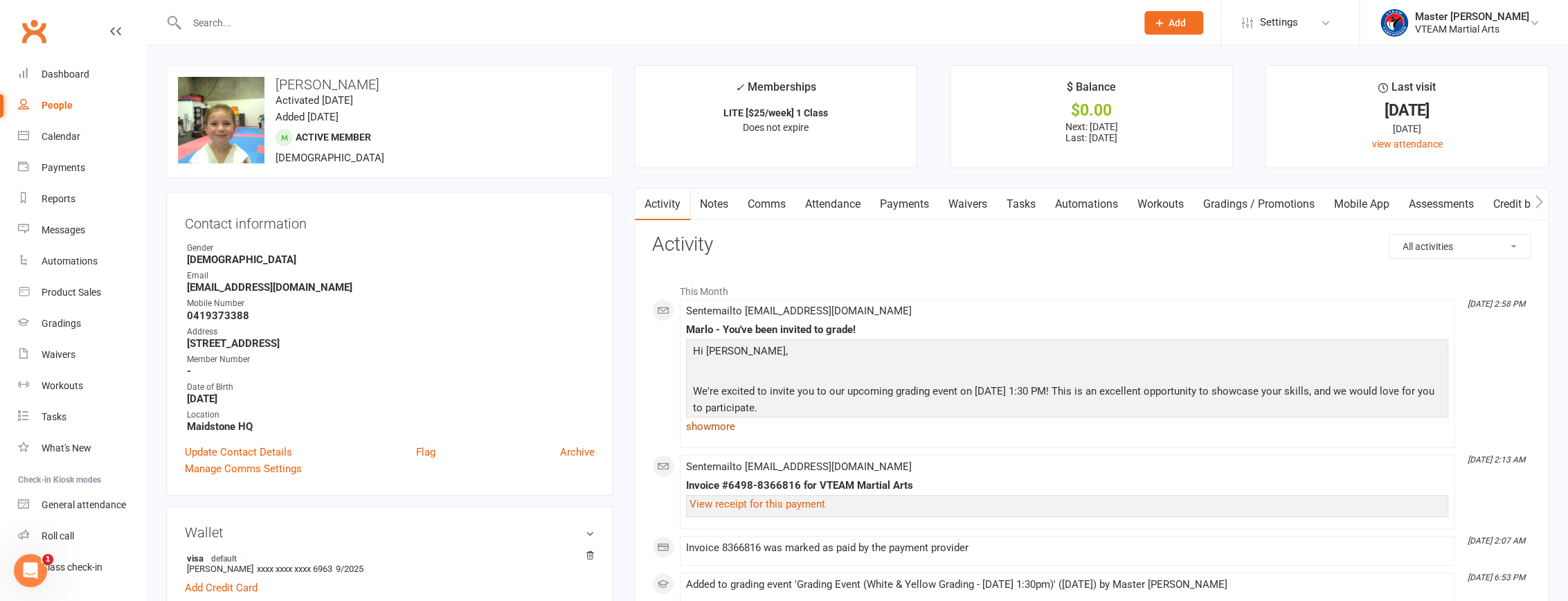
click at [721, 424] on link "show more" at bounding box center [1067, 426] width 762 height 19
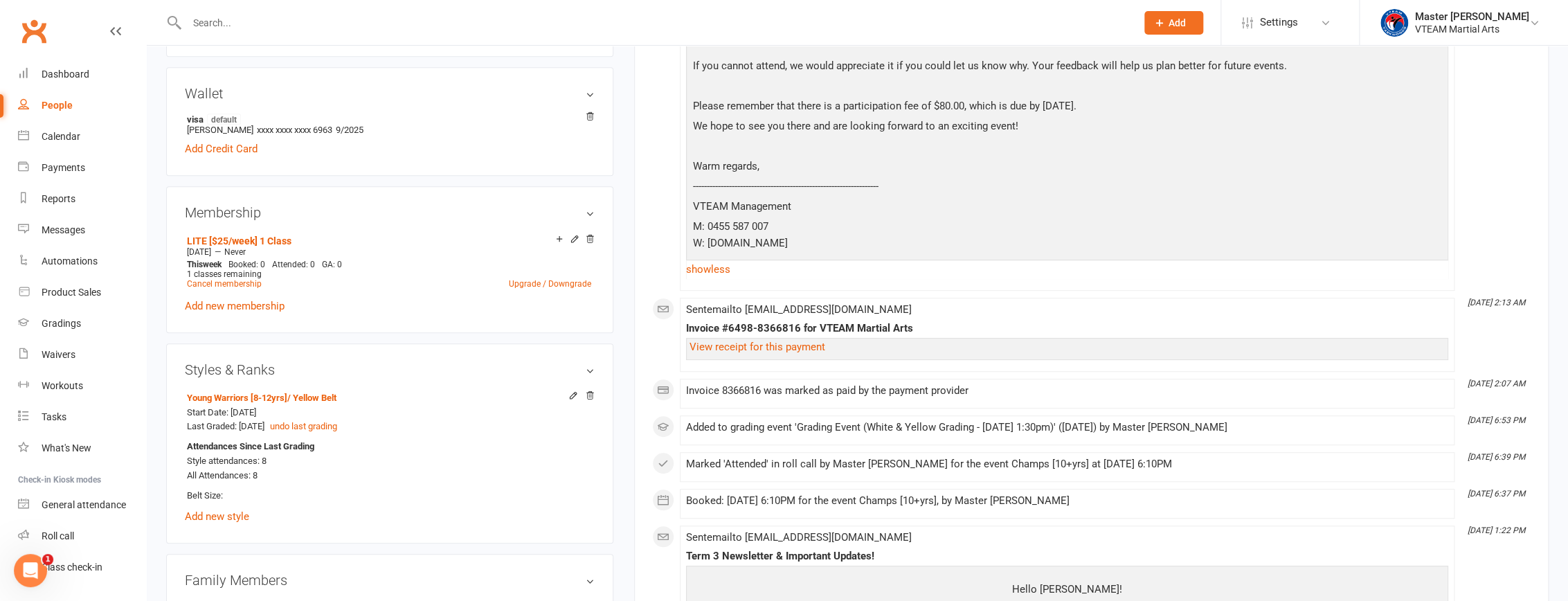
scroll to position [440, 0]
